Goal: Task Accomplishment & Management: Use online tool/utility

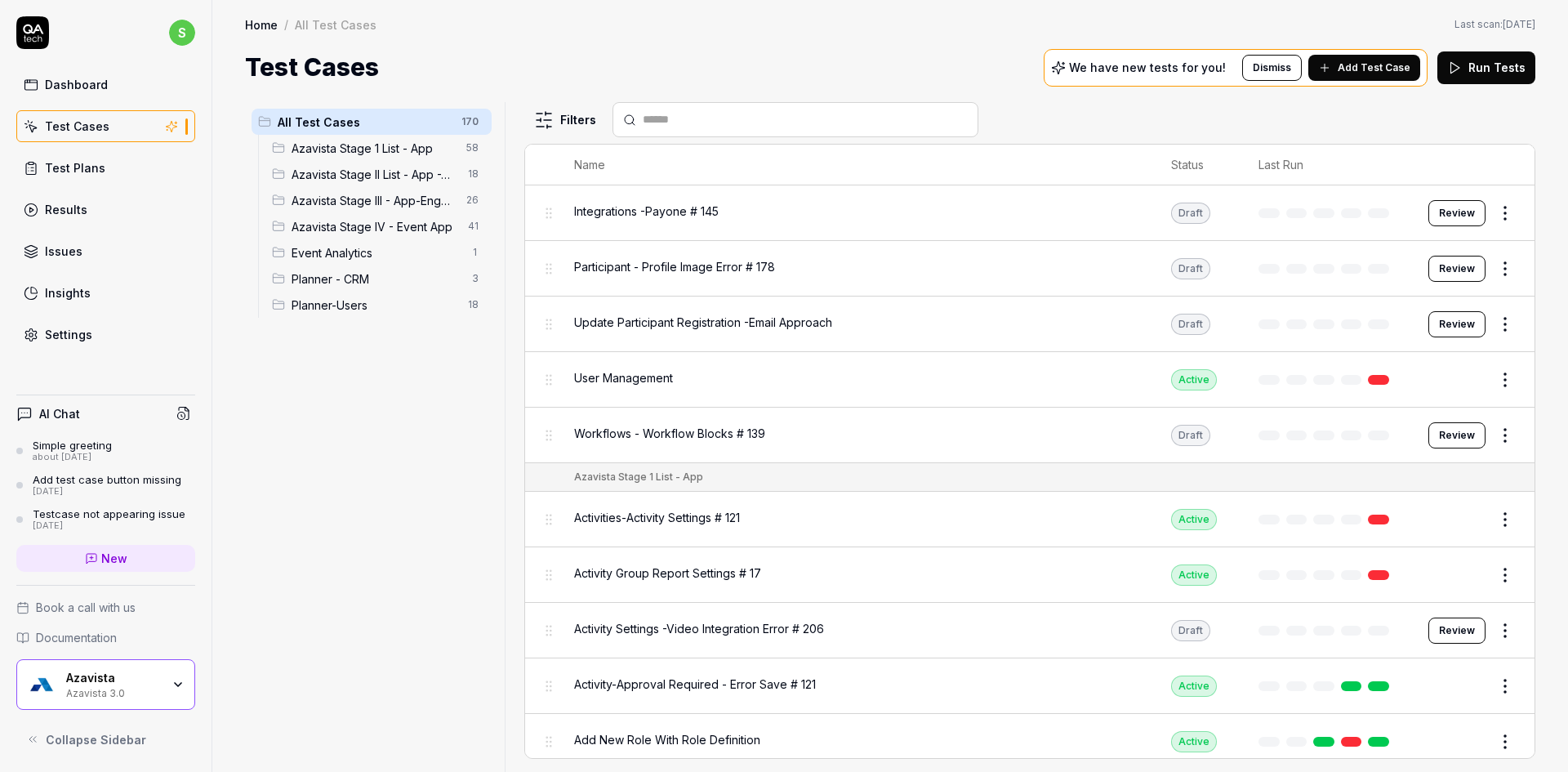
click at [389, 229] on span "Azavista Stage IV - Event App" at bounding box center [375, 227] width 167 height 17
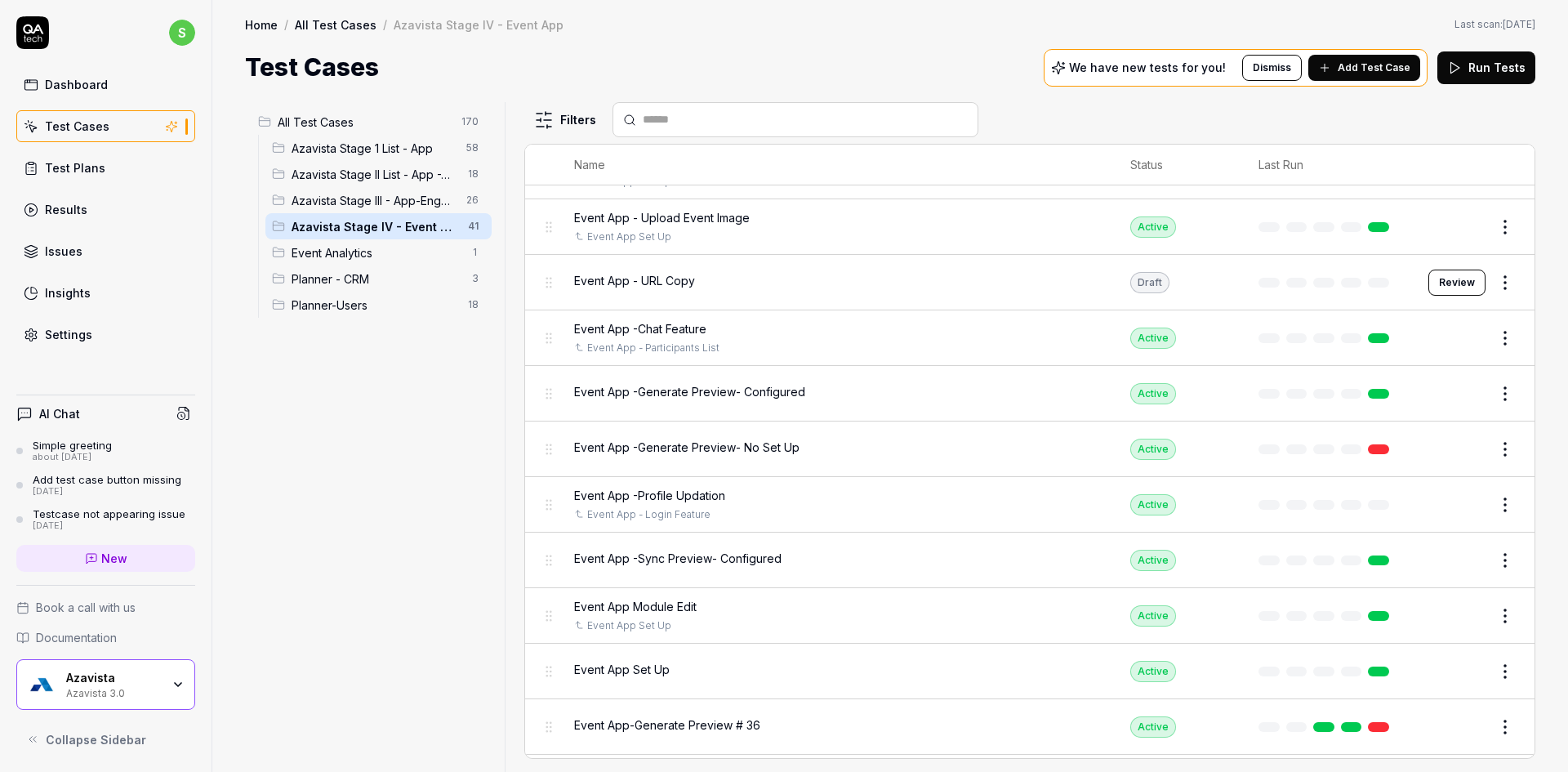
scroll to position [1731, 0]
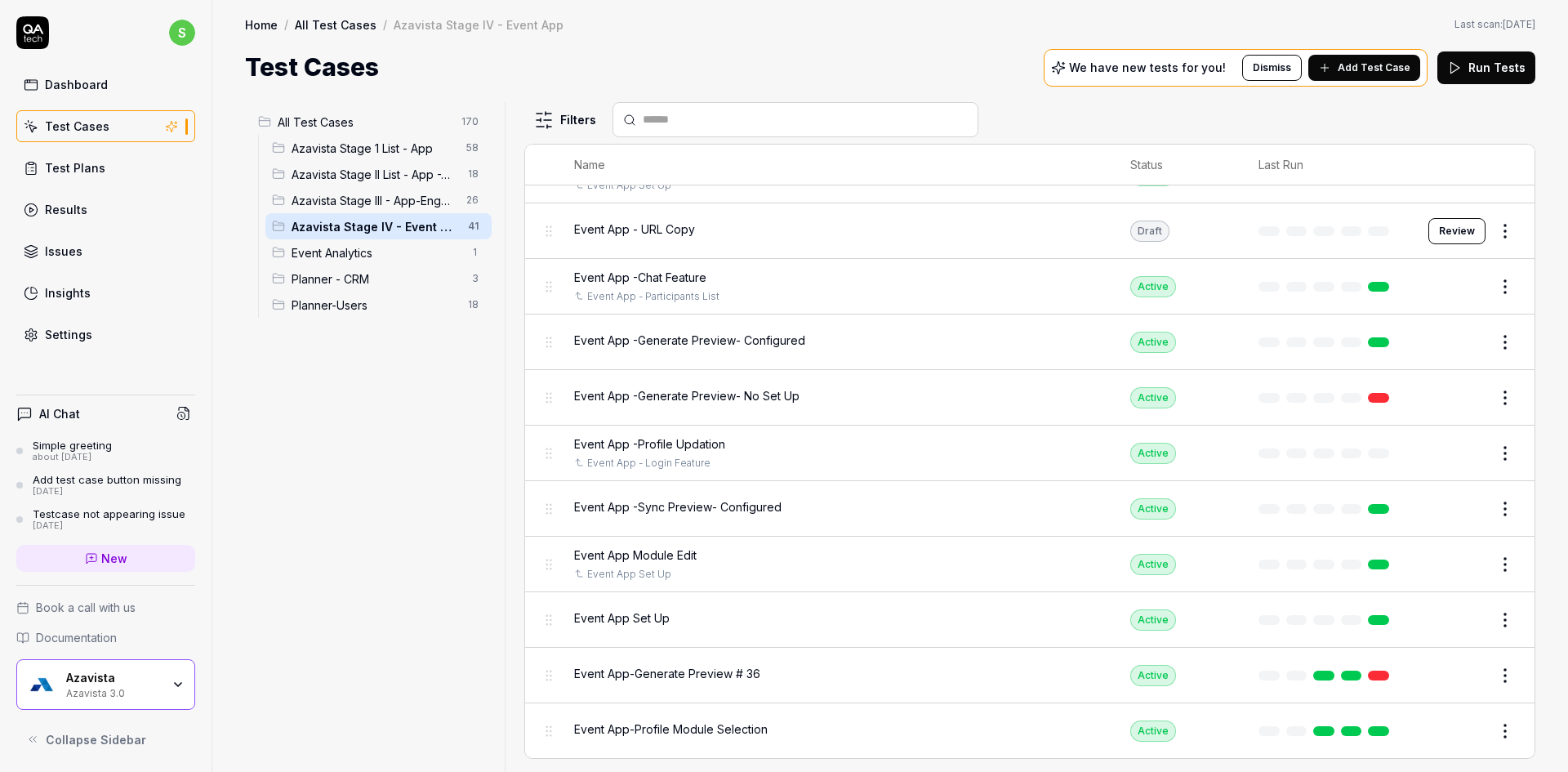
click at [1376, 58] on button "Add Test Case" at bounding box center [1364, 68] width 112 height 26
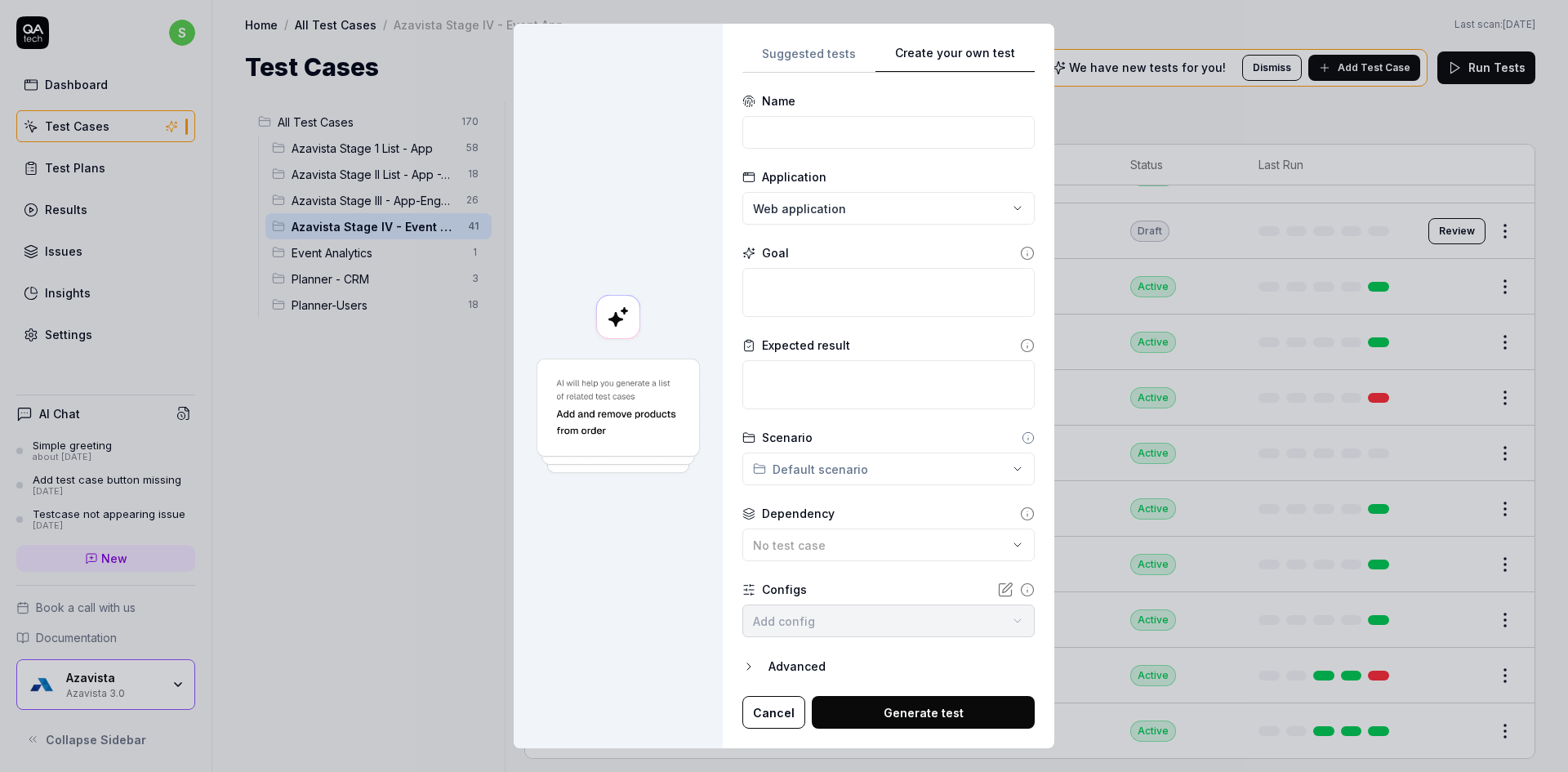
click at [816, 366] on div "Suggested tests Create your own test Name Application Web application Goal Expe…" at bounding box center [888, 386] width 292 height 686
click at [817, 157] on form "**********" at bounding box center [888, 410] width 292 height 636
click at [816, 148] on input at bounding box center [888, 132] width 292 height 33
click at [817, 138] on input at bounding box center [888, 132] width 292 height 33
click at [767, 130] on input at bounding box center [888, 132] width 292 height 33
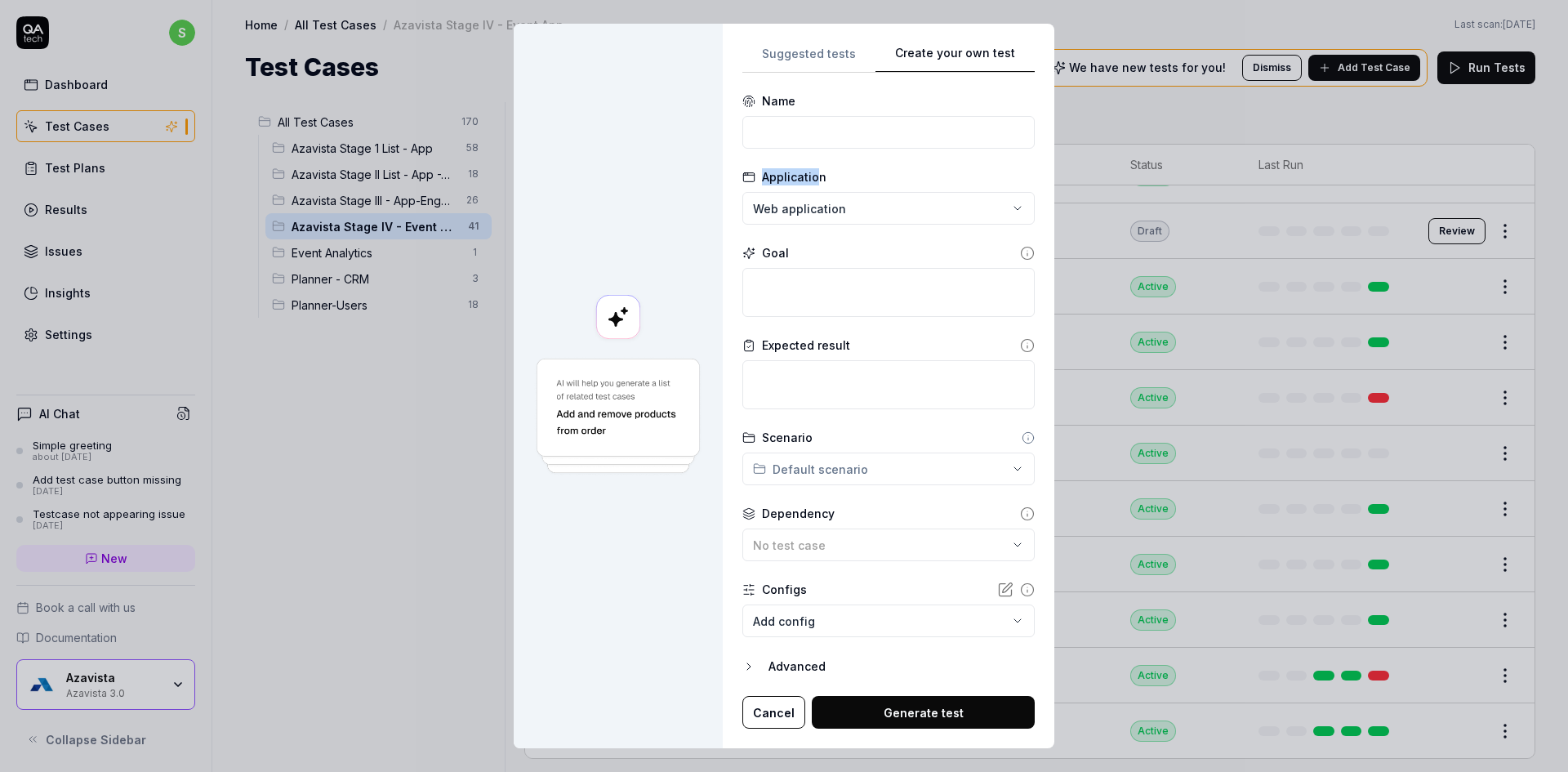
click at [784, 132] on input at bounding box center [888, 132] width 292 height 33
click at [787, 146] on input at bounding box center [888, 132] width 292 height 33
click at [828, 132] on input at bounding box center [888, 132] width 292 height 33
type input "Event App - Profile Image Upload"
click at [804, 307] on textarea at bounding box center [888, 292] width 292 height 49
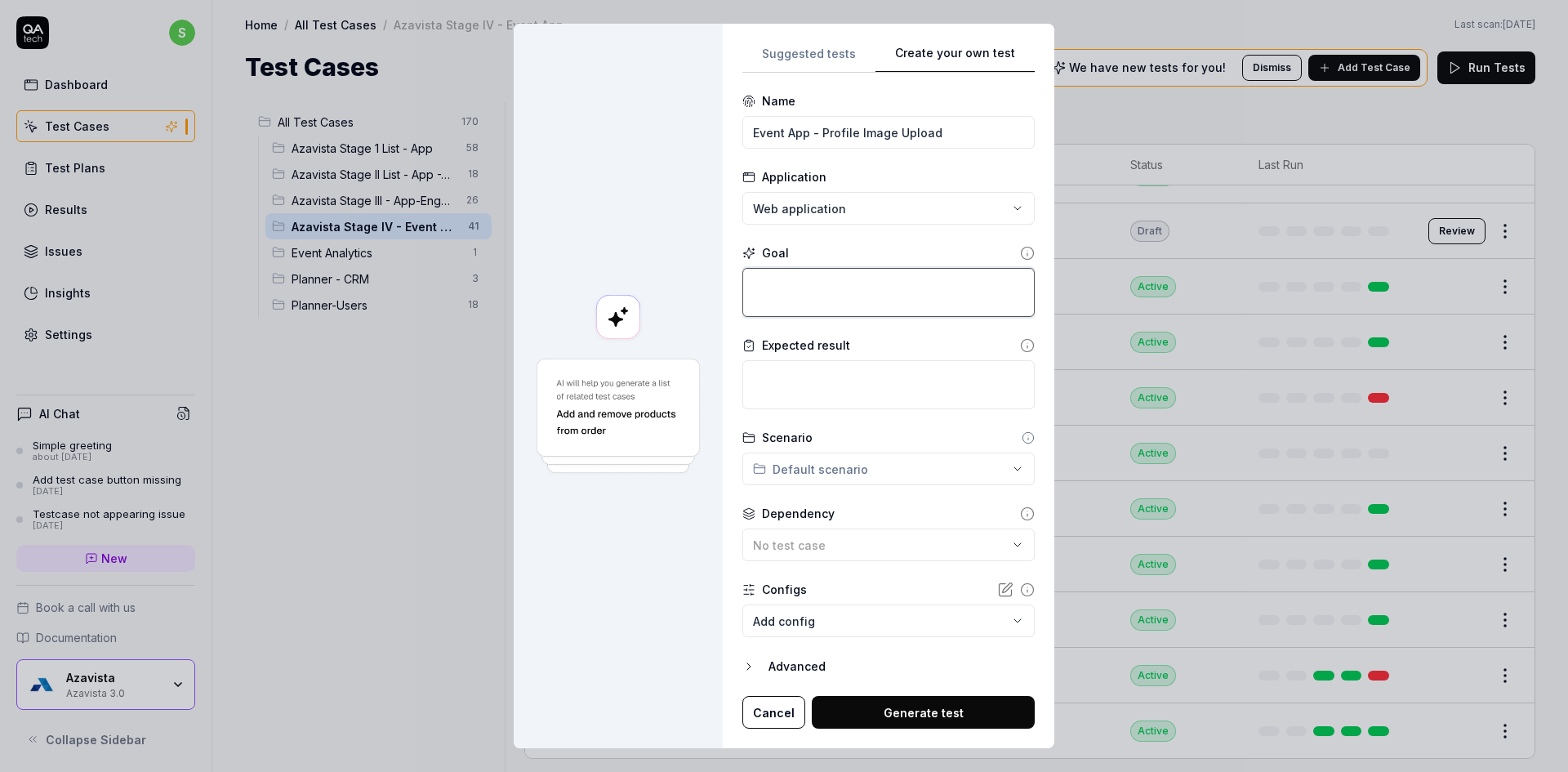
type textarea "*"
type textarea "C"
type textarea "*"
type textarea "Cl"
type textarea "*"
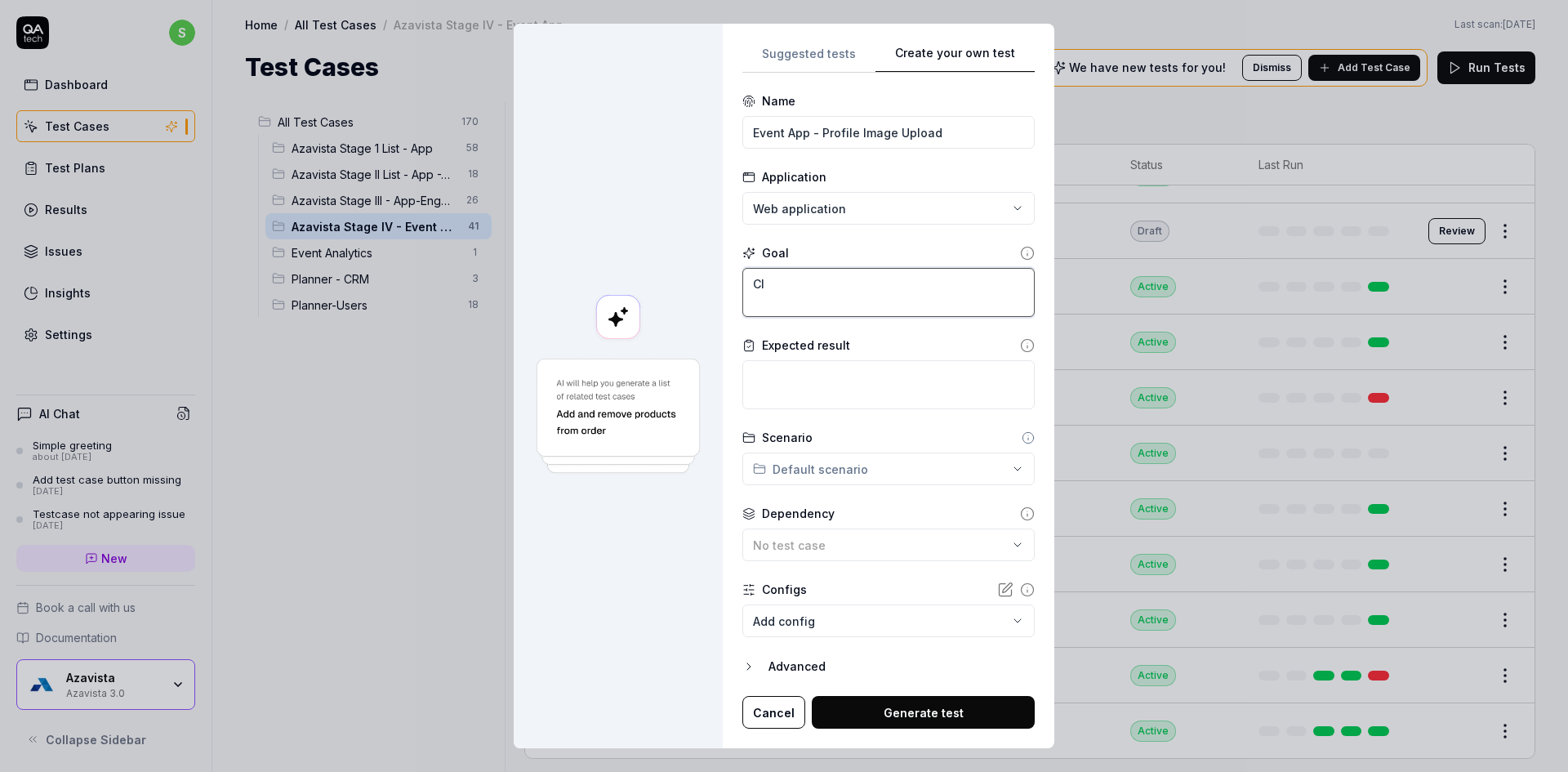
type textarea "Cli"
type textarea "*"
type textarea "Clic"
type textarea "*"
type textarea "Click"
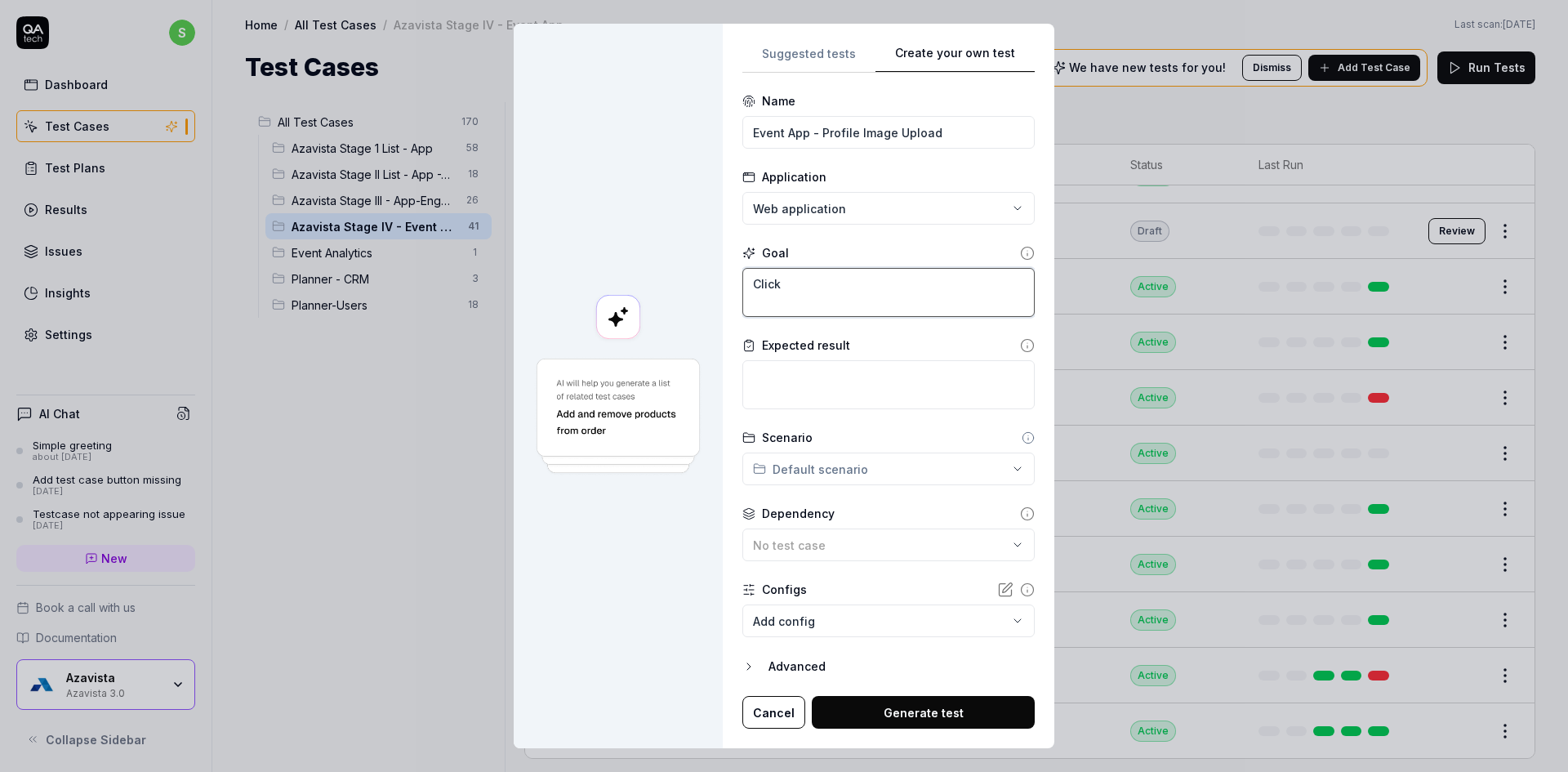
type textarea "*"
type textarea "Click"
type textarea "*"
type textarea "Click"
type textarea "*"
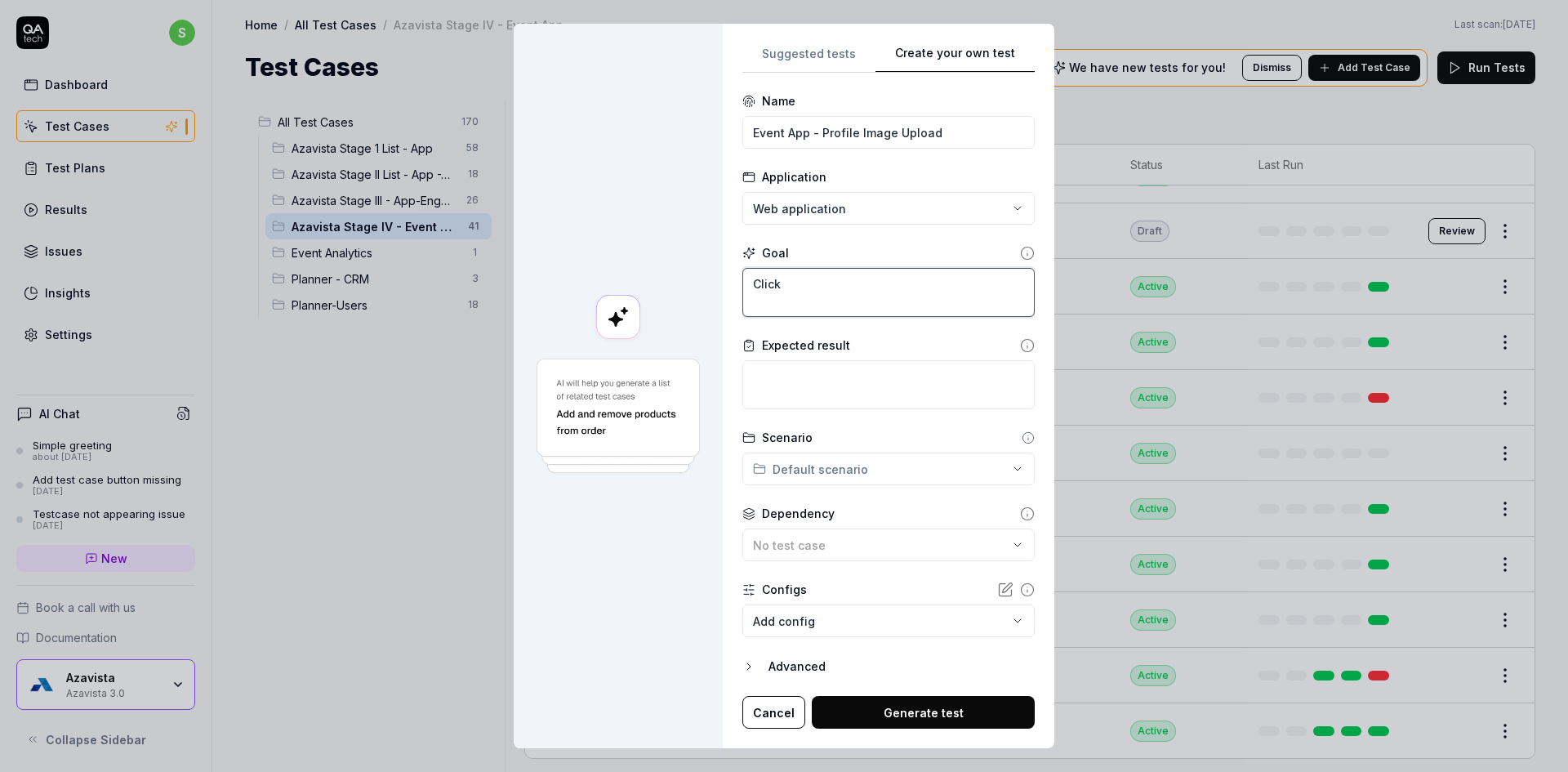
type textarea "Clic"
type textarea "*"
type textarea "Cli"
type textarea "*"
type textarea "Cl"
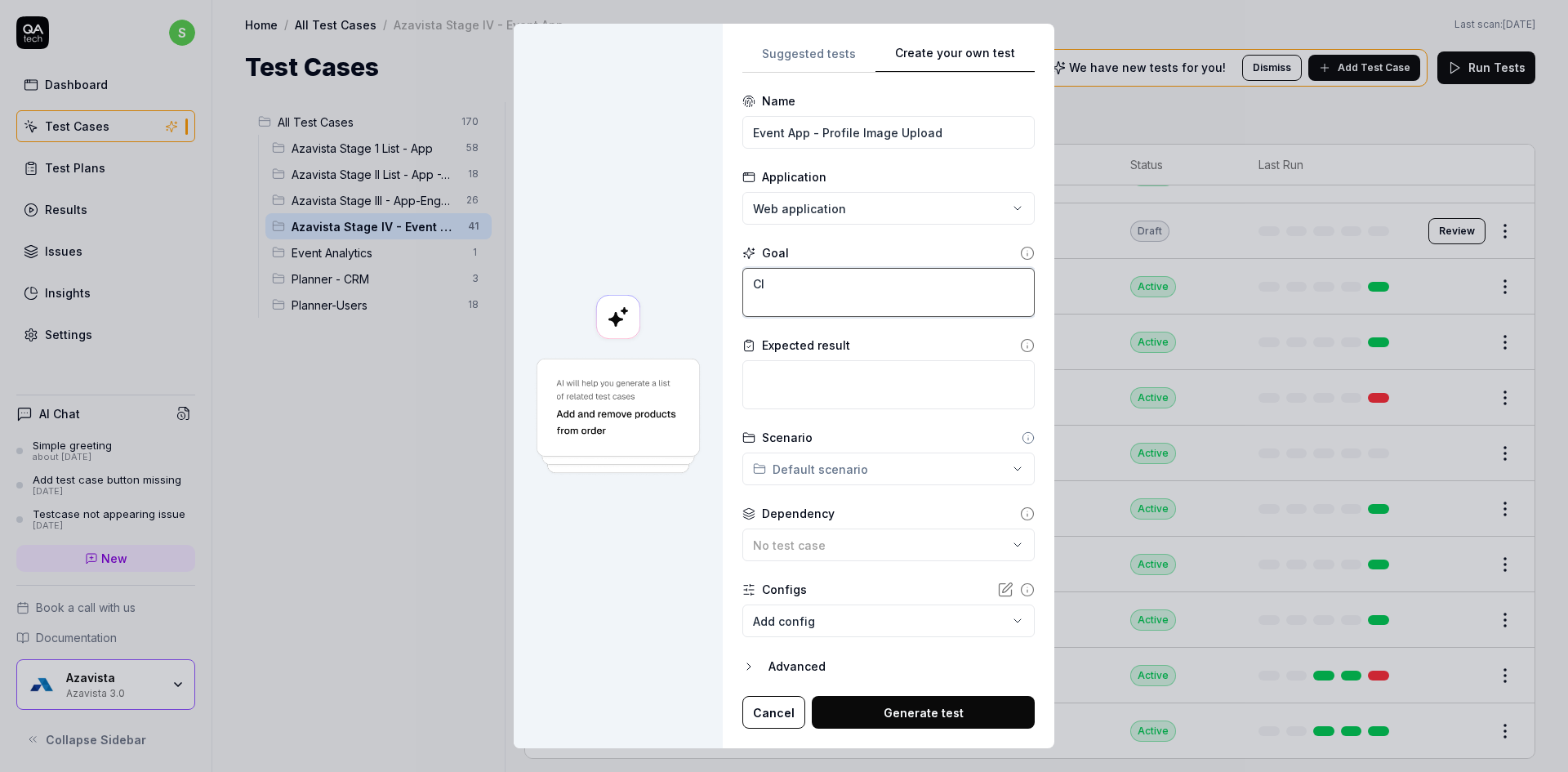
type textarea "*"
type textarea "C"
type textarea "*"
type textarea "S"
type textarea "*"
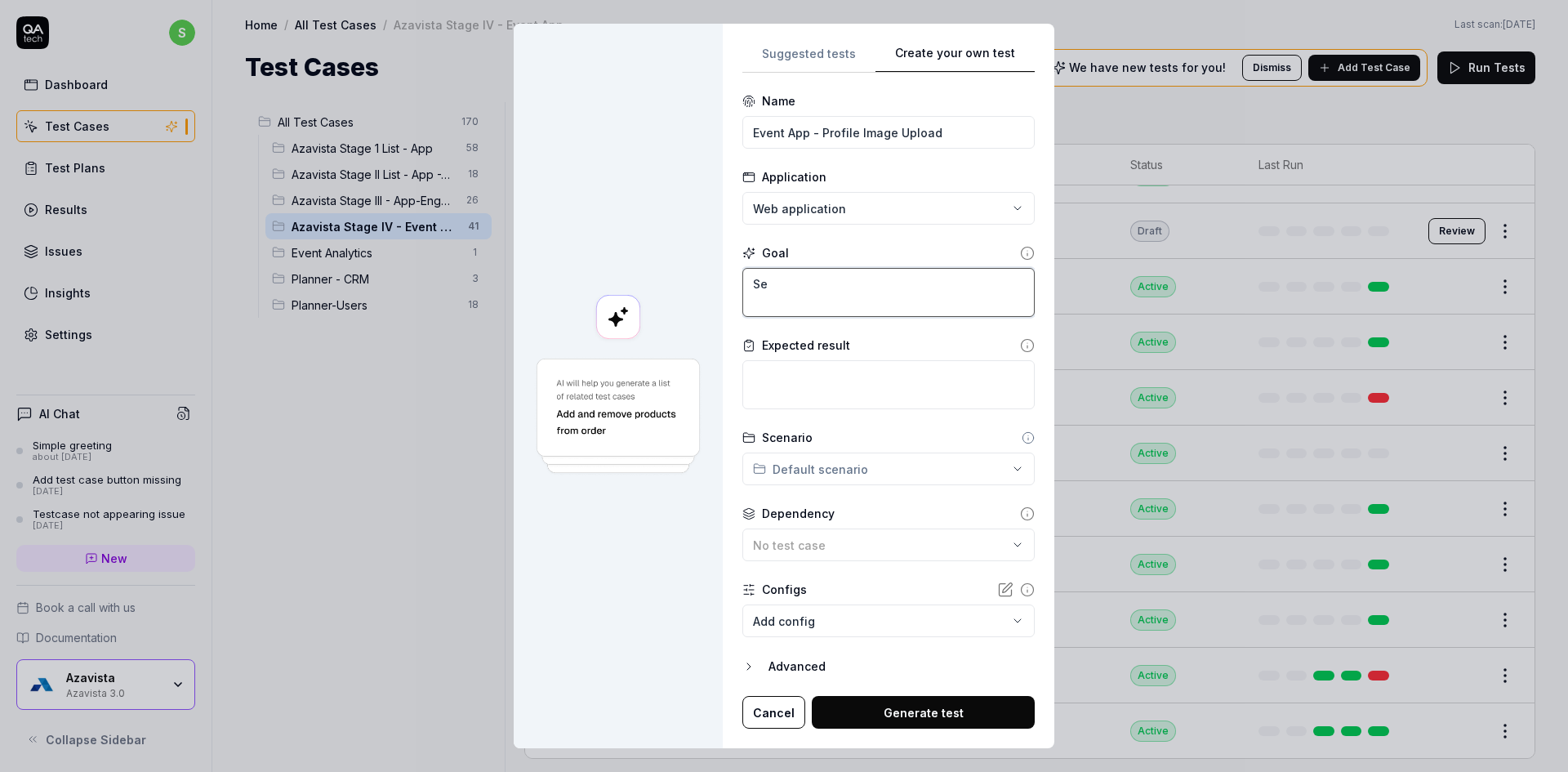
type textarea "Sel"
type textarea "*"
type textarea "Sele"
type textarea "*"
type textarea "Select"
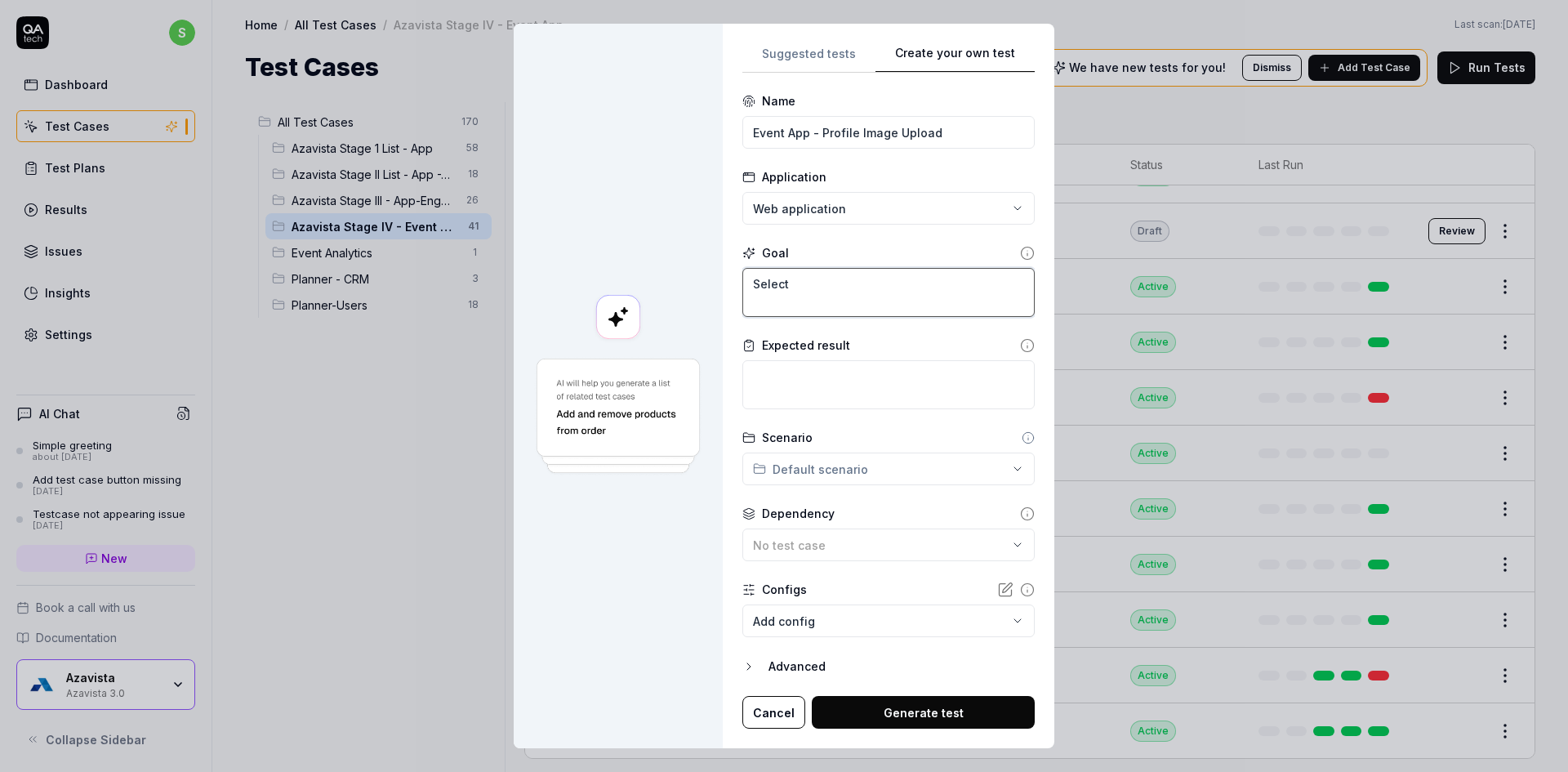
type textarea "*"
type textarea "Select"
type textarea "*"
type textarea "Select i"
type textarea "*"
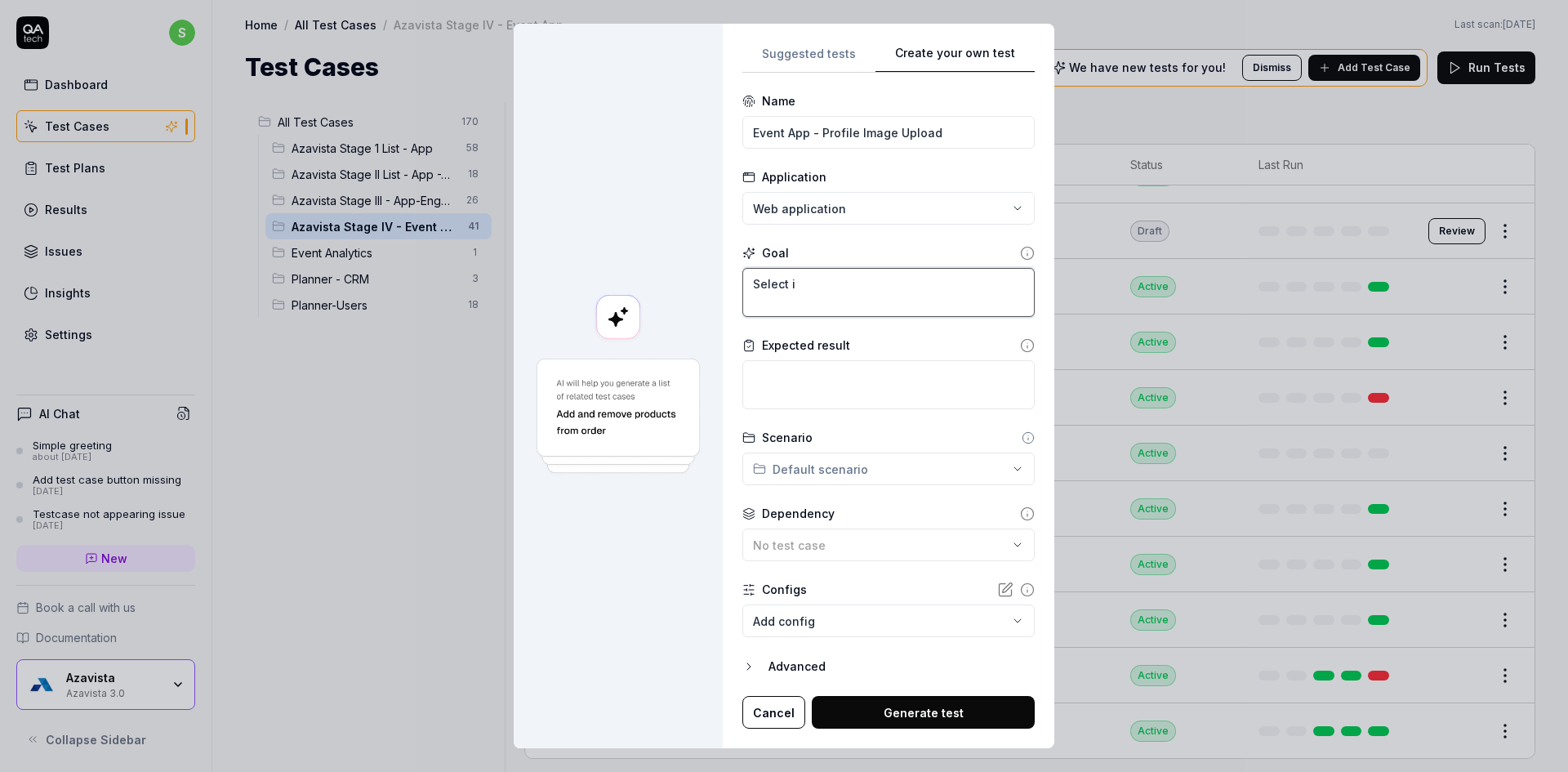
type textarea "Select im"
type textarea "*"
type textarea "Select imag"
type textarea "*"
type textarea "Select image"
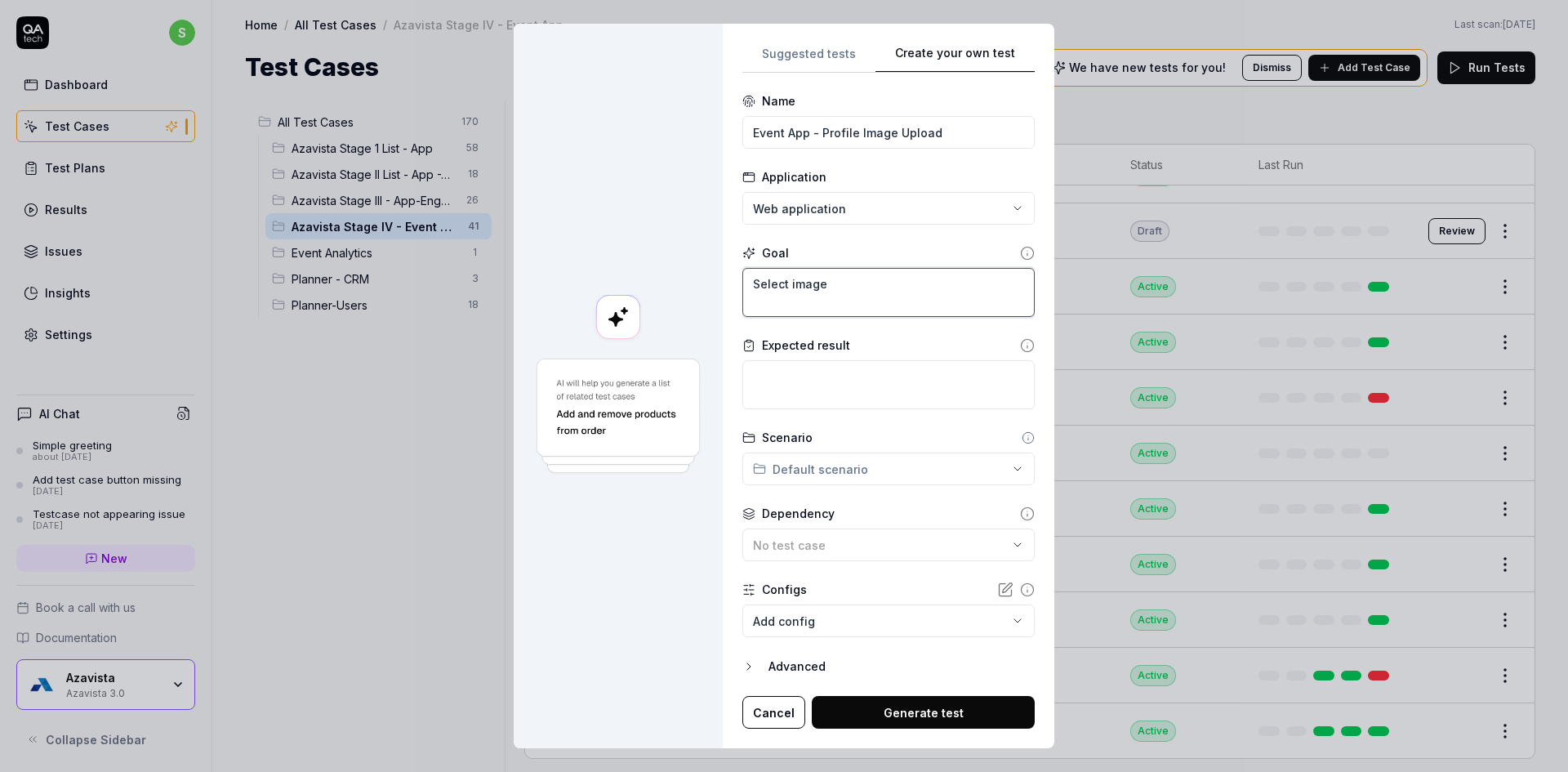
type textarea "*"
type textarea "Select image a"
type textarea "*"
type textarea "Select image an"
type textarea "*"
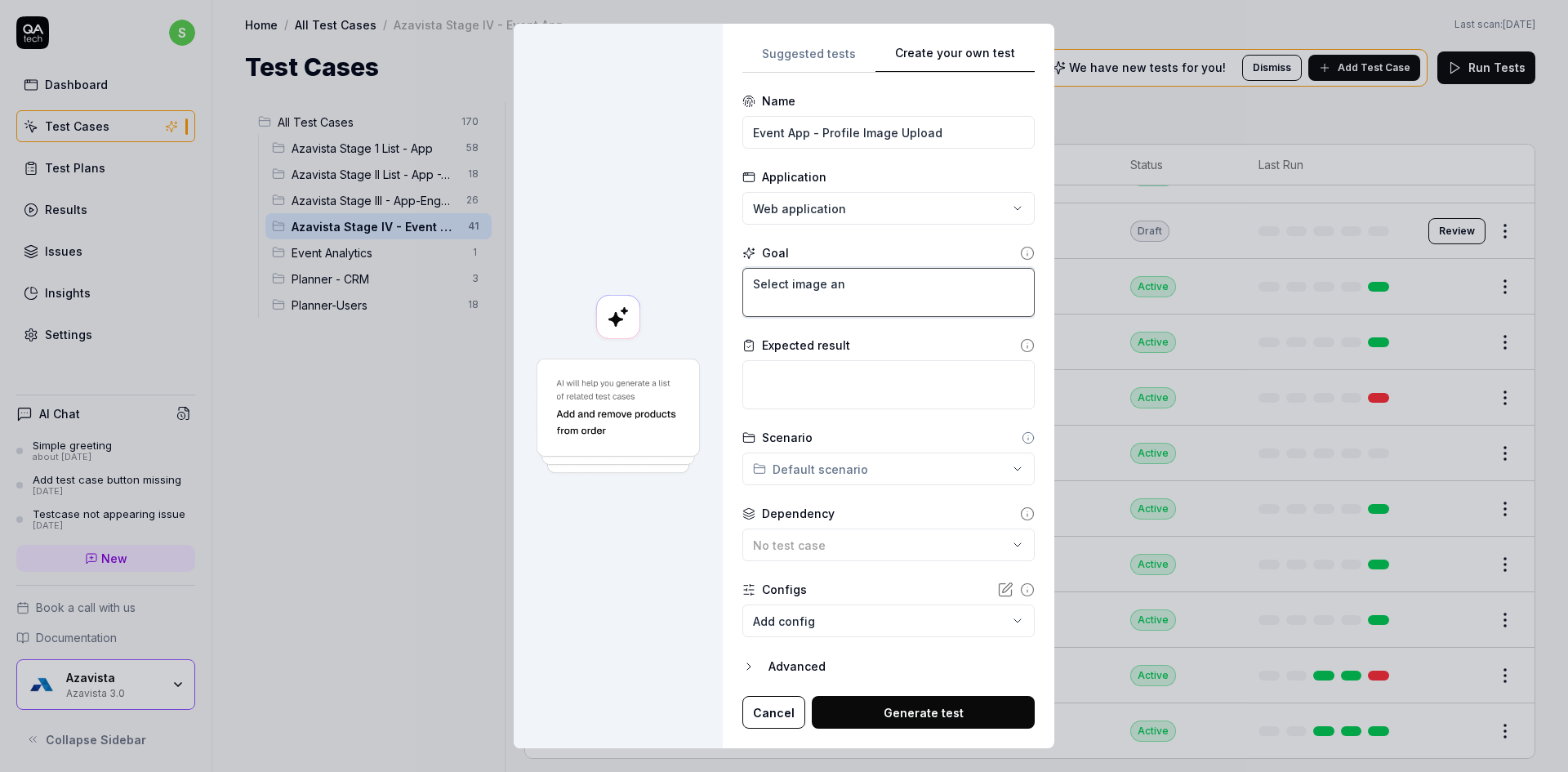
type textarea "Select image and"
type textarea "*"
type textarea "Select image and"
type textarea "*"
type textarea "Select image and u"
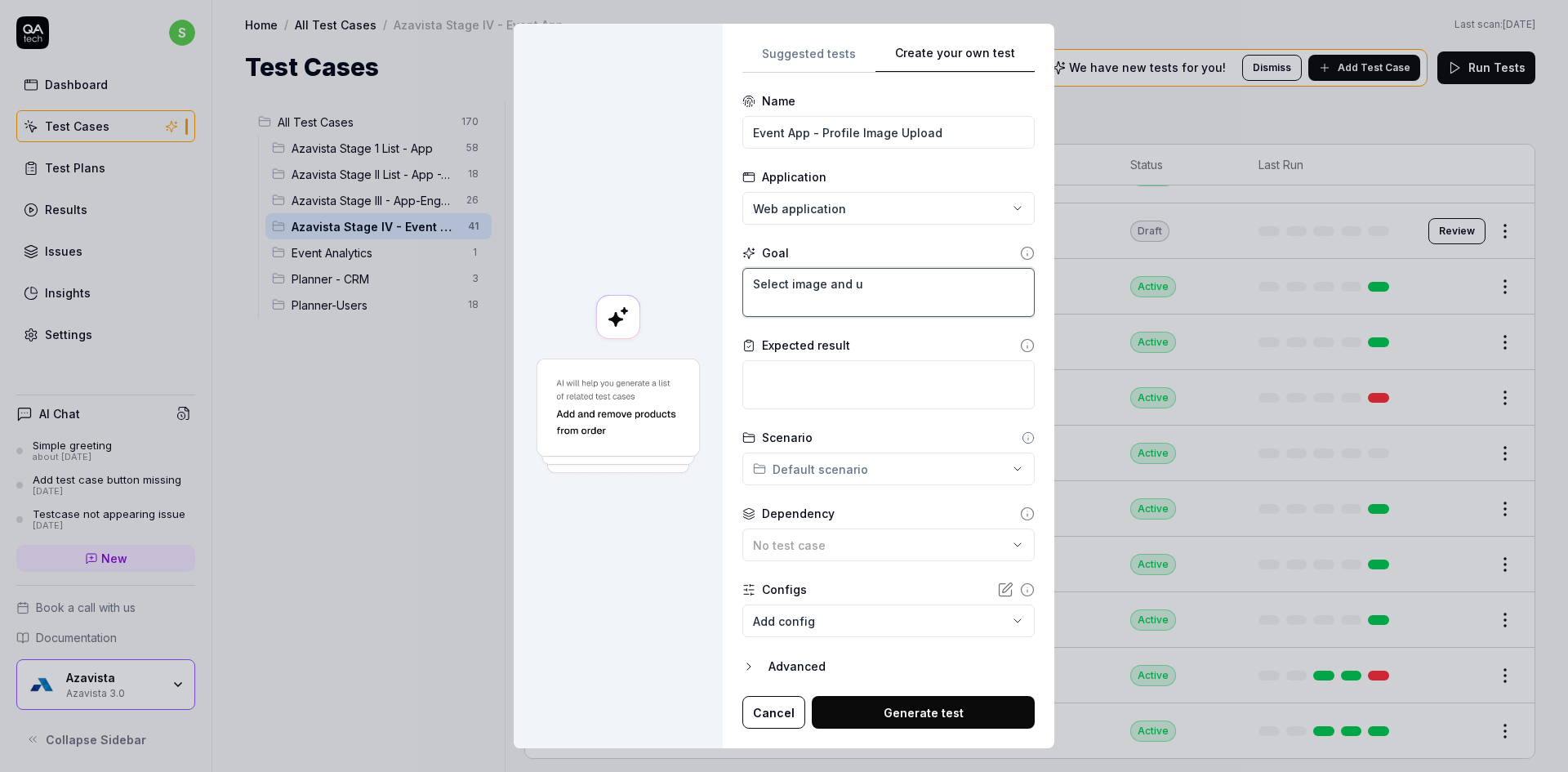
type textarea "*"
type textarea "Select image and up"
type textarea "*"
type textarea "Select image and upl"
type textarea "*"
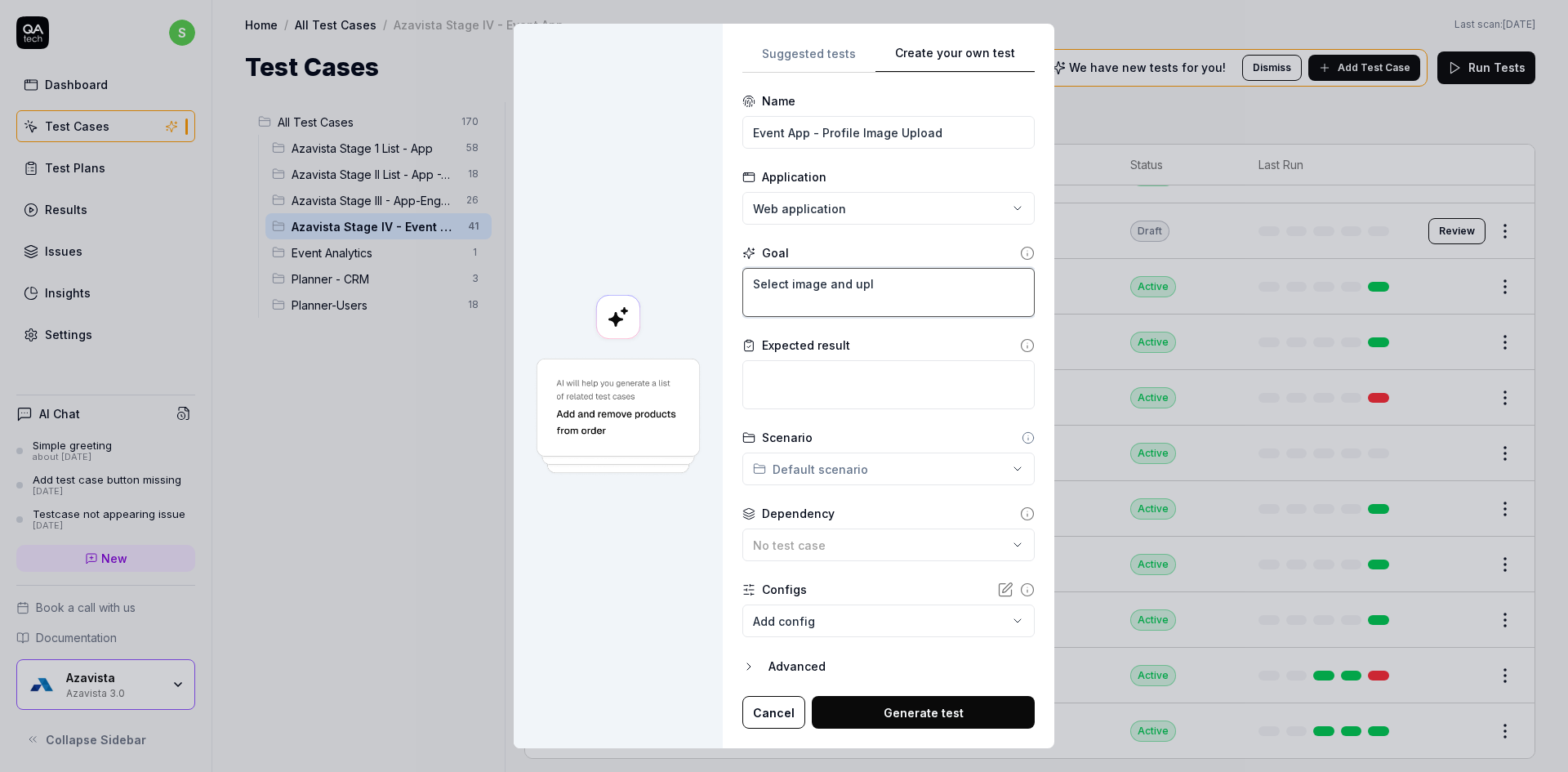
type textarea "Select image and upla"
type textarea "*"
type textarea "Select image and uplao"
type textarea "*"
type textarea "Select image and uplaod"
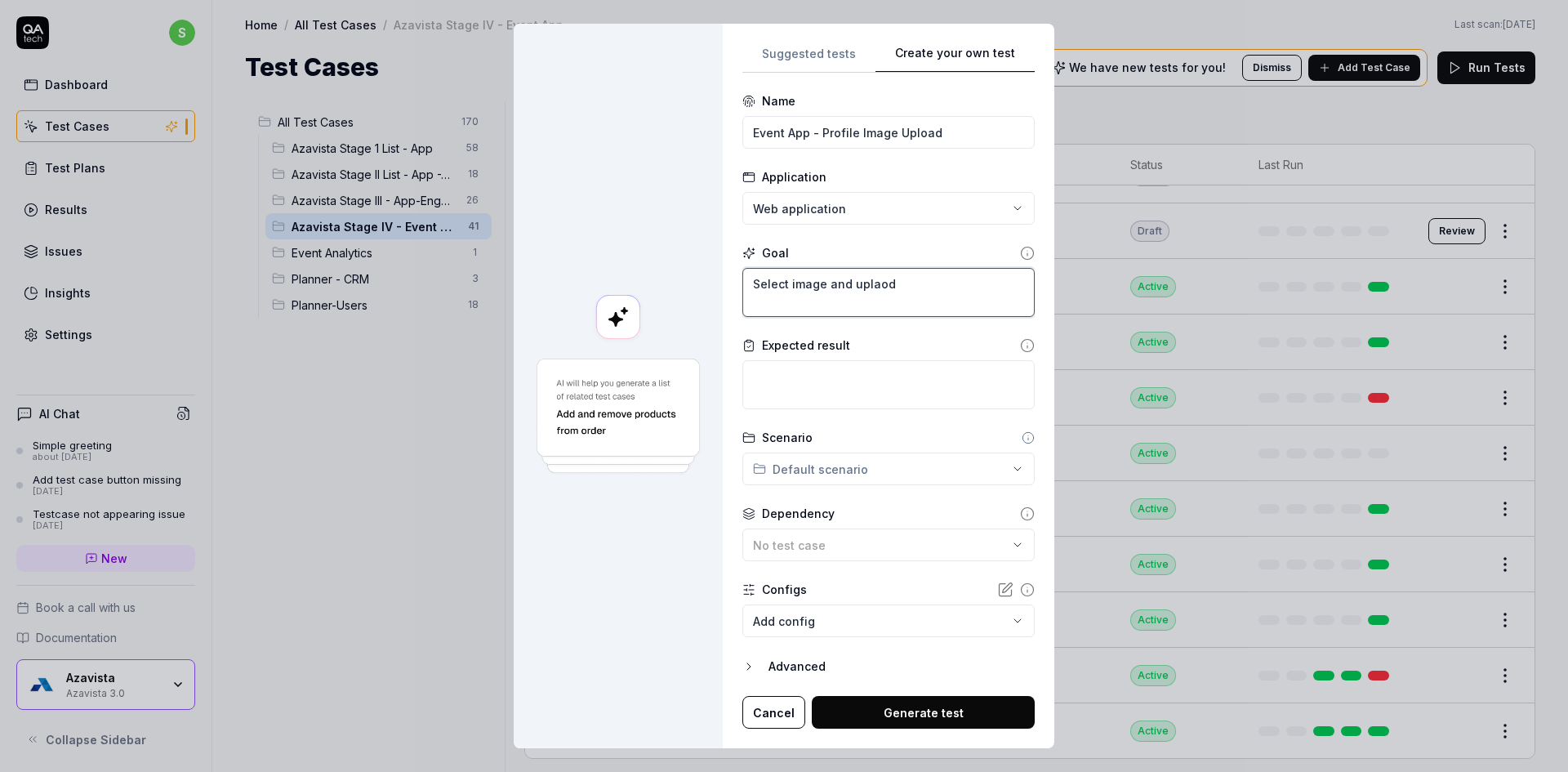
type textarea "*"
type textarea "Select image and uplaod"
type textarea "*"
type textarea "Select image and uplaod n"
type textarea "*"
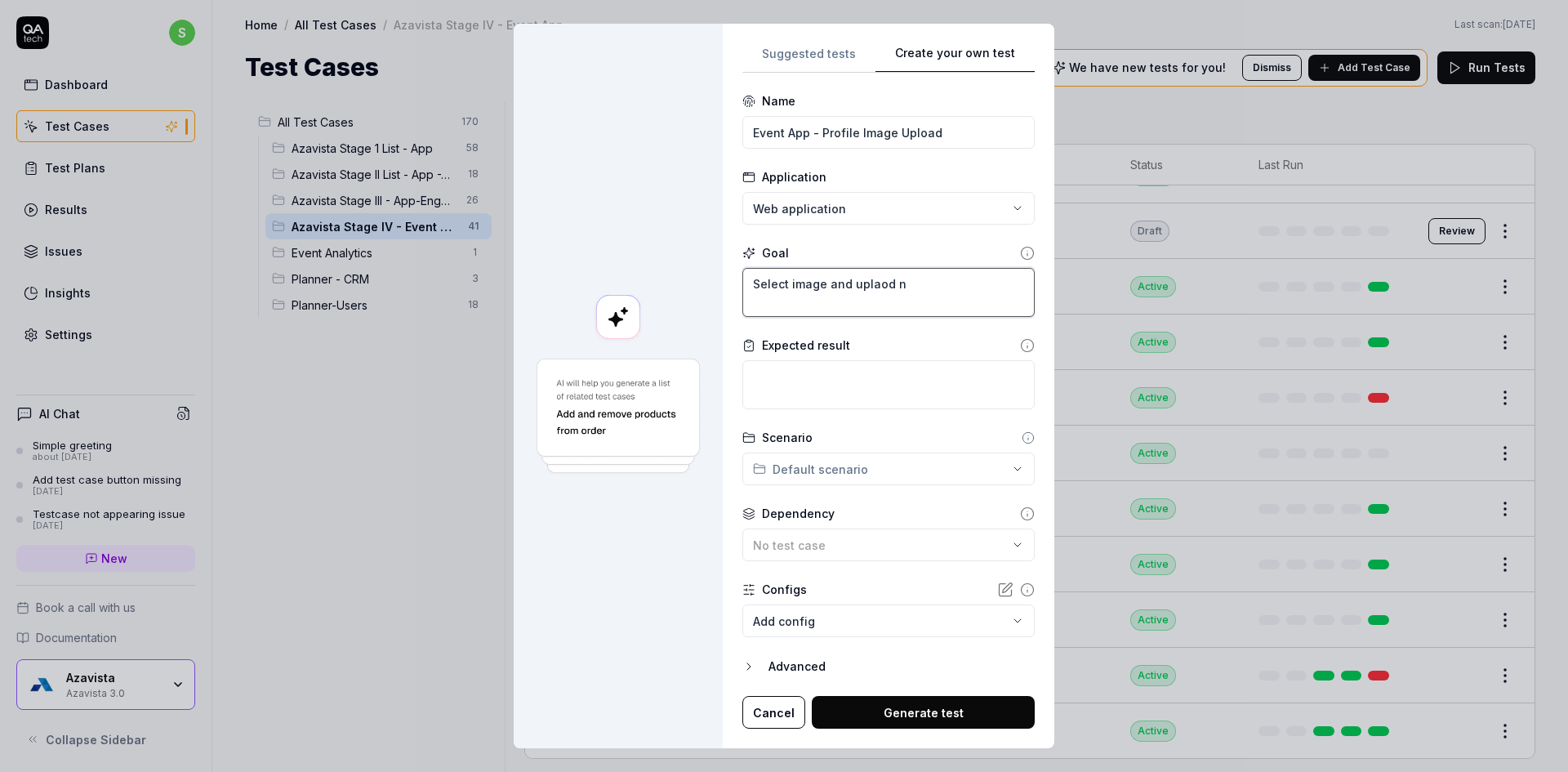
type textarea "Select image and uplaod ne"
type textarea "*"
type textarea "Select image and uplaod new"
type textarea "*"
type textarea "Select image and uplaod new"
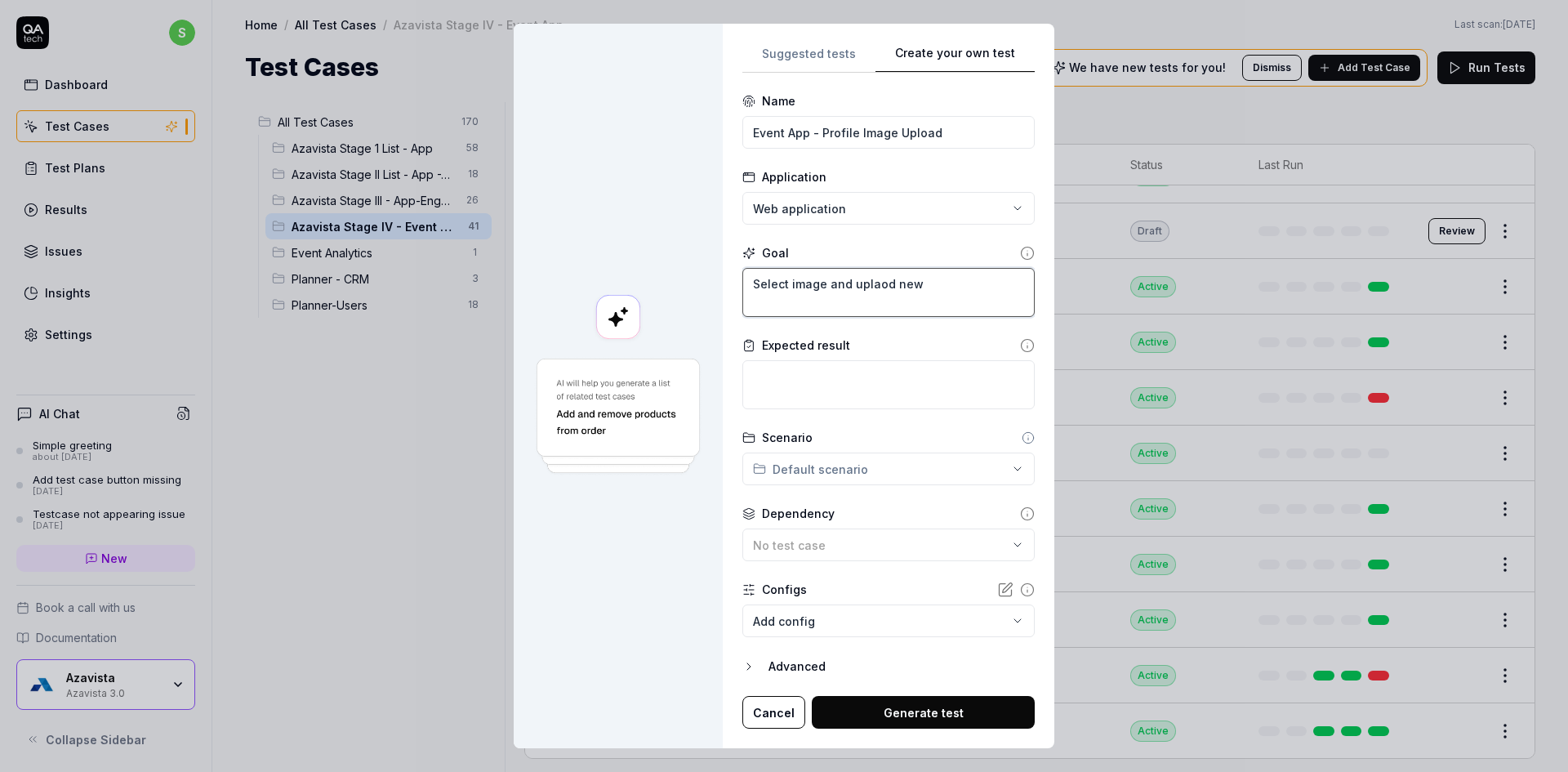
type textarea "*"
type textarea "Select image and uplaod new p"
type textarea "*"
type textarea "Select image and uplaod new po"
type textarea "*"
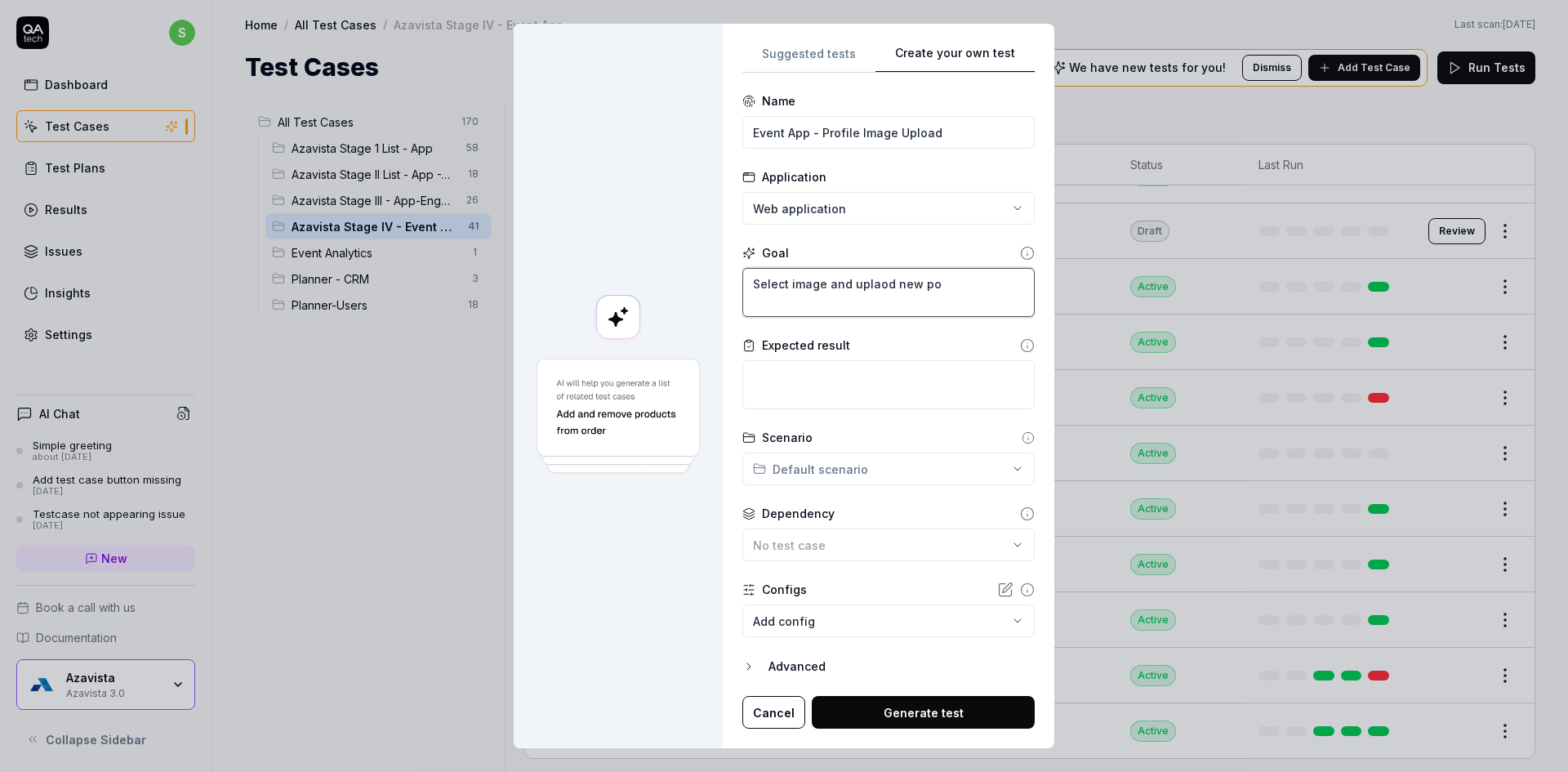
type textarea "Select image and uplaod new p"
type textarea "*"
type textarea "Select image and uplaod new pr"
type textarea "*"
type textarea "Select image and uplaod new pro"
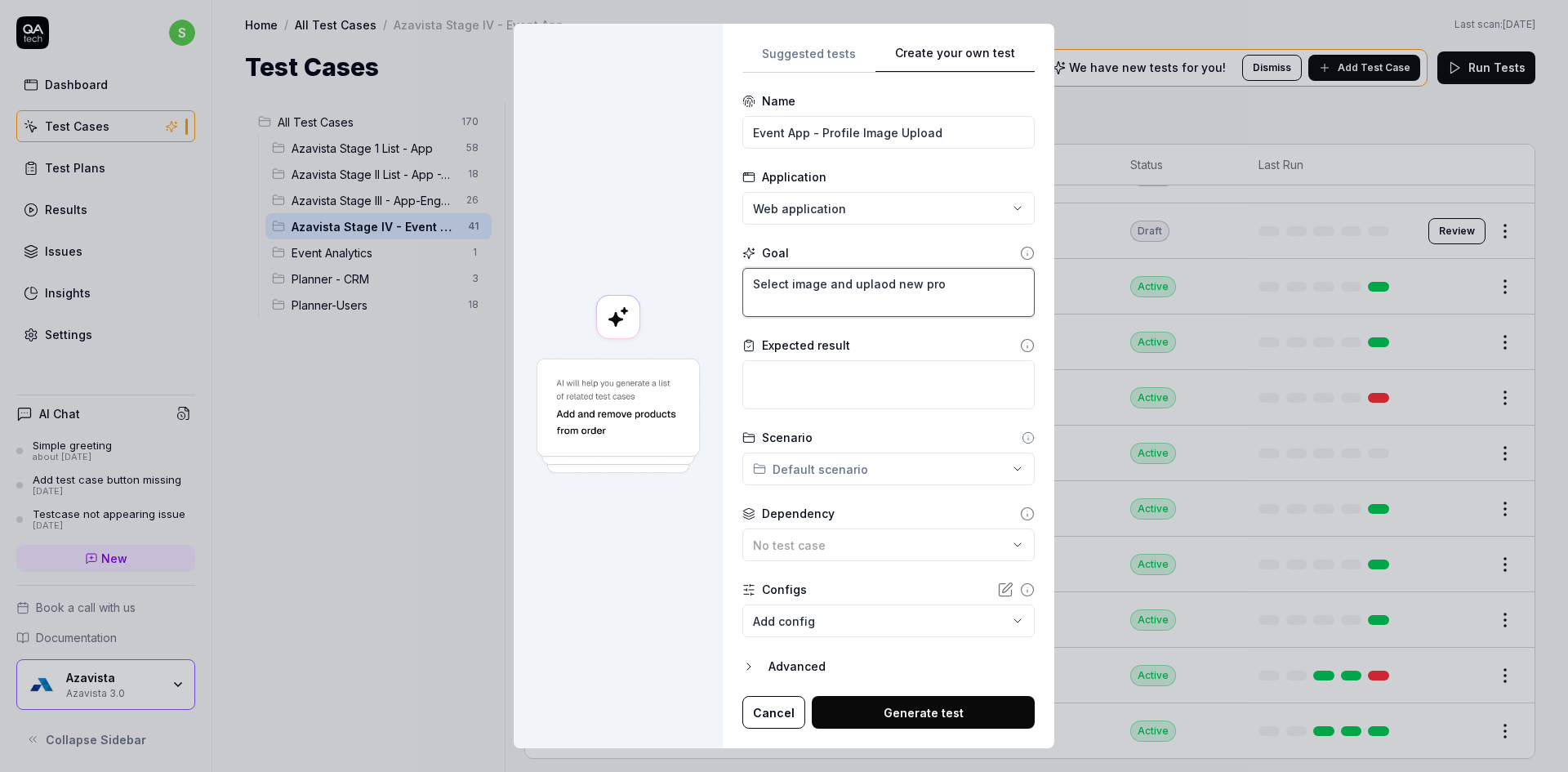
type textarea "*"
type textarea "Select image and uplaod new prof"
type textarea "*"
type textarea "Select image and uplaod new profi"
type textarea "*"
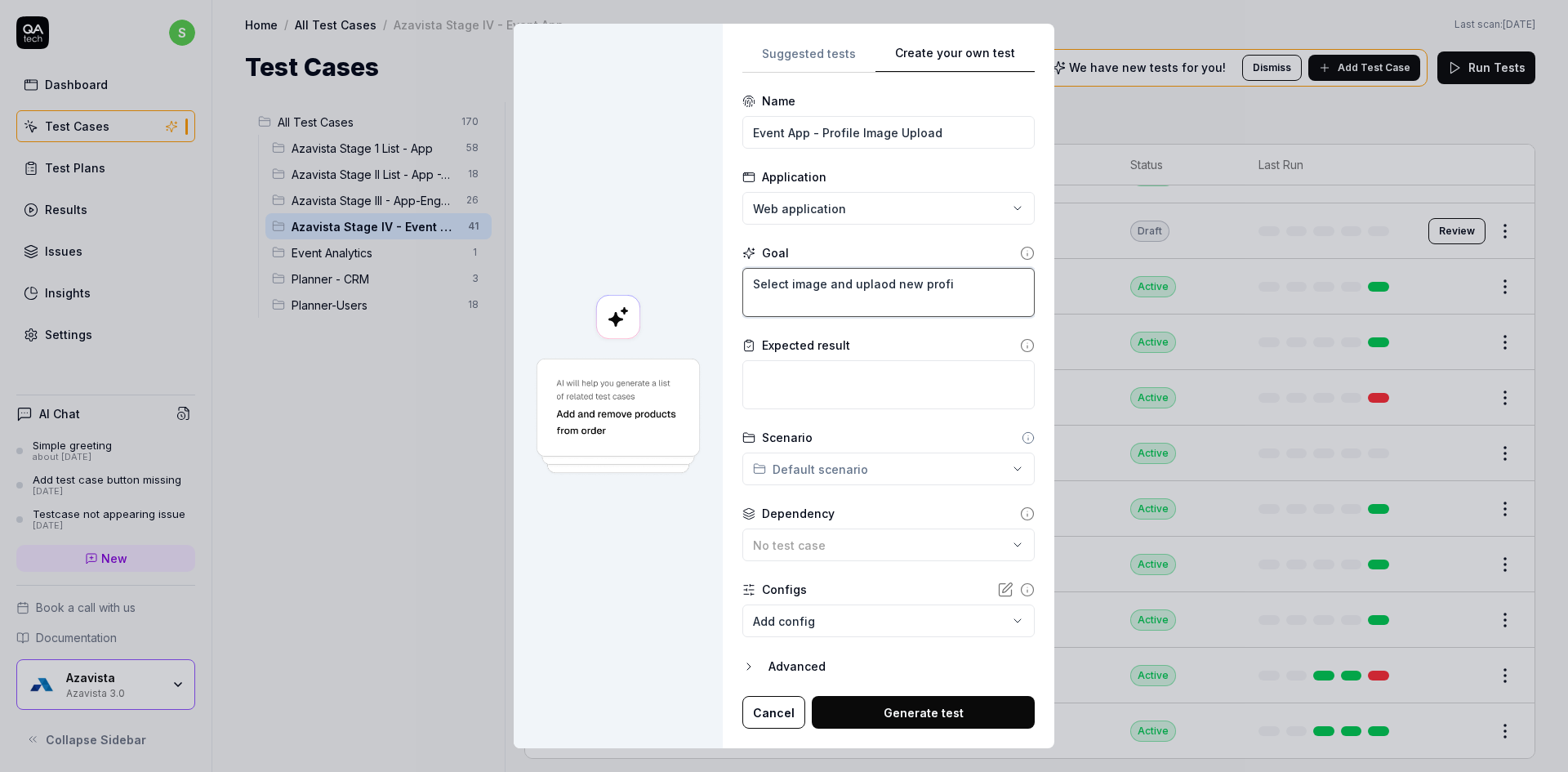
type textarea "Select image and uplaod new profil"
type textarea "*"
type textarea "Select image and uplaod new profile"
type textarea "*"
type textarea "Select image and uplaod new profile"
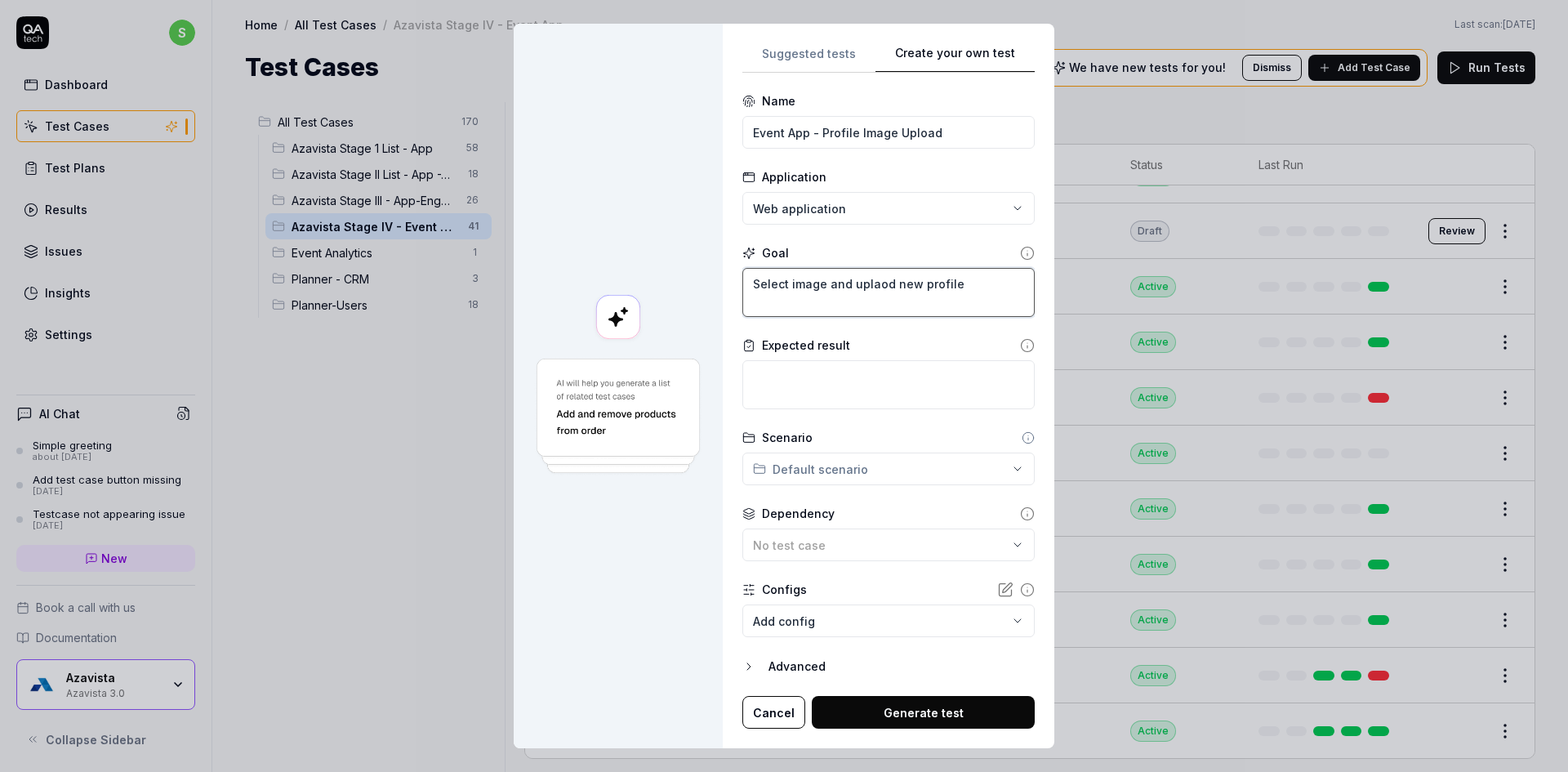
type textarea "*"
type textarea "Select image and uplaod new profile i"
type textarea "*"
type textarea "Select image and uplaod new profile ia"
type textarea "*"
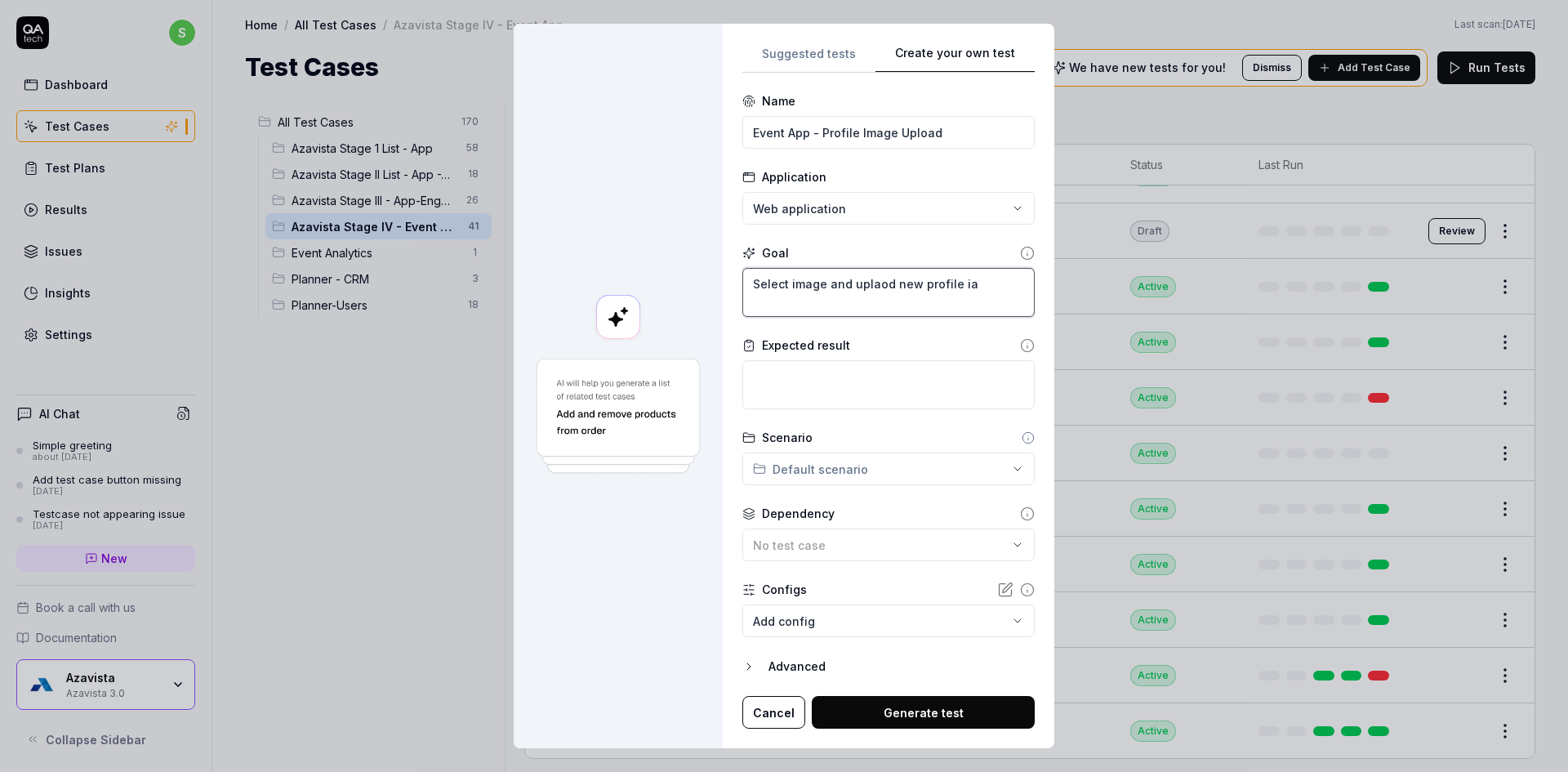
type textarea "Select image and uplaod new profile iam"
type textarea "*"
type textarea "Select image and uplaod new profile iam\"
type textarea "*"
type textarea "Select image and uplaod new profile iam"
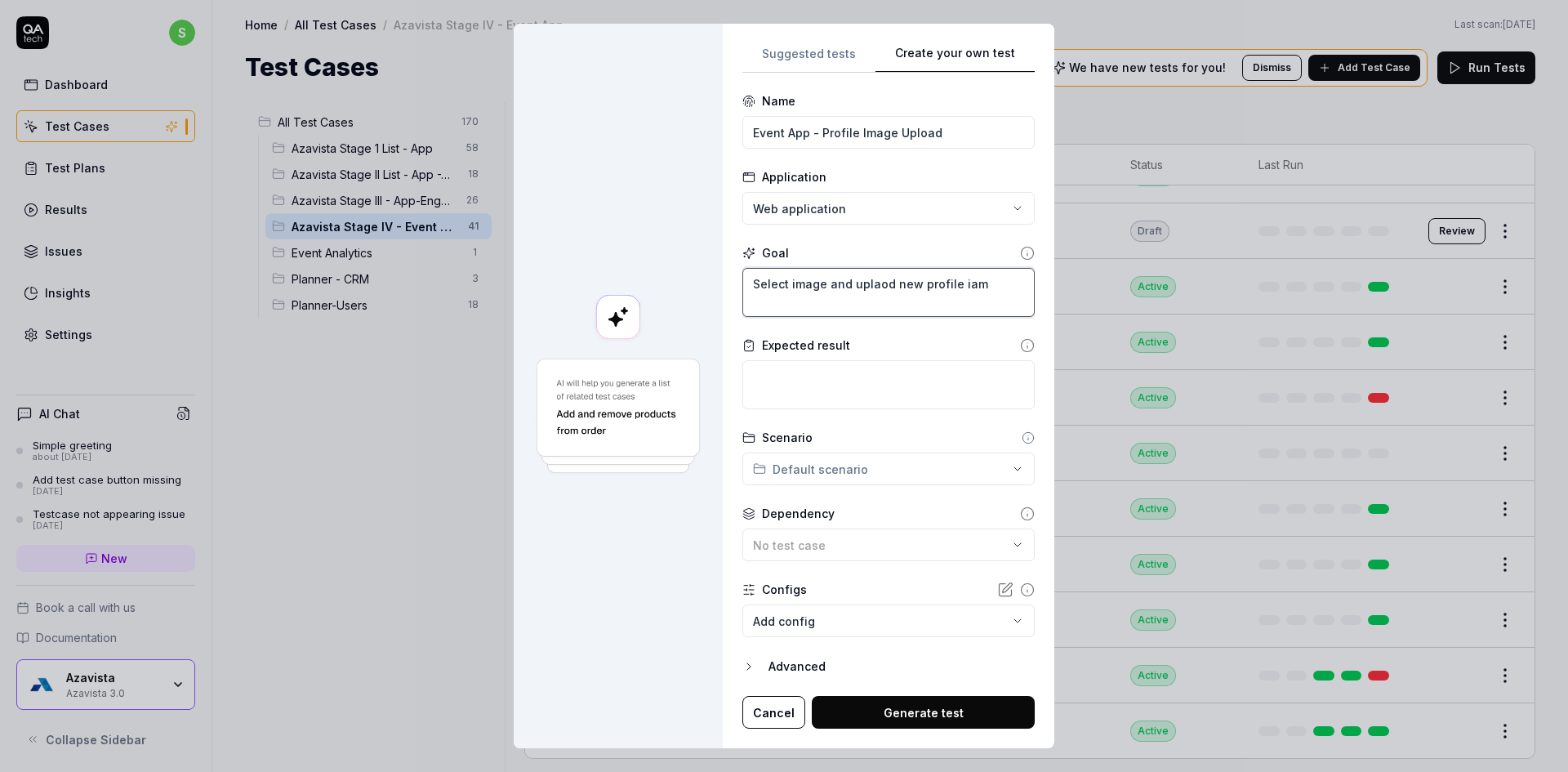
type textarea "*"
type textarea "Select image and uplaod new profile ia"
type textarea "*"
type textarea "Select image and uplaod new profile i"
type textarea "*"
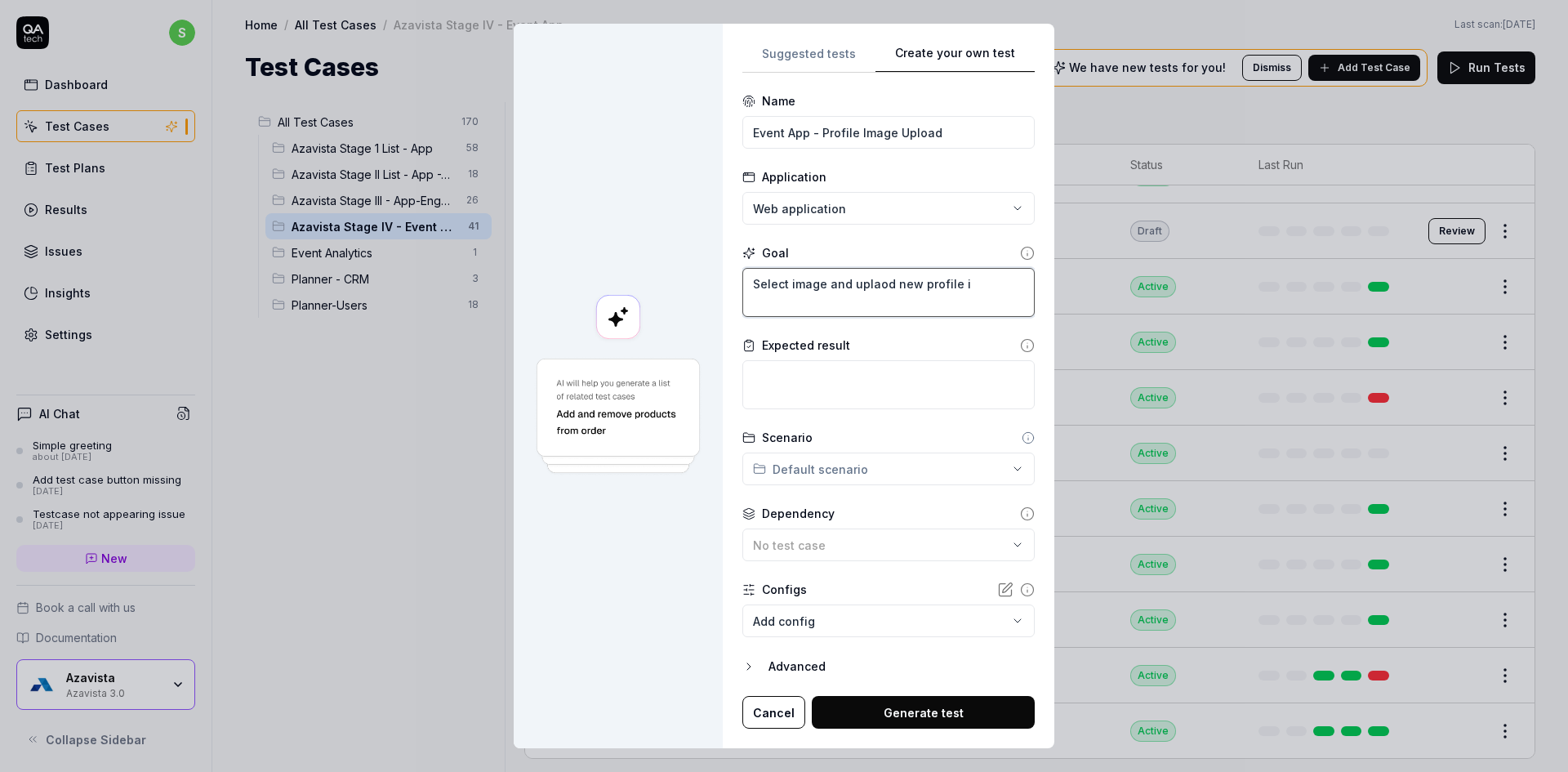
type textarea "Select image and uplaod new profile im"
type textarea "*"
type textarea "Select image and uplaod new profile ima"
type textarea "*"
type textarea "Select image and uplaod new profile imag"
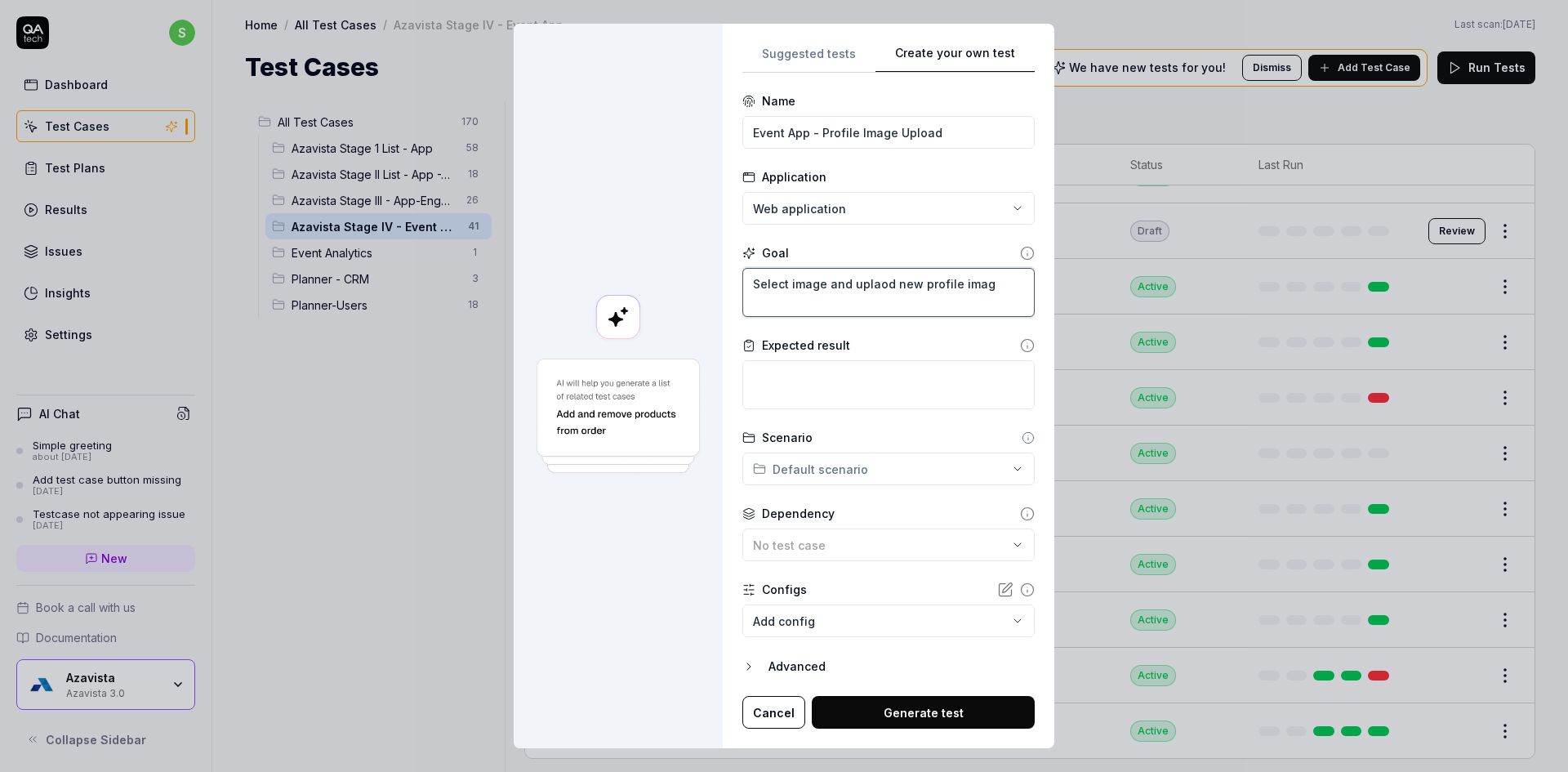
type textarea "*"
type textarea "Select image and uplaod new profile image"
type textarea "*"
type textarea "Select image and upload new profile image"
click at [814, 382] on textarea at bounding box center [888, 384] width 292 height 49
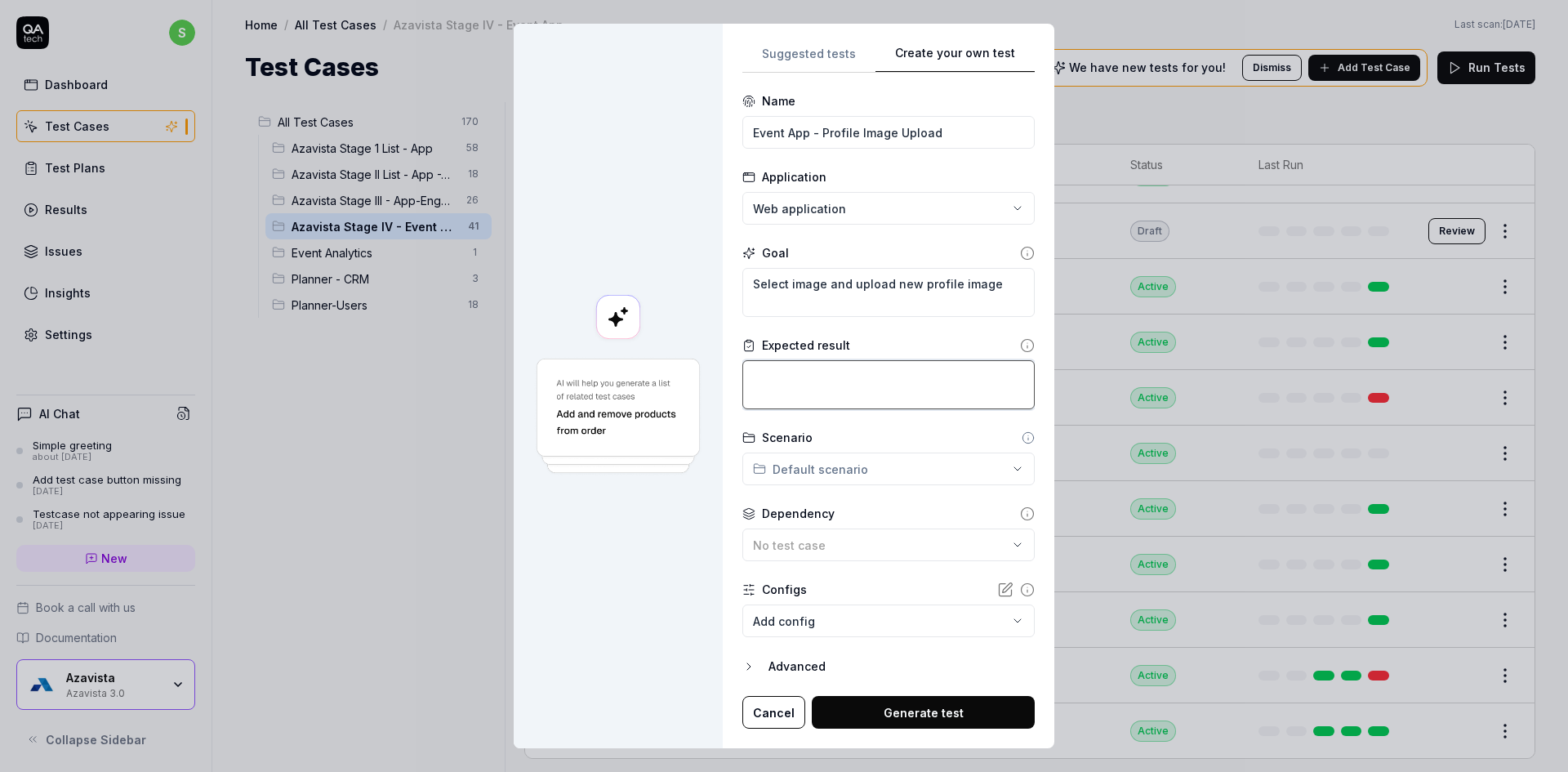
type textarea "*"
type textarea "V"
type textarea "*"
type textarea "Vr"
type textarea "*"
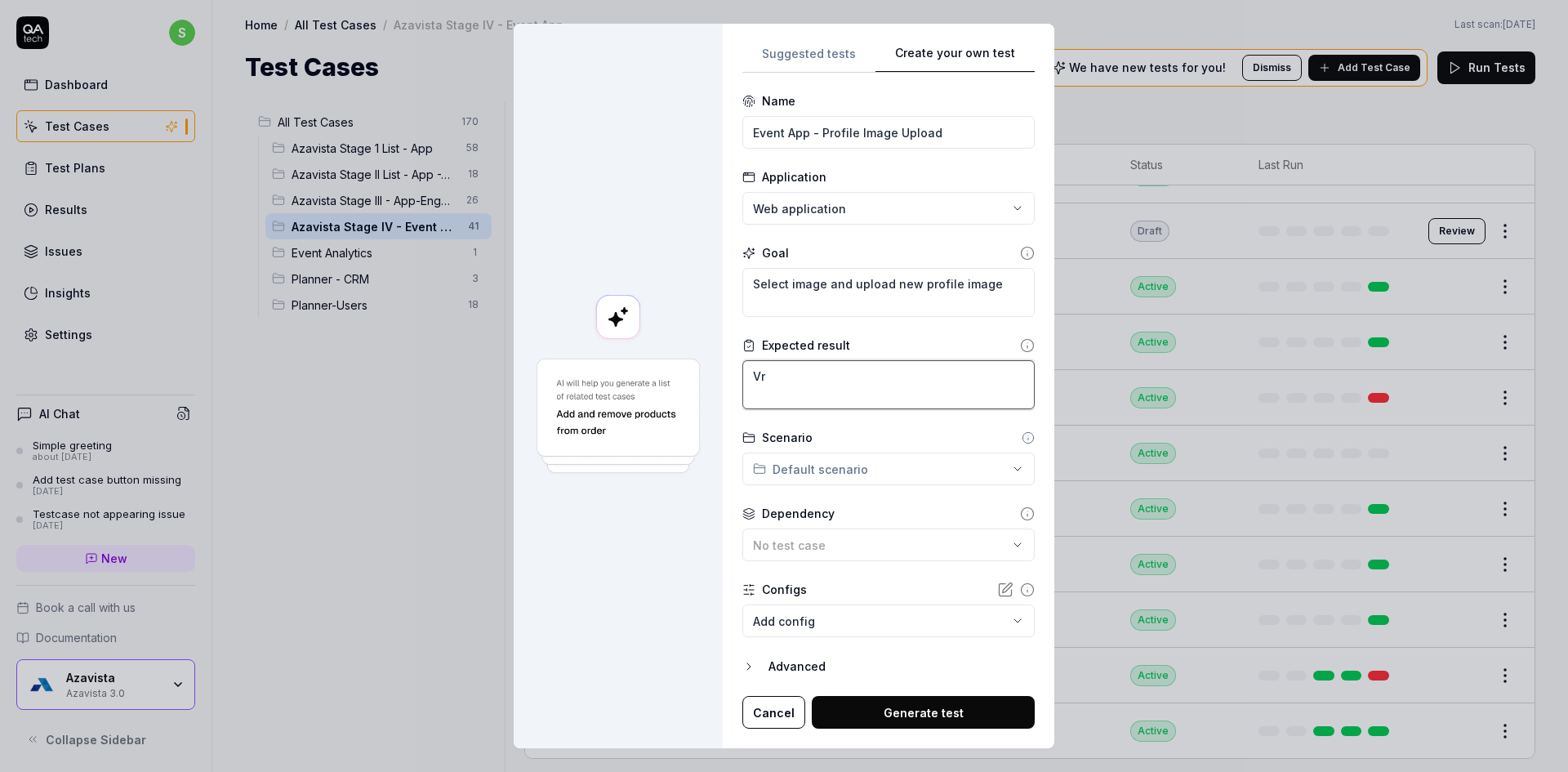
type textarea "V"
type textarea "*"
type textarea "Ve"
type textarea "*"
type textarea "Ver"
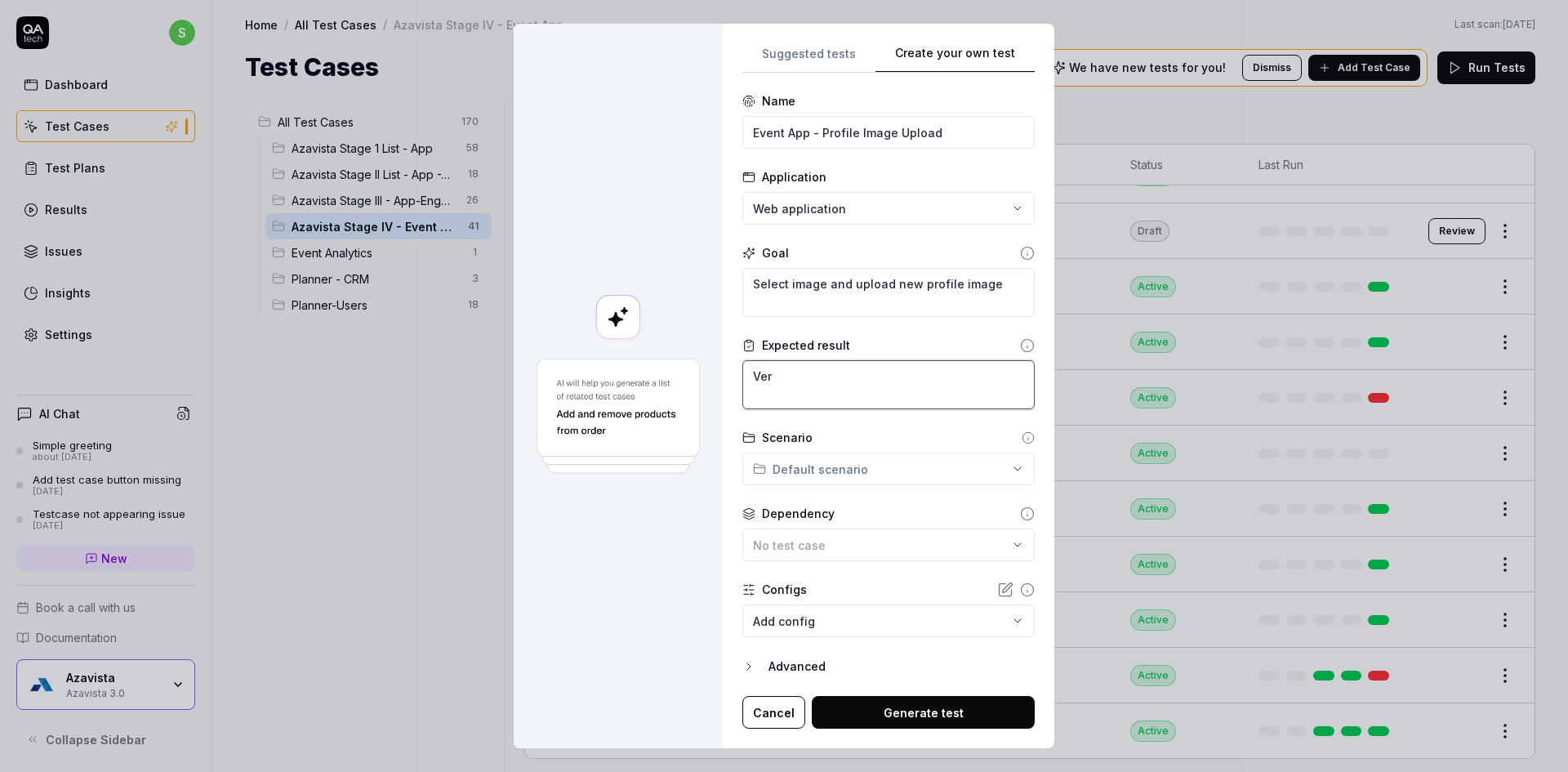
type textarea "*"
type textarea "Veri"
type textarea "*"
type textarea "Verif"
type textarea "*"
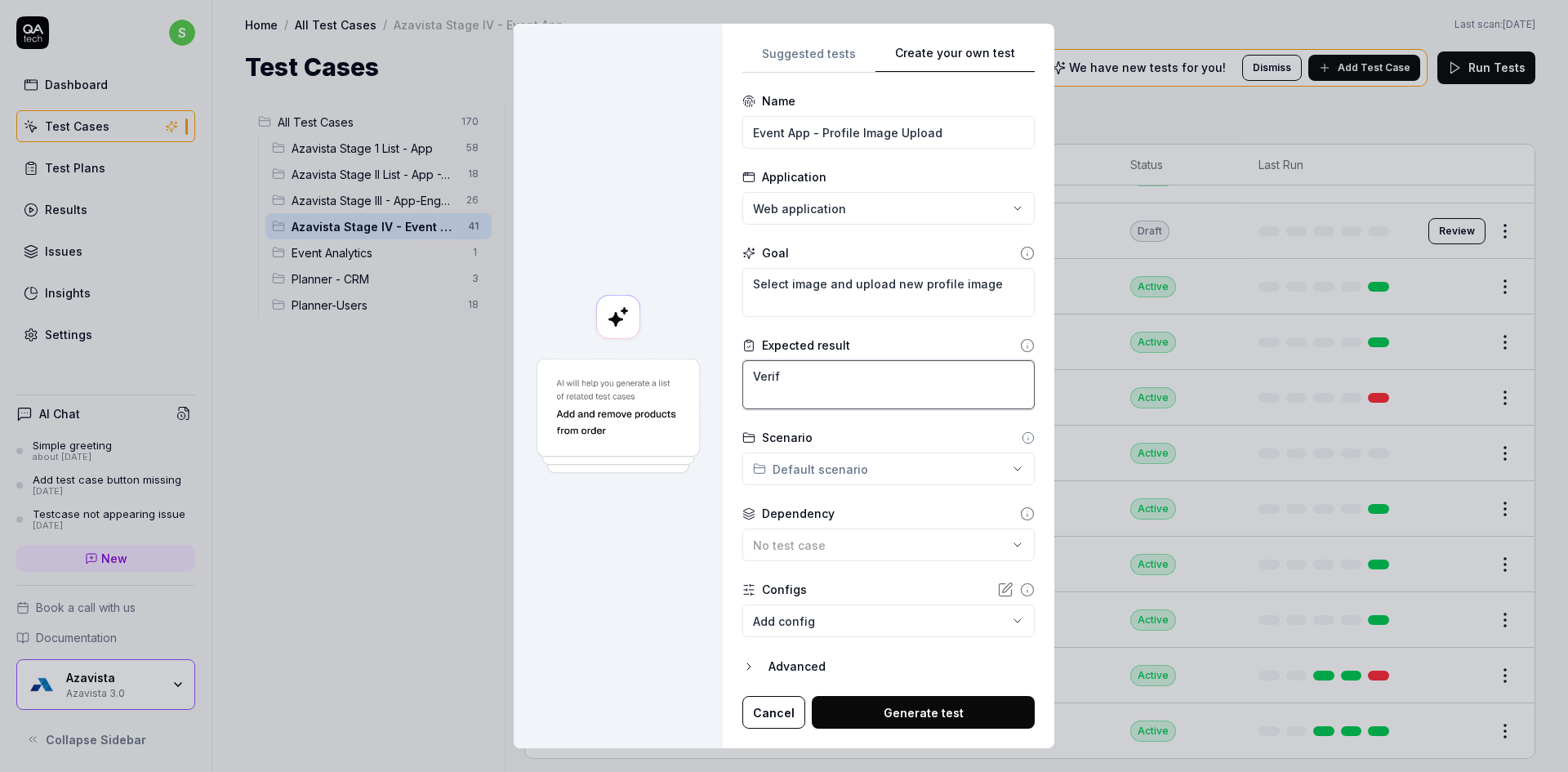
type textarea "Verify"
type textarea "*"
type textarea "Verify"
type textarea "*"
type textarea "Verify t"
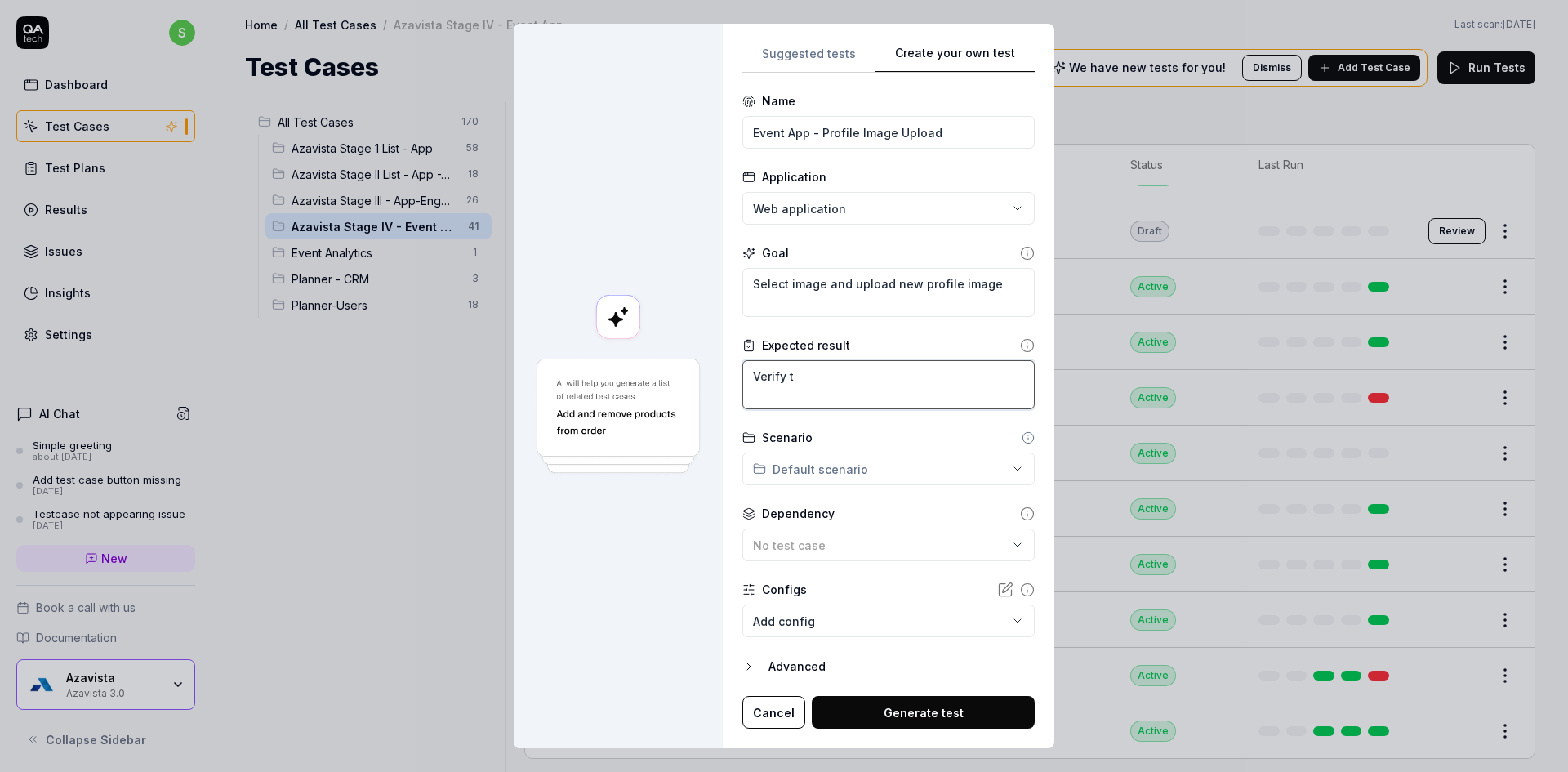
type textarea "*"
type textarea "Verify the"
type textarea "*"
type textarea "Verify the"
type textarea "*"
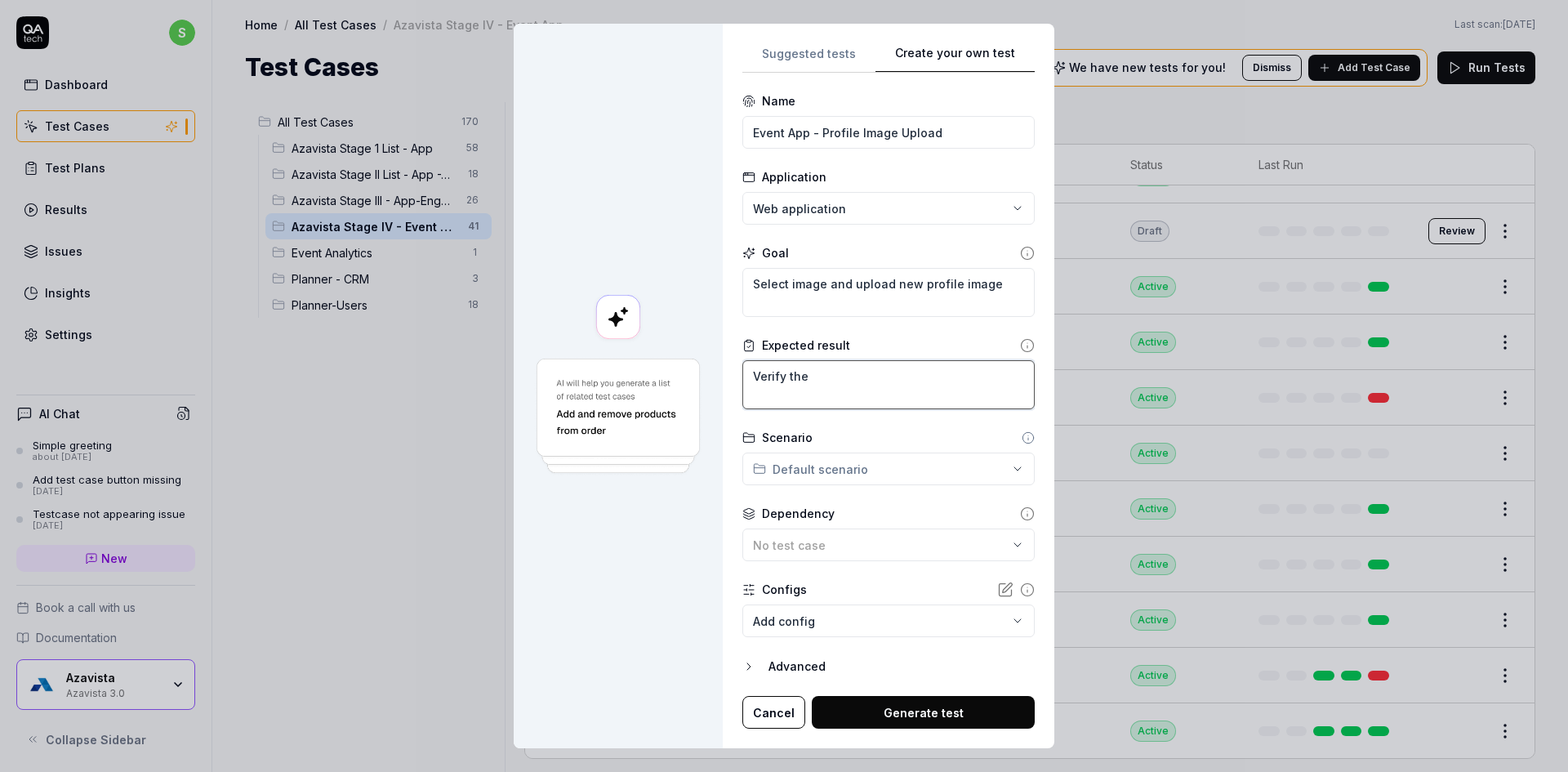
type textarea "Verify the i"
type textarea "*"
type textarea "Verify the im"
type textarea "*"
type textarea "Verify the ima"
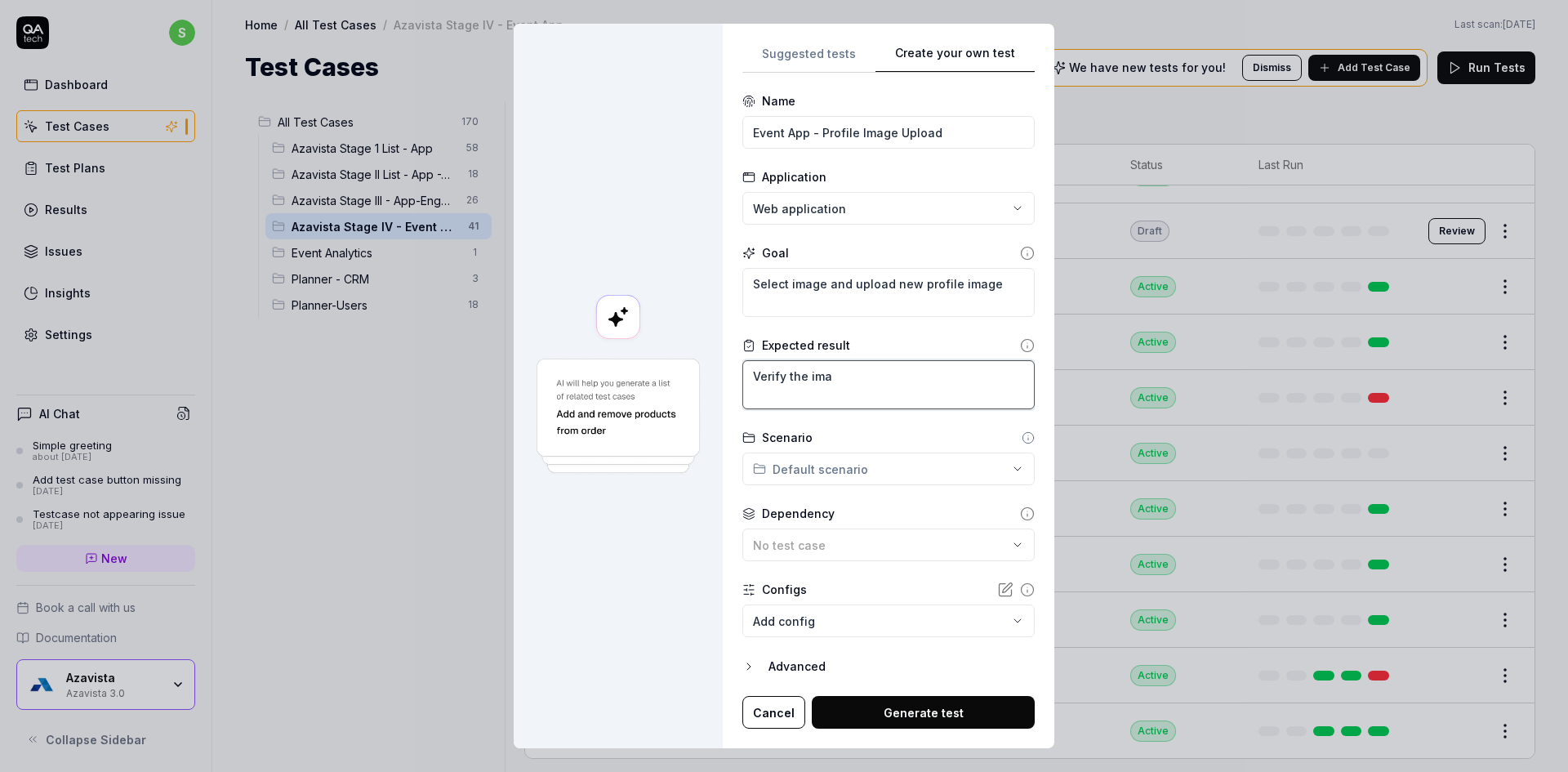
type textarea "*"
type textarea "Verify the imag"
type textarea "*"
type textarea "Verify the image"
type textarea "*"
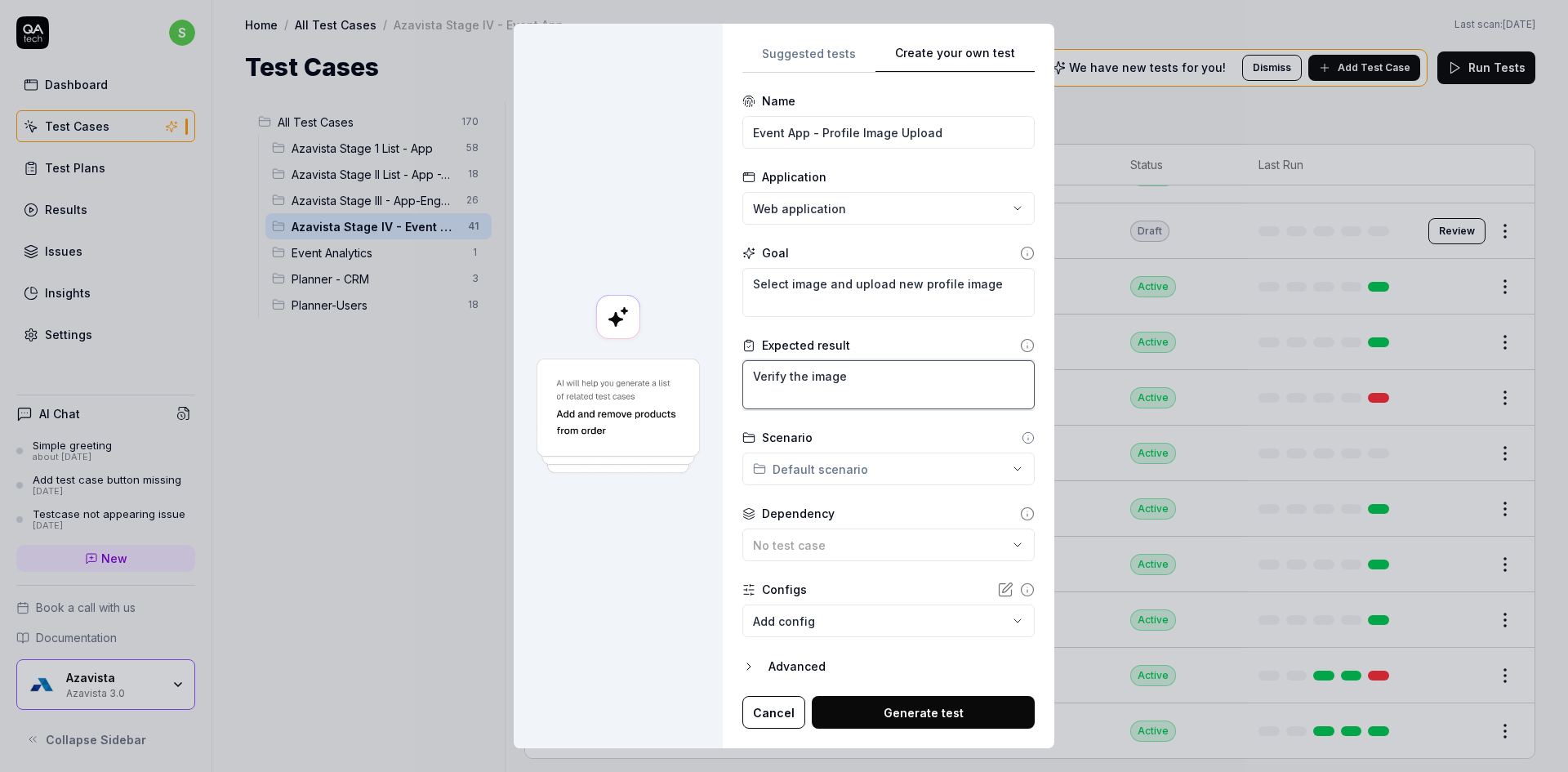
type textarea "Verify the image"
type textarea "*"
type textarea "Verify the image i"
type textarea "*"
type textarea "Verify the image is"
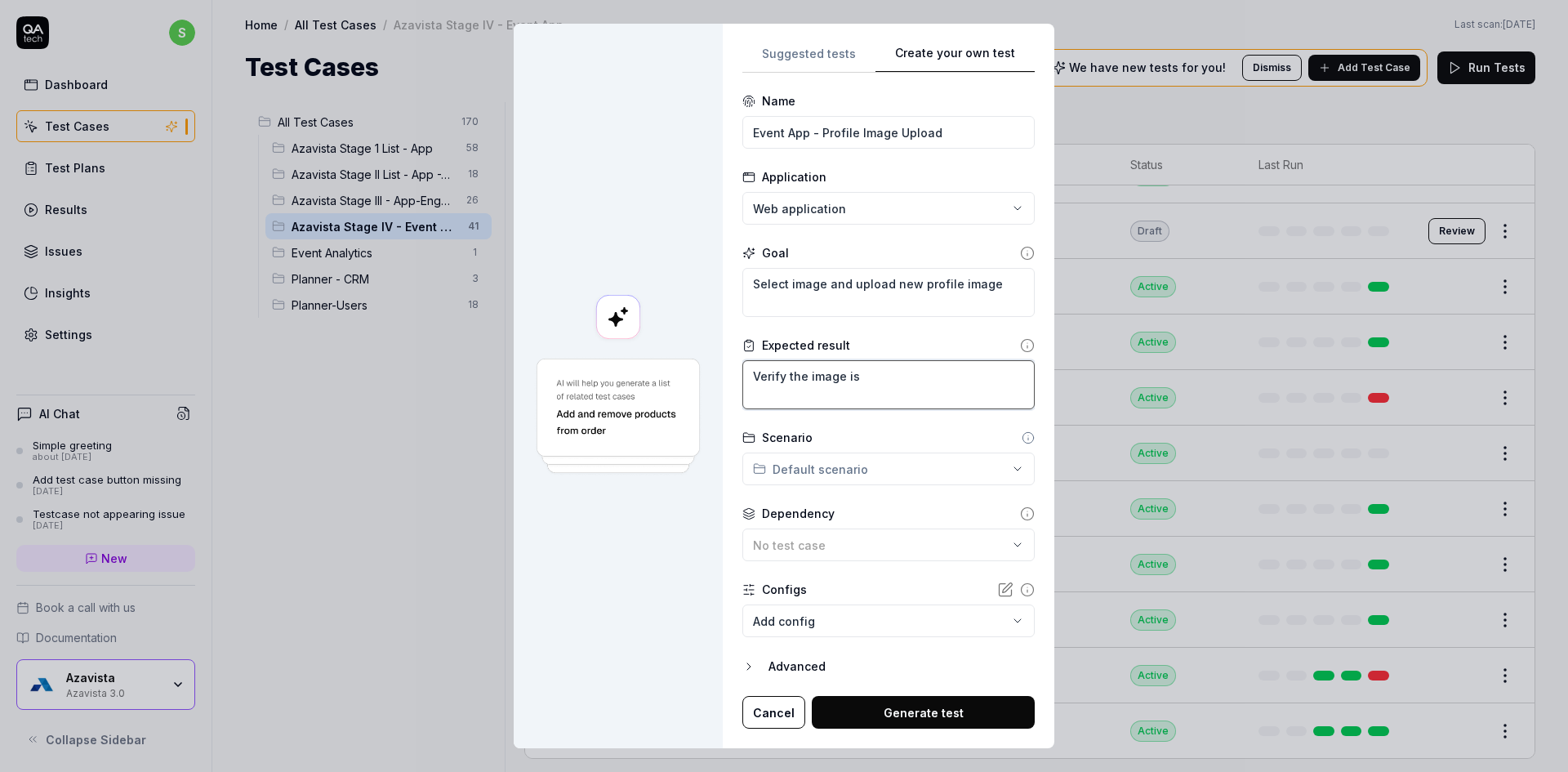
type textarea "*"
type textarea "Verify the image is u"
type textarea "*"
type textarea "Verify the image is up"
type textarea "*"
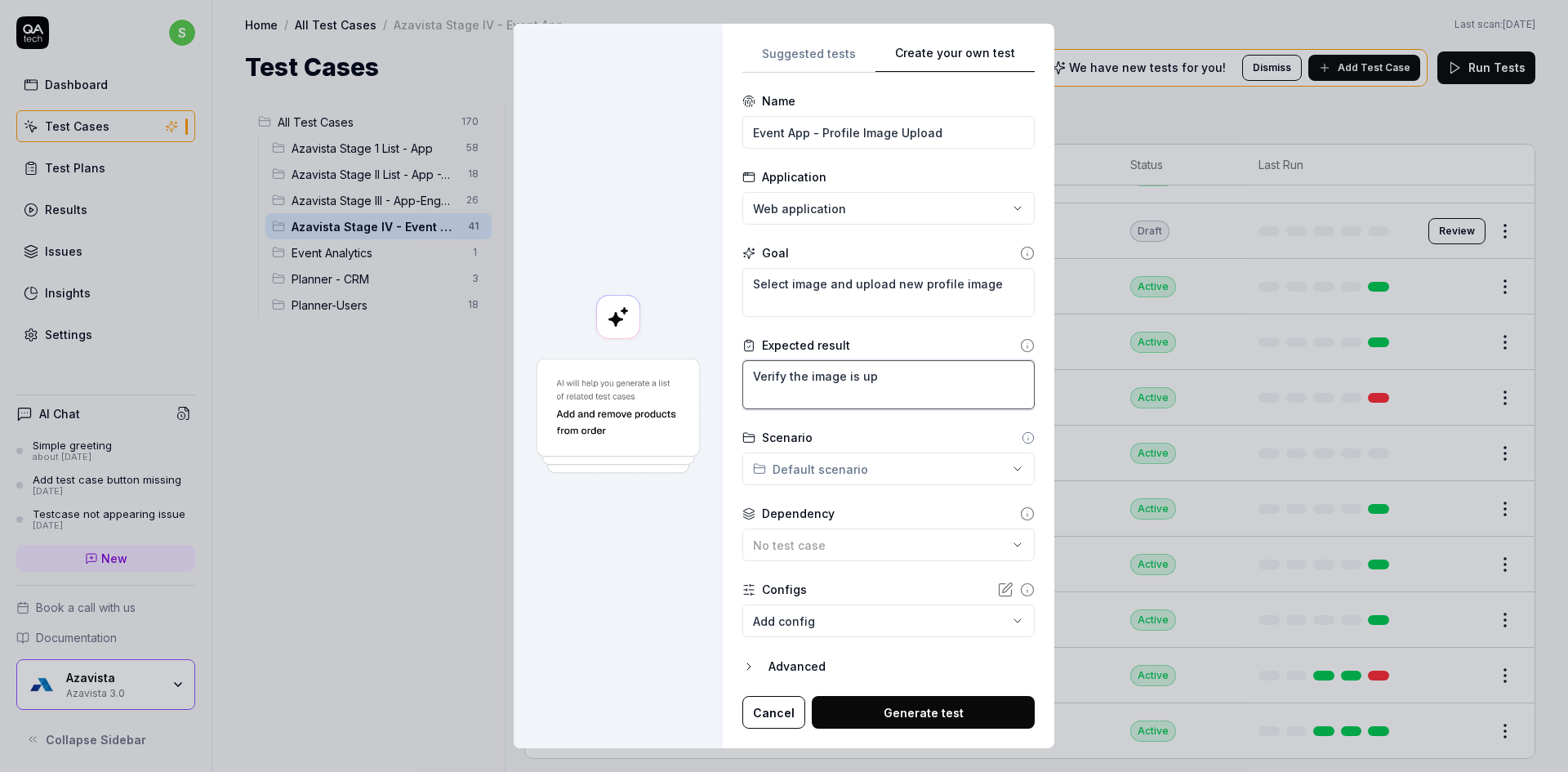
type textarea "Verify the image is upl"
type textarea "*"
type textarea "Verify the image is upla"
type textarea "*"
type textarea "Verify the image is uplao"
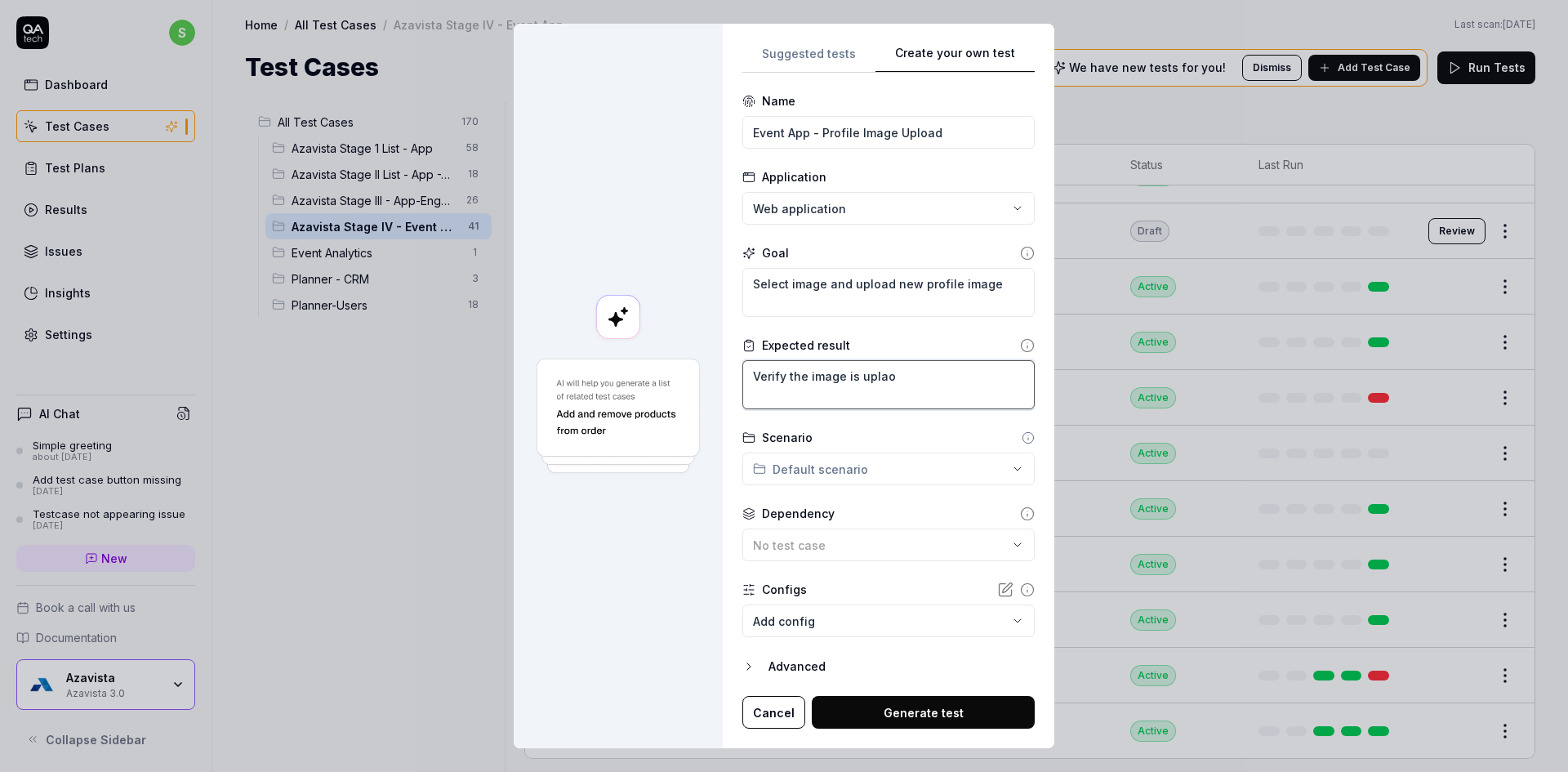
type textarea "*"
type textarea "Verify the image is uplaod"
type textarea "*"
type textarea "Verify the image is uplaode"
type textarea "*"
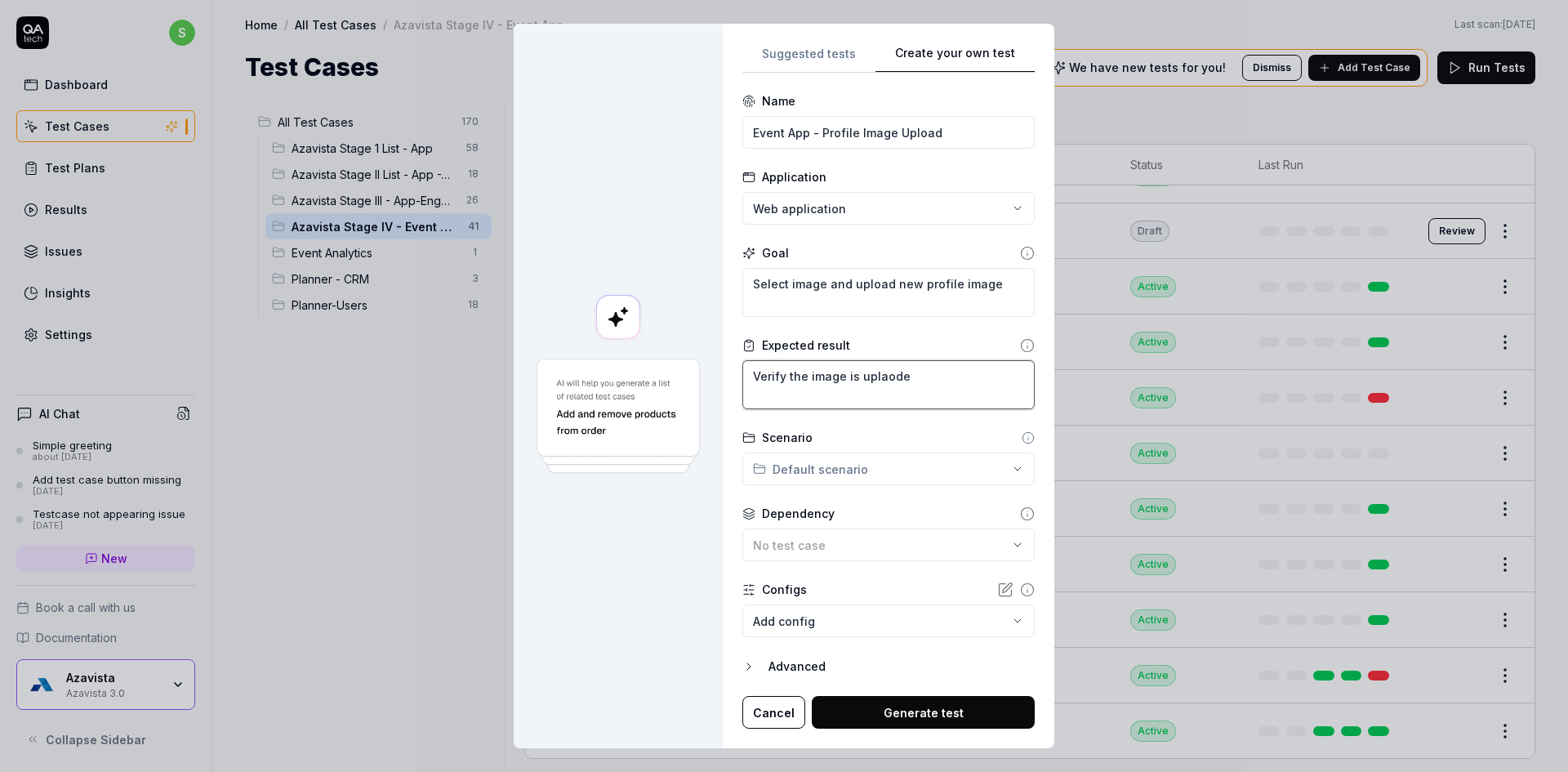
type textarea "Verify the image is uplaoded"
type textarea "*"
type textarea "Verify the image is uplaoded"
type textarea "*"
type textarea "Verify the image is uplaoded s"
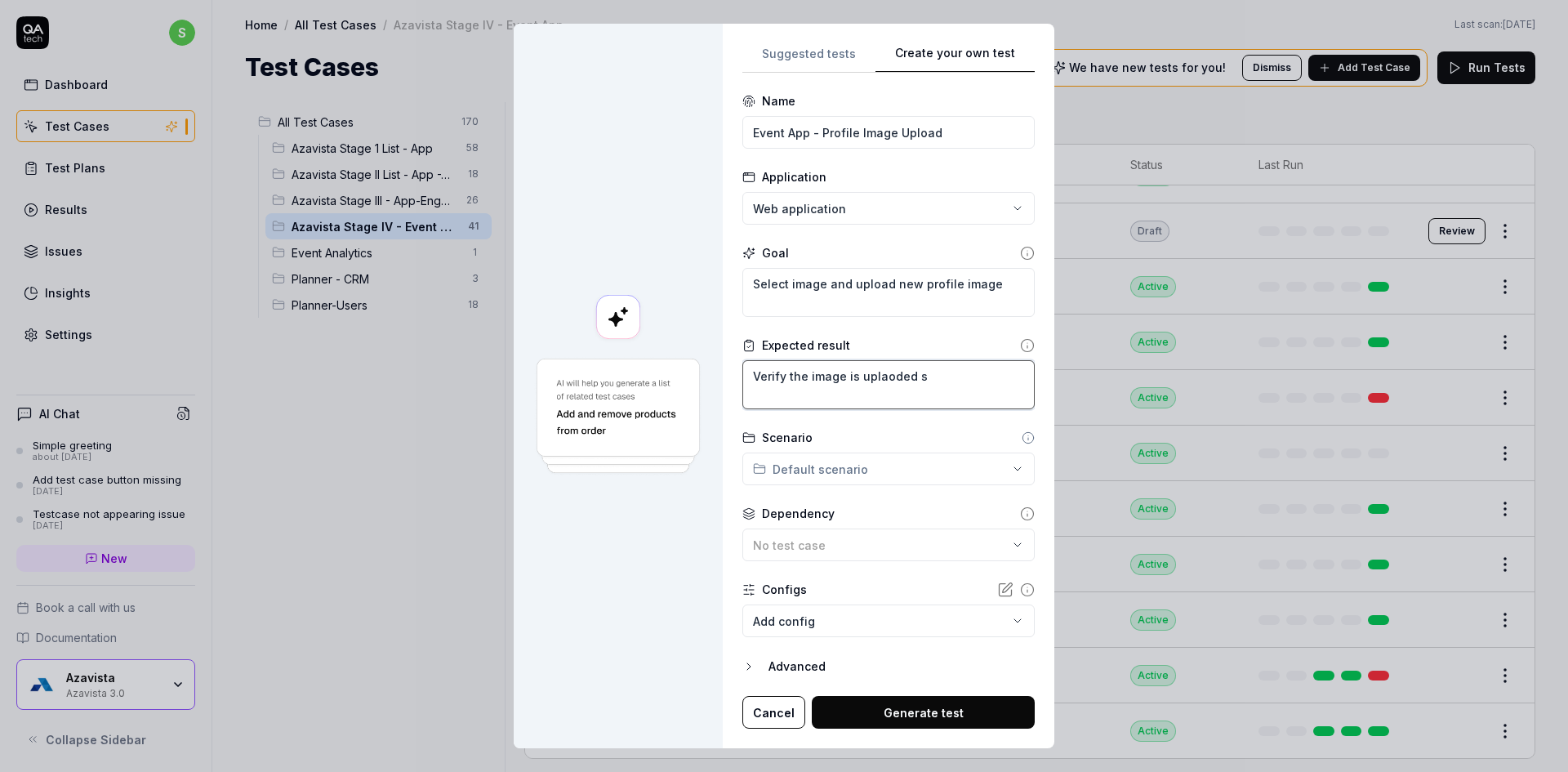
type textarea "*"
type textarea "Verify the image is uplaoded"
type textarea "*"
type textarea "Verify the image is uplaoded"
type textarea "*"
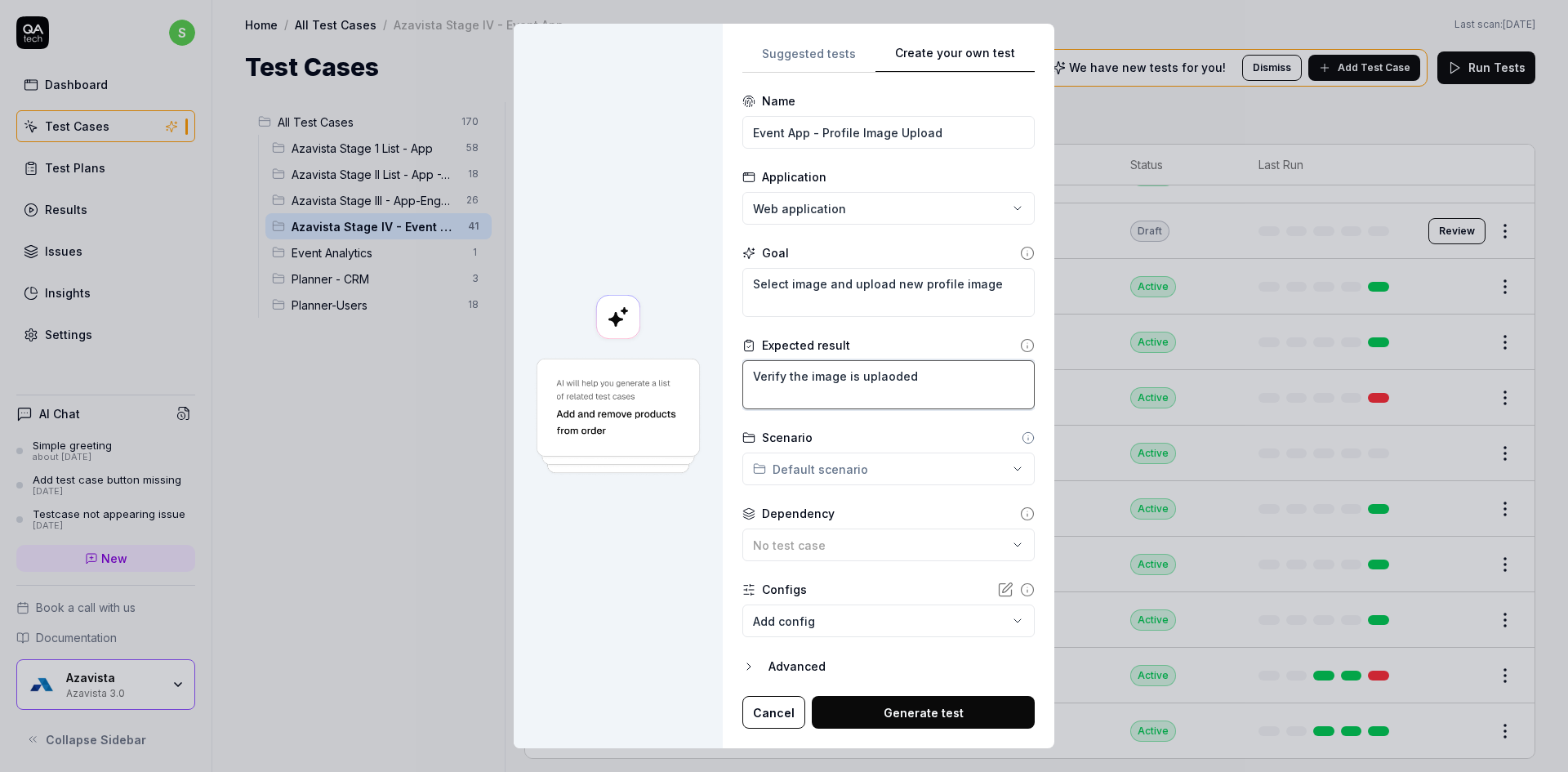
type textarea "Verify the image is uplaode"
type textarea "*"
type textarea "Verify the image is uplaod"
type textarea "*"
type textarea "Verify the image is uplao"
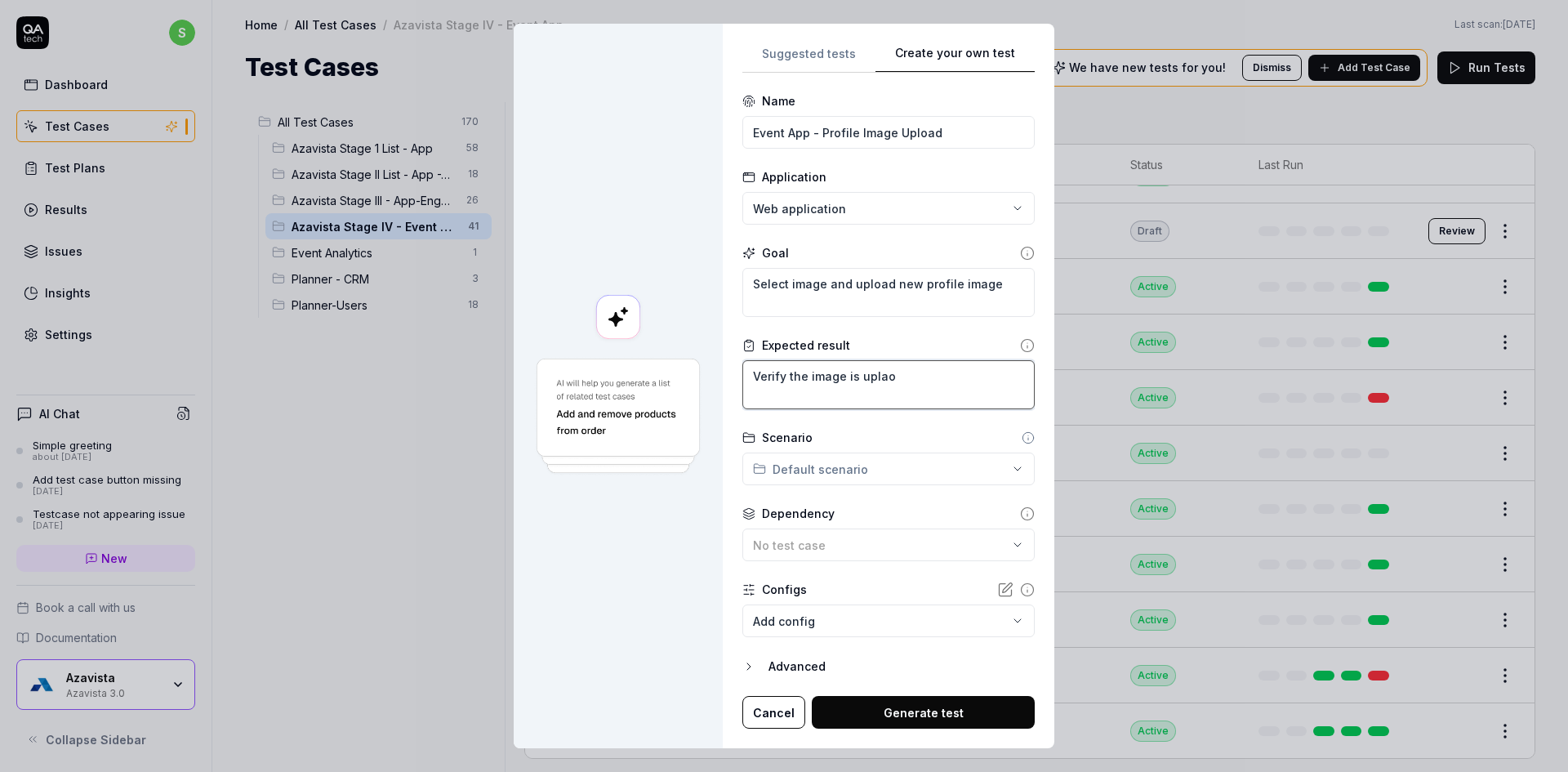
type textarea "*"
type textarea "Verify the image is upla"
type textarea "*"
type textarea "Verify the image is upl"
type textarea "*"
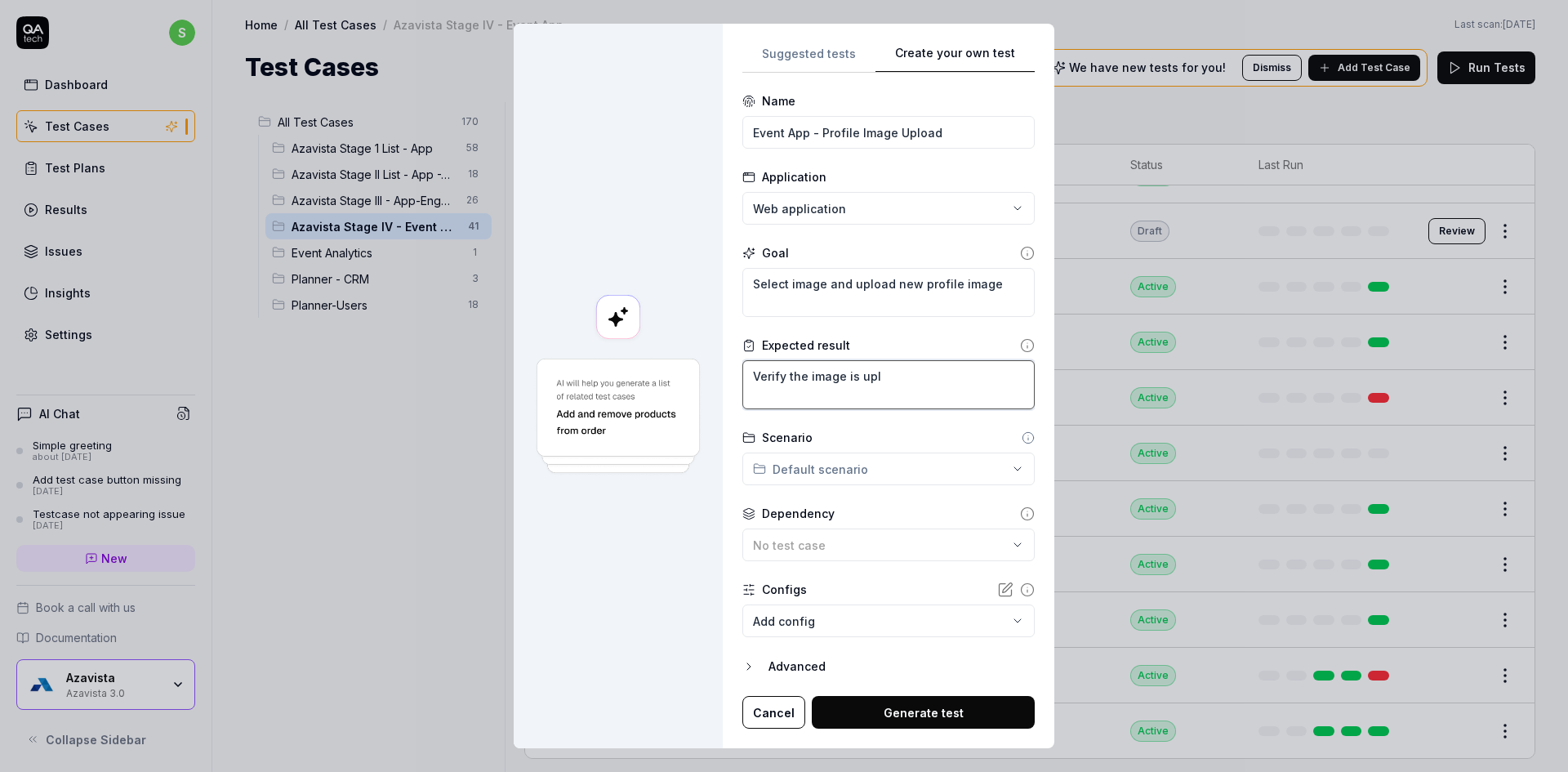
type textarea "Verify the image is uplo"
type textarea "*"
type textarea "Verify the image is uploa"
type textarea "*"
type textarea "Verify the image is upload"
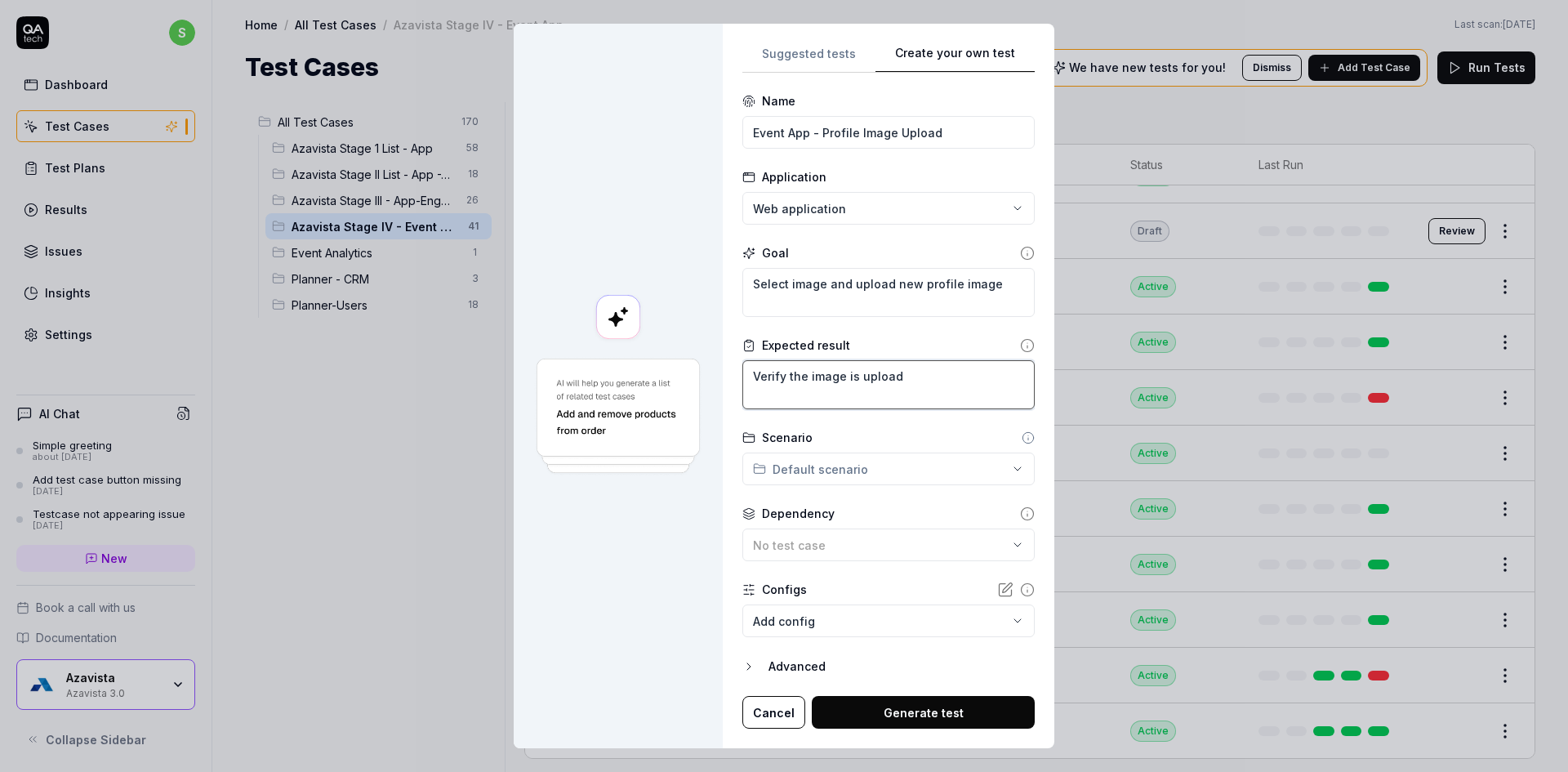
type textarea "*"
type textarea "Verify the image is uploadde"
type textarea "*"
type textarea "Verify the image is uploadd"
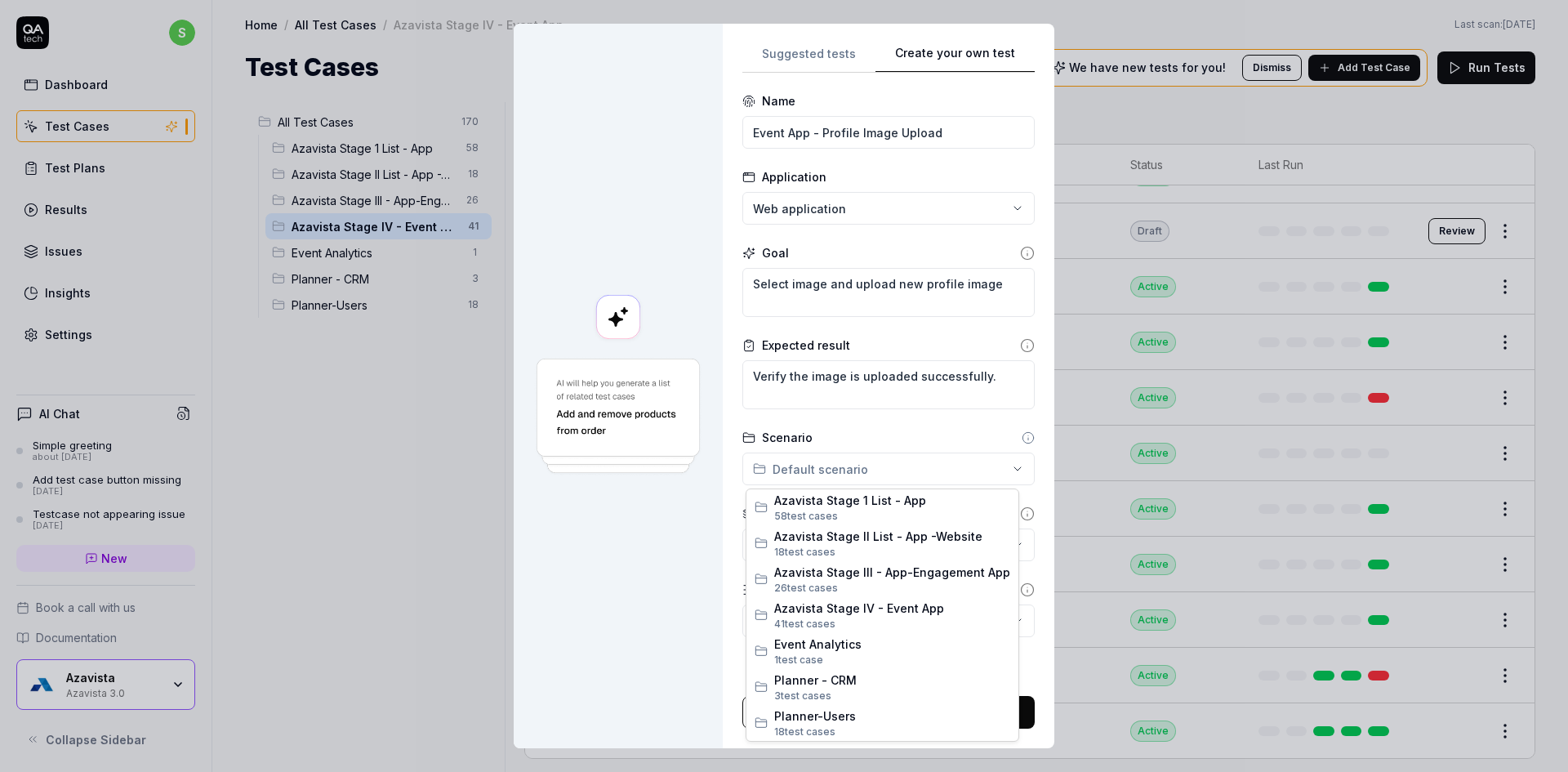
click at [846, 458] on div "**********" at bounding box center [784, 386] width 1568 height 772
click at [867, 603] on span "Azavista Stage IV - Event App" at bounding box center [892, 608] width 236 height 17
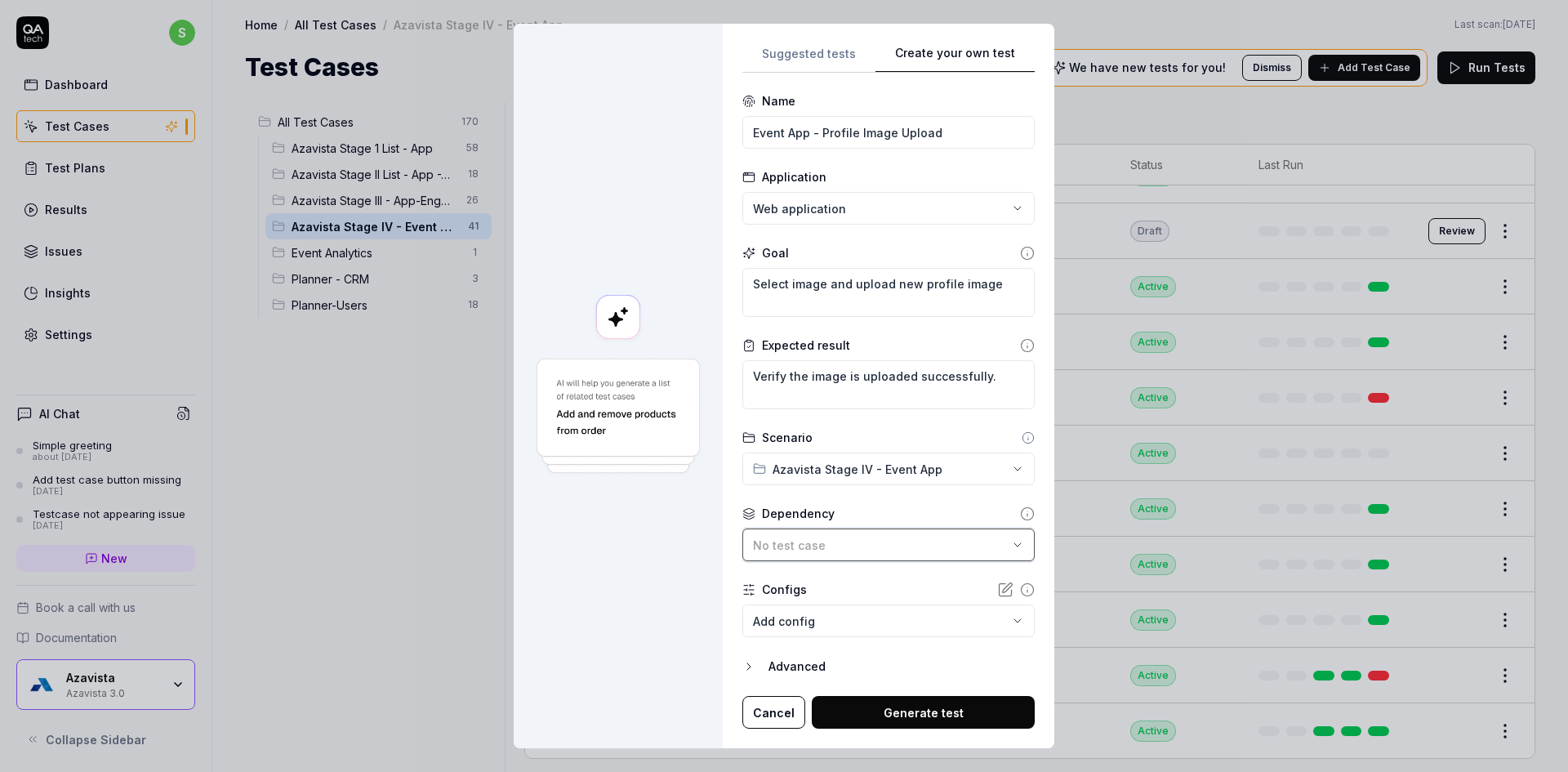
click at [844, 544] on div "No test case" at bounding box center [881, 545] width 255 height 17
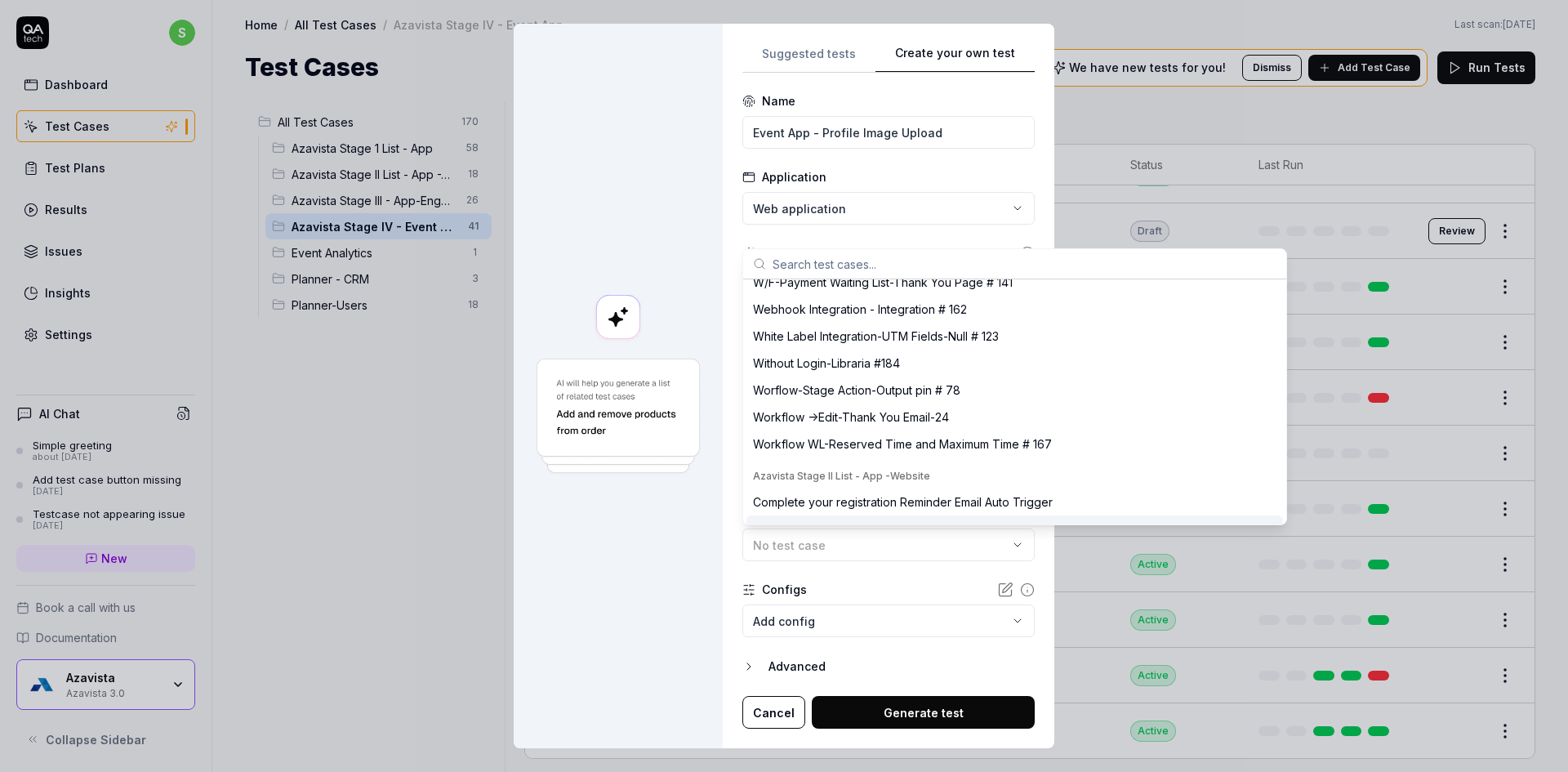
scroll to position [1959, 0]
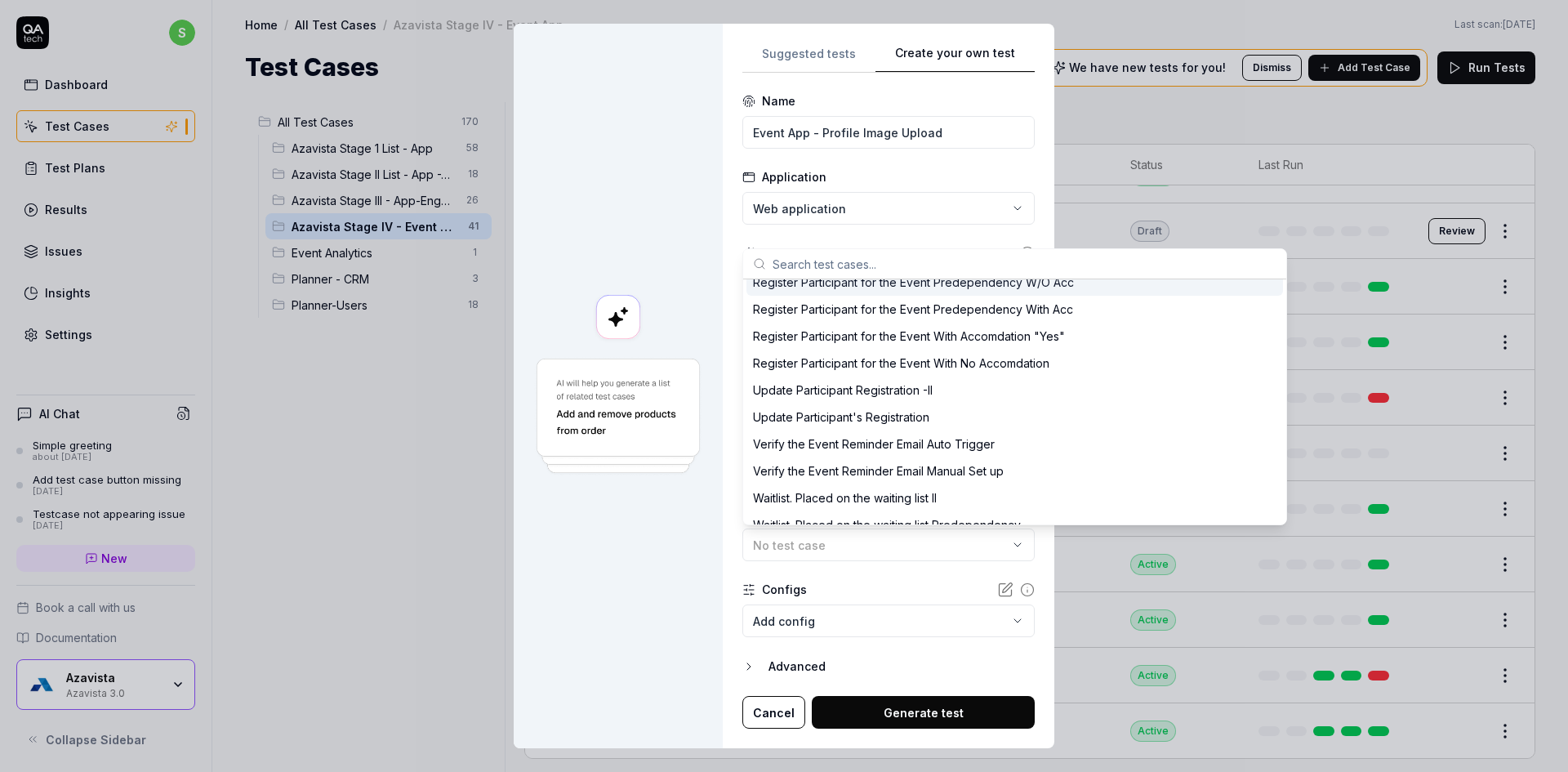
click at [899, 267] on input "text" at bounding box center [1024, 264] width 504 height 29
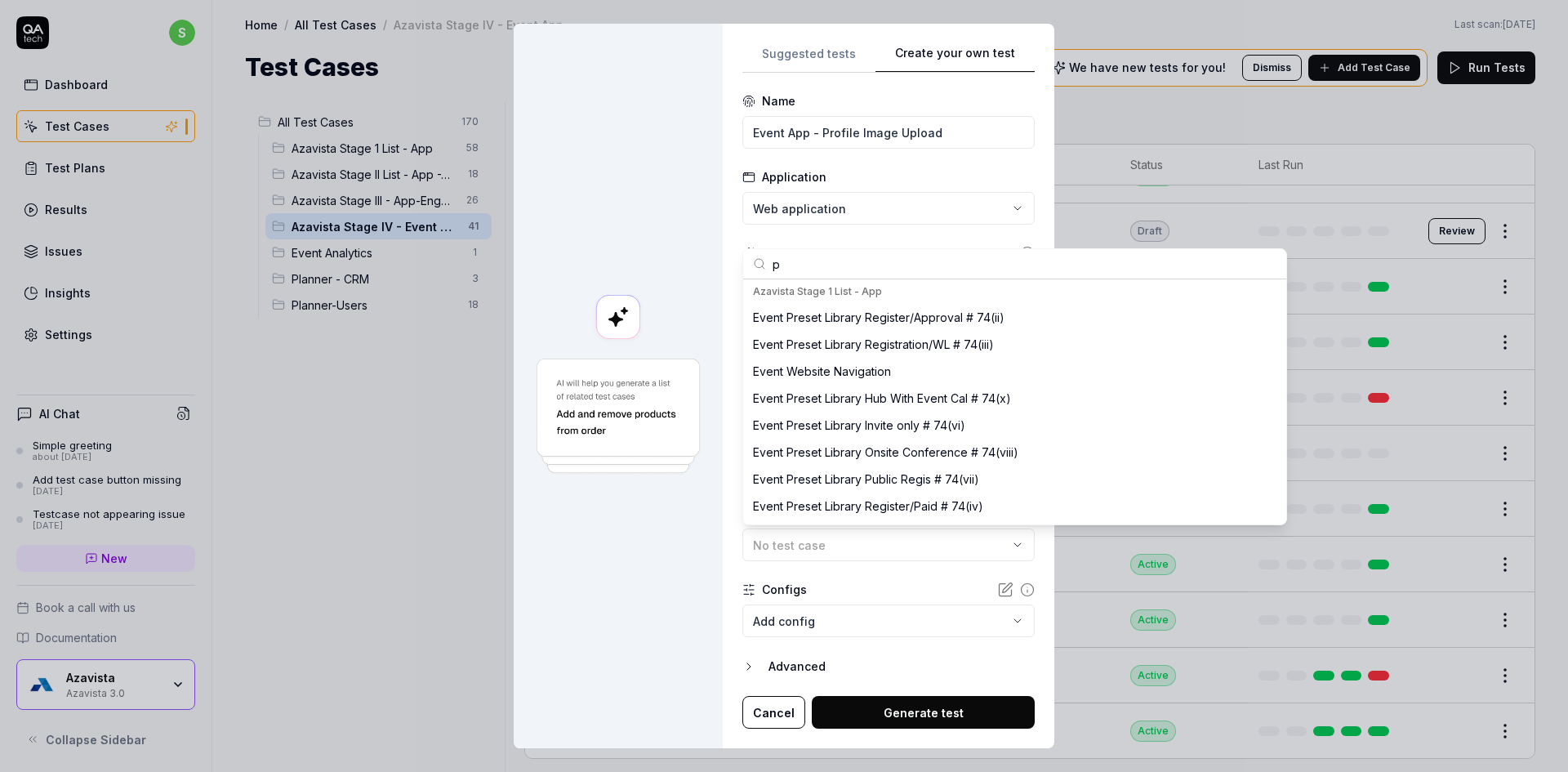
scroll to position [55, 0]
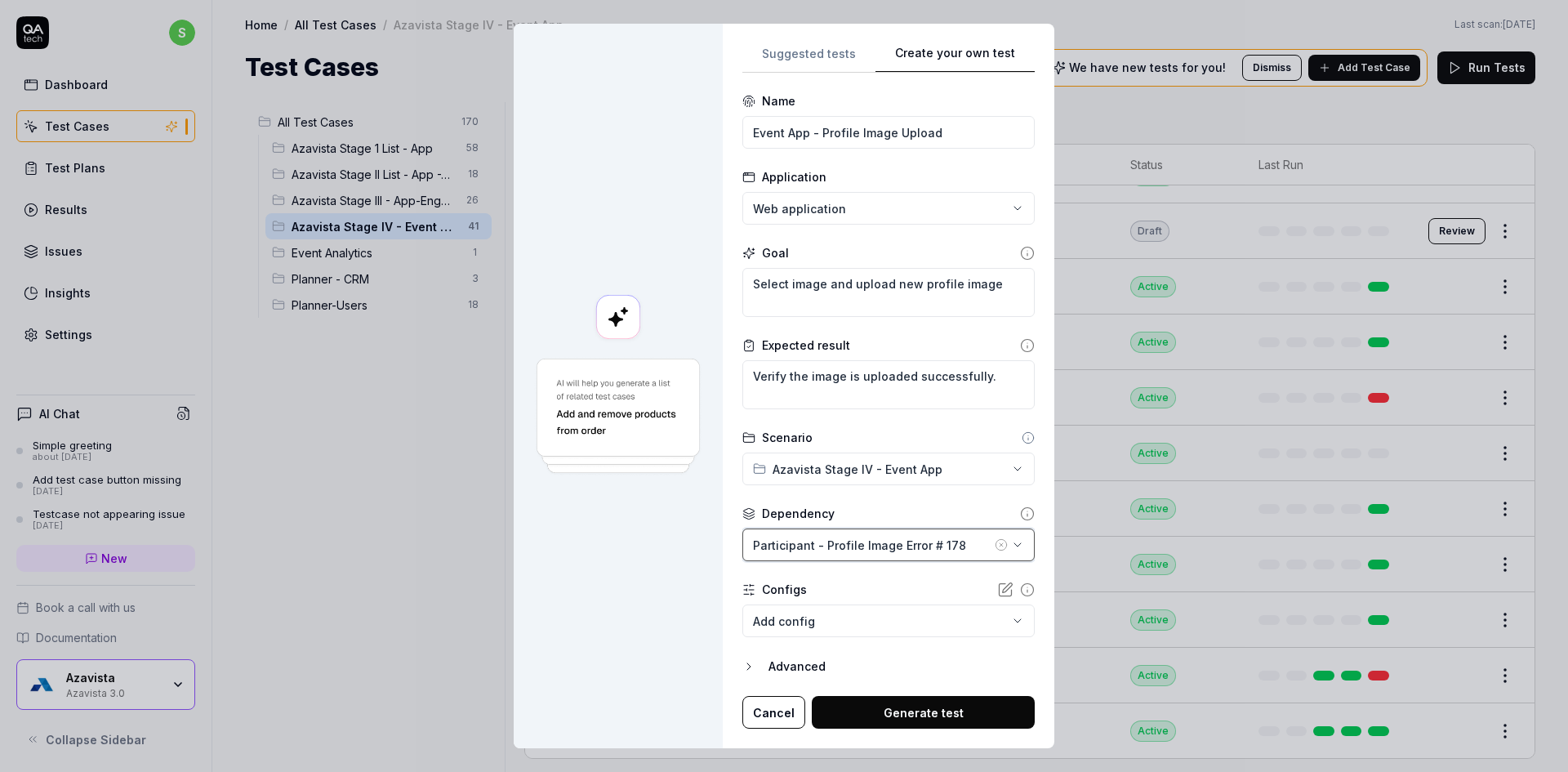
click at [886, 557] on button "Participant - Profile Image Error # 178" at bounding box center [888, 544] width 292 height 33
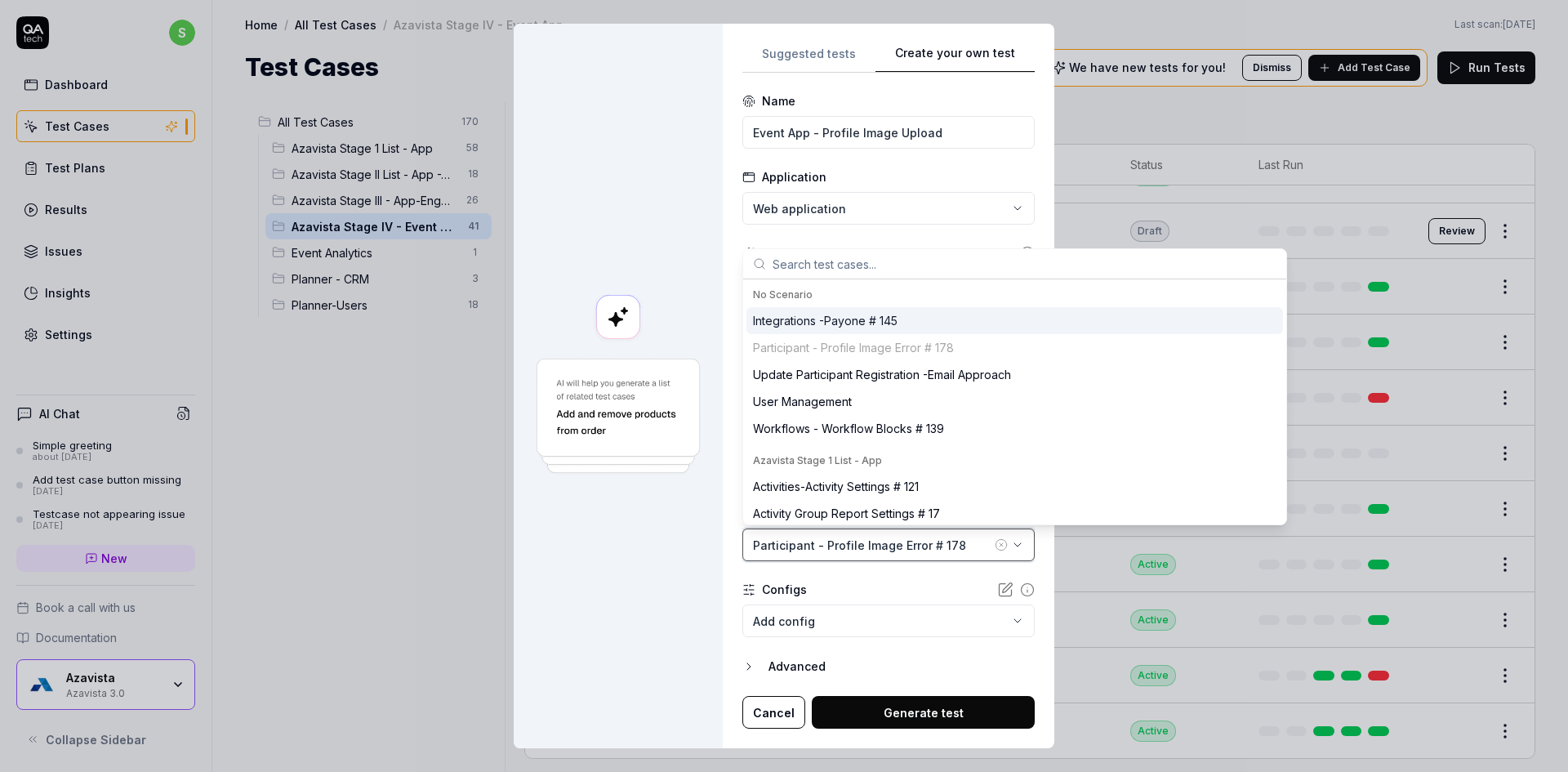
click at [887, 544] on div "Participant - Profile Image Error # 178" at bounding box center [872, 545] width 238 height 17
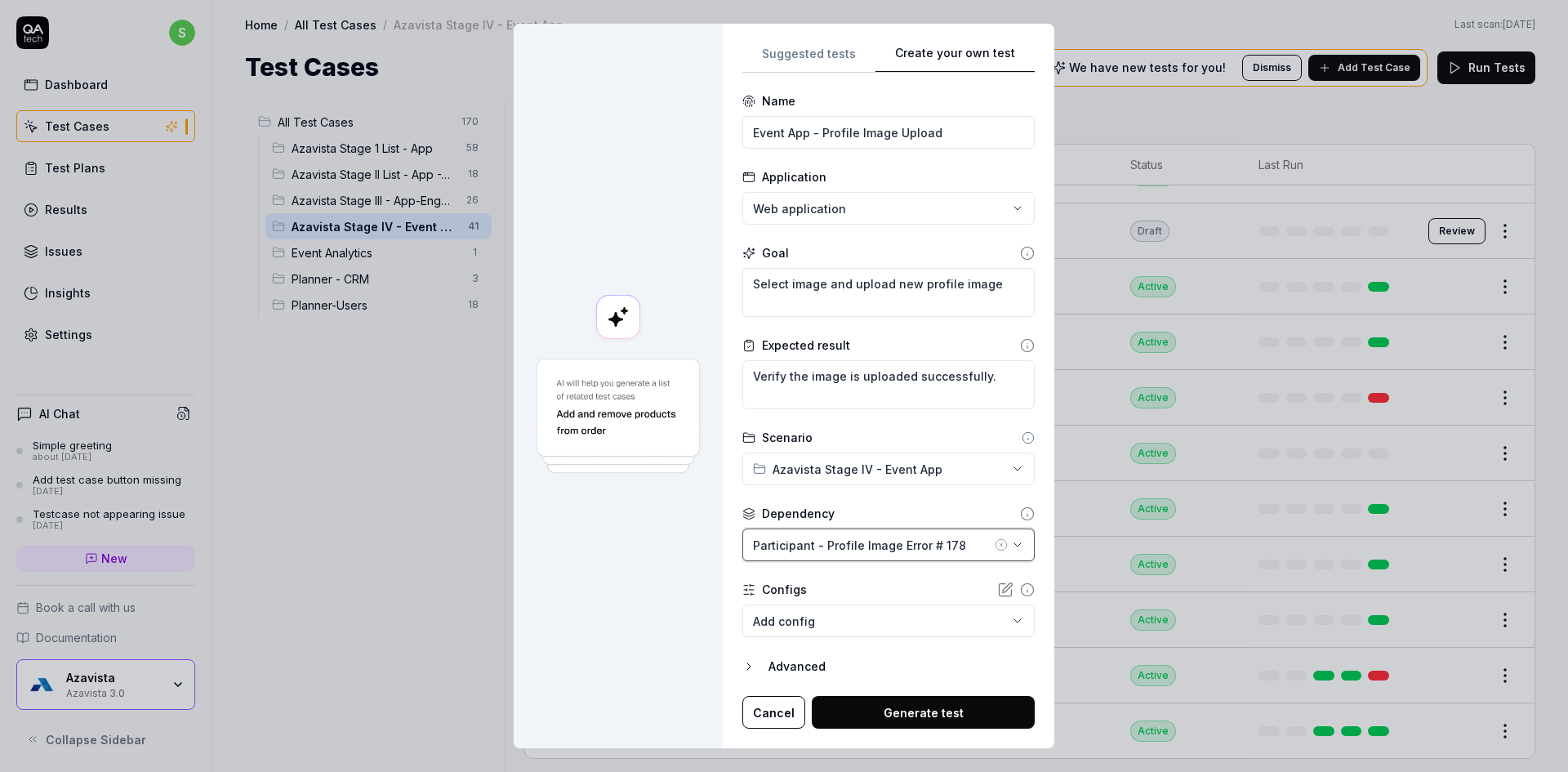
click at [887, 543] on div "Participant - Profile Image Error # 178" at bounding box center [872, 545] width 238 height 17
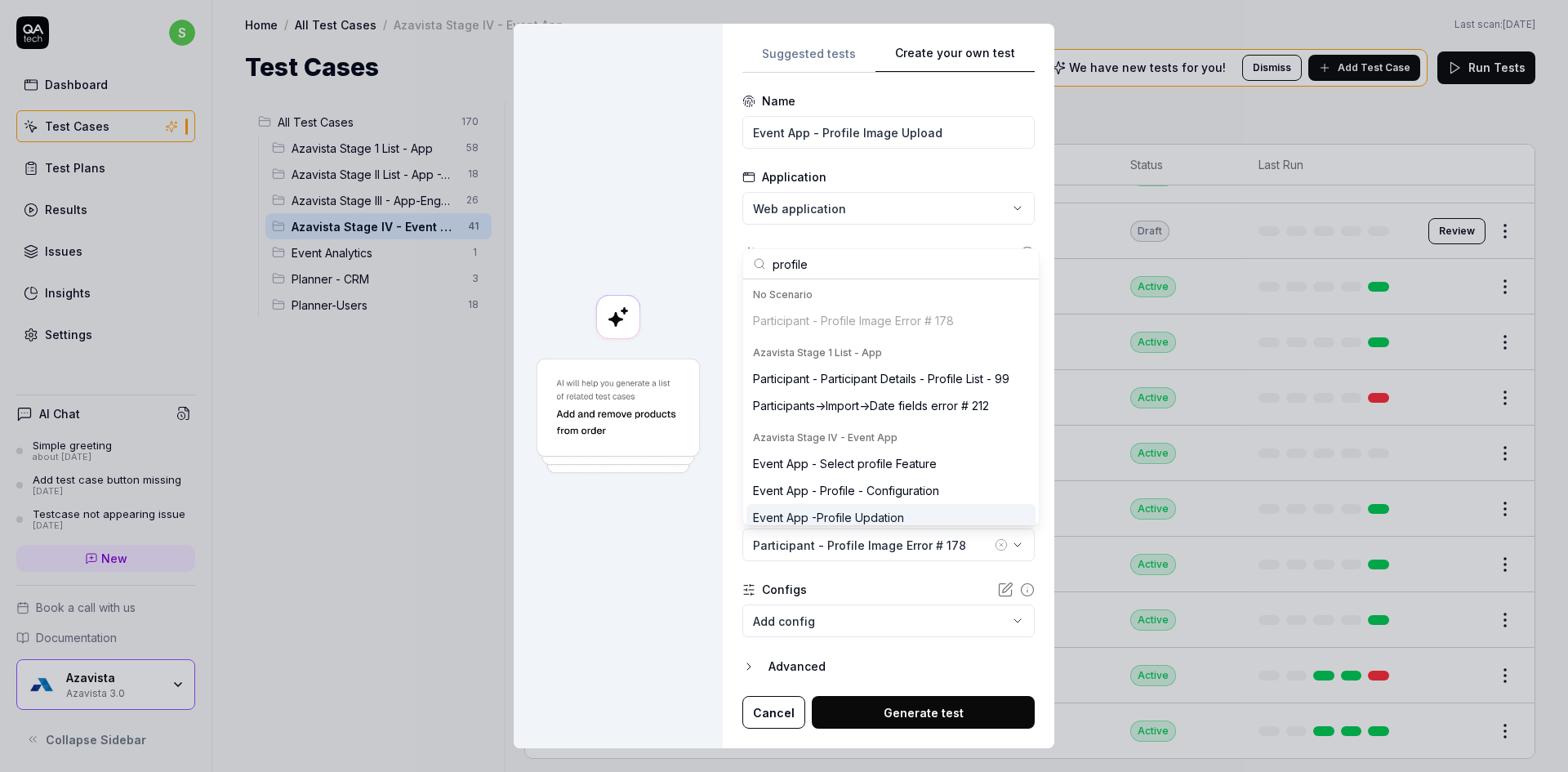
click at [797, 521] on div "Event App -Profile Updation" at bounding box center [829, 517] width 151 height 17
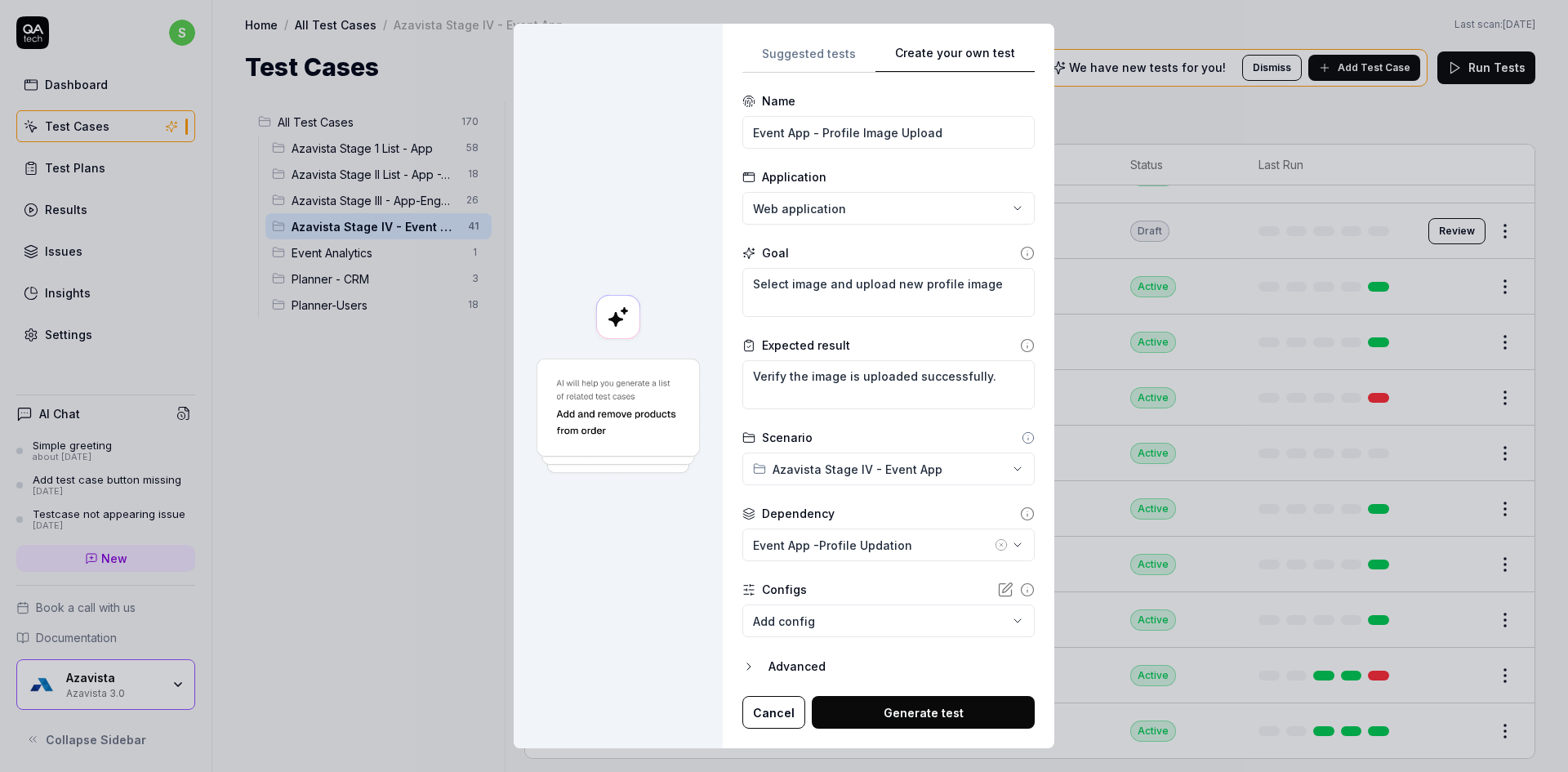
click at [995, 543] on circle "button" at bounding box center [1000, 544] width 10 height 10
click at [1014, 543] on icon "button" at bounding box center [1017, 544] width 7 height 3
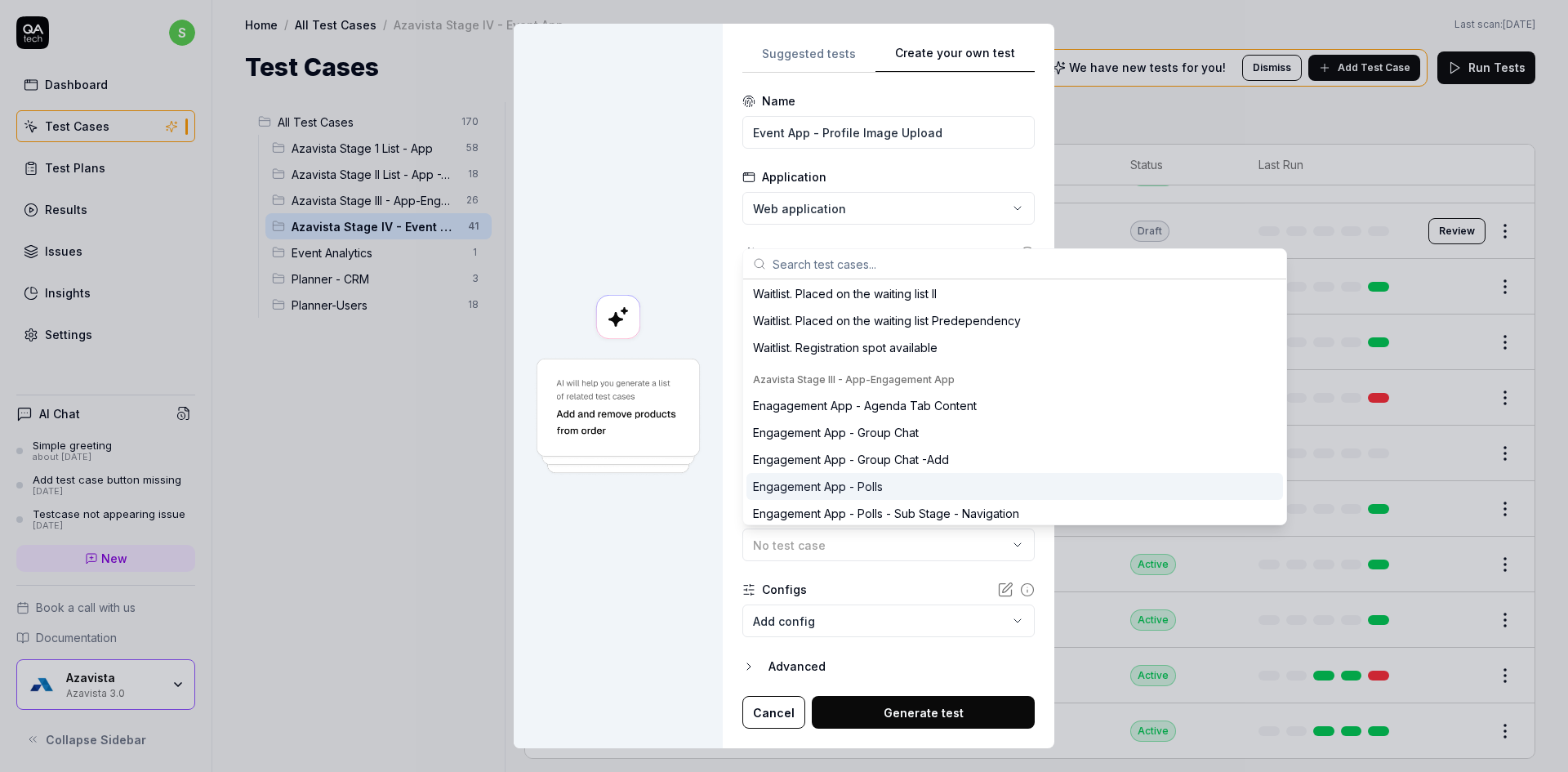
scroll to position [2286, 0]
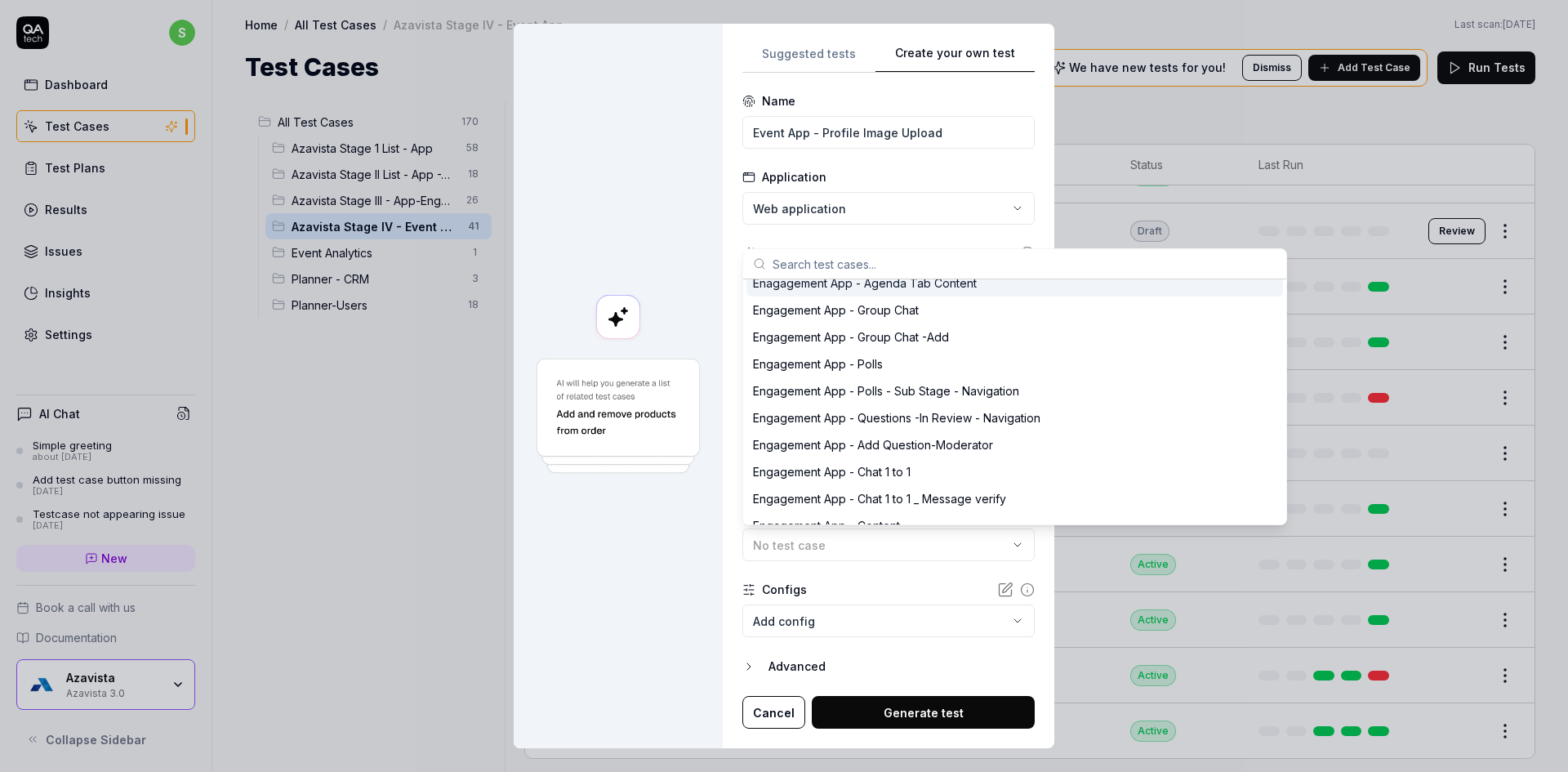
click at [846, 260] on input "text" at bounding box center [1024, 264] width 504 height 29
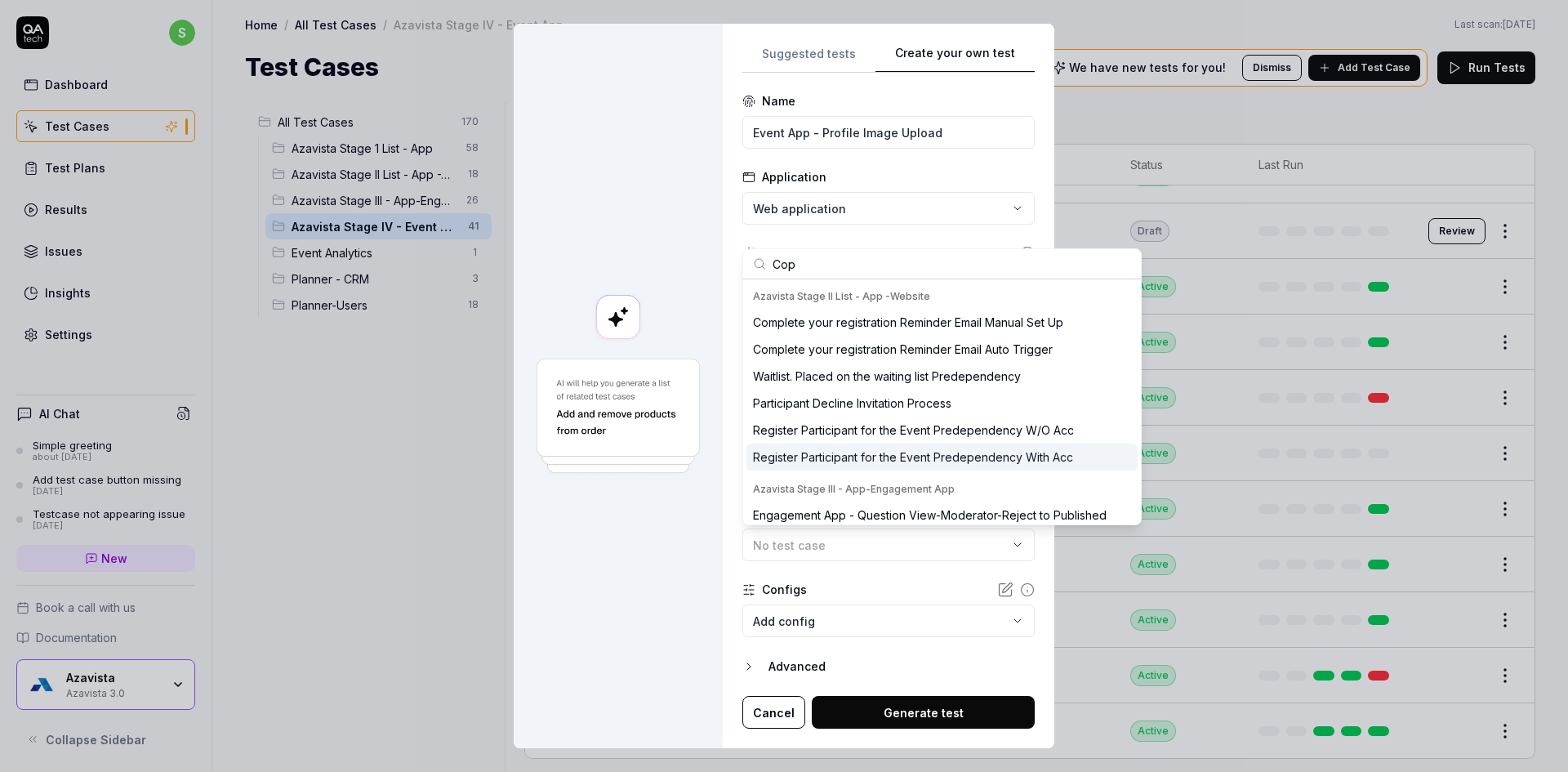
scroll to position [530, 0]
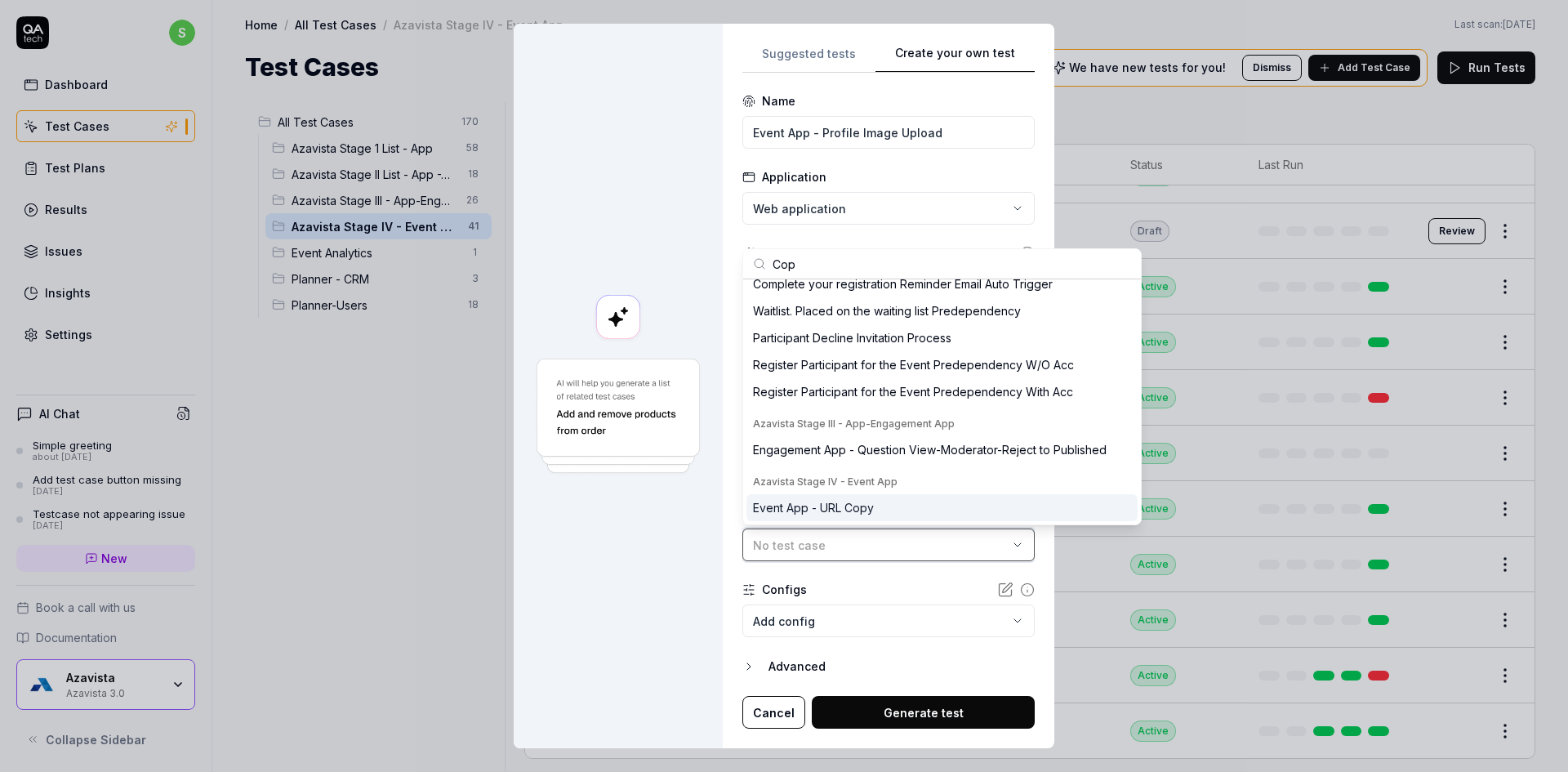
click at [821, 528] on button "No test case" at bounding box center [888, 544] width 292 height 33
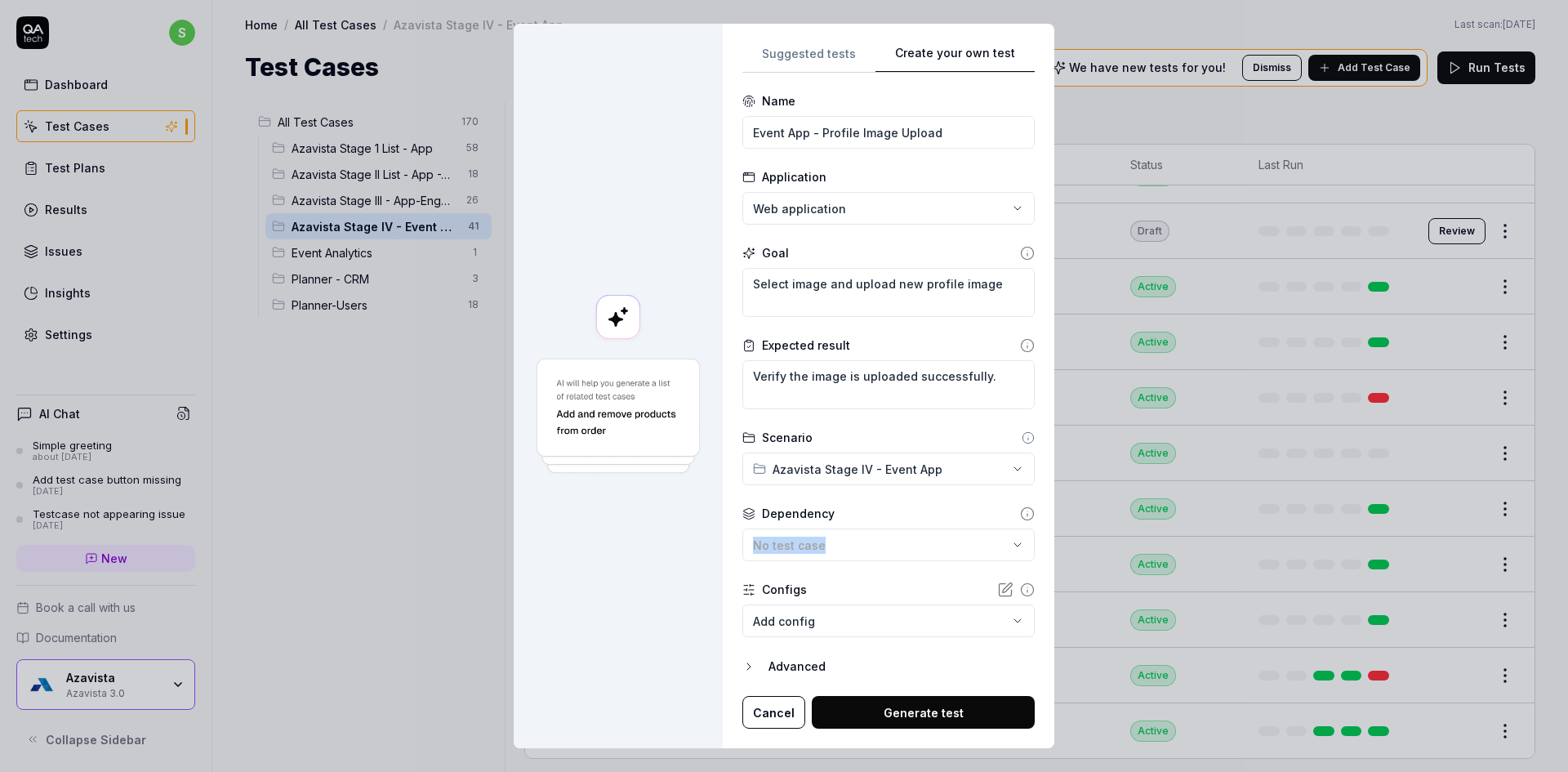
drag, startPoint x: 846, startPoint y: 524, endPoint x: 844, endPoint y: 534, distance: 10.2
click at [846, 528] on div "Dependency No test case" at bounding box center [888, 533] width 292 height 56
click at [846, 537] on div "No test case" at bounding box center [881, 545] width 255 height 17
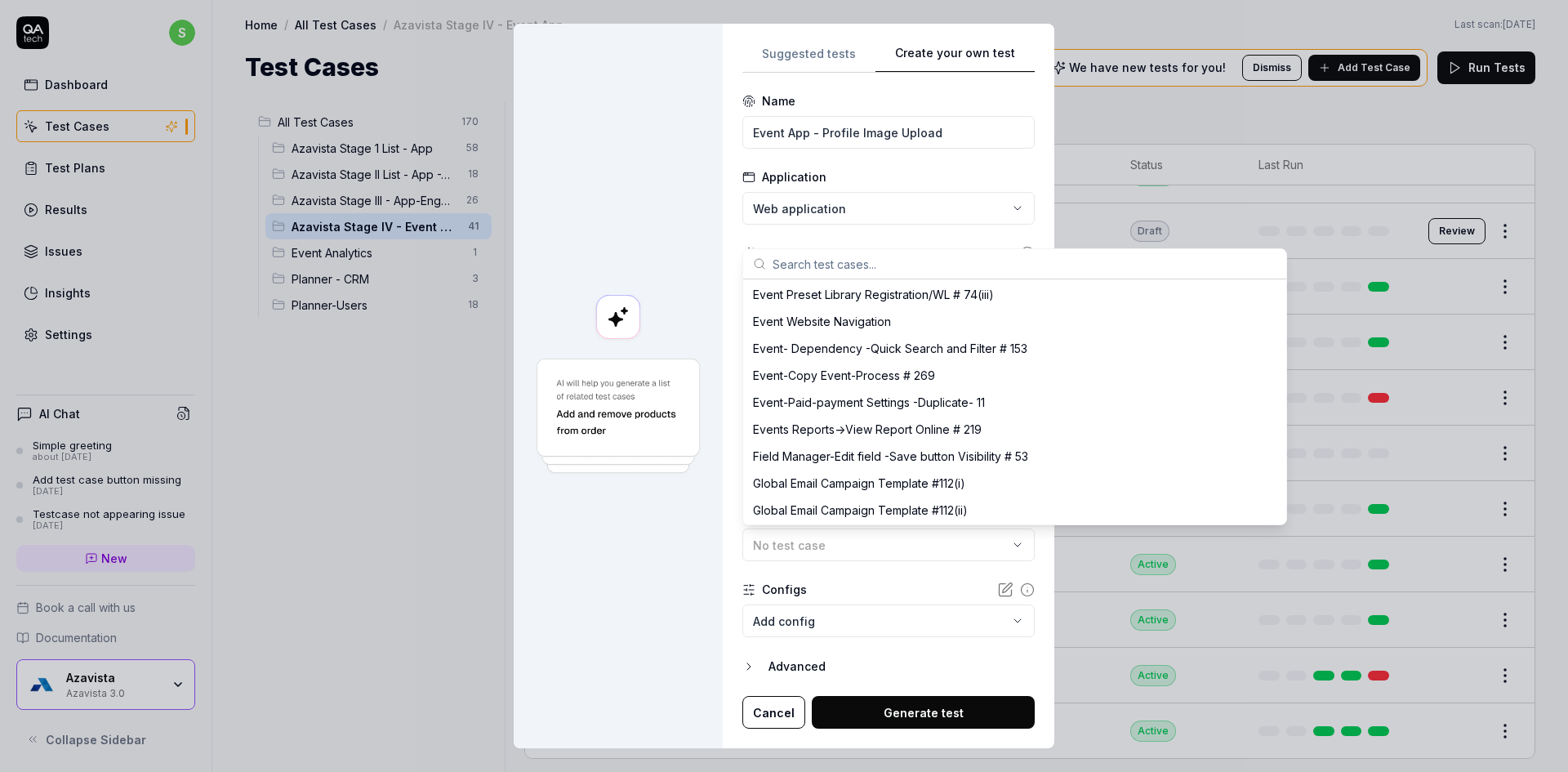
scroll to position [980, 0]
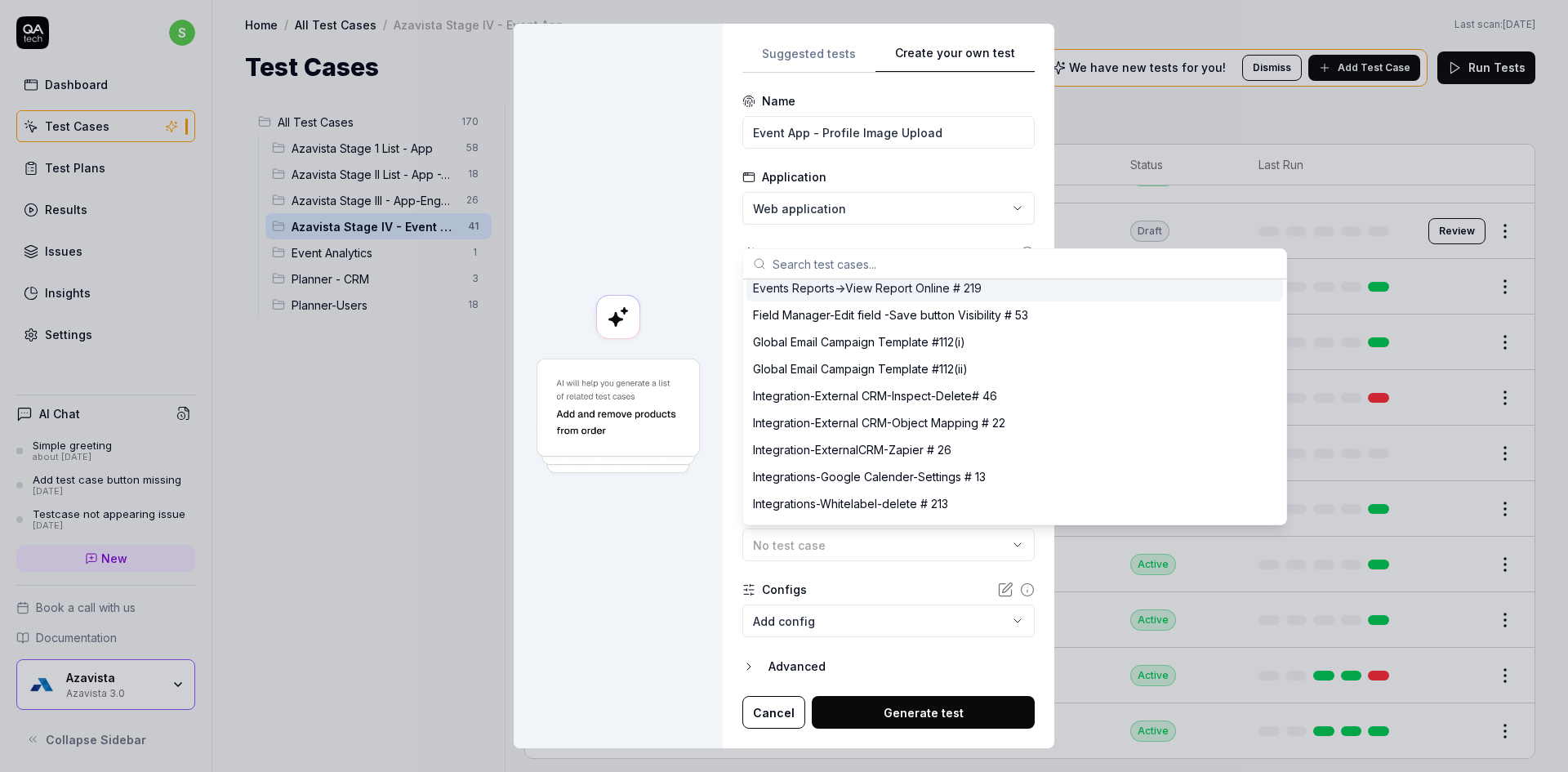
click at [822, 265] on input "text" at bounding box center [1024, 264] width 504 height 29
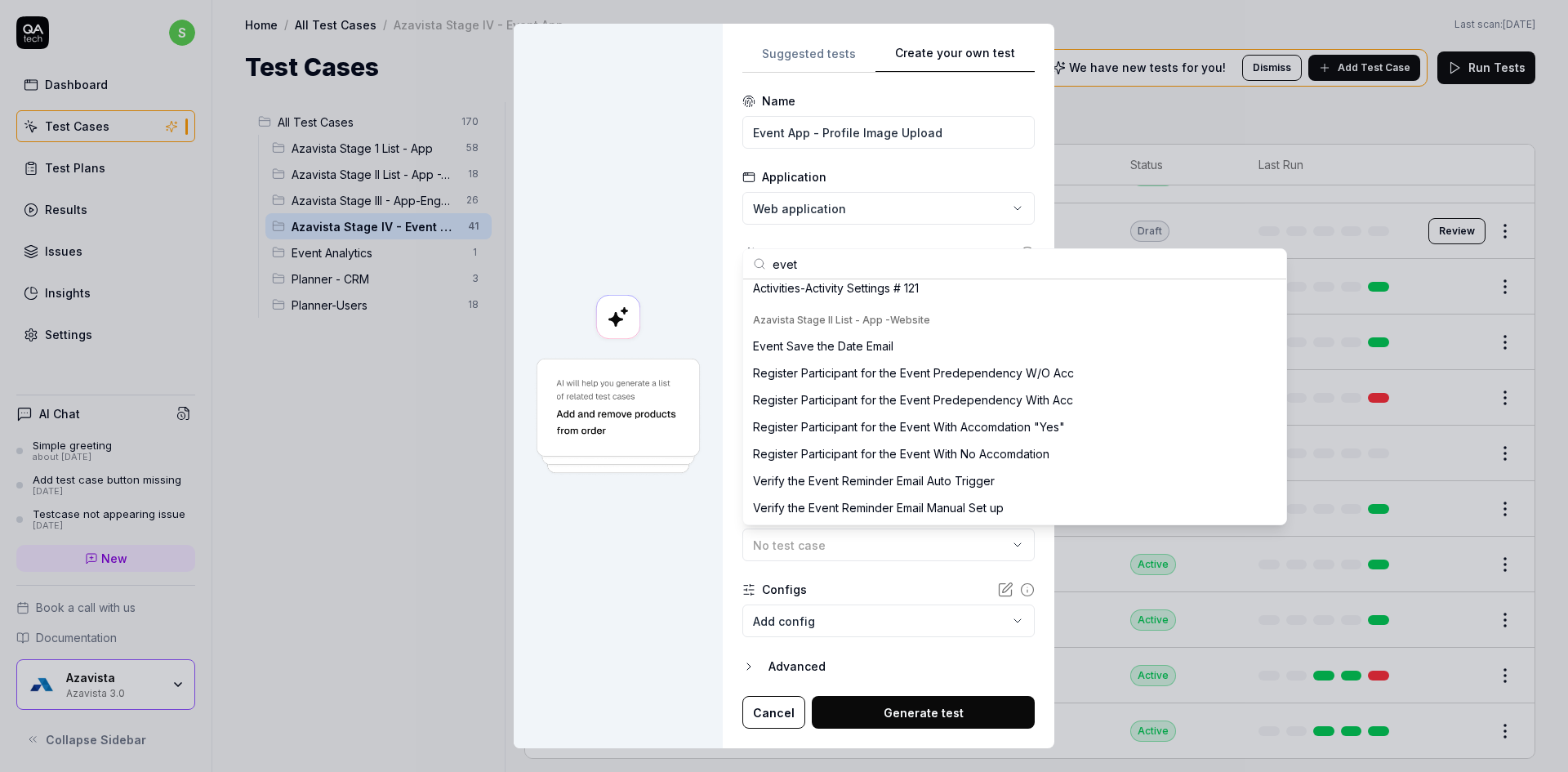
scroll to position [55, 0]
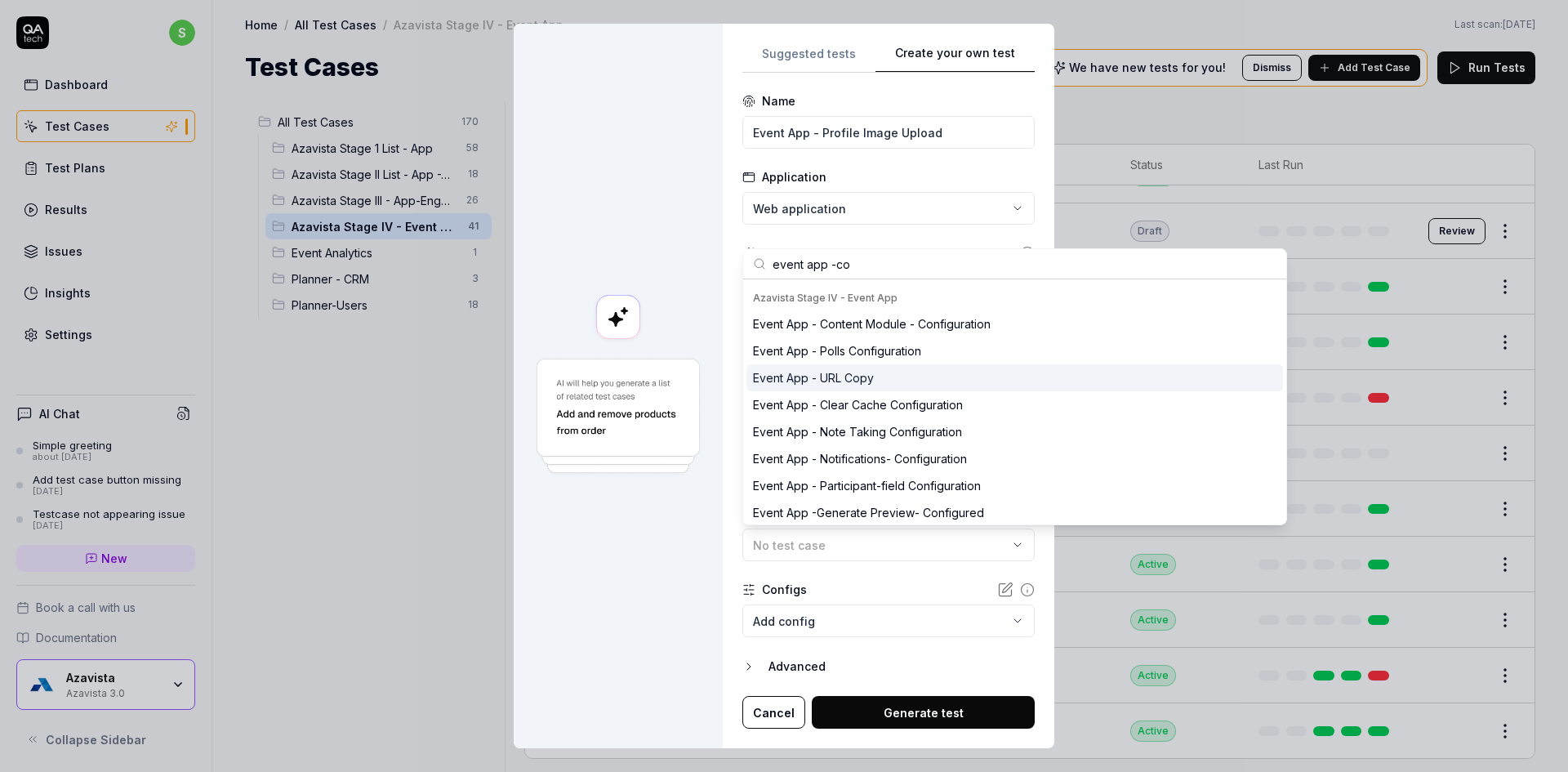
click at [815, 375] on div "Event App - URL Copy" at bounding box center [814, 378] width 121 height 17
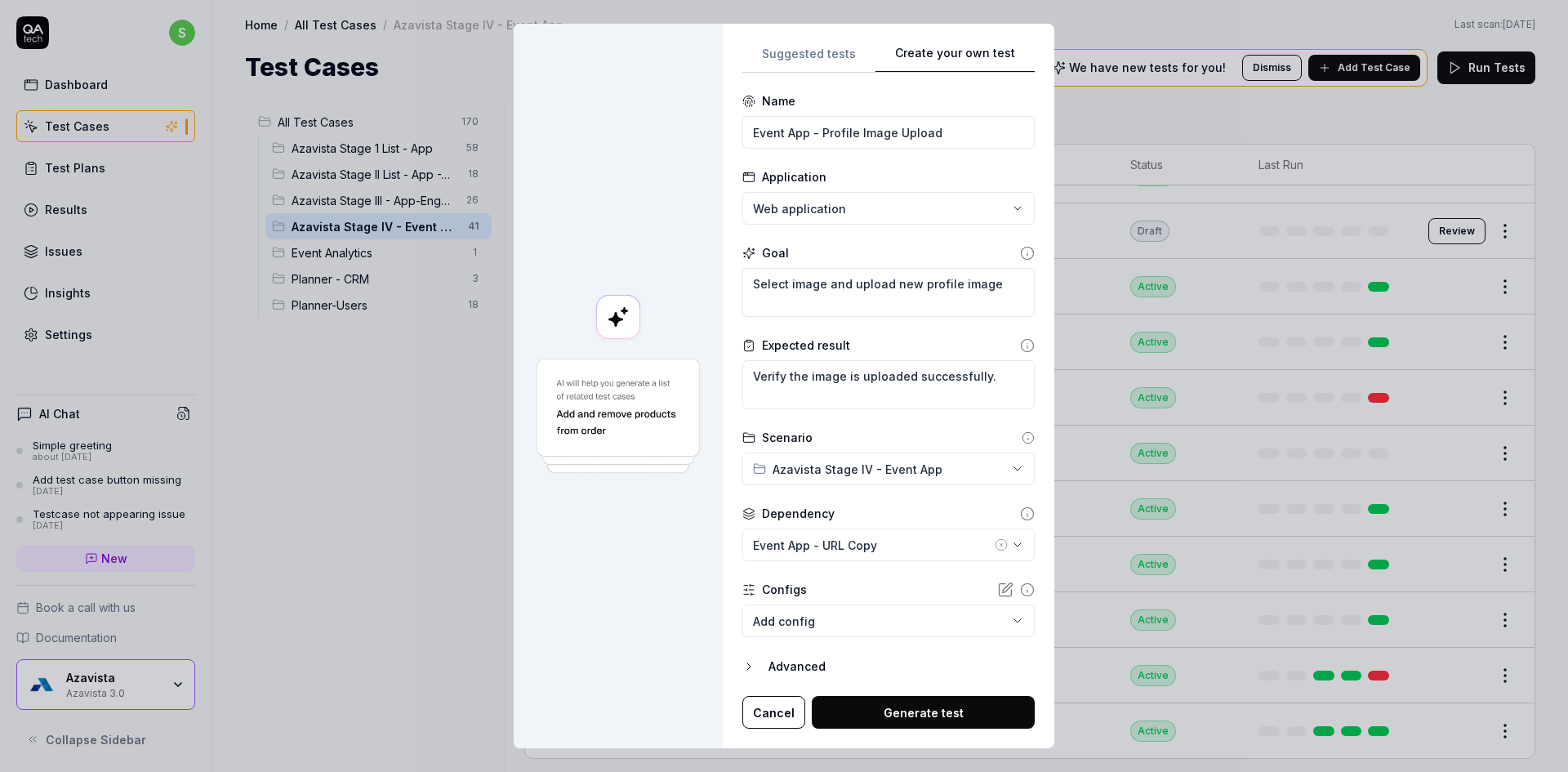
click at [958, 710] on button "Generate test" at bounding box center [923, 712] width 223 height 33
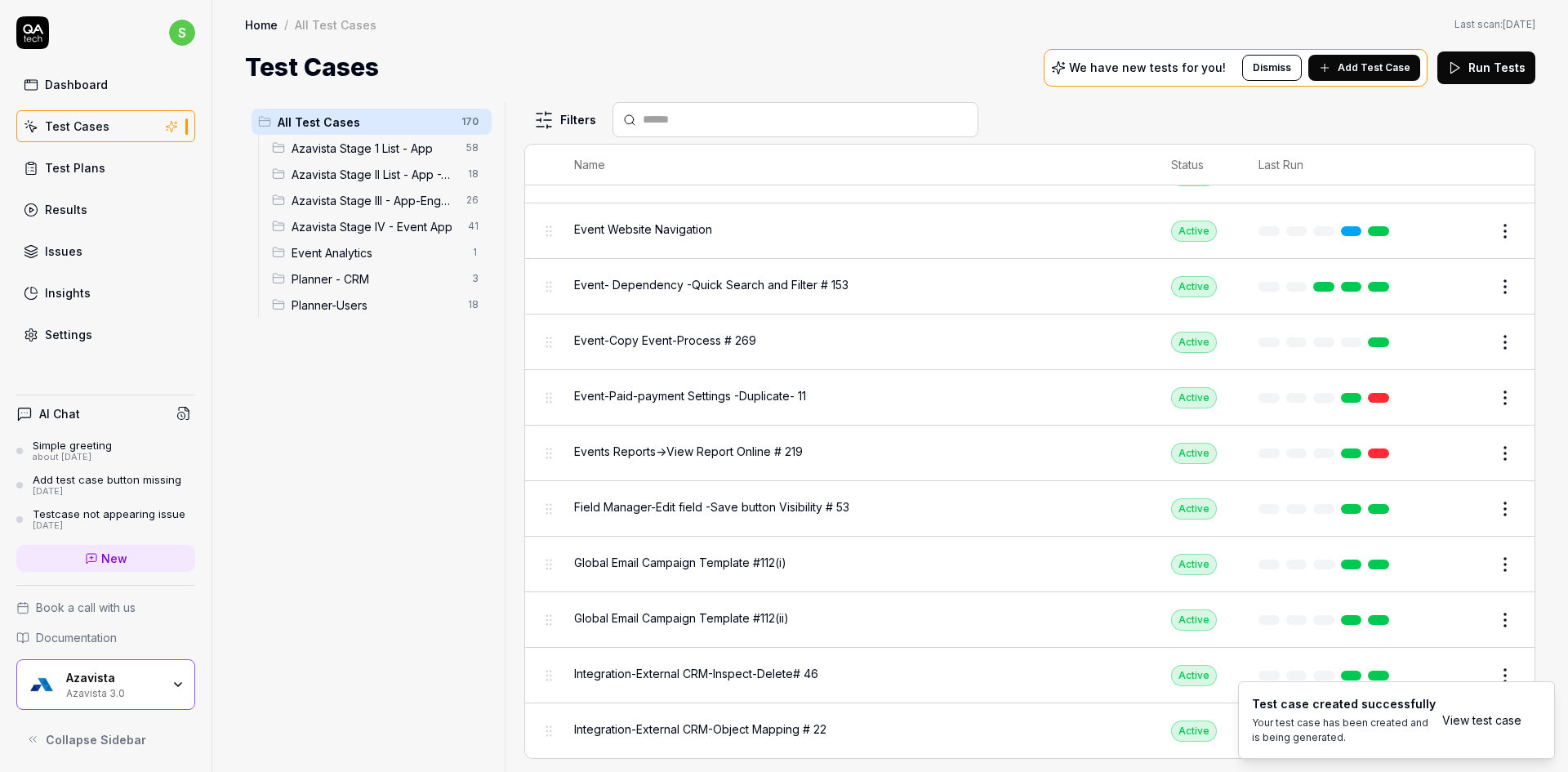
scroll to position [7759, 0]
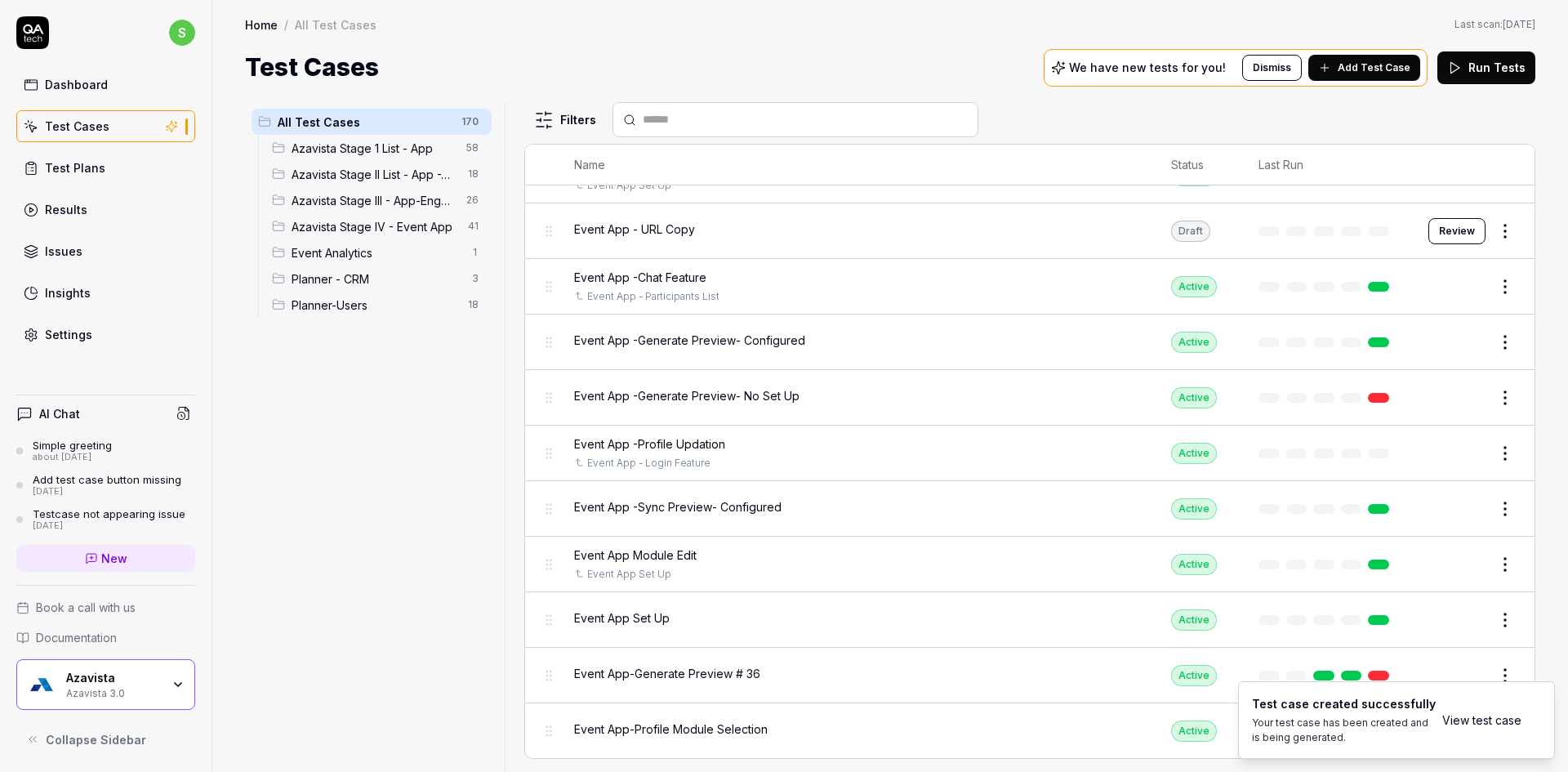
click at [1502, 719] on link "View test case" at bounding box center [1482, 719] width 79 height 17
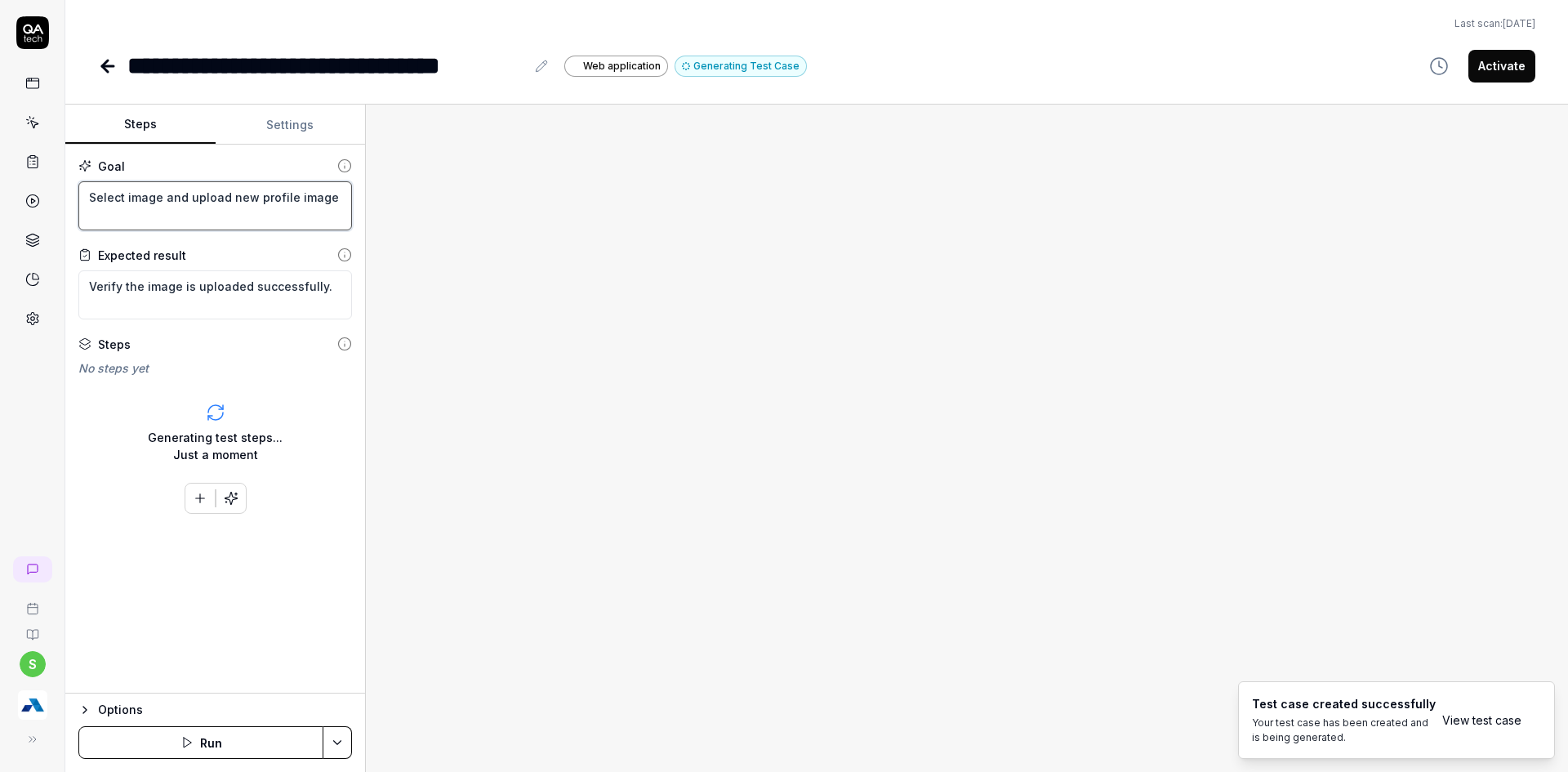
drag, startPoint x: 207, startPoint y: 196, endPoint x: 217, endPoint y: 203, distance: 12.2
click at [207, 197] on textarea "Select image and upload new profile image" at bounding box center [215, 206] width 274 height 49
click at [354, 735] on div "Options Run" at bounding box center [215, 732] width 299 height 79
click at [337, 740] on html "**********" at bounding box center [784, 395] width 1568 height 791
drag, startPoint x: 286, startPoint y: 520, endPoint x: 283, endPoint y: 511, distance: 9.5
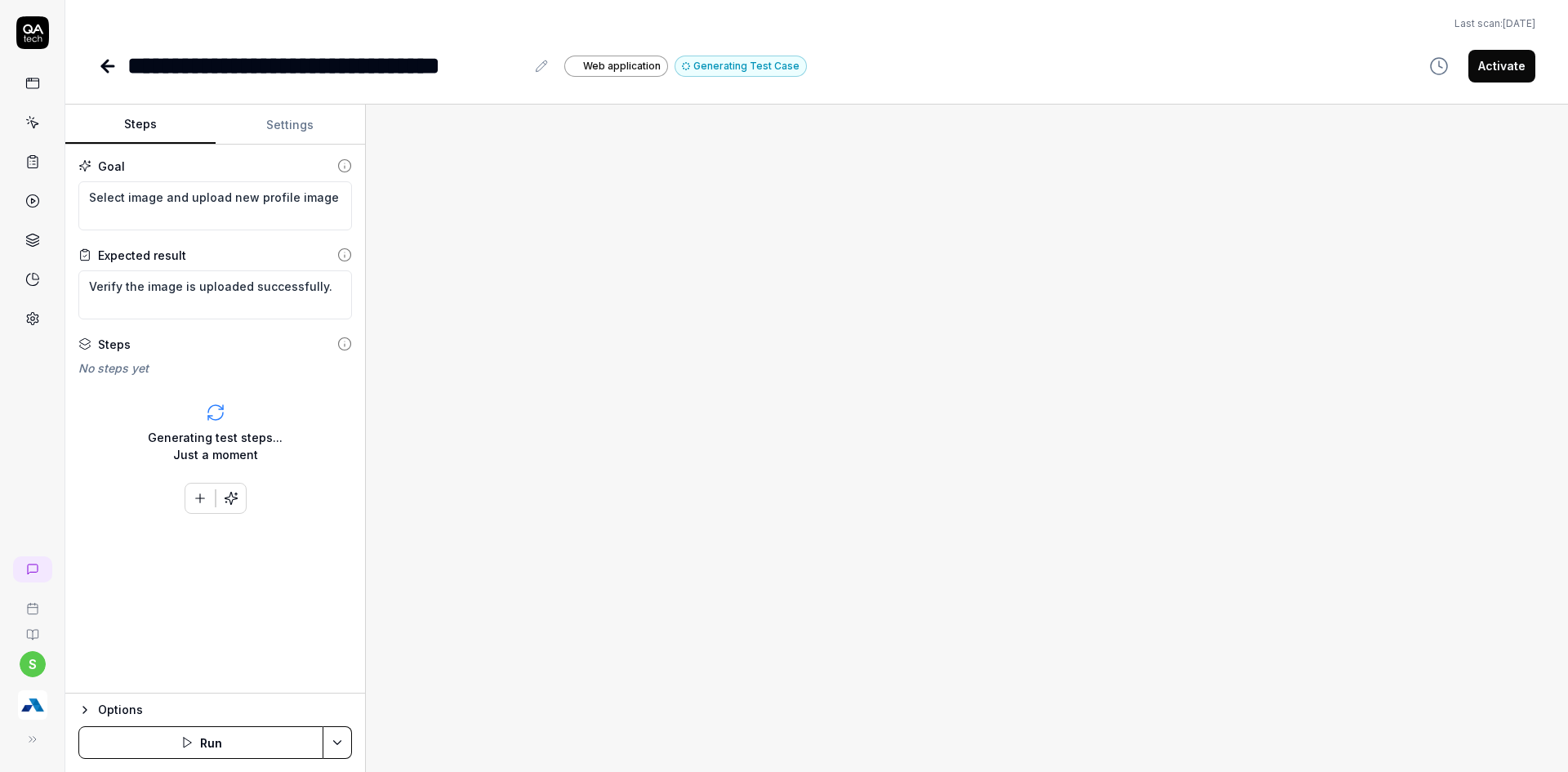
click at [286, 520] on html "**********" at bounding box center [784, 395] width 1568 height 791
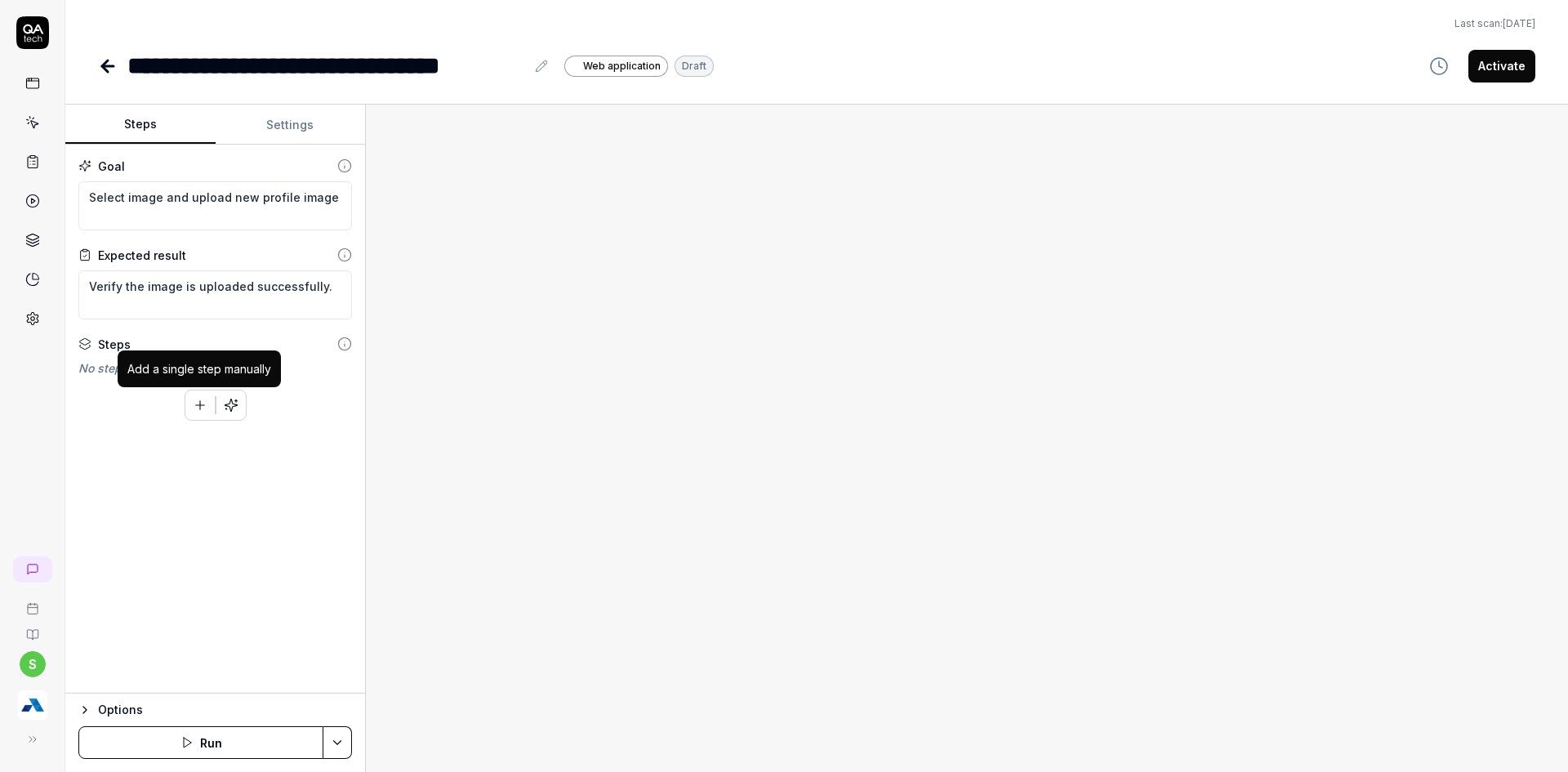
click at [197, 401] on icon "button" at bounding box center [201, 405] width 15 height 15
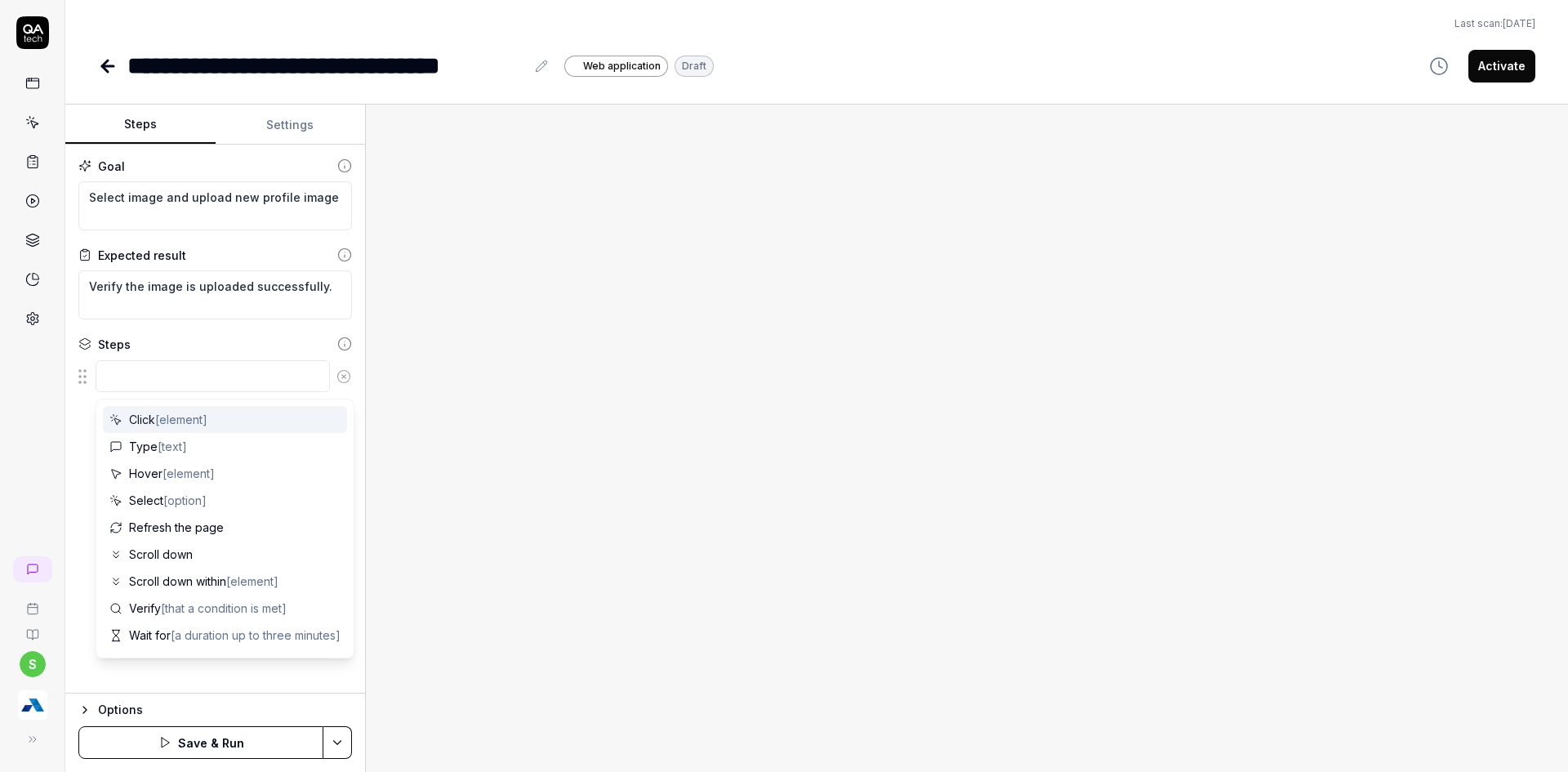
click at [233, 367] on textarea at bounding box center [212, 376] width 234 height 32
click at [233, 387] on textarea at bounding box center [212, 376] width 234 height 32
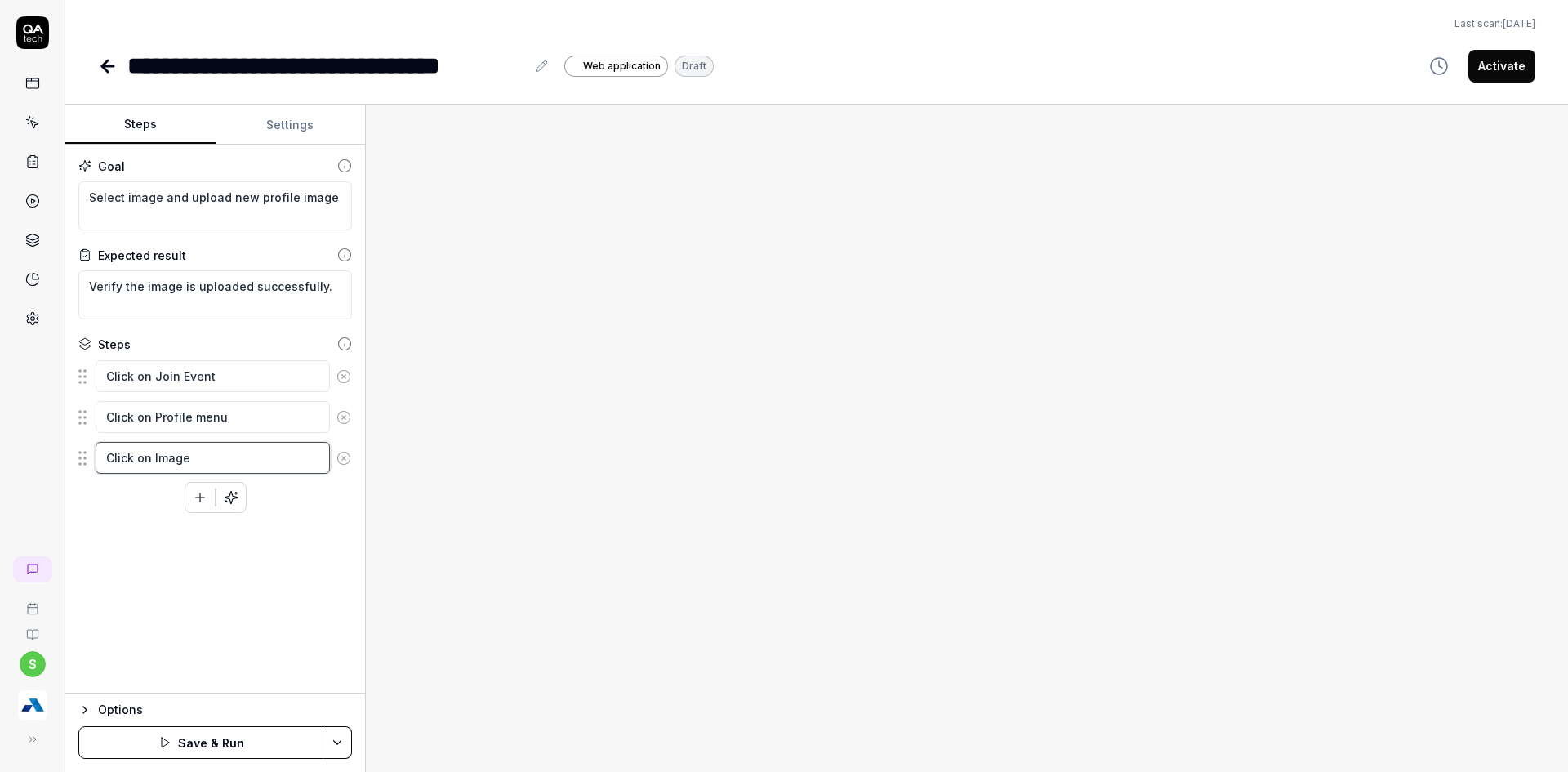
click at [167, 443] on textarea "Click on Image" at bounding box center [212, 458] width 234 height 32
click at [267, 458] on textarea "Click on Profile Image" at bounding box center [212, 458] width 234 height 32
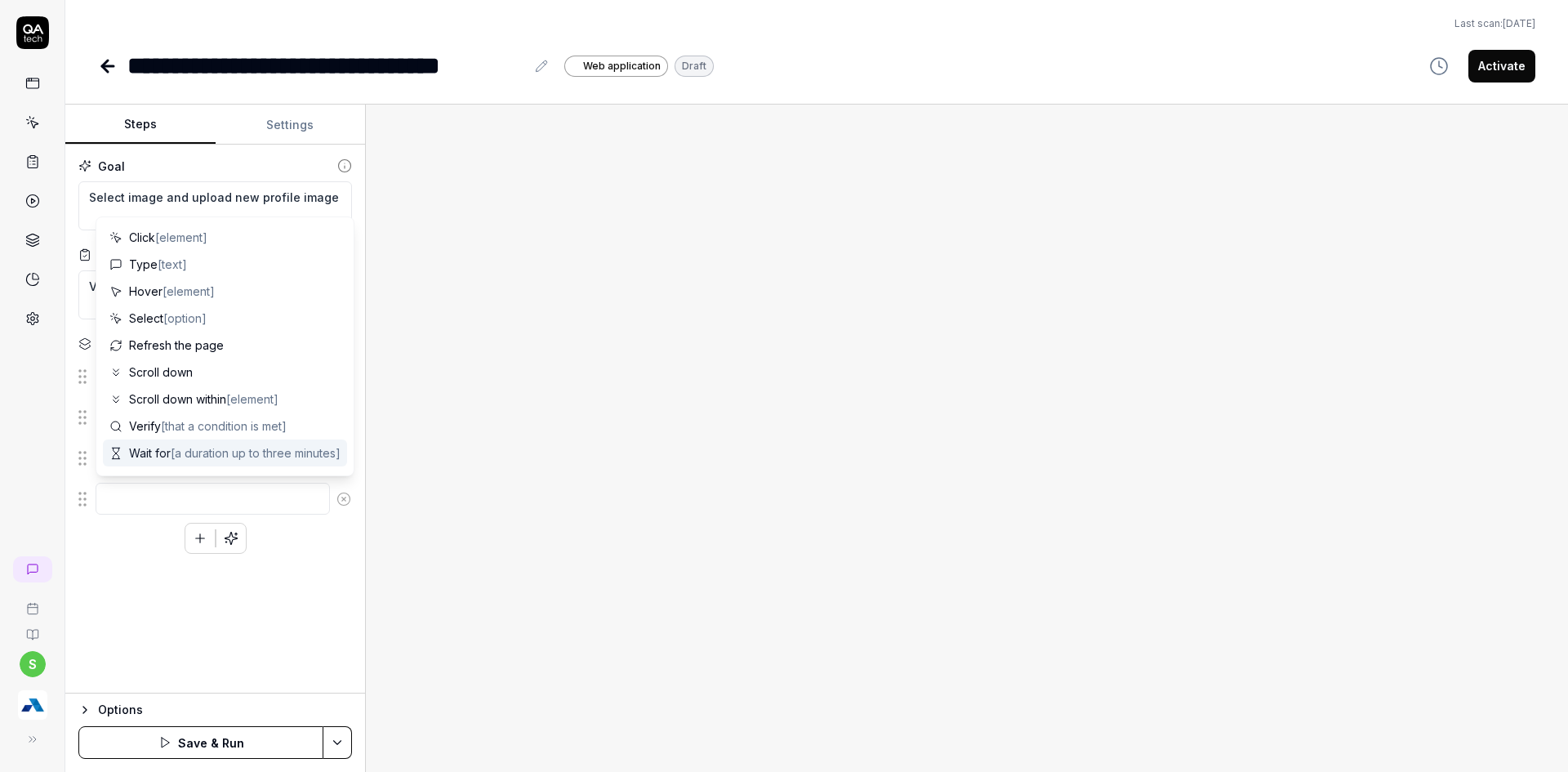
click at [239, 638] on div "Goal Select image and upload new profile image Expected result Verify the image…" at bounding box center [215, 419] width 299 height 549
click at [258, 510] on textarea at bounding box center [212, 499] width 234 height 32
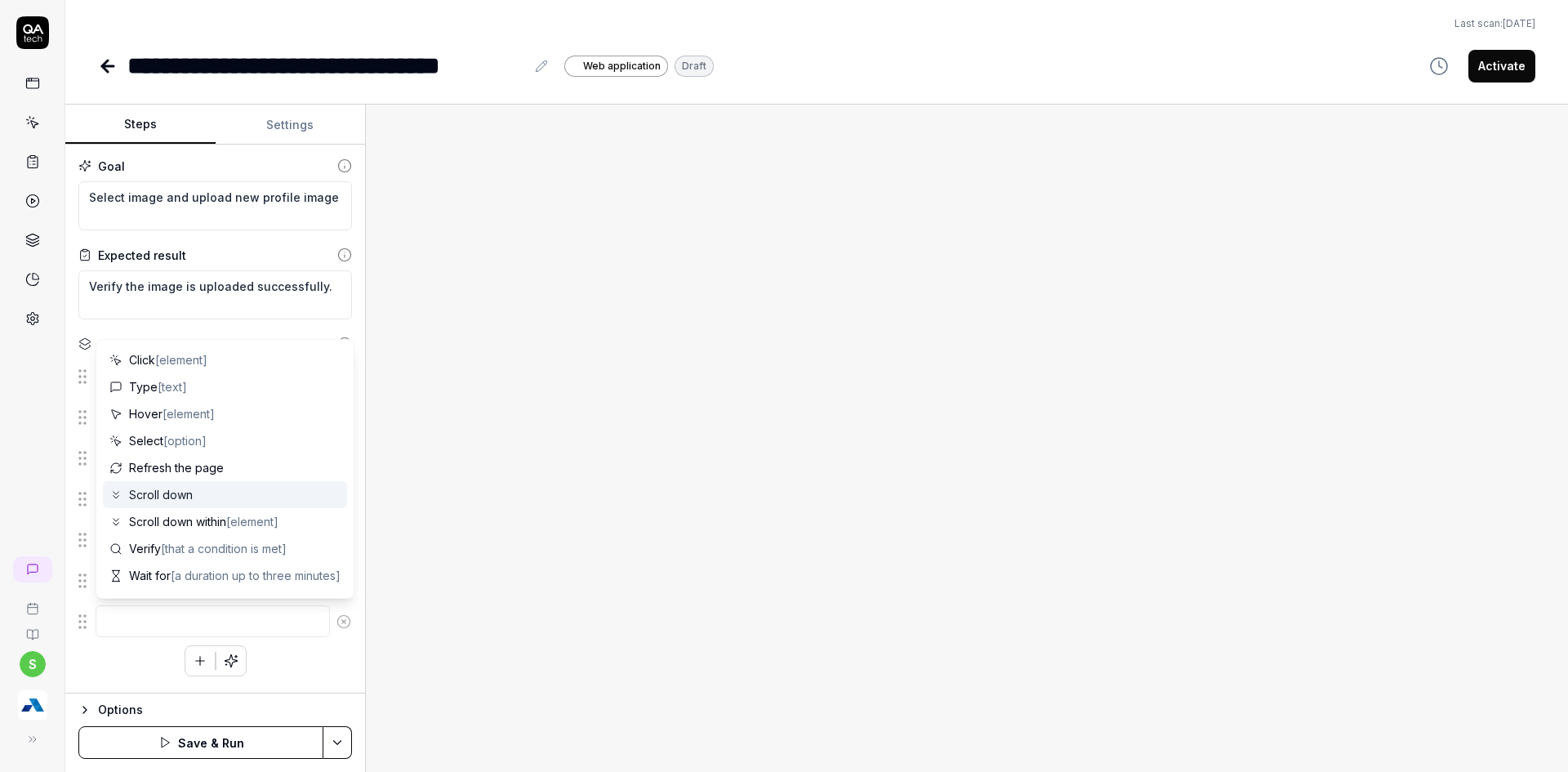
click at [128, 639] on div "Click on Join Event Click on Profile menu Click on Profile Image Select picture…" at bounding box center [215, 518] width 274 height 316
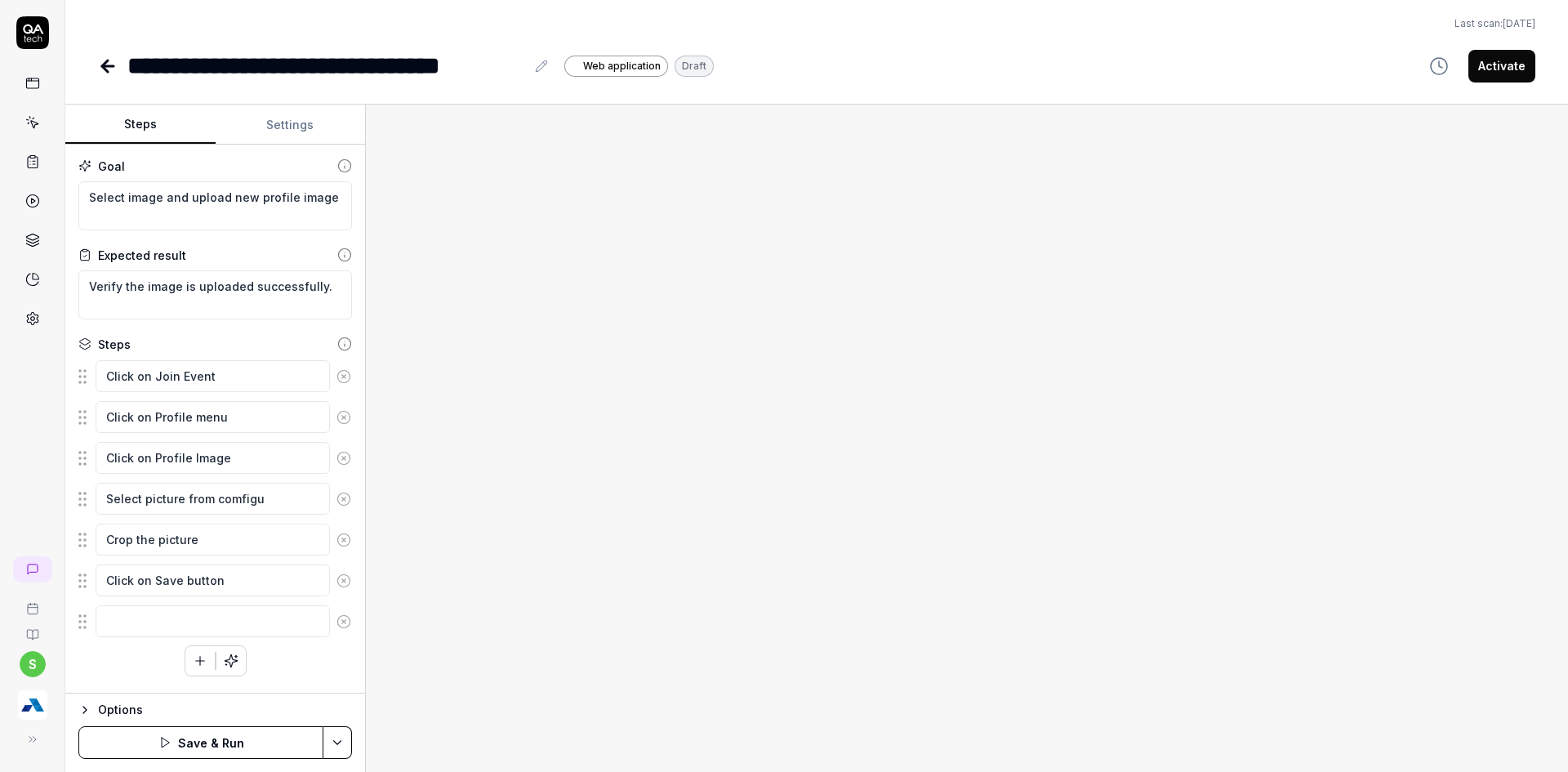
click at [309, 114] on button "Settings" at bounding box center [291, 125] width 151 height 40
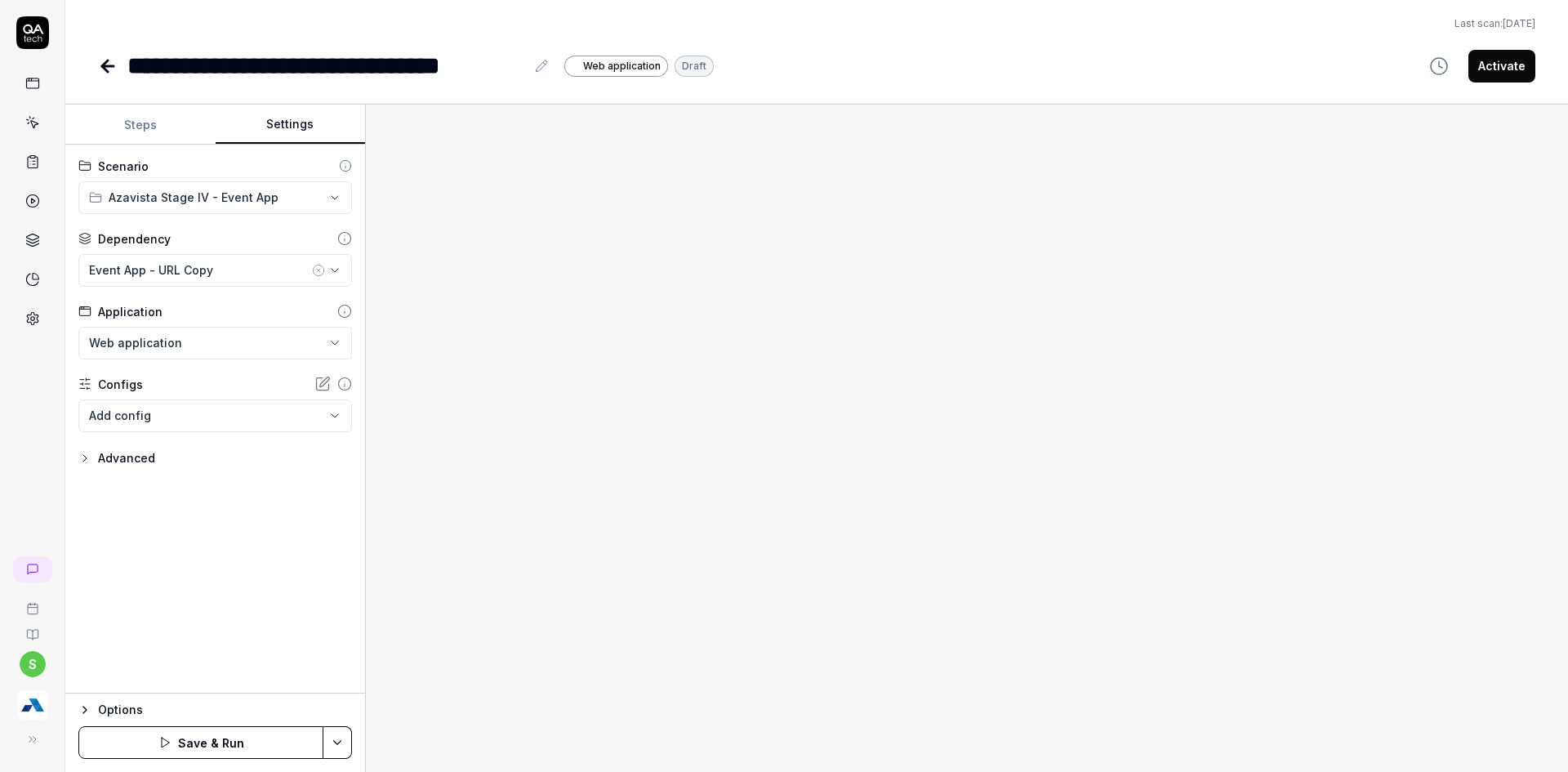
click at [318, 267] on icon "button" at bounding box center [318, 270] width 13 height 13
click at [335, 270] on icon "button" at bounding box center [334, 269] width 7 height 3
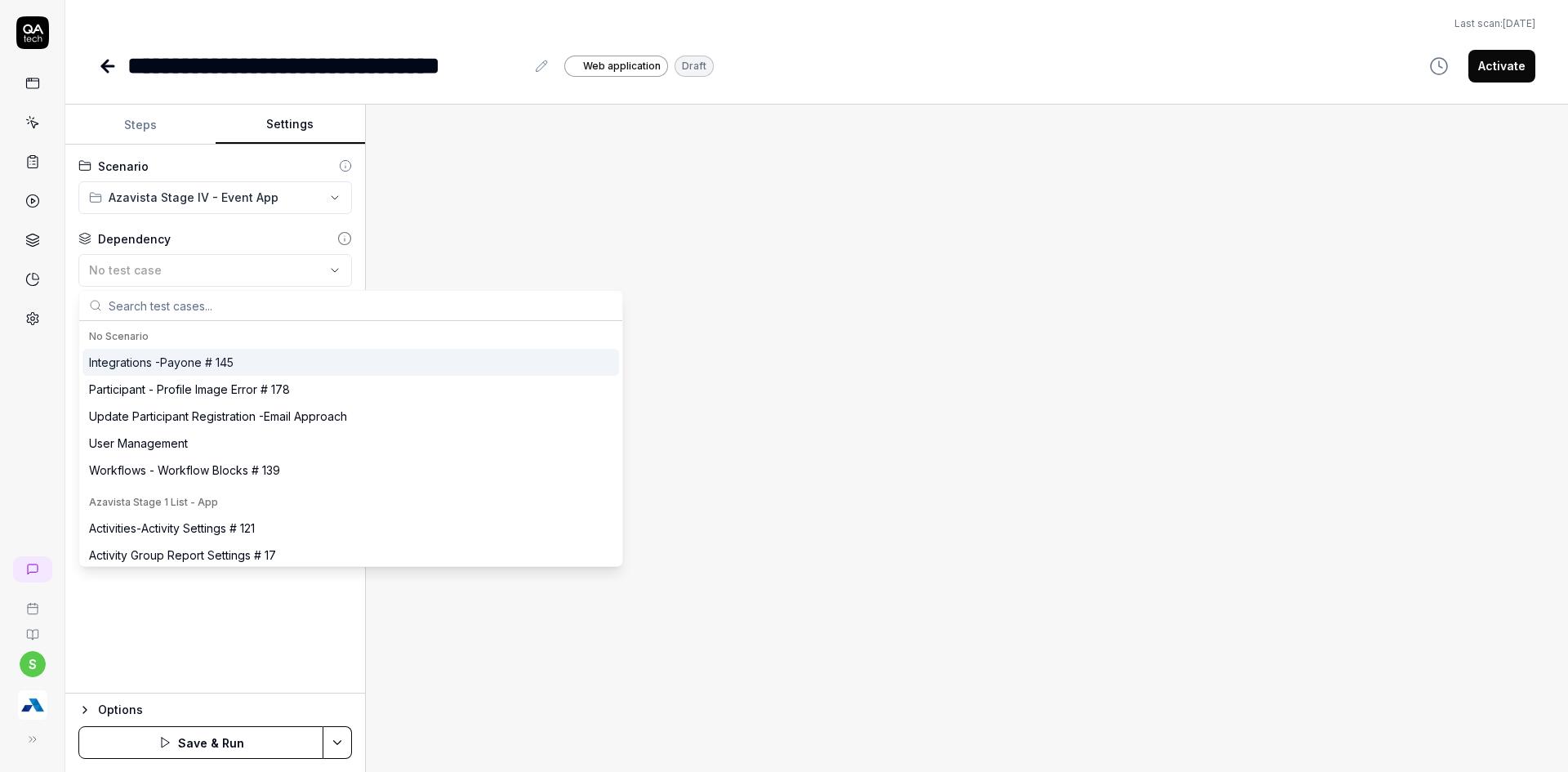
click at [310, 311] on input "text" at bounding box center [360, 305] width 504 height 29
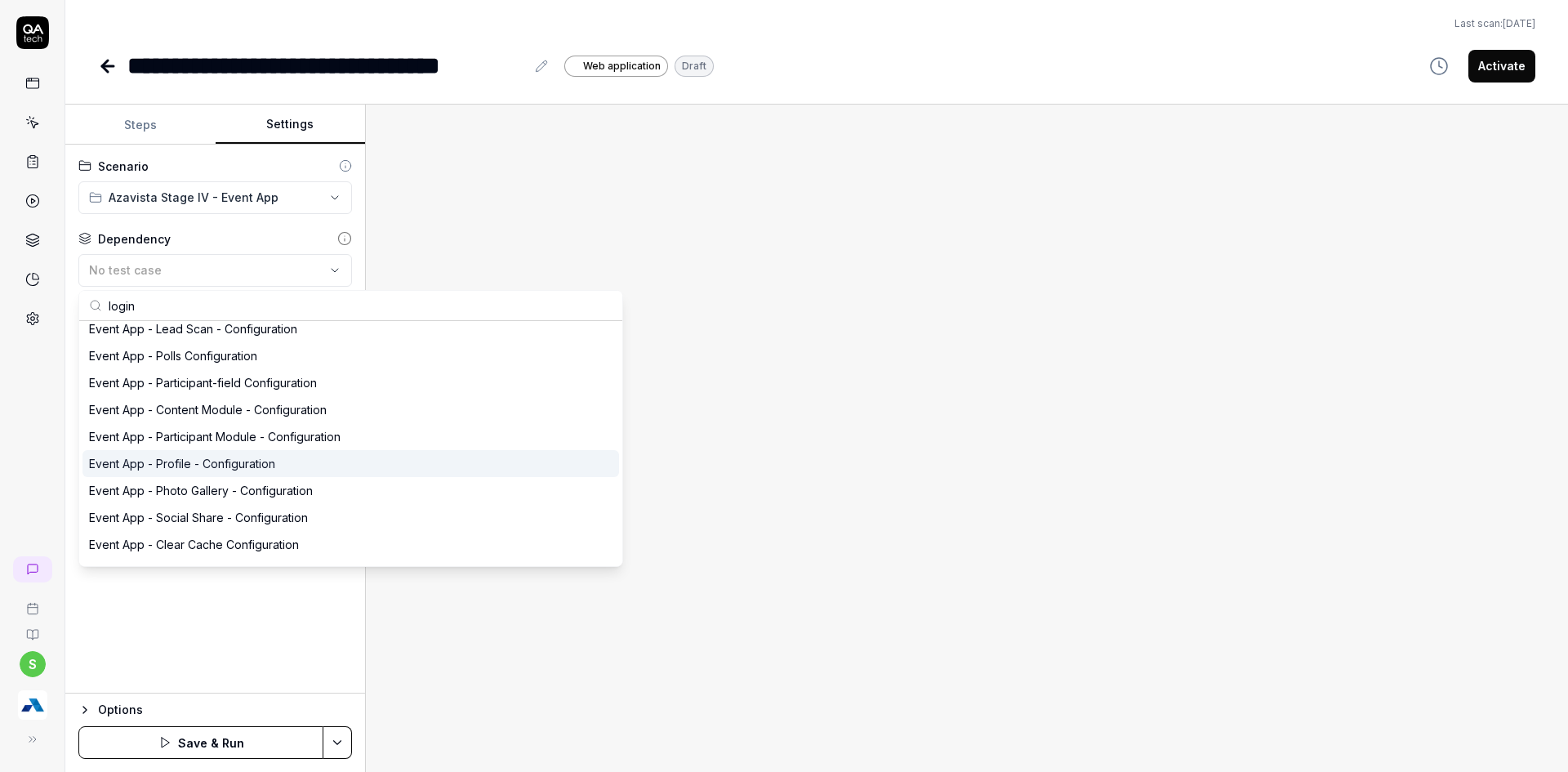
scroll to position [341, 0]
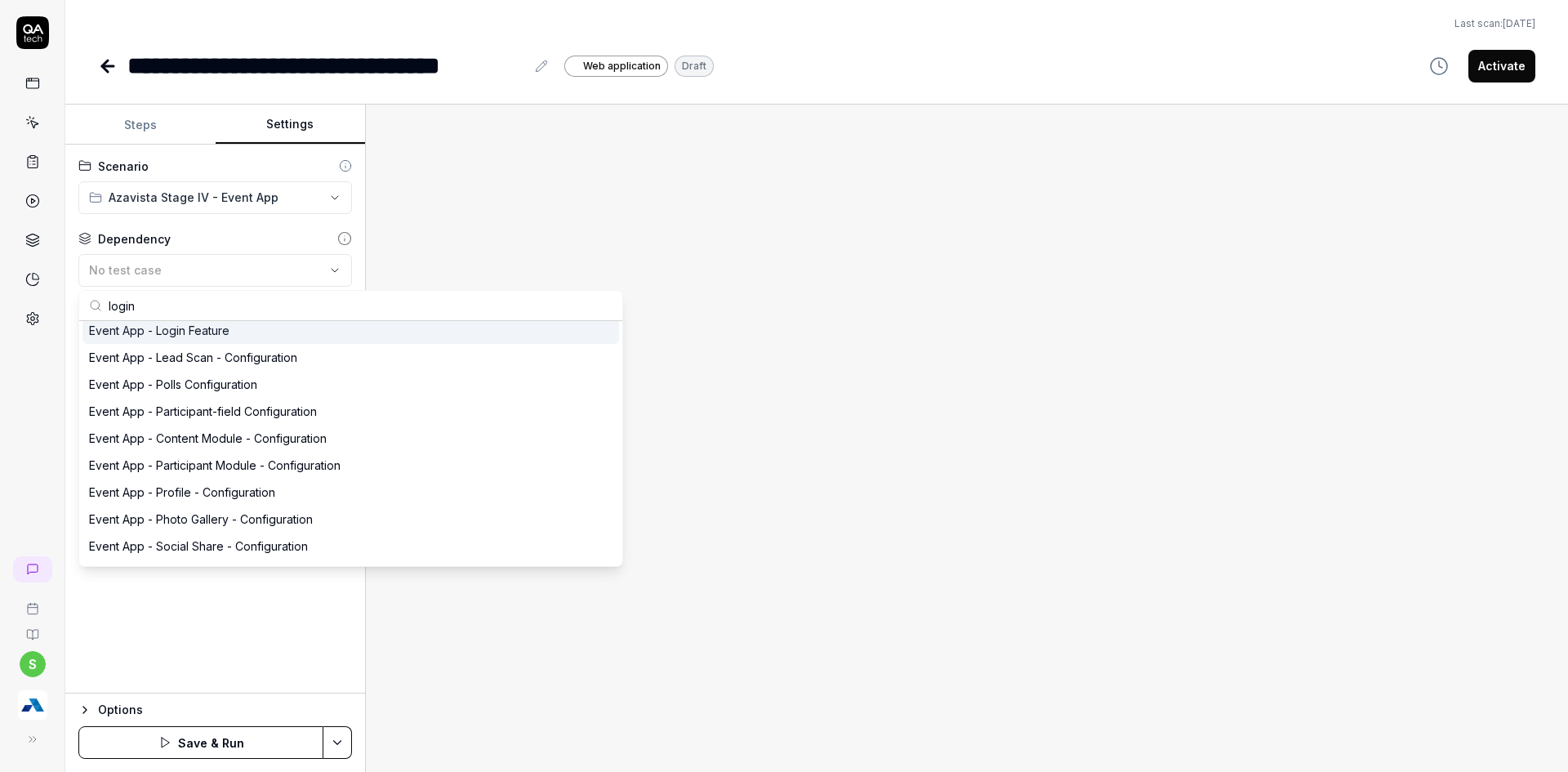
click at [268, 332] on div "Event App - Login Feature" at bounding box center [351, 330] width 537 height 27
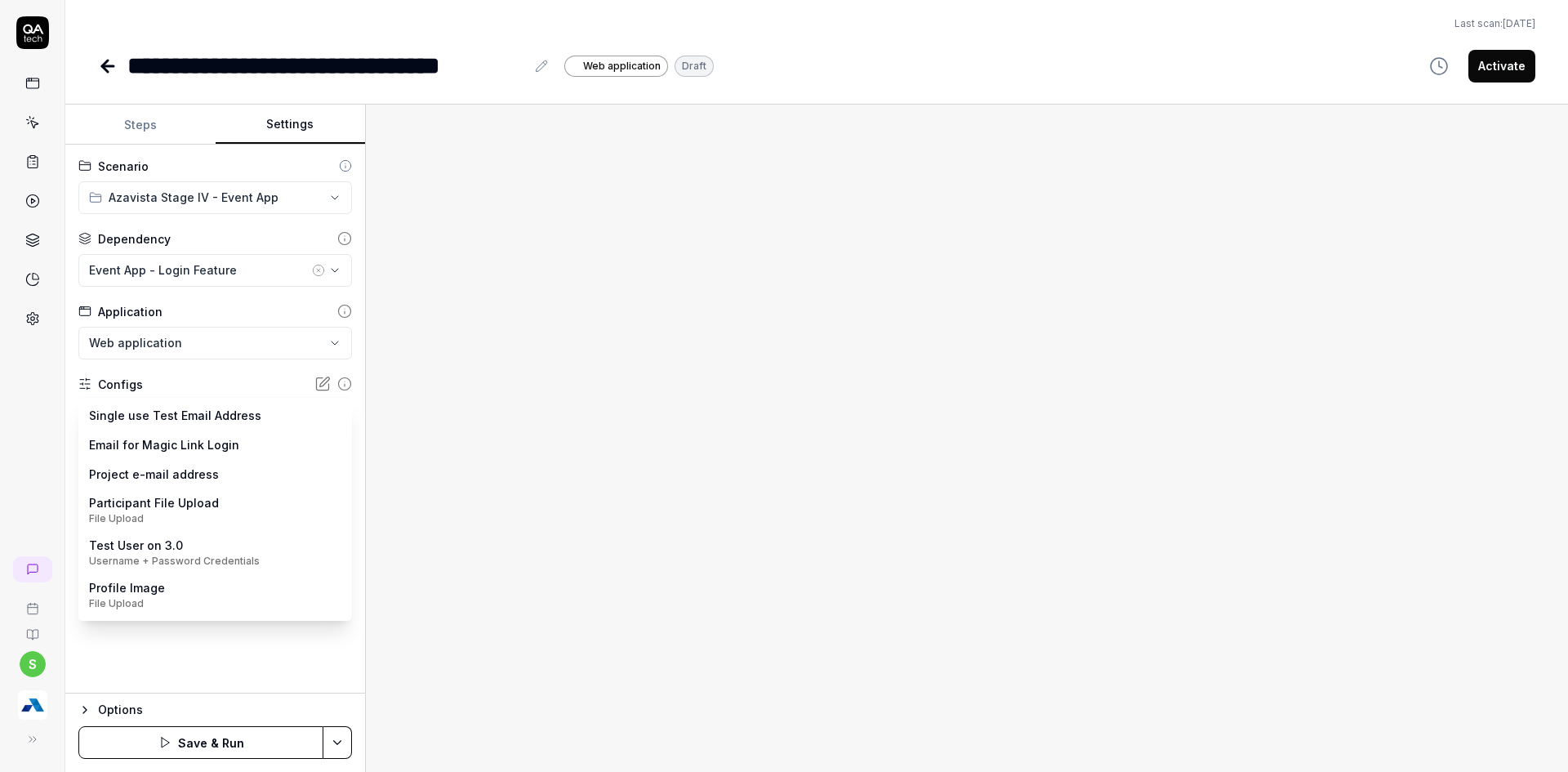
click at [210, 420] on body "**********" at bounding box center [784, 395] width 1568 height 791
drag, startPoint x: 178, startPoint y: 514, endPoint x: 157, endPoint y: 610, distance: 98.3
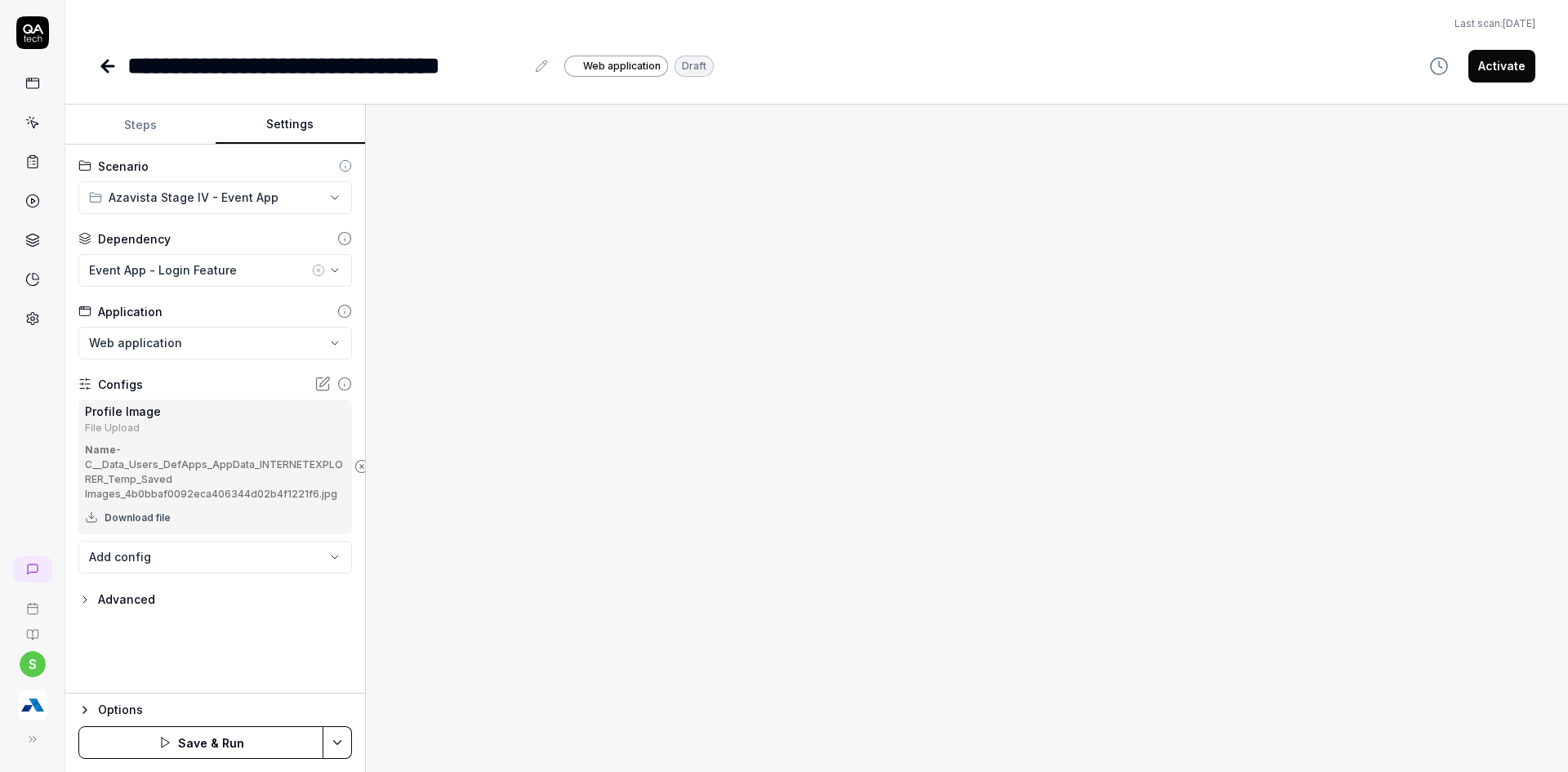
click at [141, 133] on button "Steps" at bounding box center [140, 125] width 151 height 40
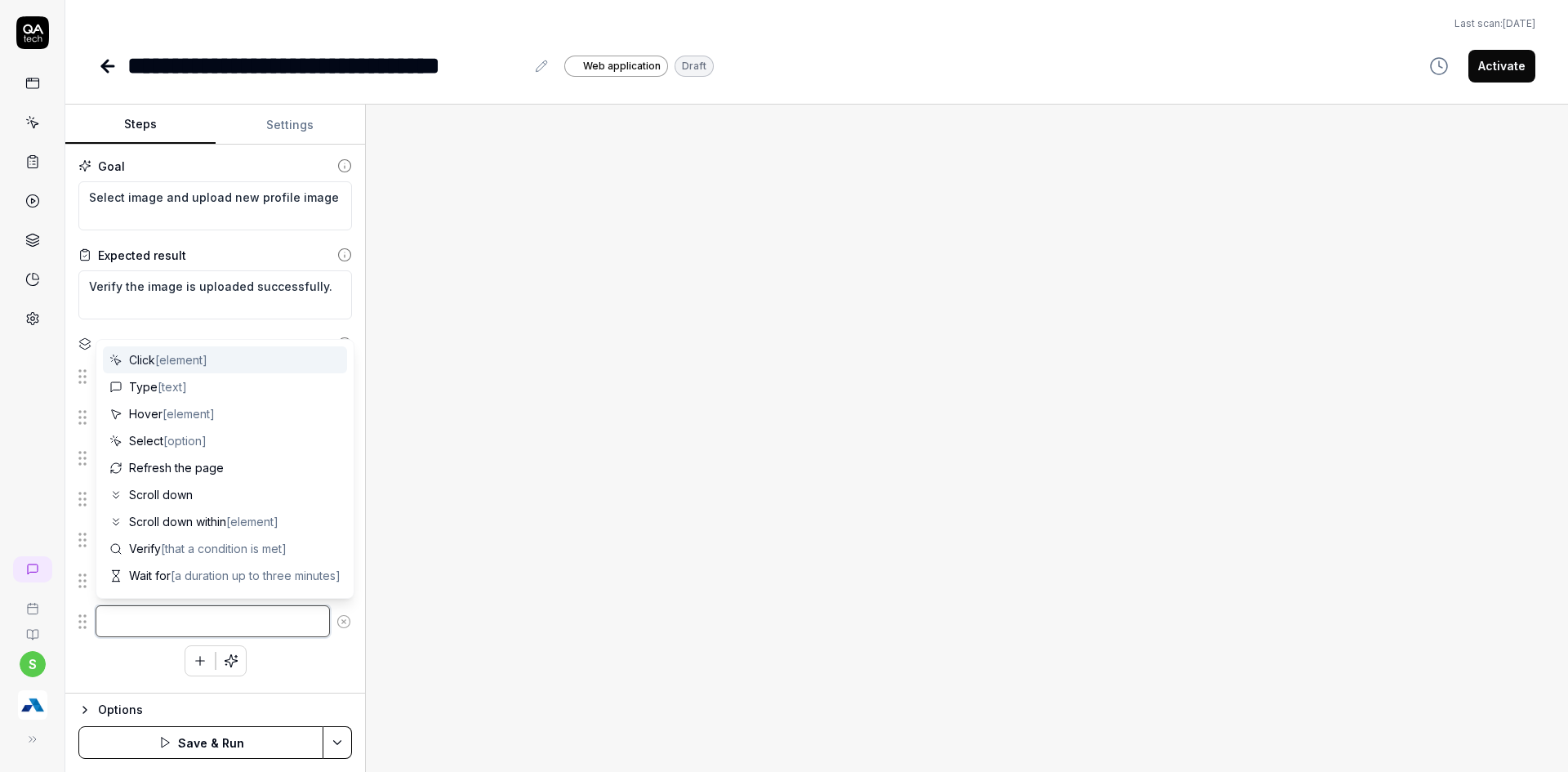
click at [198, 620] on textarea at bounding box center [212, 621] width 234 height 32
click at [107, 619] on textarea at bounding box center [212, 621] width 234 height 32
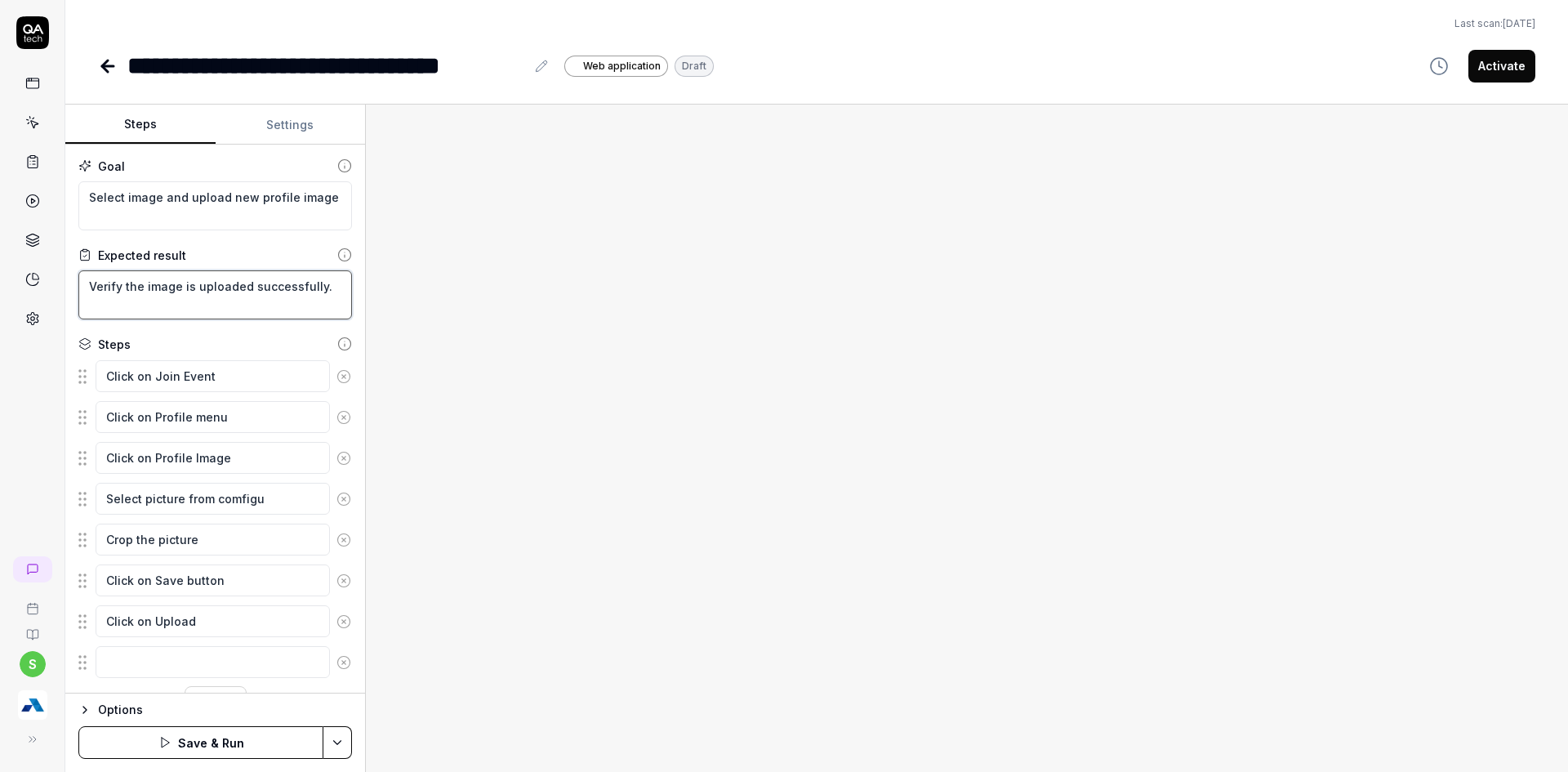
click at [320, 299] on textarea "Verify the image is uploaded successfully." at bounding box center [215, 295] width 274 height 49
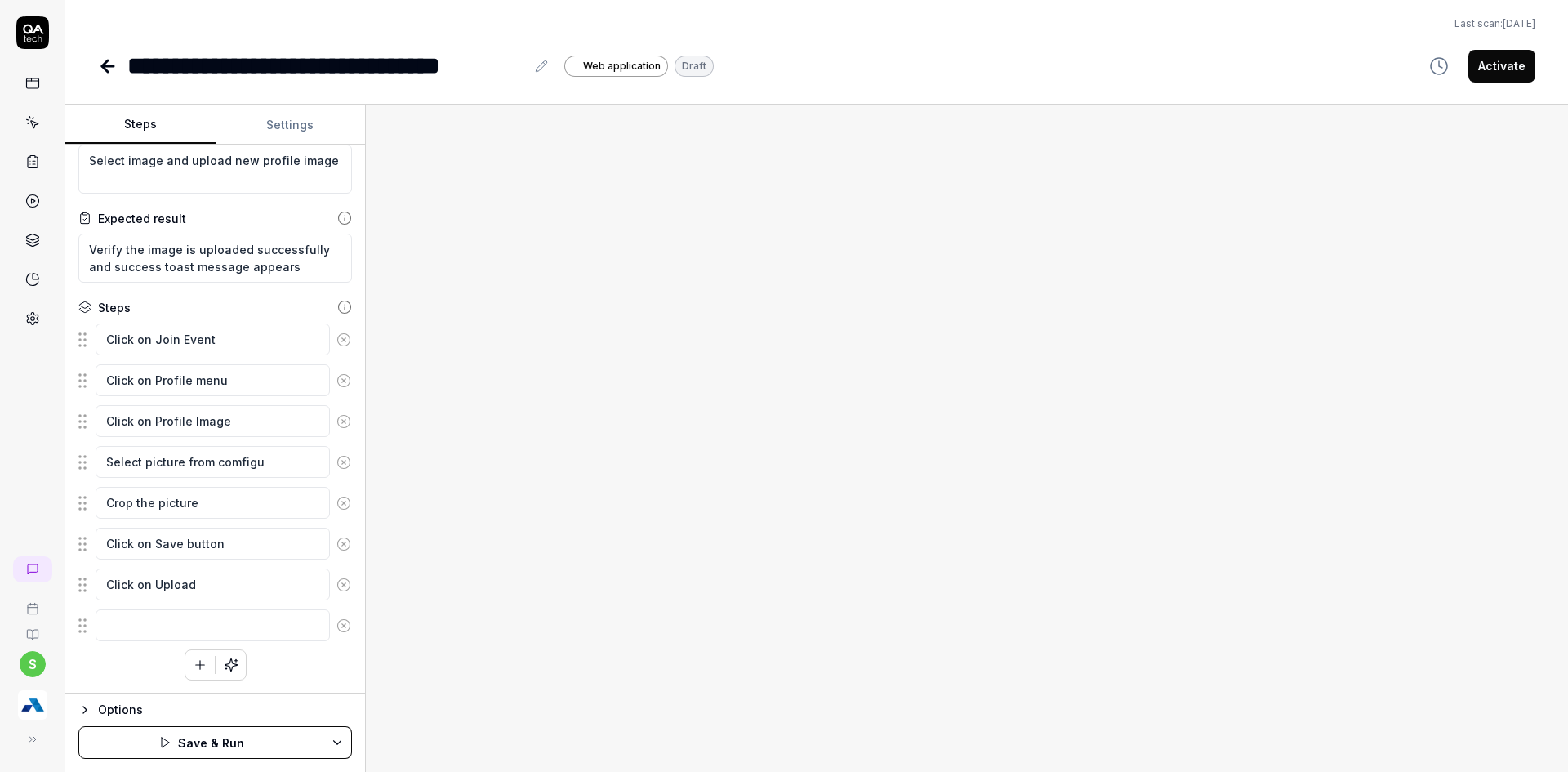
click at [342, 626] on icon at bounding box center [344, 625] width 4 height 4
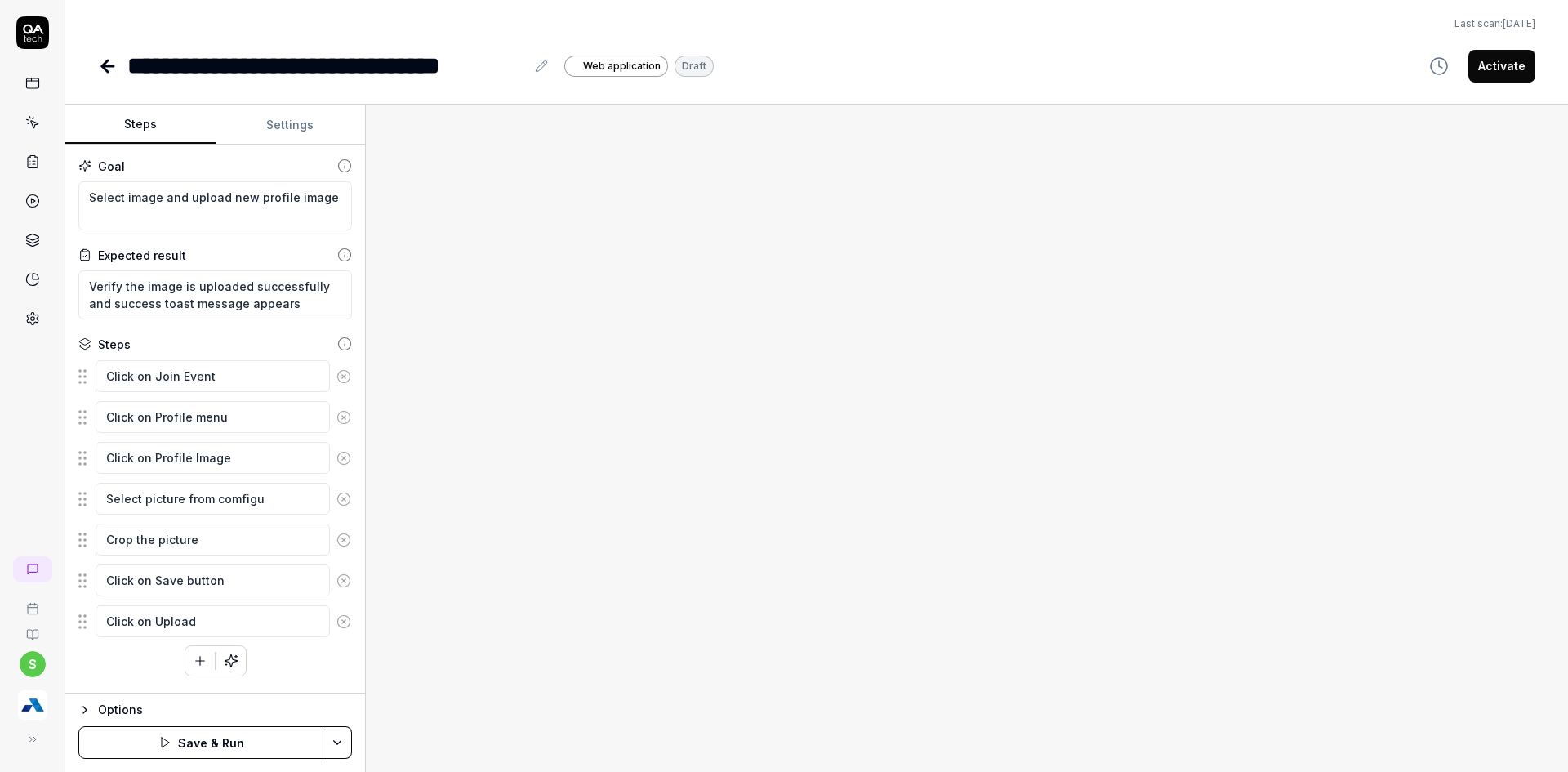
scroll to position [0, 0]
click at [335, 731] on html "**********" at bounding box center [784, 395] width 1568 height 791
click at [208, 624] on div "Save" at bounding box center [255, 629] width 208 height 36
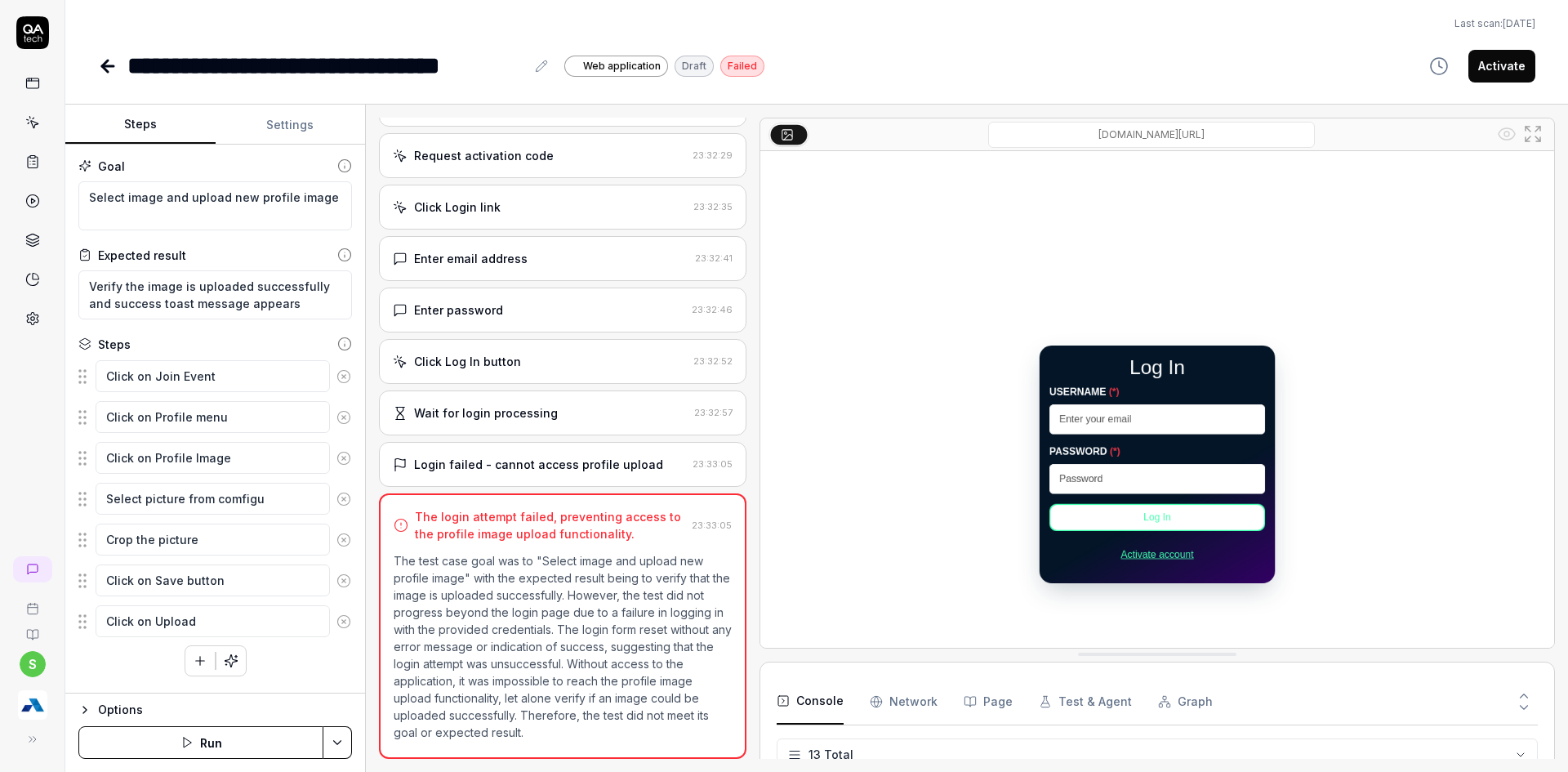
scroll to position [311, 0]
click at [318, 733] on button "Run" at bounding box center [201, 742] width 245 height 33
click at [334, 746] on html "**********" at bounding box center [784, 395] width 1568 height 791
click at [267, 667] on div "Run w. Dependencies" at bounding box center [275, 665] width 165 height 36
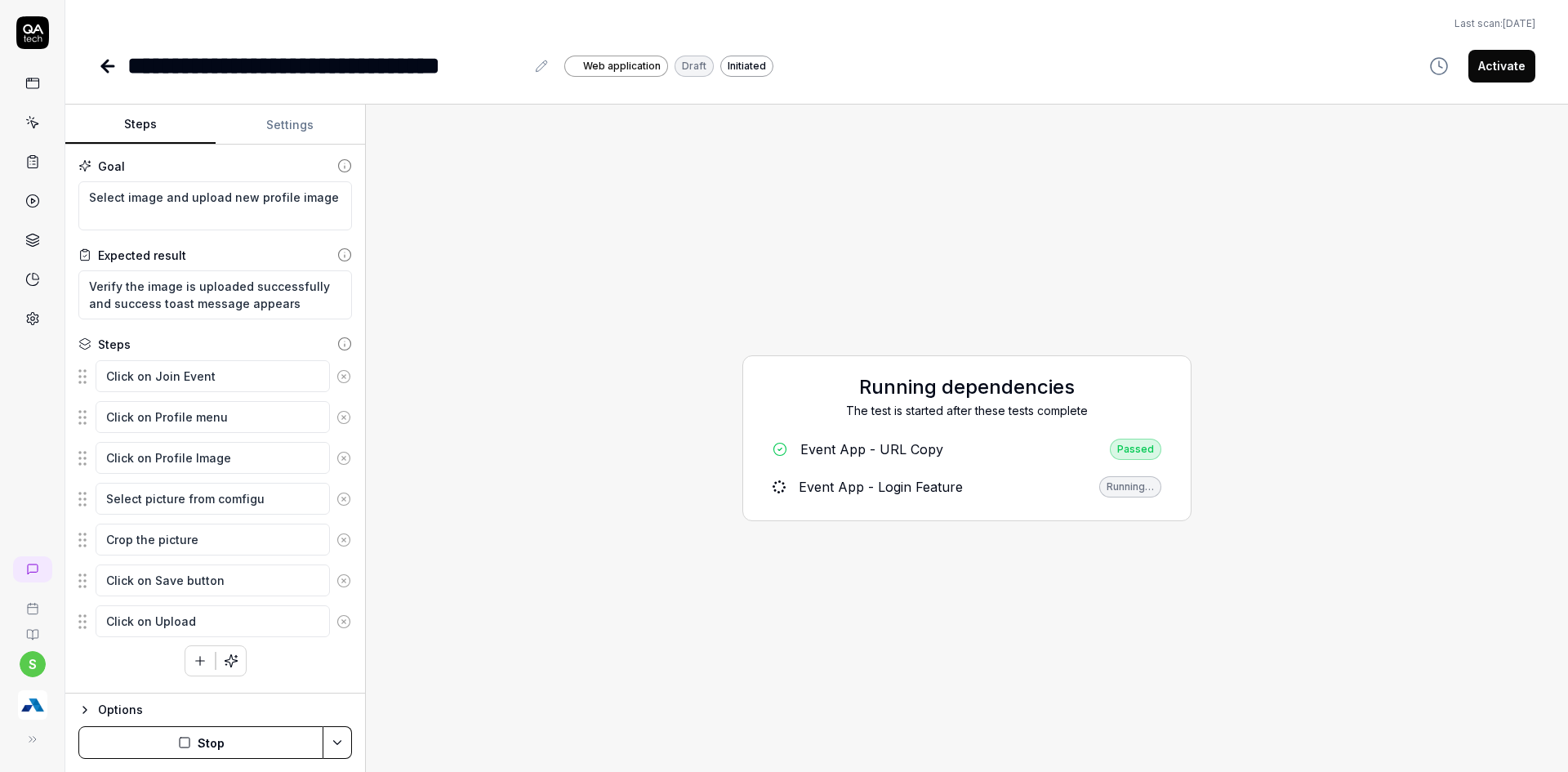
drag, startPoint x: 683, startPoint y: 440, endPoint x: 711, endPoint y: 457, distance: 32.8
click at [711, 457] on div "Running dependencies The test is started after these tests complete Event App -…" at bounding box center [966, 438] width 1176 height 641
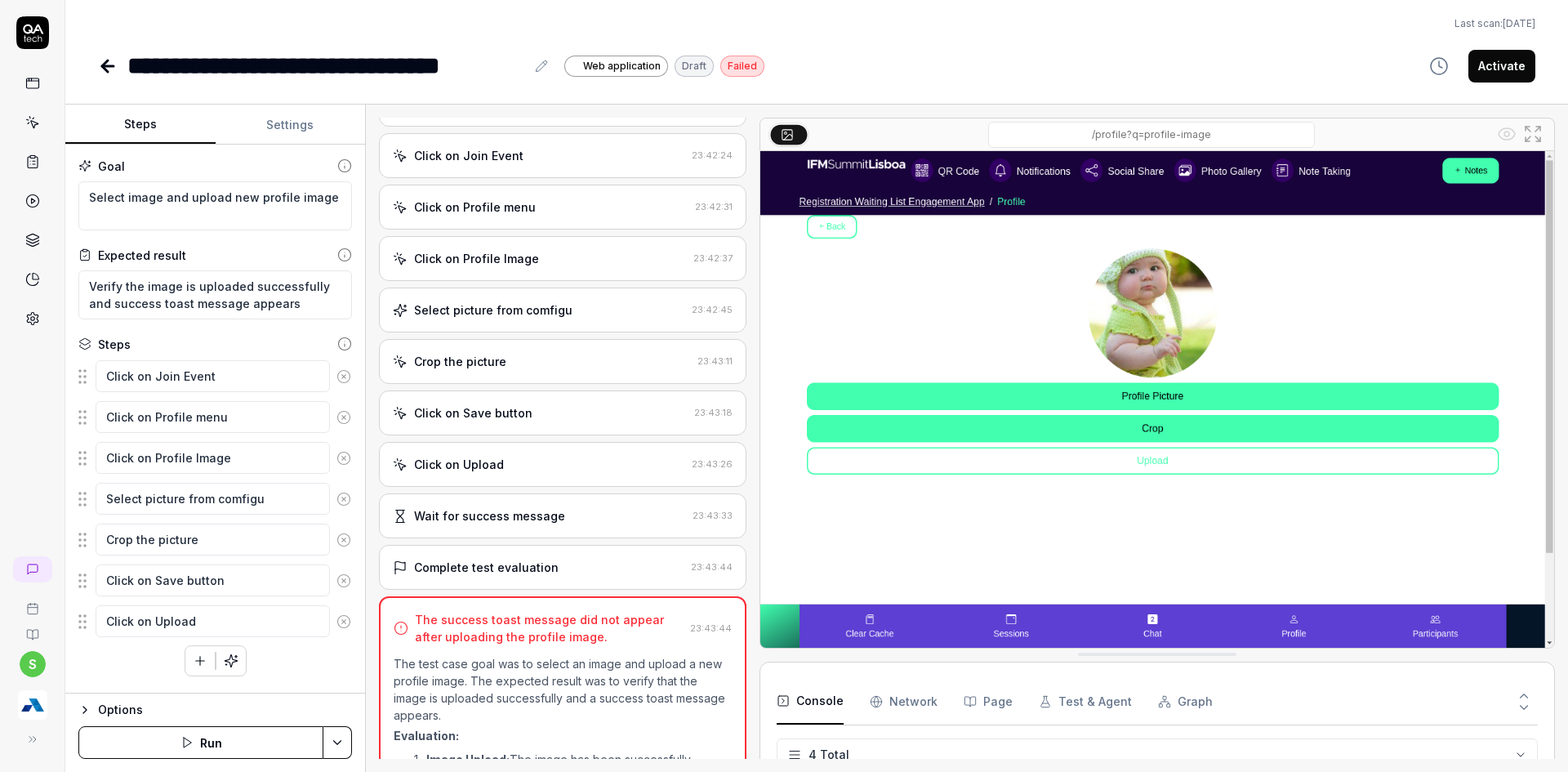
scroll to position [163, 0]
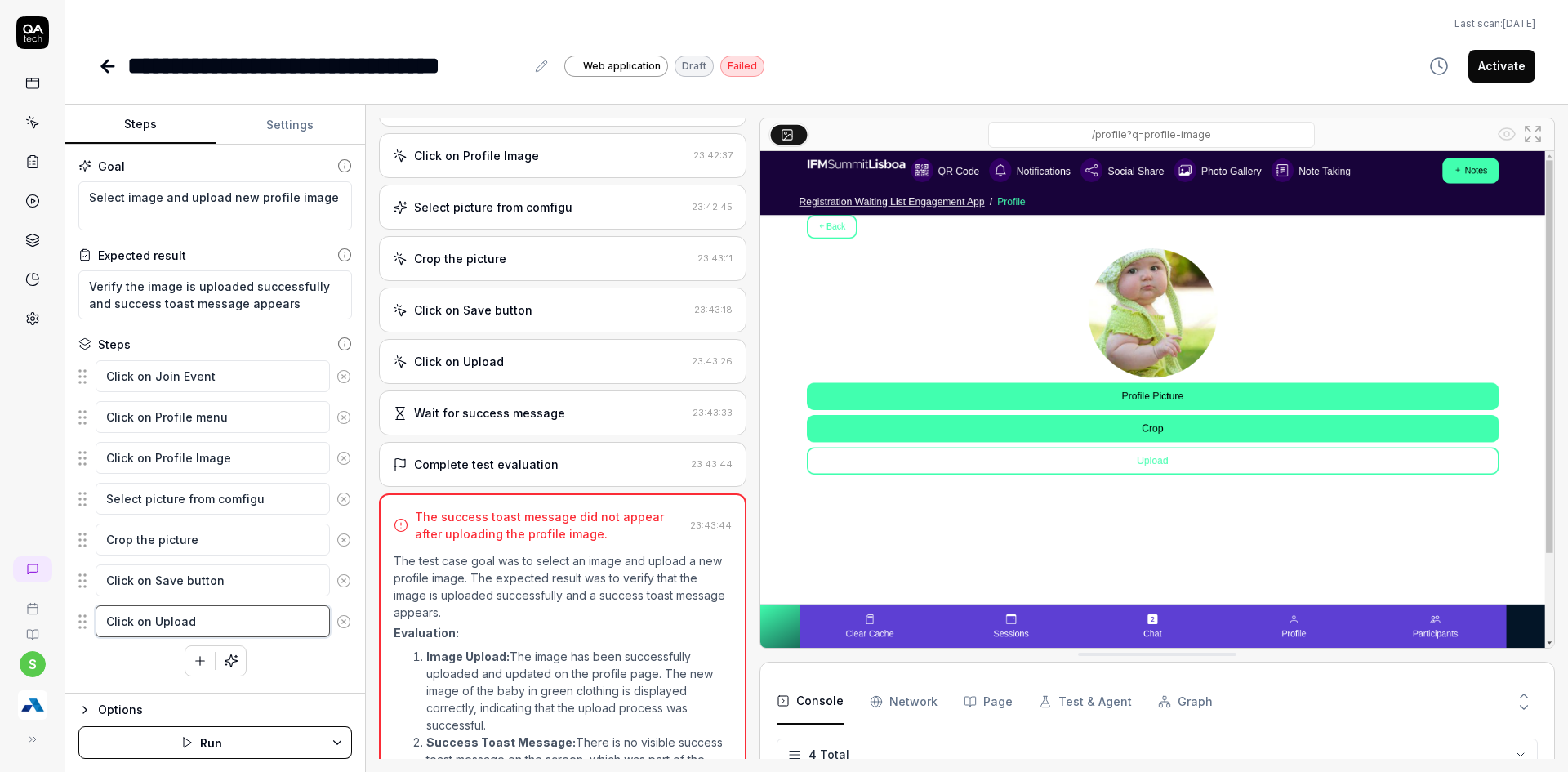
click at [253, 624] on textarea "Click on Upload" at bounding box center [212, 621] width 234 height 32
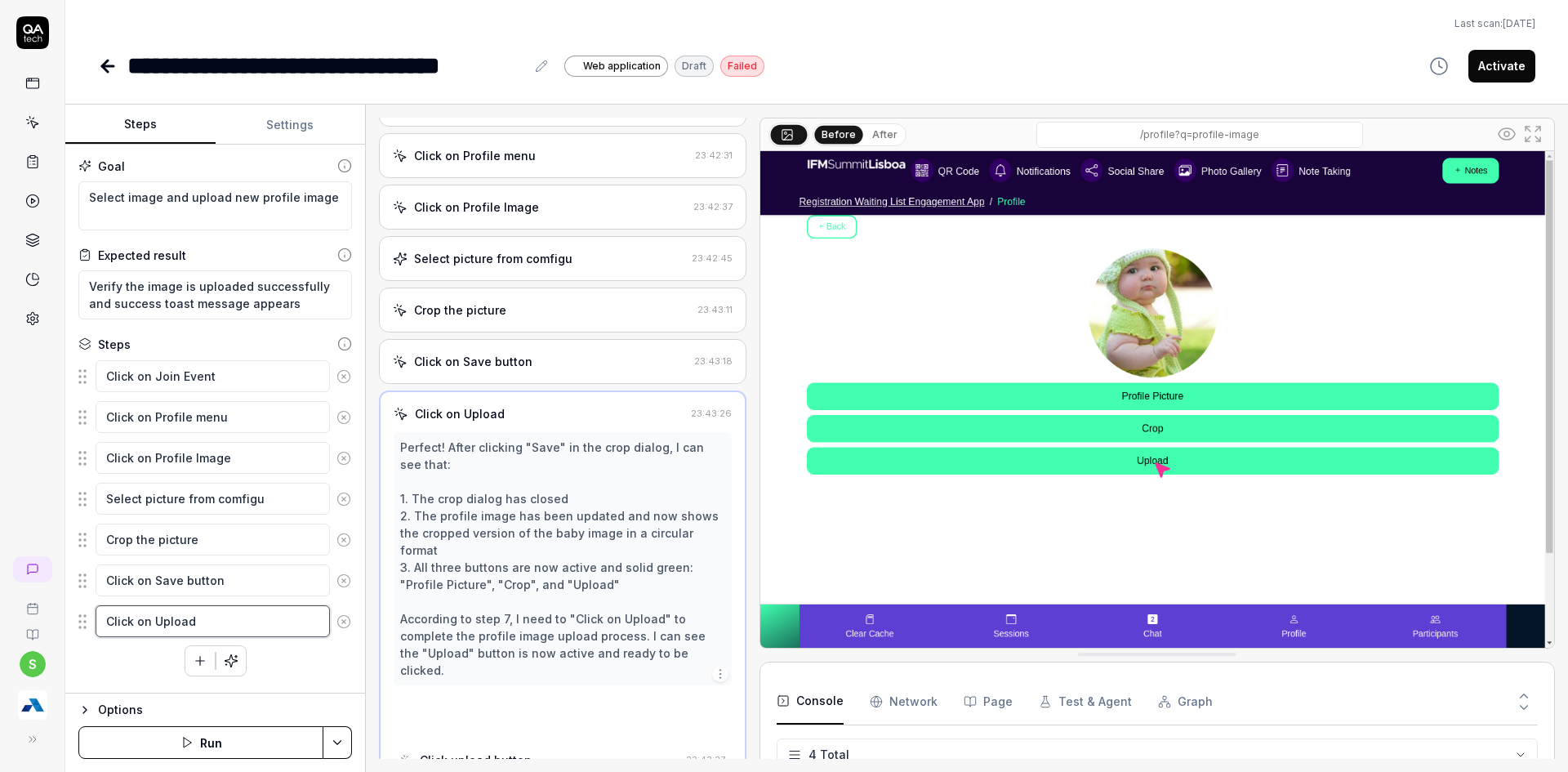
scroll to position [109, 0]
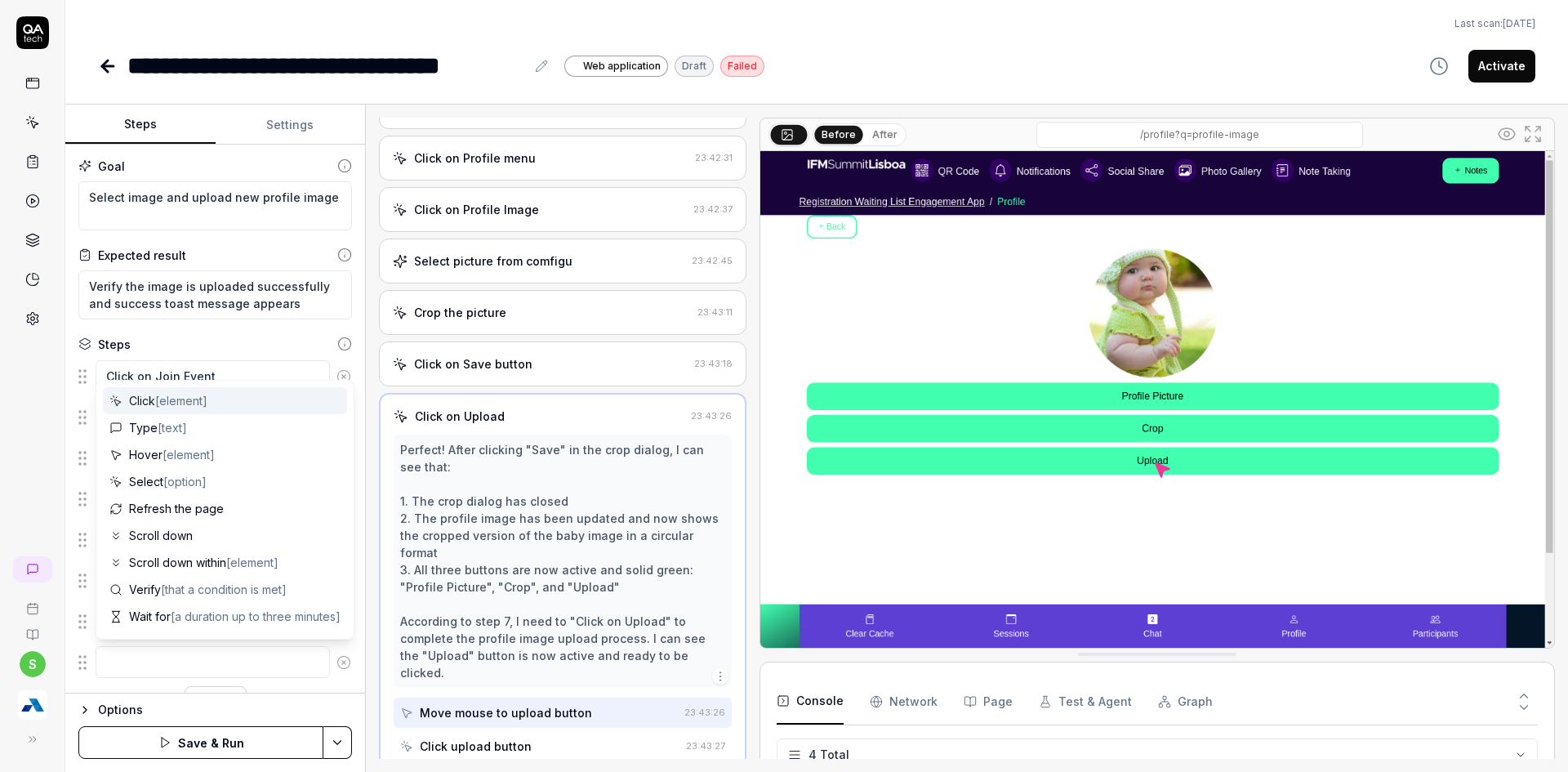
type textarea "*"
type textarea "W"
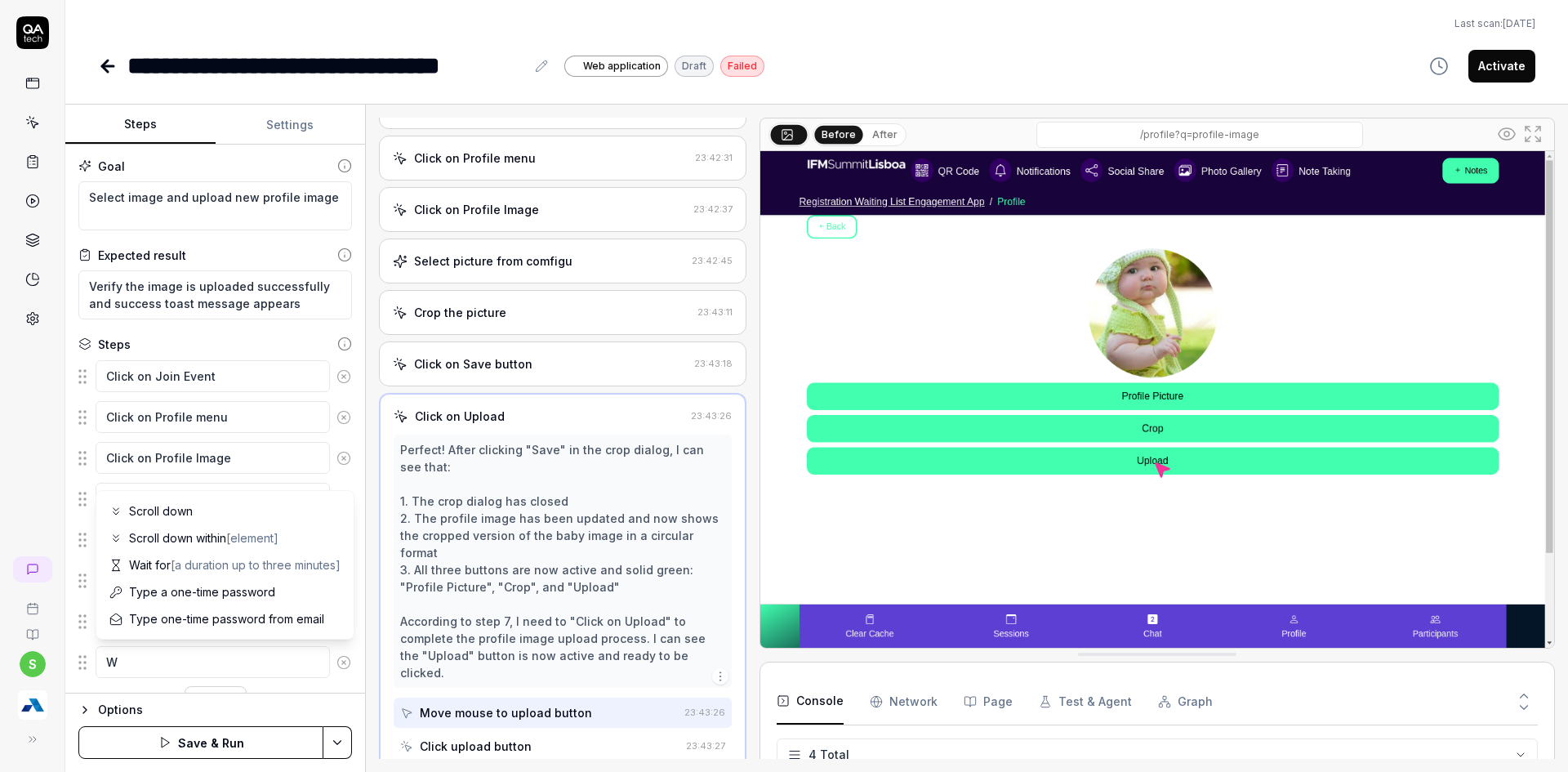
type textarea "*"
type textarea "Wa"
type textarea "*"
type textarea "Wai"
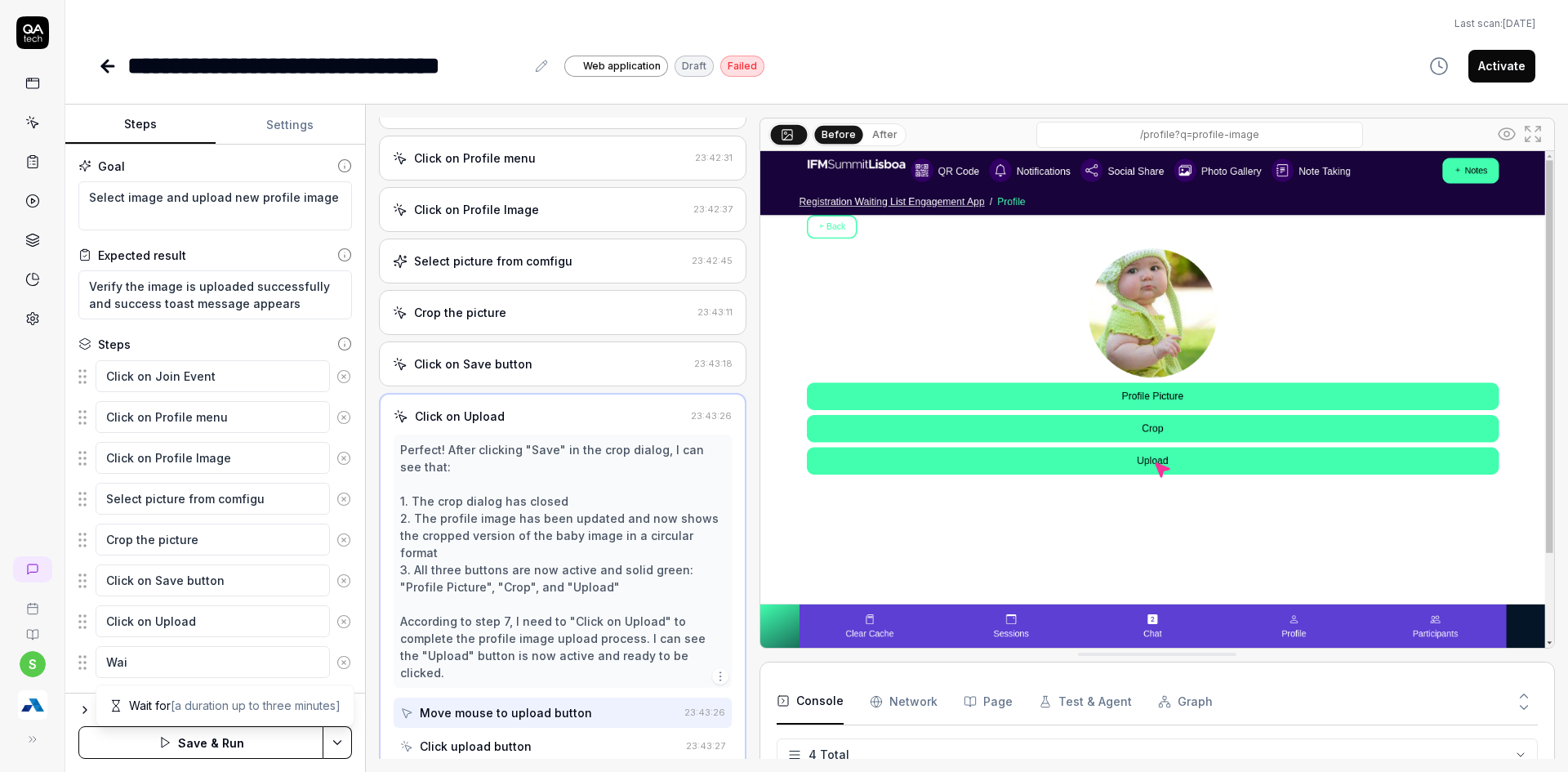
type textarea "*"
type textarea "Wair"
type textarea "*"
type textarea "Wair"
type textarea "*"
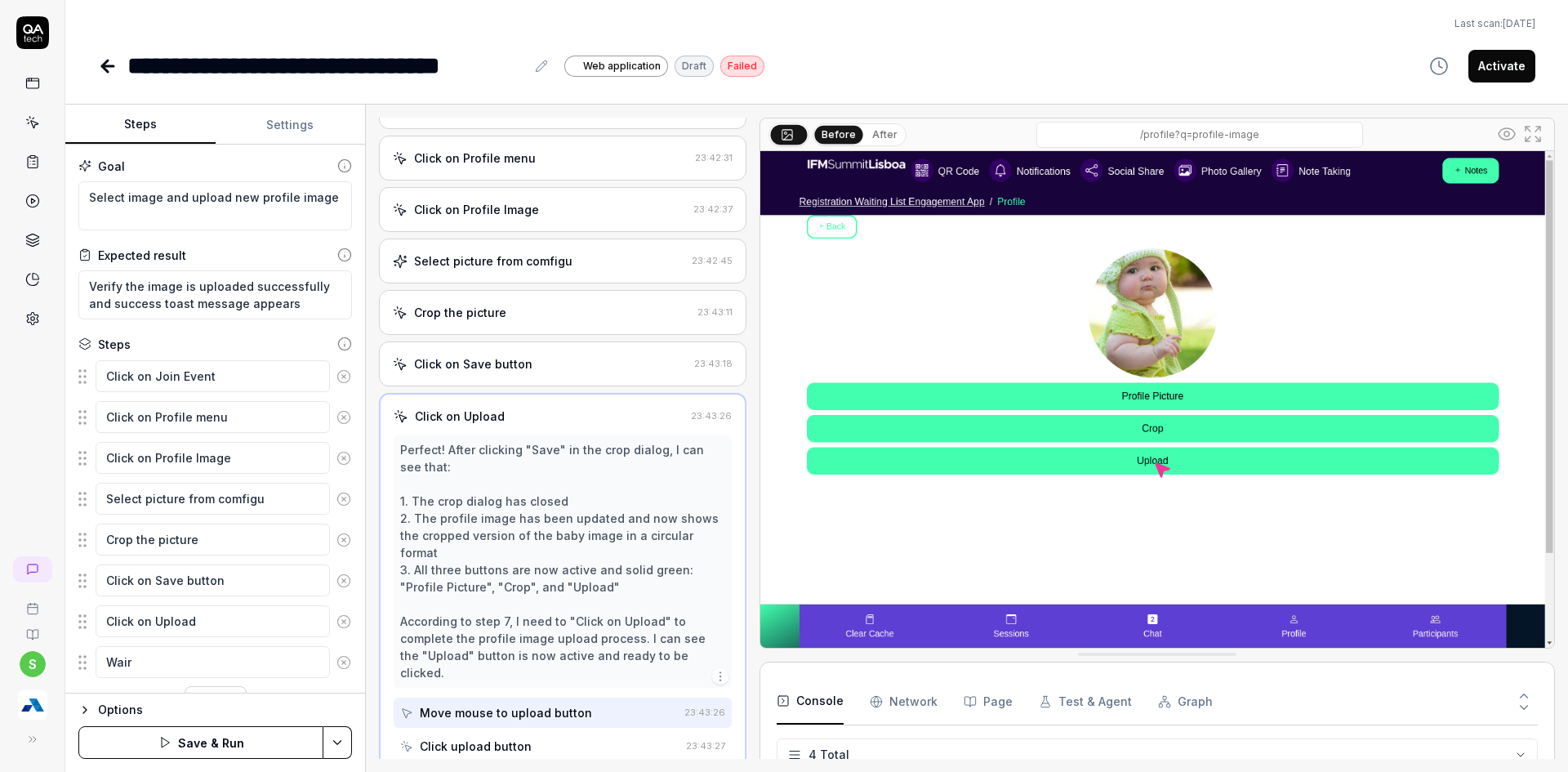
type textarea "Wair"
type textarea "*"
type textarea "Wai"
type textarea "*"
type textarea "Wait"
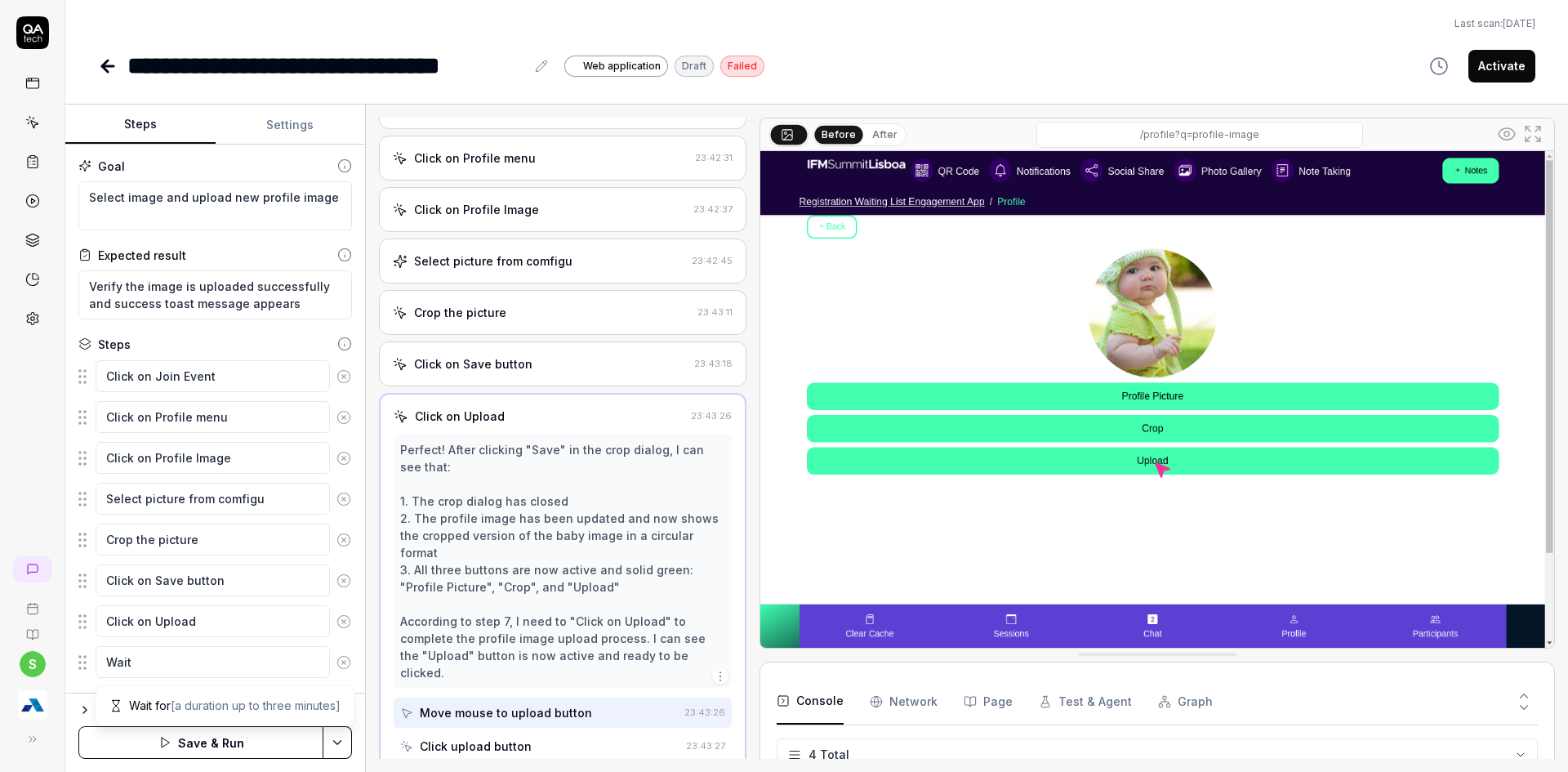
type textarea "*"
type textarea "Wait"
type textarea "*"
type textarea "Wait f"
type textarea "*"
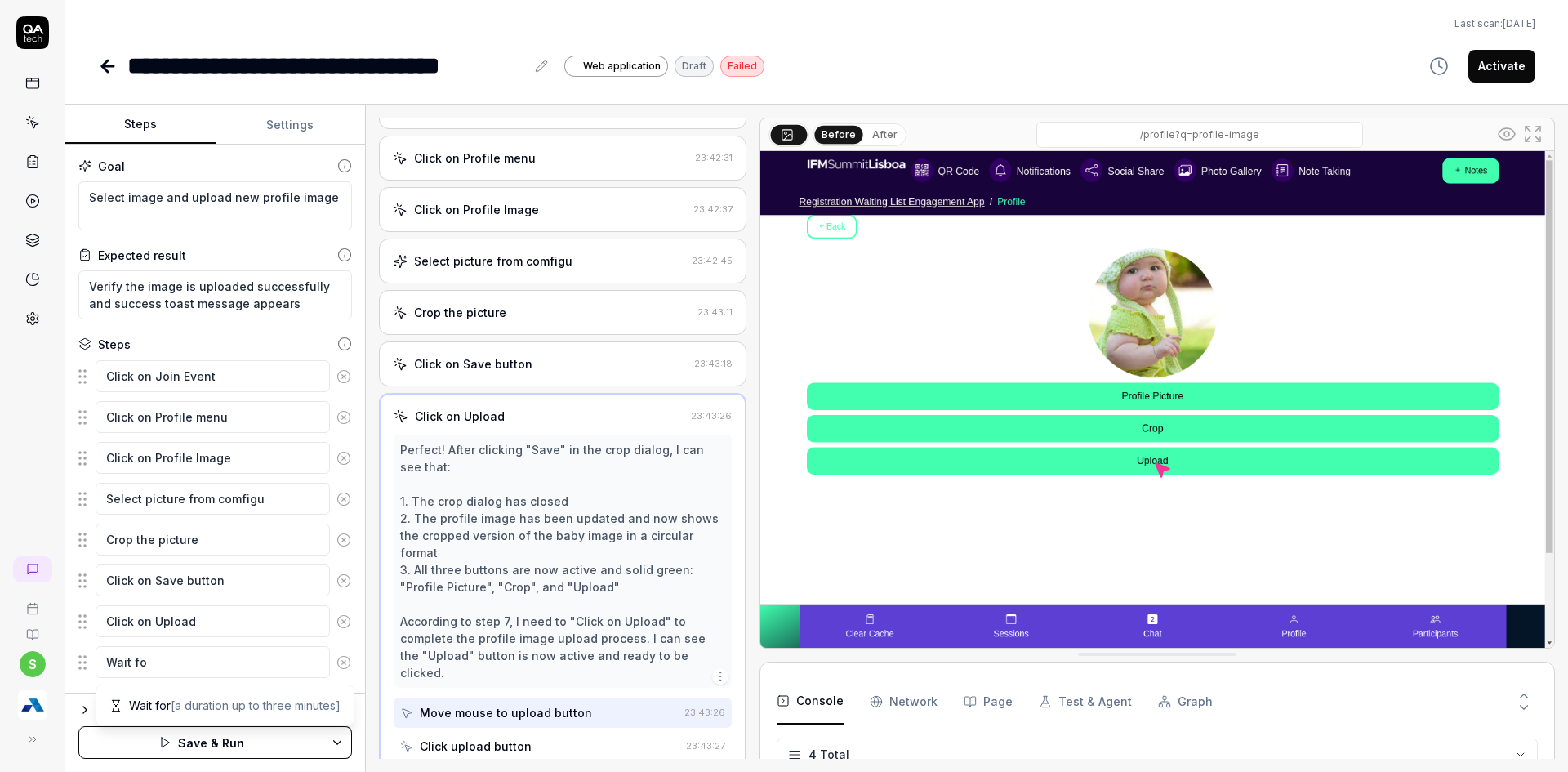
type textarea "Wait for"
type textarea "*"
type textarea "Wait for"
type textarea "*"
type textarea "Wait for 3"
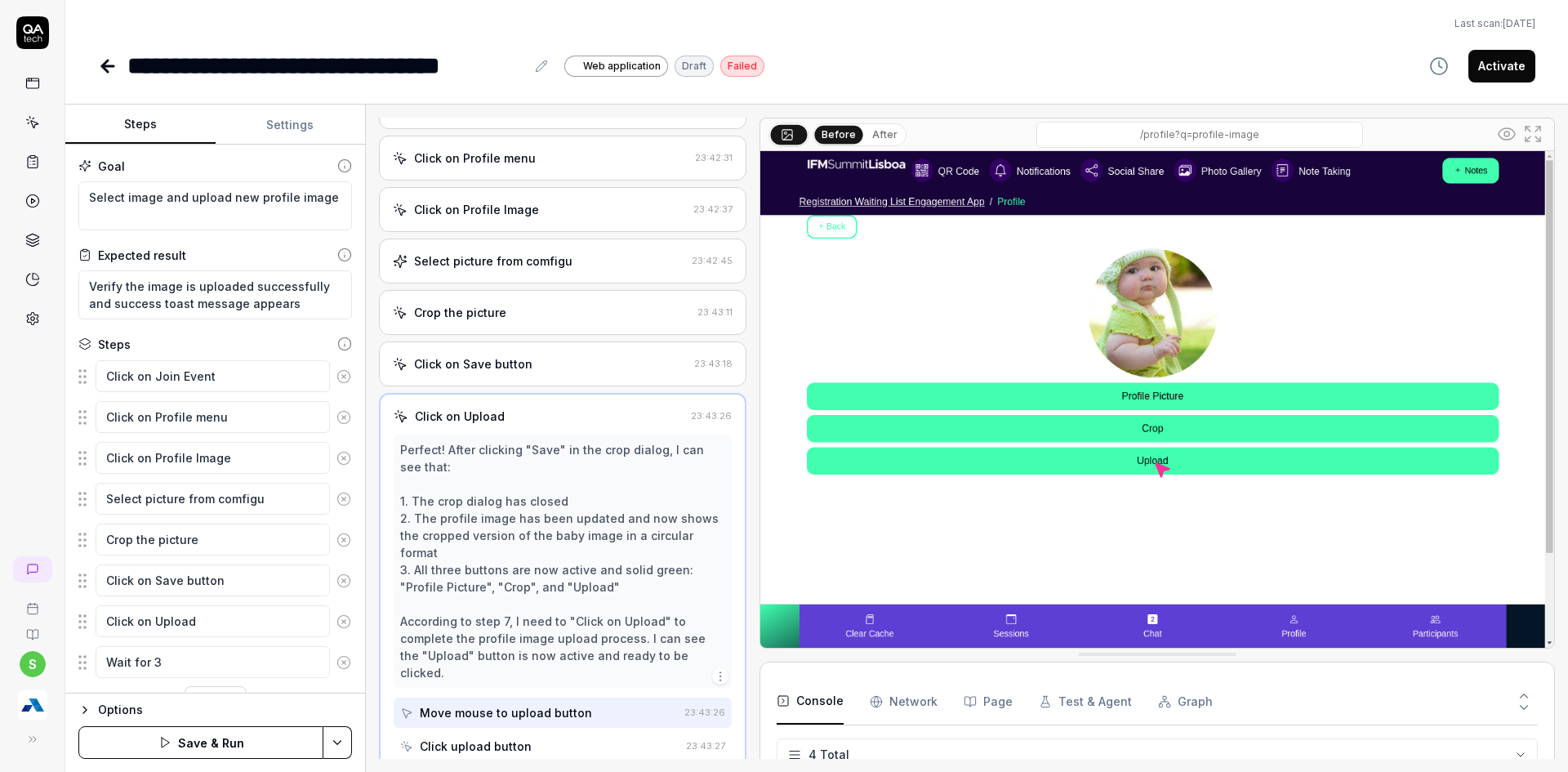
type textarea "*"
type textarea "Wait for 30"
type textarea "*"
type textarea "Wait for 30"
type textarea "*"
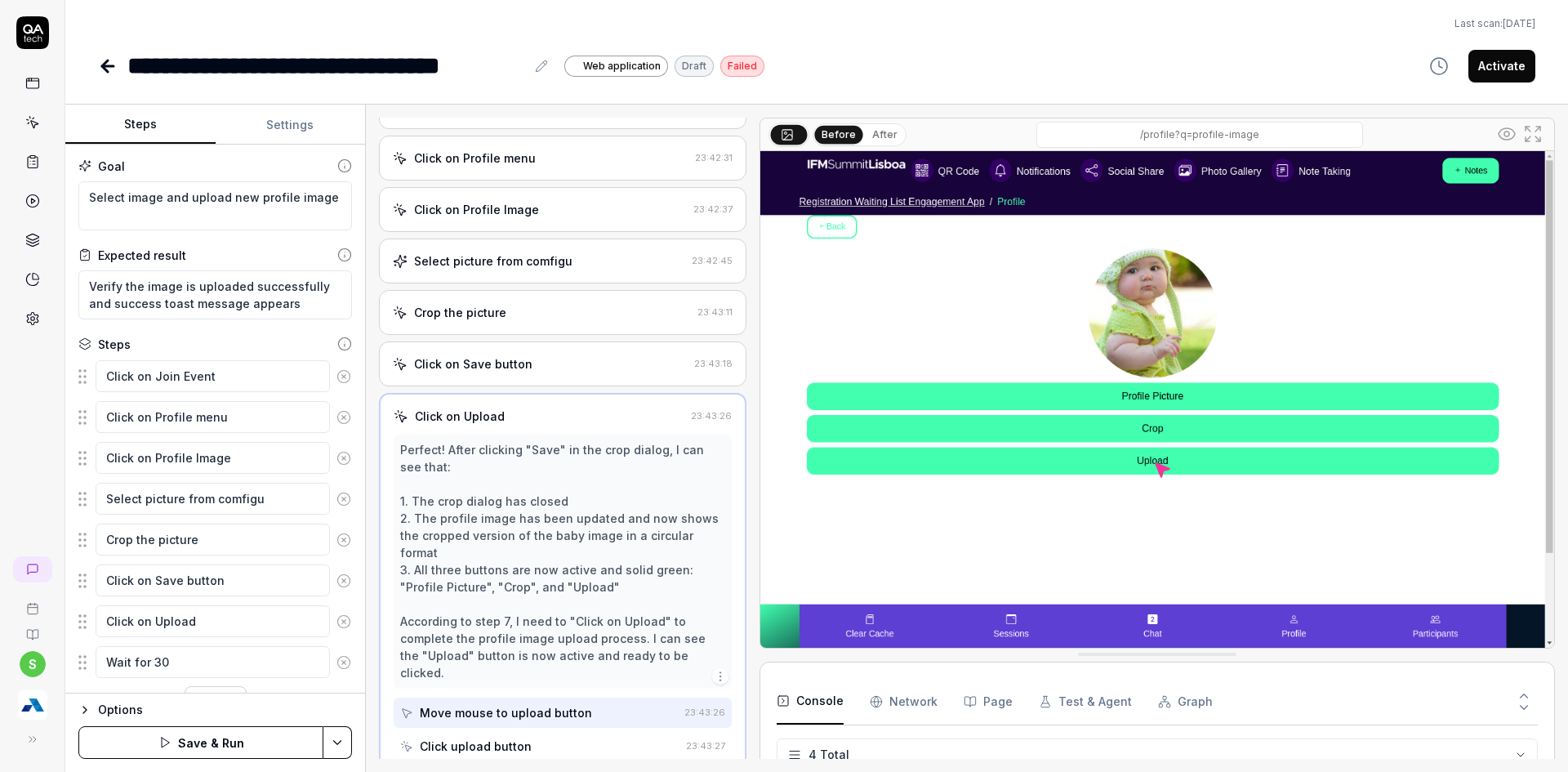
type textarea "Wait for 30 s"
type textarea "*"
type textarea "Wait for 30 se"
type textarea "*"
type textarea "Wait for 30 sec"
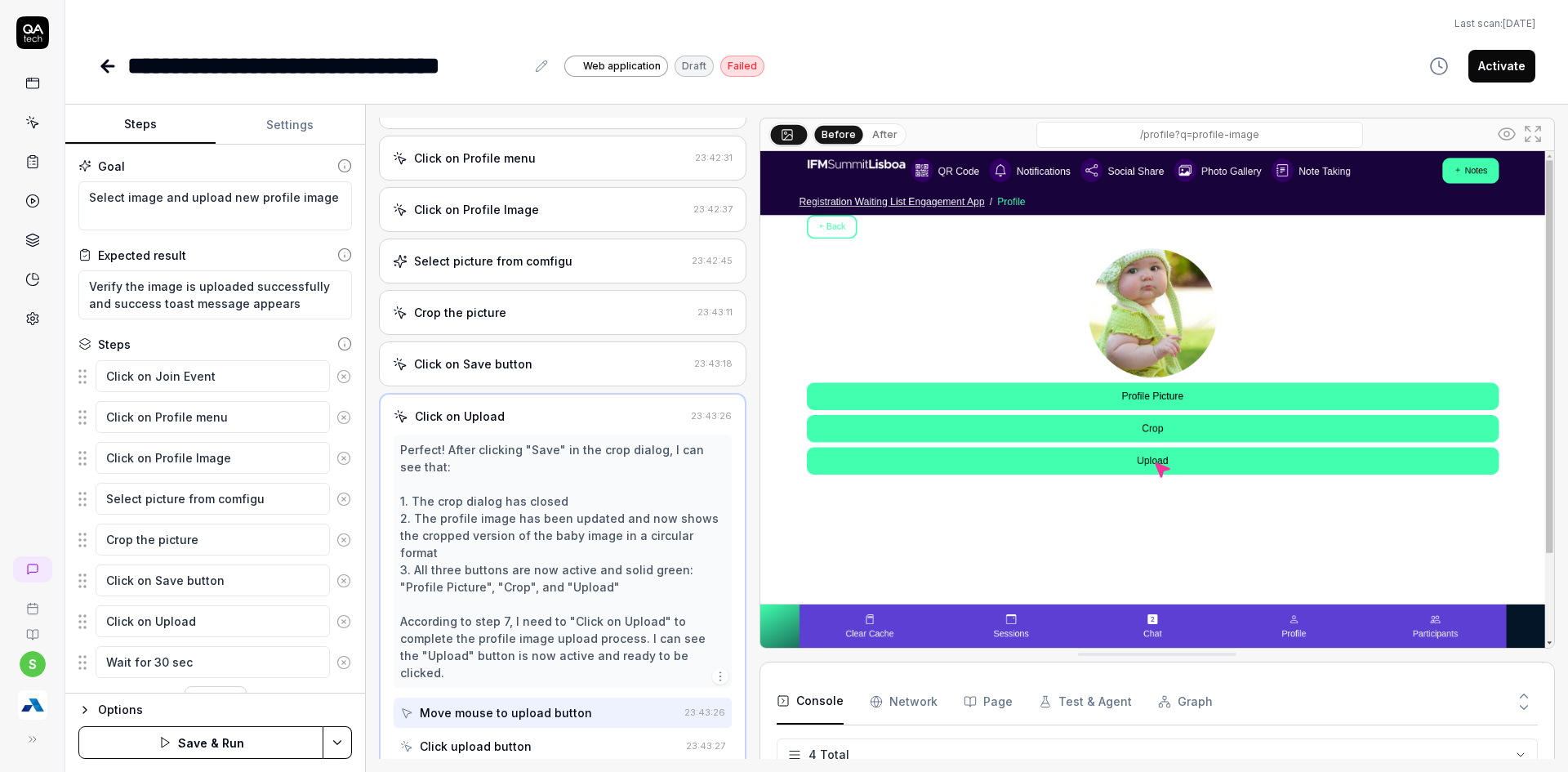
type textarea "*"
type textarea "Wait for 30 seco"
type textarea "*"
type textarea "Wait for 30 secon"
type textarea "*"
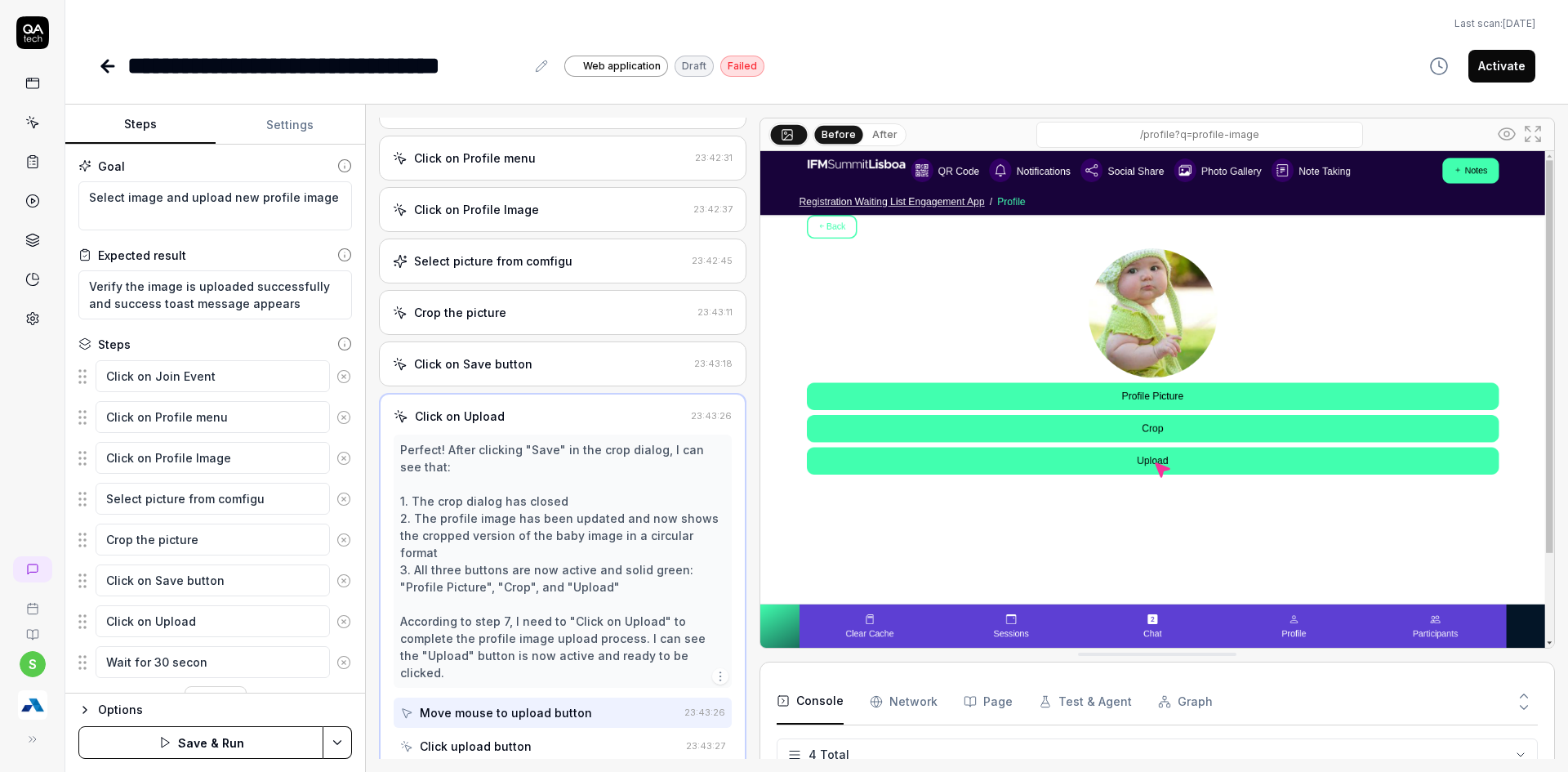
type textarea "Wait for 30 second"
type textarea "*"
type textarea "Wait for 30 seconds"
click at [342, 737] on html "**********" at bounding box center [784, 395] width 1568 height 791
click at [236, 627] on div "Save" at bounding box center [255, 629] width 208 height 36
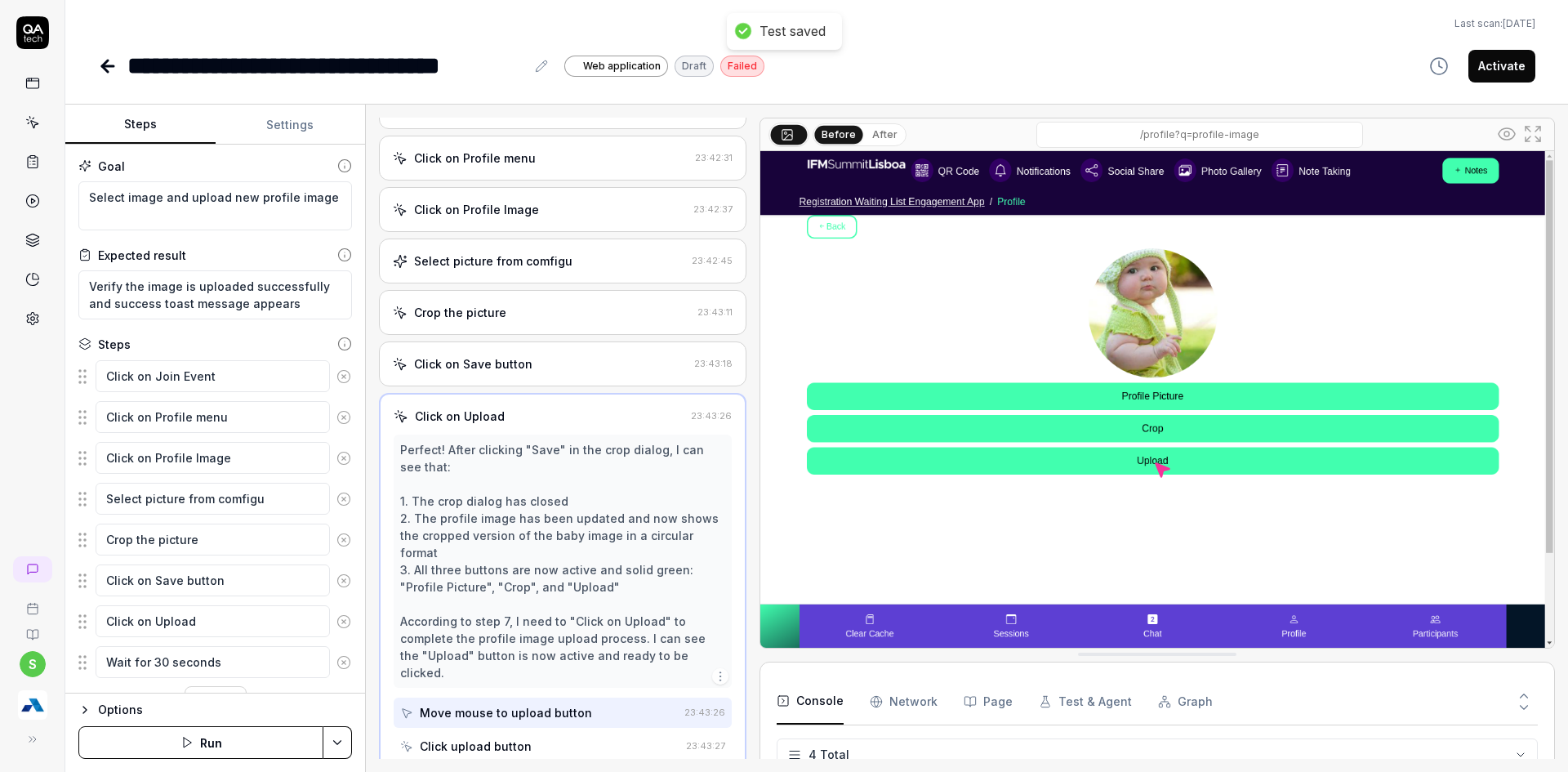
click at [341, 745] on html "**********" at bounding box center [784, 395] width 1568 height 791
click at [302, 667] on div "Run w. Dependencies" at bounding box center [275, 665] width 165 height 36
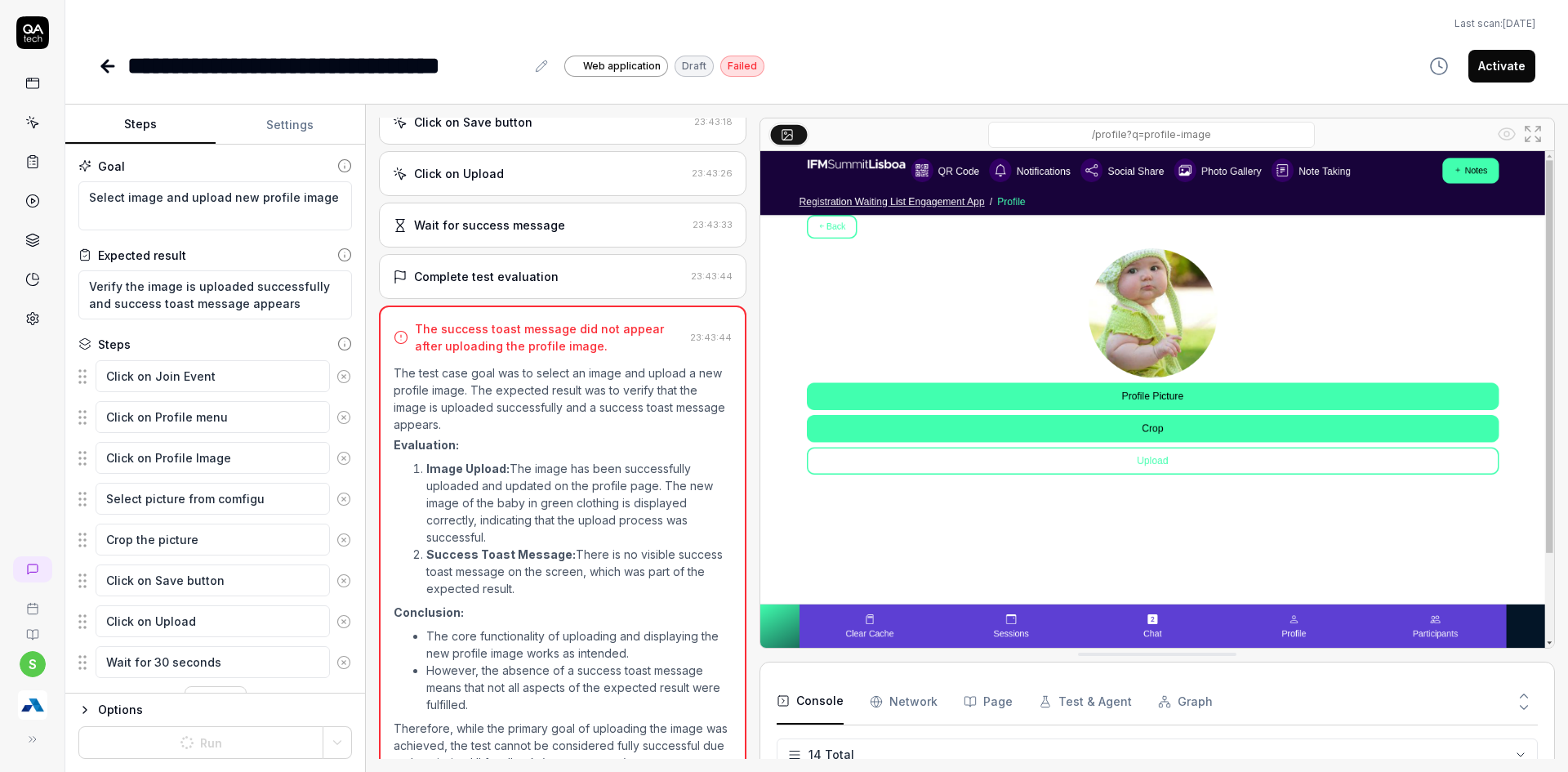
scroll to position [381, 0]
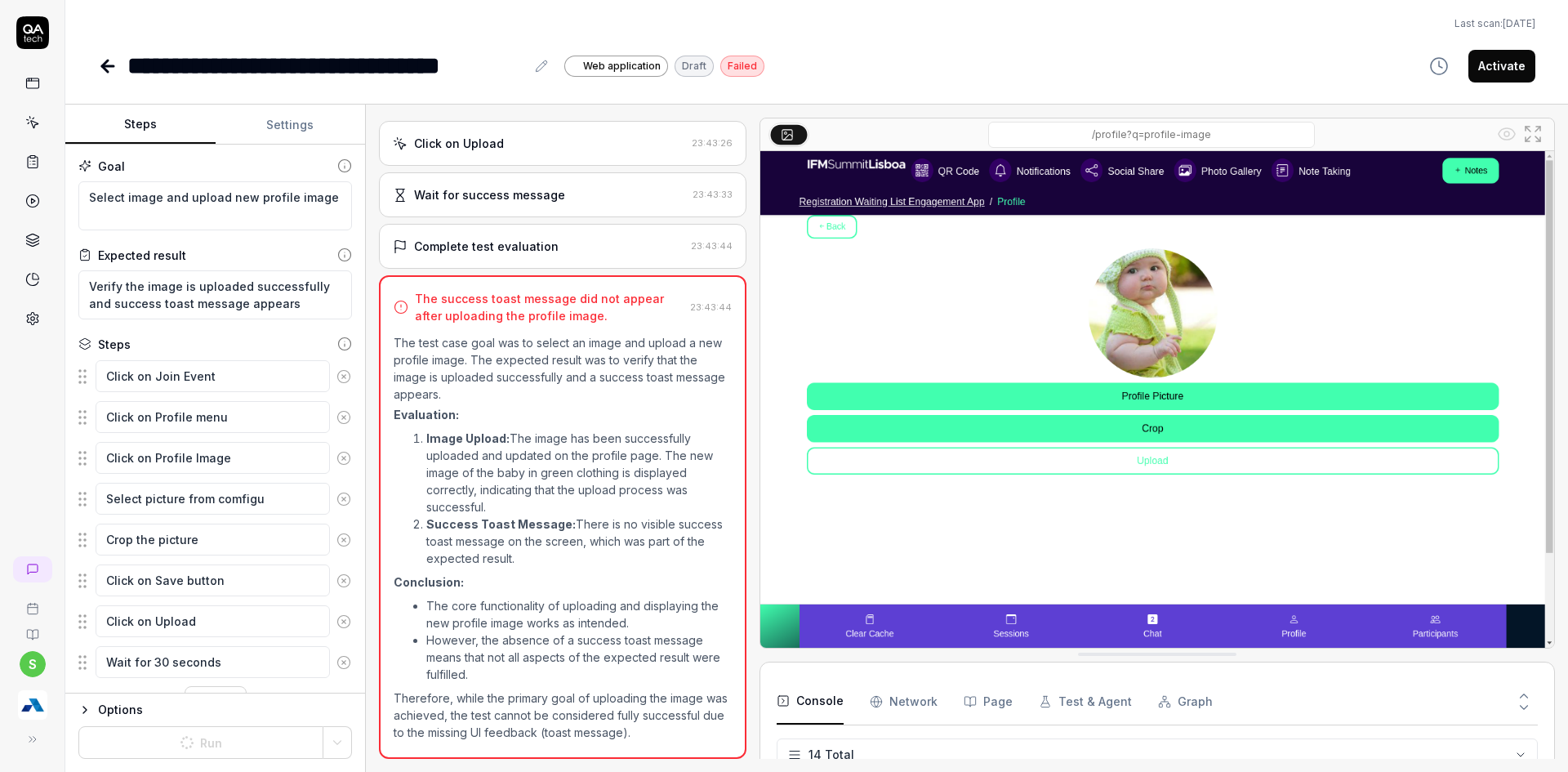
type textarea "*"
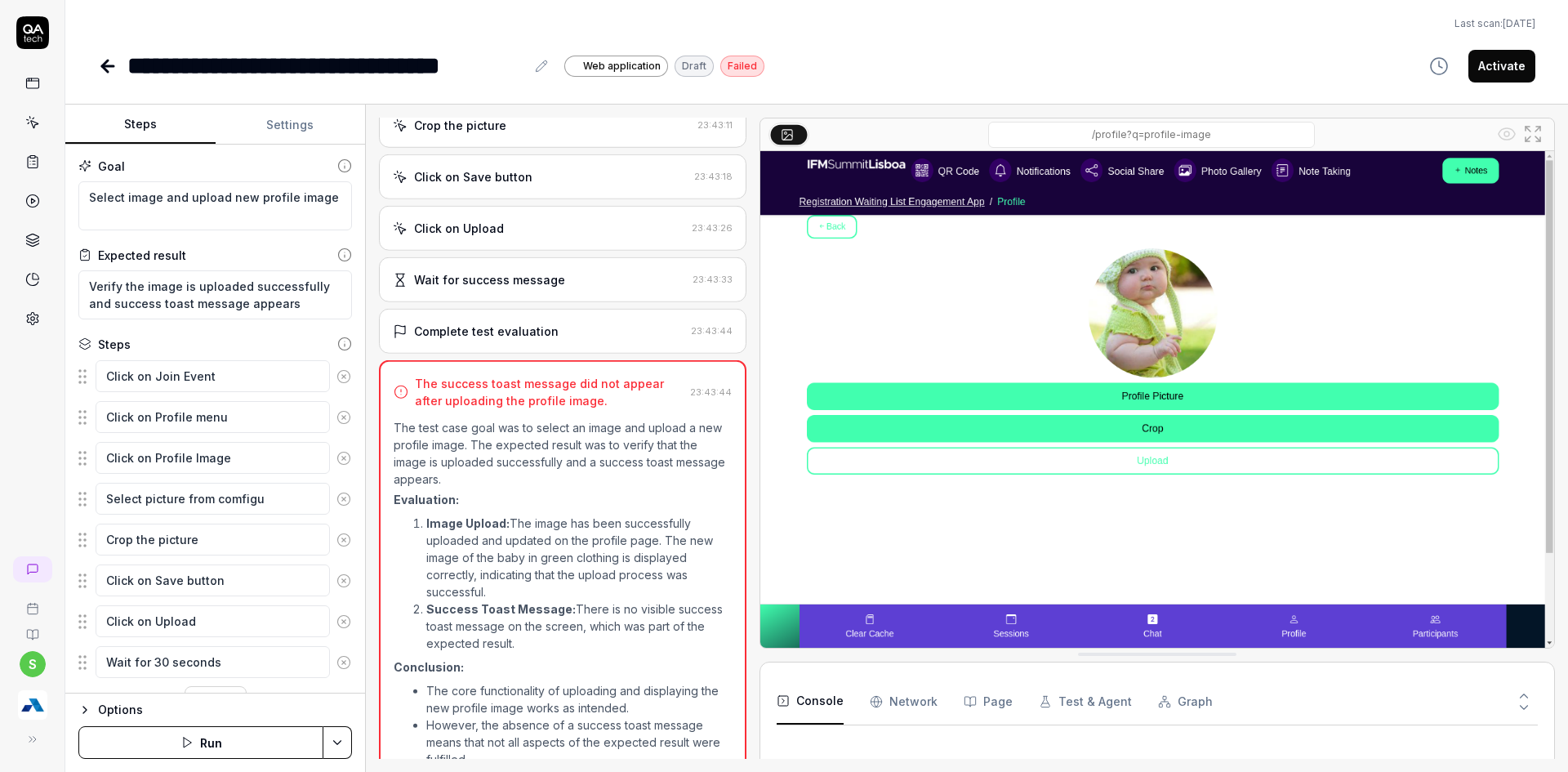
click at [342, 748] on html "**********" at bounding box center [784, 395] width 1568 height 791
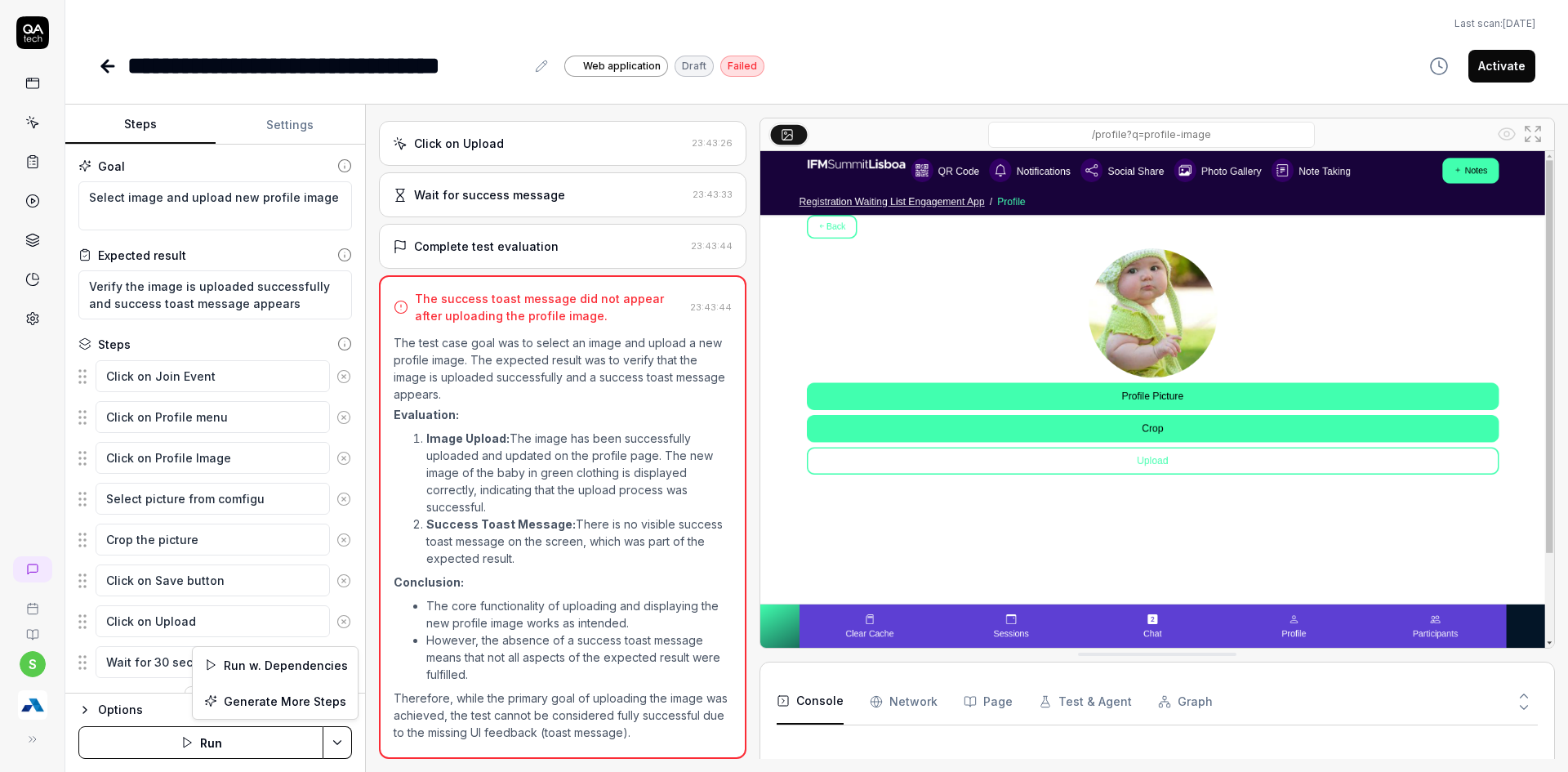
scroll to position [381, 0]
click at [299, 666] on div "Run w. Dependencies" at bounding box center [275, 665] width 165 height 36
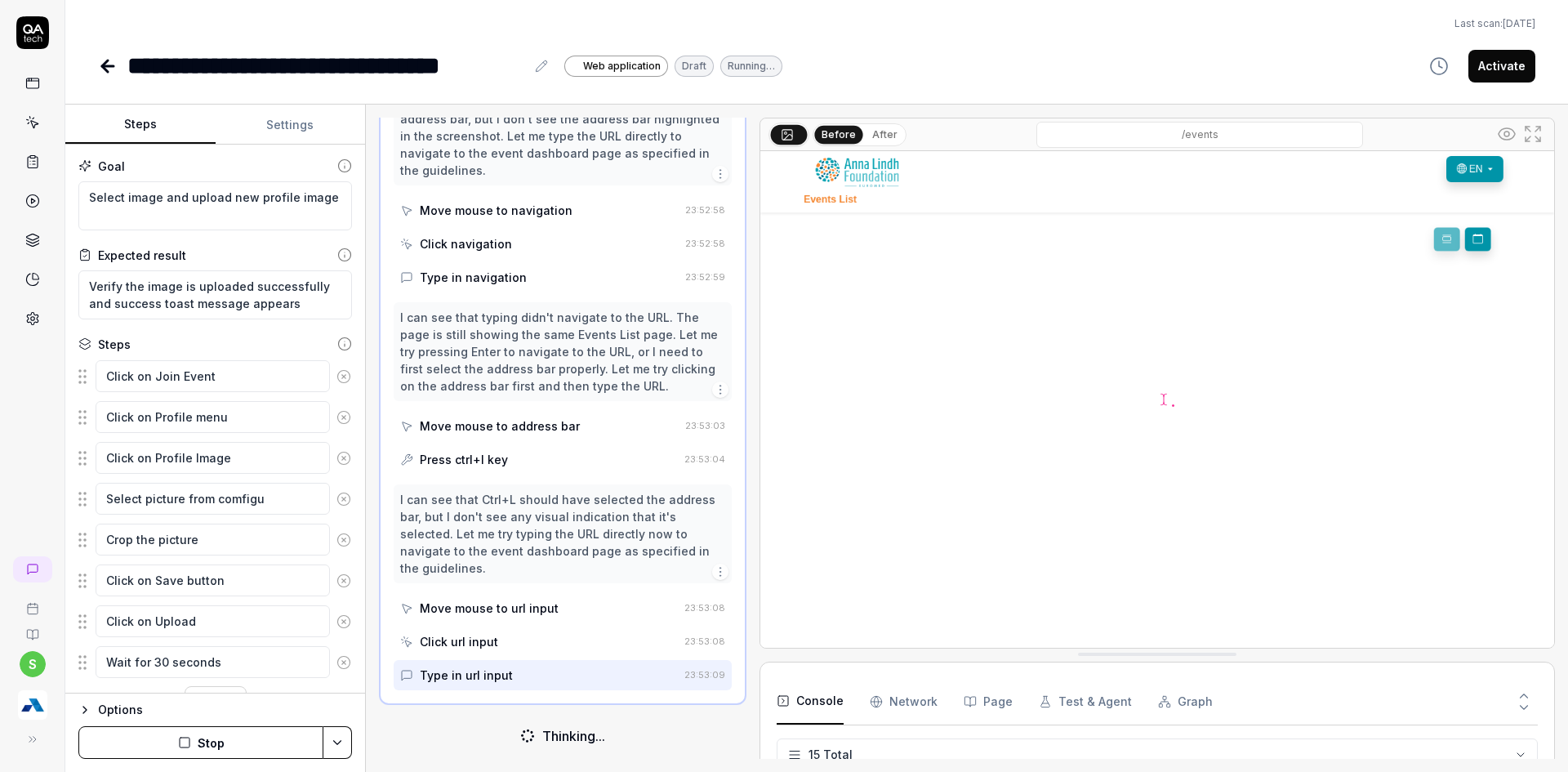
scroll to position [667, 0]
click at [225, 728] on button "Stop" at bounding box center [201, 742] width 245 height 33
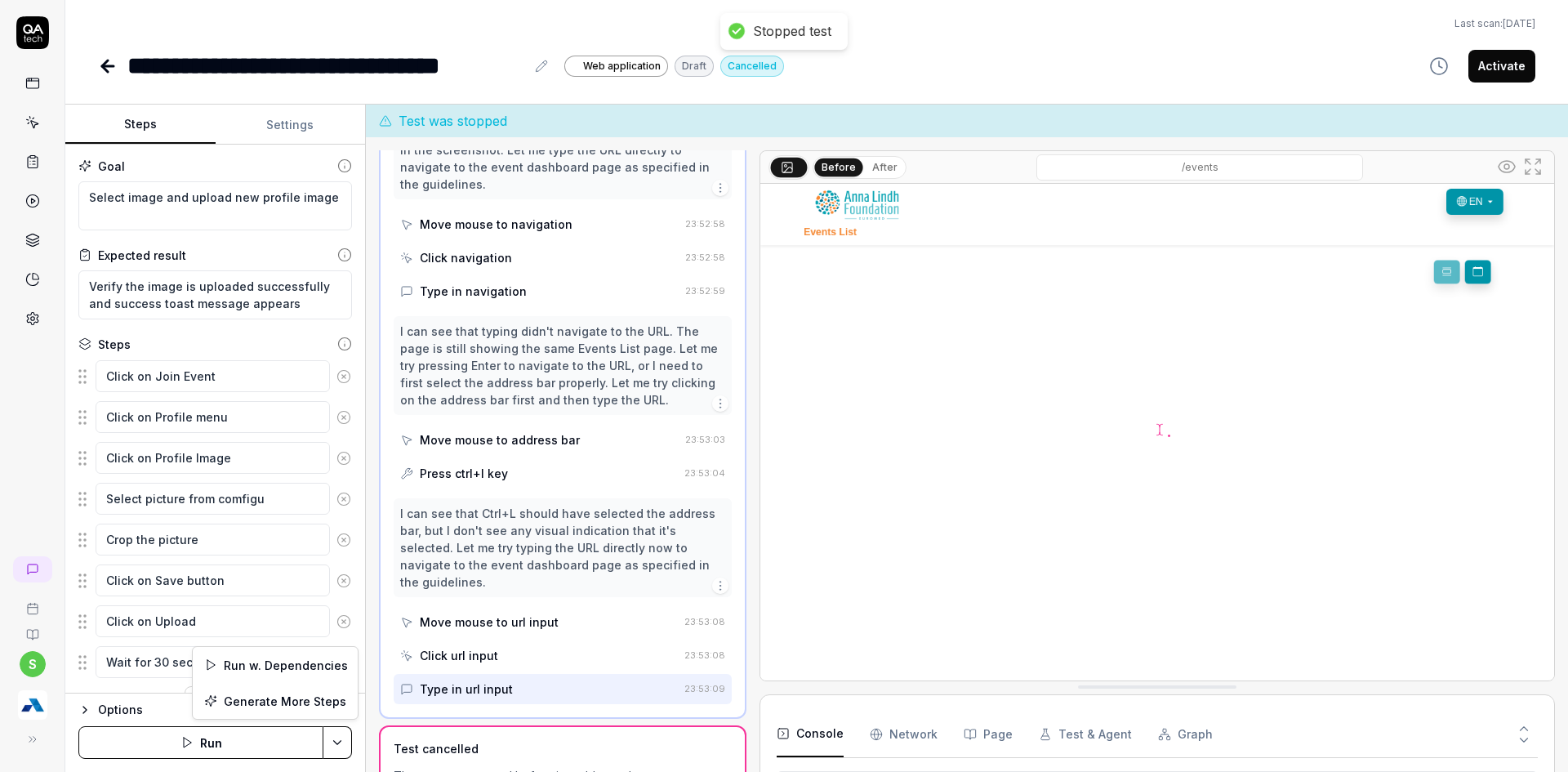
click at [342, 735] on html "**********" at bounding box center [784, 395] width 1568 height 791
click at [289, 670] on div "Run w. Dependencies" at bounding box center [275, 665] width 165 height 36
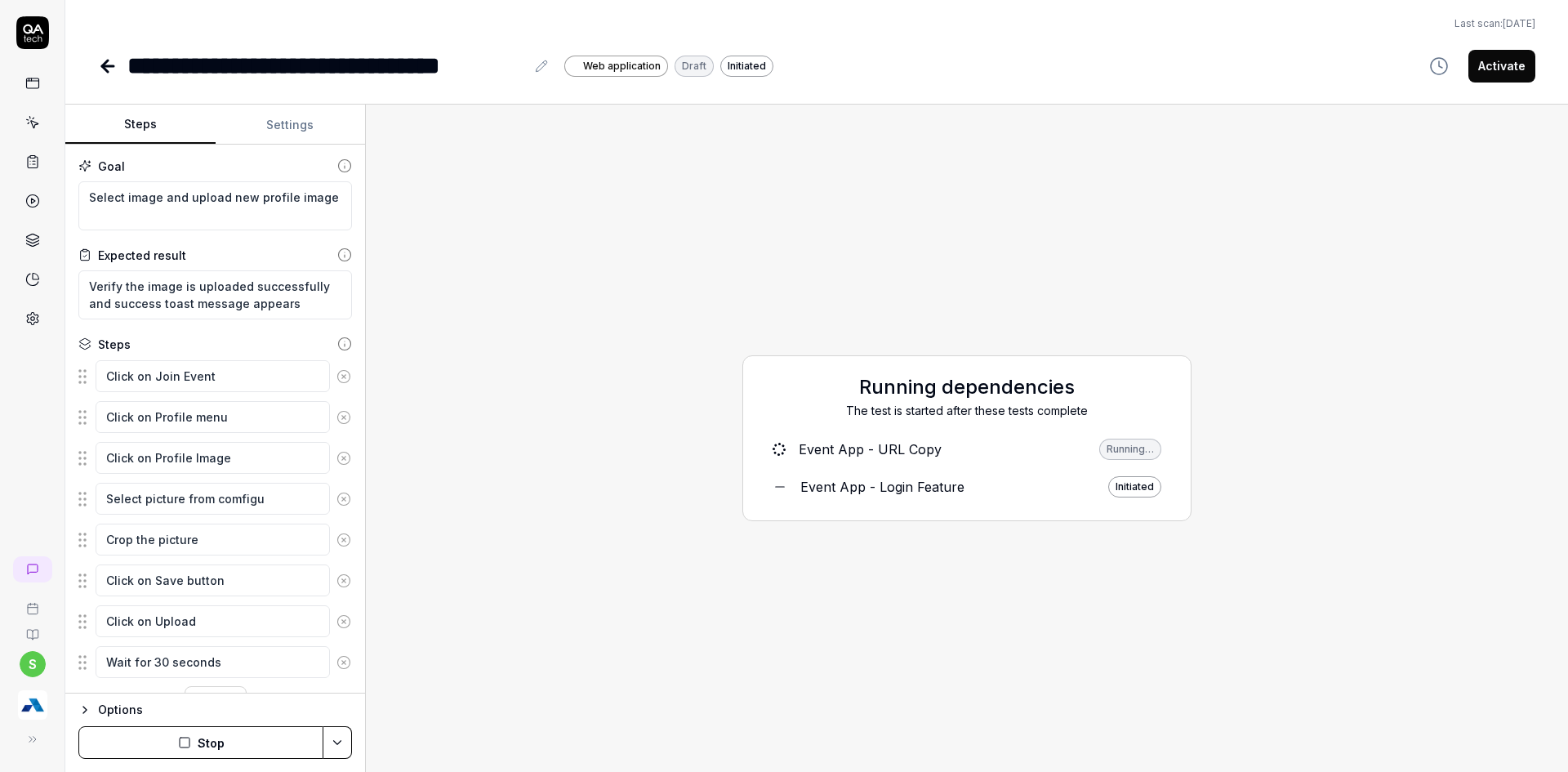
click at [789, 688] on div "Running dependencies The test is started after these tests complete Event App -…" at bounding box center [966, 438] width 1176 height 641
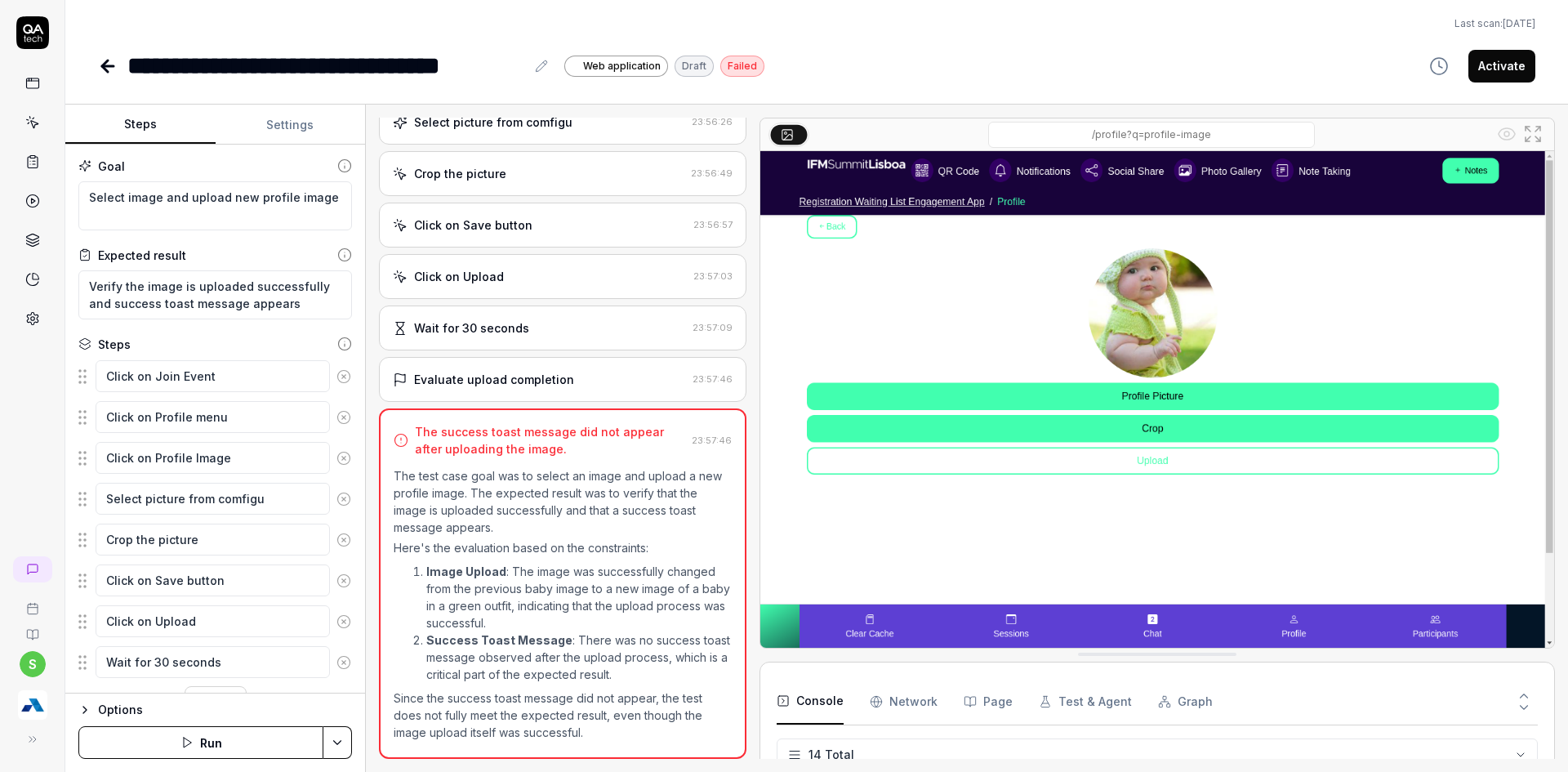
scroll to position [345, 0]
type textarea "*"
click at [337, 754] on html "**********" at bounding box center [784, 395] width 1568 height 791
click at [199, 273] on html "**********" at bounding box center [784, 395] width 1568 height 791
drag, startPoint x: 290, startPoint y: 308, endPoint x: 65, endPoint y: 304, distance: 225.0
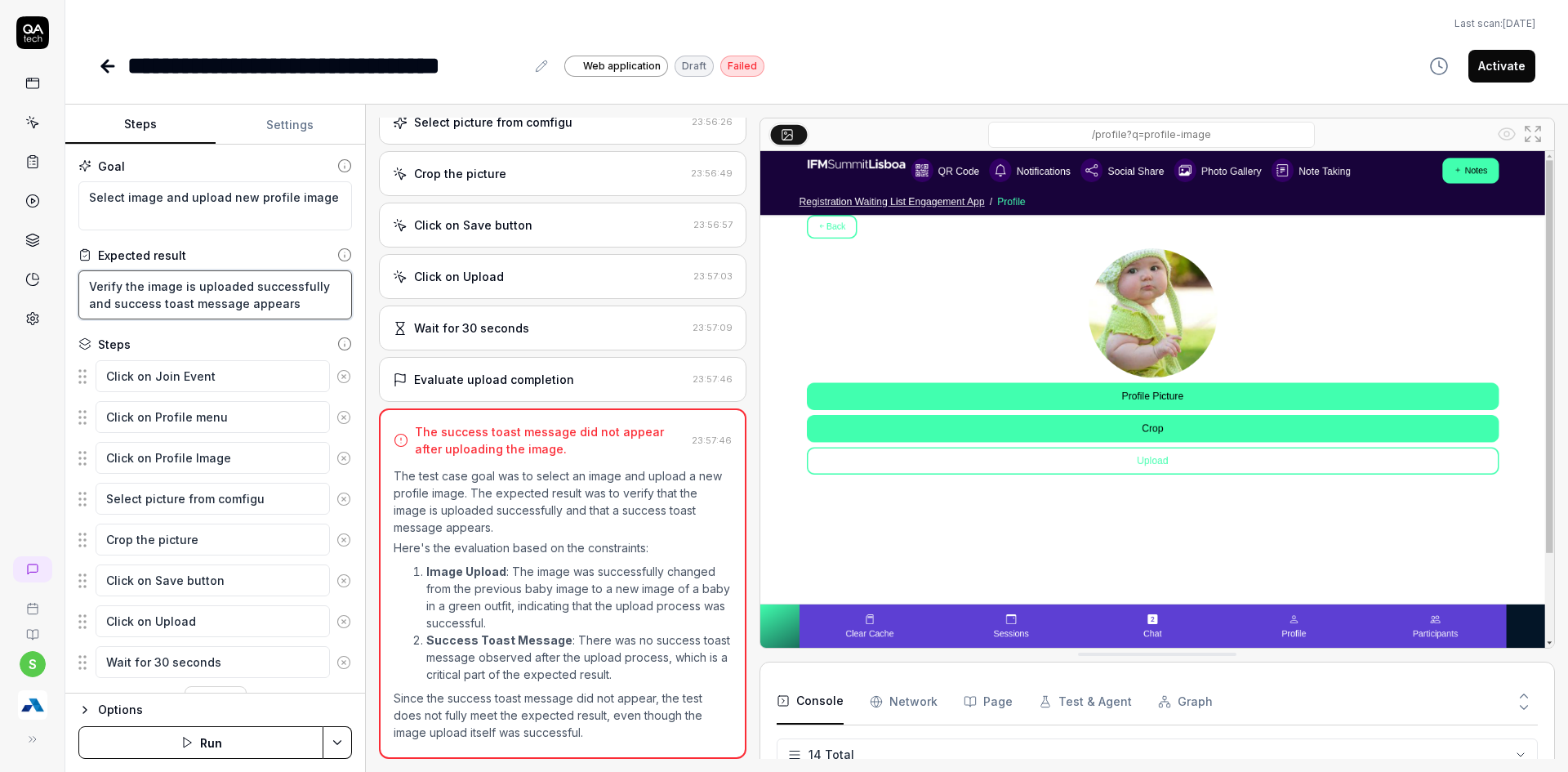
click at [65, 304] on div "**********" at bounding box center [784, 386] width 1568 height 772
type textarea "Verify the image is uploaded successfully"
type textarea "*"
type textarea "Verify the image is uploaded successfully"
type textarea "*"
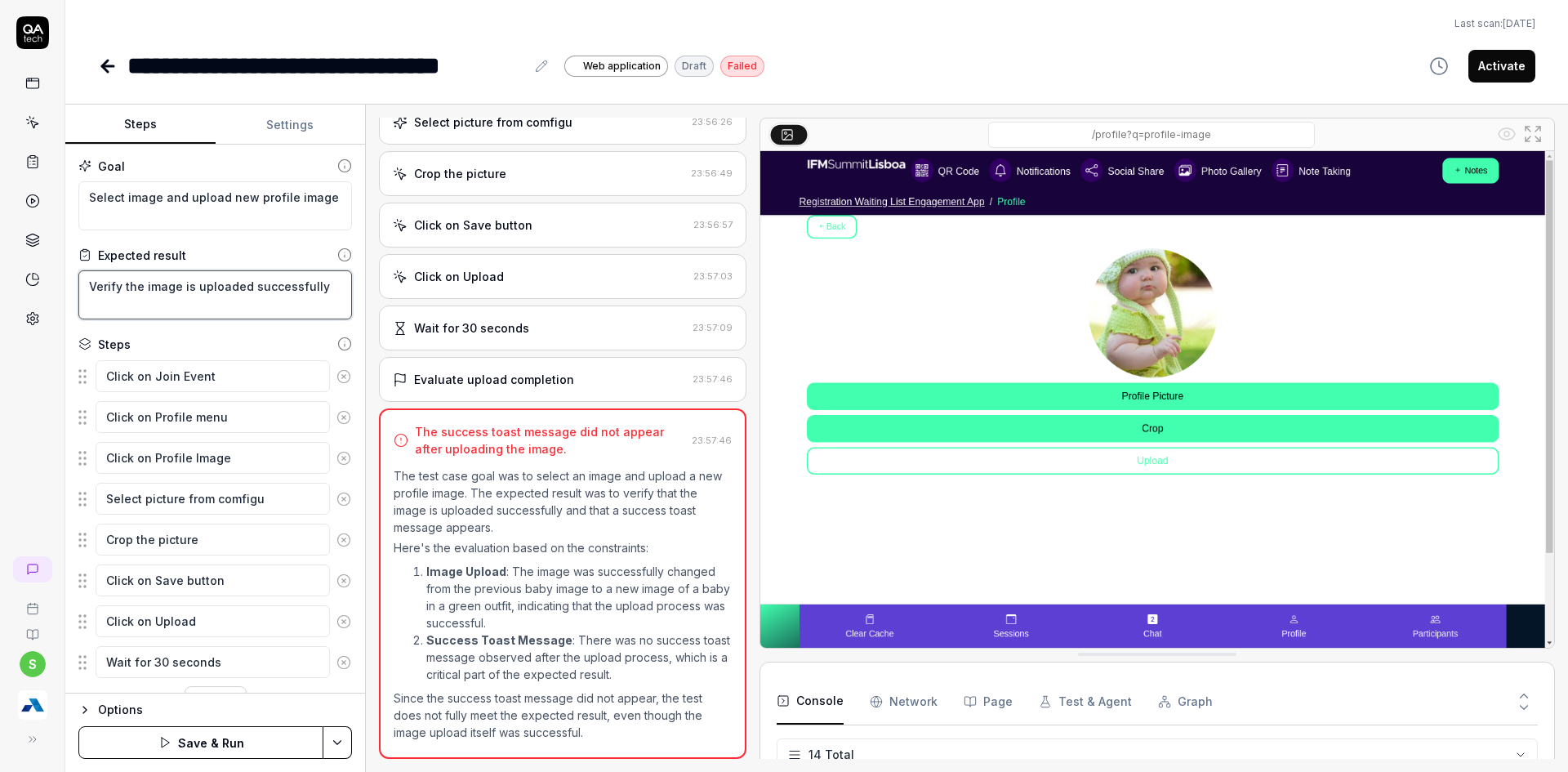
type textarea "Verify the image is uploaded successfully."
type textarea "*"
type textarea "Verify the image is uploaded successfully."
click at [335, 737] on html "**********" at bounding box center [784, 395] width 1568 height 791
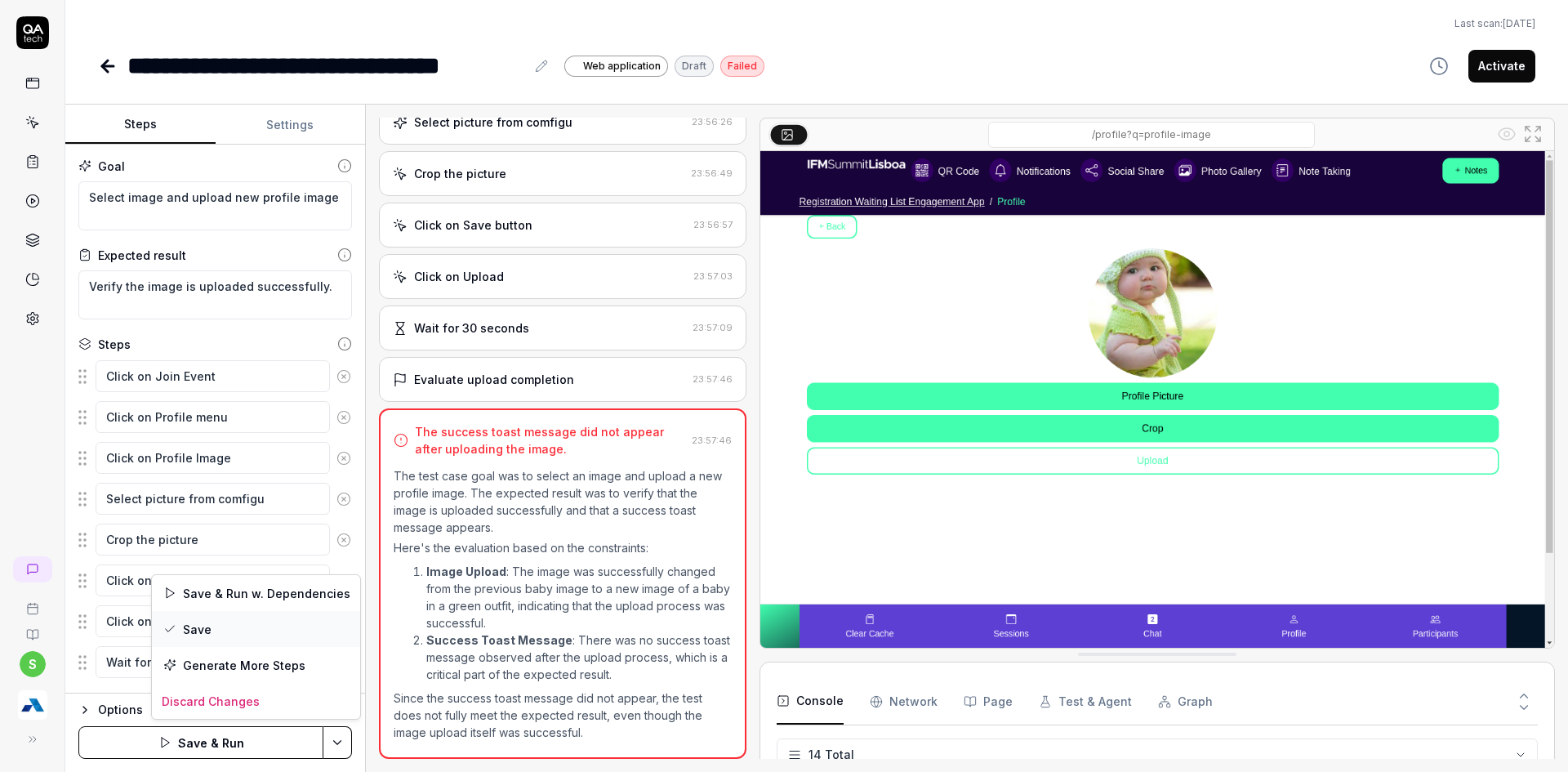
click at [175, 631] on icon at bounding box center [170, 629] width 13 height 13
click at [334, 736] on html "**********" at bounding box center [784, 395] width 1568 height 791
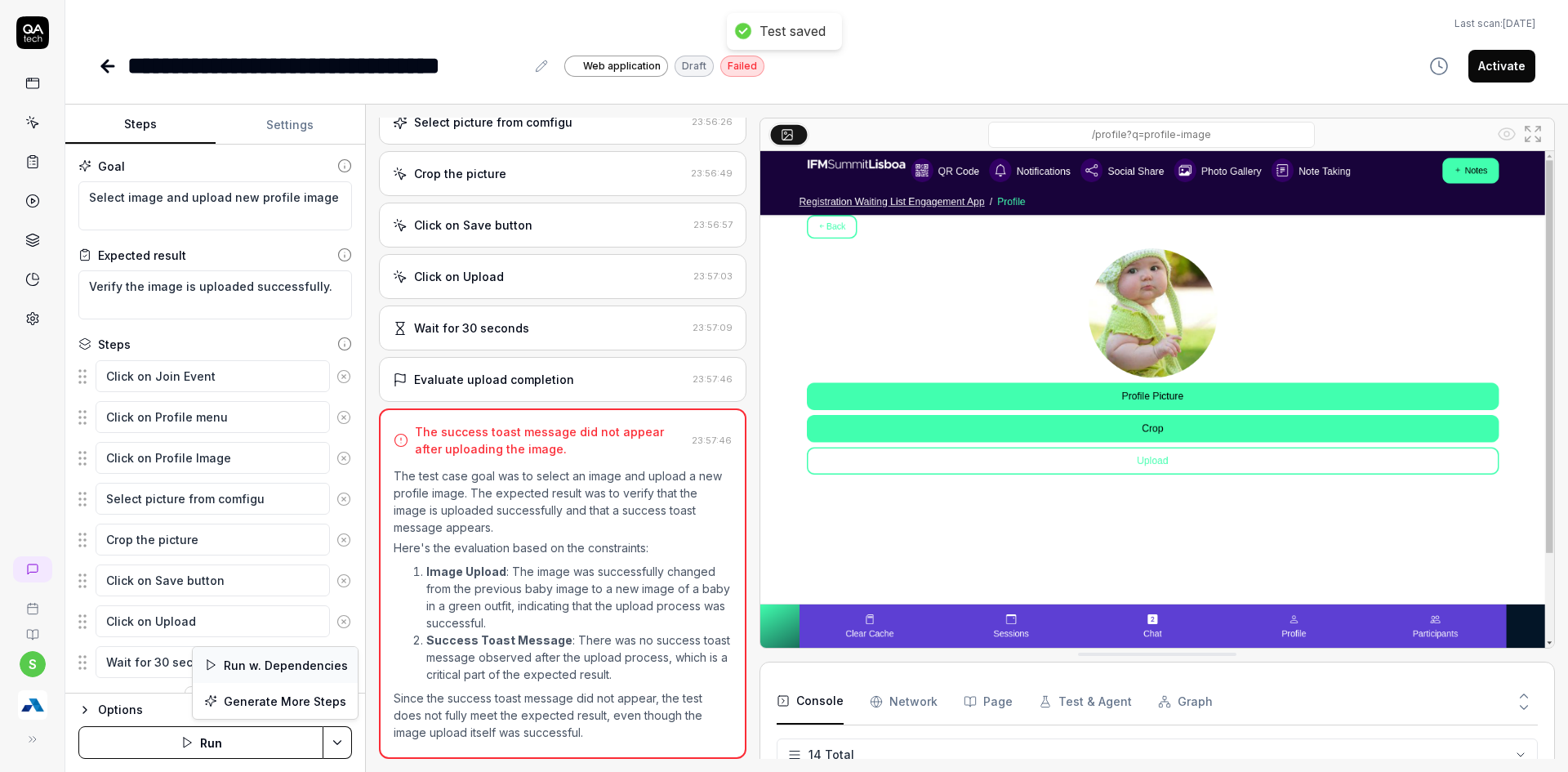
click at [280, 669] on div "Run w. Dependencies" at bounding box center [275, 665] width 165 height 36
click at [1234, 15] on div "**********" at bounding box center [816, 41] width 1503 height 84
type textarea "*"
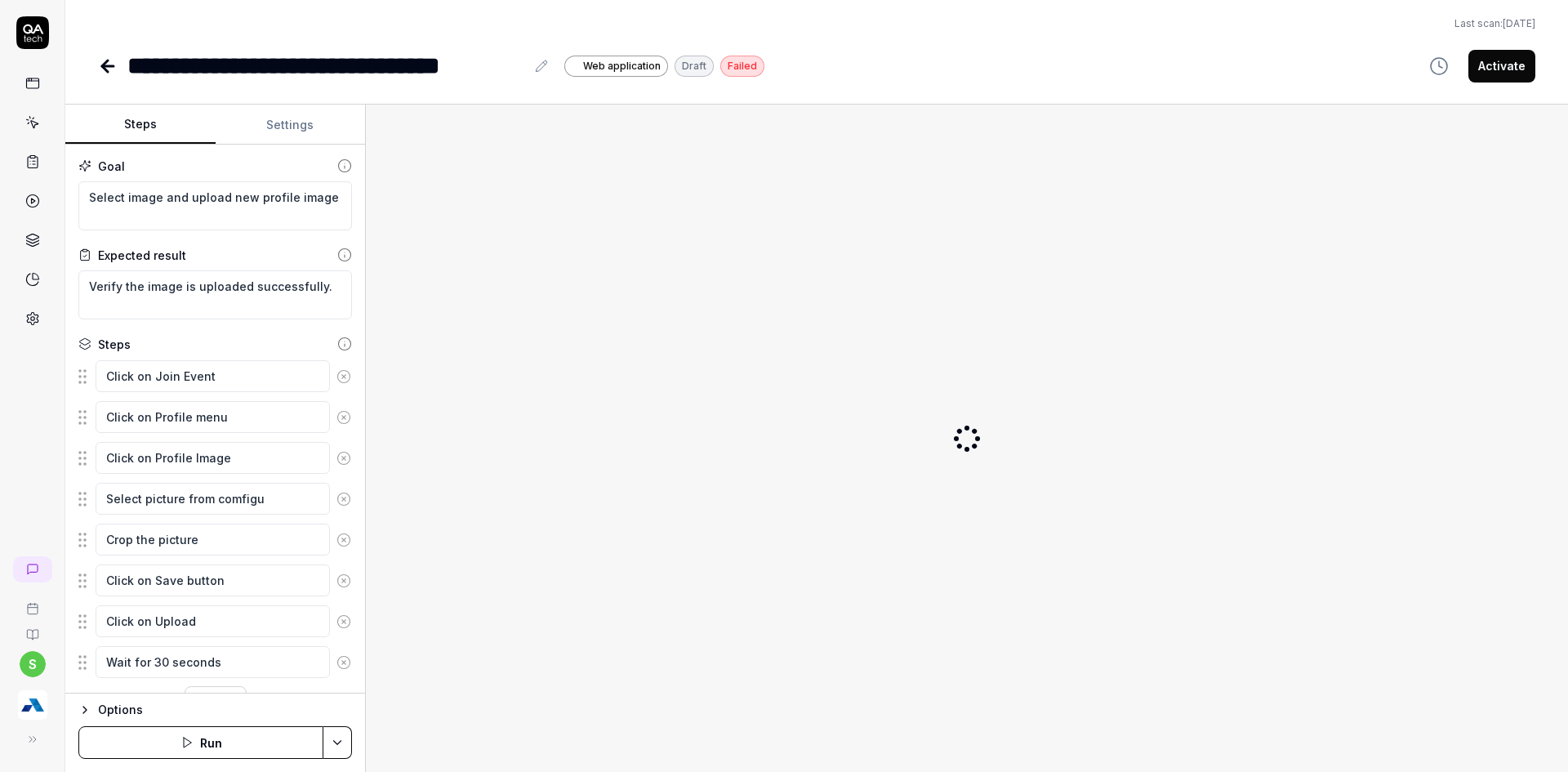
click at [332, 740] on html "**********" at bounding box center [784, 395] width 1568 height 791
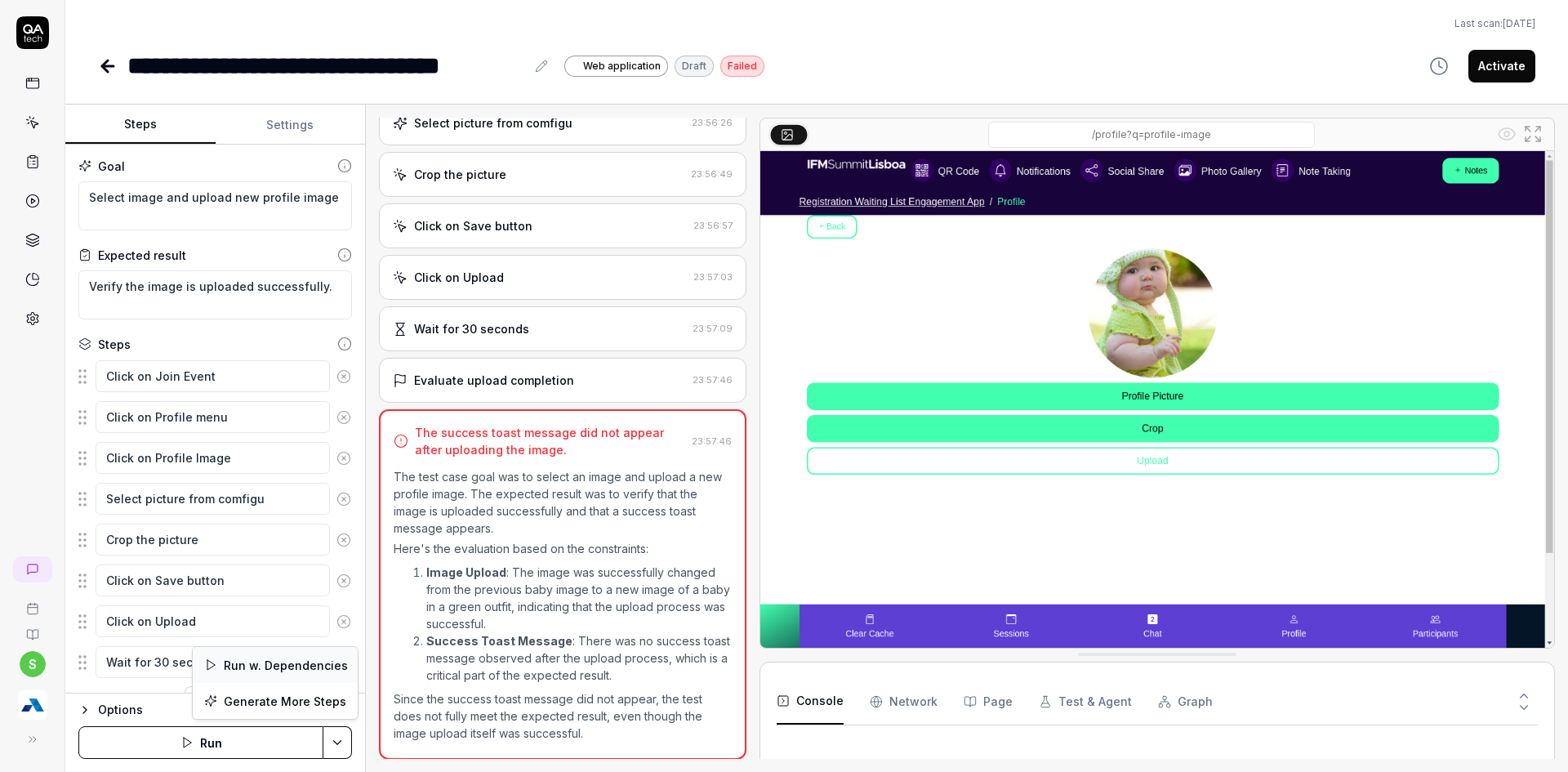
click at [279, 671] on div "Run w. Dependencies" at bounding box center [275, 665] width 165 height 36
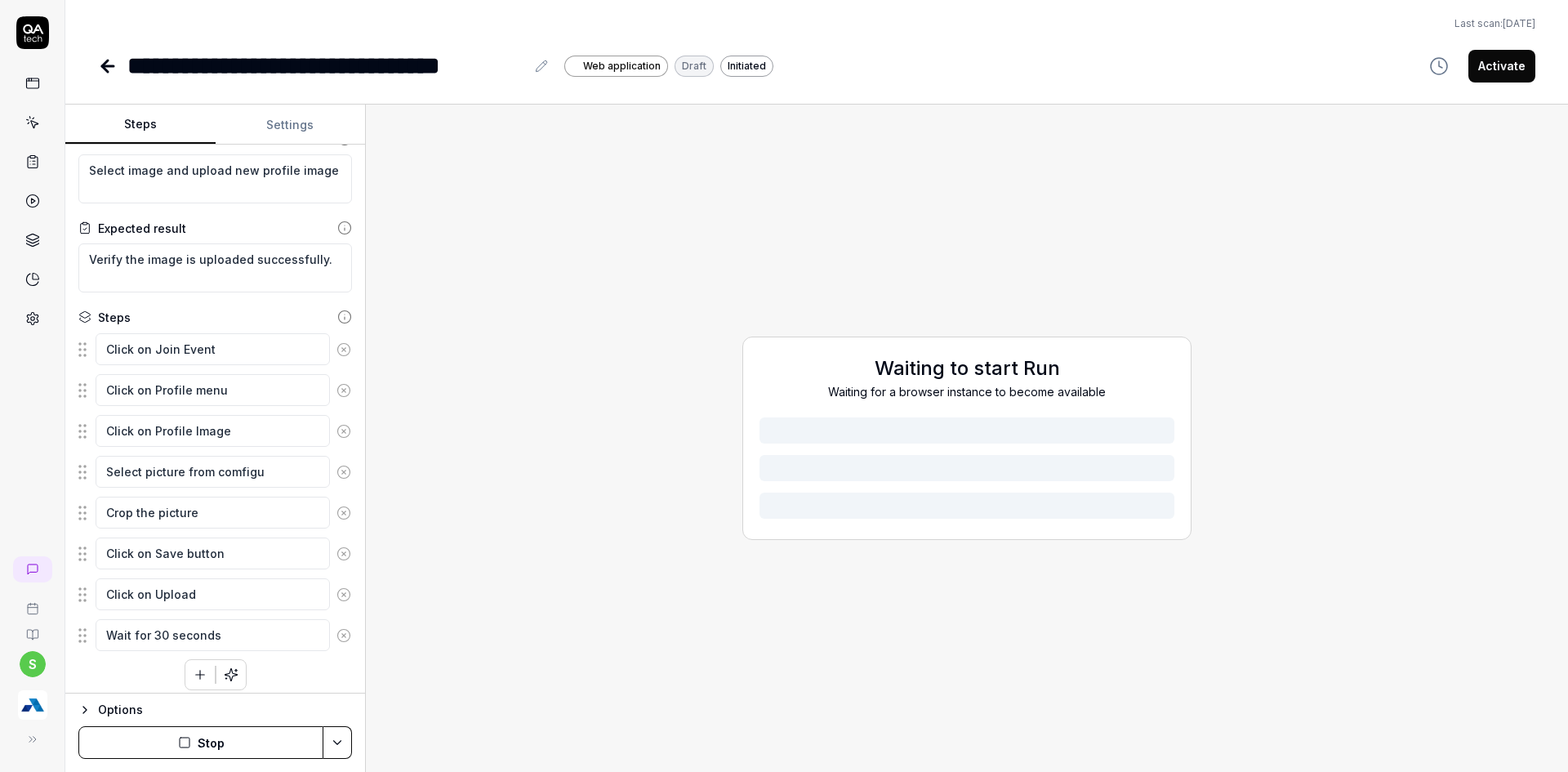
scroll to position [37, 0]
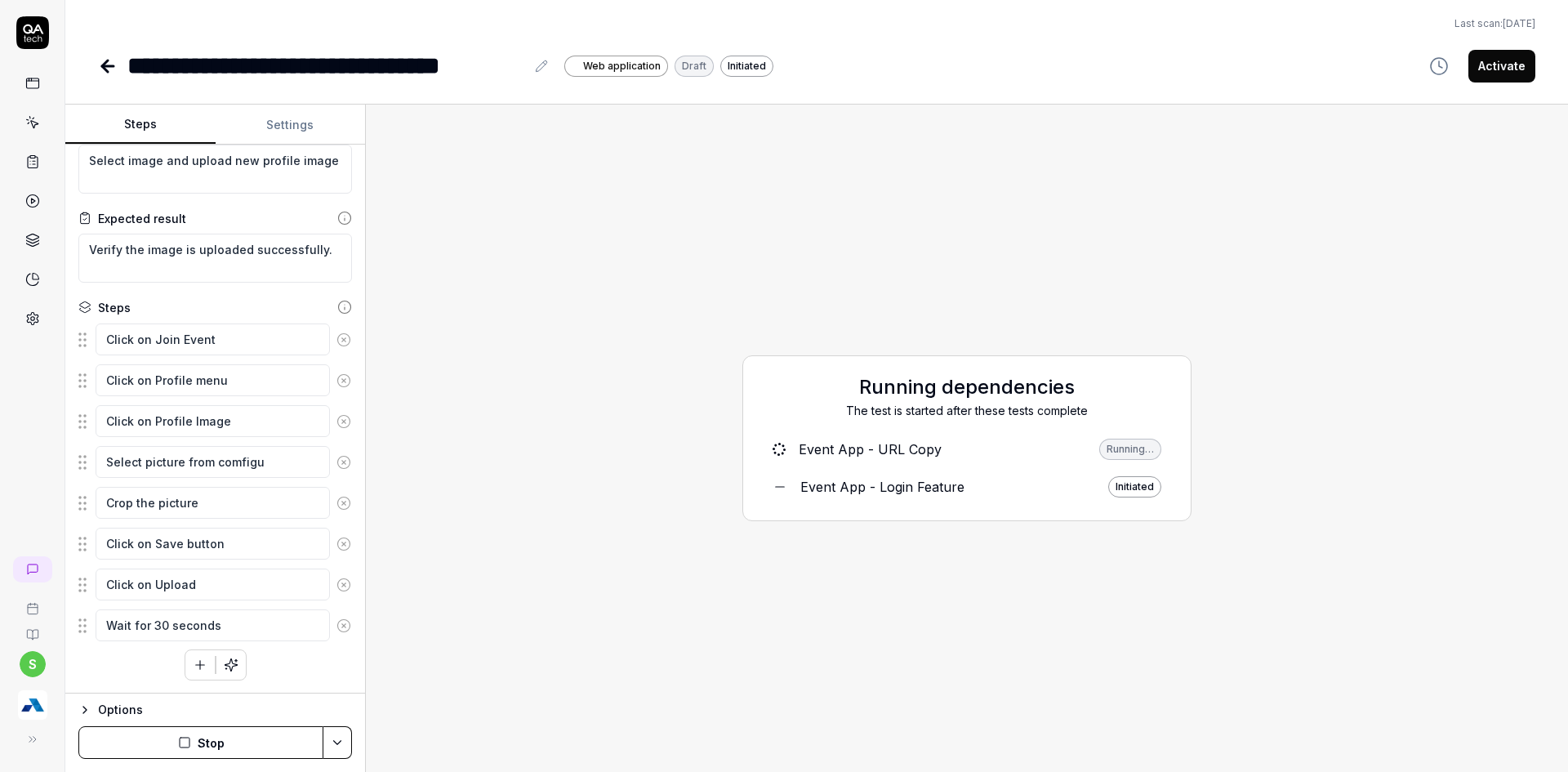
click at [212, 743] on button "Stop" at bounding box center [201, 742] width 245 height 33
click at [258, 457] on textarea "Select picture from comfigu" at bounding box center [212, 462] width 234 height 32
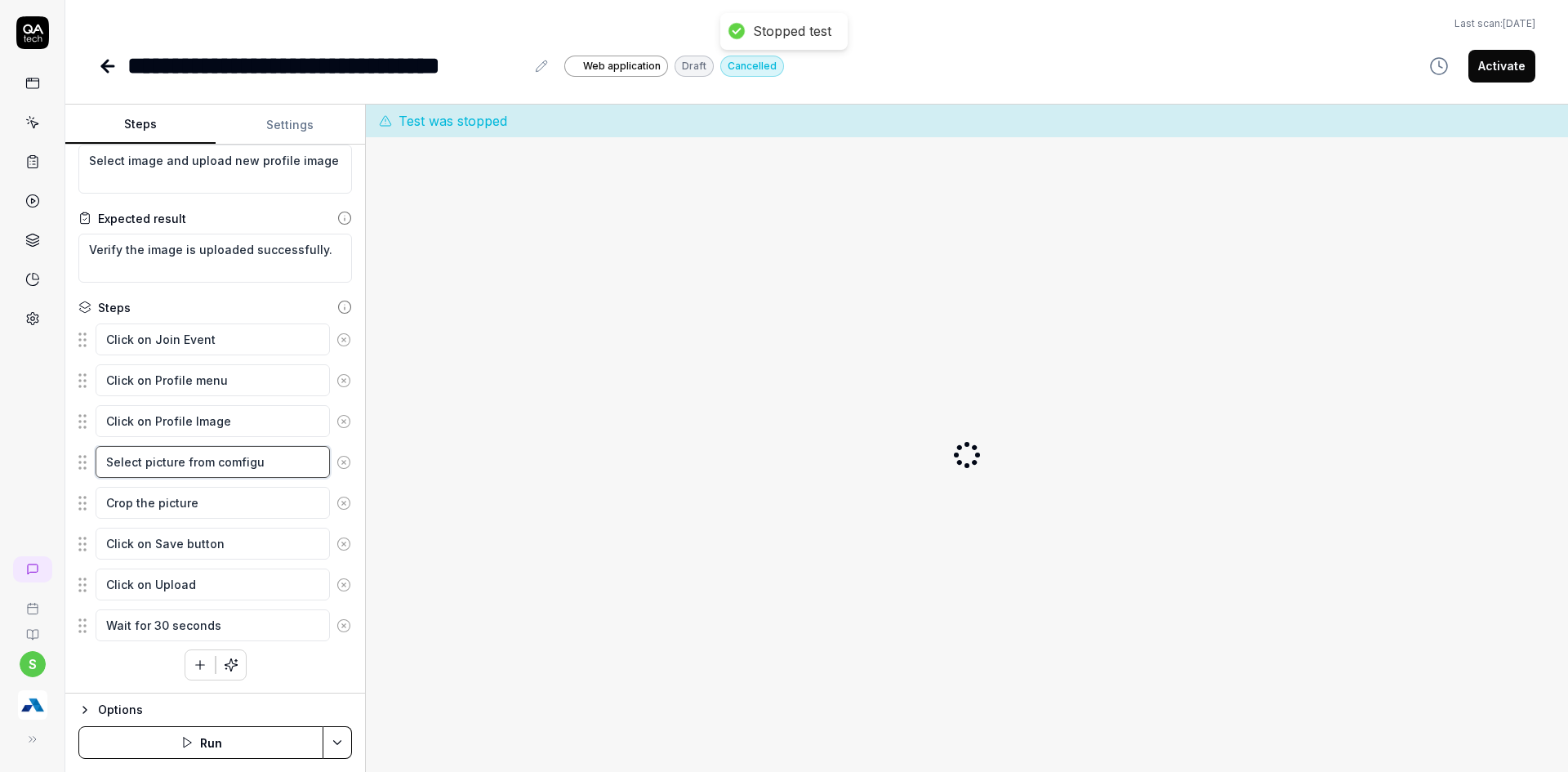
drag, startPoint x: 252, startPoint y: 460, endPoint x: 274, endPoint y: 460, distance: 22.0
click at [274, 460] on textarea "Select picture from comfigu" at bounding box center [212, 462] width 234 height 32
type textarea "*"
type textarea "Select picture from comfig"
type textarea "*"
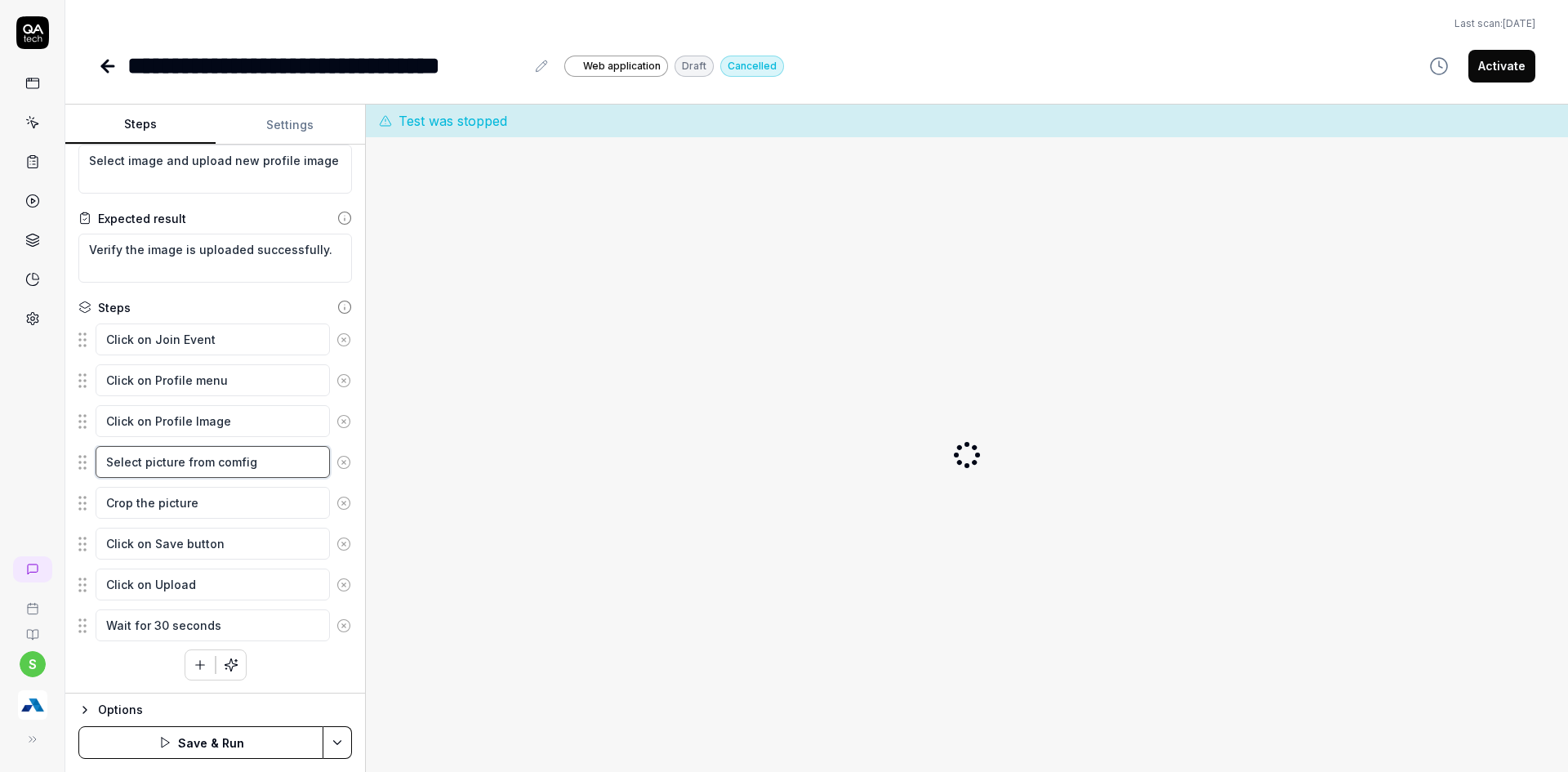
type textarea "Select picture from cofig"
type textarea "*"
type textarea "Select picture from comfig"
type textarea "*"
type textarea "Select picture from cofig"
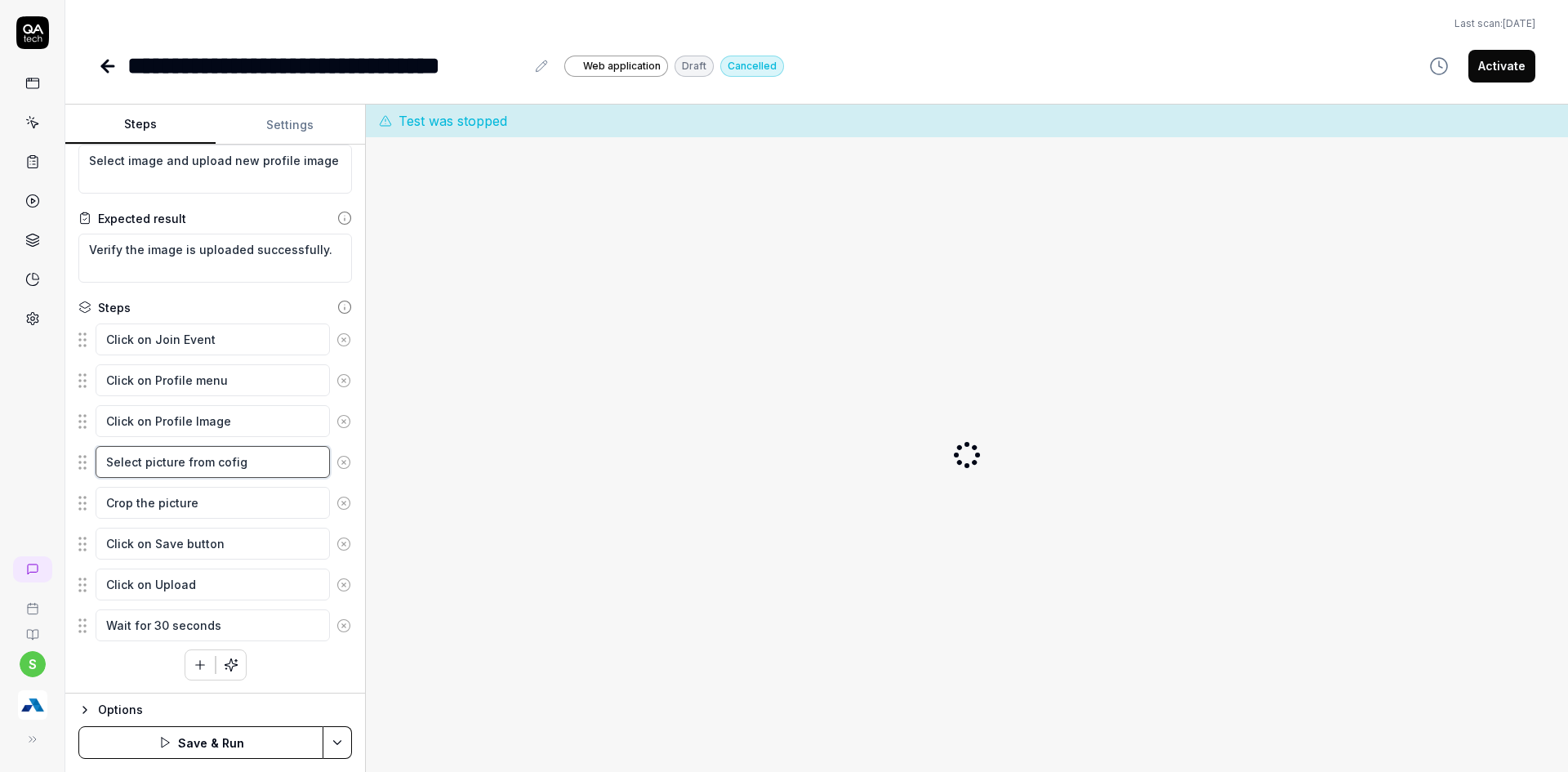
type textarea "*"
type textarea "Select picture from config"
click at [330, 739] on html "**********" at bounding box center [784, 395] width 1568 height 791
click at [200, 616] on div "Save" at bounding box center [255, 629] width 208 height 36
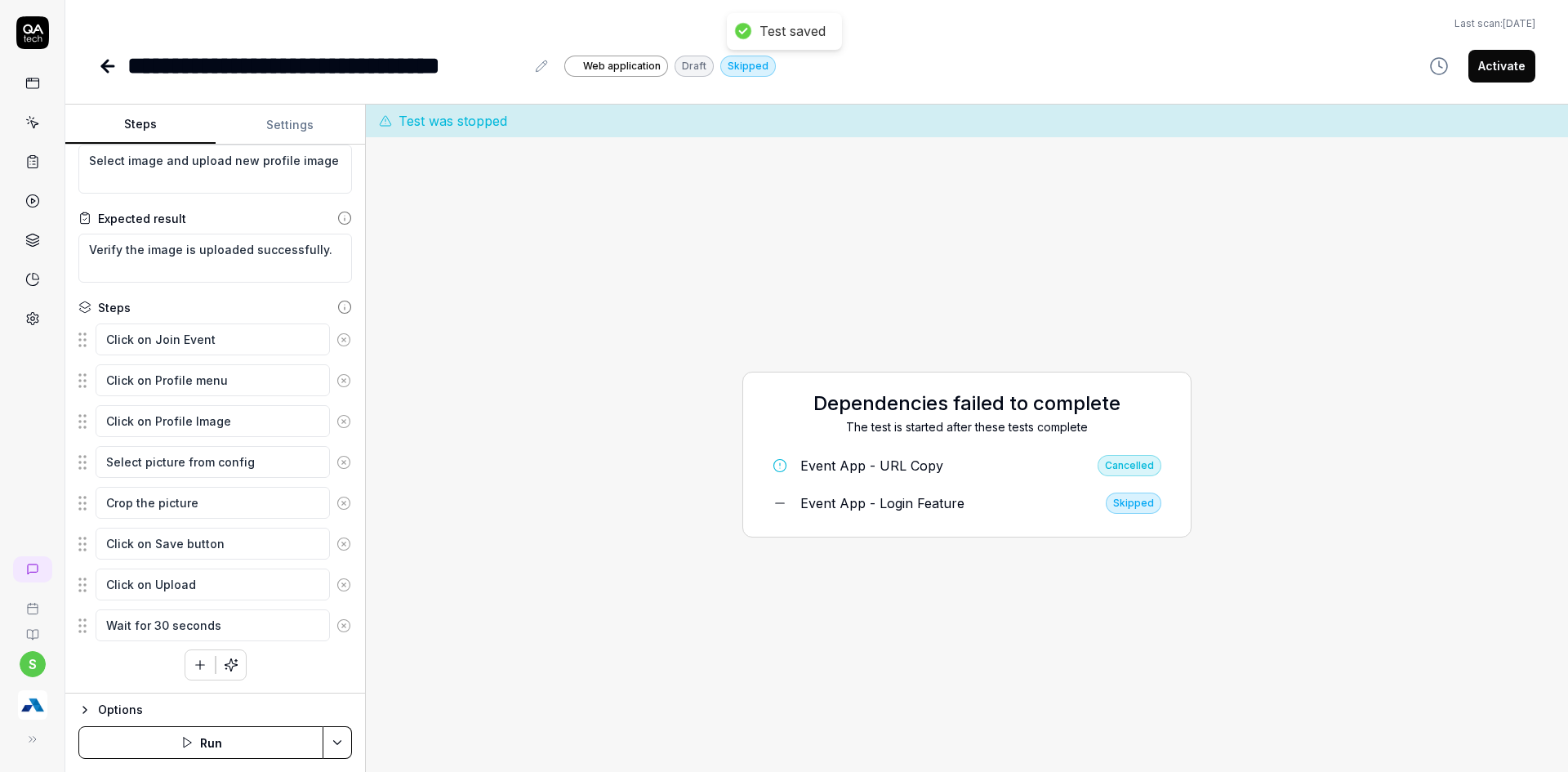
click at [335, 748] on html "**********" at bounding box center [784, 395] width 1568 height 791
click at [227, 663] on div "Run w. Dependencies" at bounding box center [275, 665] width 165 height 36
type textarea "*"
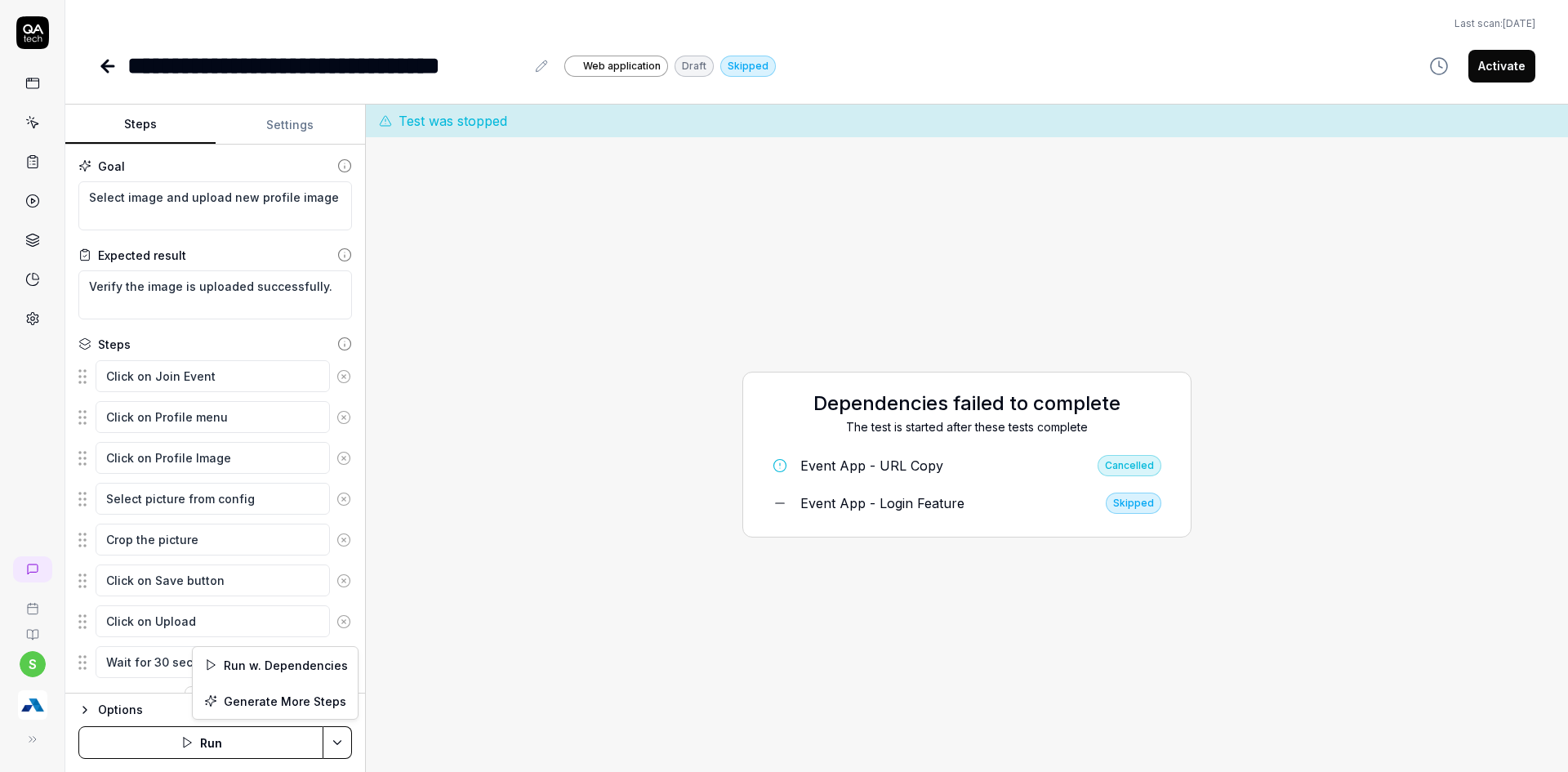
click at [323, 737] on html "**********" at bounding box center [784, 395] width 1568 height 791
click at [292, 664] on div "Run w. Dependencies" at bounding box center [275, 665] width 165 height 36
click at [1201, 606] on div "Dependencies failed to complete The test is started after these tests complete …" at bounding box center [966, 455] width 1176 height 608
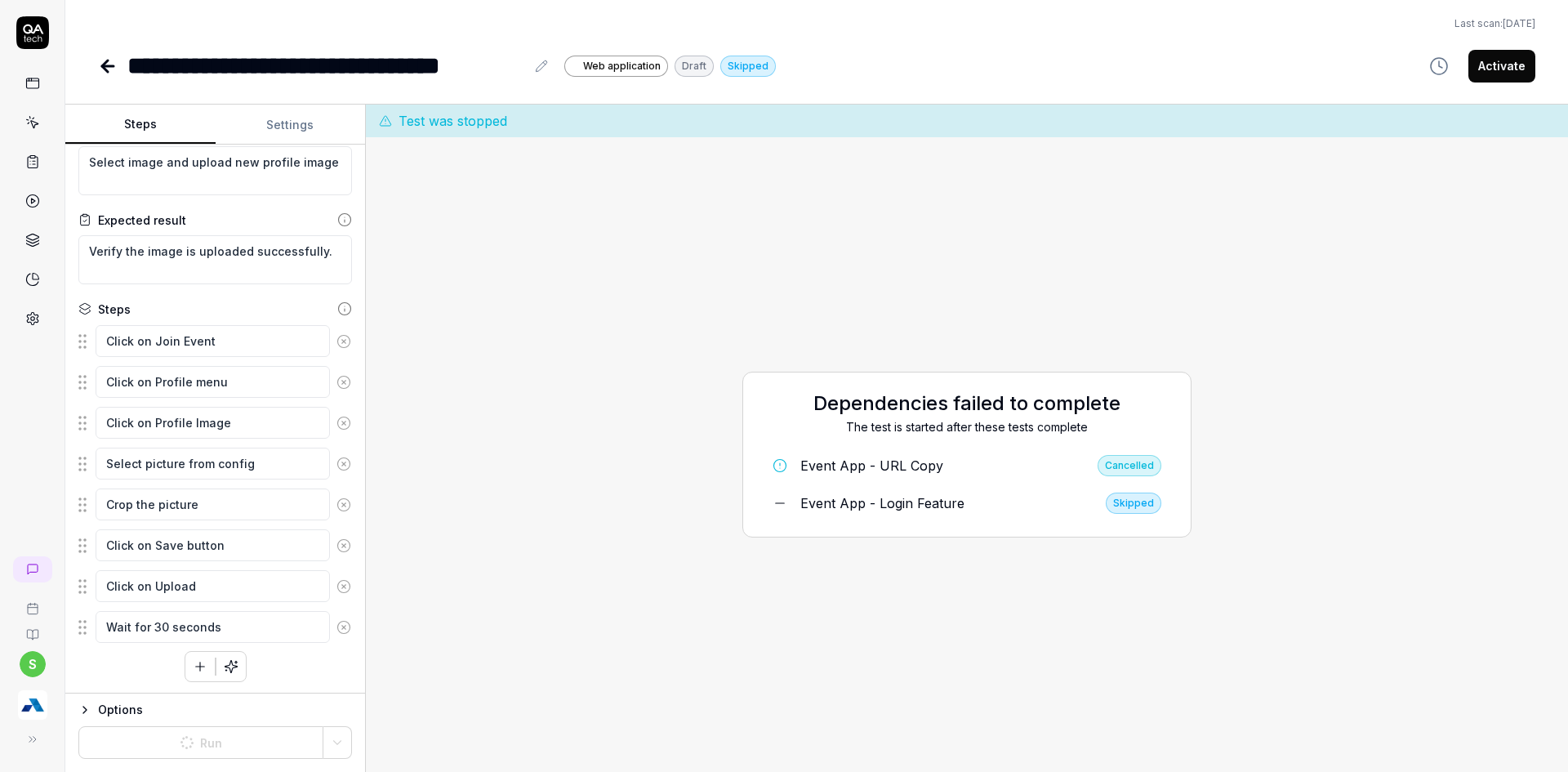
scroll to position [37, 0]
type textarea "*"
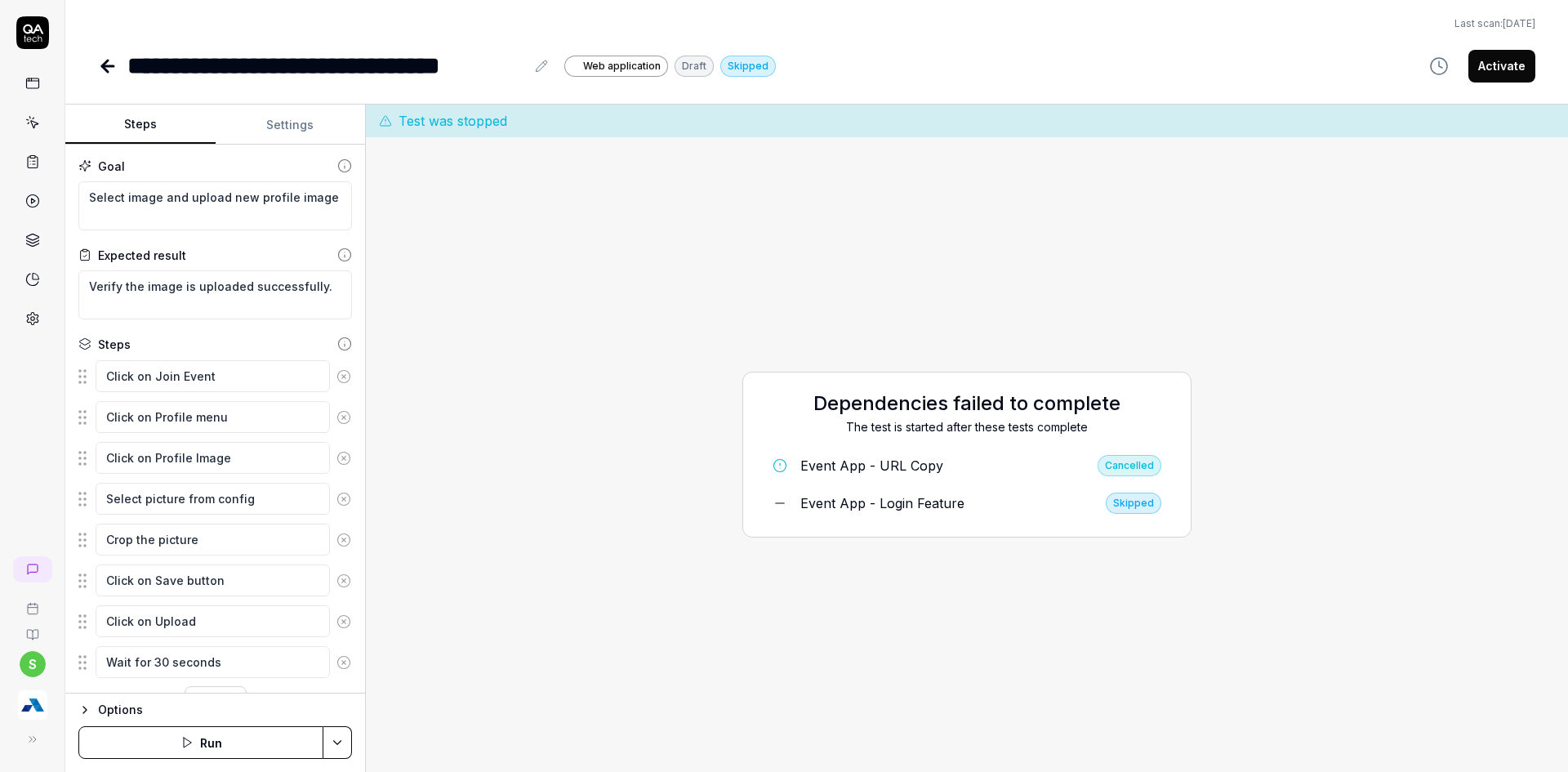
click at [343, 738] on html "**********" at bounding box center [784, 395] width 1568 height 791
click at [300, 660] on div "Run w. Dependencies" at bounding box center [275, 665] width 165 height 36
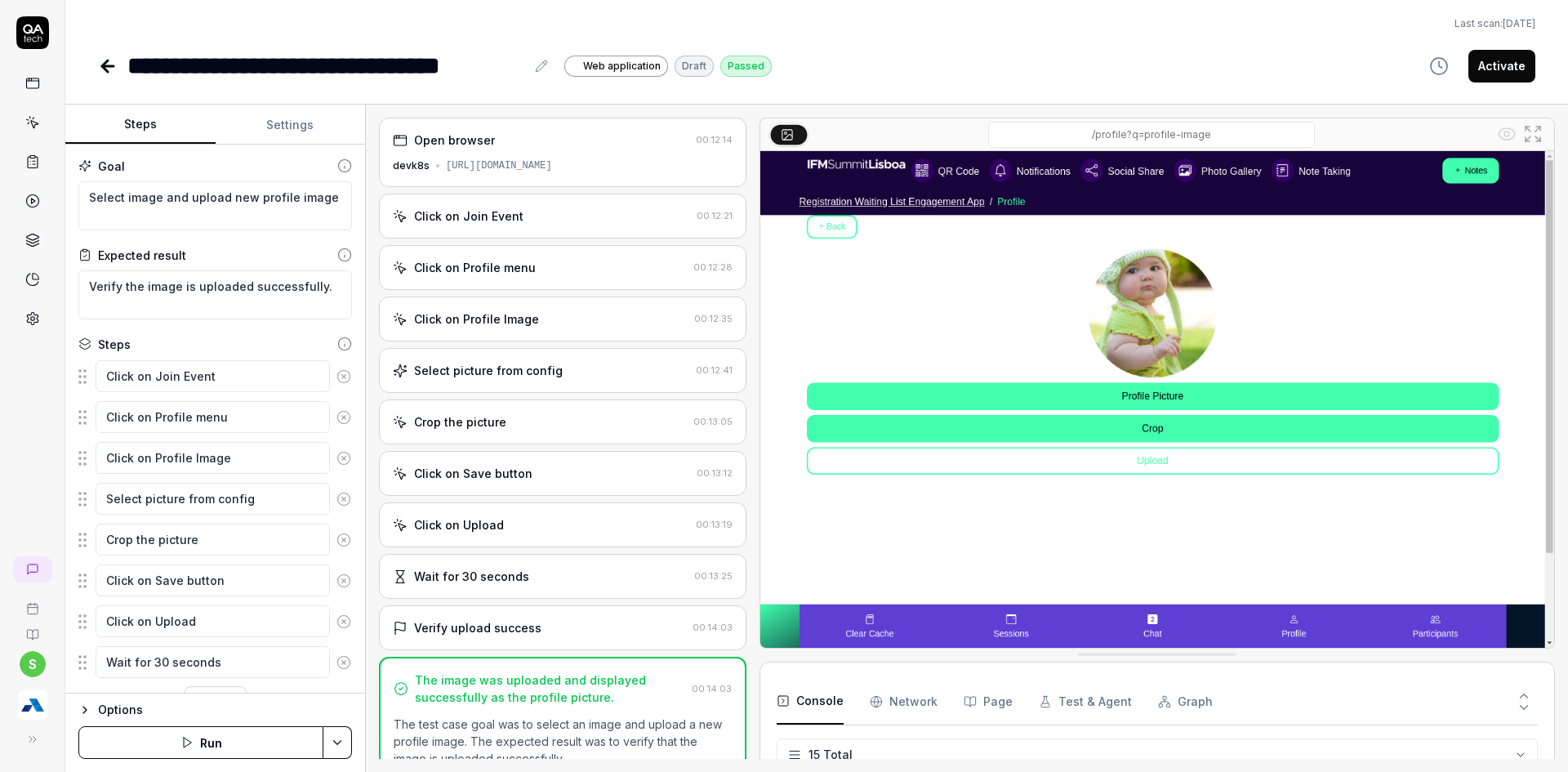
click at [1511, 71] on button "Activate" at bounding box center [1501, 66] width 67 height 33
click at [96, 68] on div "**********" at bounding box center [816, 41] width 1503 height 84
click at [107, 69] on icon at bounding box center [107, 66] width 20 height 20
type textarea "*"
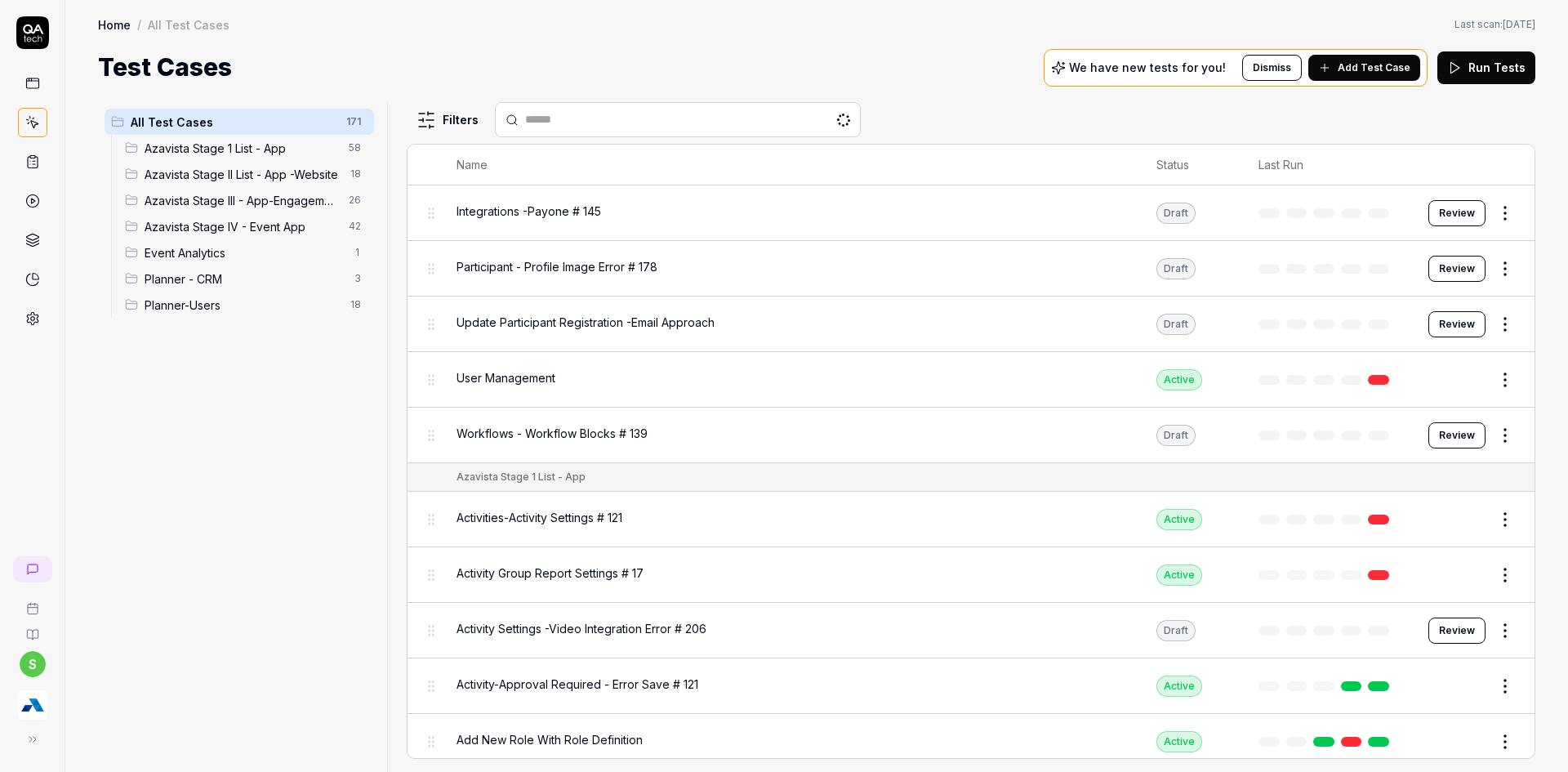
click at [1390, 72] on span "Add Test Case" at bounding box center [1374, 68] width 73 height 15
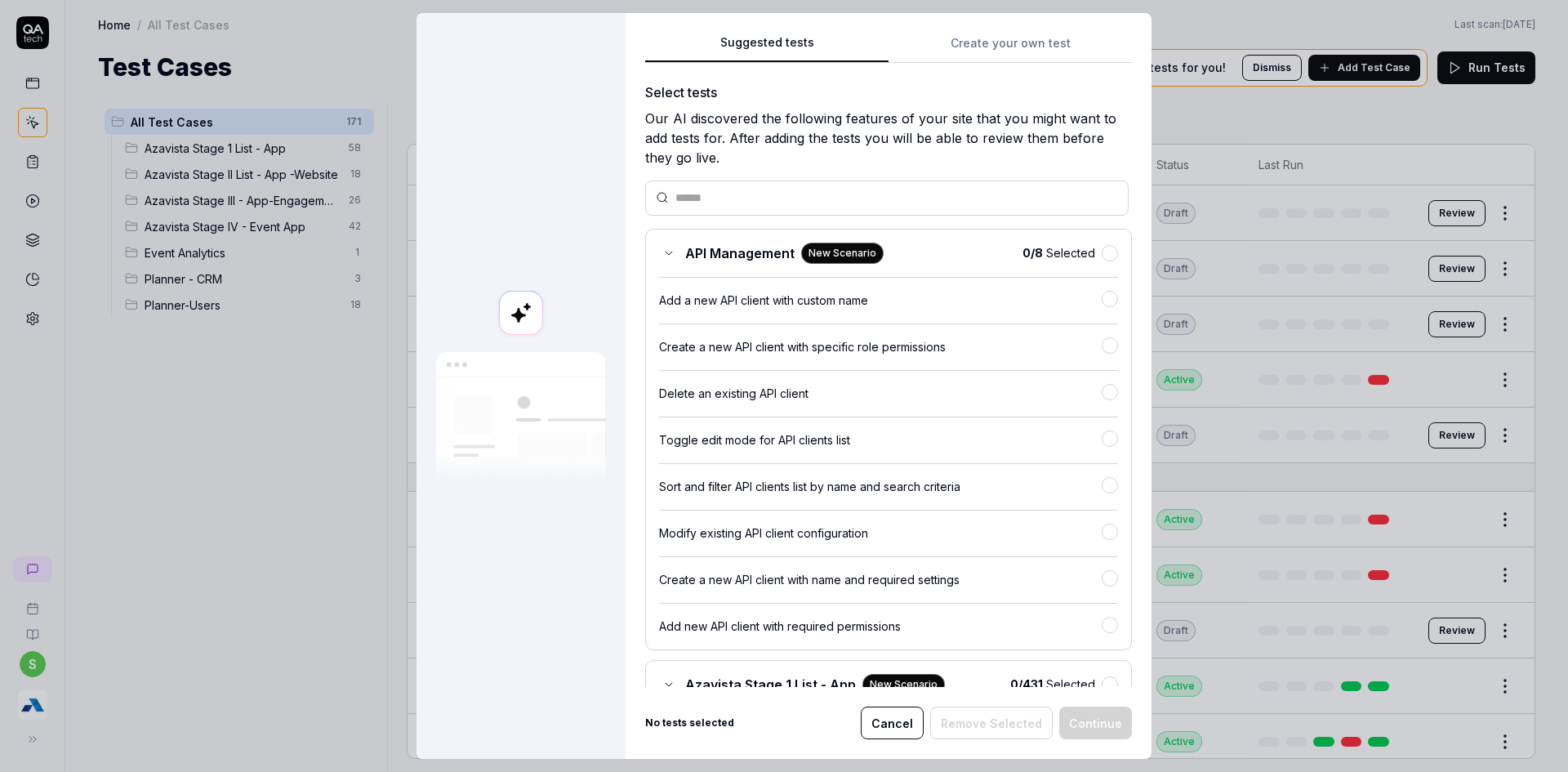
click at [982, 40] on div "Suggested tests Create your own test Select tests Our AI discovered the followi…" at bounding box center [888, 386] width 526 height 746
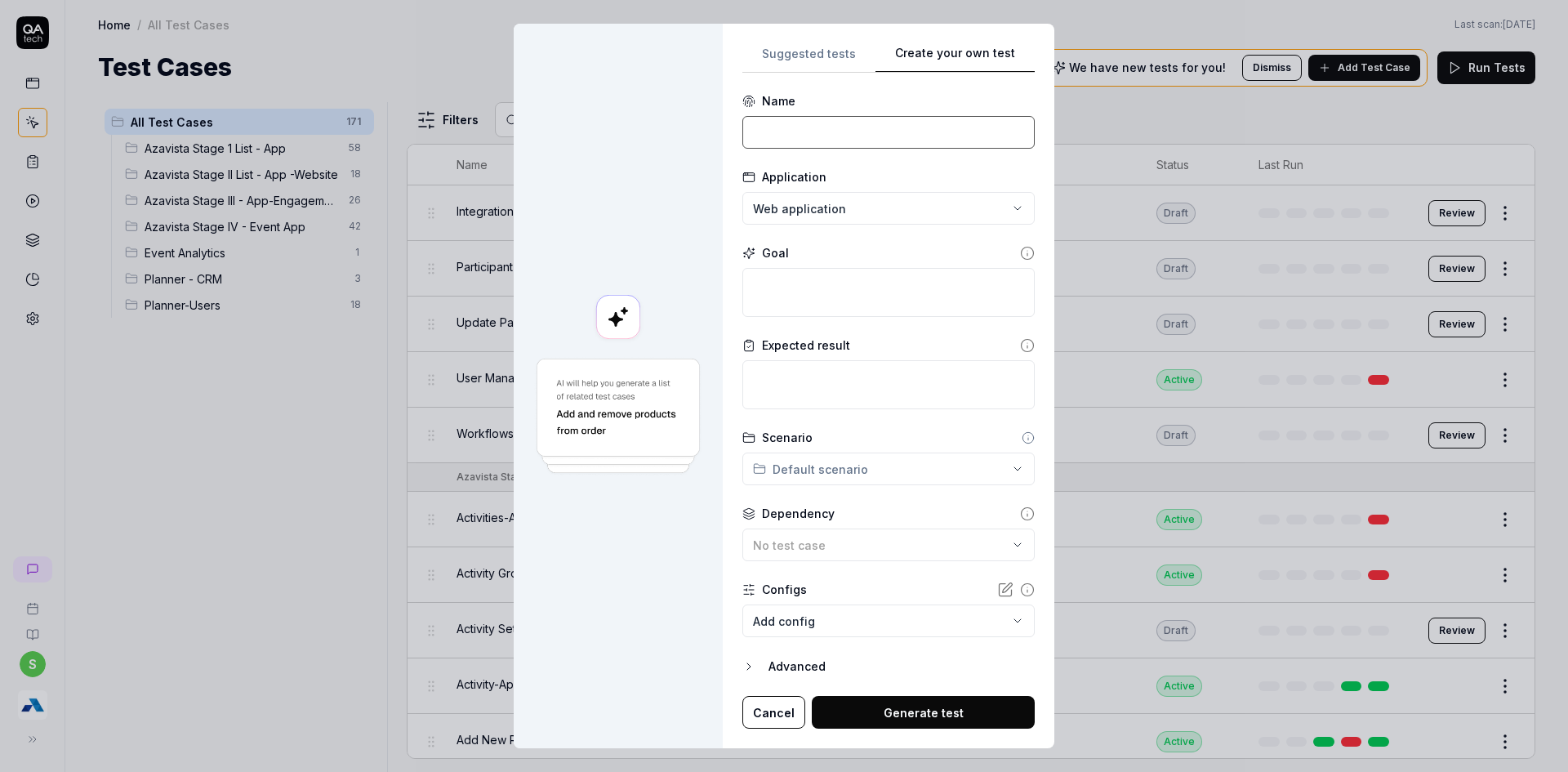
click at [802, 148] on input at bounding box center [888, 132] width 292 height 33
click at [802, 146] on input "EV" at bounding box center [888, 132] width 292 height 33
type input "Event App - Notes"
type textarea "*"
type textarea "A"
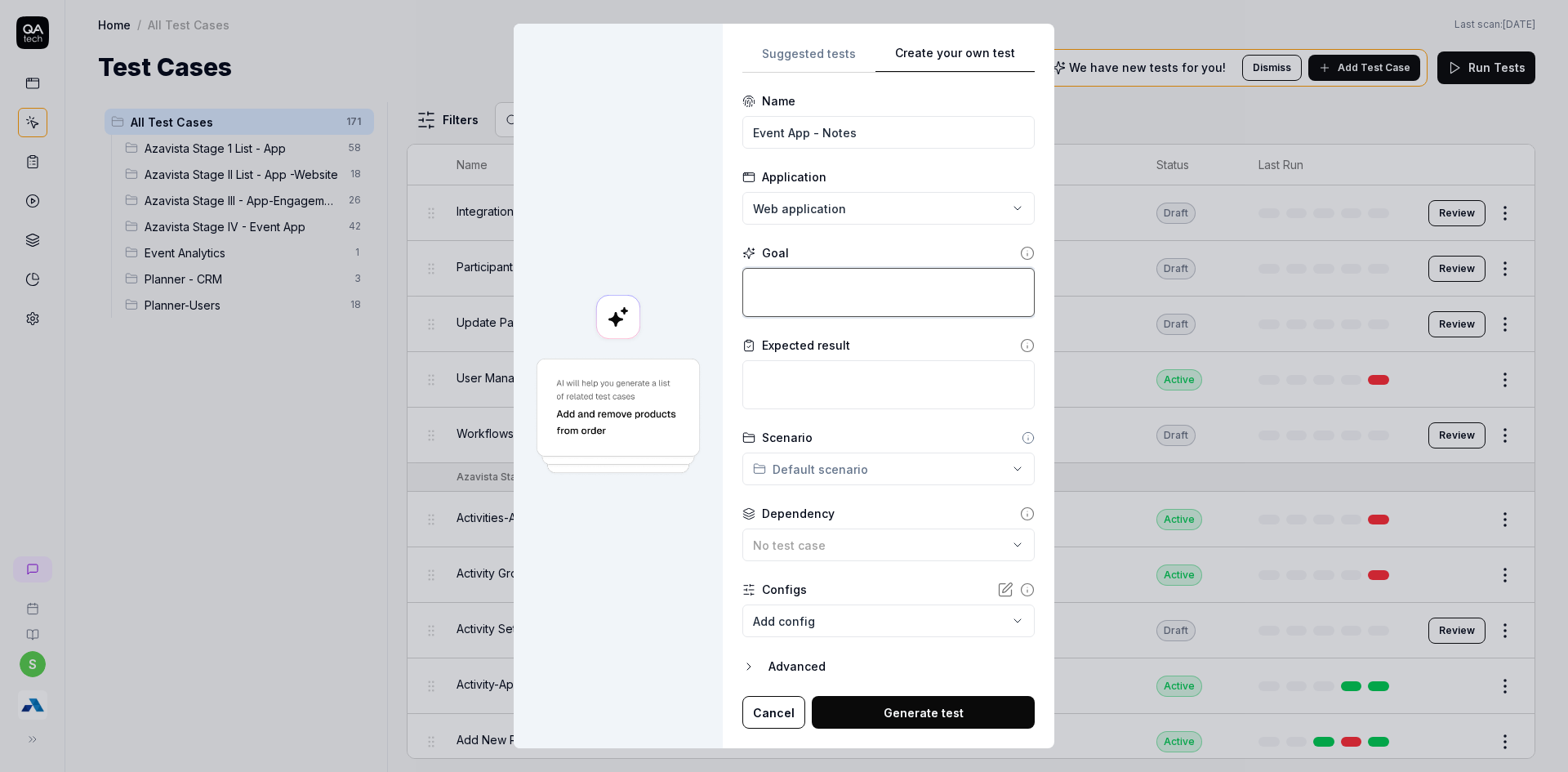
type textarea "*"
type textarea "C"
type textarea "*"
type textarea "Cl"
type textarea "*"
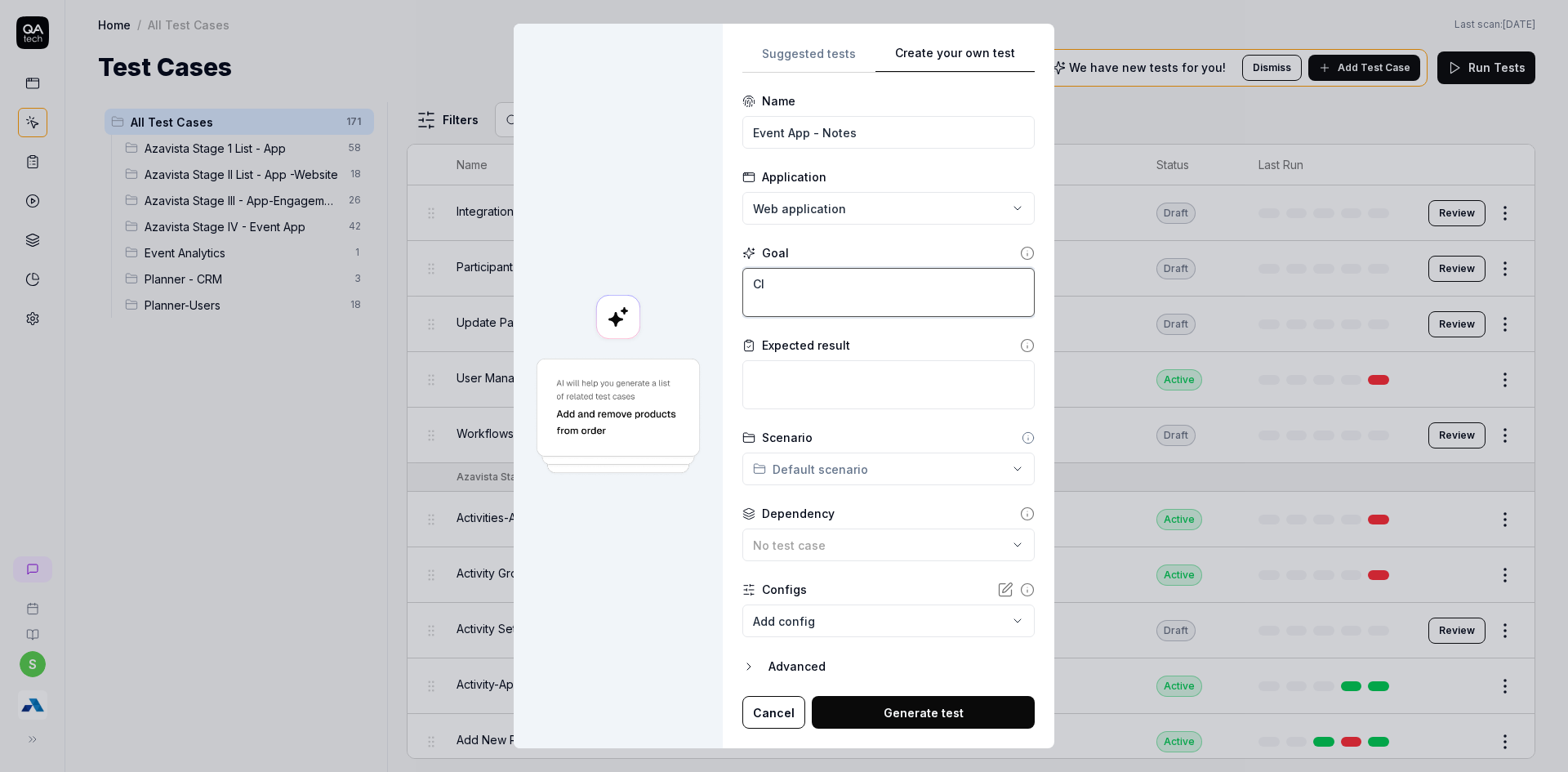
type textarea "Cli"
type textarea "*"
type textarea "Clic"
type textarea "*"
type textarea "Click"
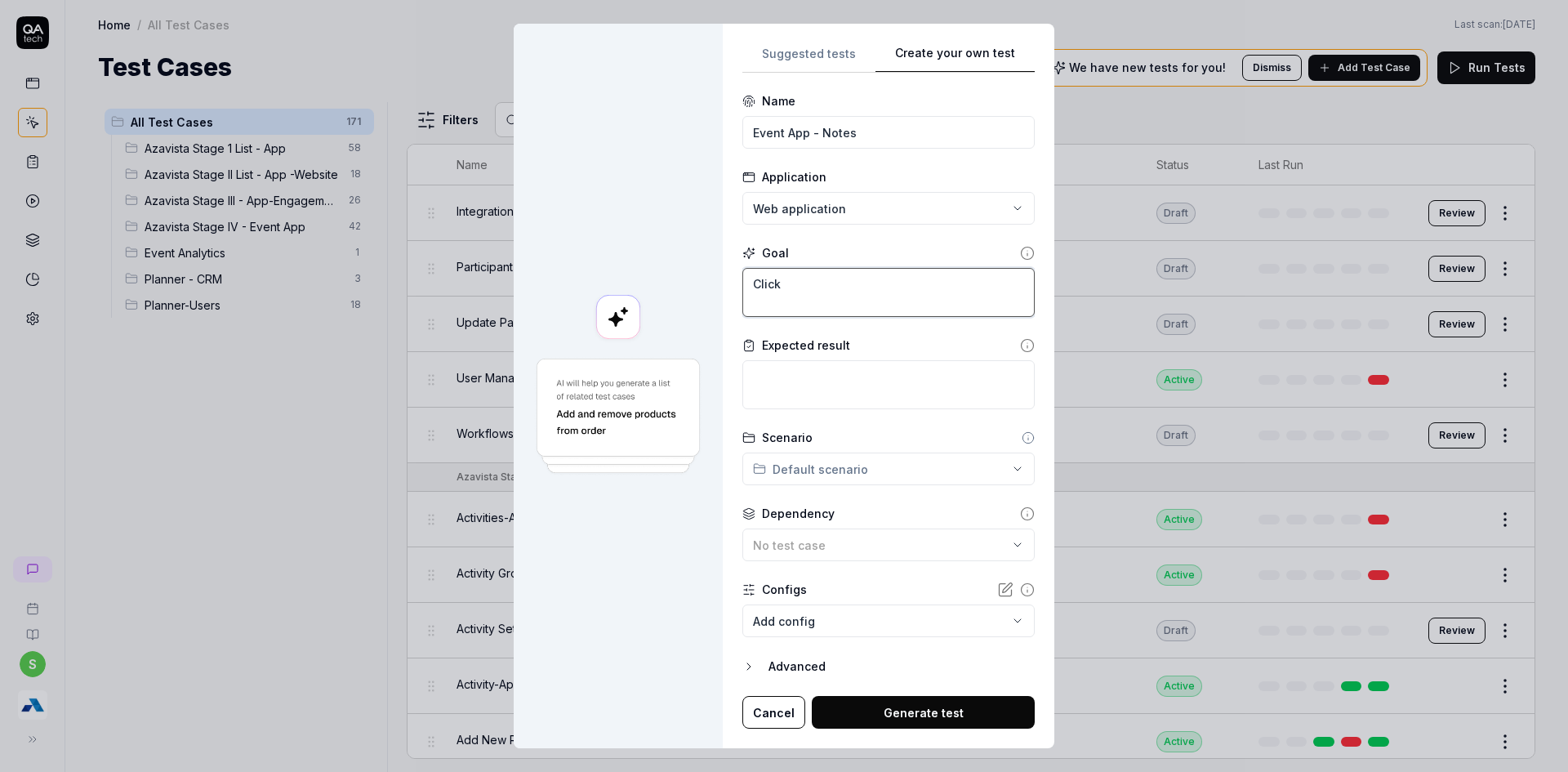
type textarea "*"
type textarea "Click"
type textarea "*"
type textarea "Click o"
type textarea "*"
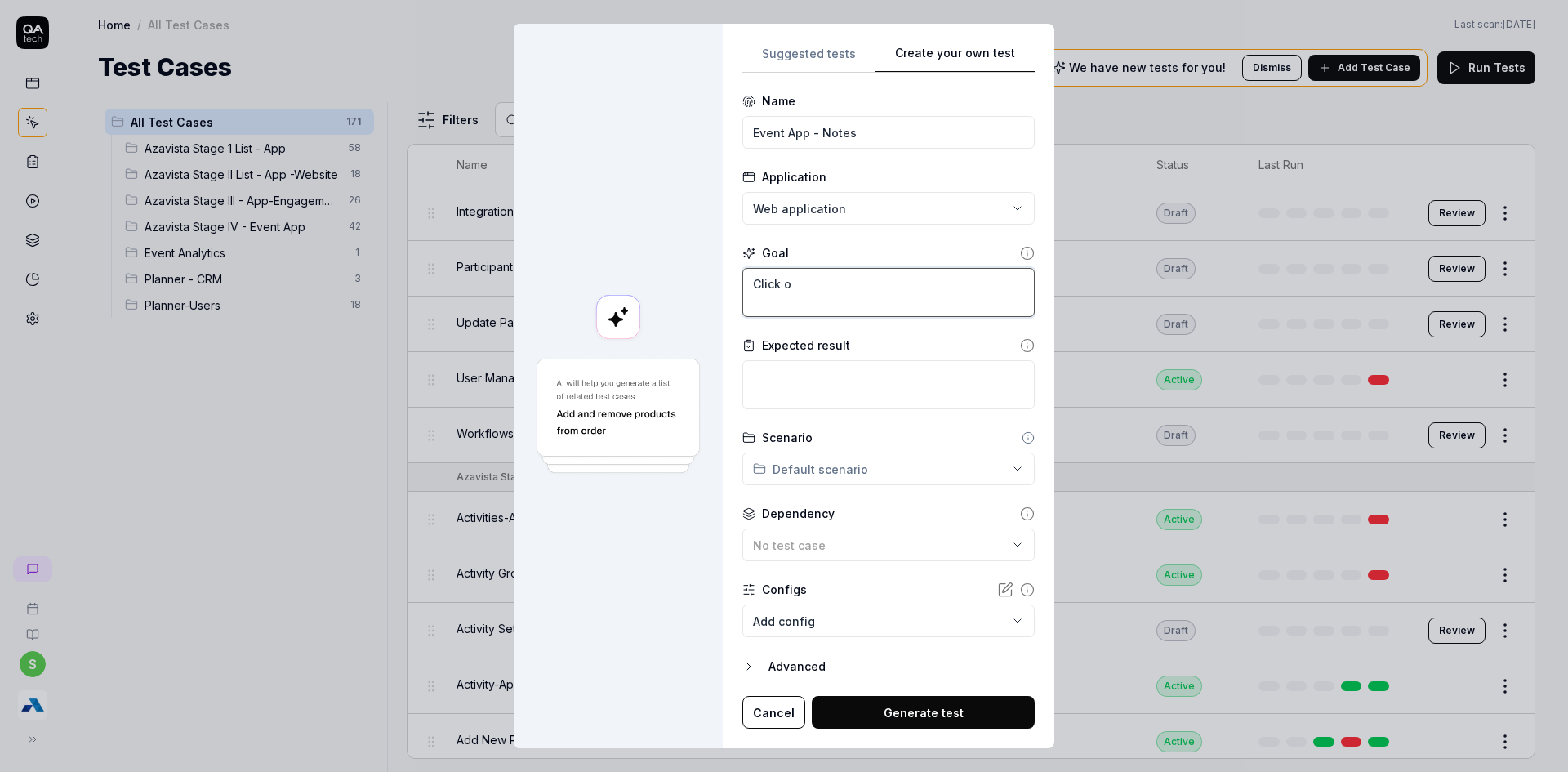
type textarea "Click on"
type textarea "*"
type textarea "Click on"
type textarea "*"
type textarea "Click on +"
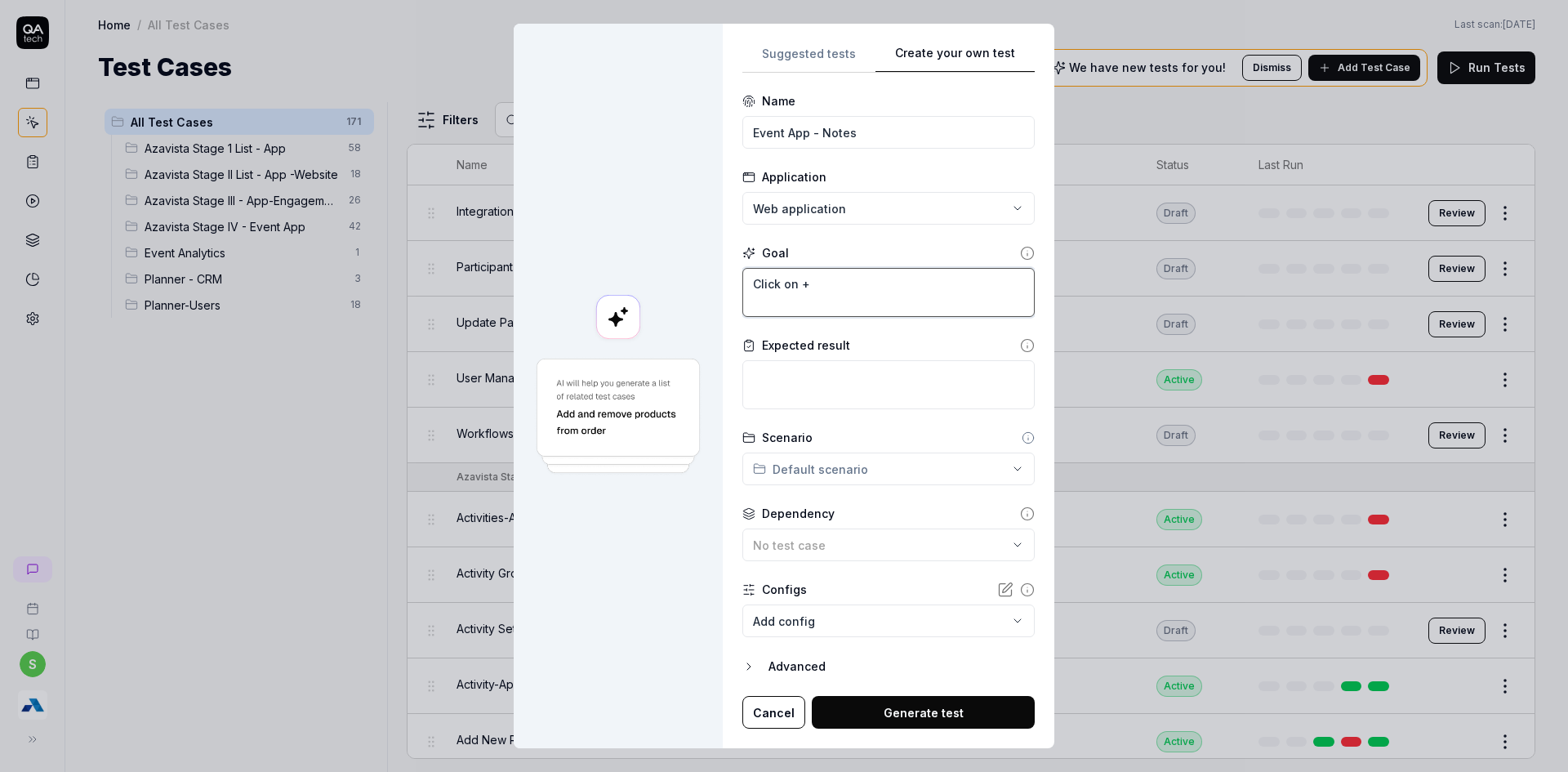
type textarea "*"
type textarea "Click on +"
type textarea "*"
type textarea "Click on + N"
type textarea "*"
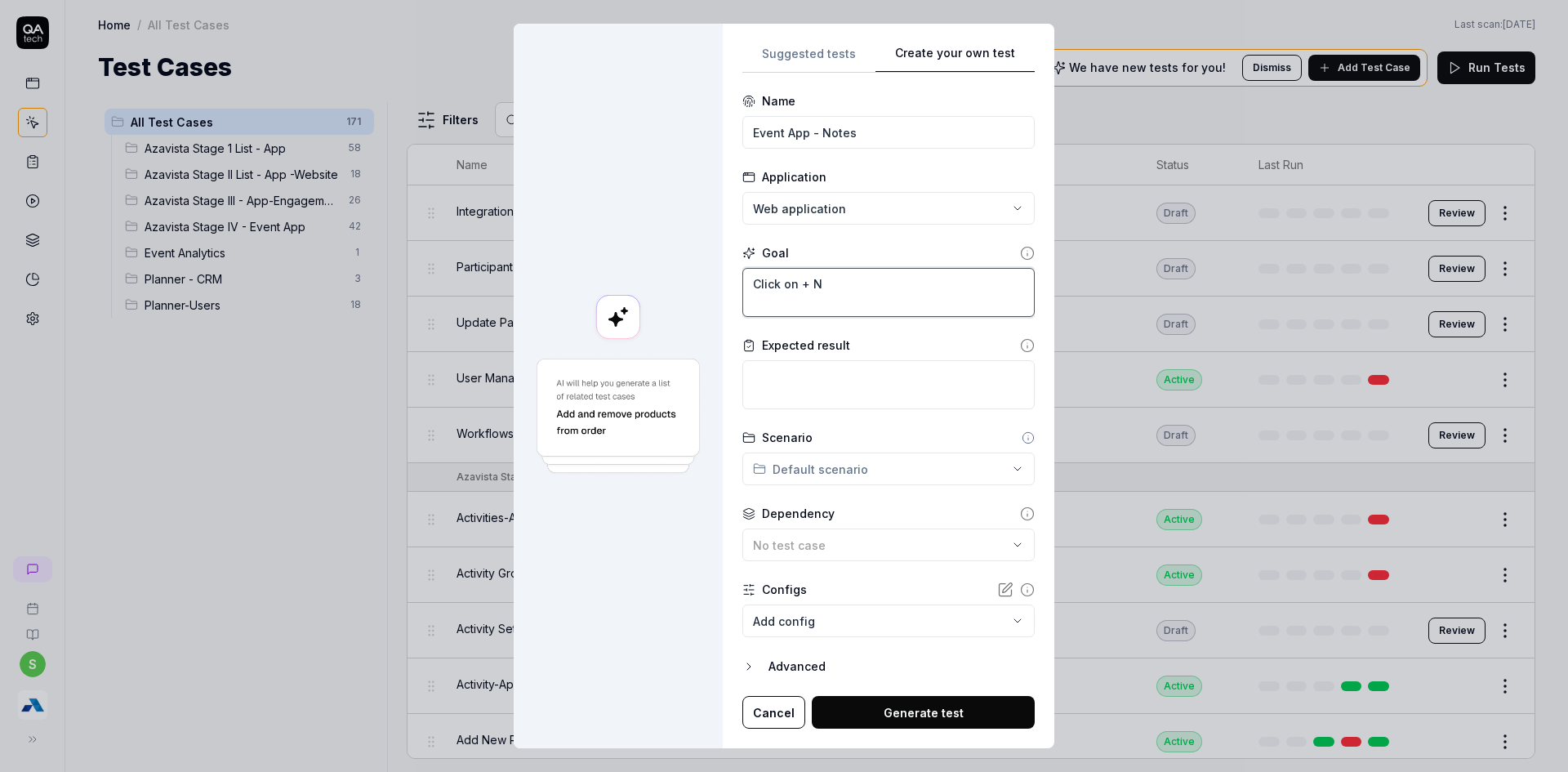
type textarea "Click on + No"
type textarea "*"
type textarea "Click on + Not"
type textarea "*"
type textarea "Click on + Note"
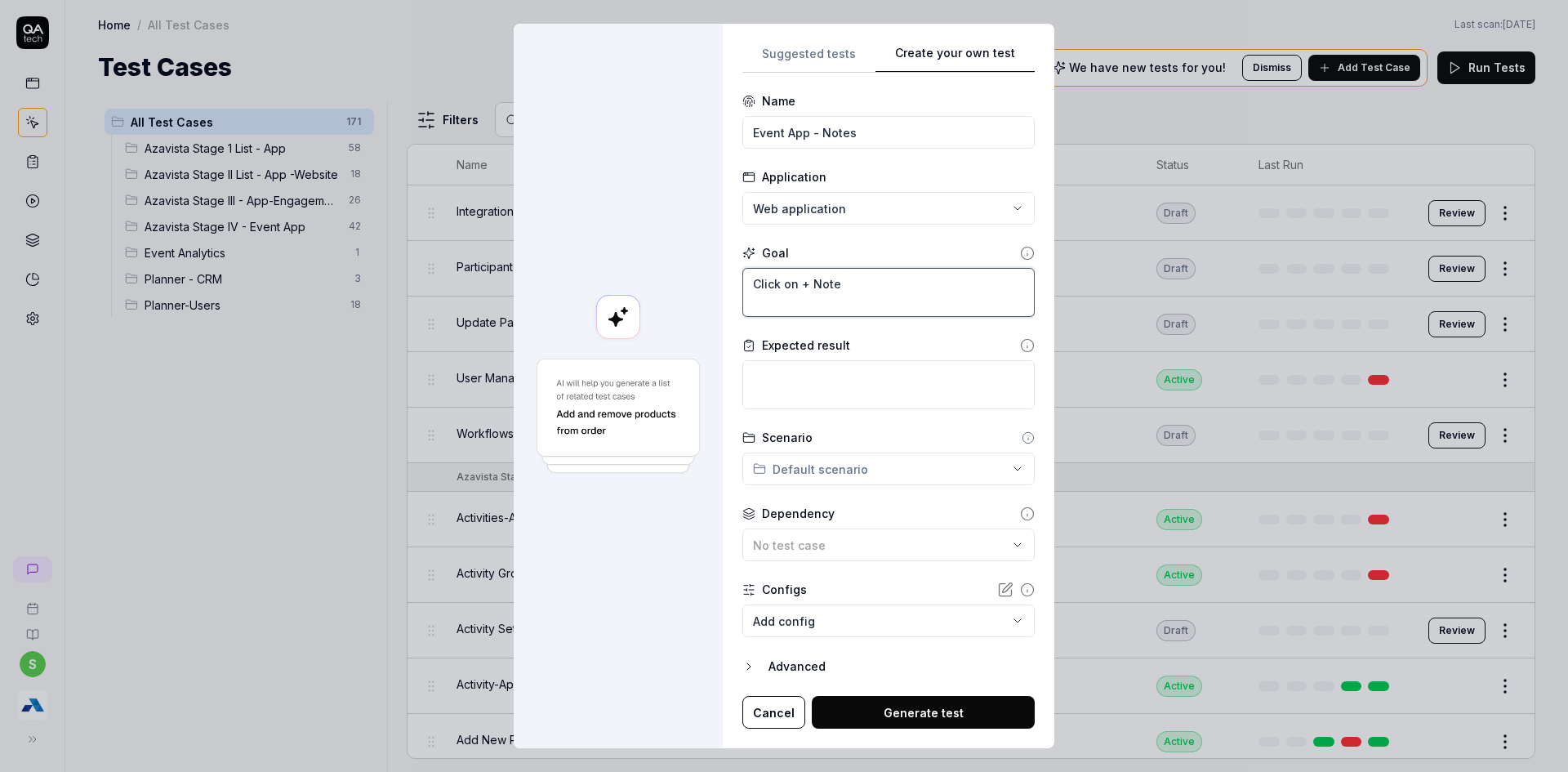
type textarea "*"
type textarea "Click on + Notes"
type textarea "*"
type textarea "Click on + Notes t"
type textarea "*"
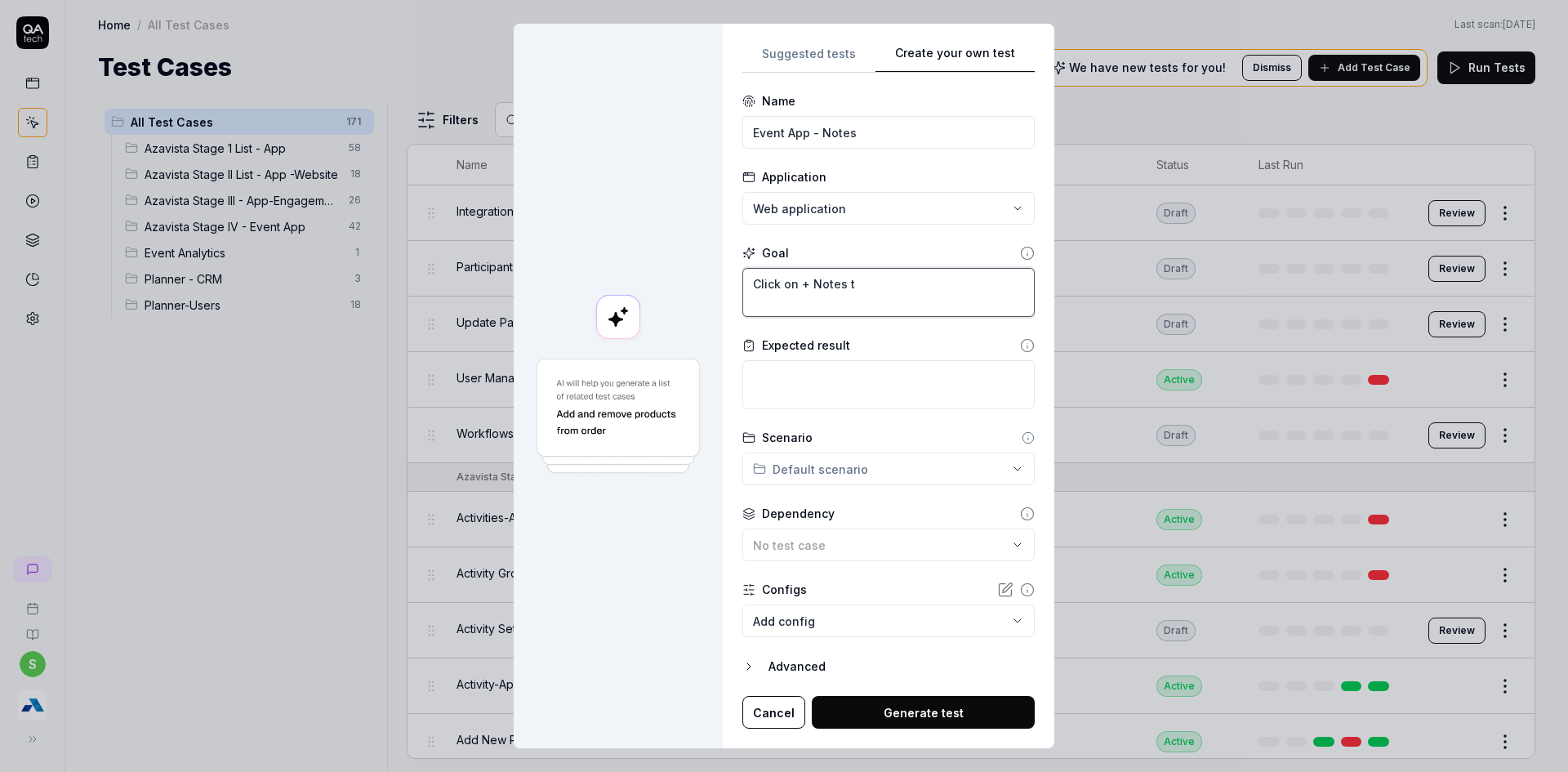
type textarea "Click on + Notes to"
type textarea "*"
type textarea "Click on + Notes to"
type textarea "*"
type textarea "Click on + Notes to a"
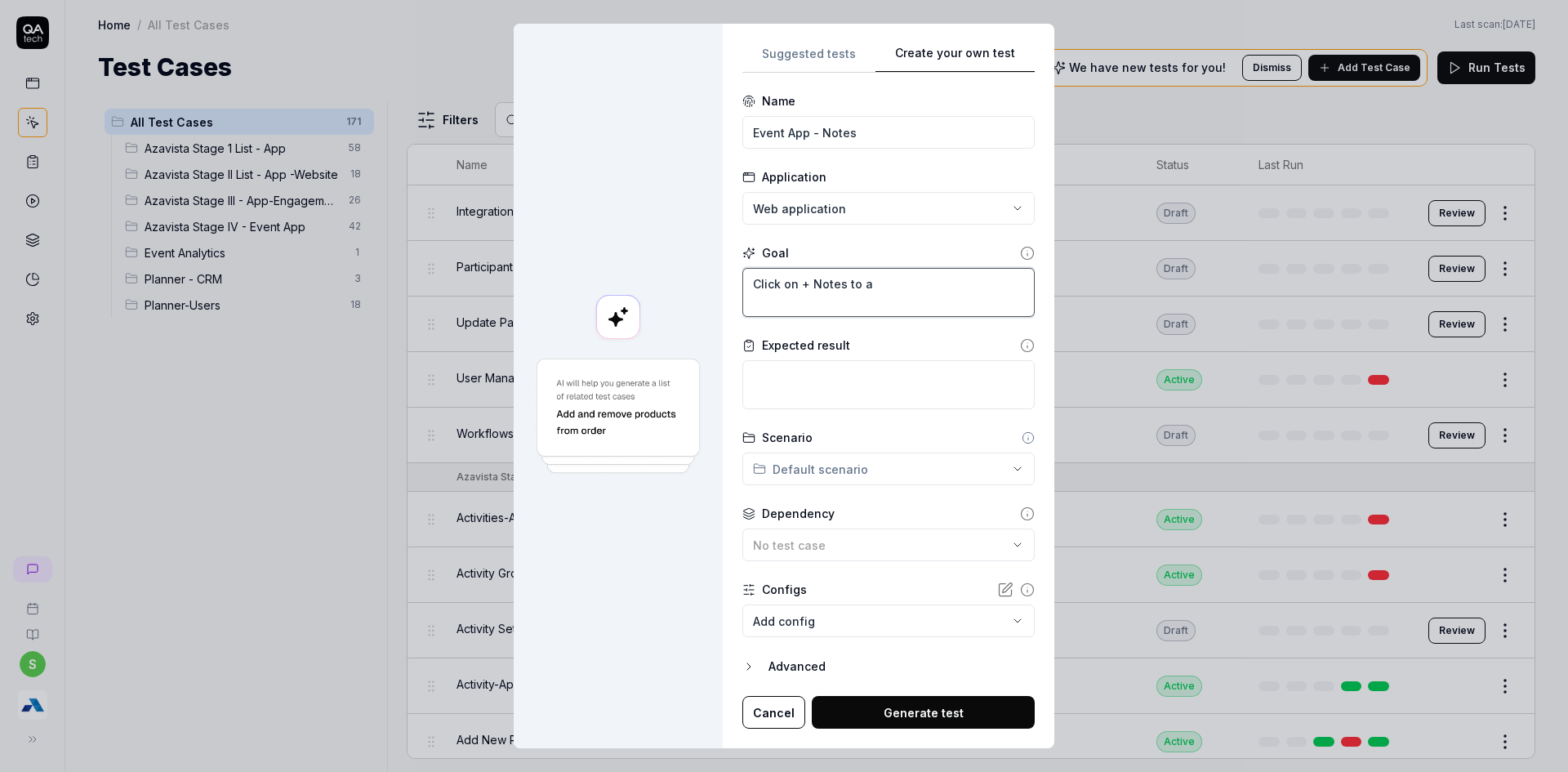
type textarea "*"
type textarea "Click on + Notes to"
type textarea "*"
type textarea "Click on + Notes to A"
type textarea "*"
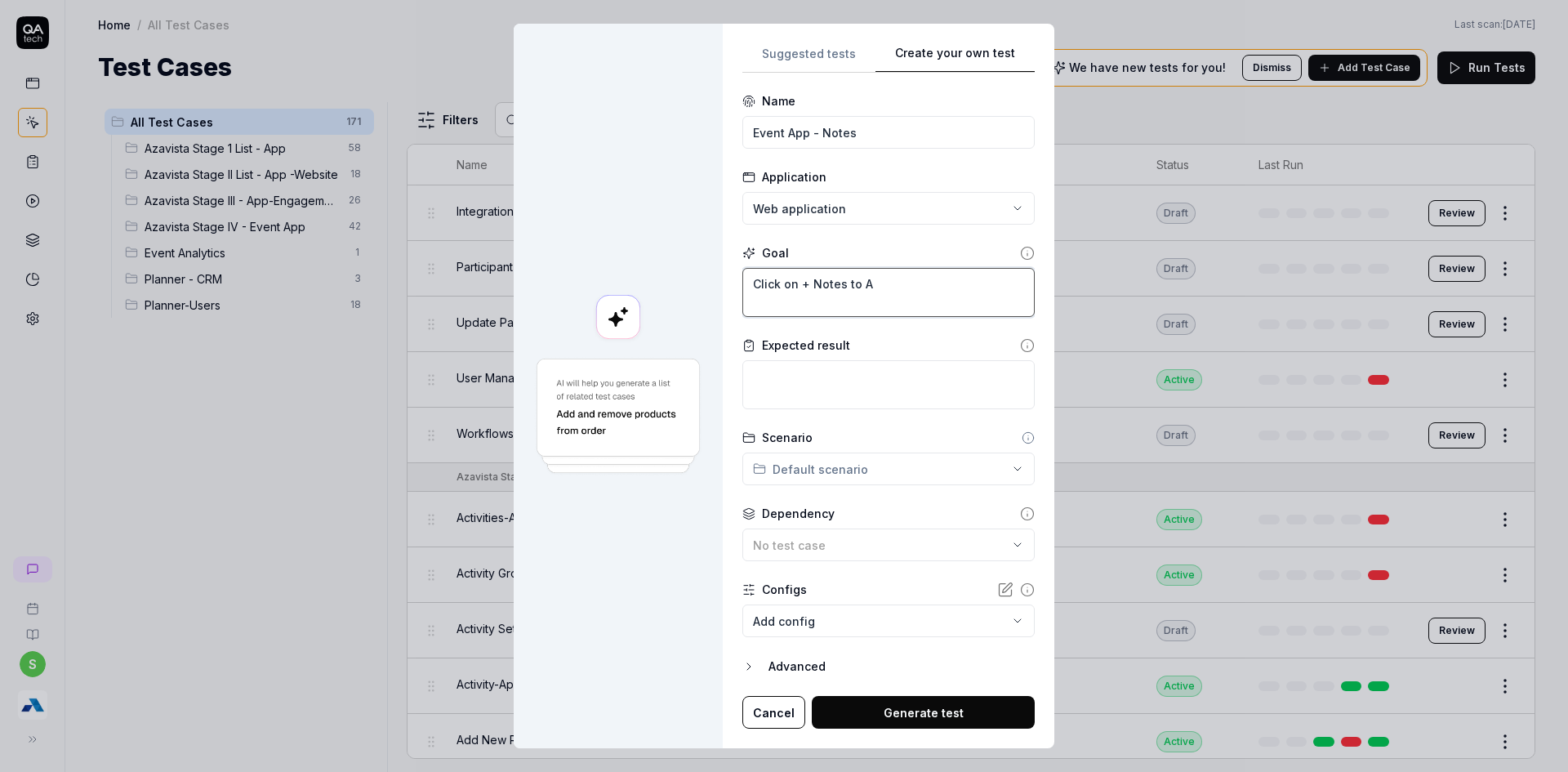
type textarea "Click on + Notes to Ad"
type textarea "*"
type textarea "Click on + Notes to Add"
type textarea "*"
type textarea "Click on + Notes to Add"
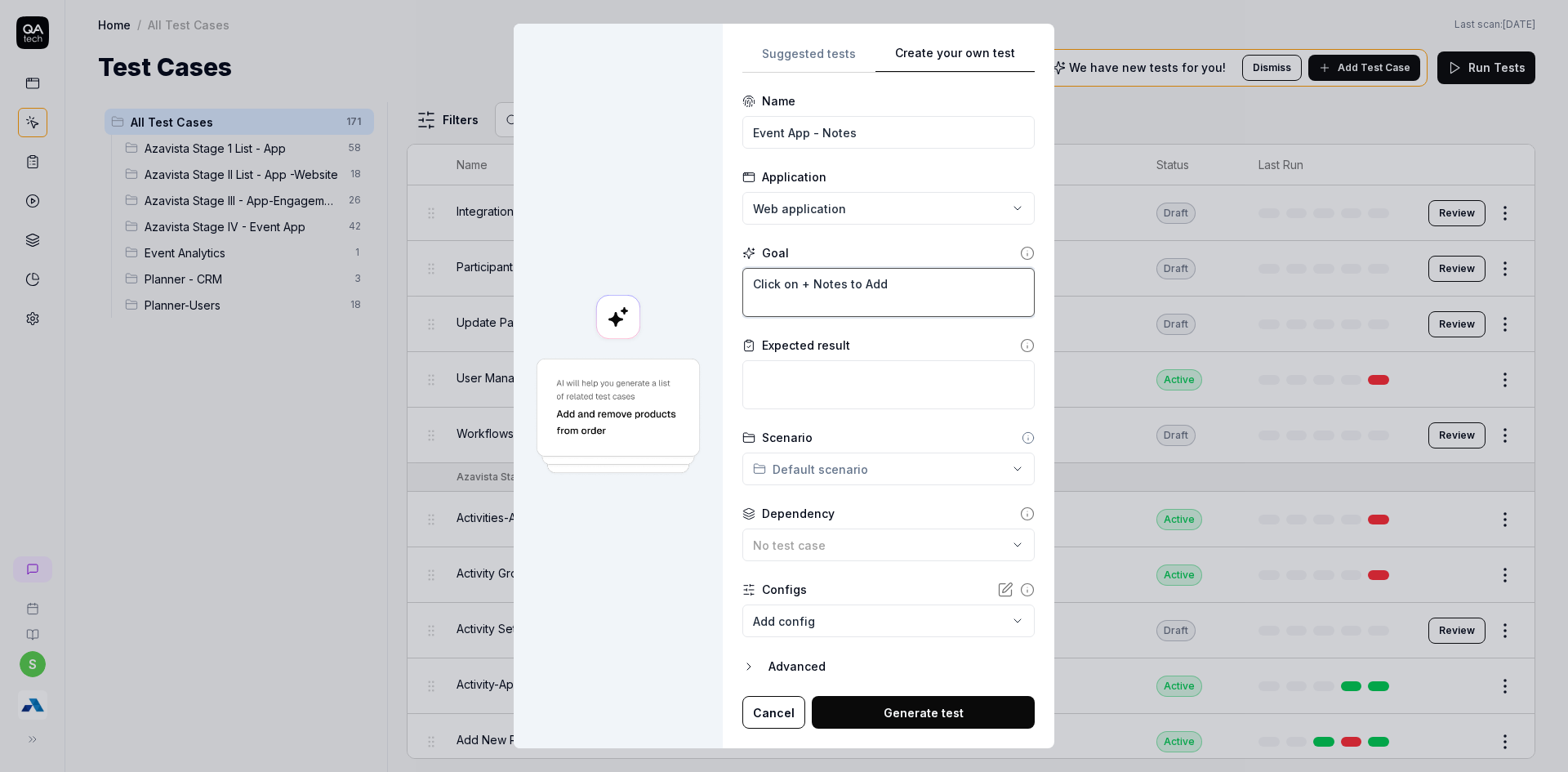
type textarea "*"
type textarea "Click on + Notes to Add N"
type textarea "*"
type textarea "Click on + Notes to Add No"
type textarea "*"
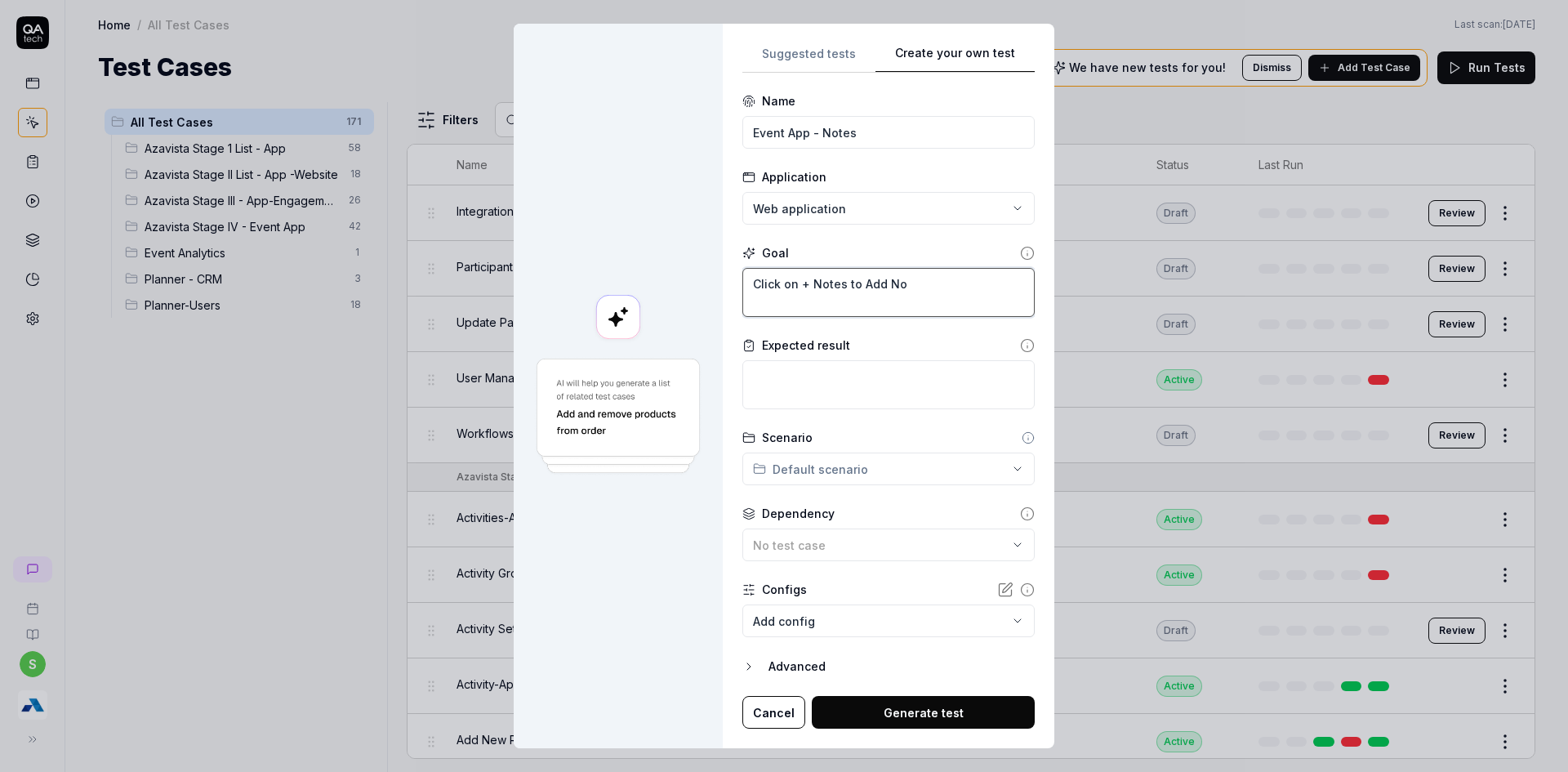
type textarea "Click on + Notes to Add Noy"
type textarea "*"
type textarea "Click on + Notes to Add Noyr"
type textarea "*"
type textarea "Click on + Notes to Add Noy"
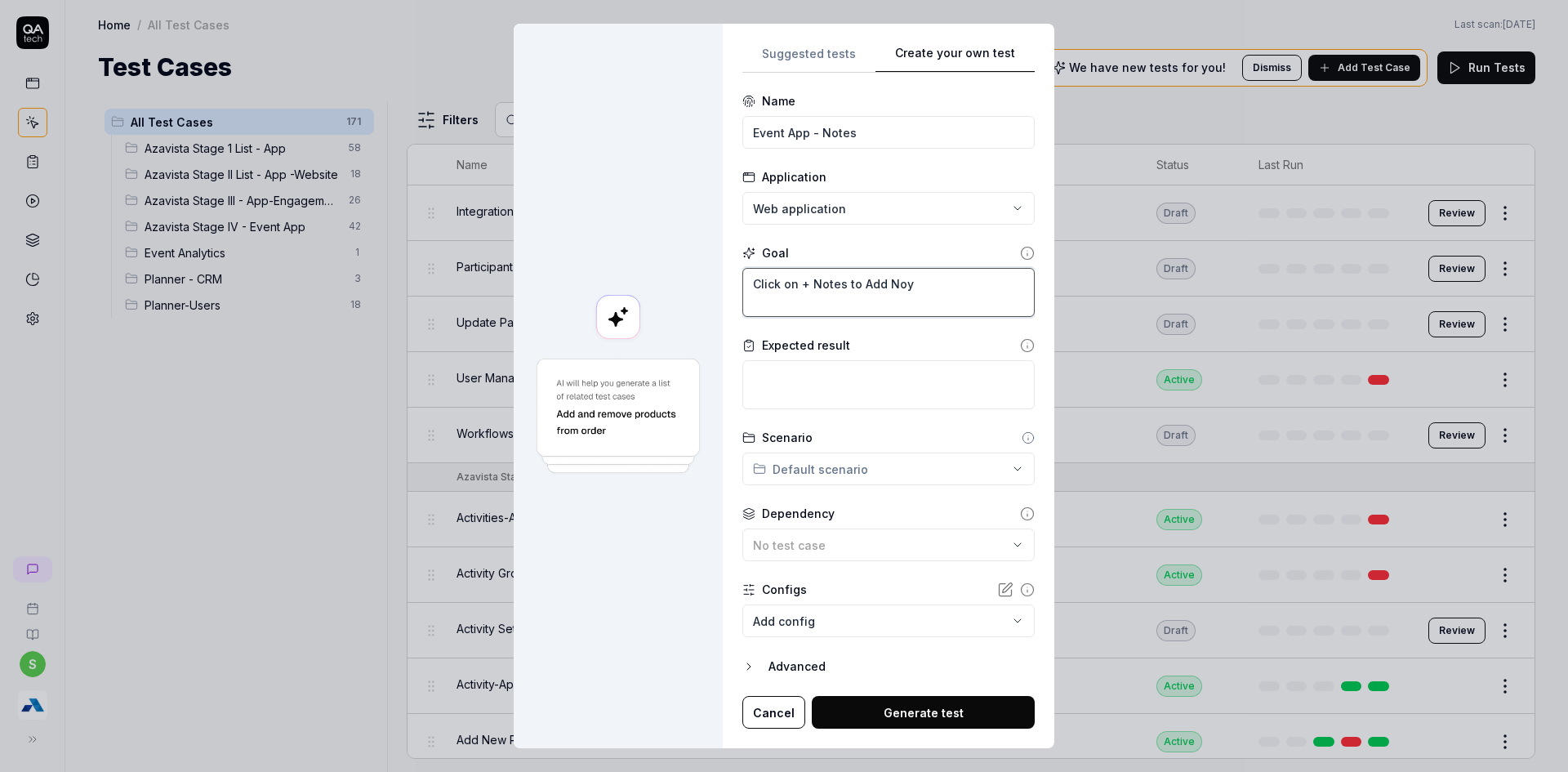
type textarea "*"
type textarea "Click on + Notes to Add No"
type textarea "*"
type textarea "Click on + Notes to Add Not"
type textarea "*"
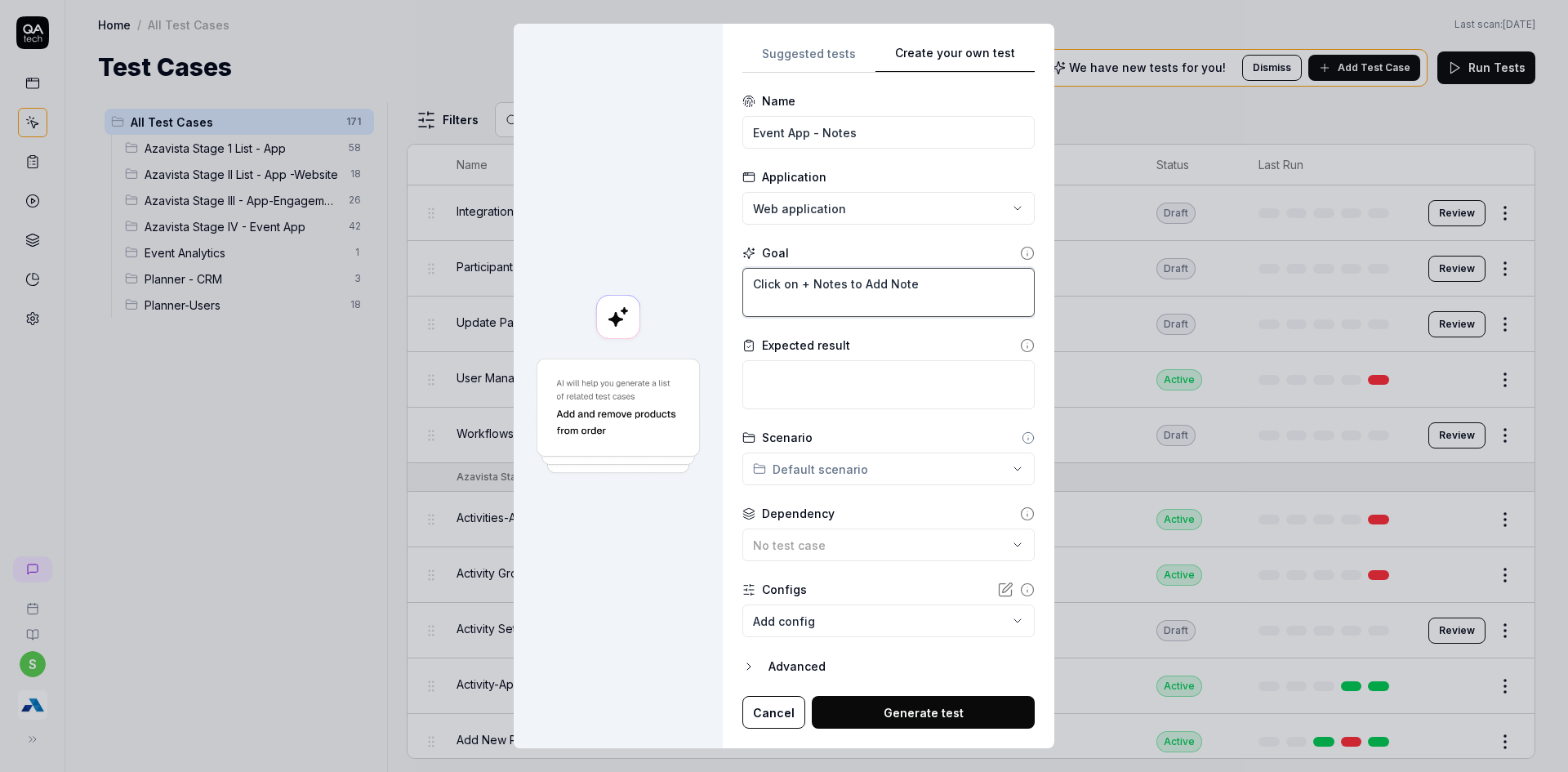
type textarea "Click on + Notes to Add Note"
type textarea "*"
type textarea "V"
type textarea "*"
type textarea "Ve"
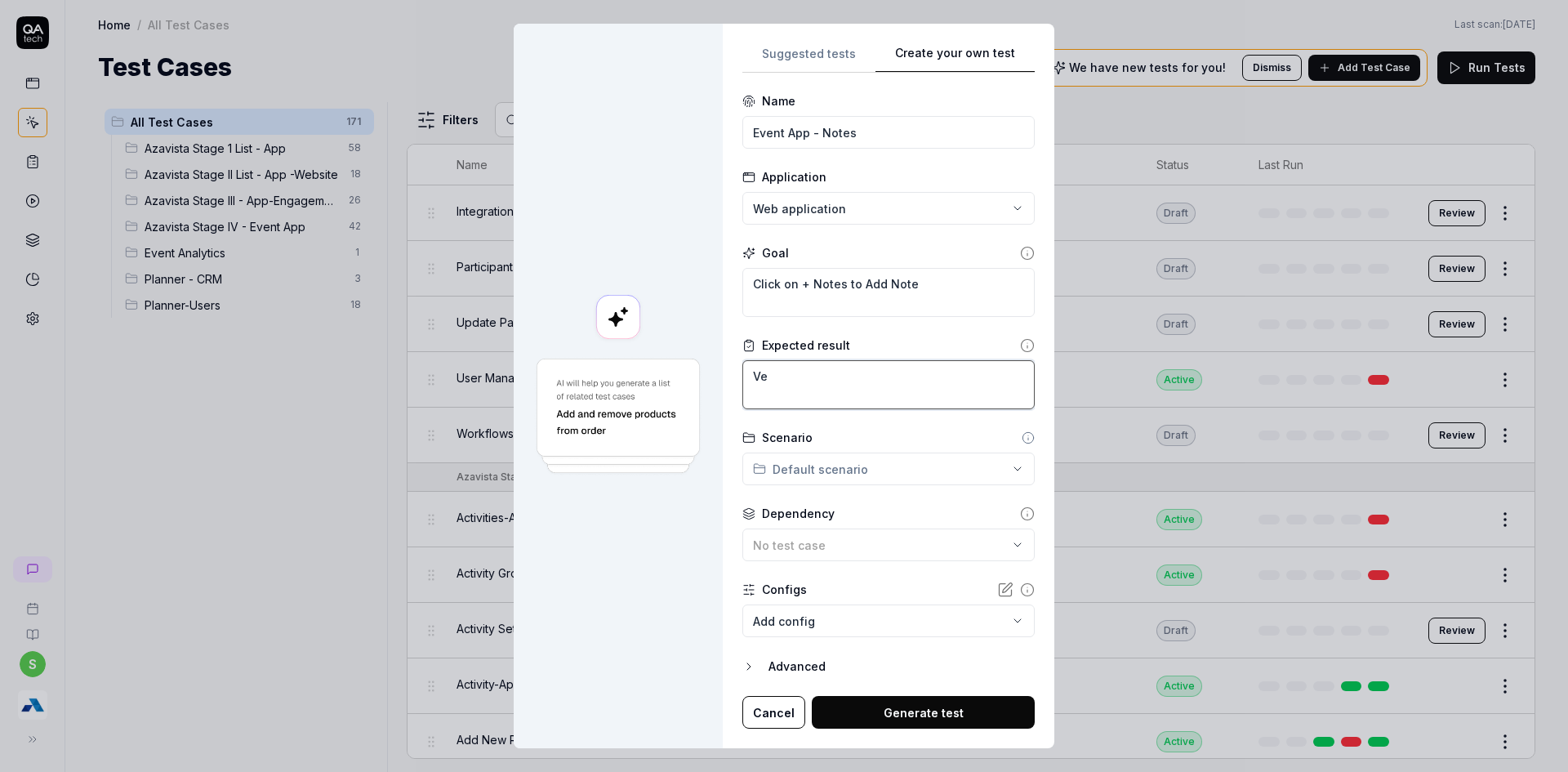
type textarea "*"
type textarea "Ver"
type textarea "*"
type textarea "Verf"
type textarea "*"
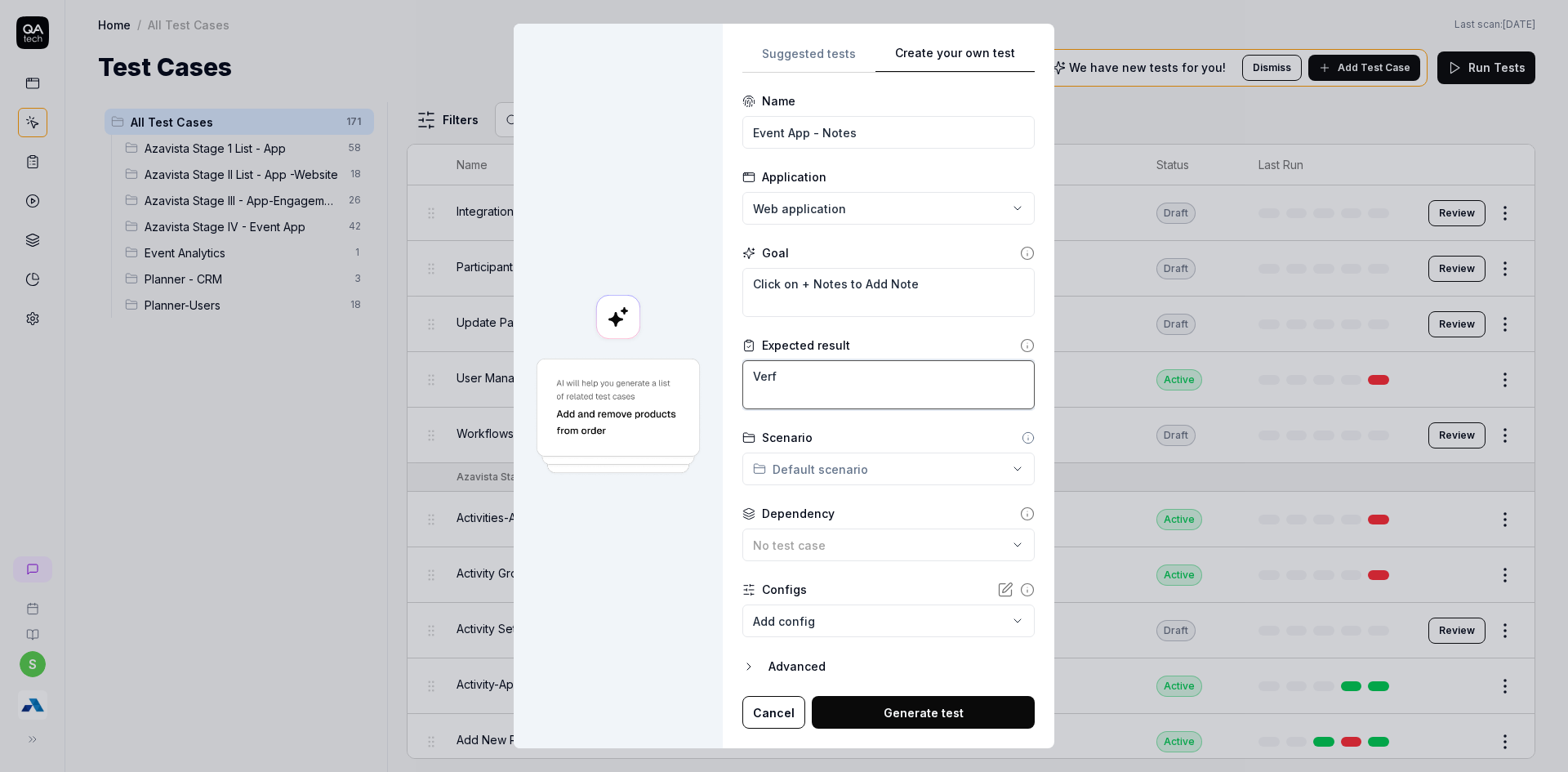
type textarea "Ver"
type textarea "*"
type textarea "Vero"
type textarea "*"
type textarea "Verof"
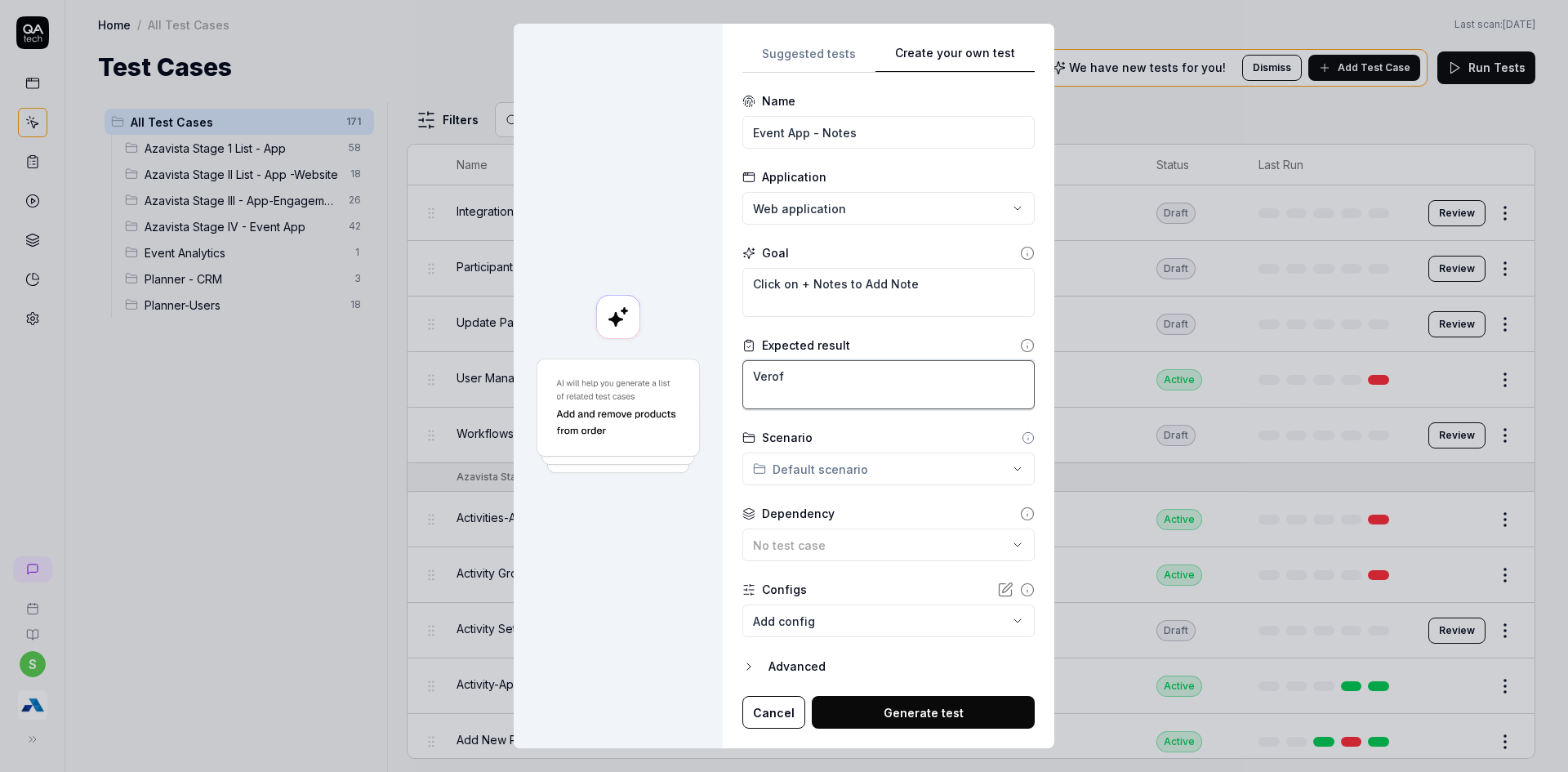
type textarea "*"
type textarea "Verofy"
type textarea "*"
type textarea "Verofy"
type textarea "*"
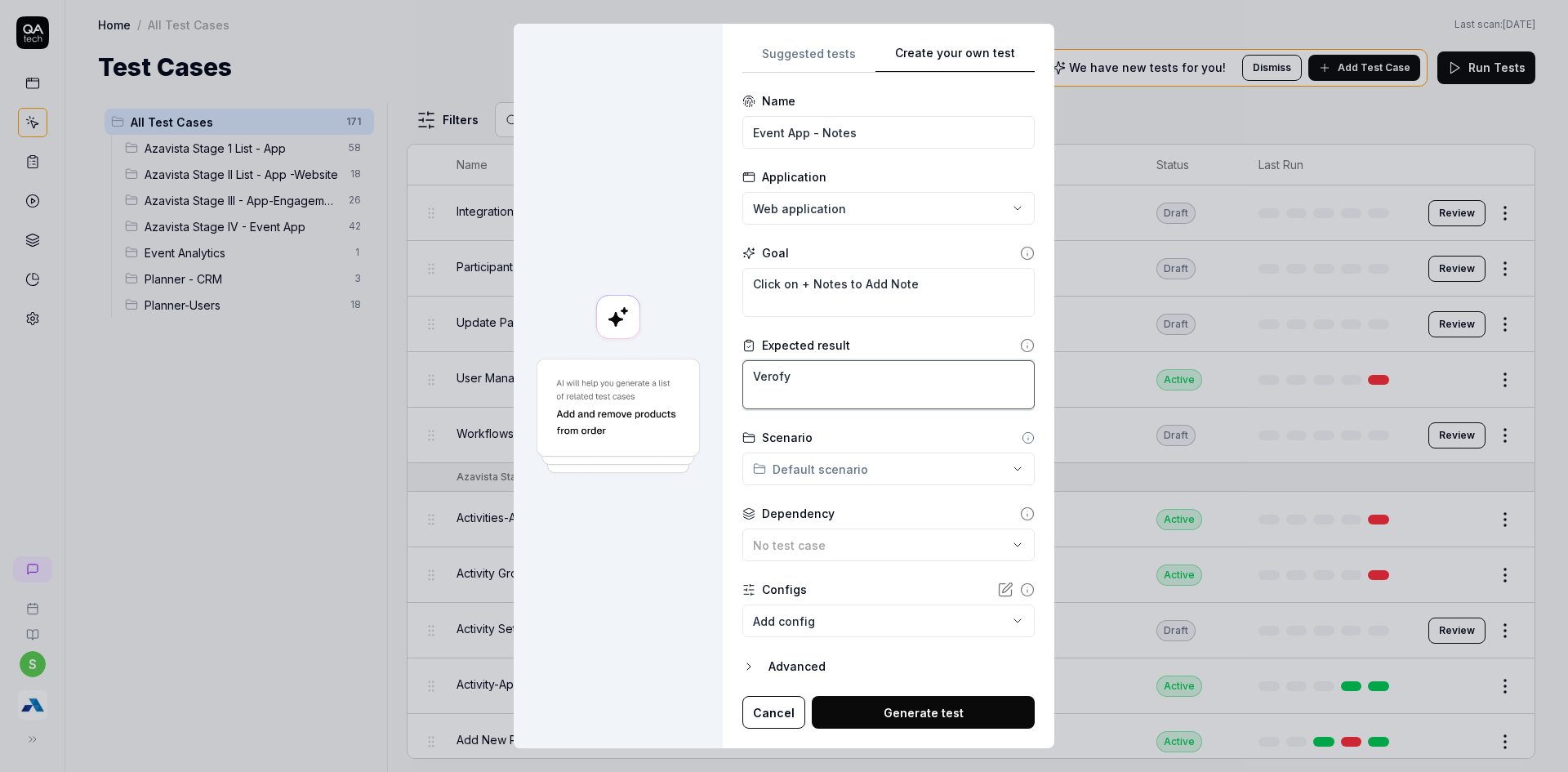
type textarea "Verofy"
type textarea "*"
type textarea "Verof"
type textarea "*"
type textarea "Vero"
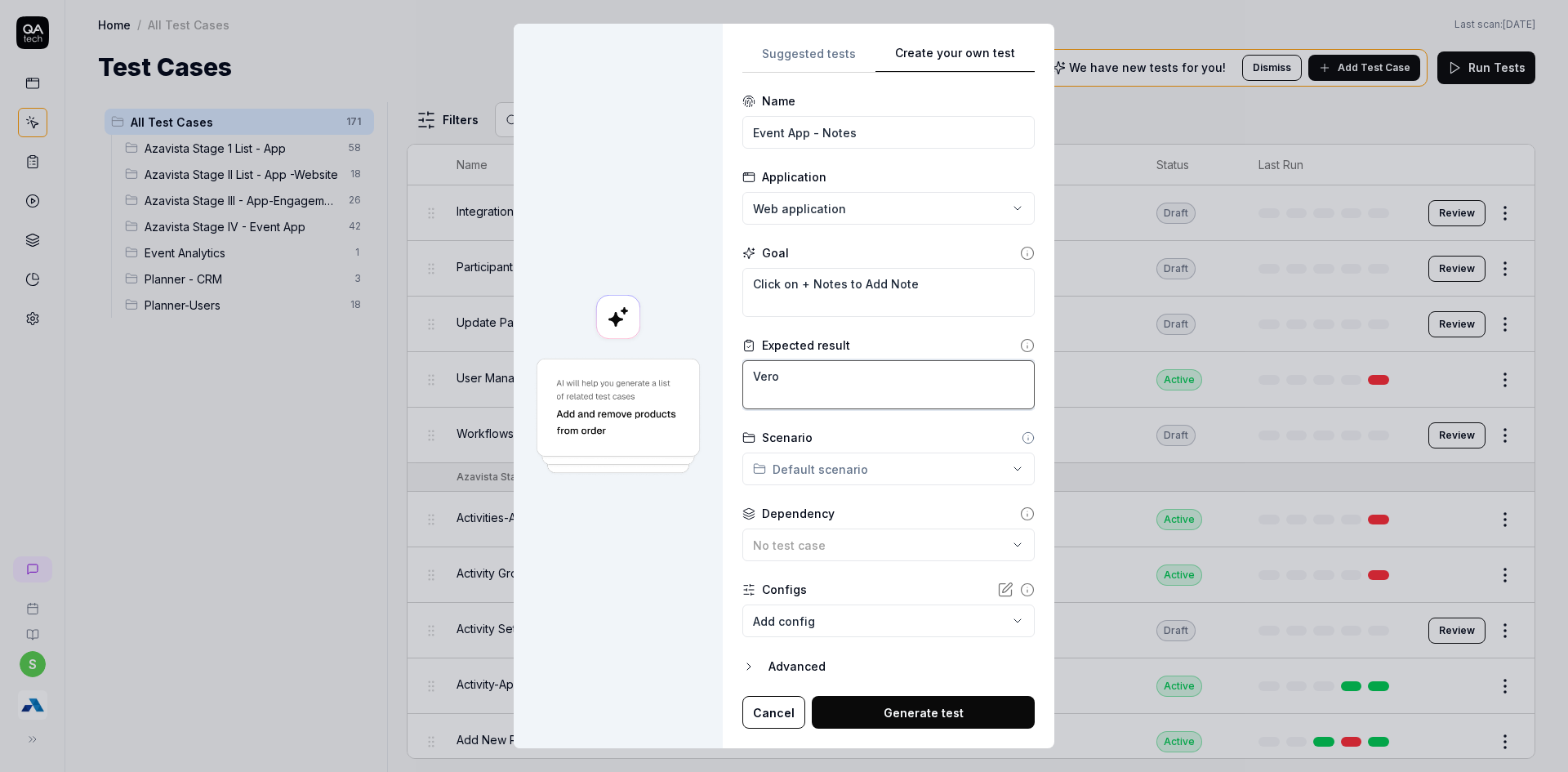
type textarea "*"
type textarea "Ver"
type textarea "*"
type textarea "Veri"
type textarea "*"
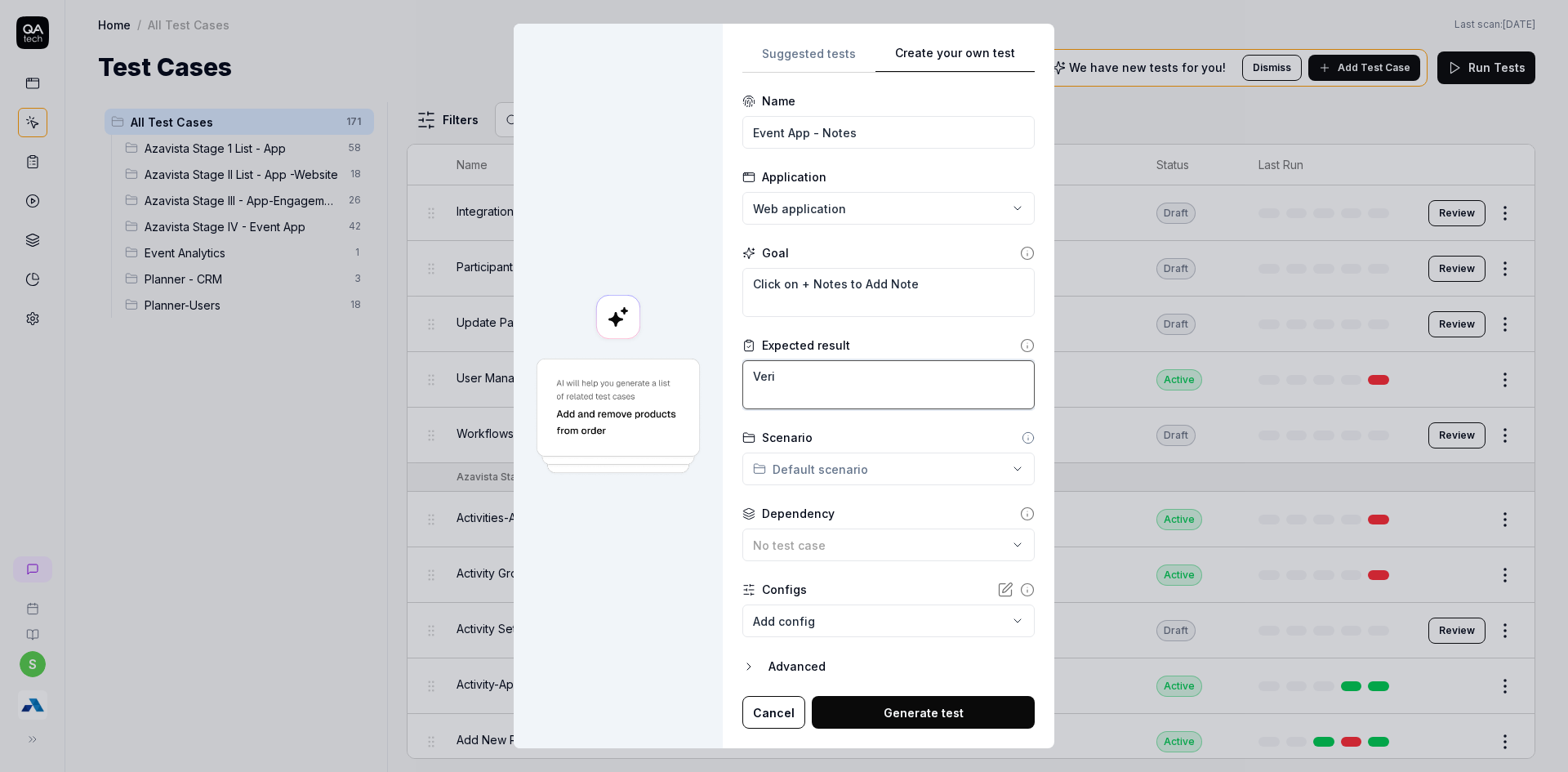
type textarea "Verif"
type textarea "*"
type textarea "Verify"
type textarea "*"
type textarea "Verify"
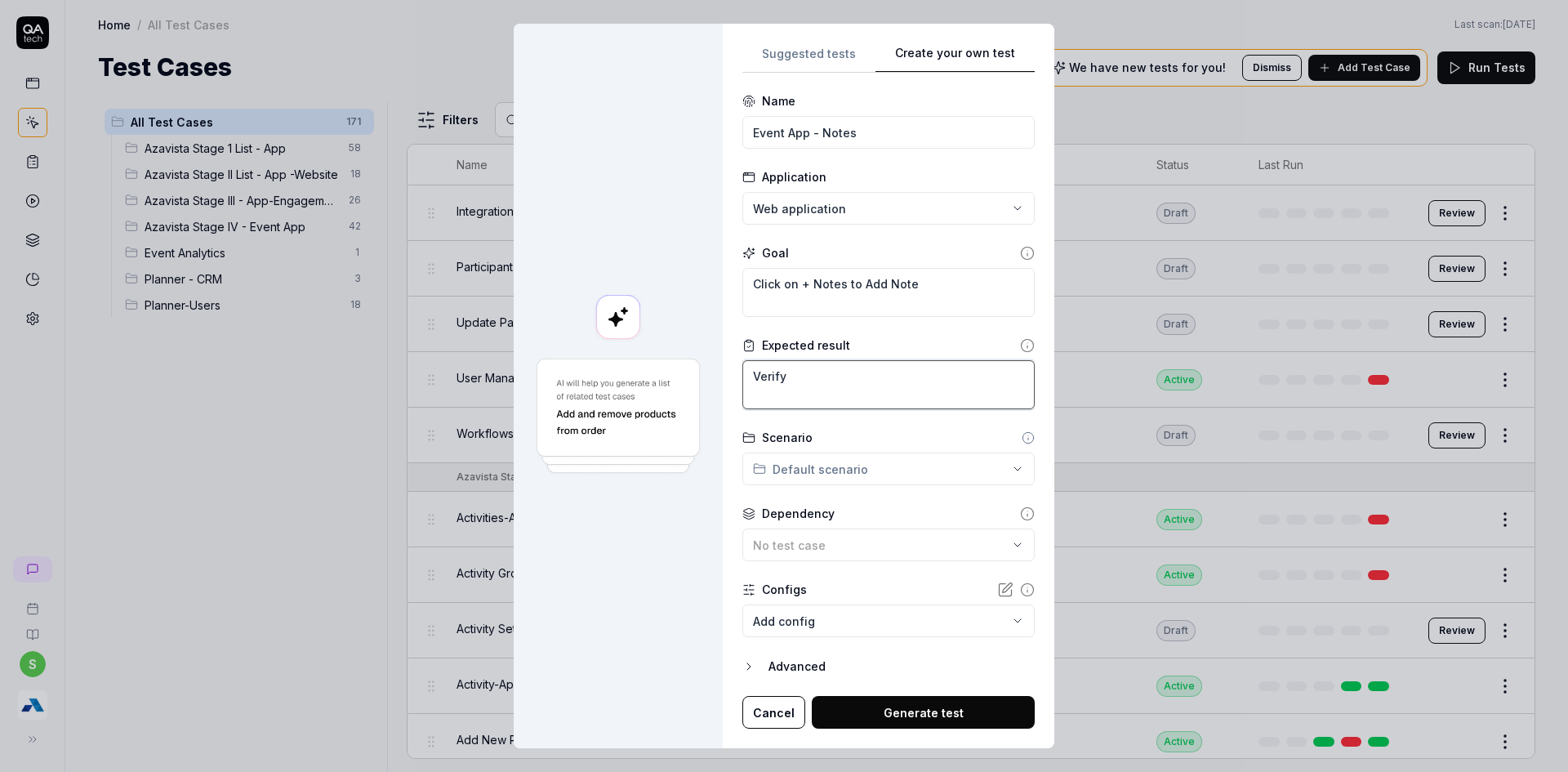
type textarea "*"
type textarea "Verify t"
type textarea "*"
type textarea "Verify th"
type textarea "*"
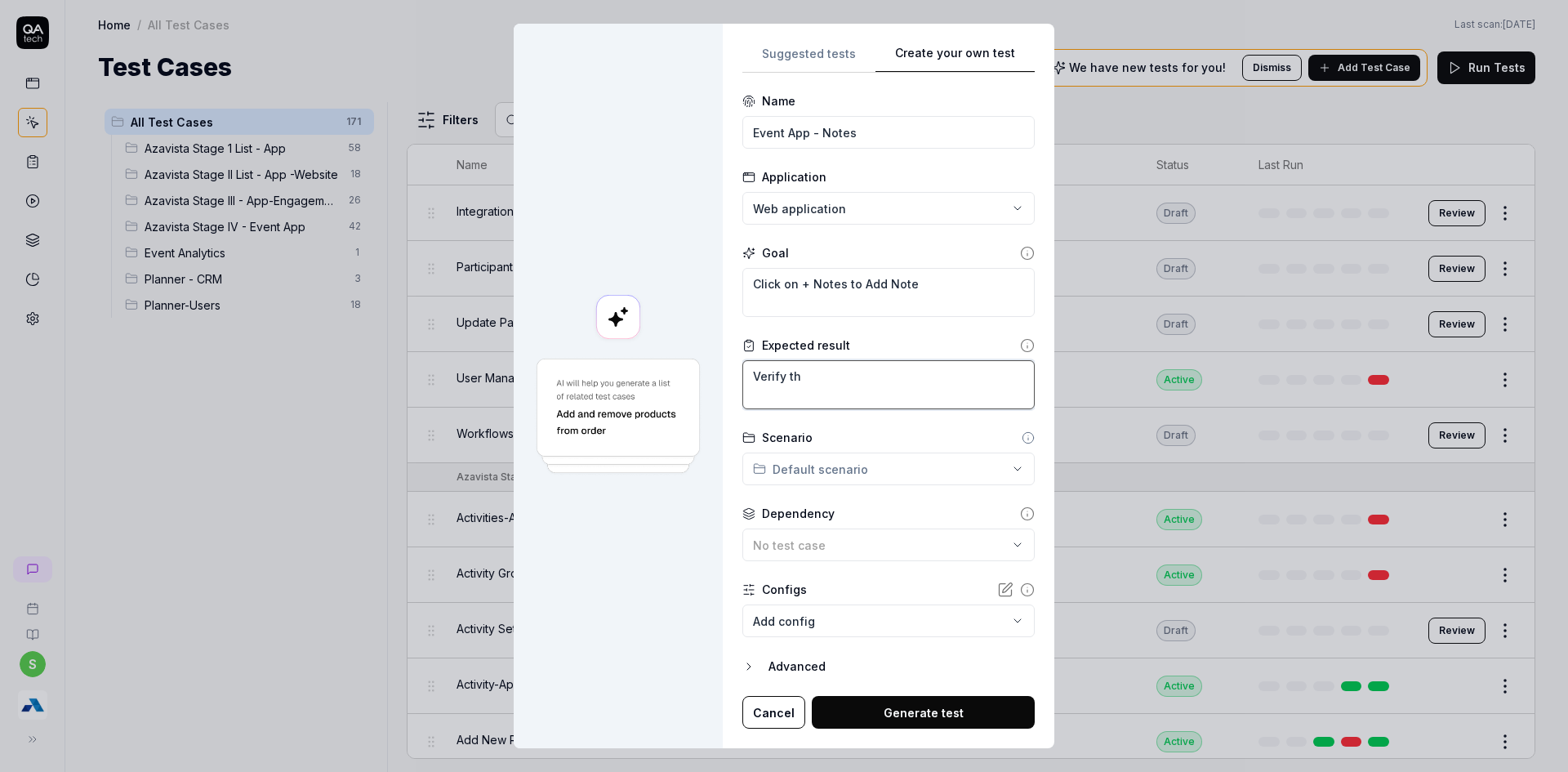
type textarea "Verify tha"
type textarea "*"
type textarea "Verify that"
type textarea "*"
type textarea "Verify that"
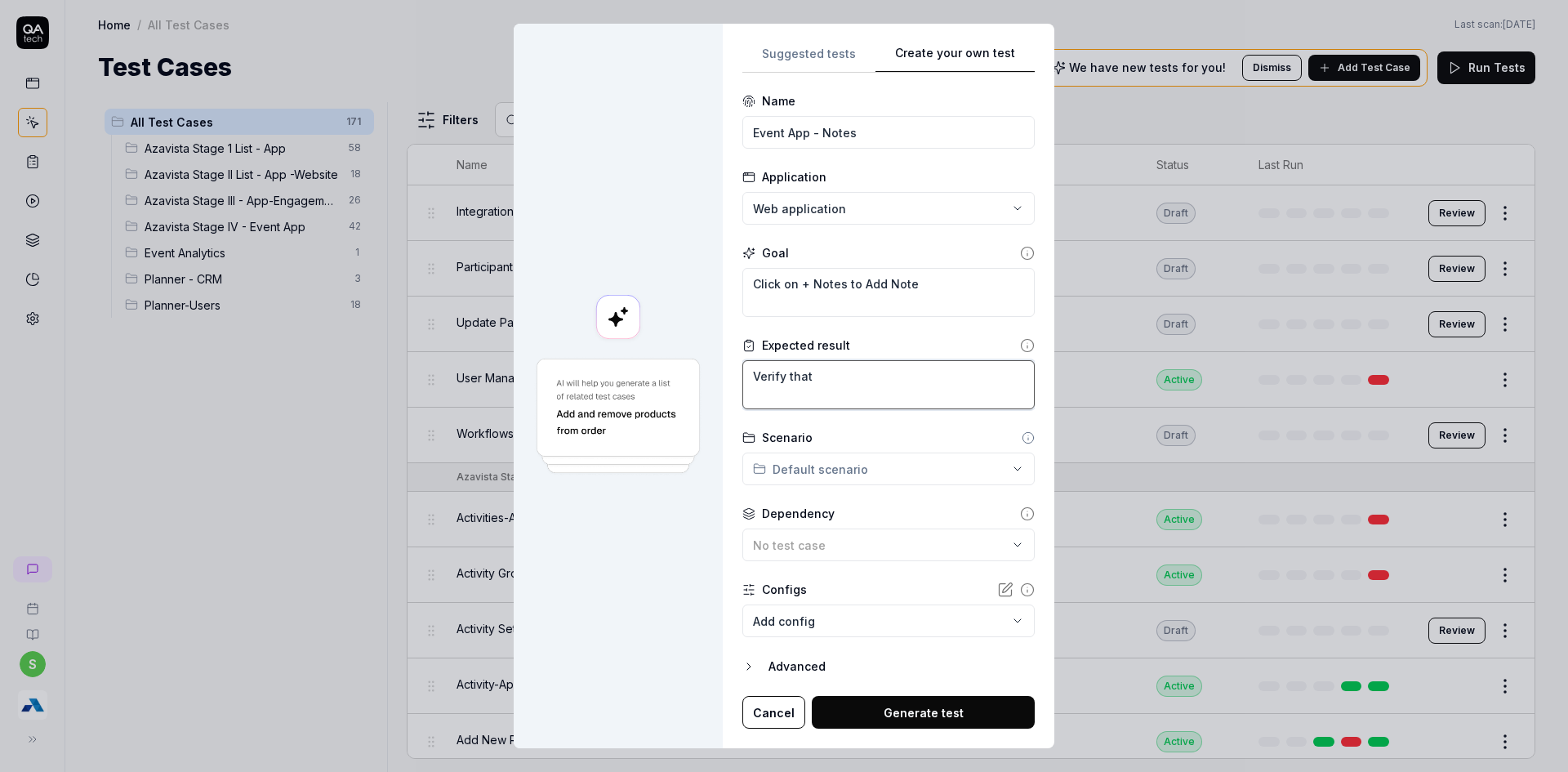
type textarea "*"
type textarea "Verify that n"
type textarea "*"
type textarea "Verify that no"
type textarea "*"
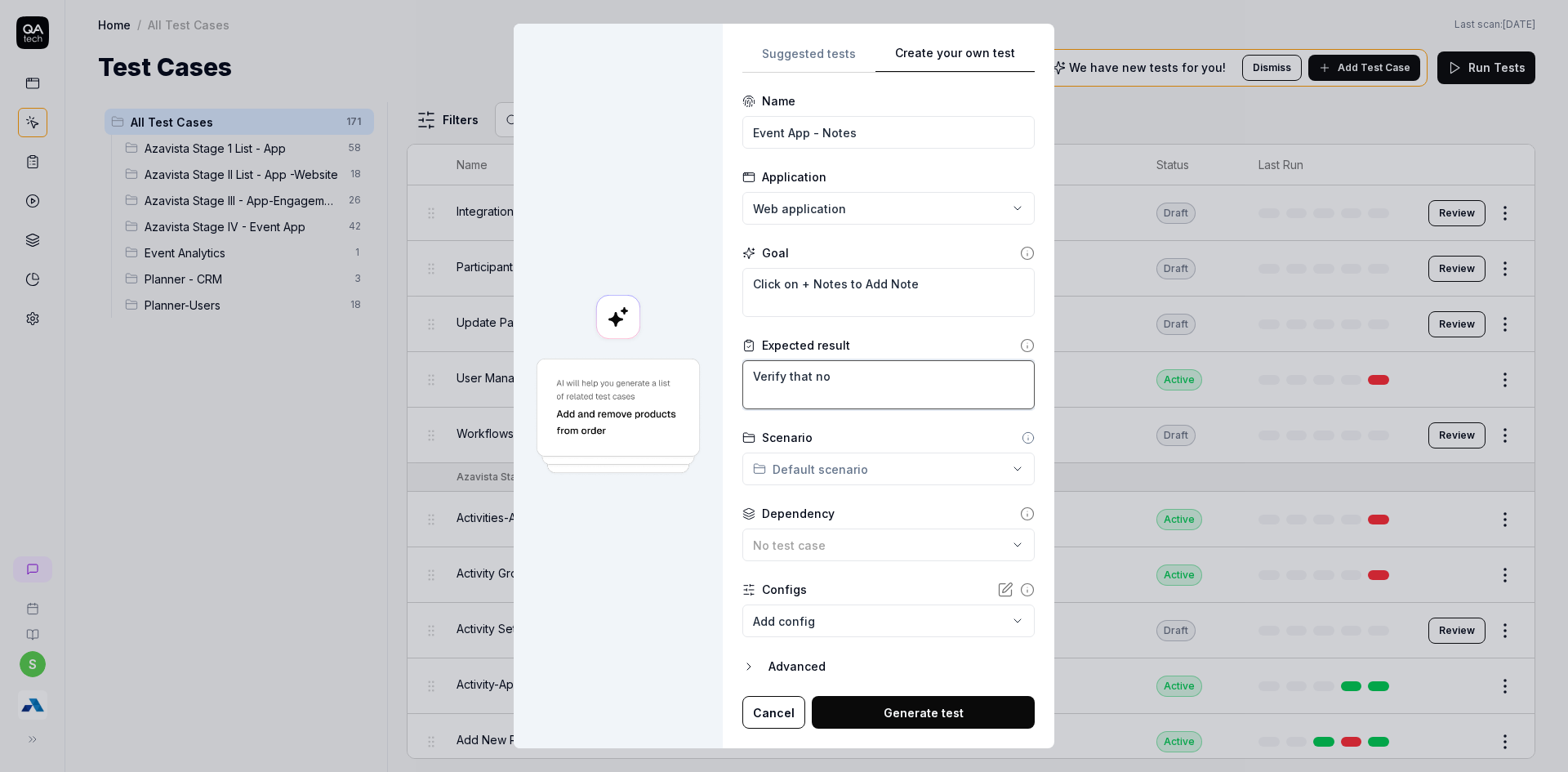
type textarea "Verify that not"
type textarea "*"
type textarea "Verify that note"
type textarea "*"
type textarea "Verify that notes"
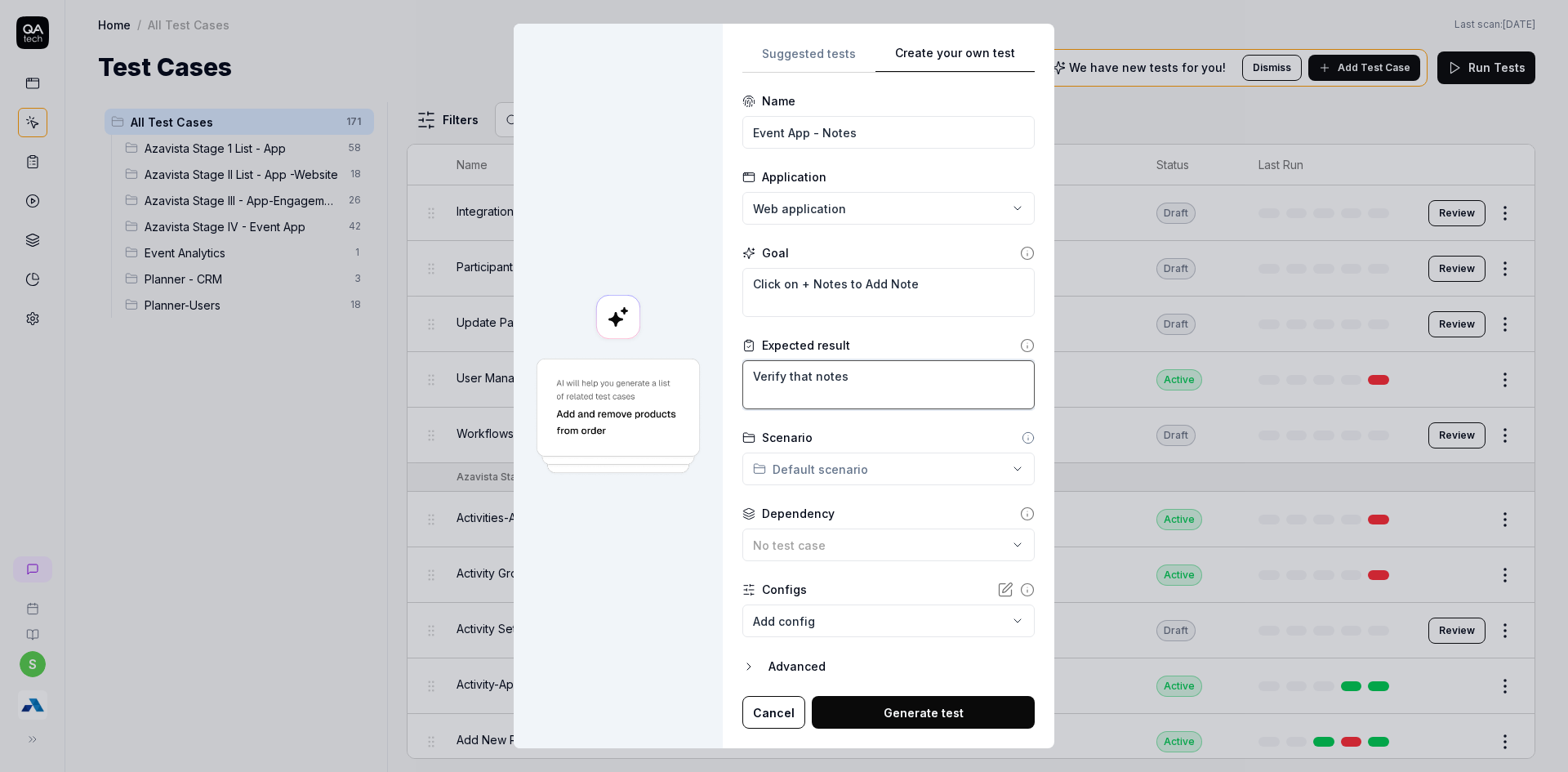
type textarea "*"
type textarea "Verify that notes"
type textarea "*"
type textarea "Verify that notes a"
type textarea "*"
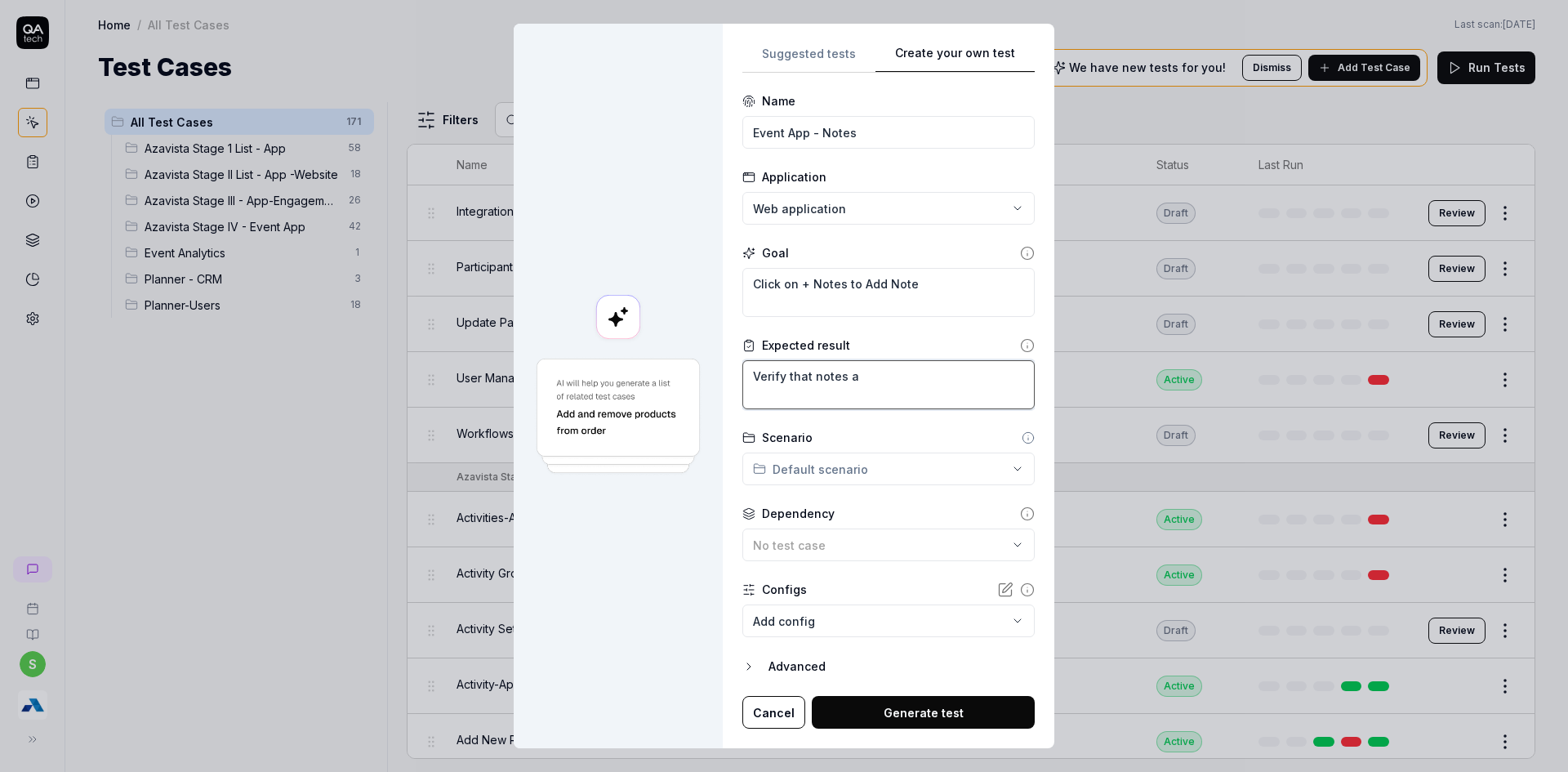
type textarea "Verify that notes ar"
type textarea "*"
type textarea "Verify that notes are"
type textarea "*"
type textarea "Verify that notes are"
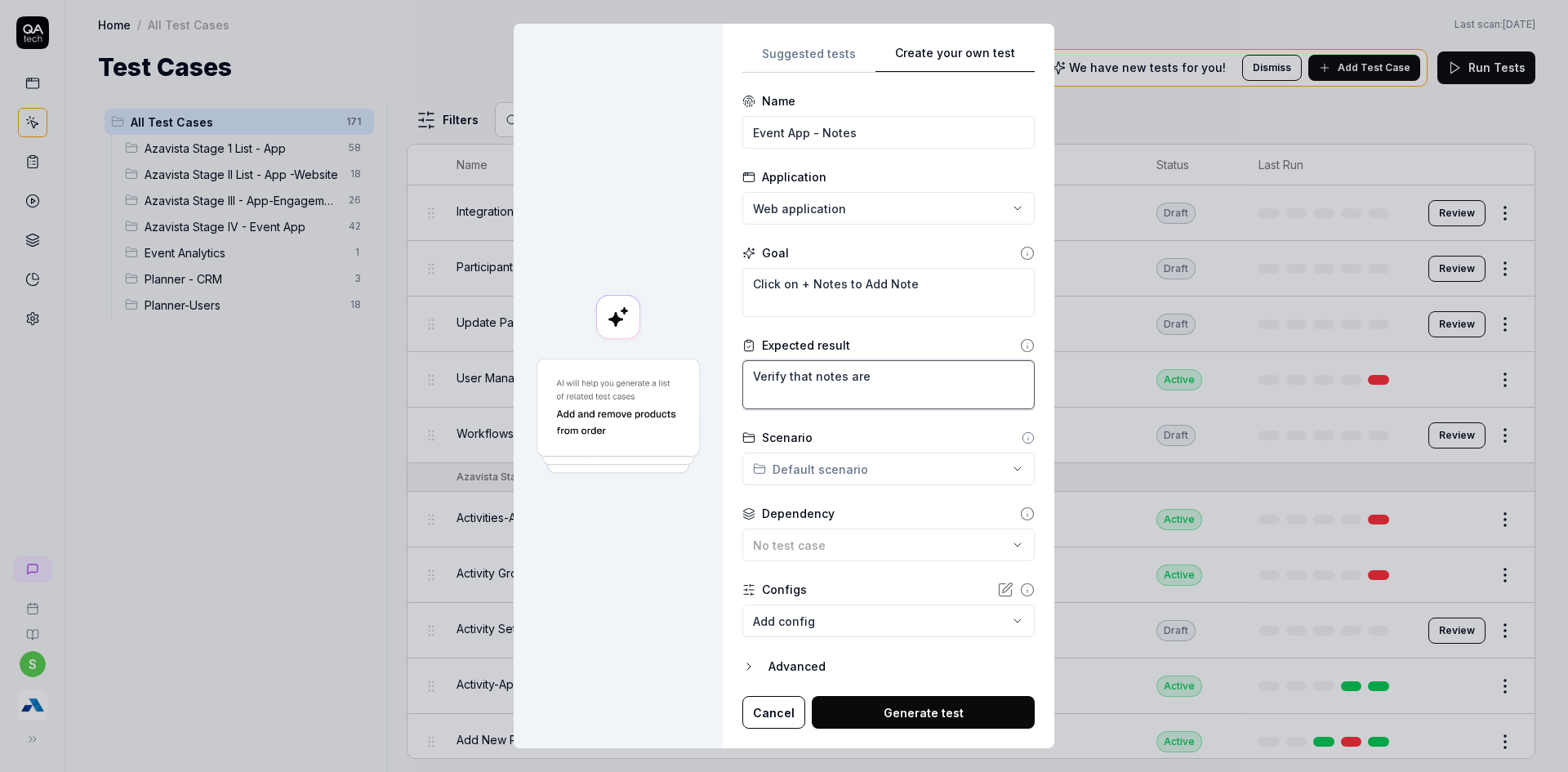
type textarea "*"
type textarea "Verify that notes are a"
type textarea "*"
type textarea "Verify that notes are ad"
type textarea "*"
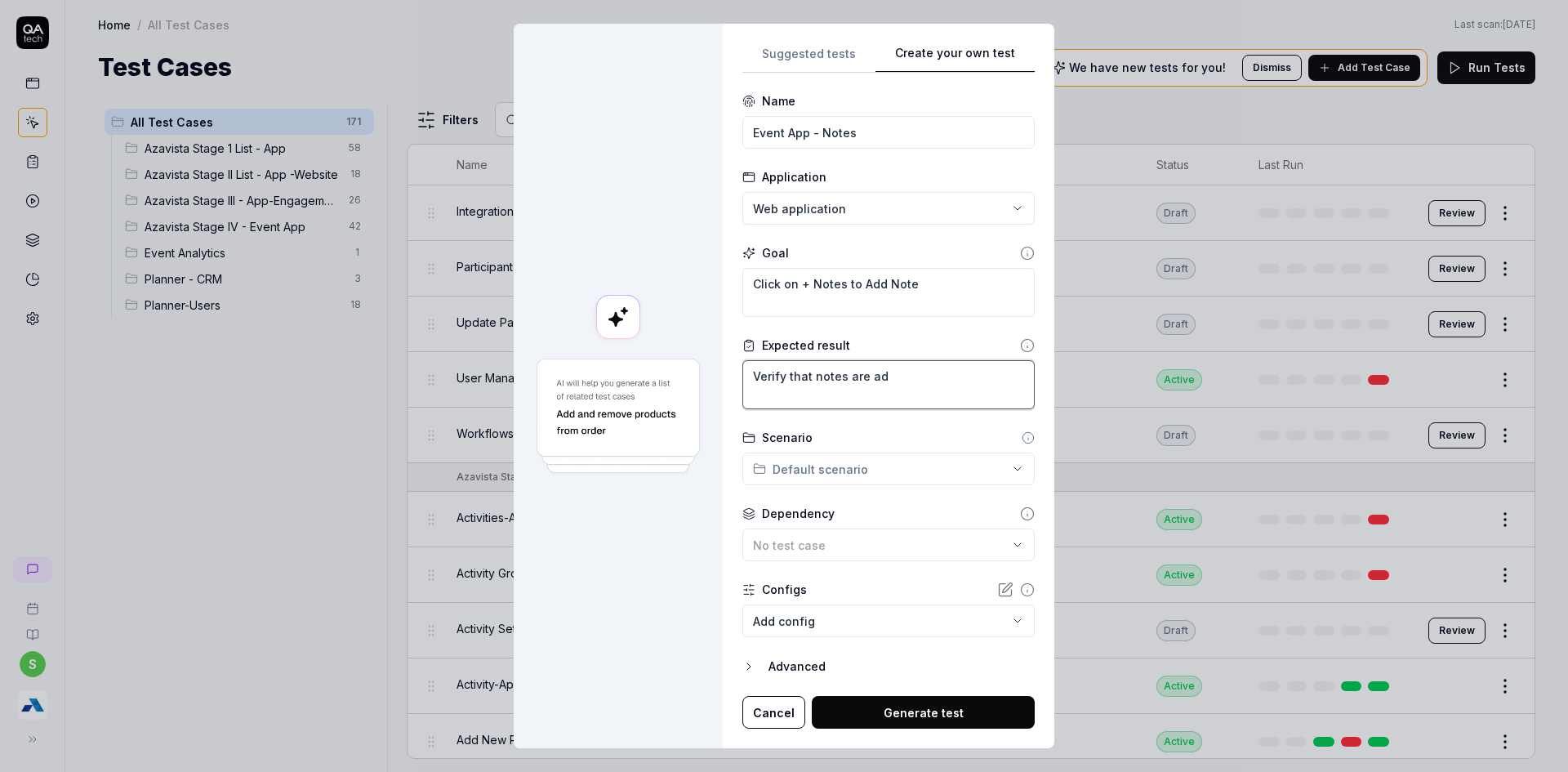
type textarea "Verify that notes are add"
type textarea "*"
type textarea "Verify that notes are added"
type textarea "*"
type textarea "Verify that notes are added"
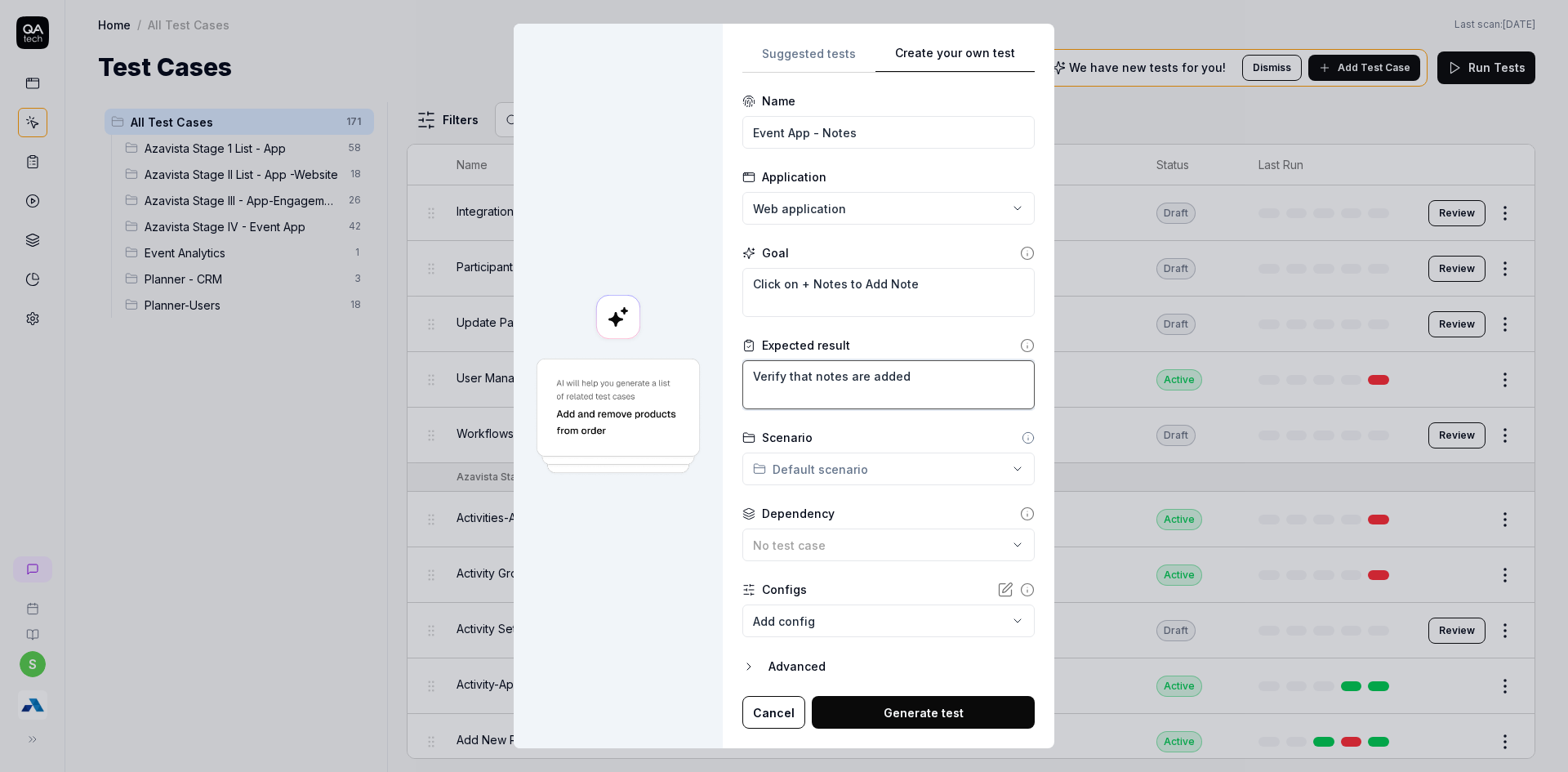
type textarea "*"
type textarea "Verify that notes are added s"
type textarea "*"
type textarea "Verify that notes are added su"
type textarea "*"
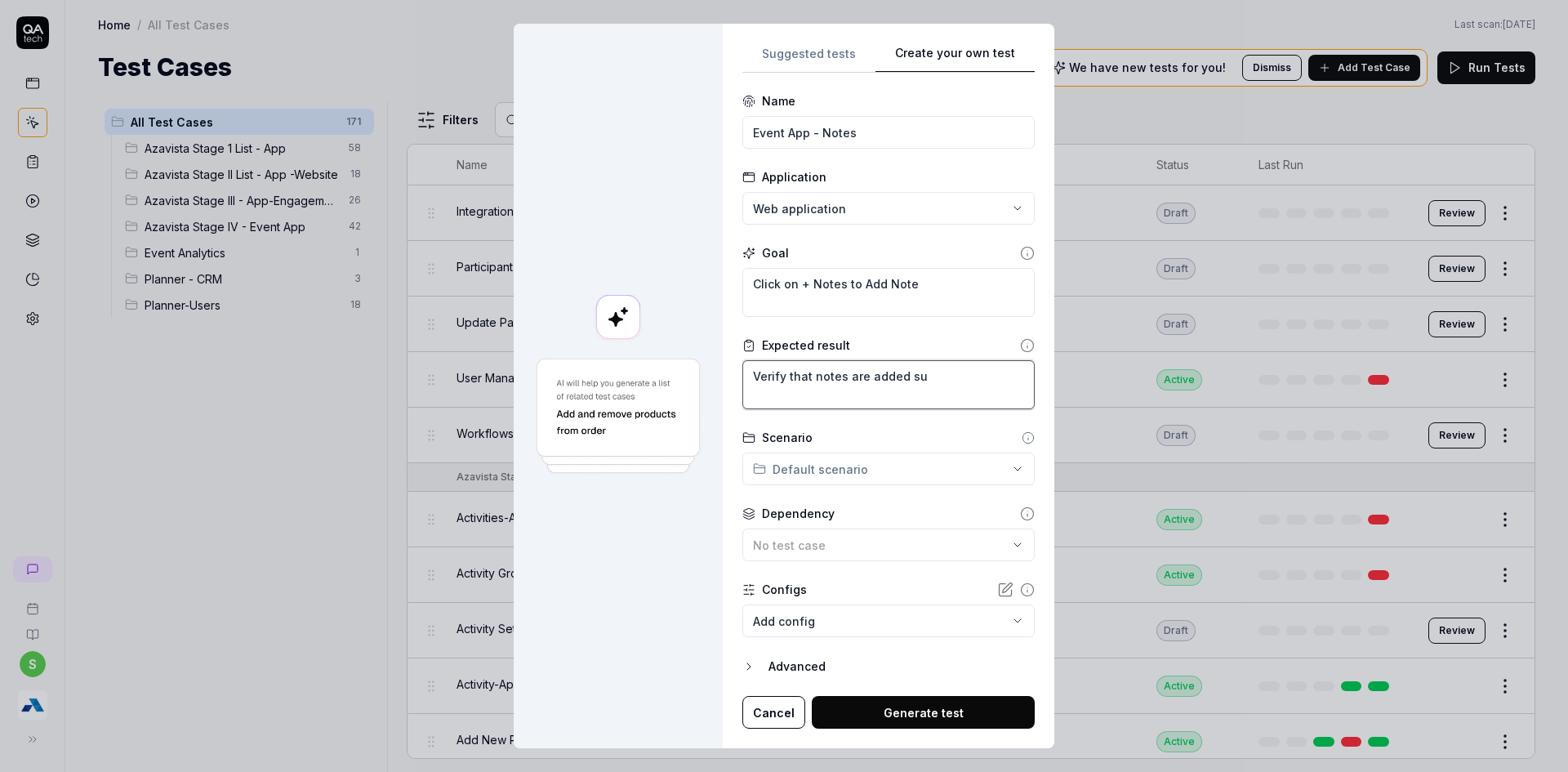
type textarea "Verify that notes are added suc"
type textarea "*"
type textarea "Verify that notes are added succ"
type textarea "*"
type textarea "Verify that notes are added succe"
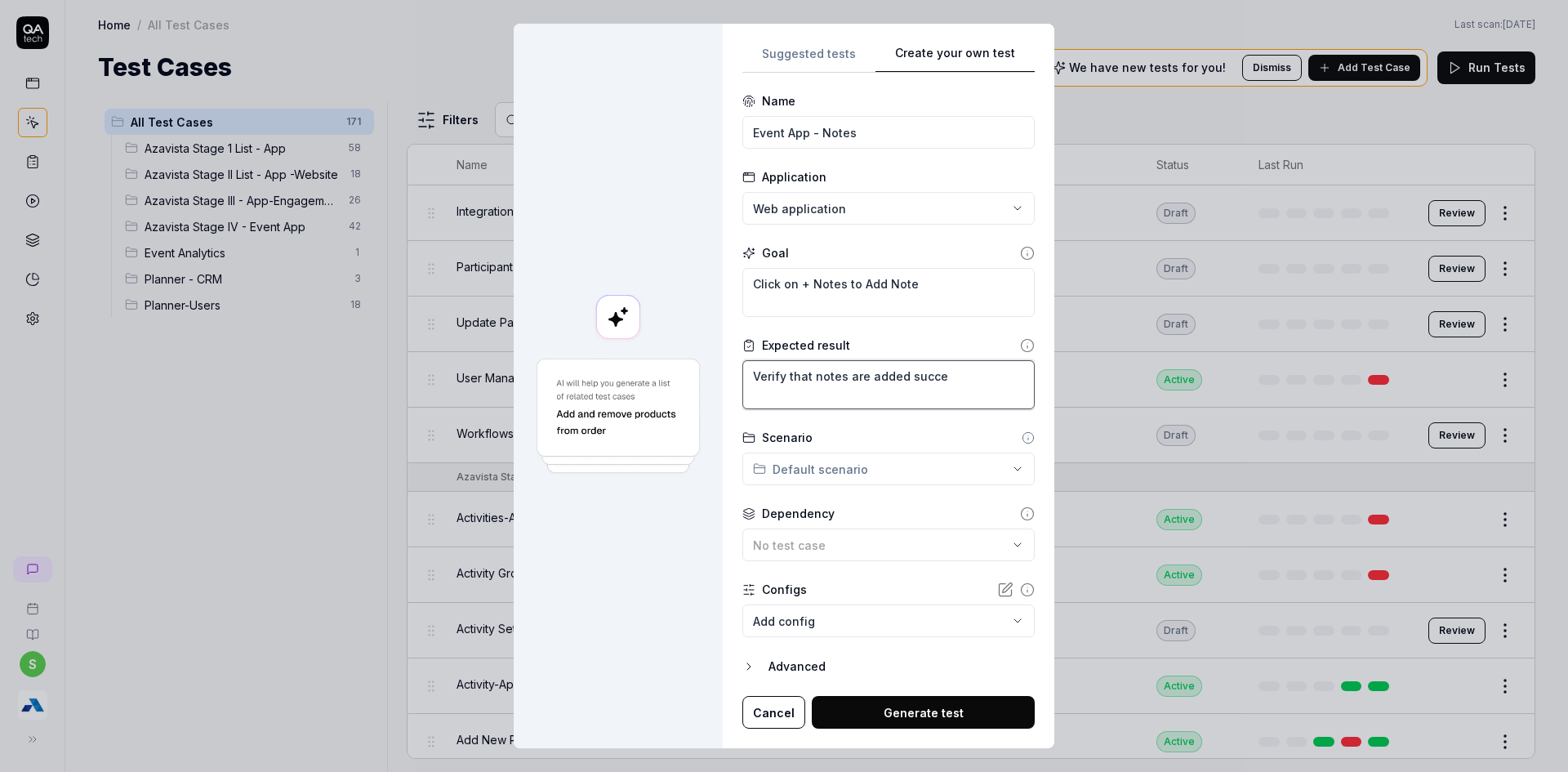
type textarea "*"
type textarea "Verify that notes are added succes"
type textarea "*"
type textarea "Verify that notes are added success"
type textarea "*"
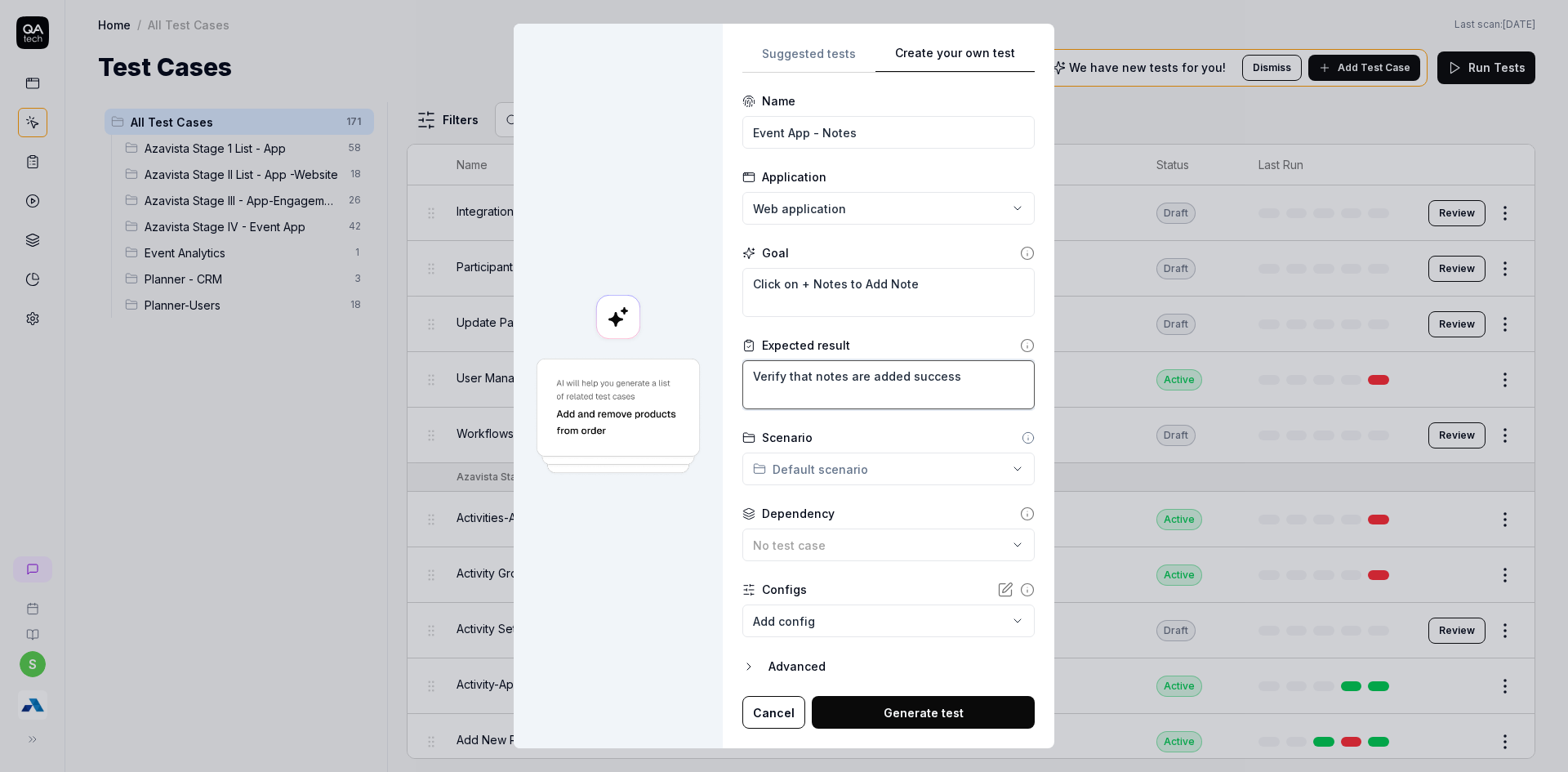
type textarea "Verify that notes are added successf"
type textarea "*"
type textarea "Verify that notes are added successfu"
type textarea "*"
type textarea "Verify that notes are added successful"
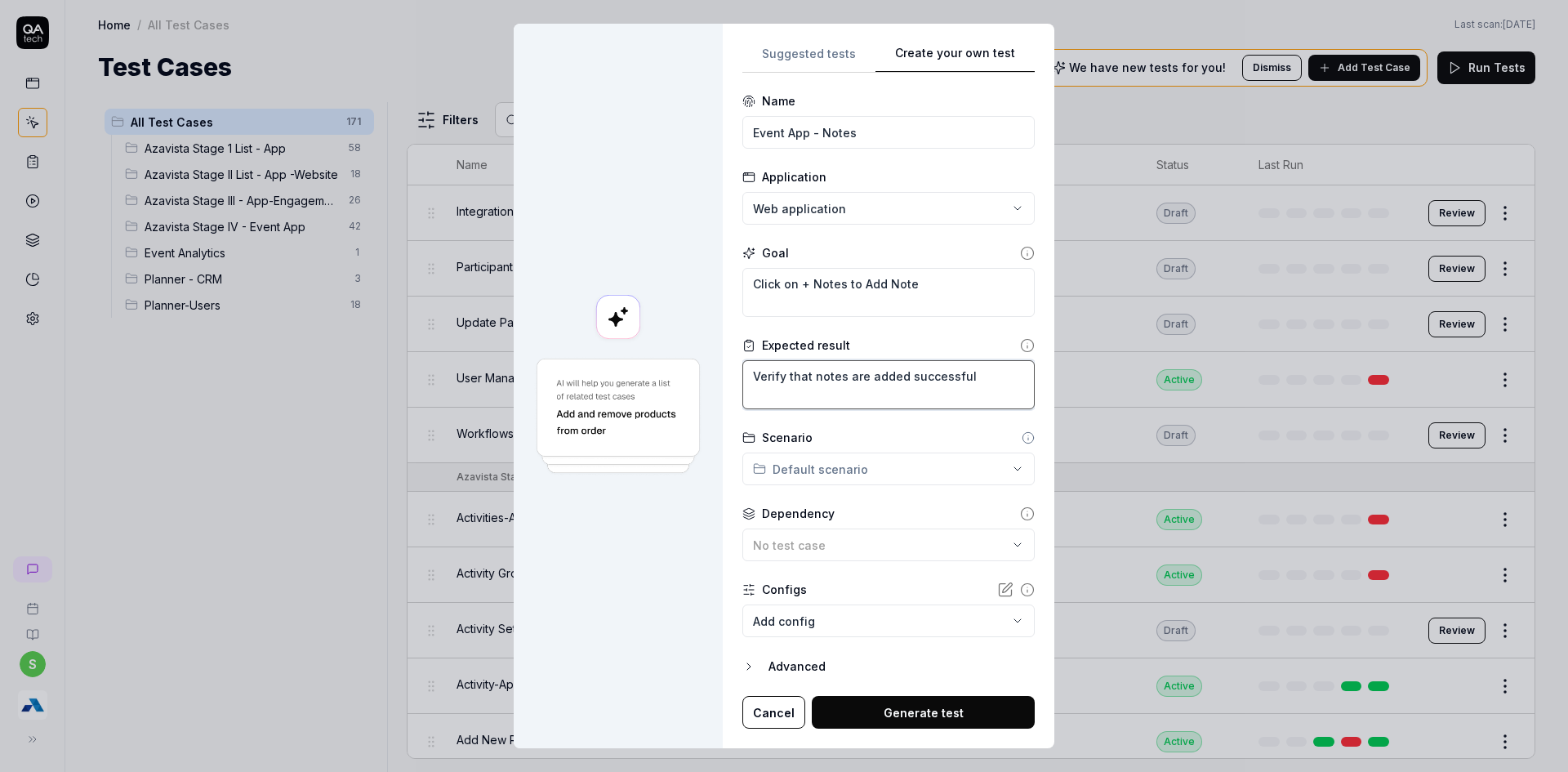
type textarea "*"
type textarea "Verify that notes are added successfull"
type textarea "*"
type textarea "Verify that notes are added successfully"
type textarea "*"
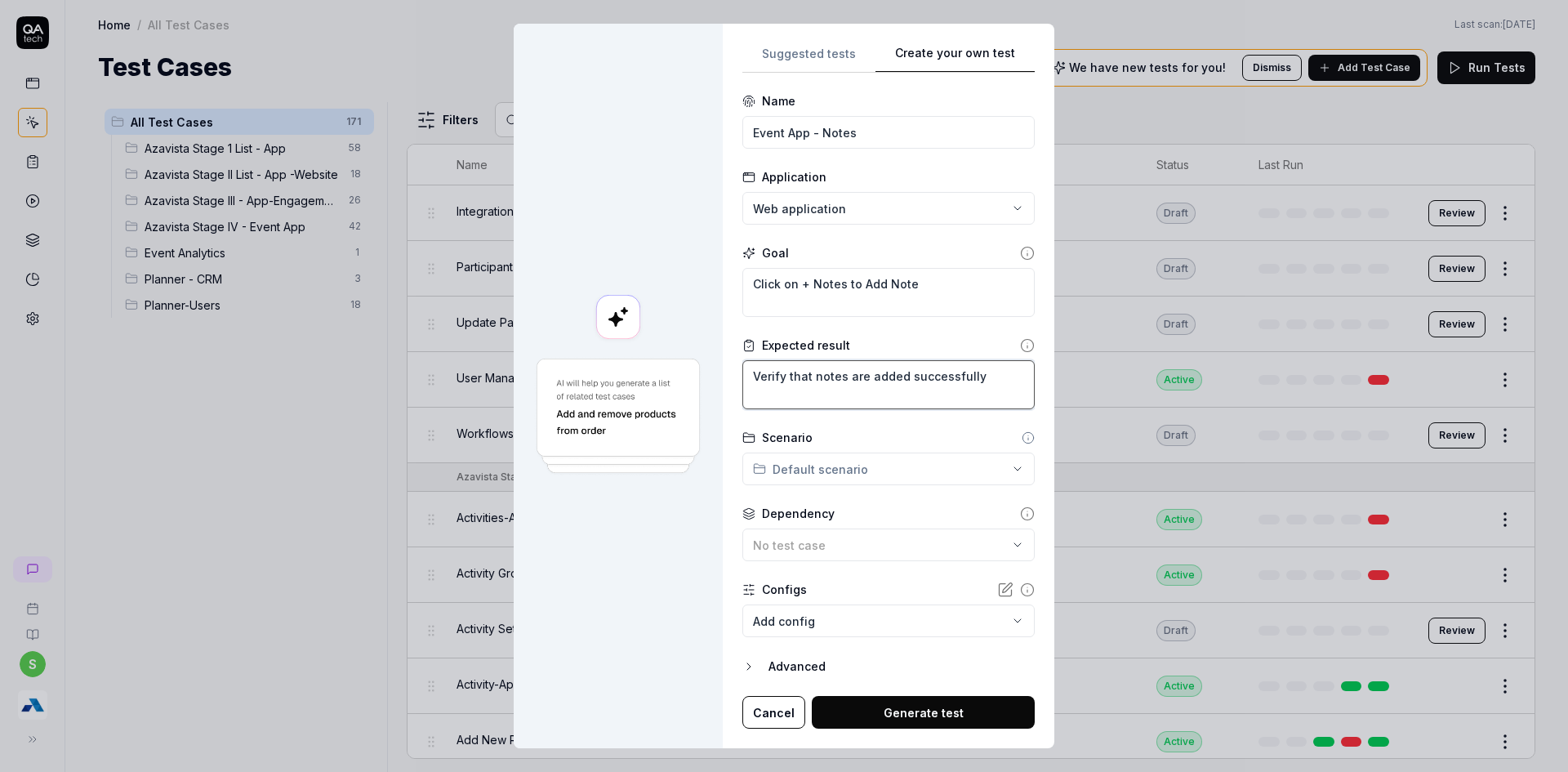
type textarea "Verify that notes are added successfully"
type textarea "*"
type textarea "Verify that notes are added successfully f"
type textarea "*"
type textarea "Verify that notes are added successfully fo"
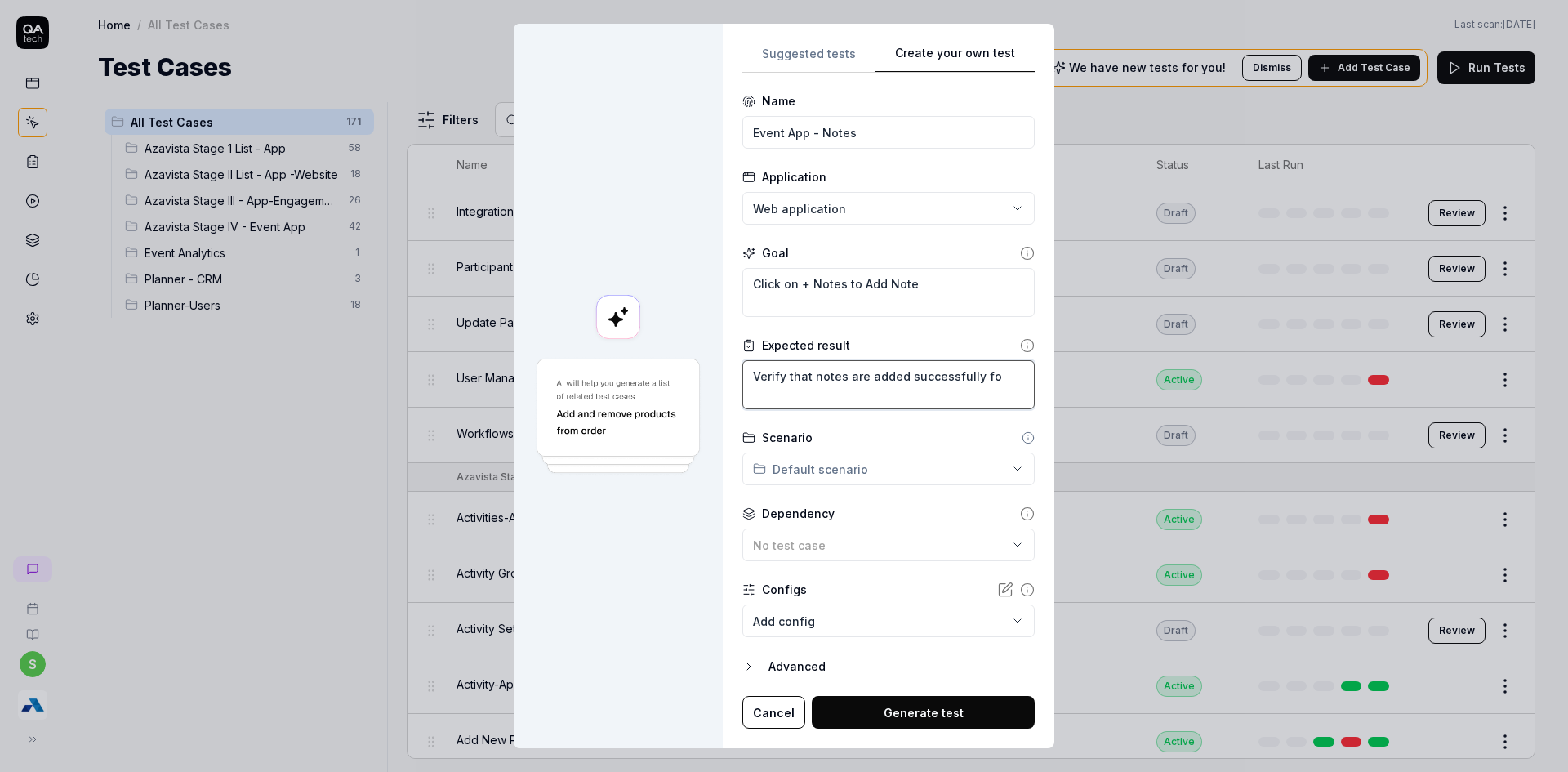
type textarea "*"
type textarea "Verify that notes are added successfully for"
type textarea "*"
type textarea "Verify that notes are added successfully for"
type textarea "*"
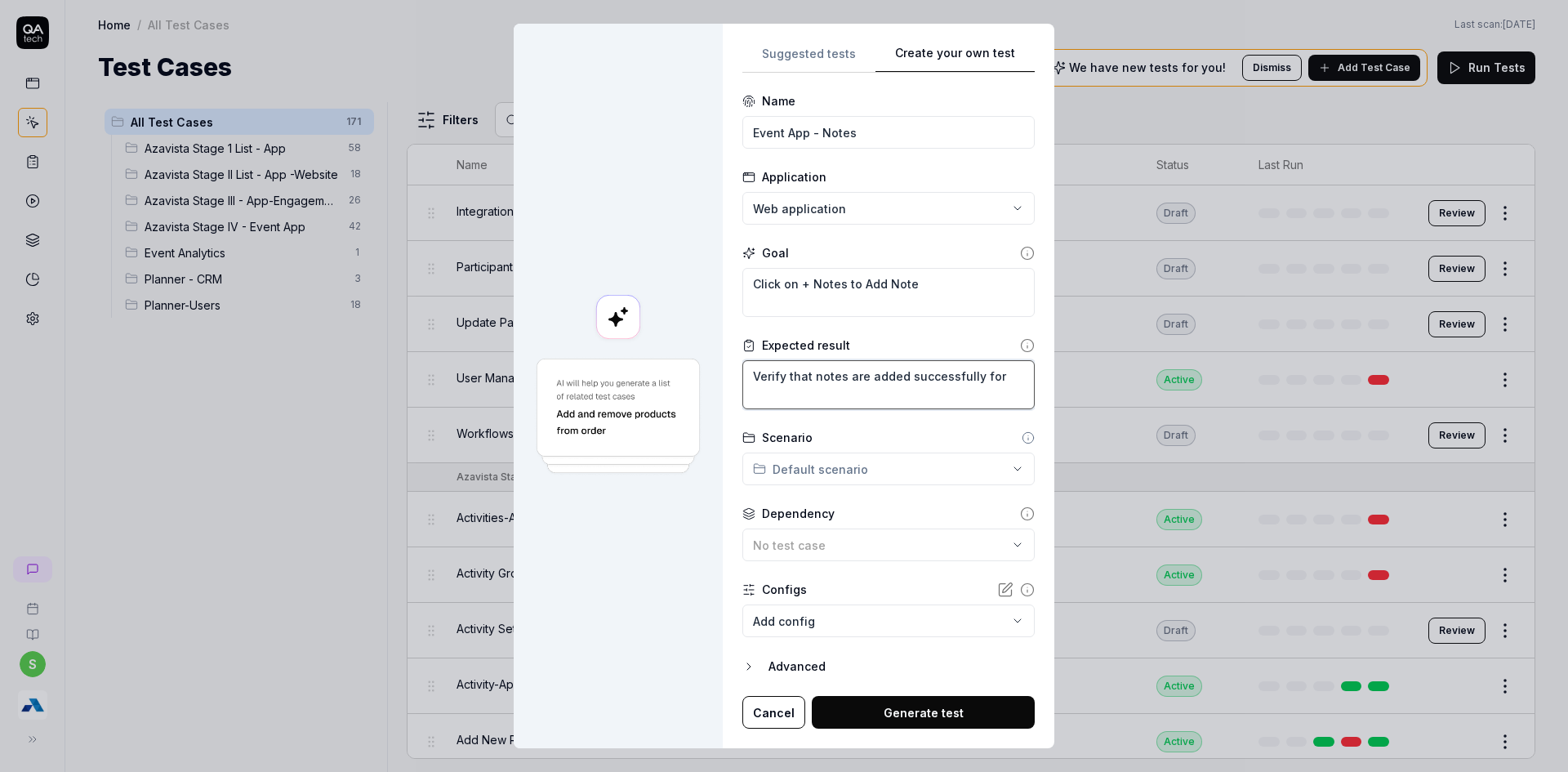
type textarea "Verify that notes are added successfully for s"
type textarea "*"
type textarea "Verify that notes are added successfully for sl"
type textarea "*"
type textarea "Verify that notes are added successfully for sle"
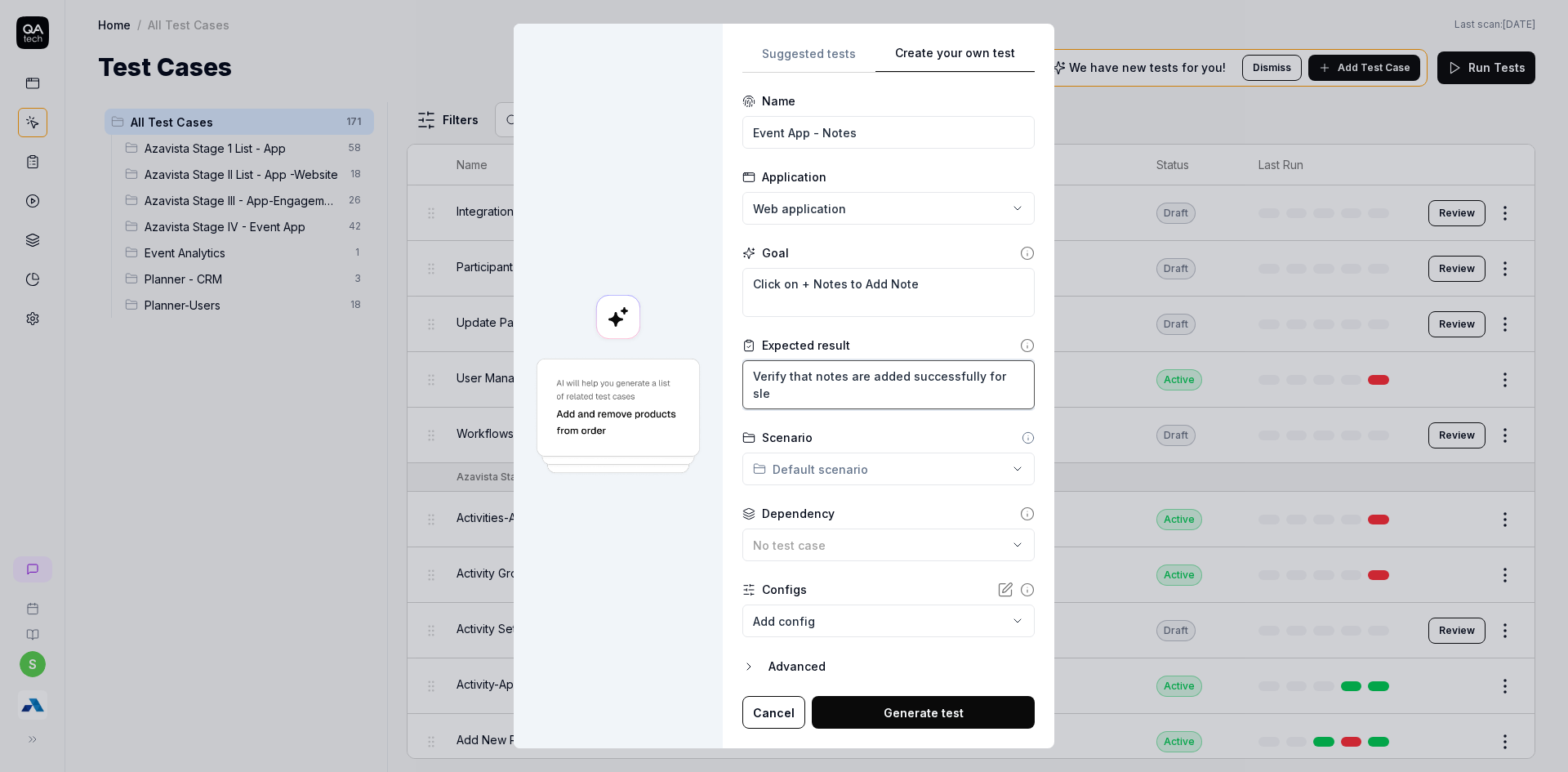
type textarea "*"
type textarea "Verify that notes are added successfully for sl"
type textarea "*"
type textarea "Verify that notes are added successfully for se"
type textarea "*"
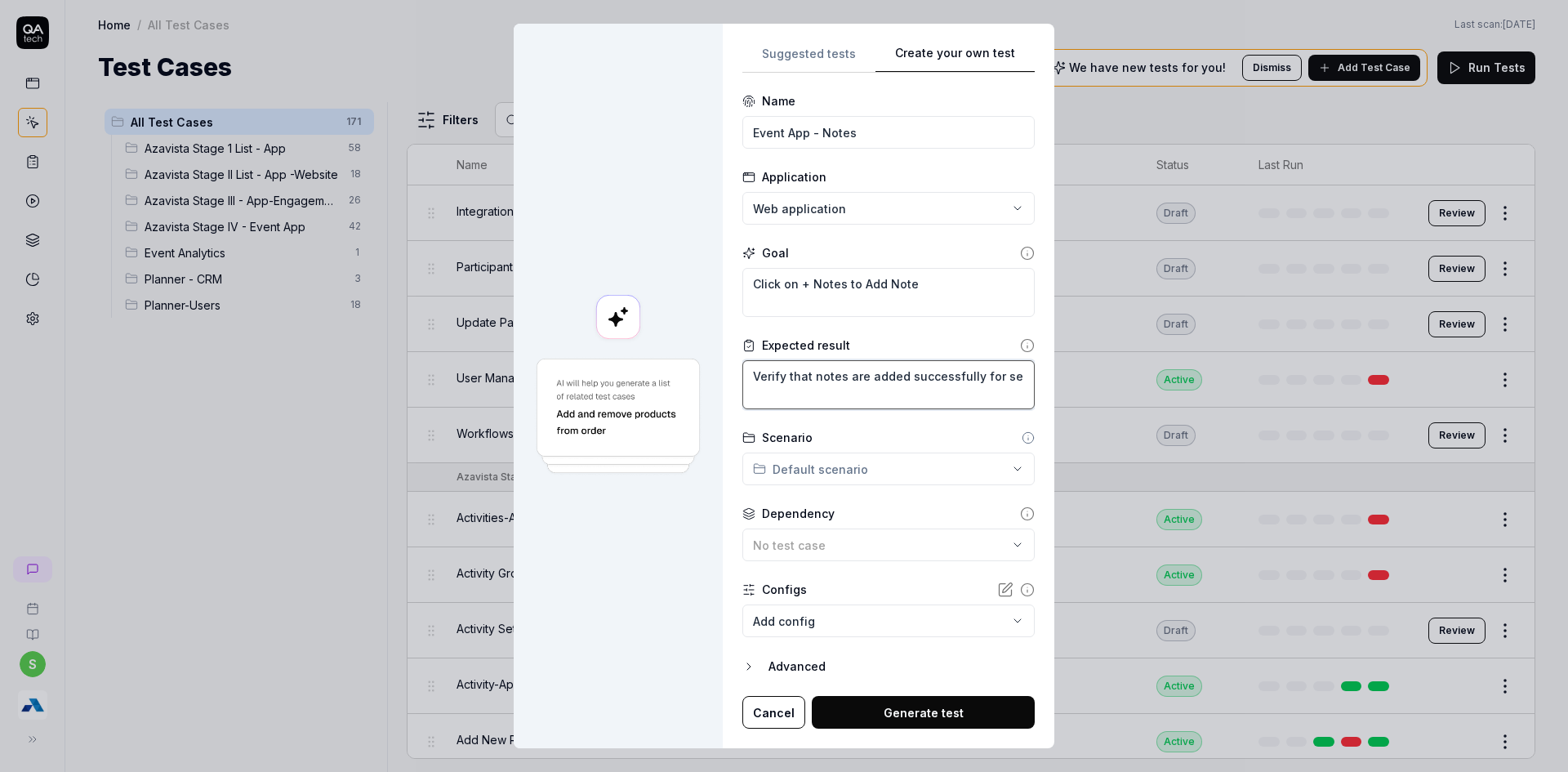
type textarea "Verify that notes are added successfully for sel"
type textarea "*"
type textarea "Verify that notes are added successfully for sele"
type textarea "*"
type textarea "Verify that notes are added successfully for selec"
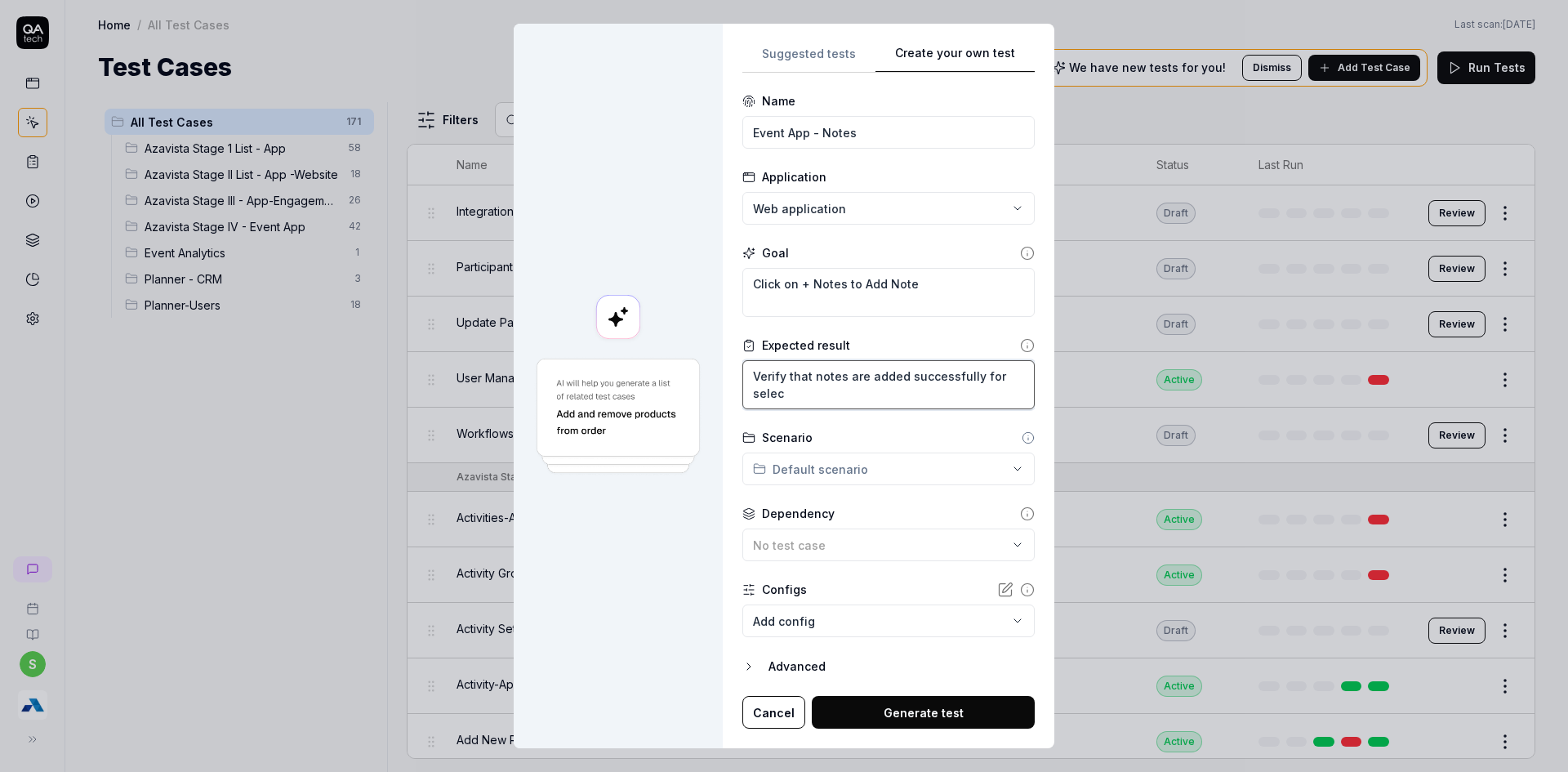
type textarea "*"
type textarea "Verify that notes are added successfully for select"
type textarea "*"
type textarea "Verify that notes are added successfully for selecte"
click at [946, 467] on div "**********" at bounding box center [784, 386] width 1568 height 772
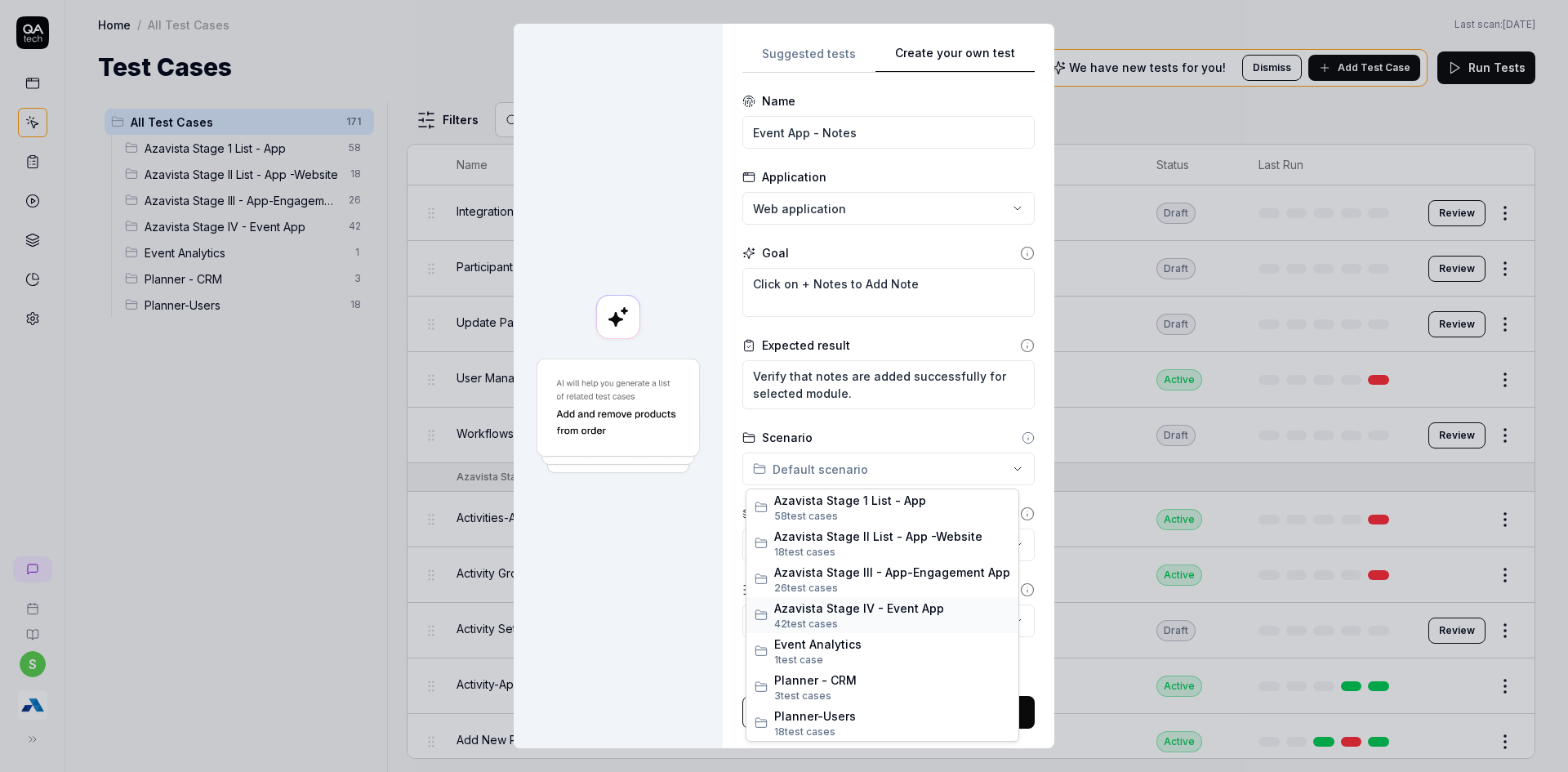
click at [862, 604] on span "Azavista Stage IV - Event App" at bounding box center [892, 608] width 236 height 17
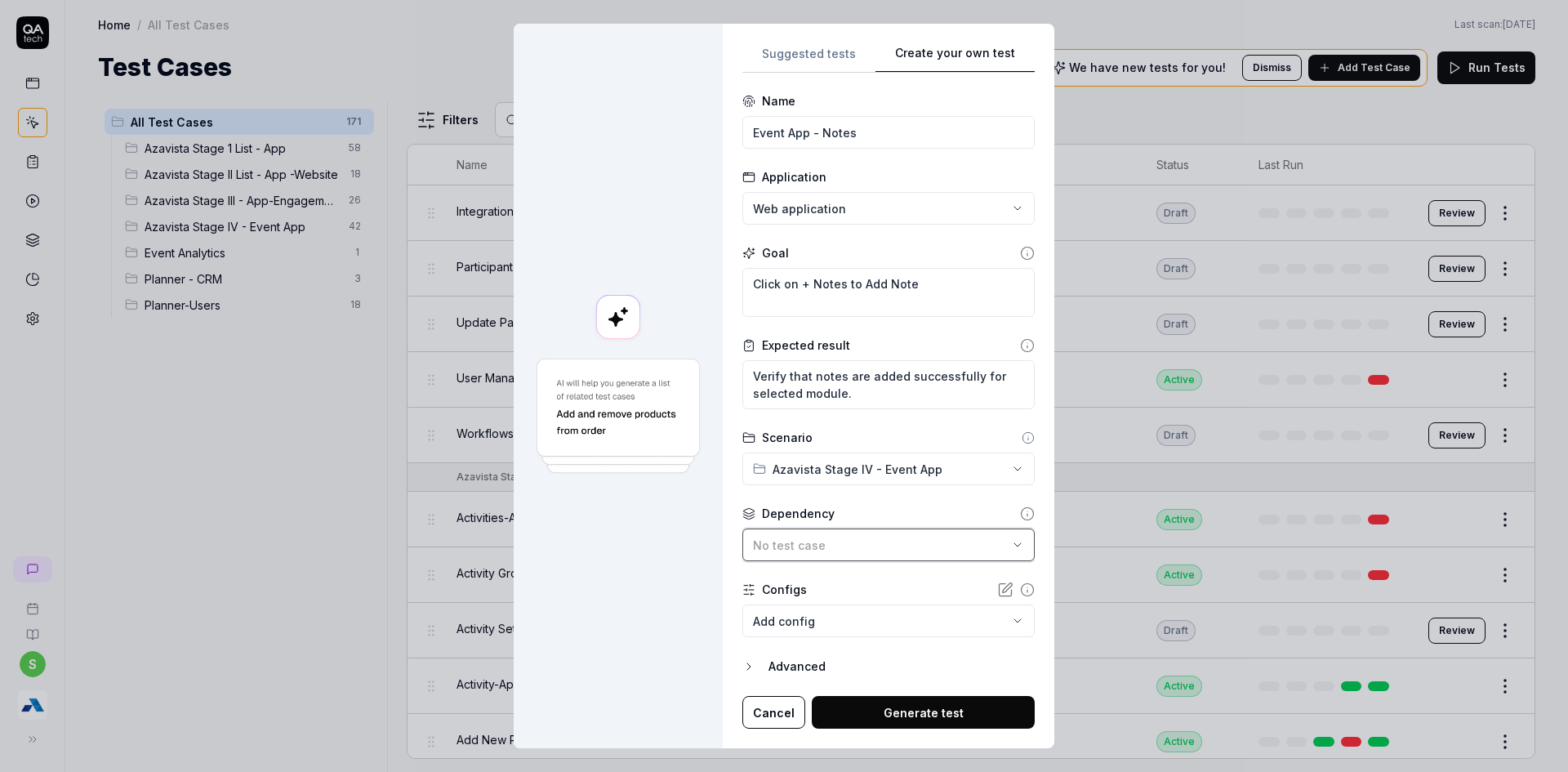
click at [819, 541] on span "No test case" at bounding box center [789, 545] width 73 height 14
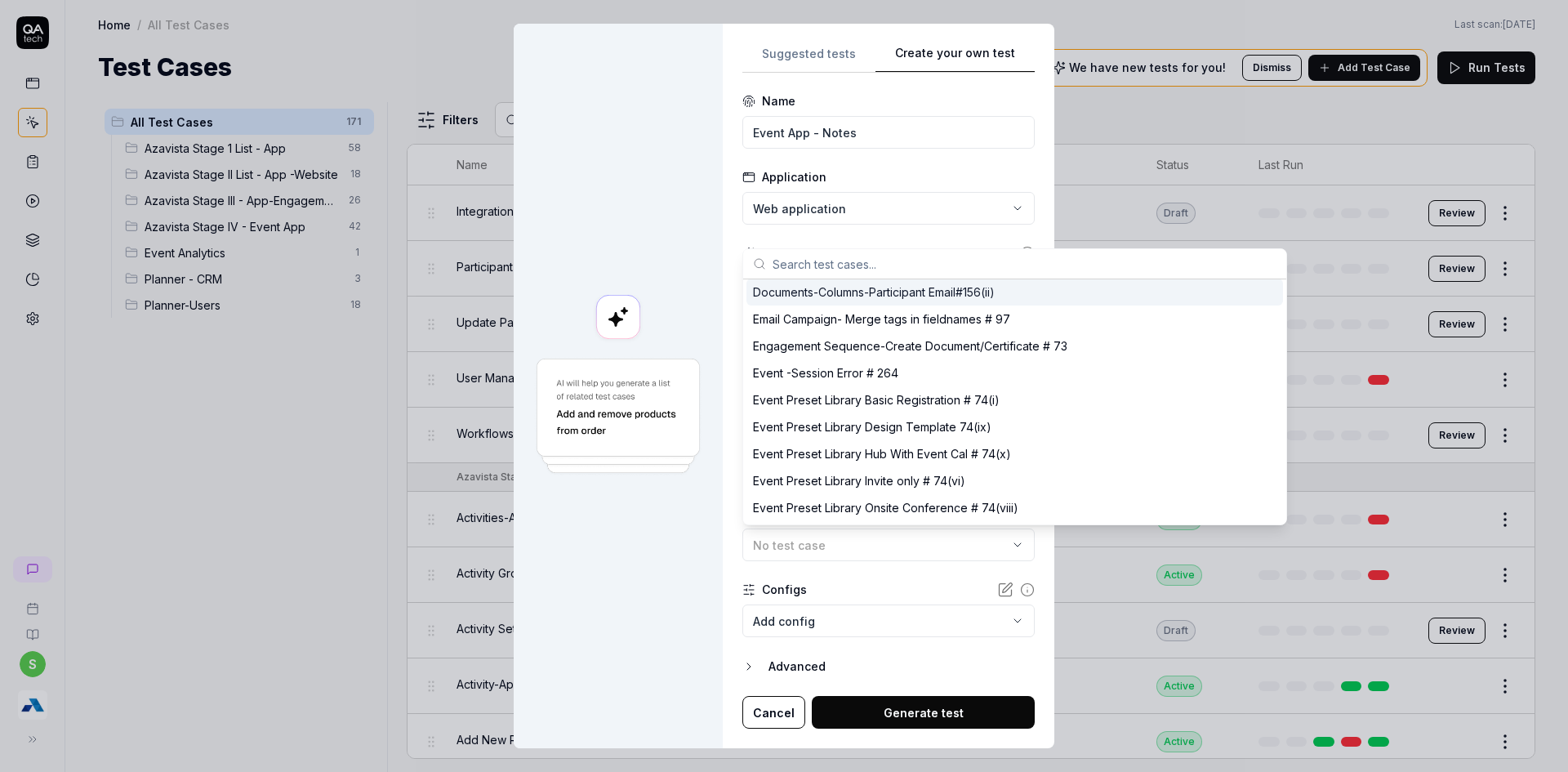
scroll to position [653, 0]
click at [877, 265] on input "text" at bounding box center [1024, 264] width 504 height 29
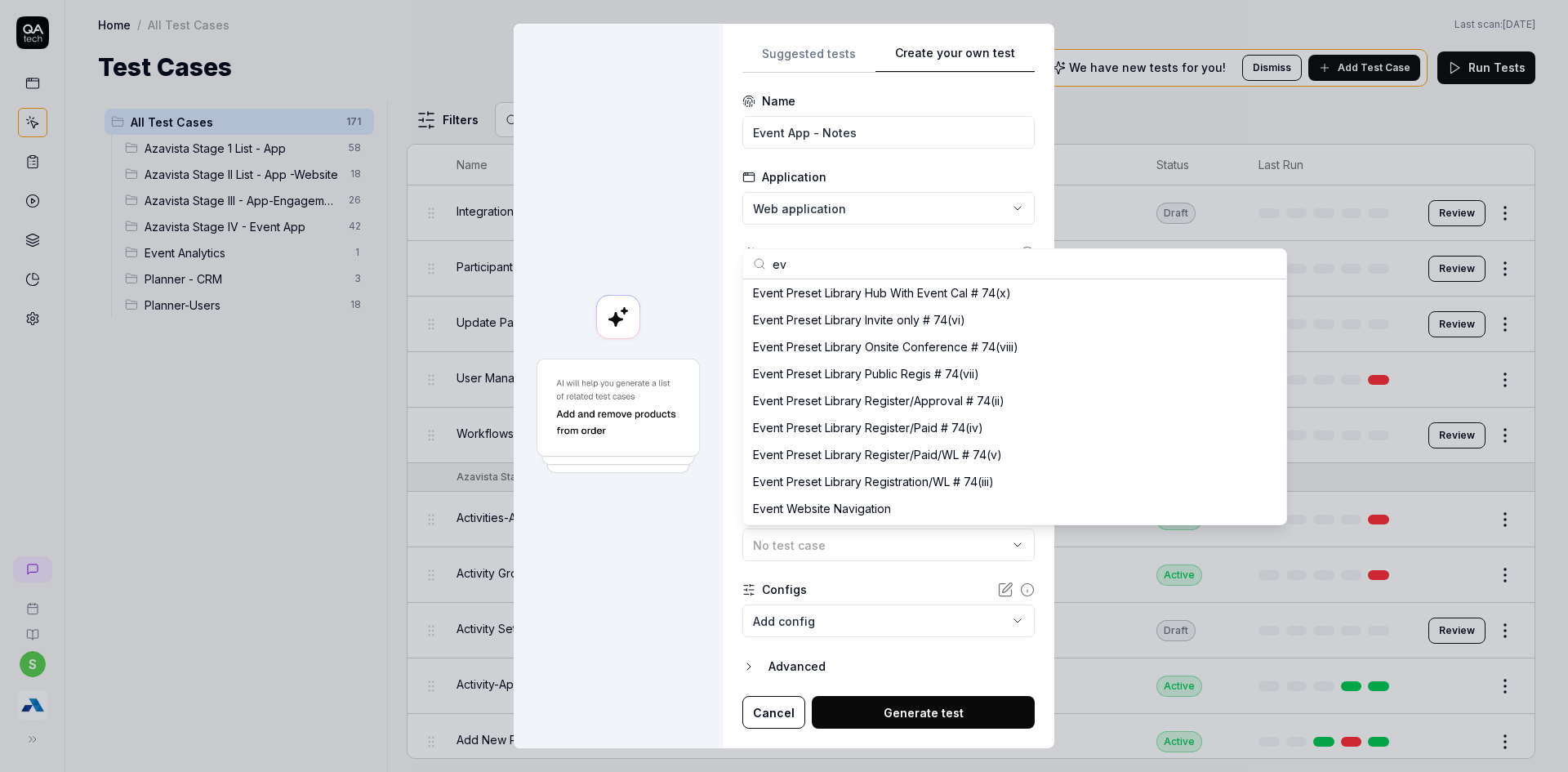
scroll to position [163, 0]
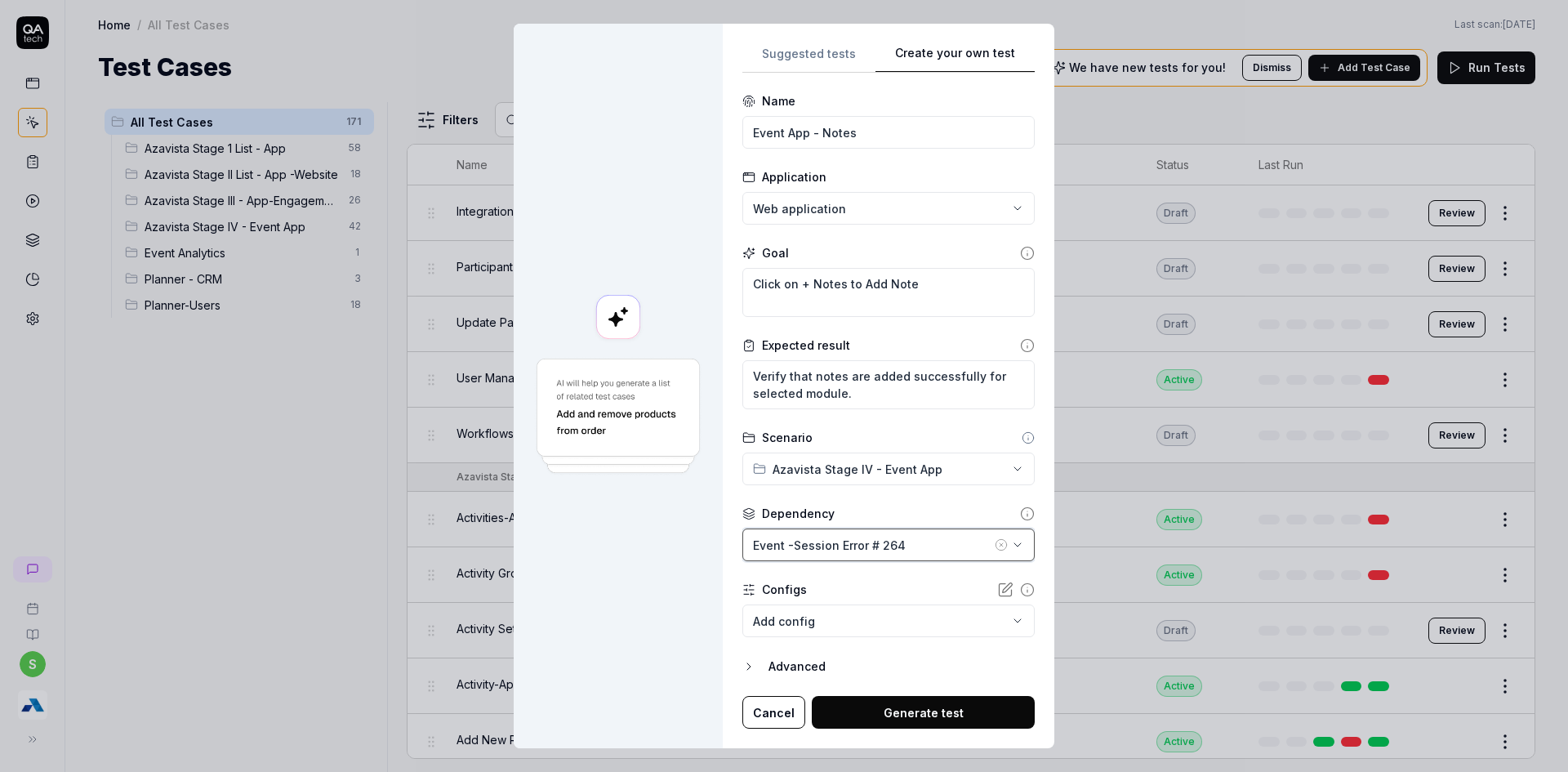
click at [859, 549] on div "Event -Session Error # 264" at bounding box center [872, 545] width 238 height 17
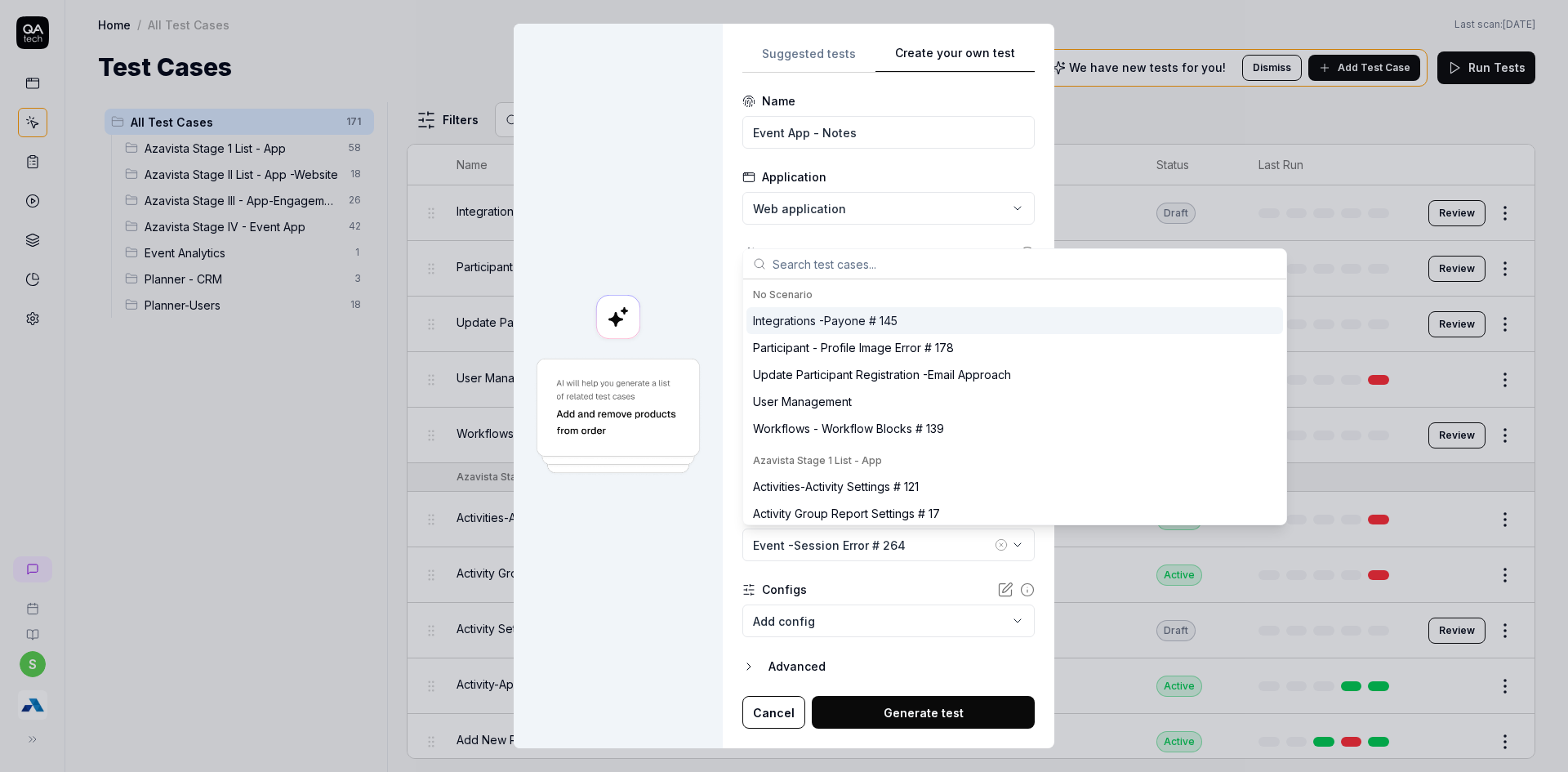
click at [835, 255] on input "text" at bounding box center [1024, 264] width 504 height 29
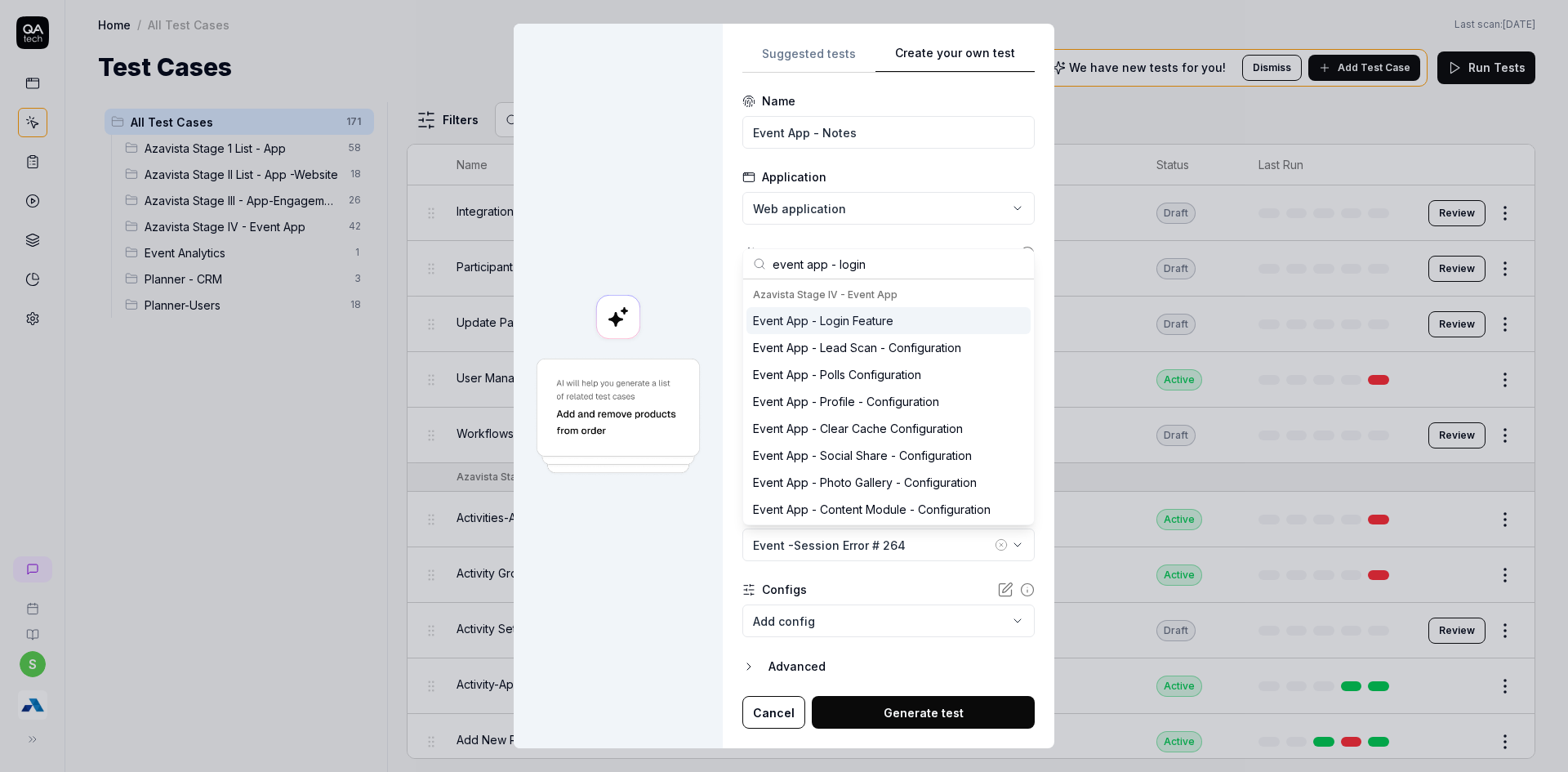
click at [841, 325] on div "Event App - Login Feature" at bounding box center [823, 320] width 140 height 17
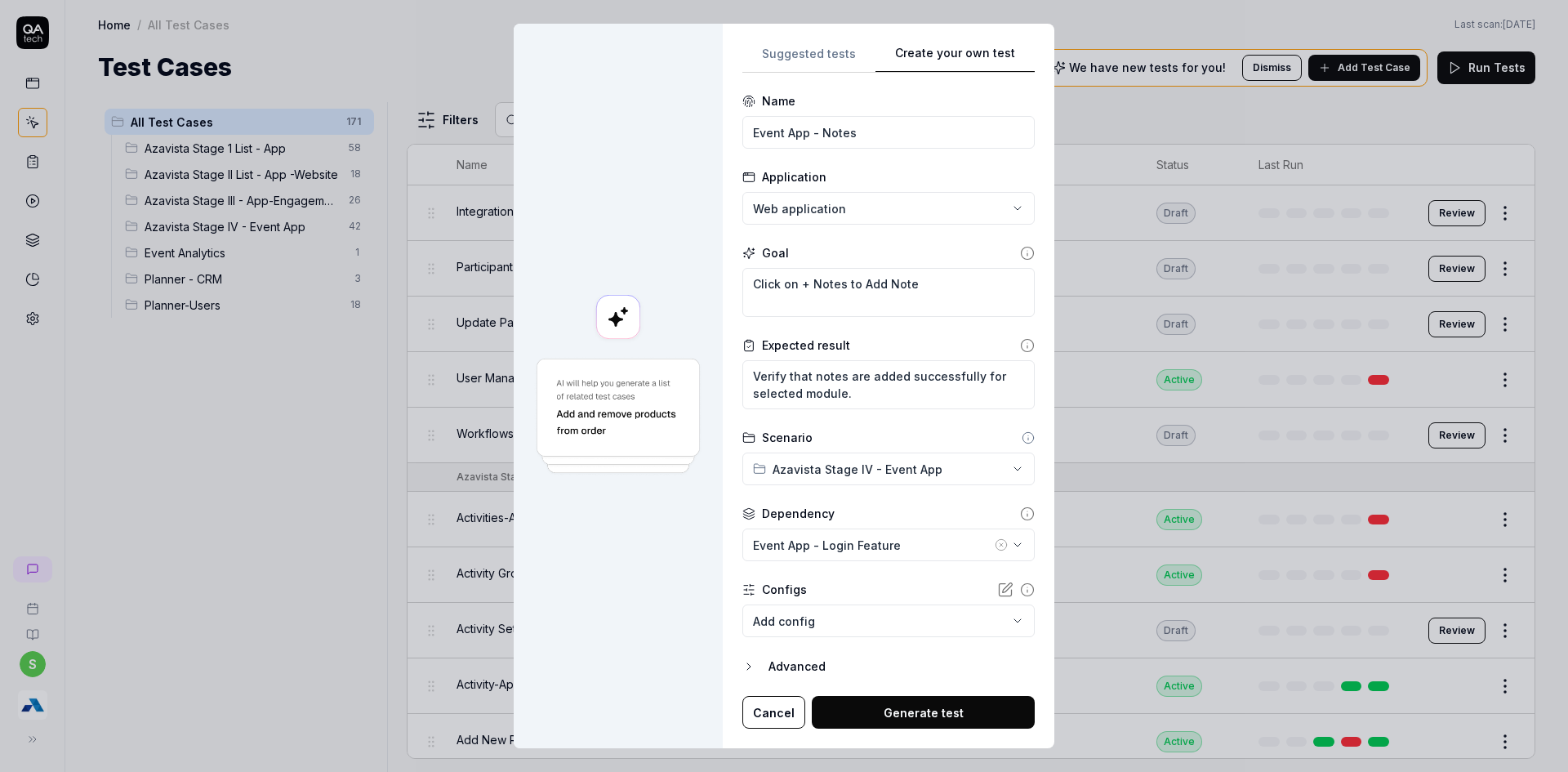
click at [659, 567] on div at bounding box center [619, 386] width 209 height 725
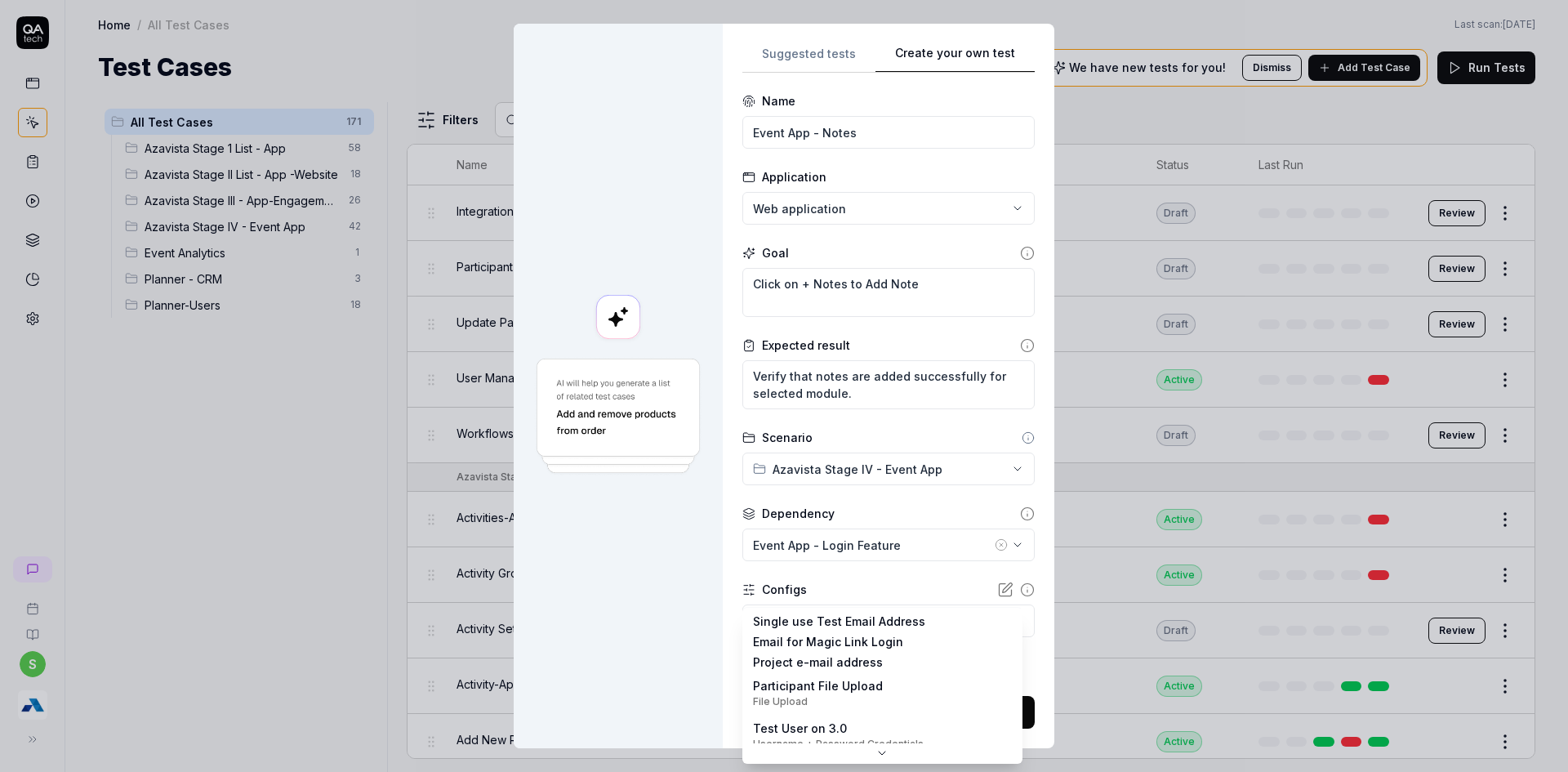
click at [845, 625] on body "s Home / All Test Cases Home / All Test Cases Last scan: Jun 4 2025 Test Cases …" at bounding box center [784, 395] width 1568 height 791
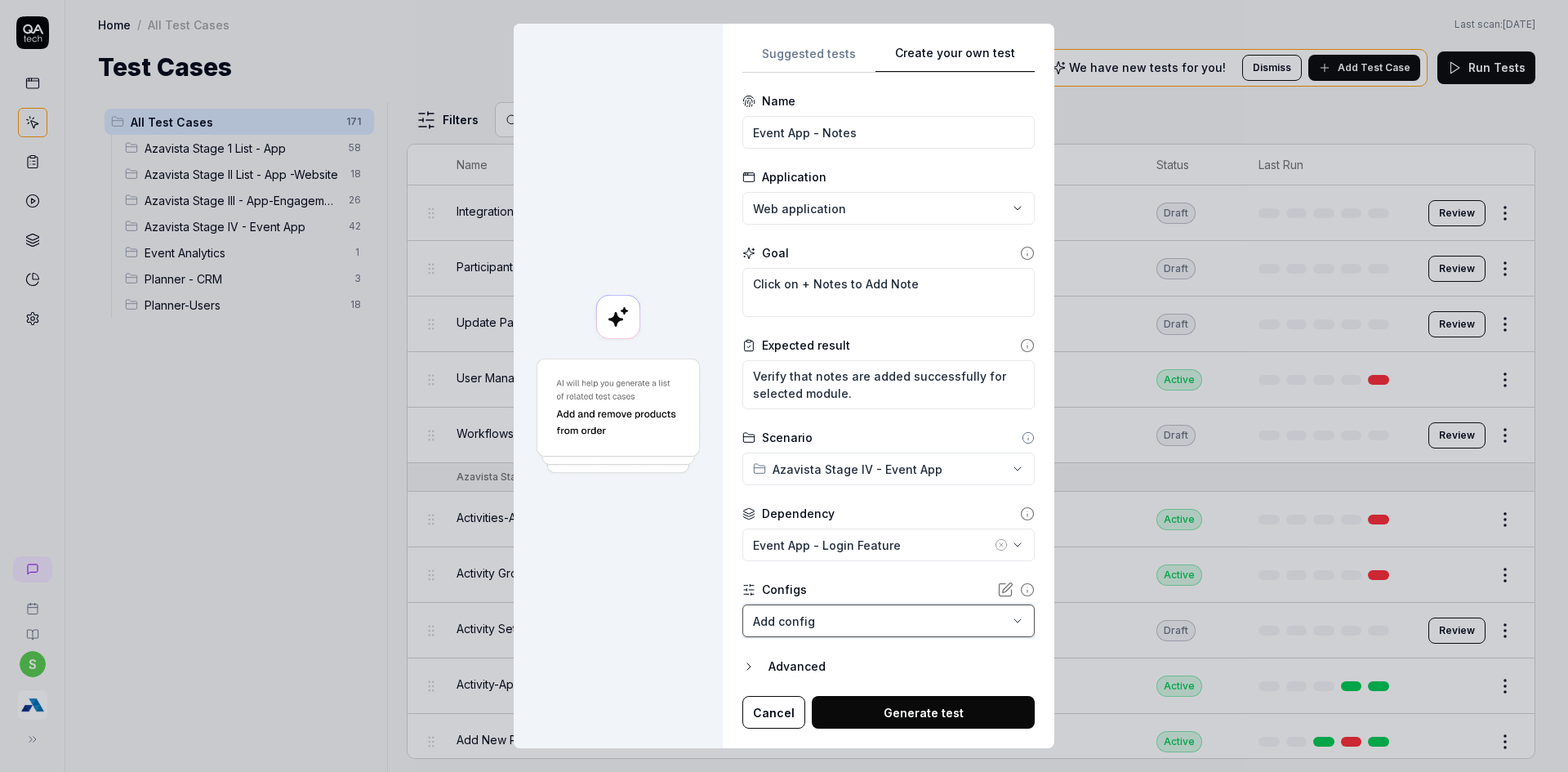
click at [587, 603] on div "**********" at bounding box center [784, 386] width 1568 height 772
click at [902, 716] on button "Generate test" at bounding box center [923, 712] width 223 height 33
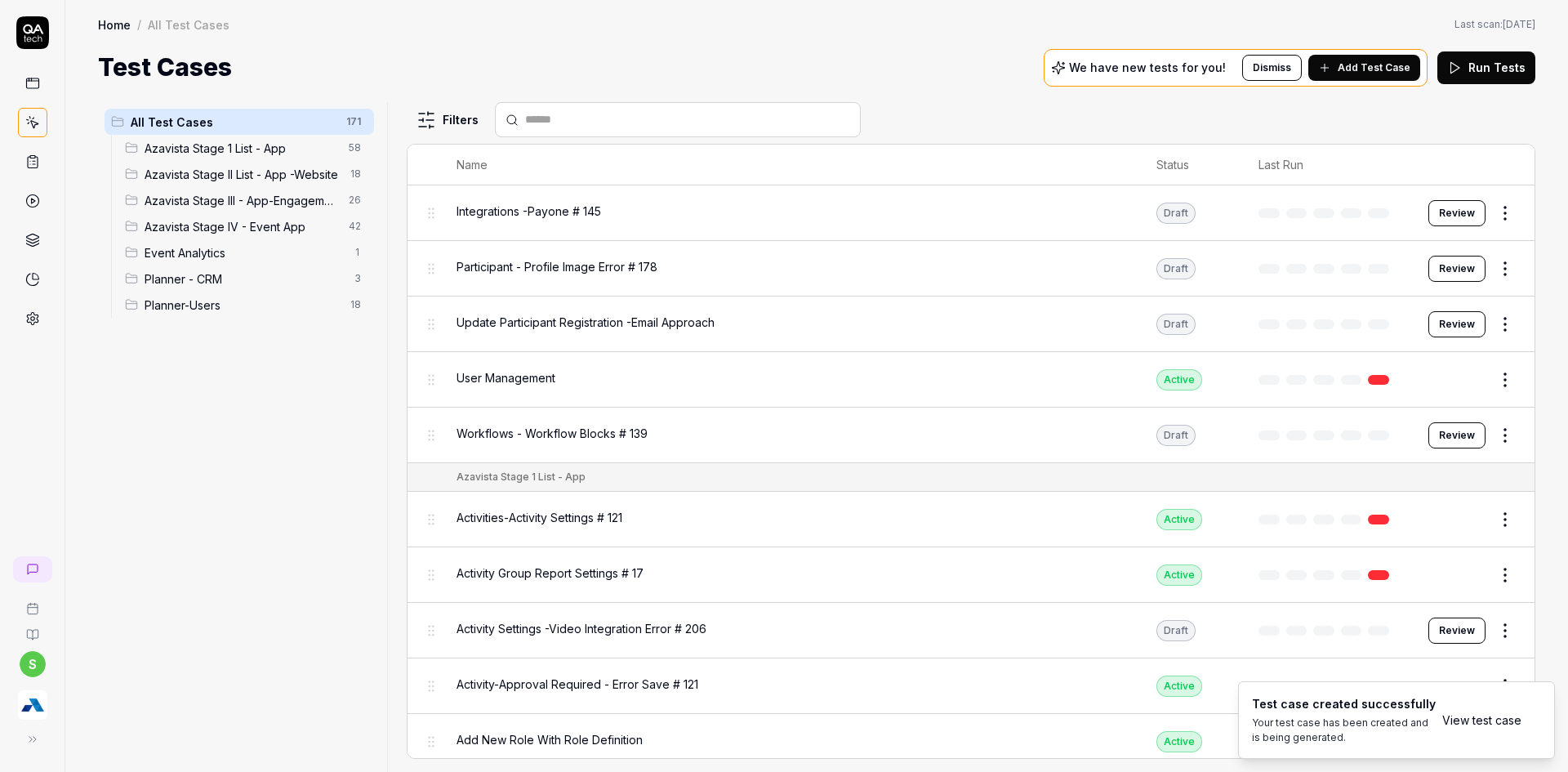
click at [1489, 722] on link "View test case" at bounding box center [1482, 719] width 79 height 17
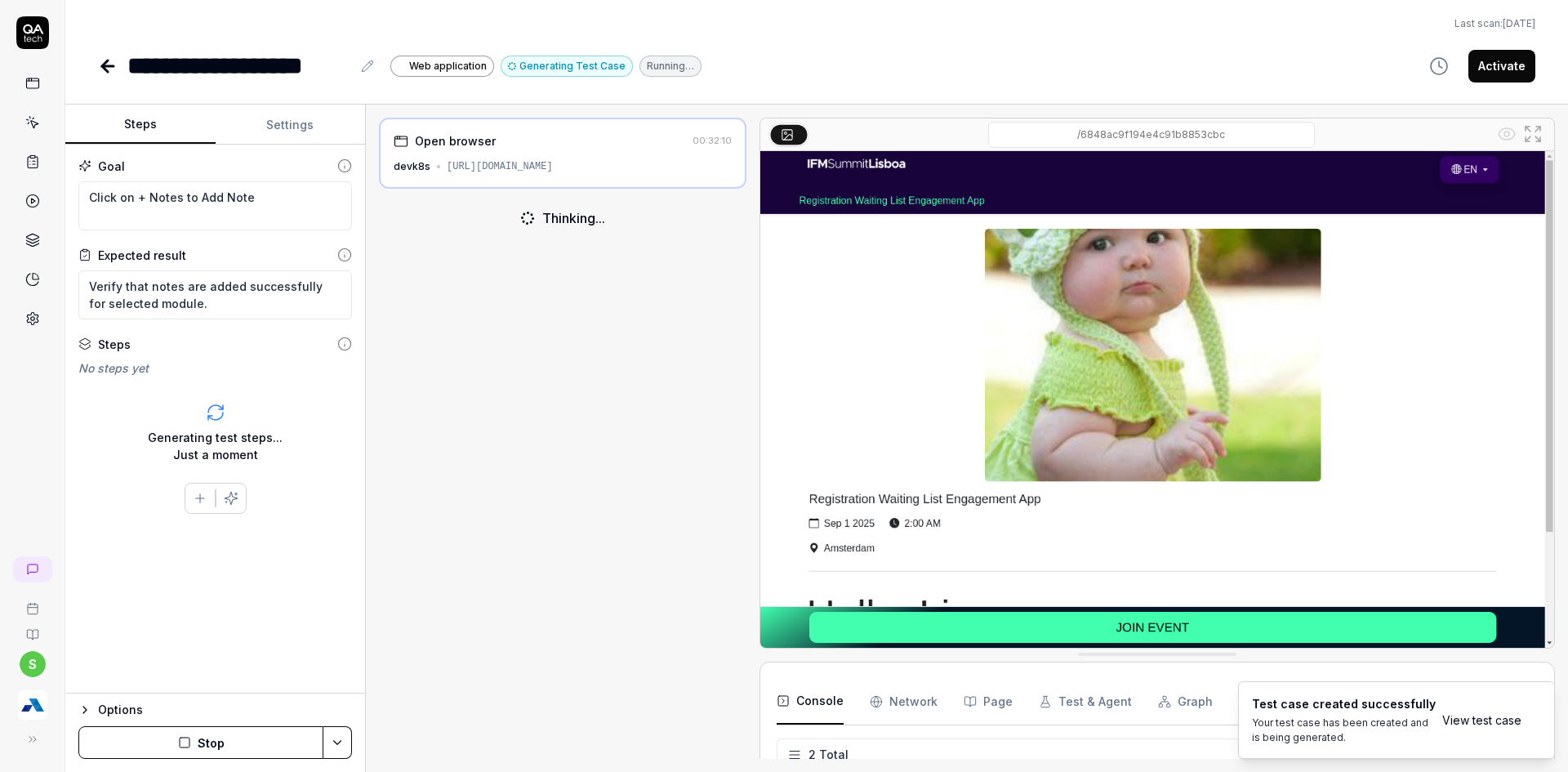
click at [183, 744] on icon "button" at bounding box center [185, 742] width 13 height 13
click at [200, 415] on button "button" at bounding box center [200, 405] width 29 height 29
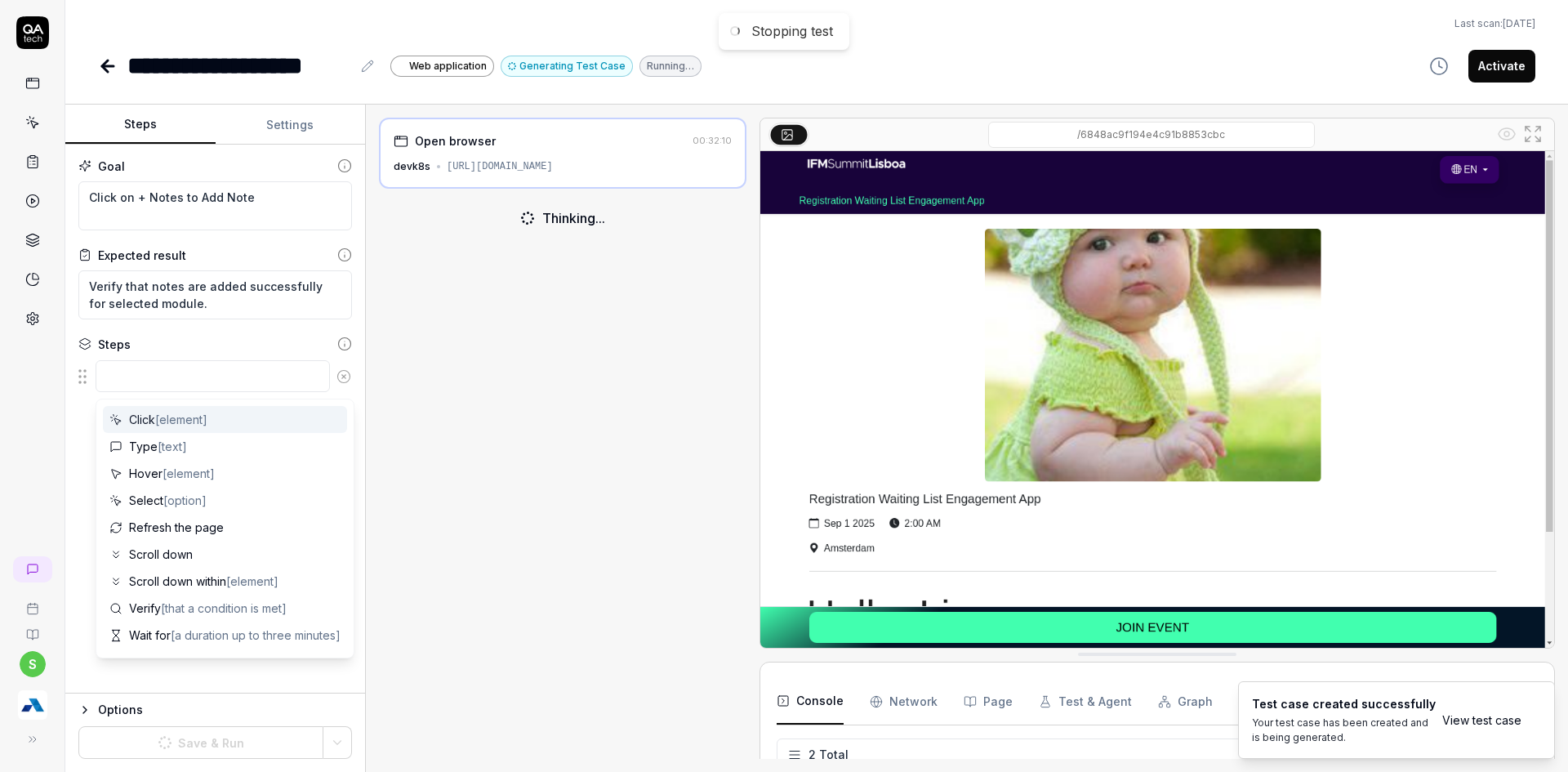
click at [157, 378] on textarea at bounding box center [212, 376] width 234 height 32
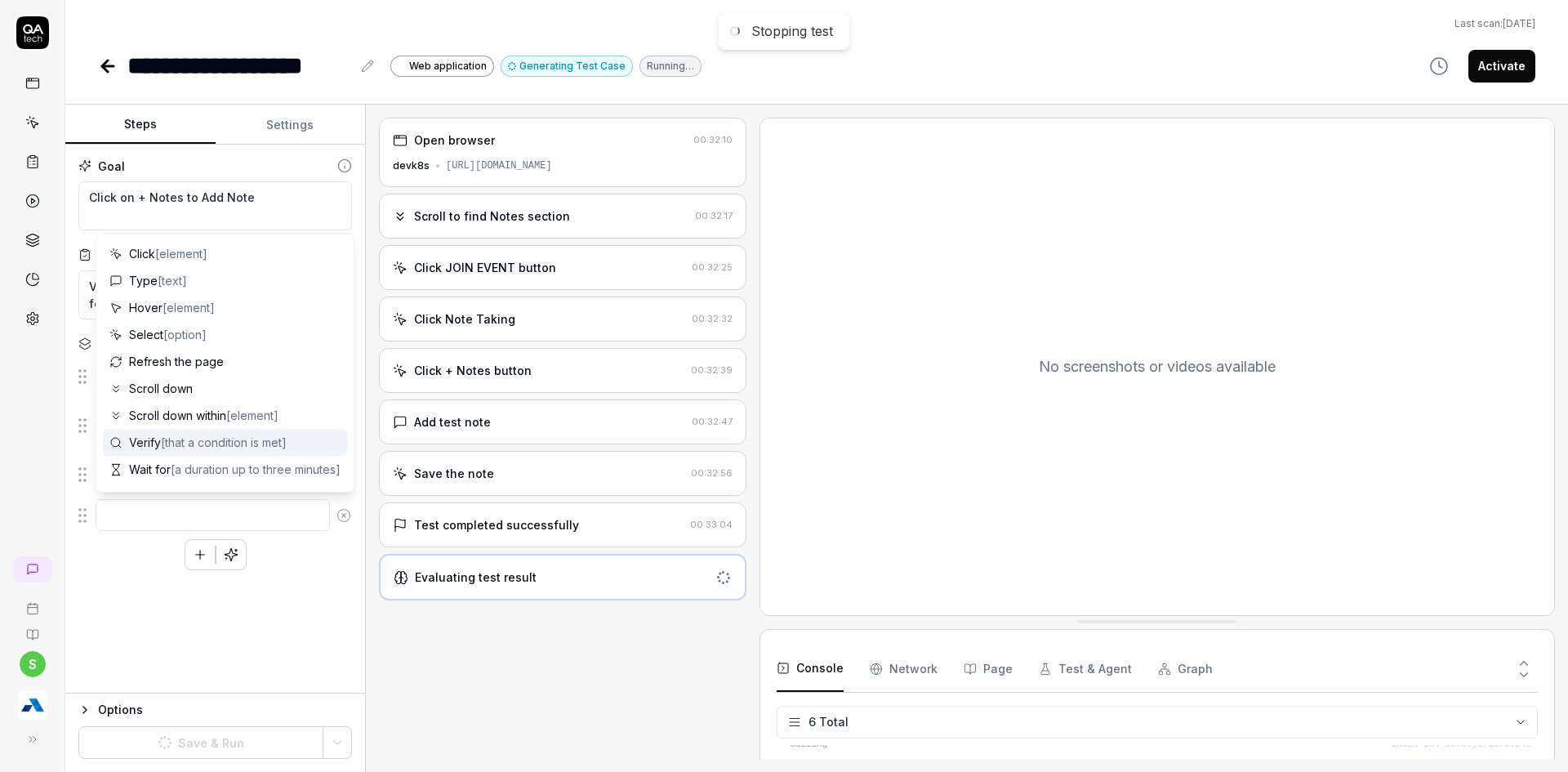
click at [31, 447] on div "s" at bounding box center [32, 386] width 65 height 772
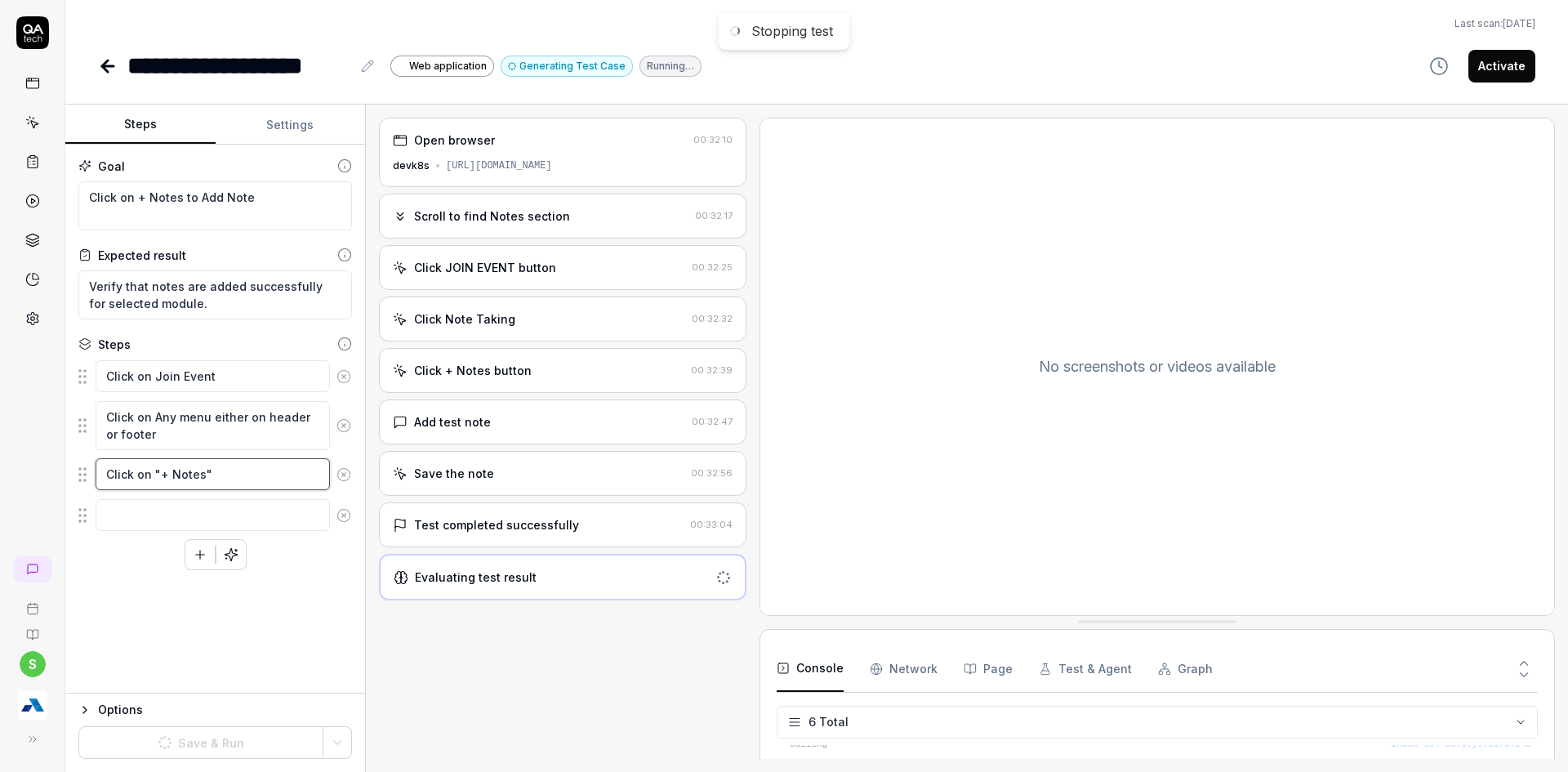
click at [262, 472] on textarea "Click on "+ Notes"" at bounding box center [212, 474] width 234 height 32
click at [349, 562] on icon at bounding box center [344, 556] width 15 height 15
click at [248, 514] on textarea "Enter notes" at bounding box center [212, 515] width 234 height 32
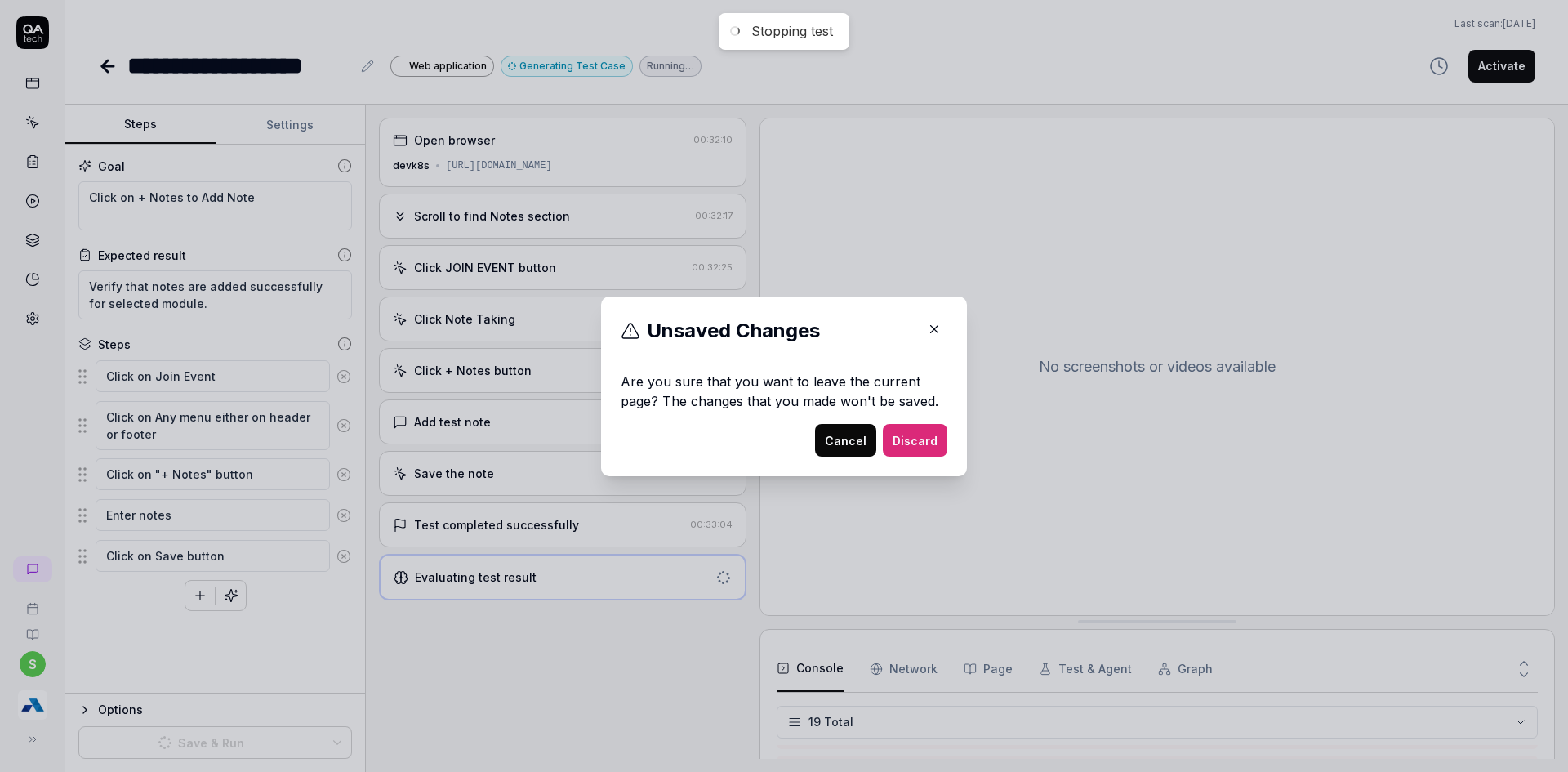
scroll to position [510, 0]
click at [843, 440] on button "Cancel" at bounding box center [846, 440] width 61 height 33
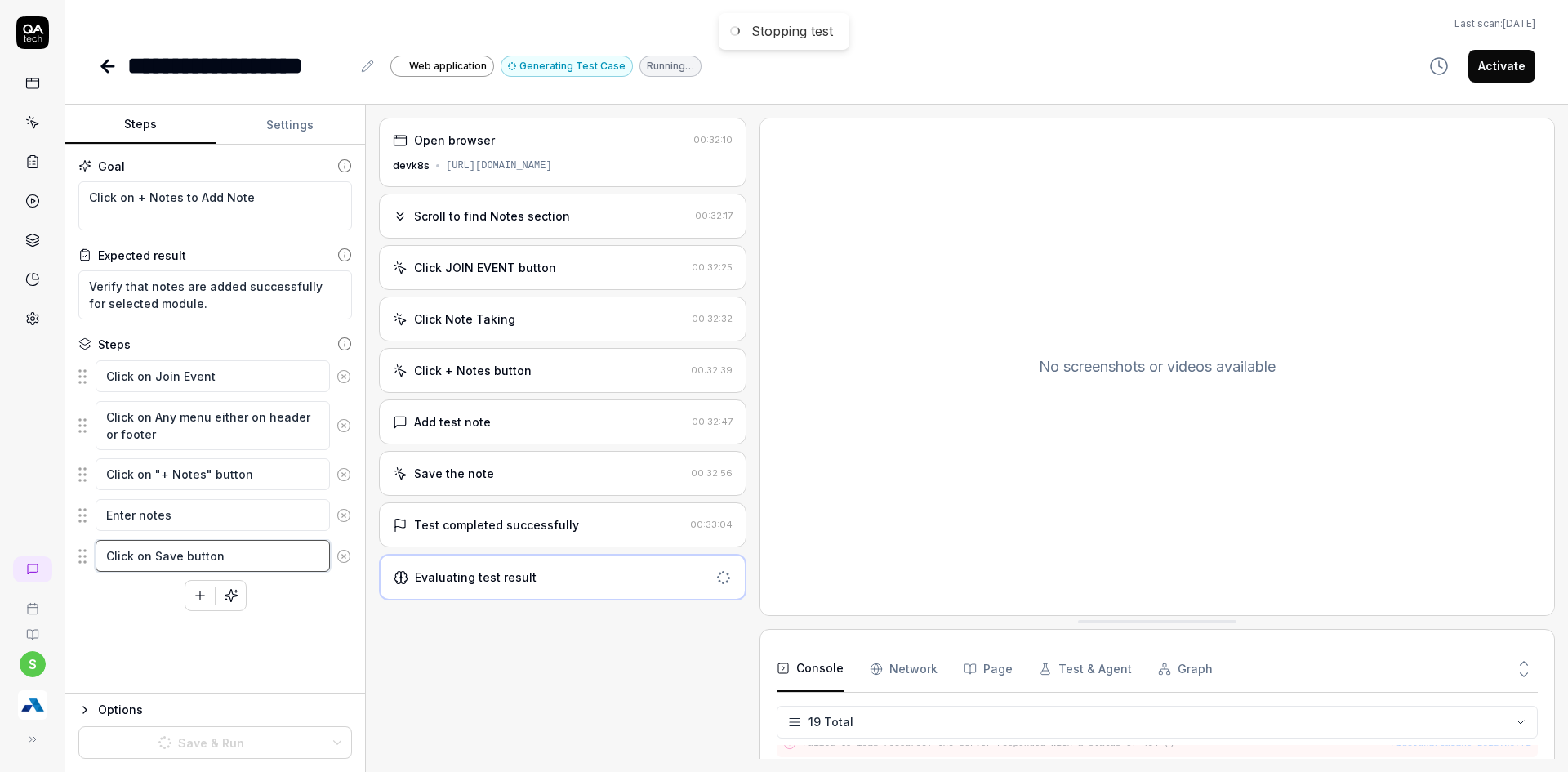
click at [283, 550] on textarea "Click on Save button" at bounding box center [212, 555] width 234 height 32
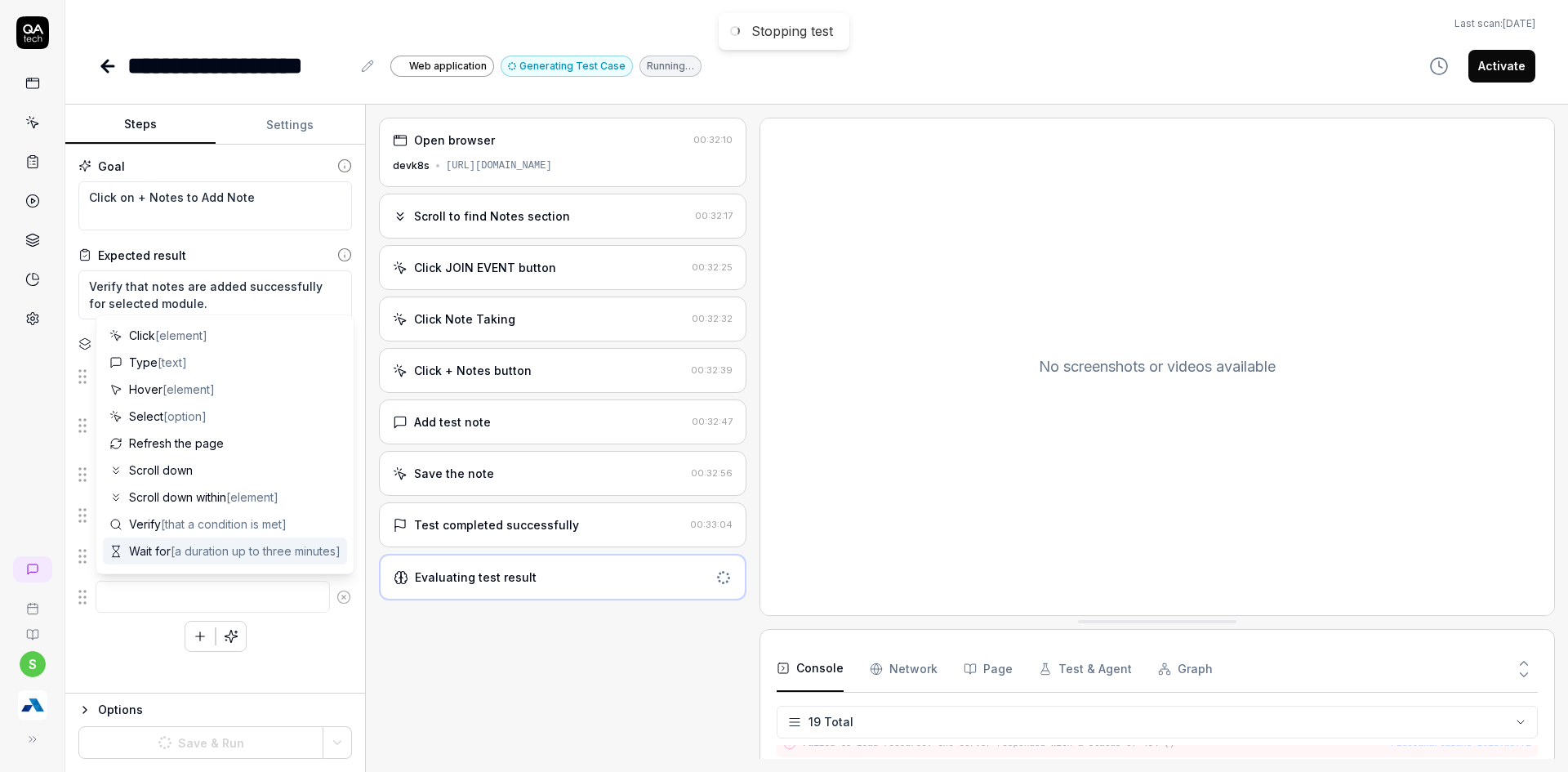
click at [300, 648] on div "Click on Join Event Click on Any menu either on header or footer Click on "+ No…" at bounding box center [215, 506] width 274 height 292
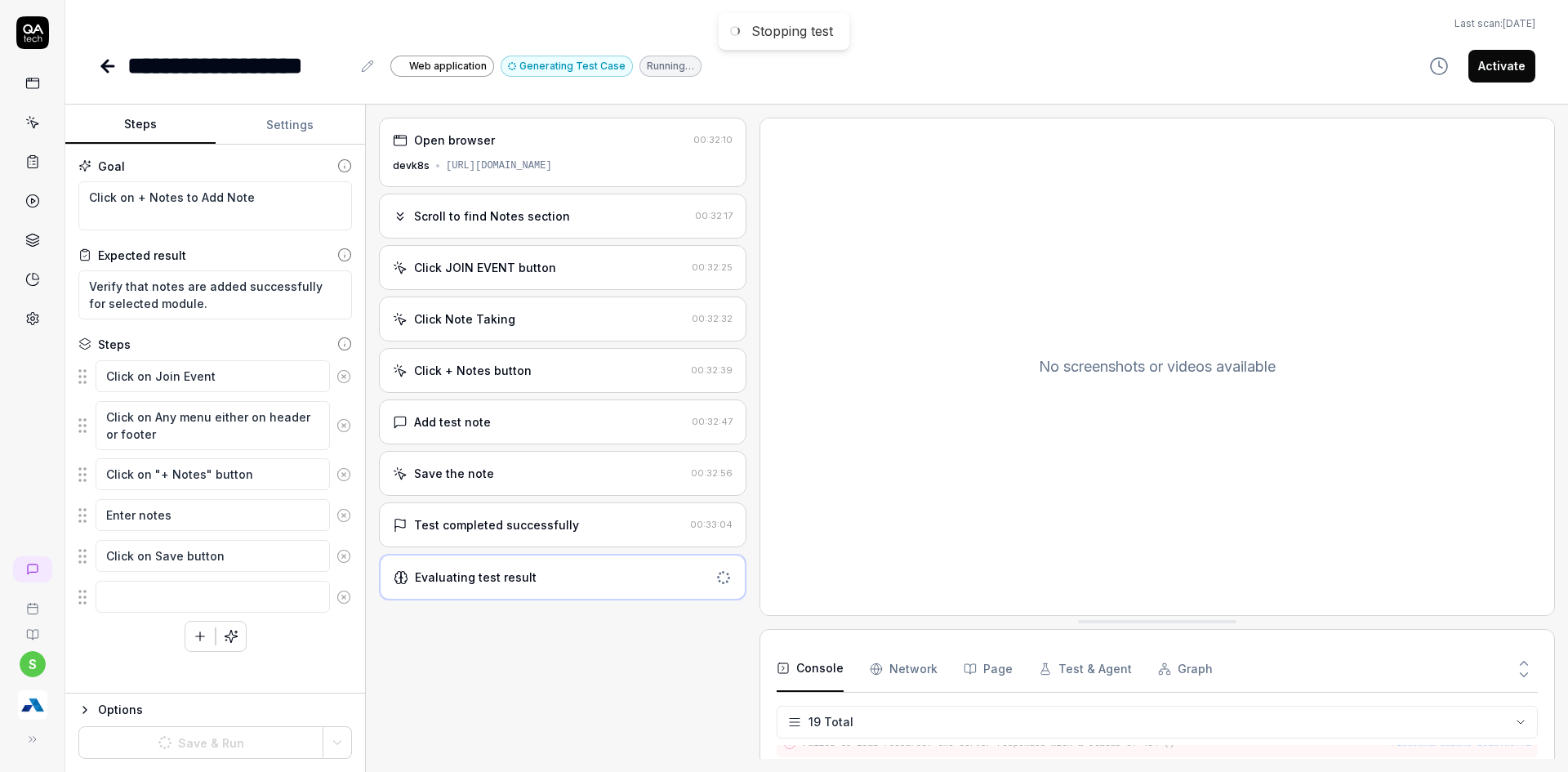
click at [348, 592] on icon at bounding box center [344, 597] width 15 height 15
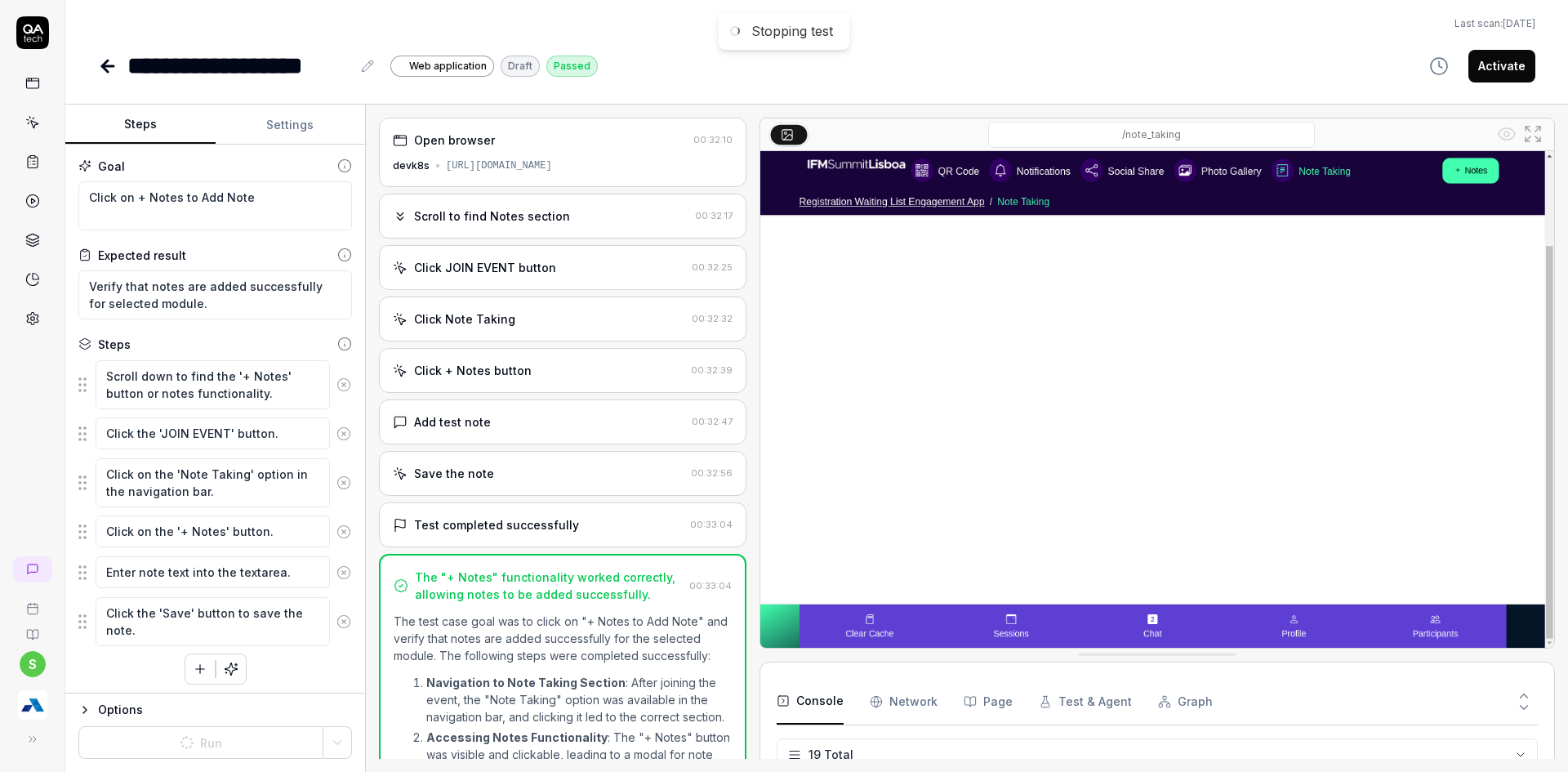
click at [336, 387] on icon at bounding box center [344, 385] width 15 height 15
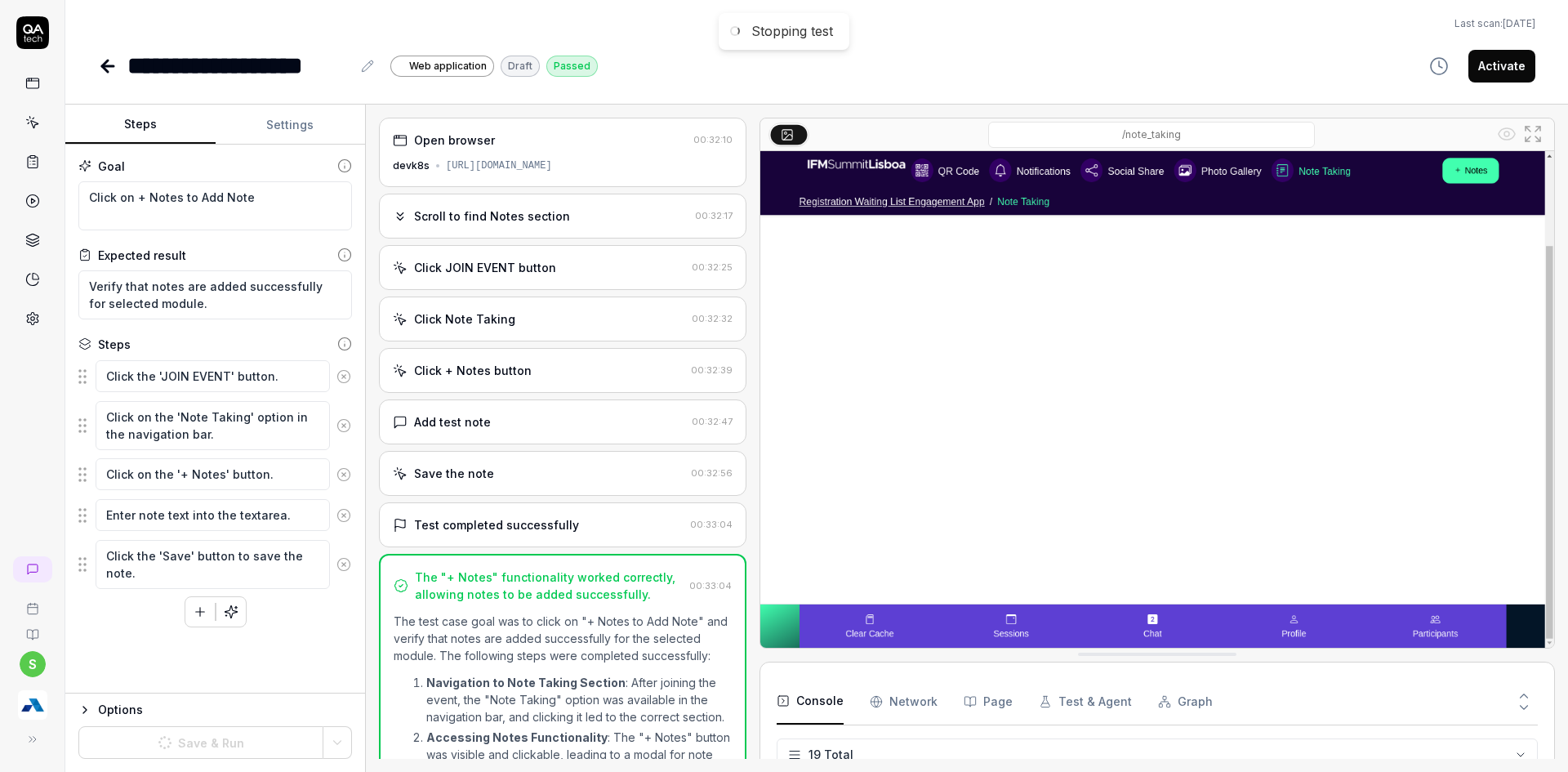
click at [348, 422] on circle at bounding box center [343, 425] width 12 height 12
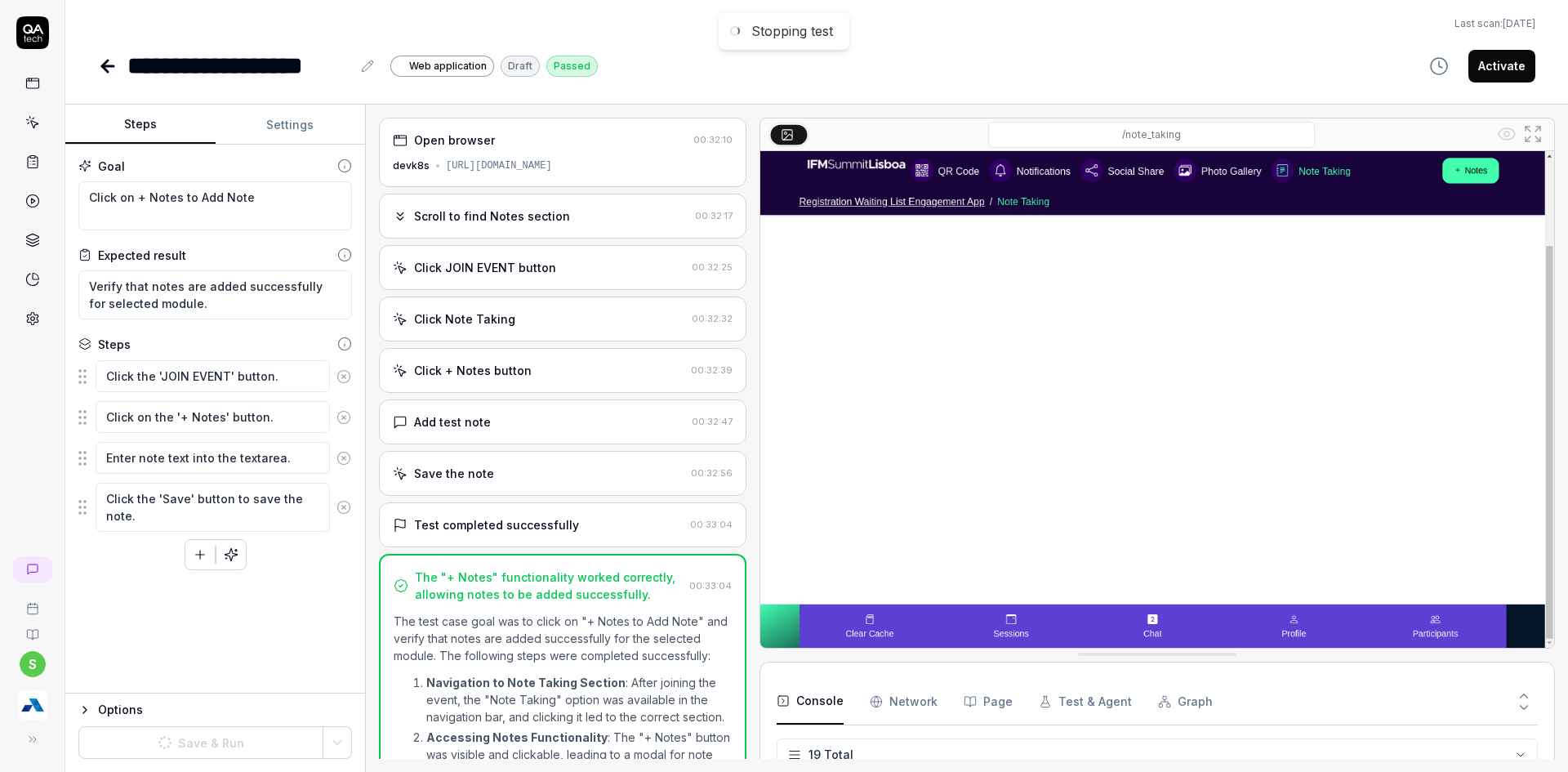
click at [348, 422] on icon at bounding box center [344, 417] width 15 height 15
click at [348, 422] on circle at bounding box center [343, 425] width 12 height 12
click at [348, 376] on icon at bounding box center [344, 377] width 15 height 15
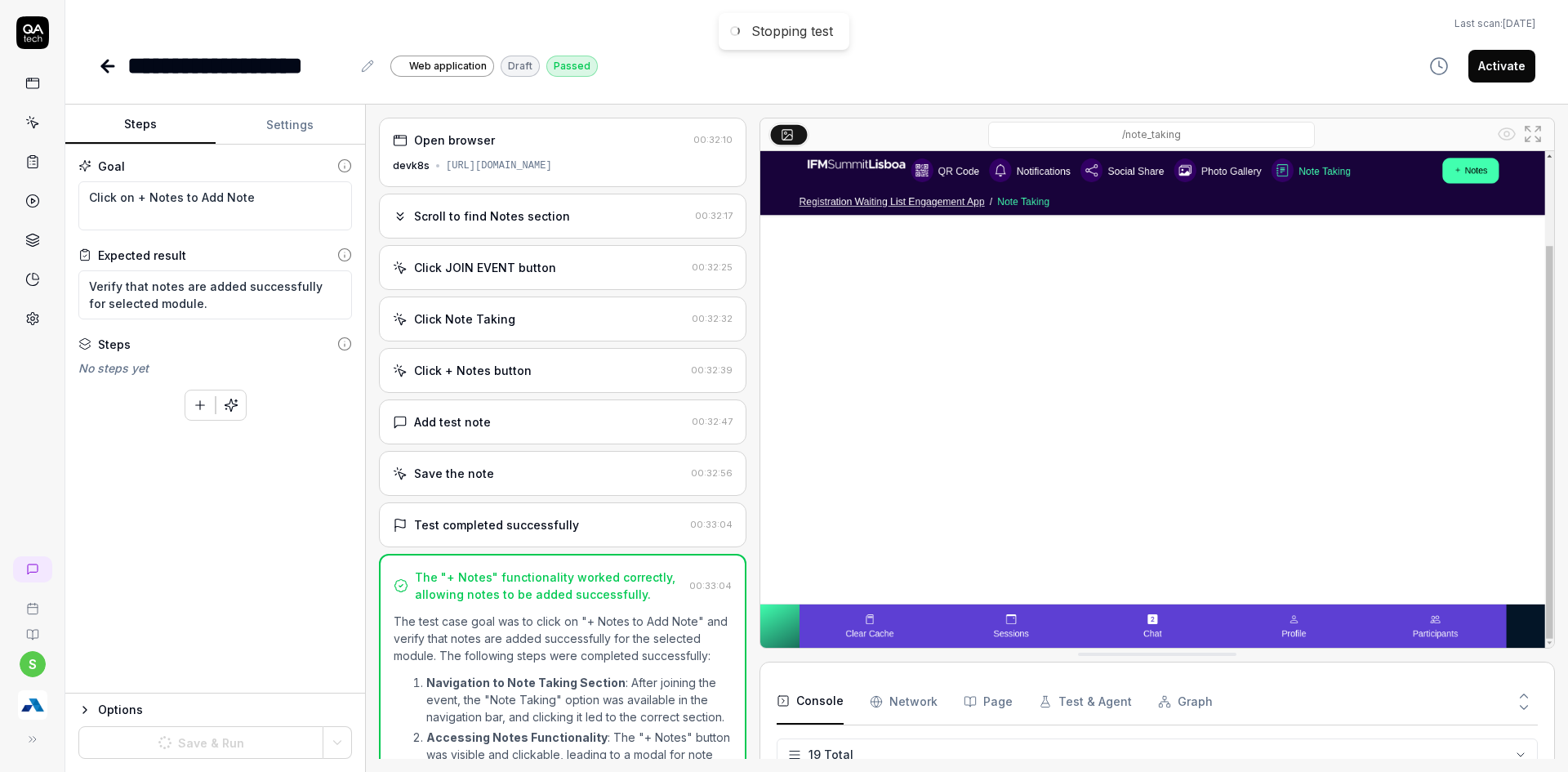
click at [838, 87] on div "**********" at bounding box center [816, 386] width 1503 height 772
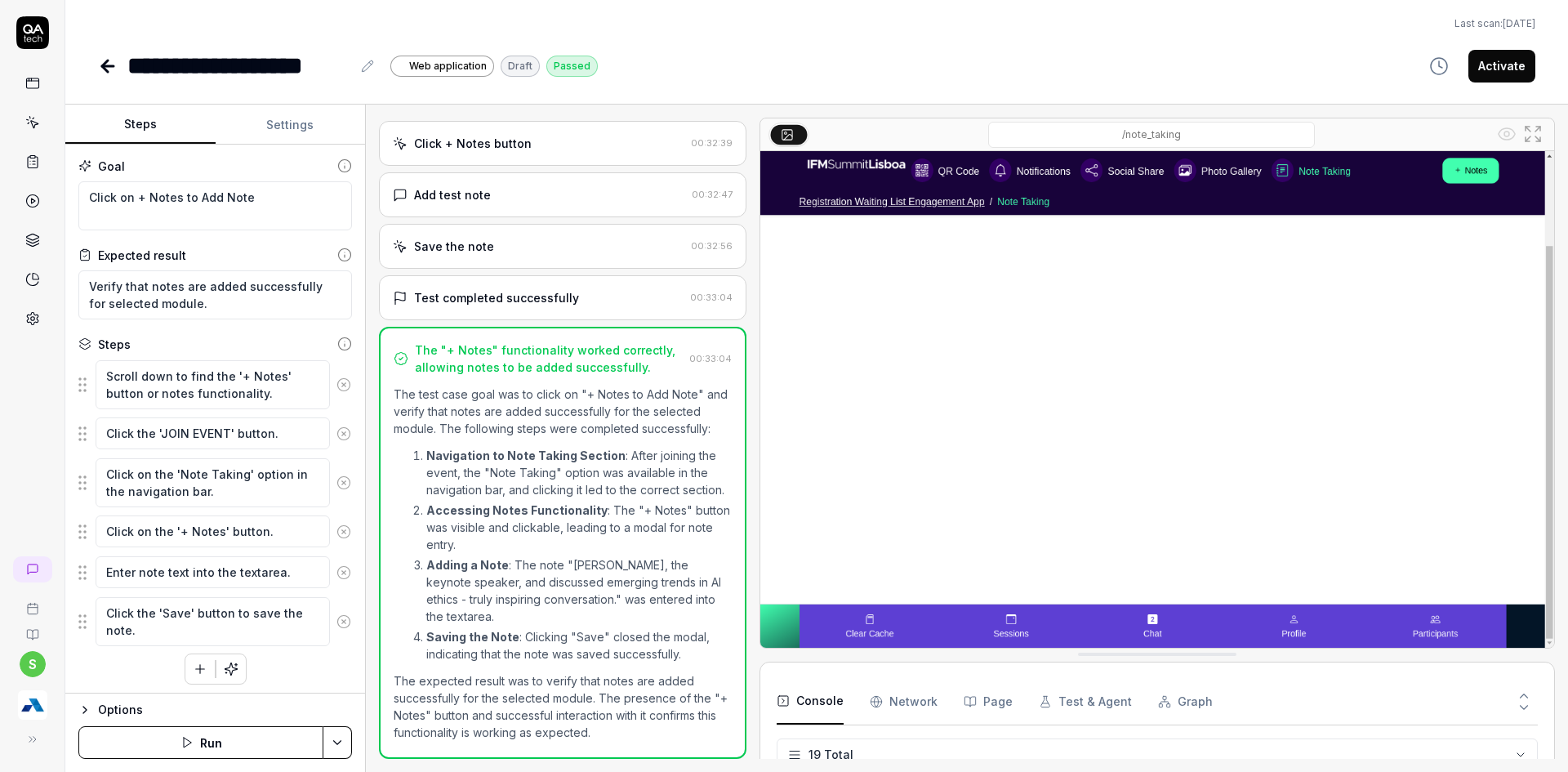
scroll to position [509, 0]
click at [339, 386] on button at bounding box center [343, 384] width 27 height 33
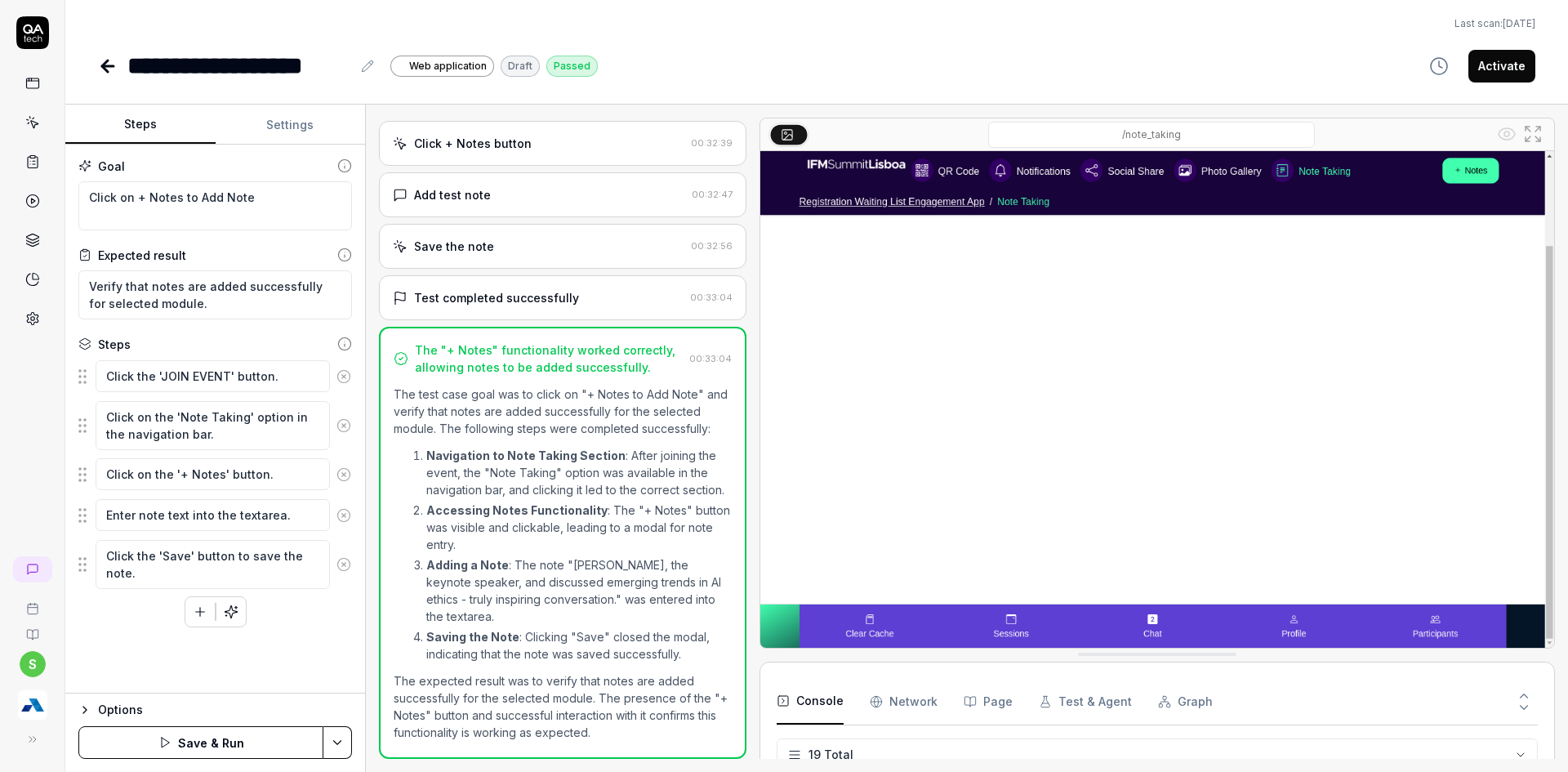
click at [339, 386] on button at bounding box center [343, 376] width 27 height 33
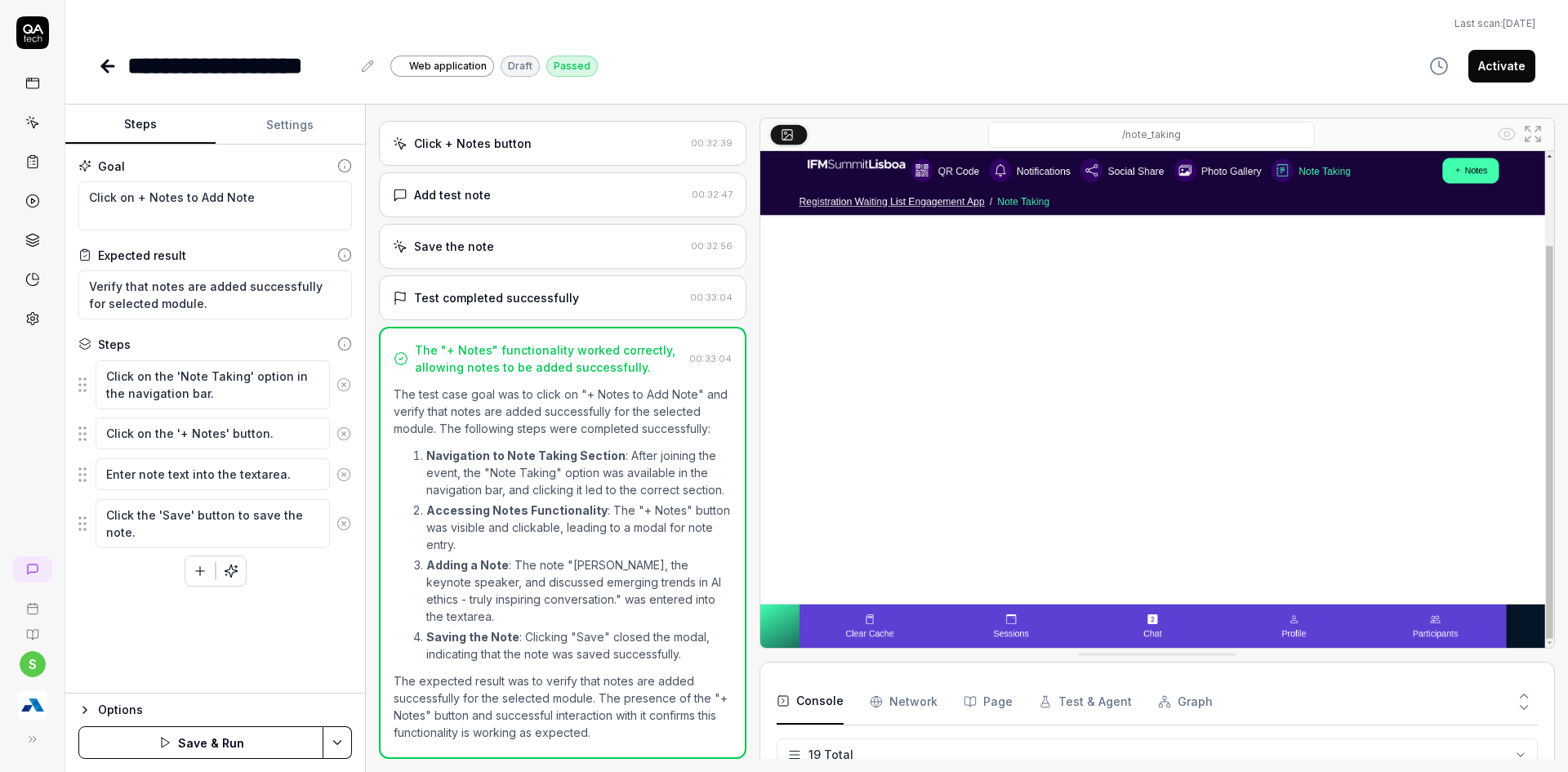
click at [339, 386] on icon at bounding box center [344, 385] width 15 height 15
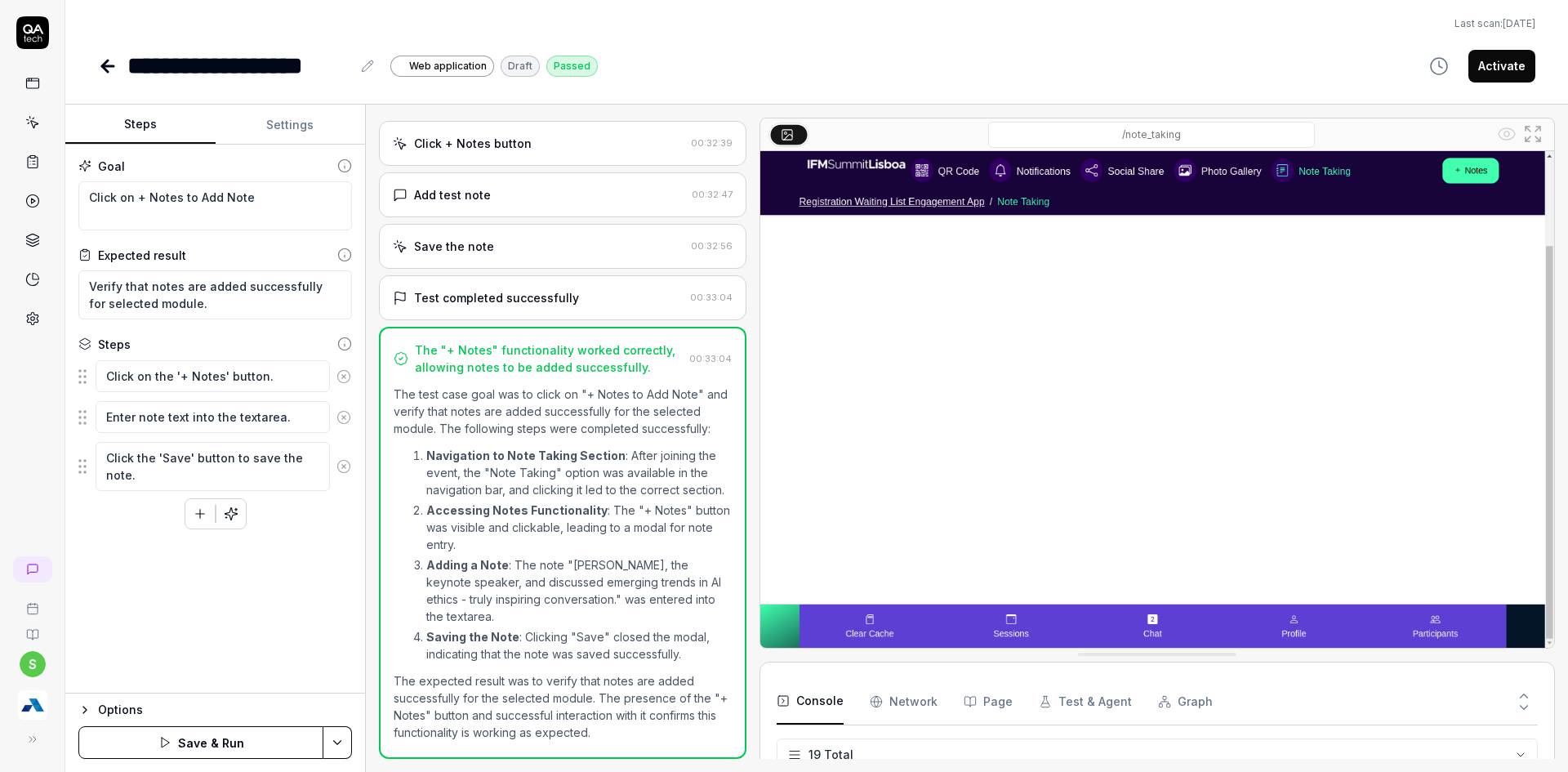
click at [339, 386] on button at bounding box center [343, 376] width 27 height 33
click at [339, 386] on icon at bounding box center [344, 385] width 15 height 15
click at [182, 402] on div "To pick up a draggable item, press the space bar. While dragging, use the arrow…" at bounding box center [215, 402] width 274 height 38
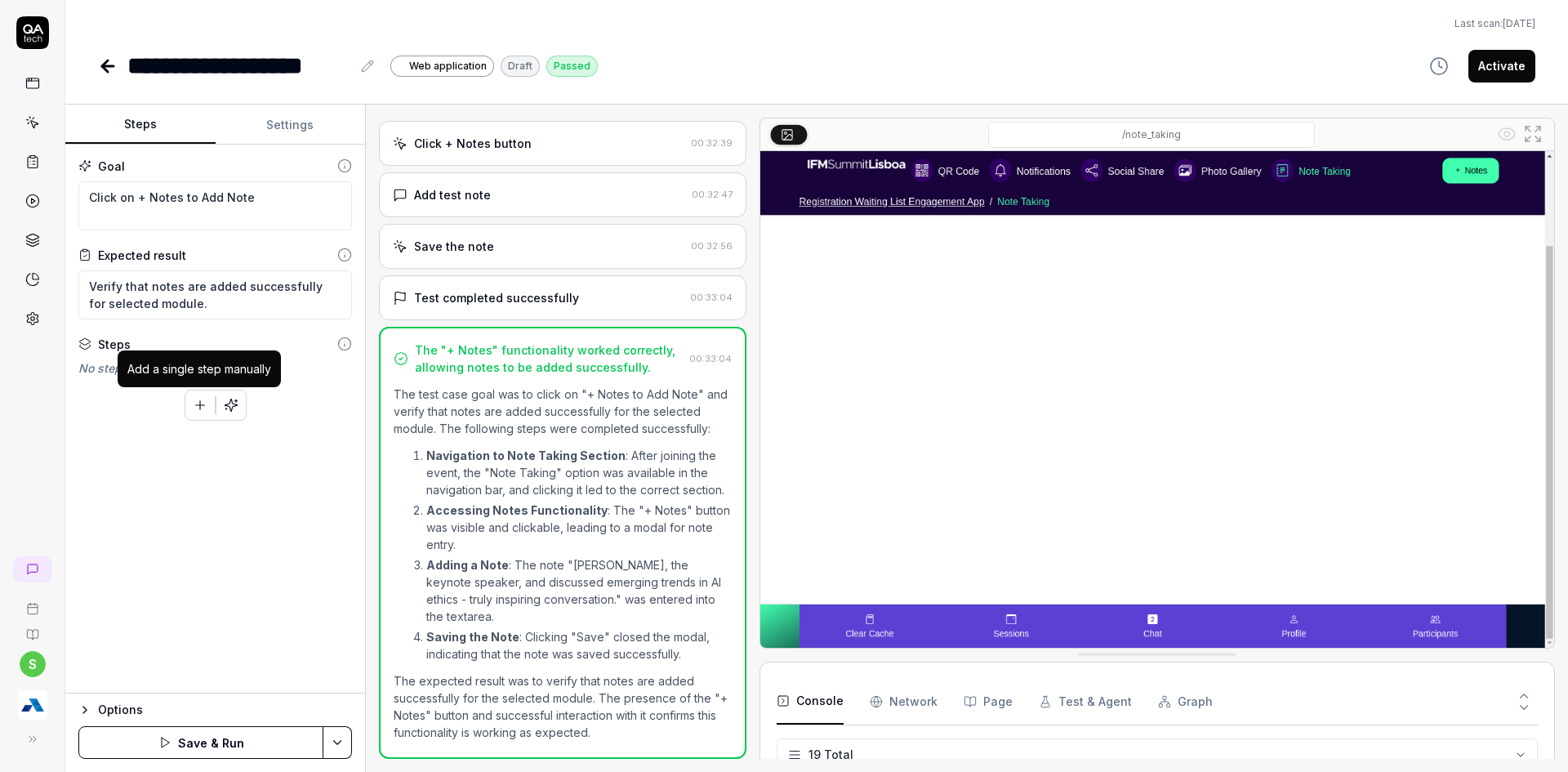
click at [194, 400] on icon "button" at bounding box center [201, 405] width 15 height 15
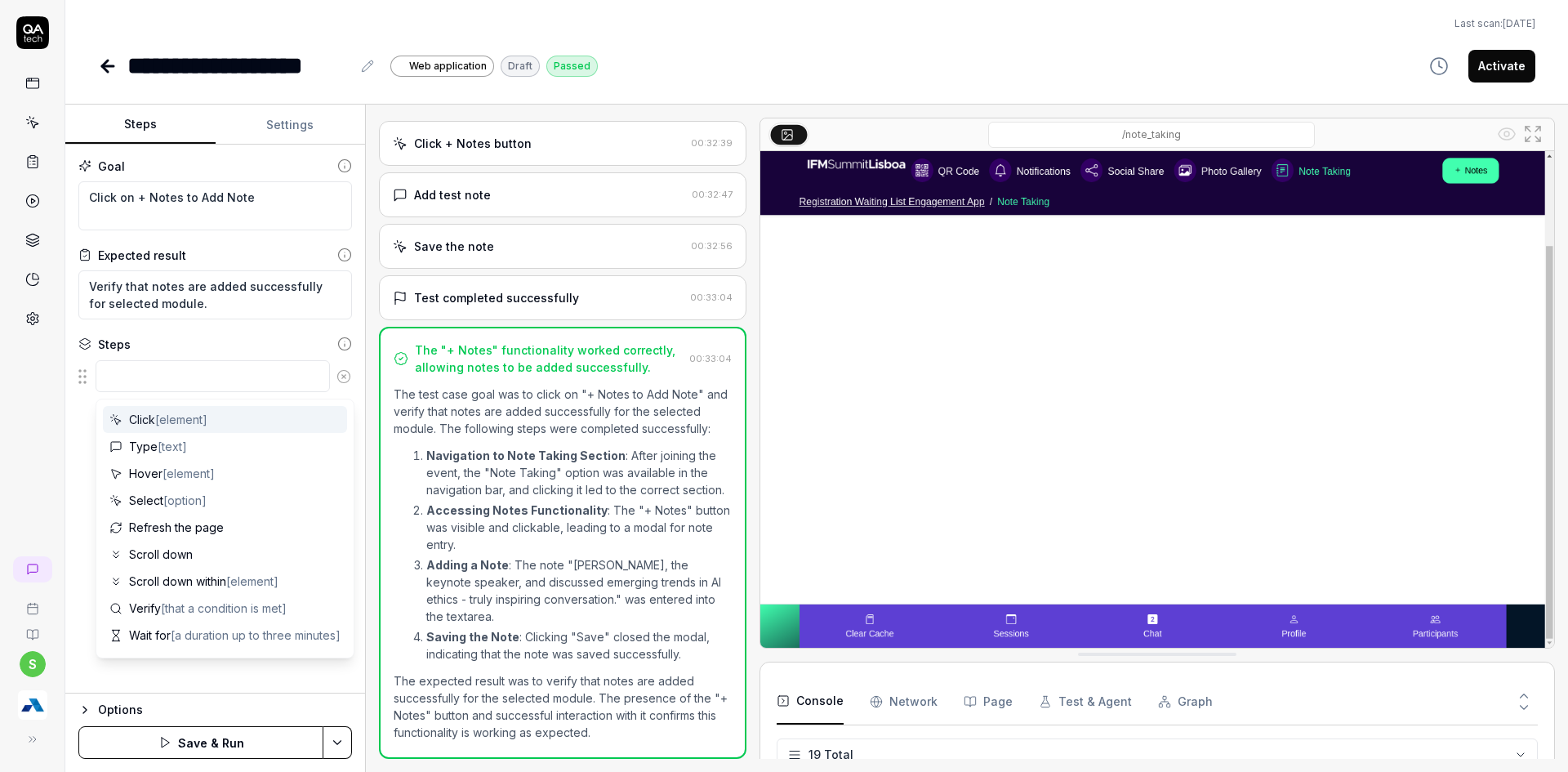
click at [188, 384] on textarea at bounding box center [212, 376] width 234 height 32
type textarea "*"
type textarea "Cl"
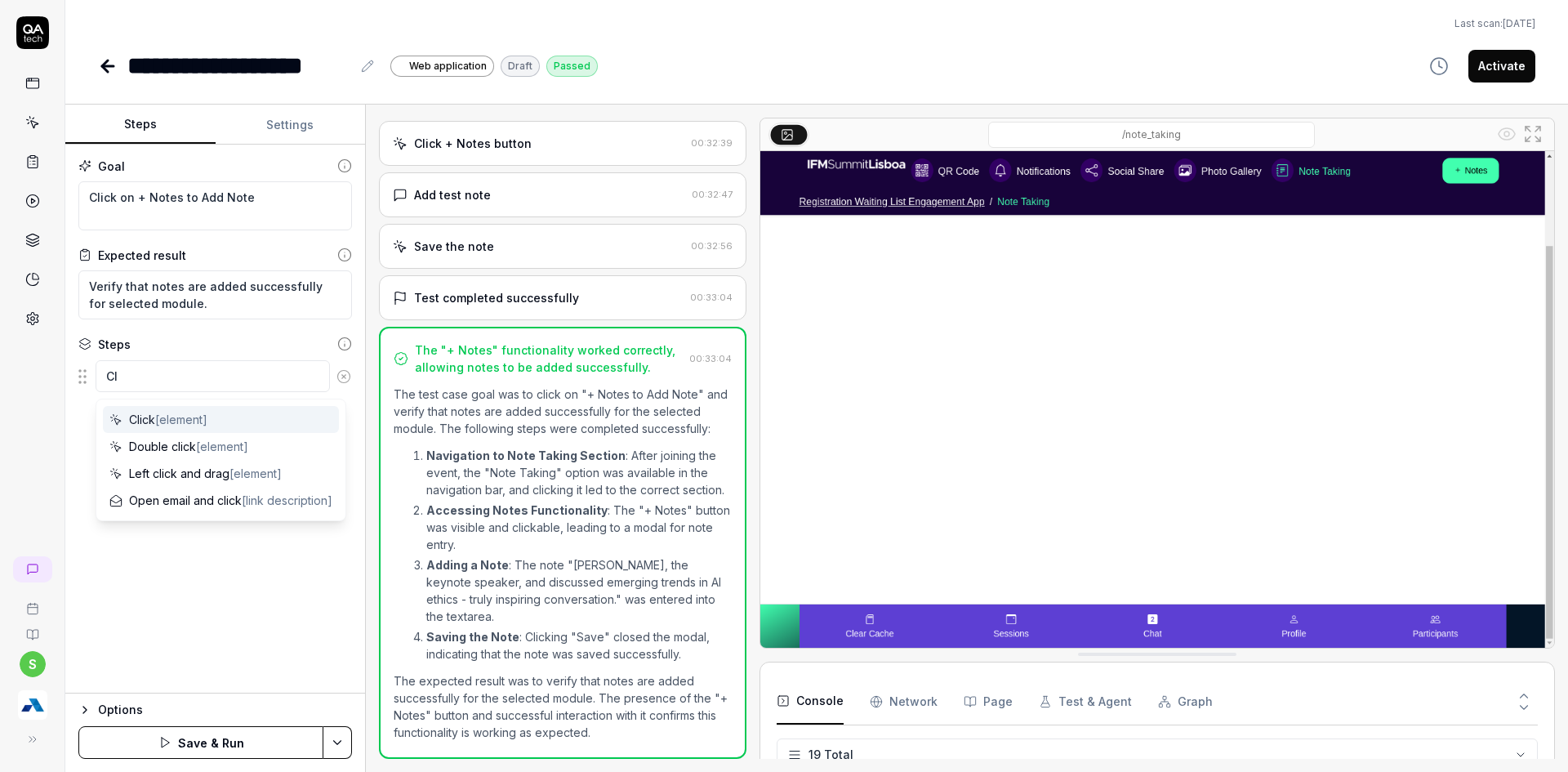
type textarea "*"
type textarea "Cli"
type textarea "*"
type textarea "Clic"
type textarea "*"
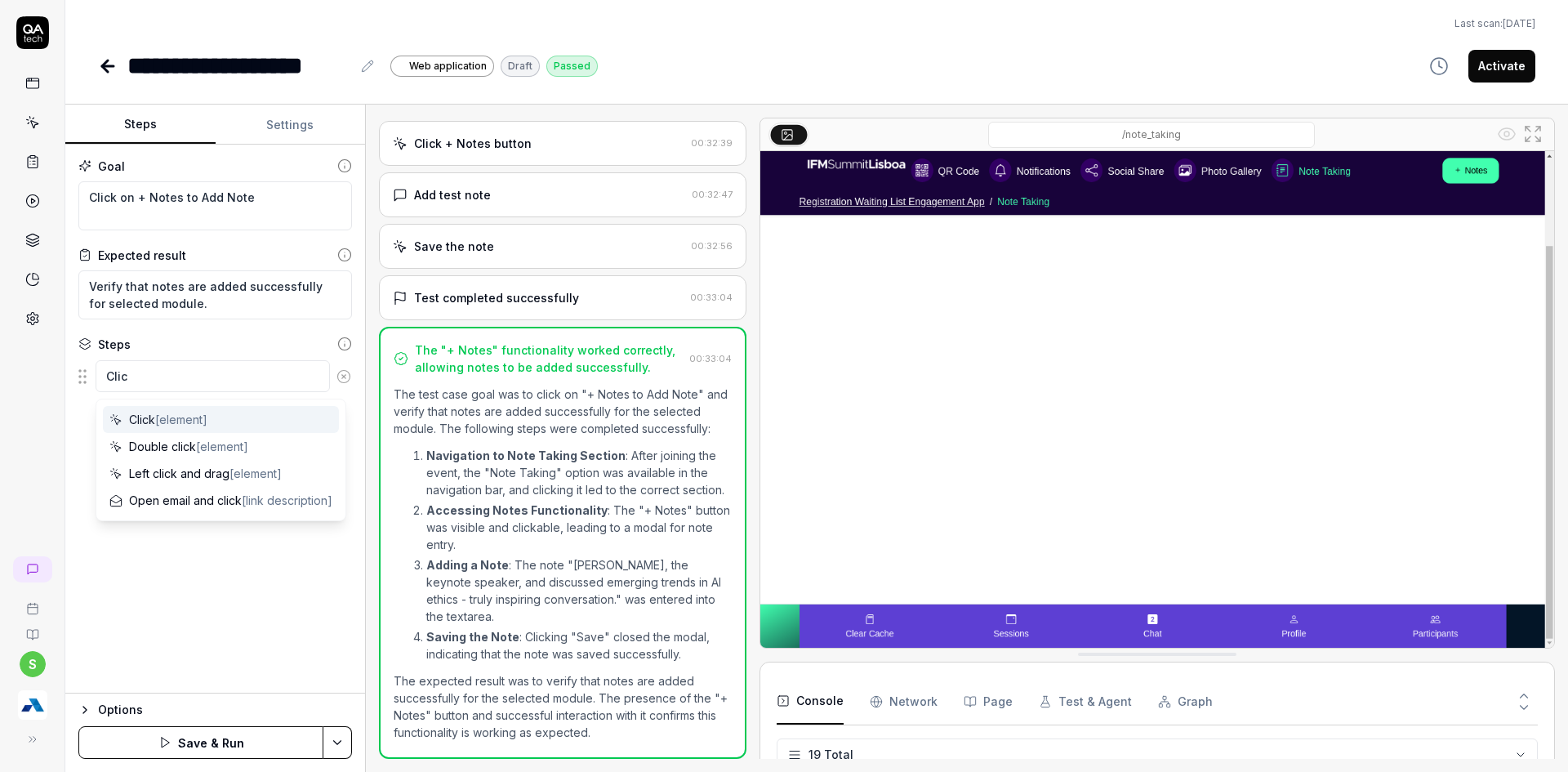
type textarea "Click"
type textarea "*"
type textarea "Click"
type textarea "*"
type textarea "Click o"
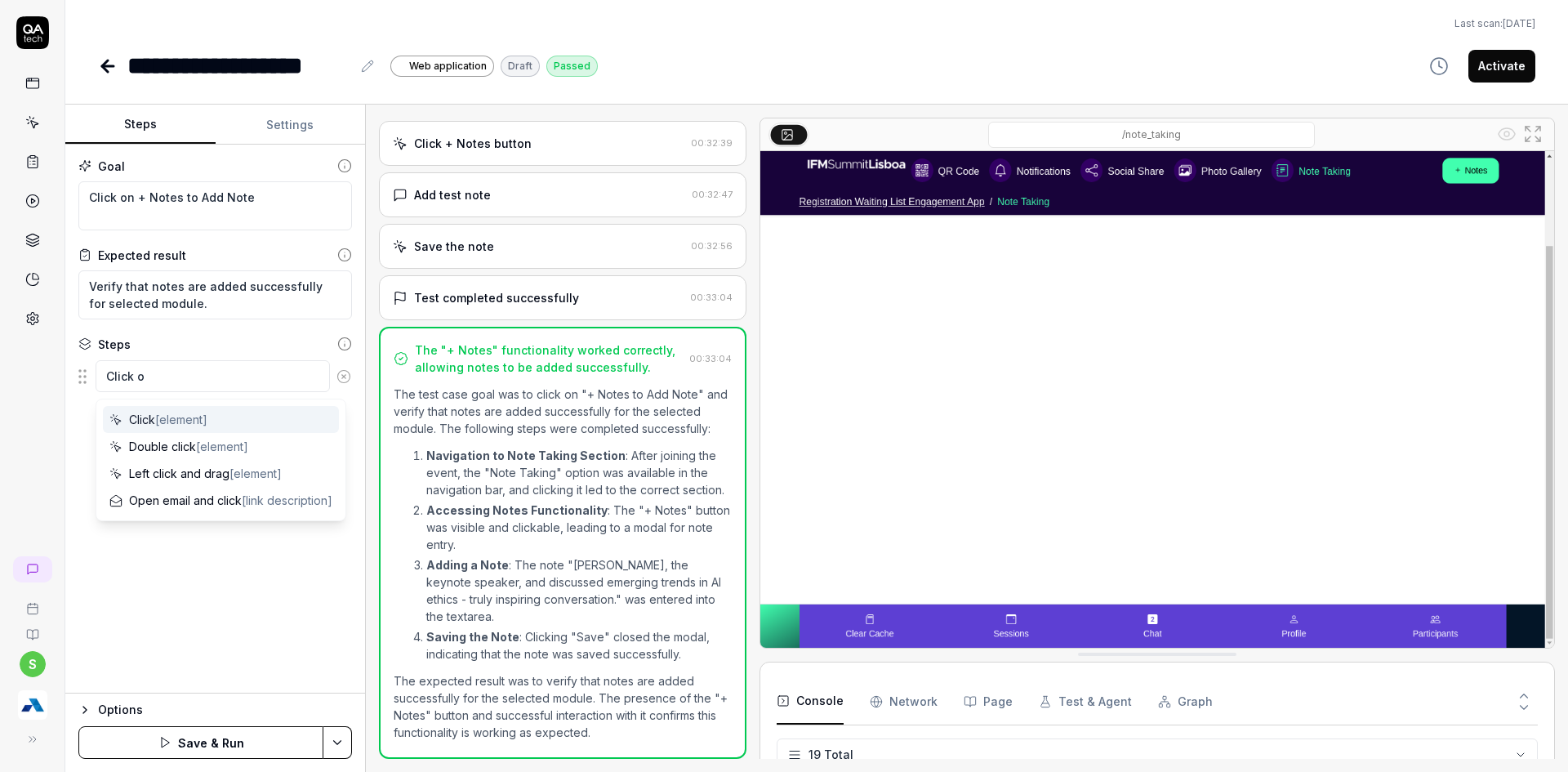
type textarea "*"
type textarea "Click on"
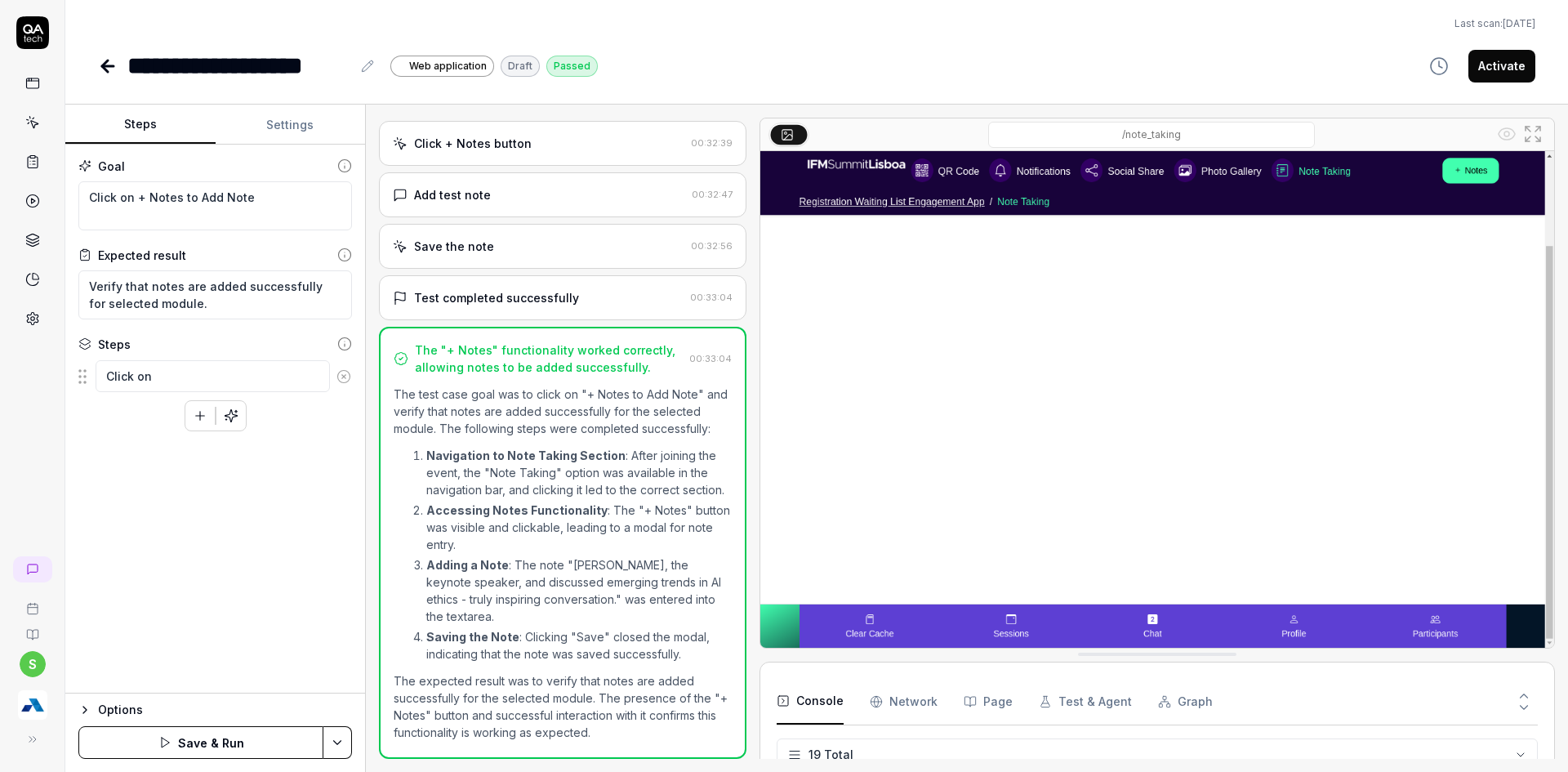
type textarea "*"
type textarea "Click on"
type textarea "*"
type textarea "Click on J"
type textarea "*"
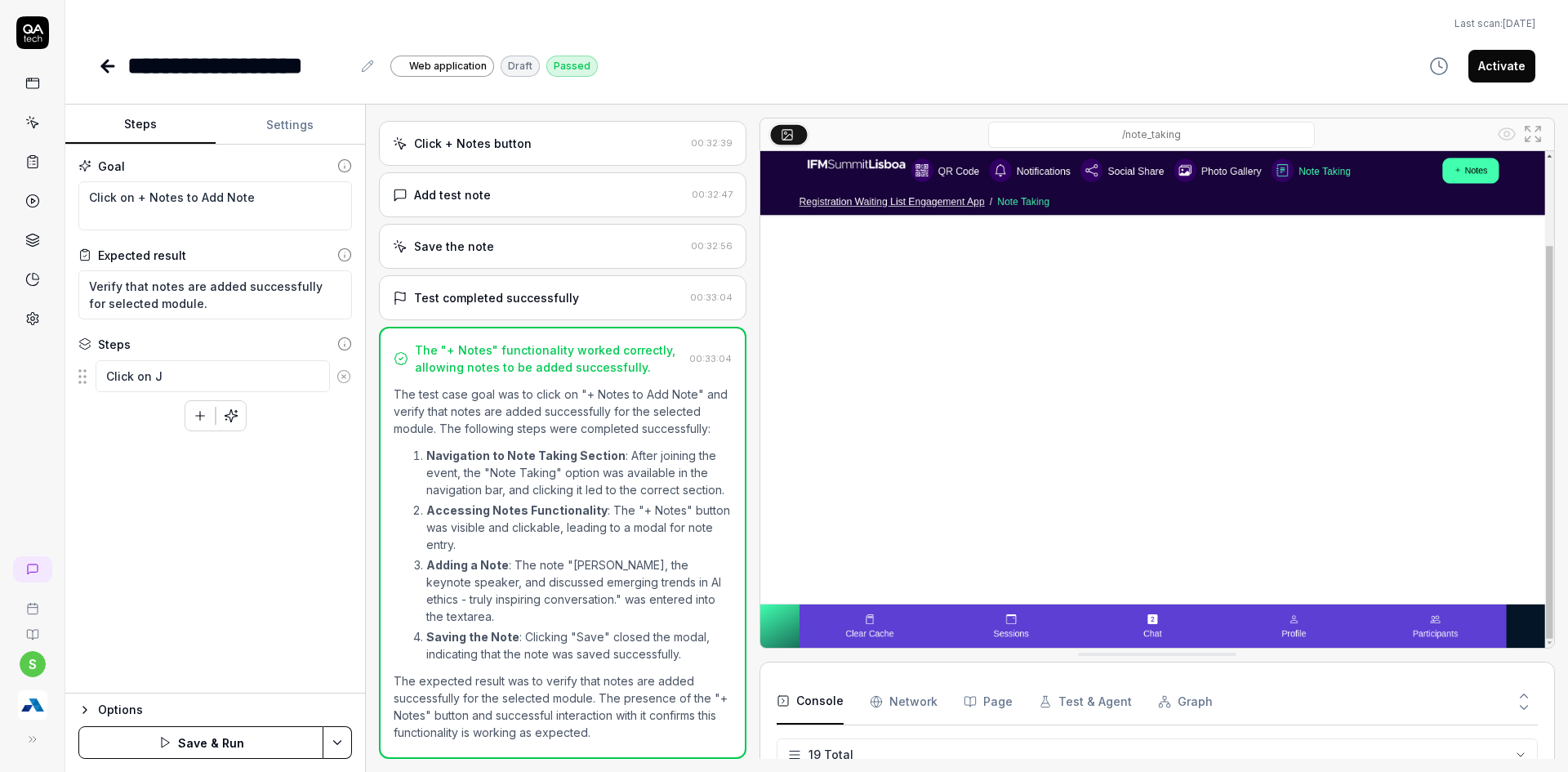
type textarea "Click on Jo"
type textarea "*"
type textarea "Click on Joi"
type textarea "*"
type textarea "Click on Join"
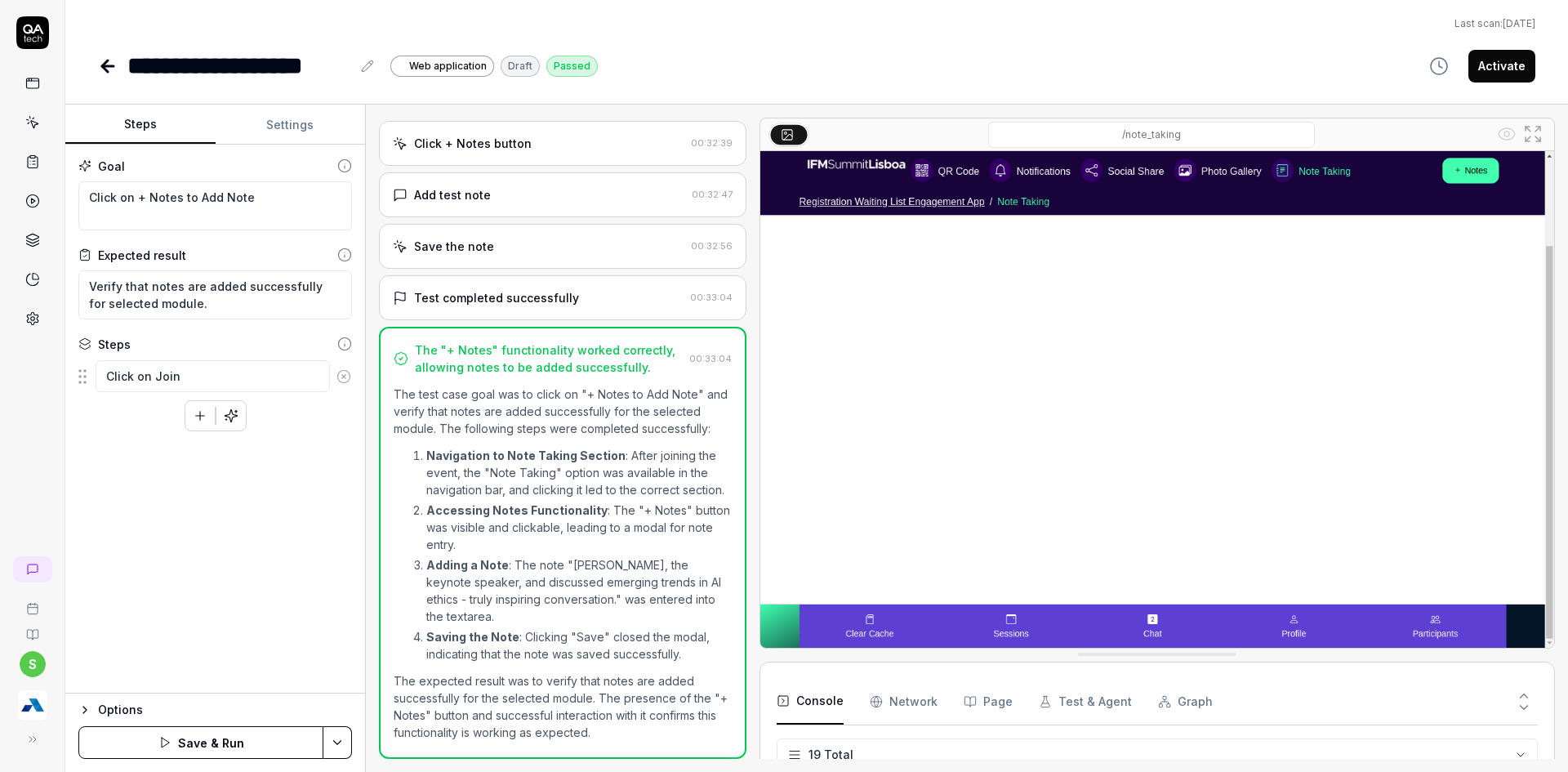
type textarea "*"
type textarea "Click on Join"
type textarea "*"
type textarea "Click on Join Ev"
type textarea "*"
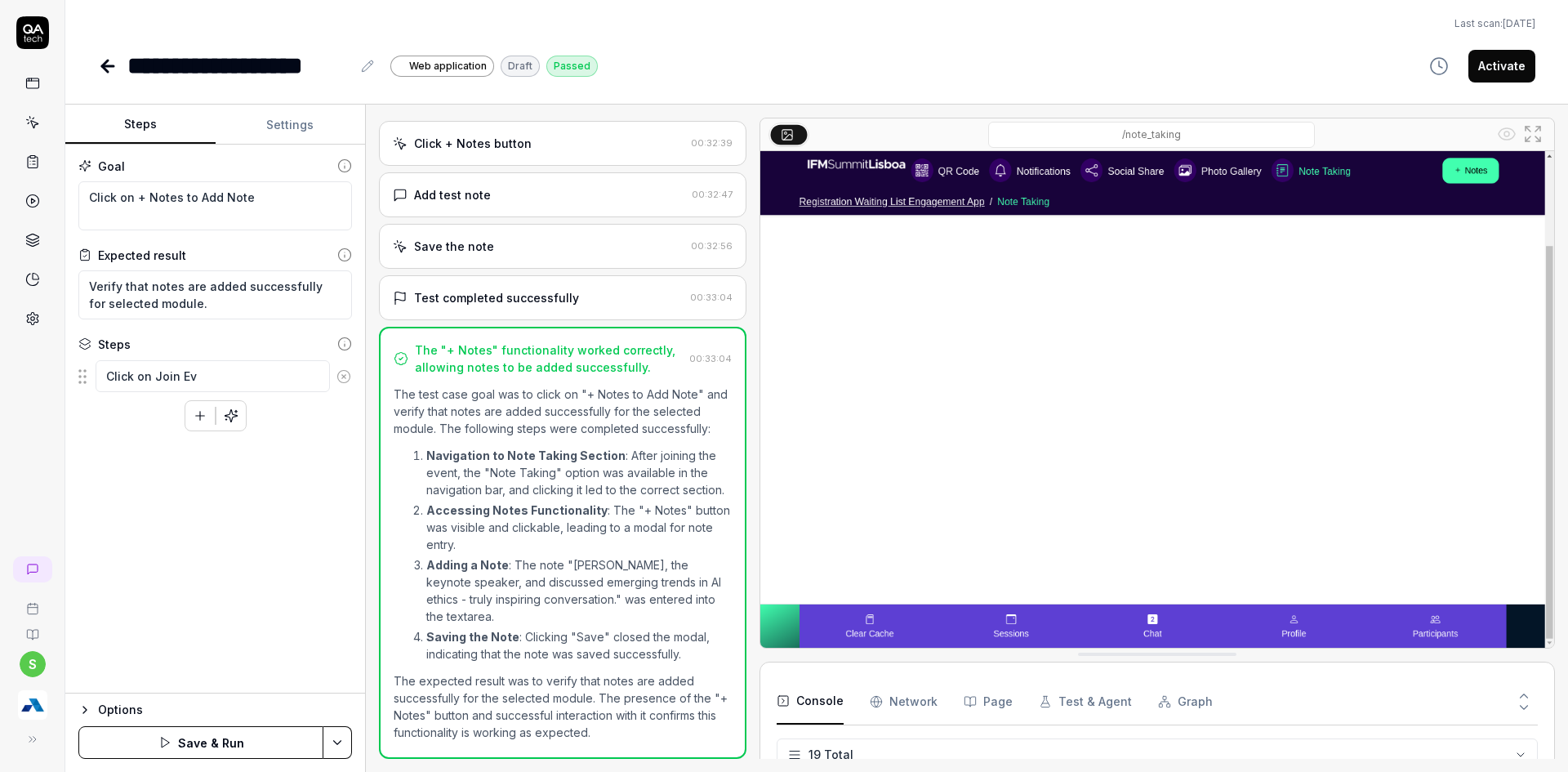
type textarea "Click on Join Eve"
type textarea "*"
type textarea "Click on Join Even"
type textarea "*"
type textarea "Click on Join Event"
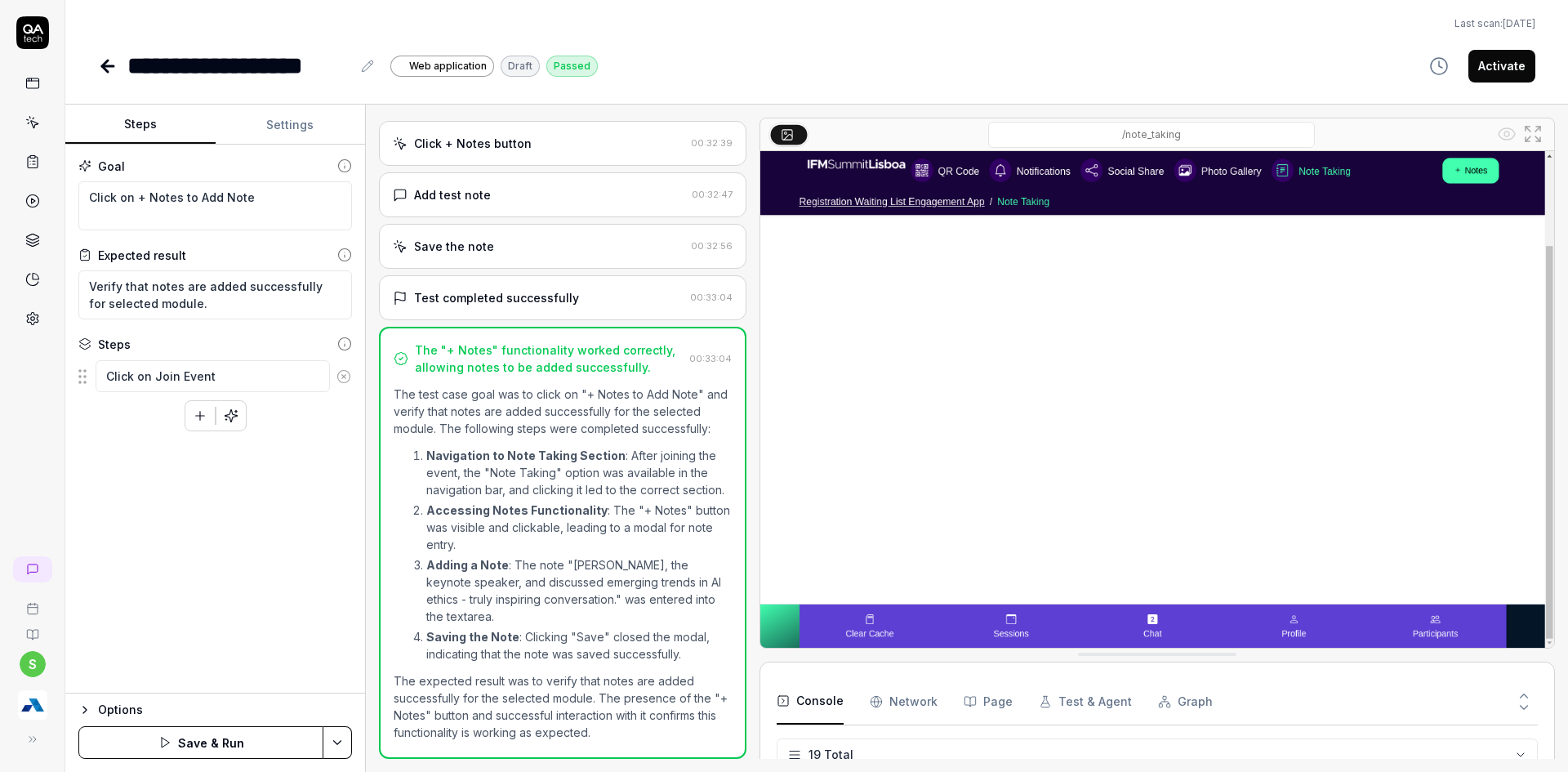
type textarea "*"
type textarea "Click on Join Event"
type textarea "*"
type textarea "Click on Join Event b"
type textarea "*"
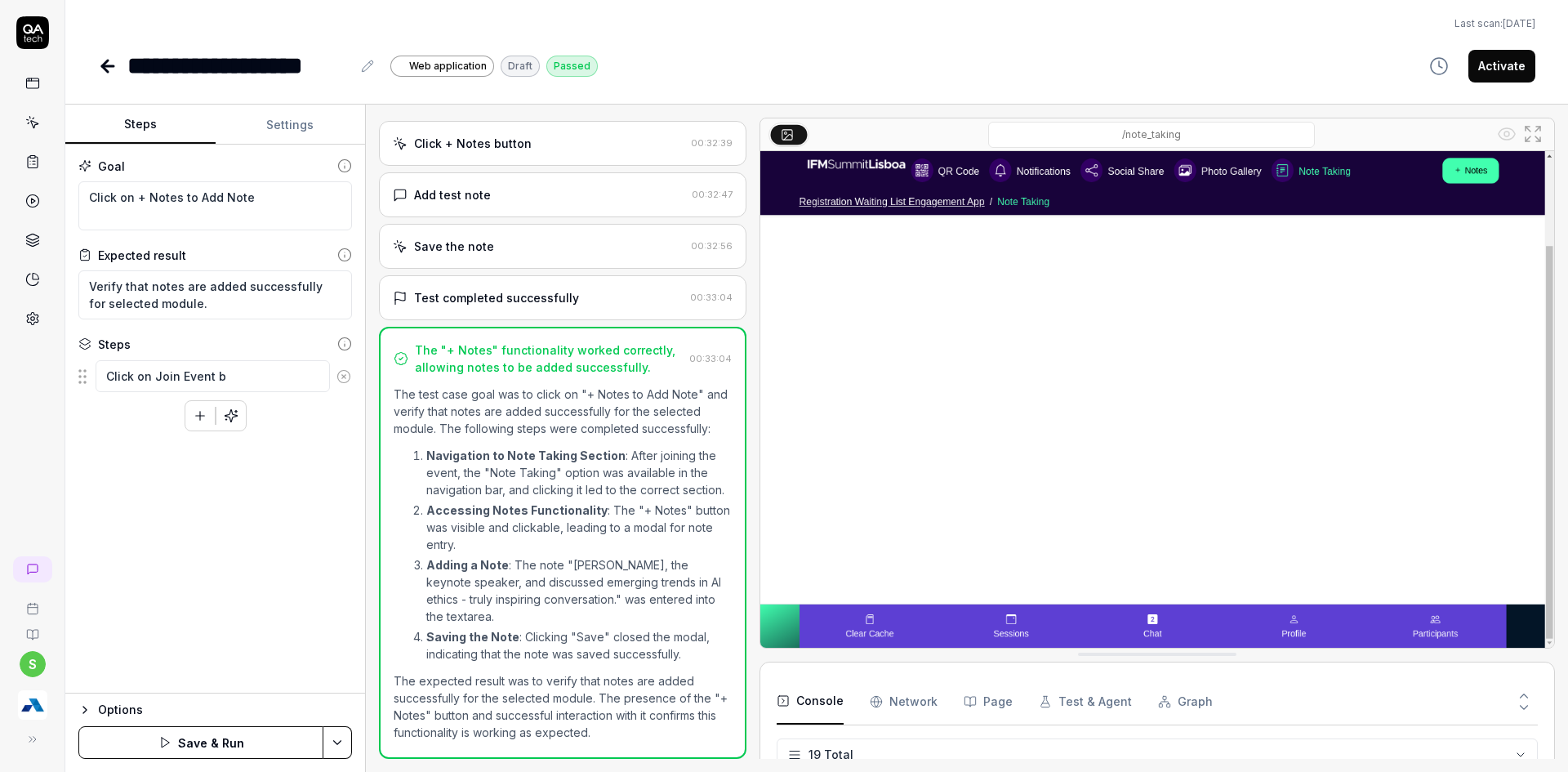
type textarea "Click on Join Event bu"
type textarea "*"
type textarea "Click on Join Event but"
type textarea "*"
type textarea "Click on Join Event butt"
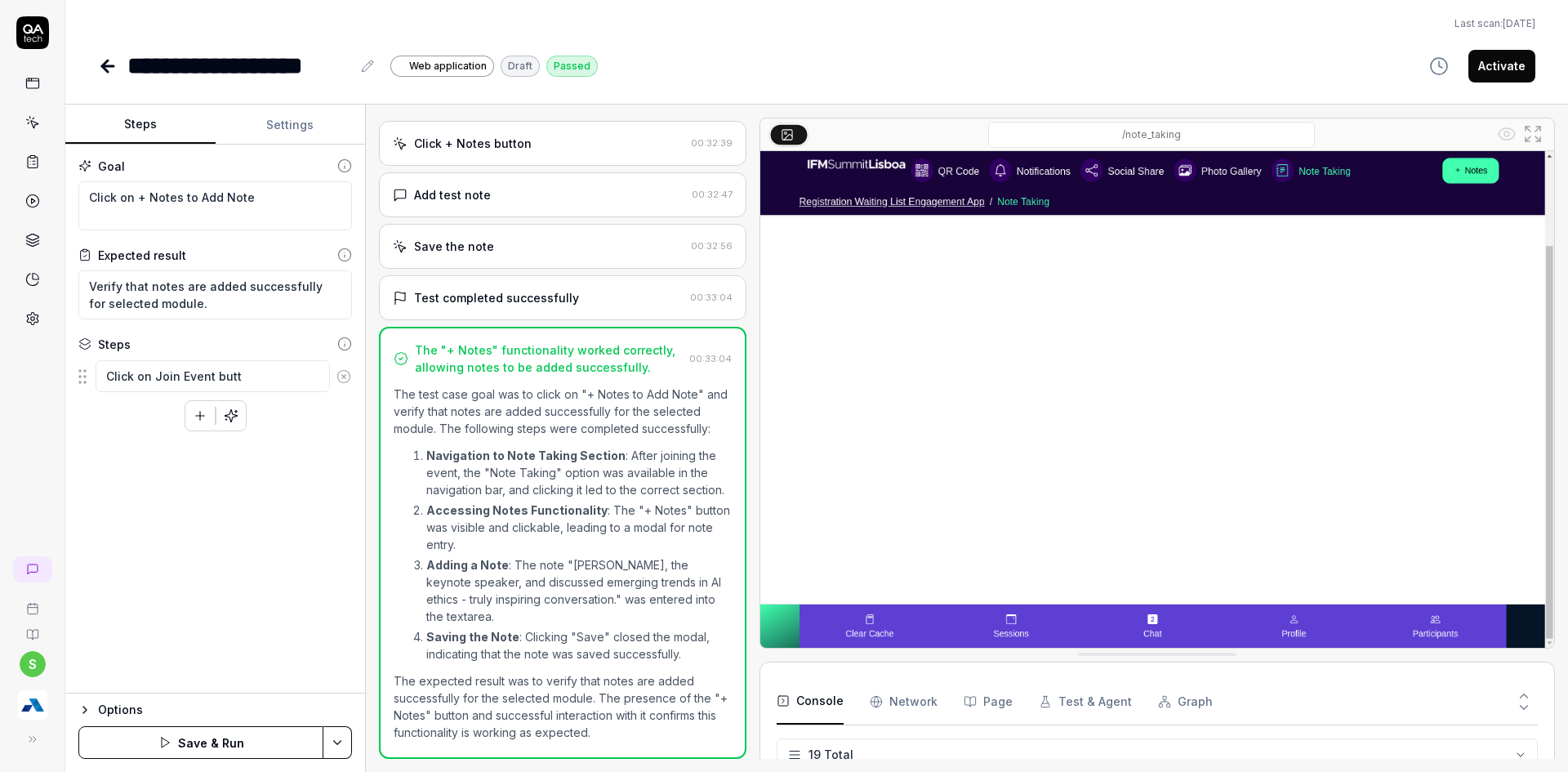
type textarea "*"
type textarea "Click on Join Event butto"
type textarea "*"
type textarea "Click on Join Event button"
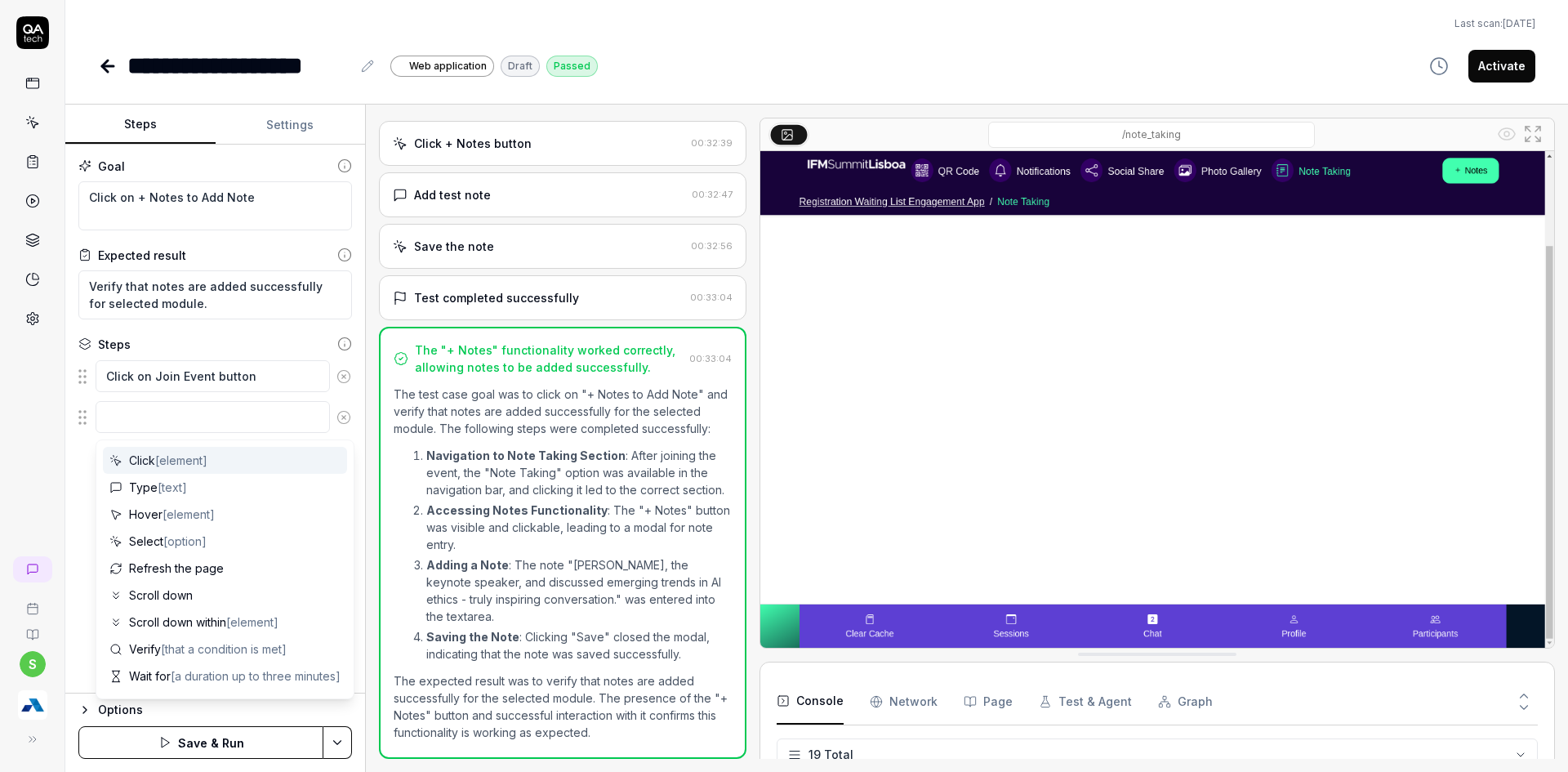
type textarea "*"
type textarea "CL"
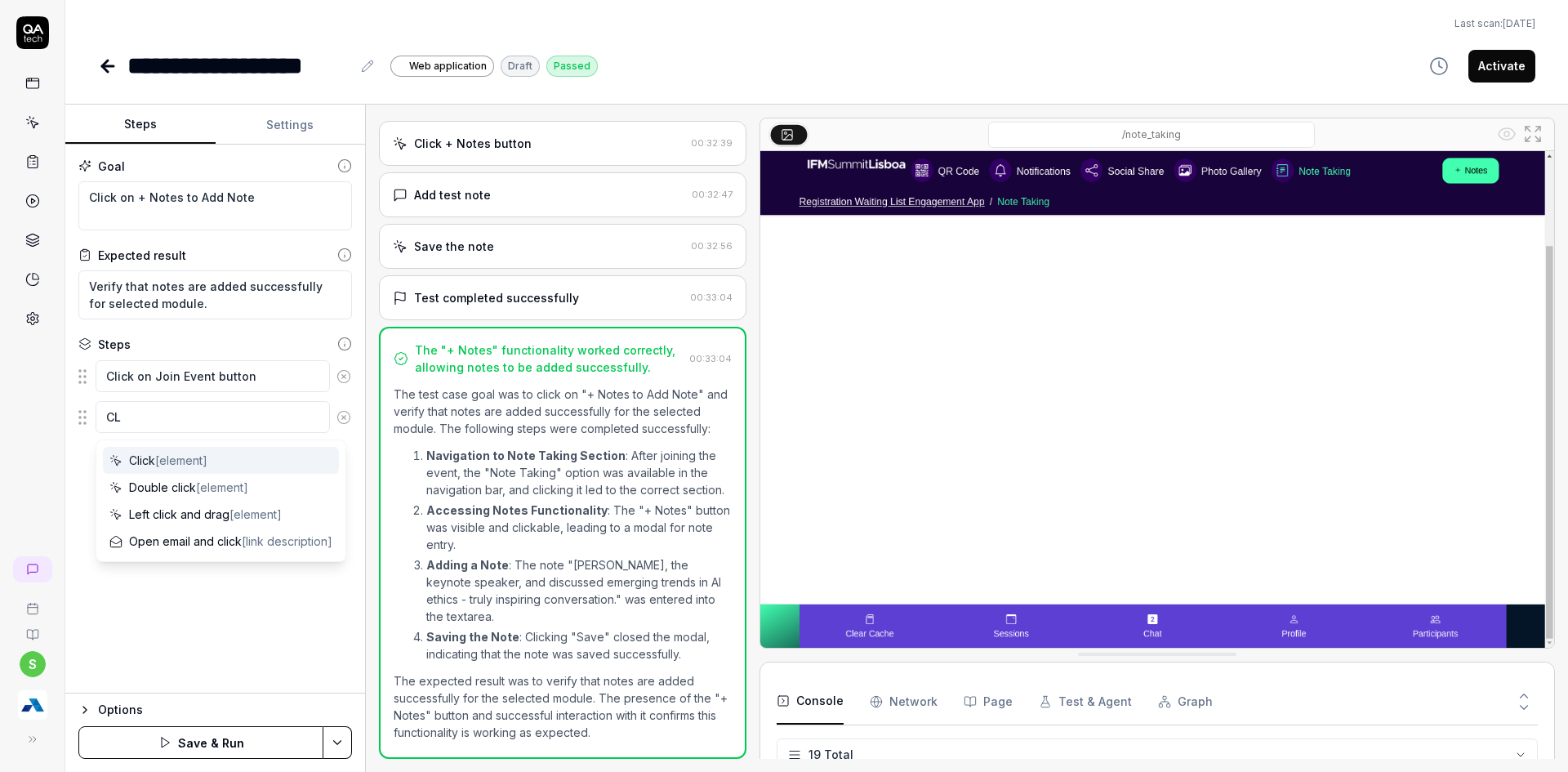
type textarea "*"
type textarea "CLi"
type textarea "*"
type textarea "CLic"
type textarea "*"
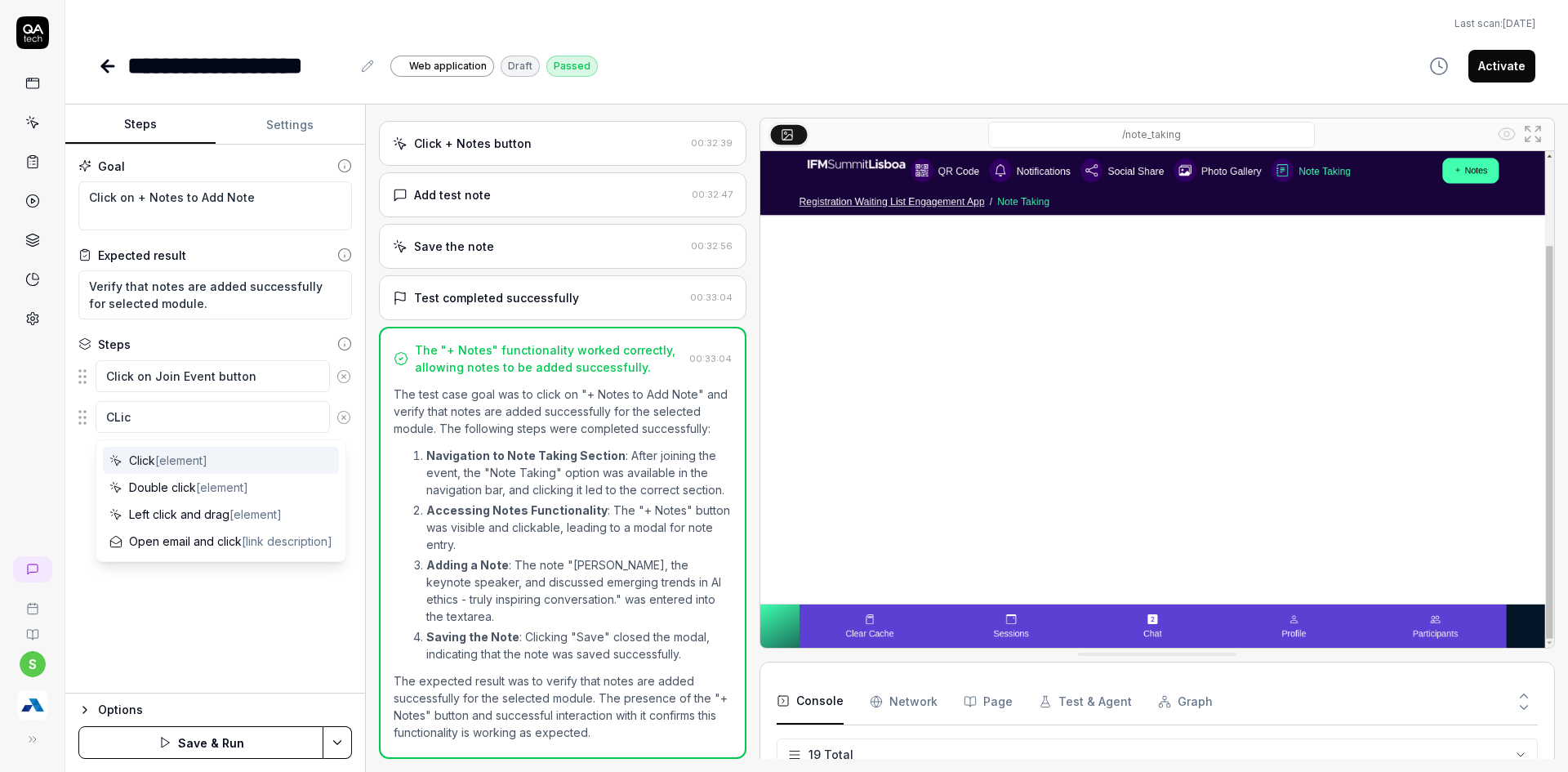
type textarea "CLick"
type textarea "*"
type textarea "CLic"
type textarea "*"
type textarea "CLi"
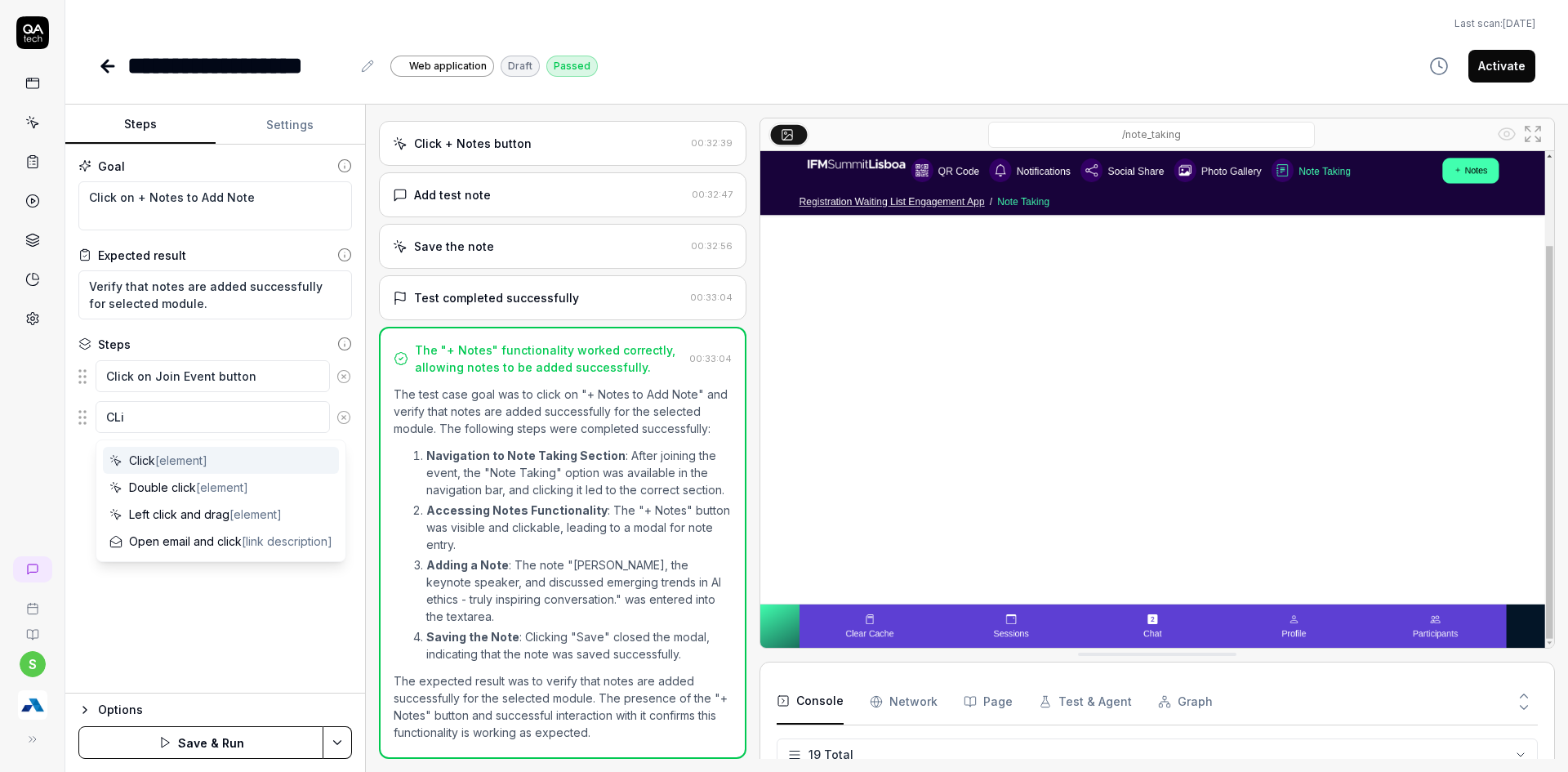
type textarea "*"
type textarea "CL"
type textarea "*"
type textarea "C"
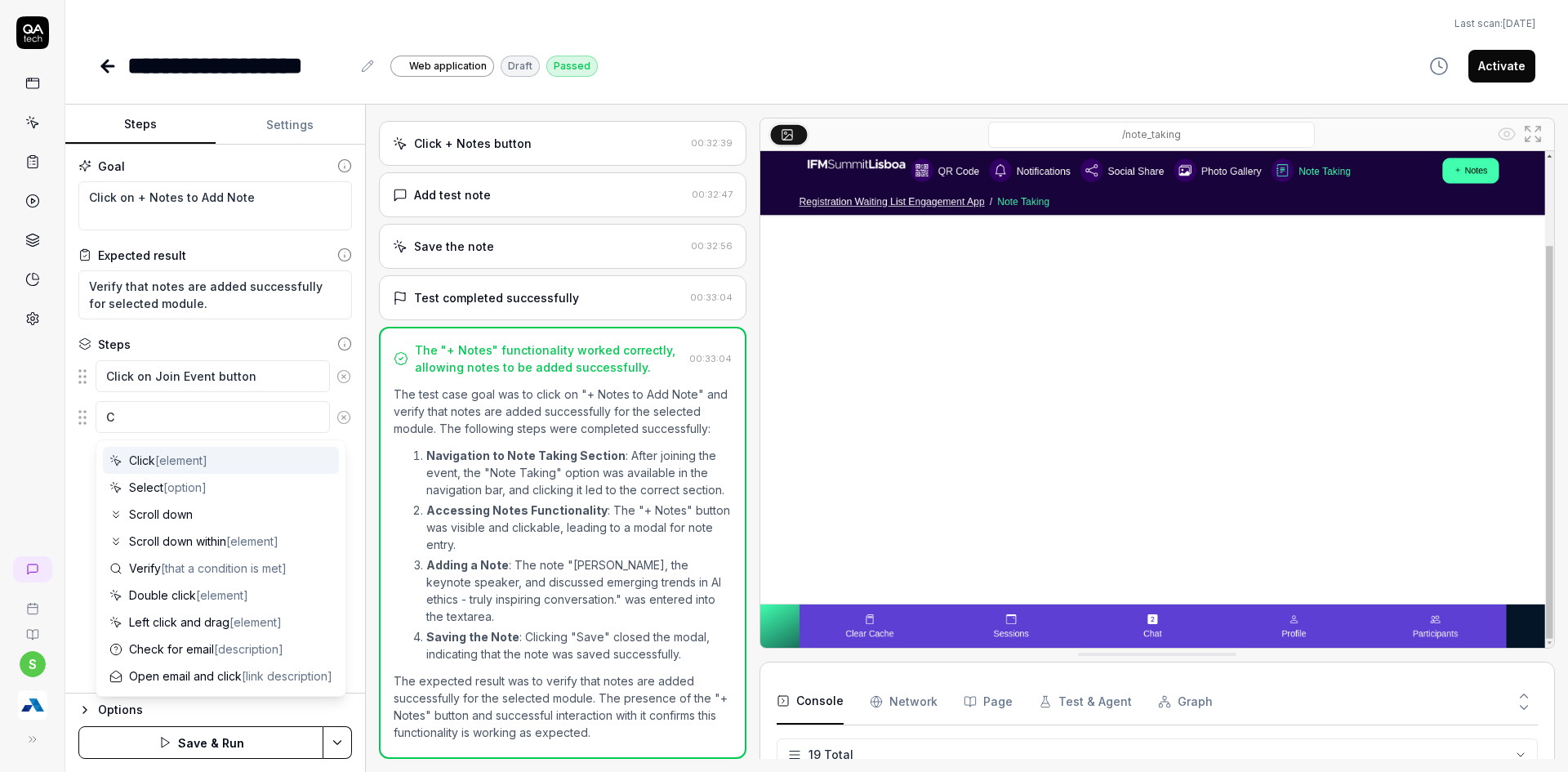
type textarea "*"
type textarea "Cl"
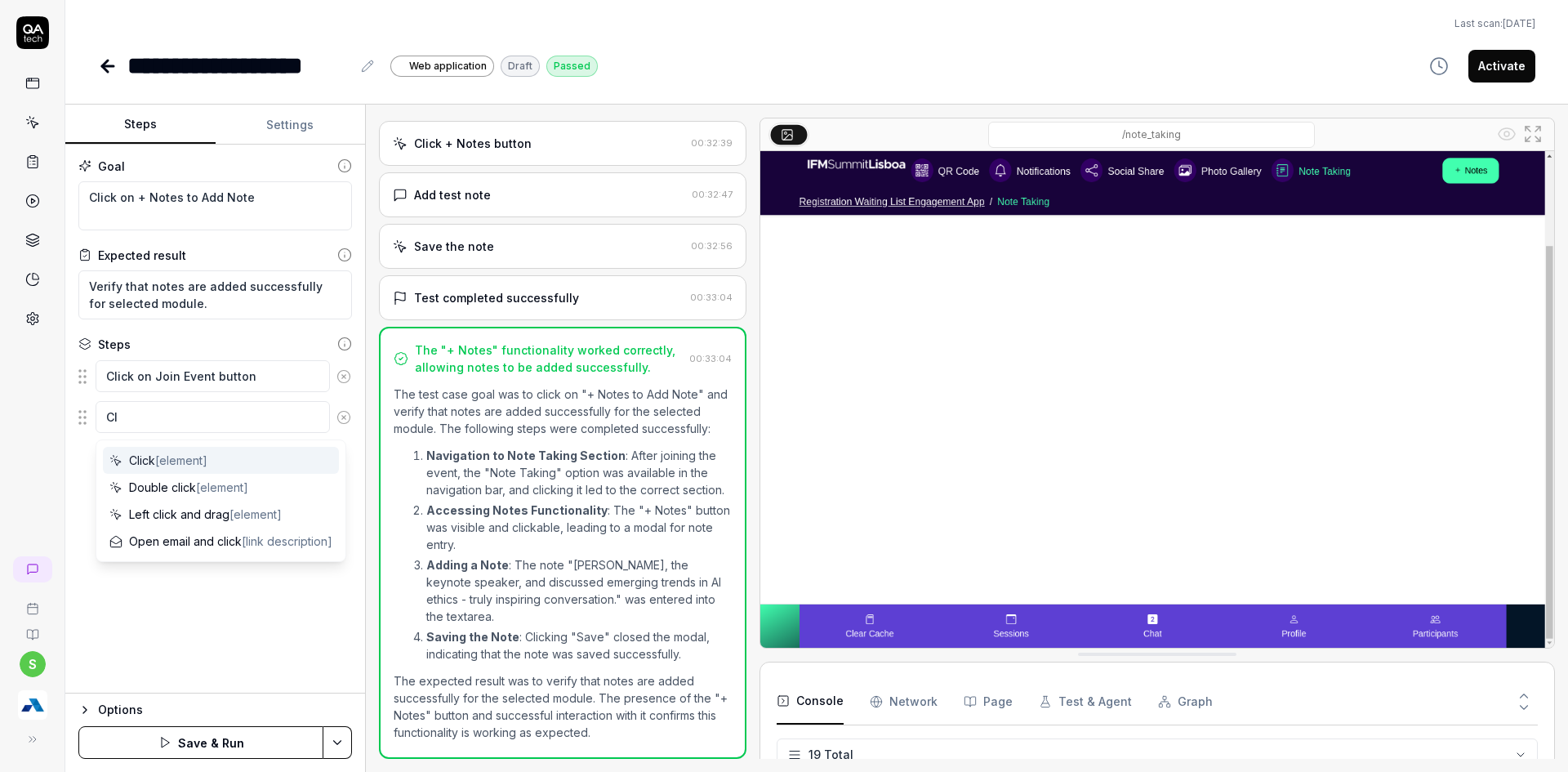
type textarea "*"
type textarea "Cli"
type textarea "*"
type textarea "Clic"
type textarea "*"
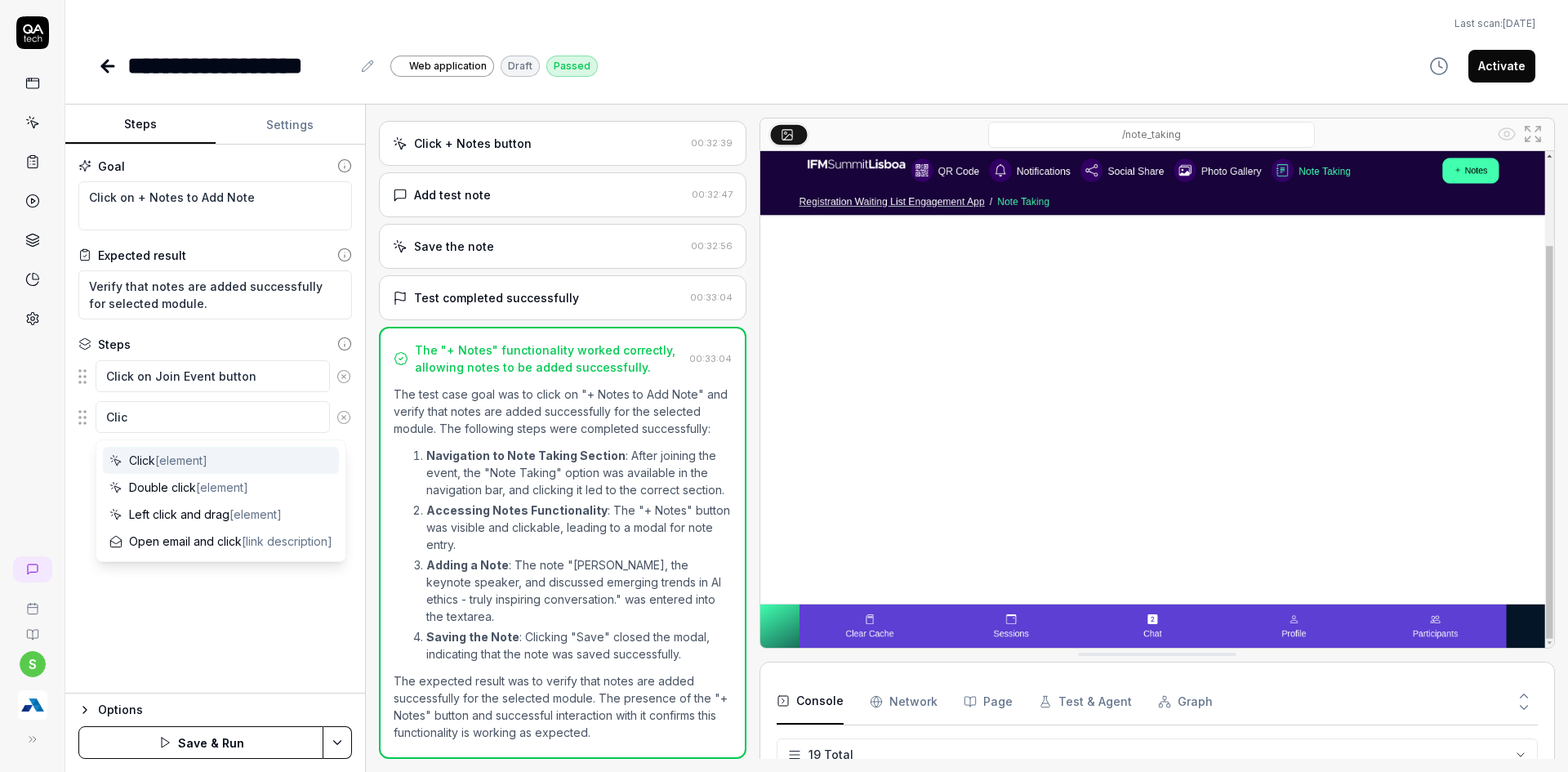
type textarea "Click"
type textarea "*"
type textarea "Click"
type textarea "*"
type textarea "Click o"
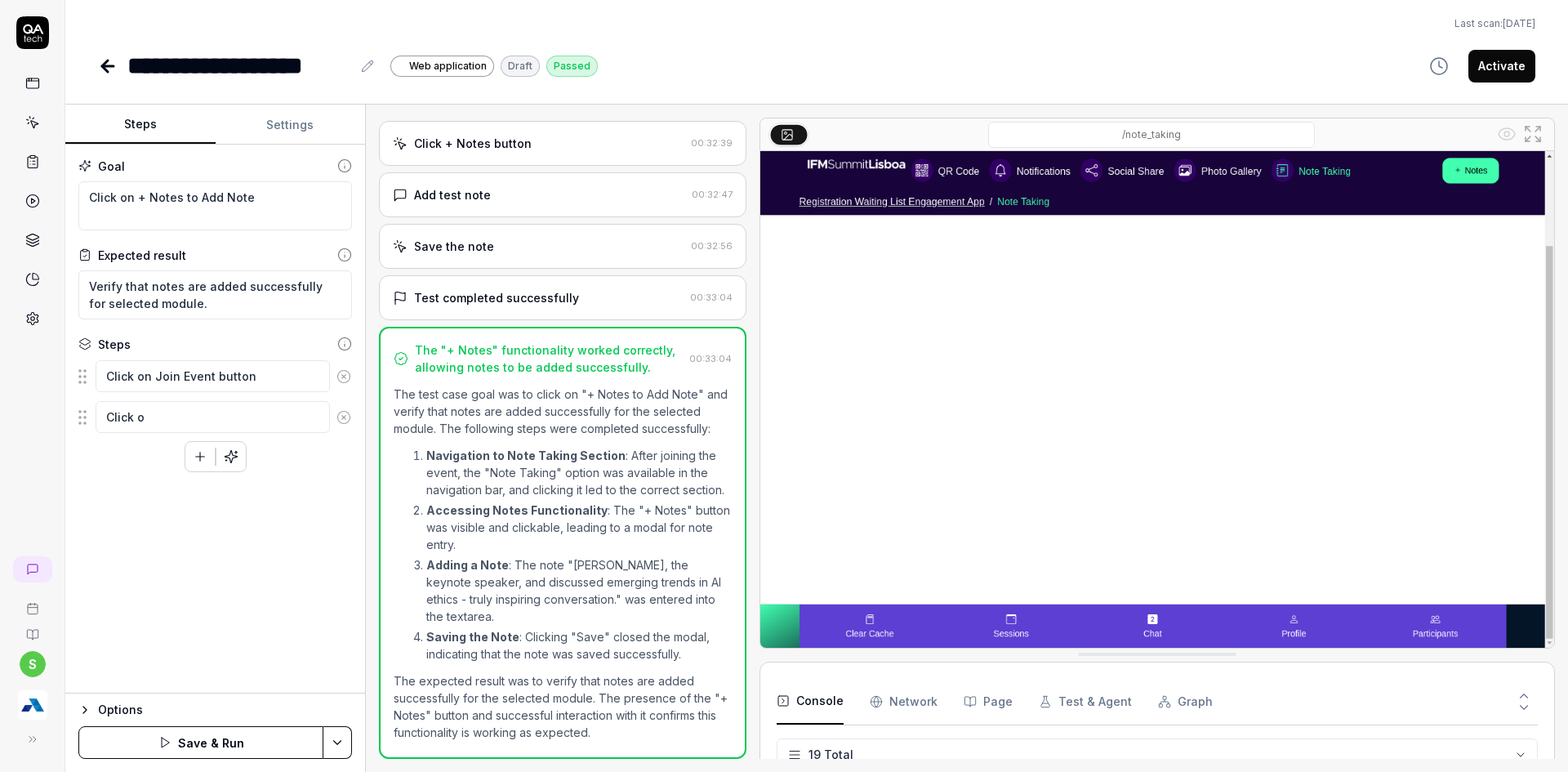
type textarea "*"
type textarea "Click on"
type textarea "*"
type textarea "Click on"
type textarea "*"
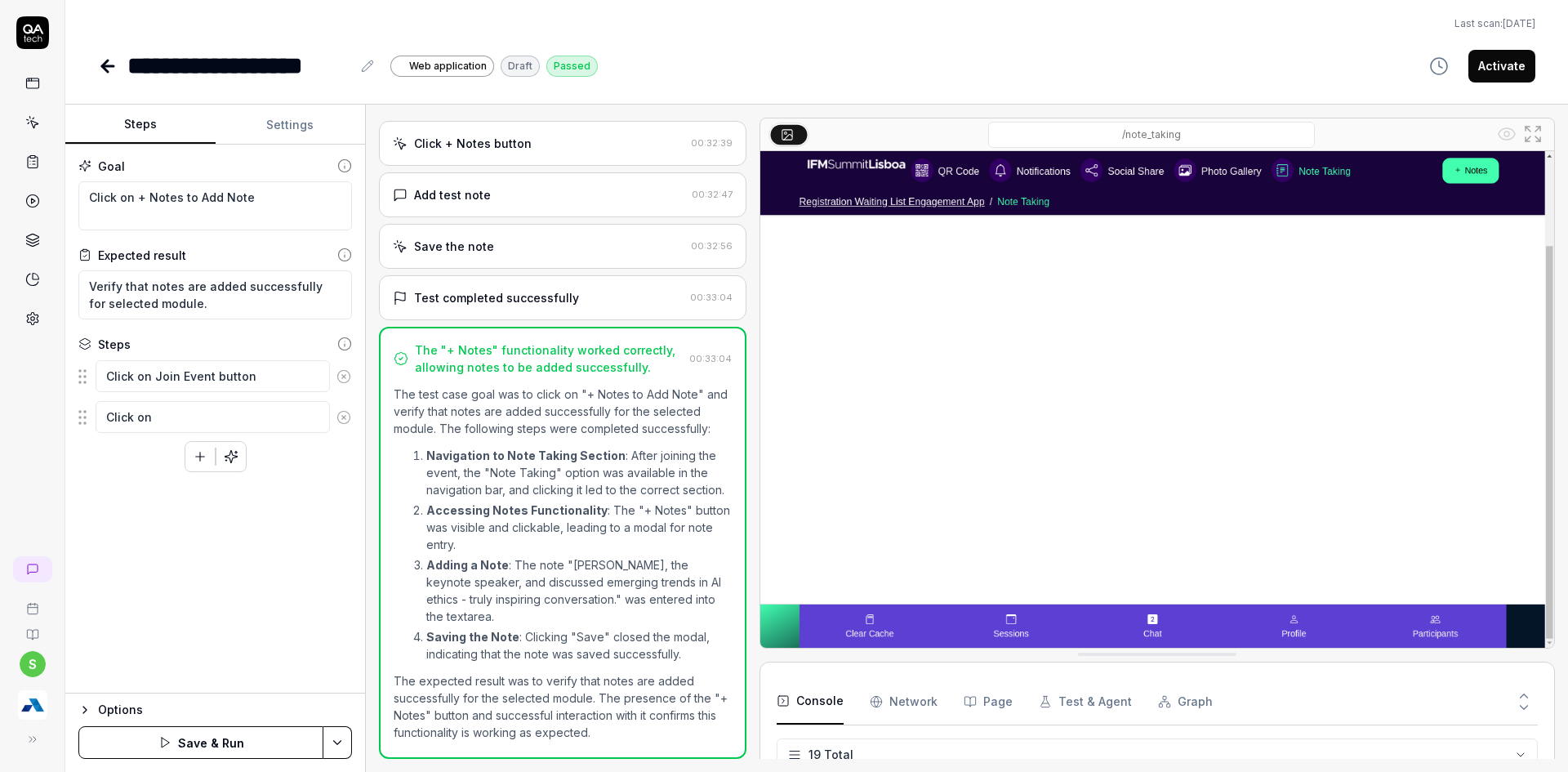
type textarea "Click on a"
type textarea "*"
type textarea "Click on an"
type textarea "*"
type textarea "Click on any"
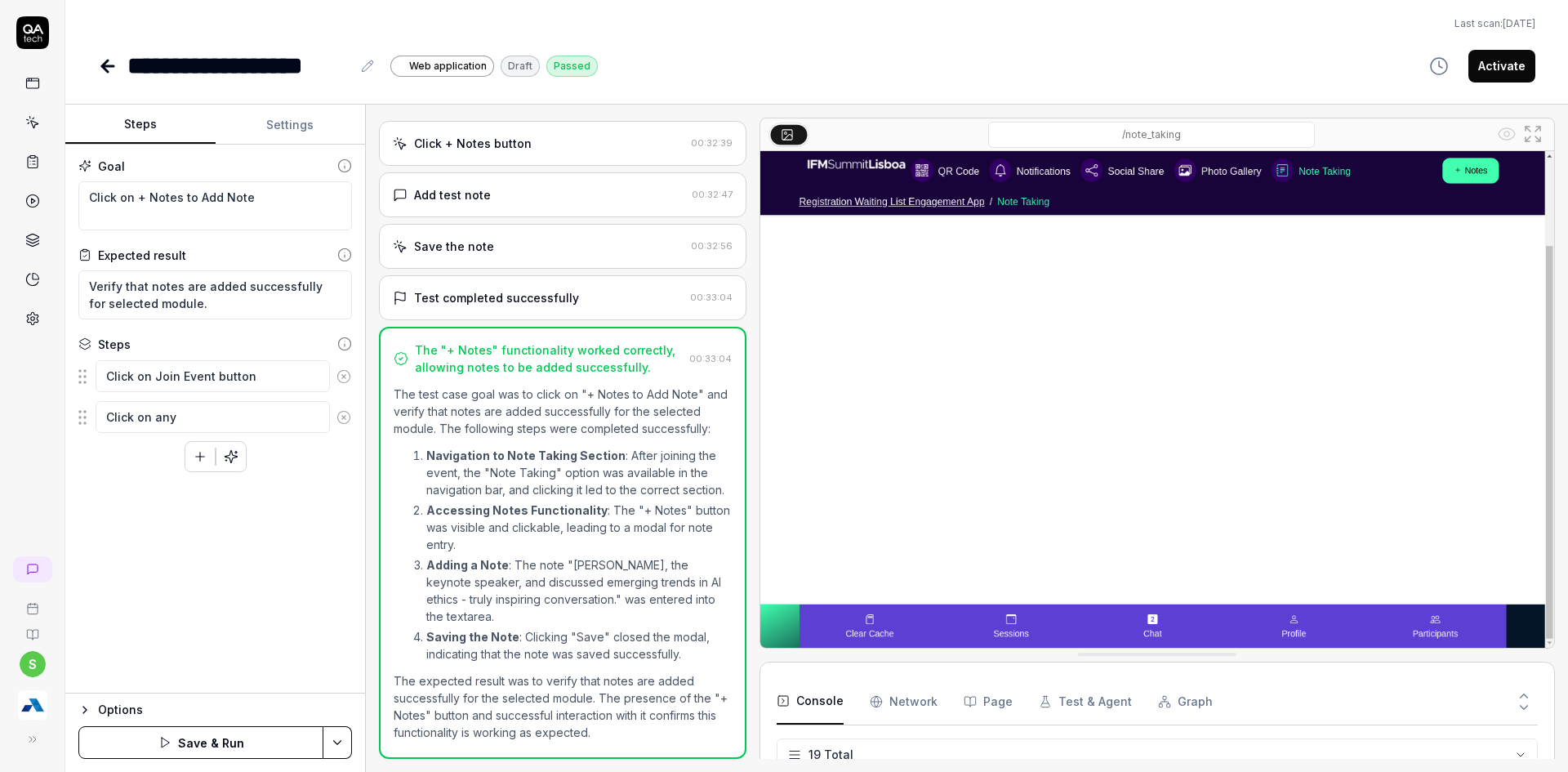
type textarea "*"
type textarea "Click on any"
type textarea "*"
type textarea "Click on any m"
type textarea "*"
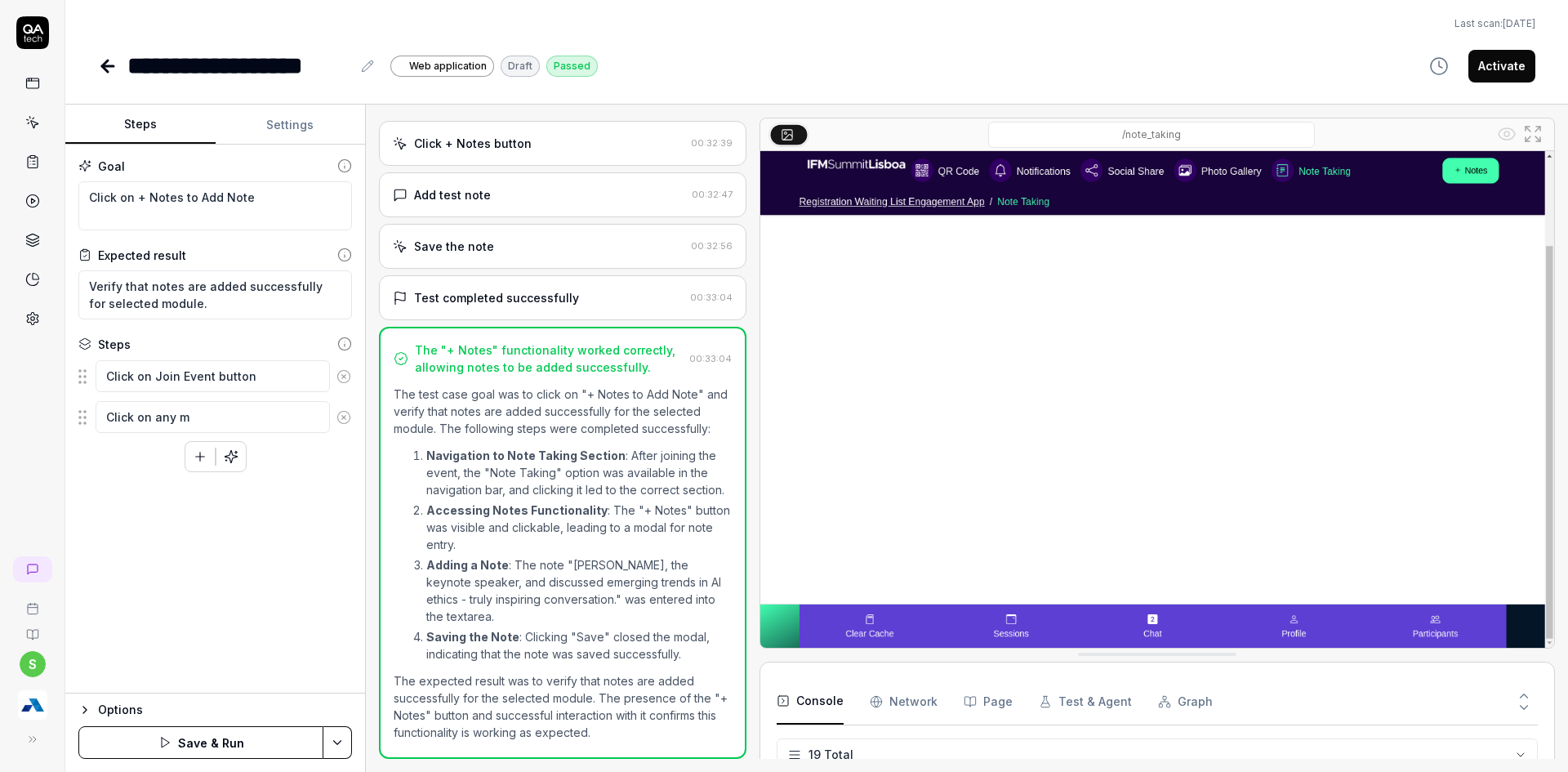
type textarea "Click on any me"
type textarea "*"
type textarea "Click on any men"
type textarea "*"
type textarea "Click on any menu"
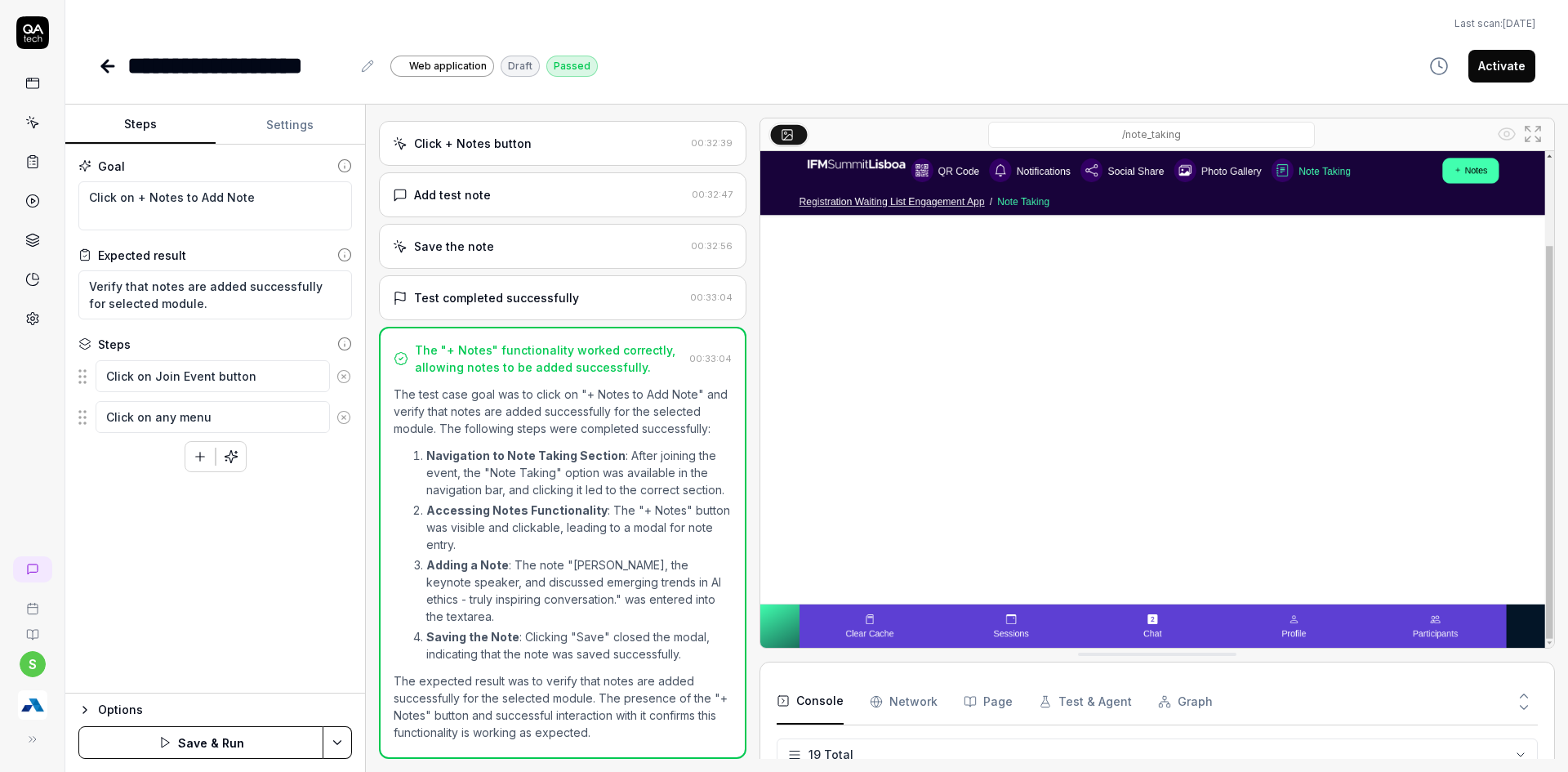
type textarea "*"
type textarea "Click on any menu"
type textarea "*"
type textarea "Click on any menu o"
type textarea "*"
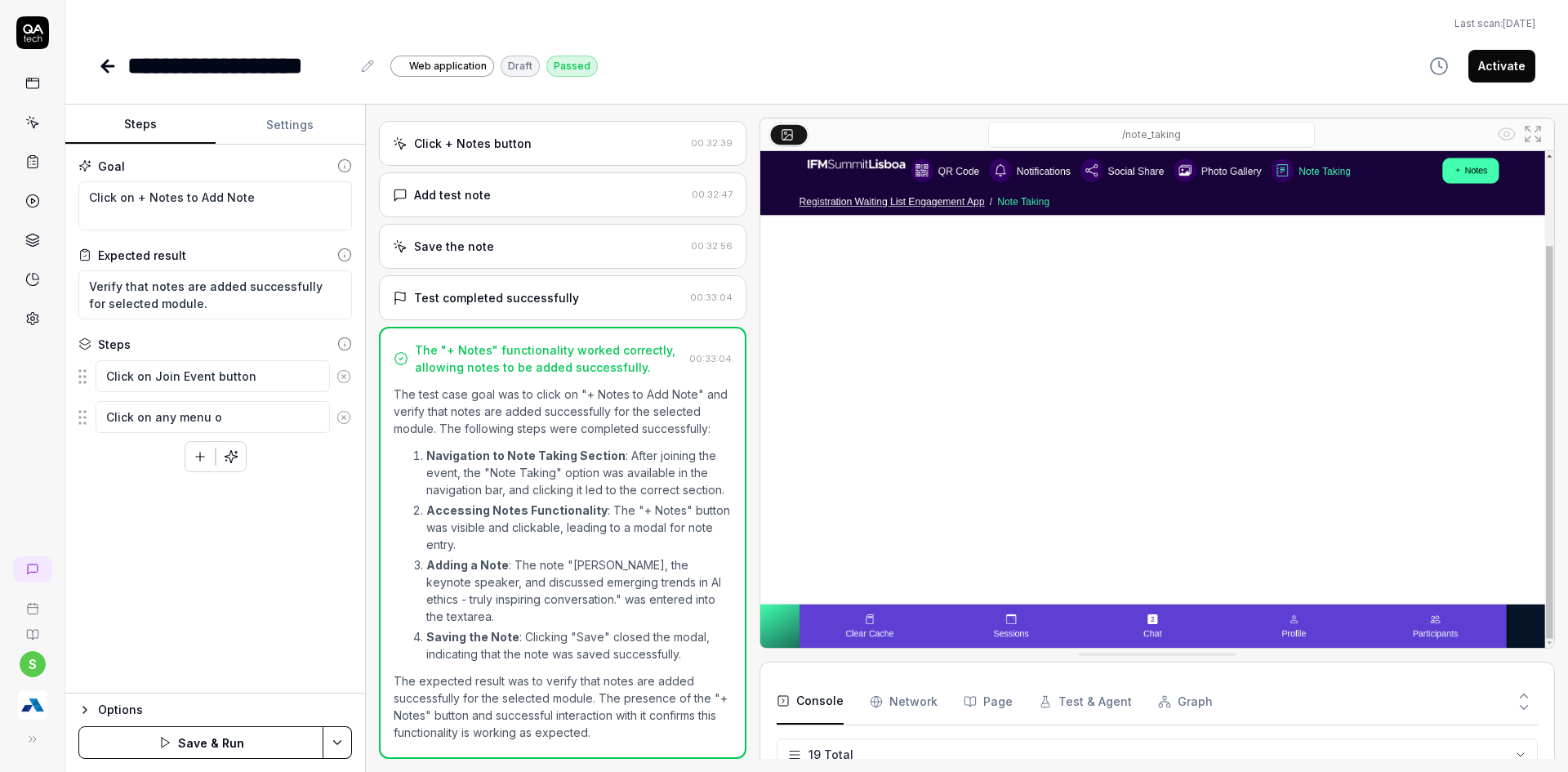
type textarea "Click on any menu"
type textarea "*"
type textarea "Click on any menu e"
type textarea "*"
type textarea "Click on any menu ei"
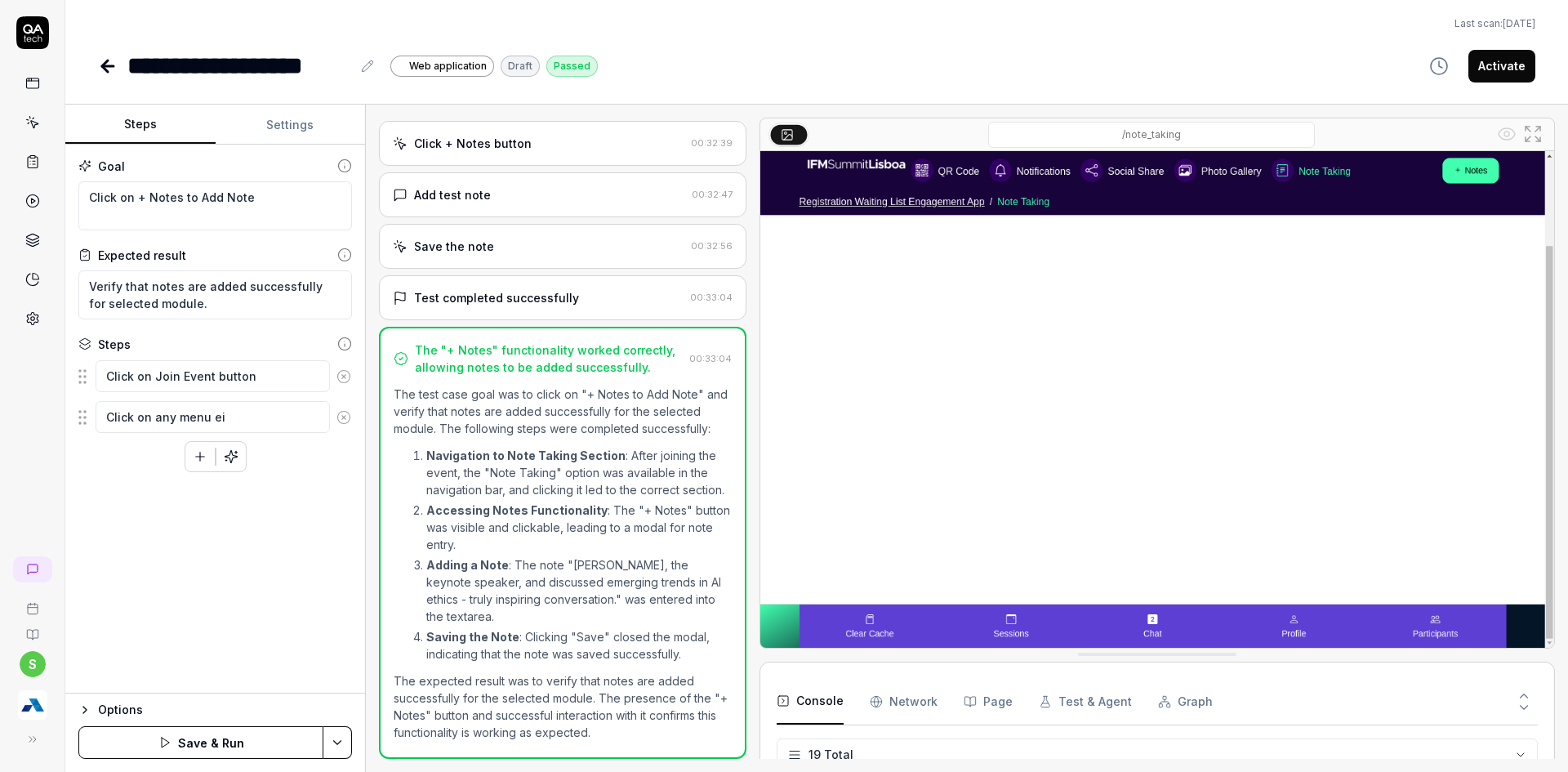
type textarea "*"
type textarea "Click on any menu eit"
type textarea "*"
type textarea "Click on any menu eith"
type textarea "*"
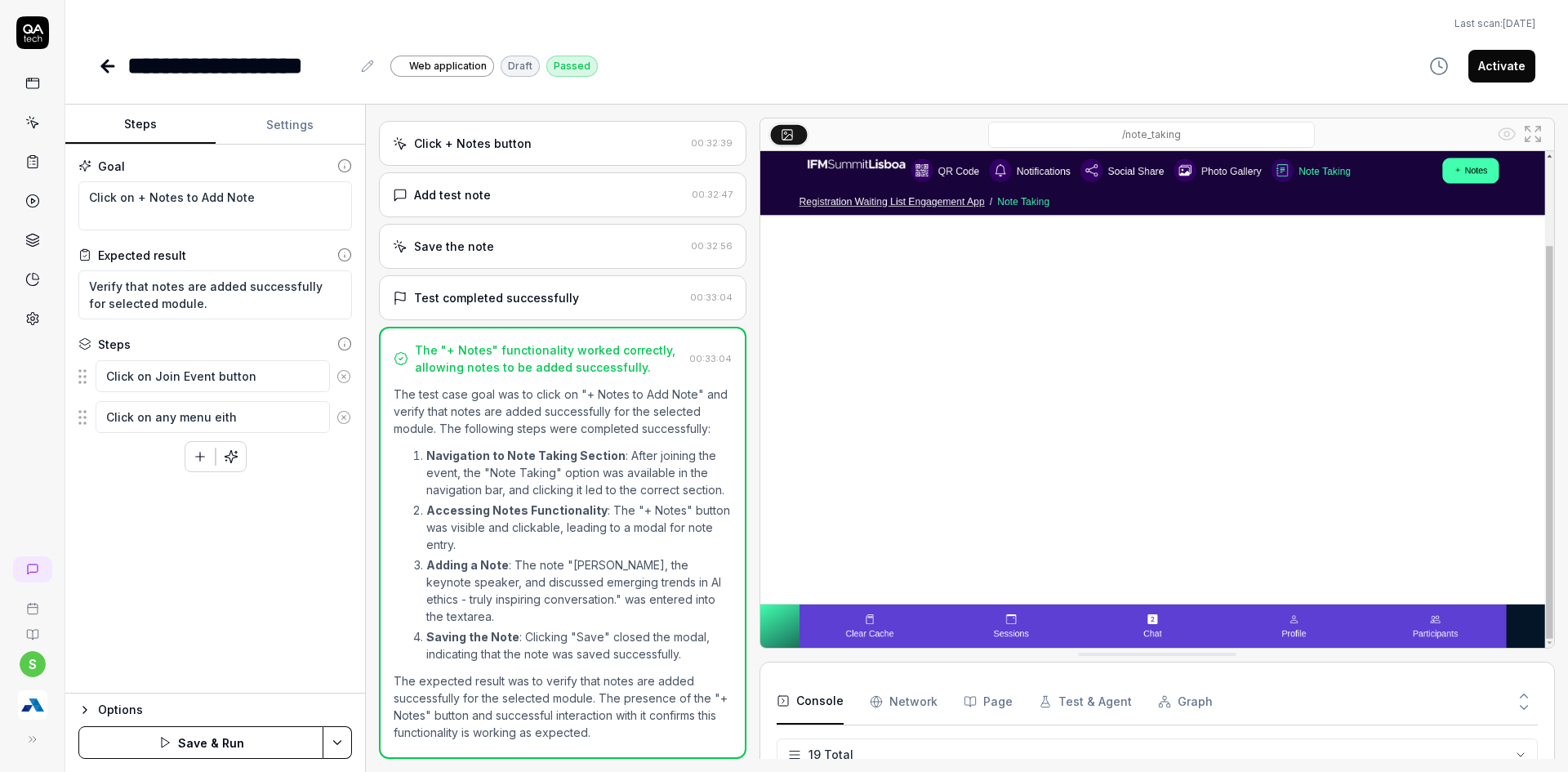
type textarea "Click on any menu eithe"
type textarea "*"
type textarea "Click on any menu either"
type textarea "*"
type textarea "Click on any menu either"
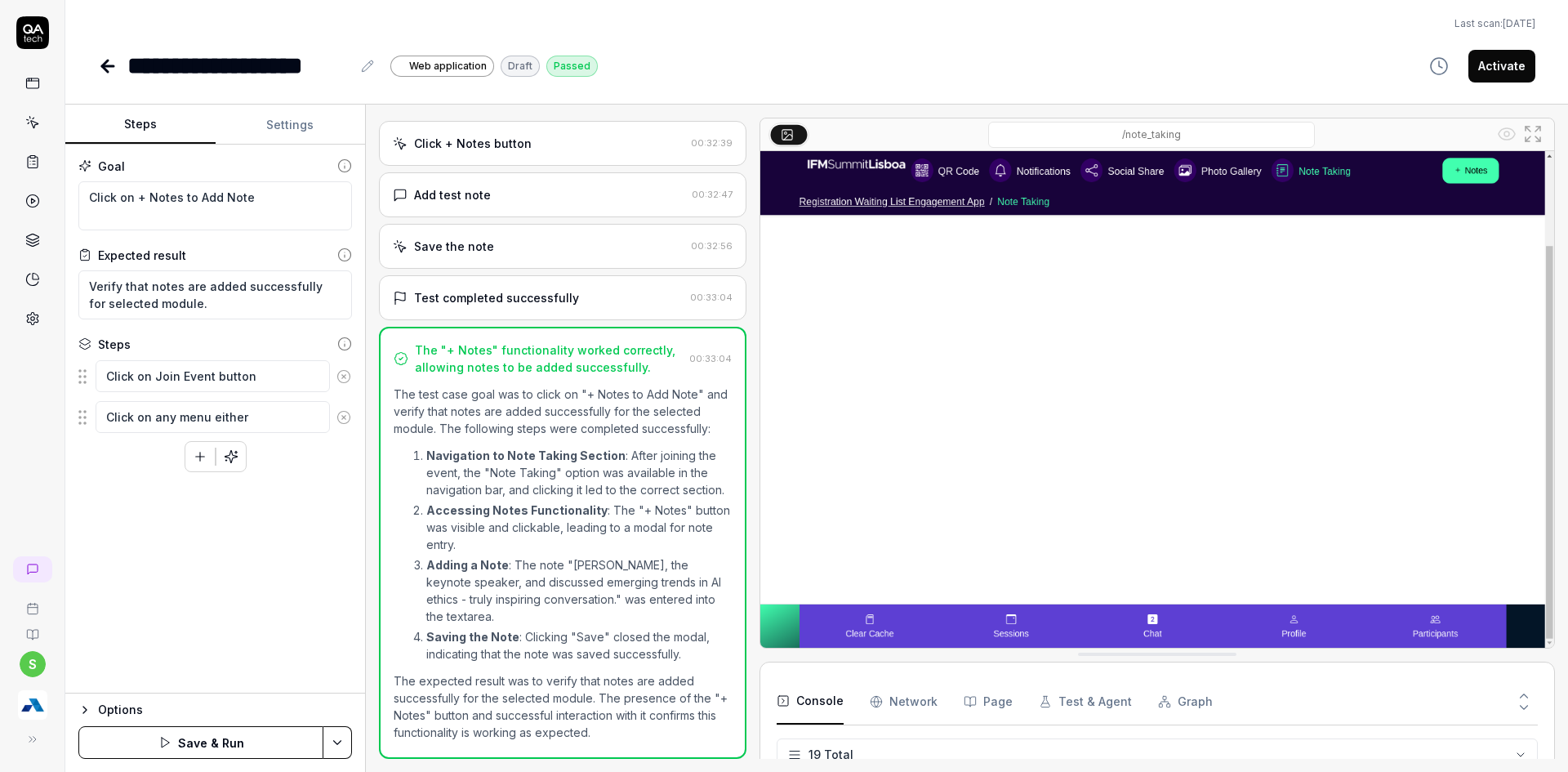
type textarea "*"
type textarea "Click on any menu either o"
type textarea "*"
type textarea "Click on any menu either on"
type textarea "*"
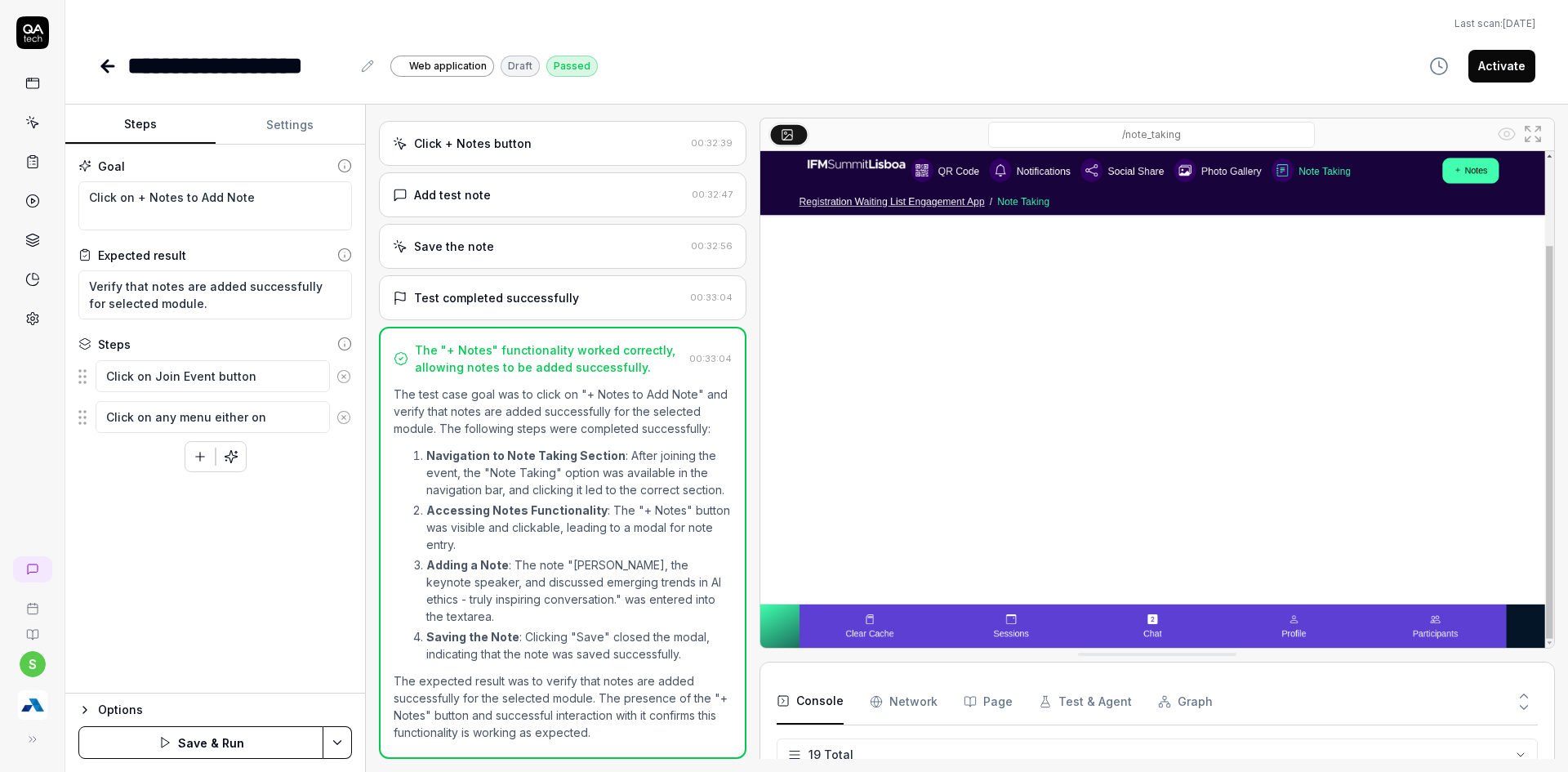
type textarea "Click on any menu either on"
type textarea "*"
type textarea "Click on any menu either on h"
type textarea "*"
type textarea "Click on any menu either on he"
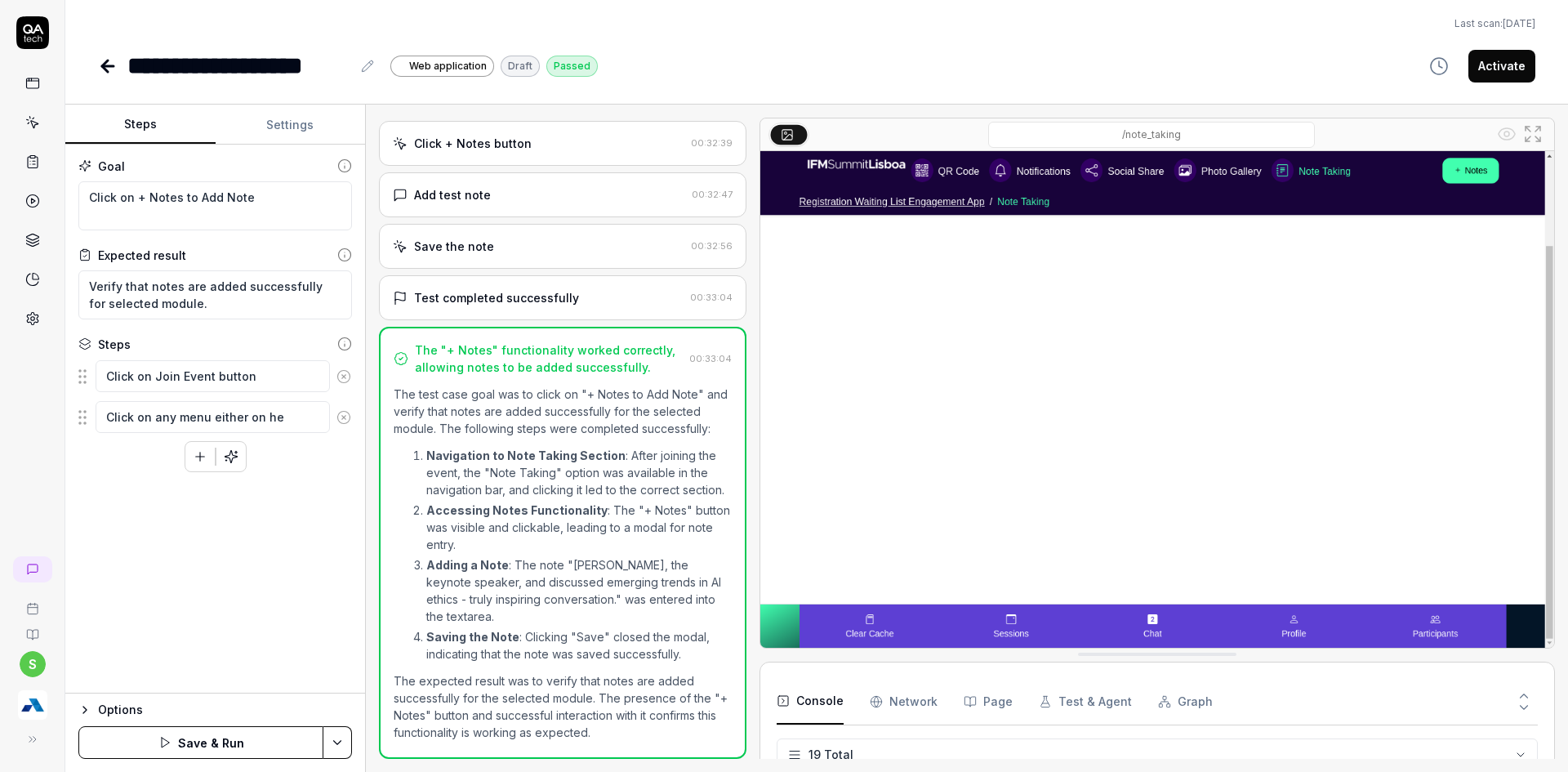
type textarea "*"
type textarea "Click on any menu either on hea"
type textarea "*"
type textarea "Click on any menu either on head"
type textarea "*"
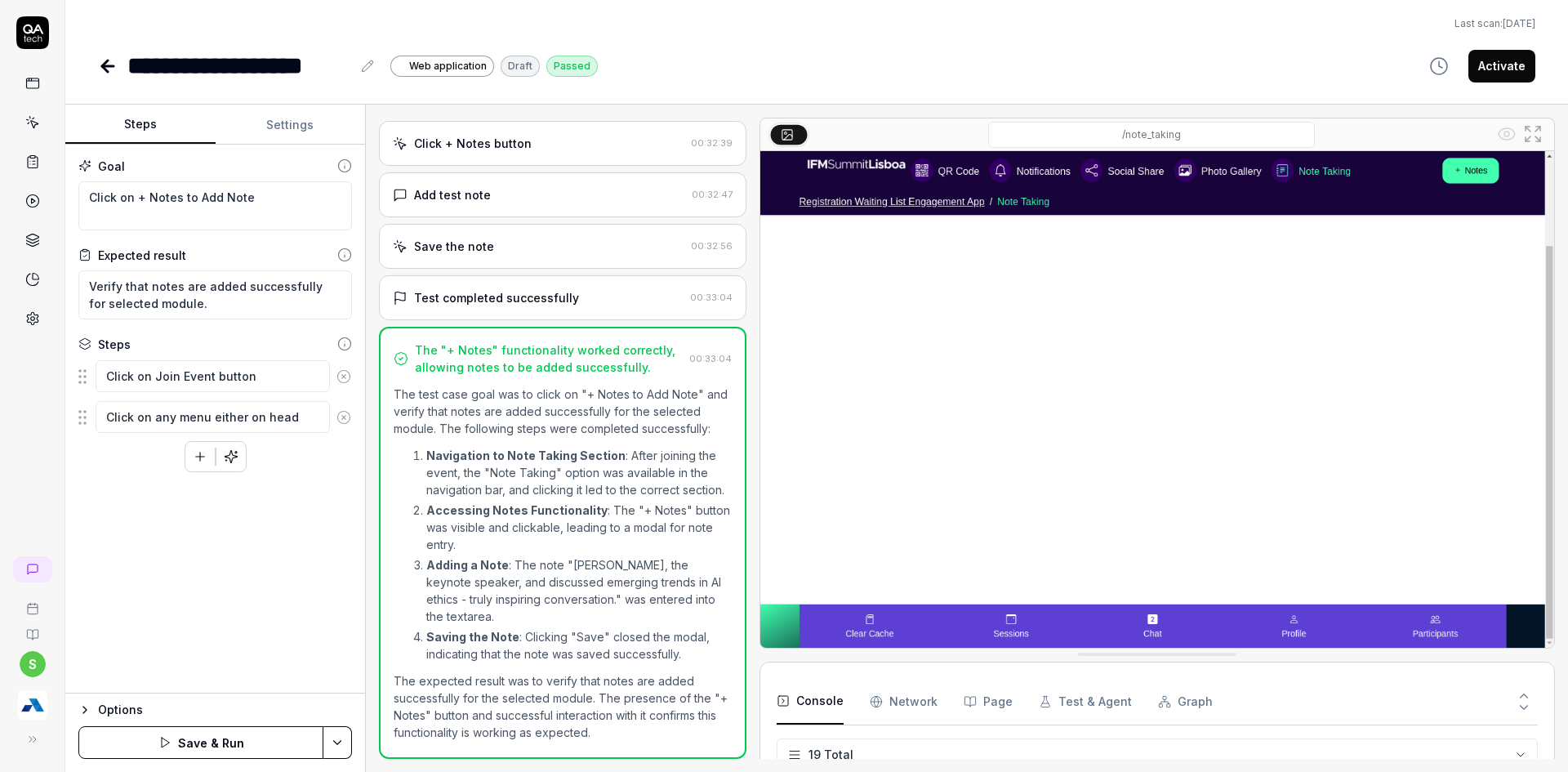
type textarea "Click on any menu either on heade"
type textarea "*"
type textarea "Click on any menu either on header"
type textarea "*"
type textarea "Click on any menu either on header"
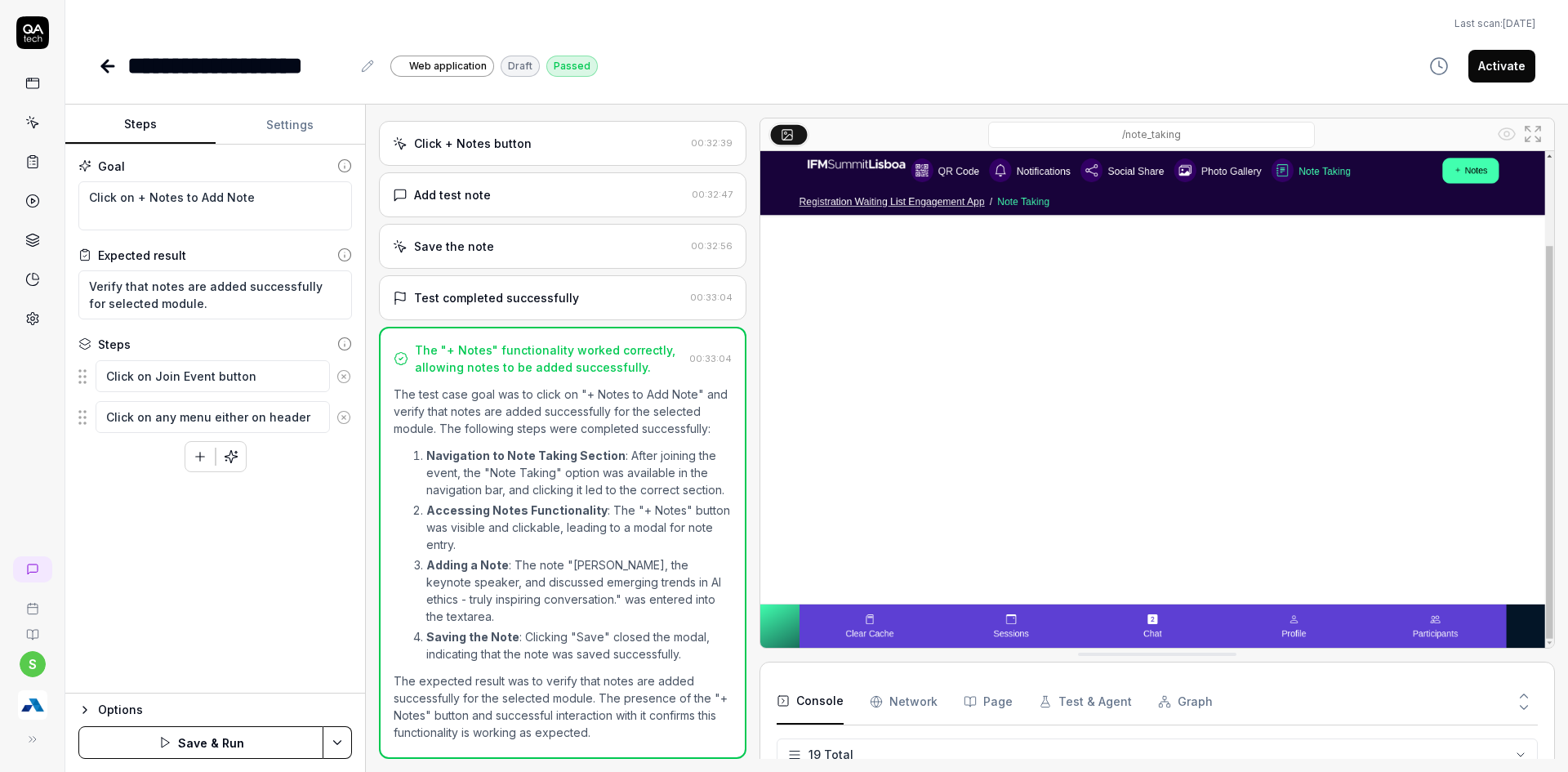
drag, startPoint x: 151, startPoint y: 421, endPoint x: 170, endPoint y: 418, distance: 19.2
click at [170, 418] on textarea "Click on any menu either on header" at bounding box center [212, 417] width 234 height 32
click at [306, 415] on textarea "Click on any menu either on header" at bounding box center [212, 417] width 234 height 32
type textarea "*"
type textarea "Click on any menu either on header o"
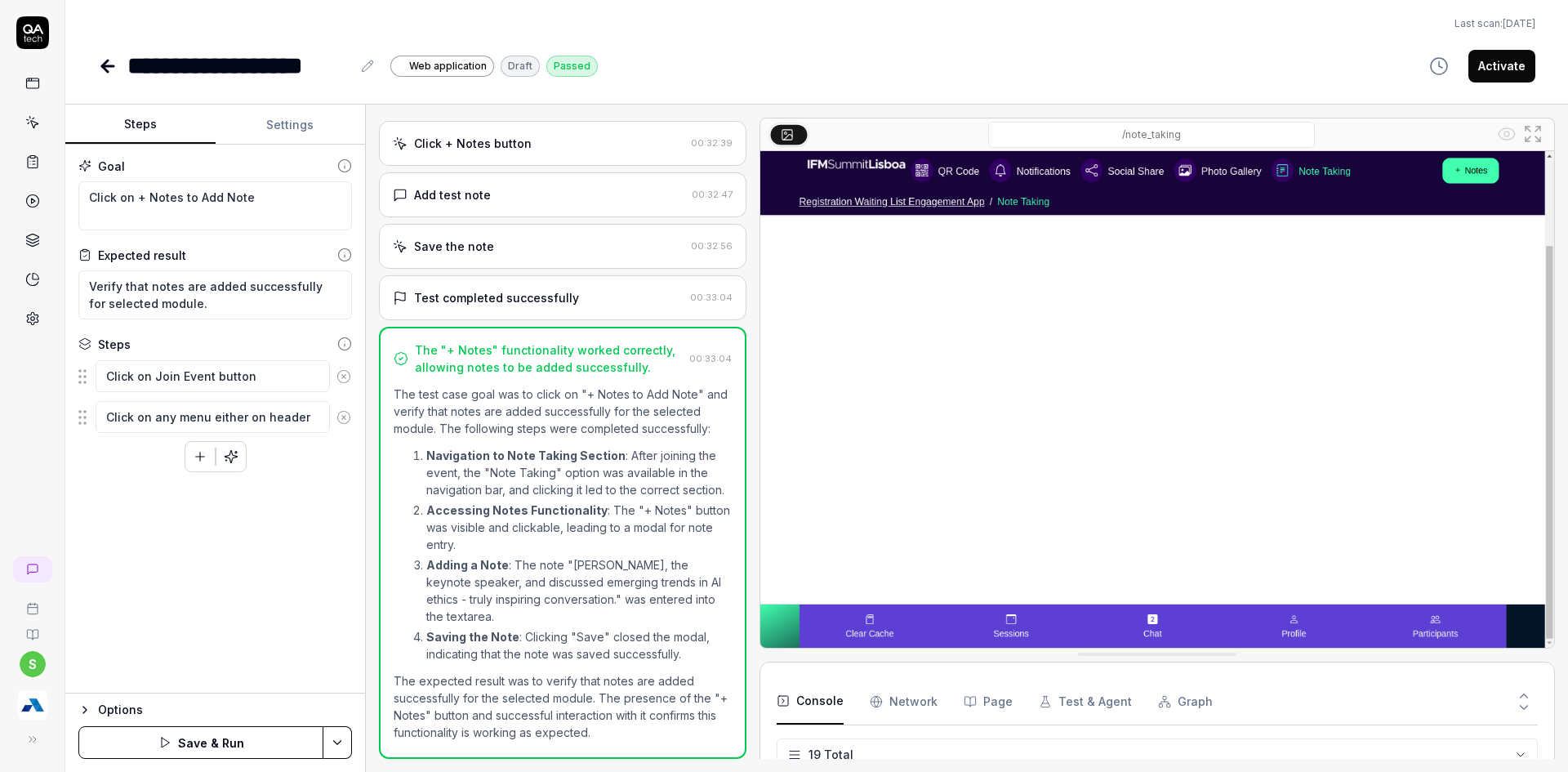
type textarea "*"
type textarea "Click on any menu either on header or"
type textarea "*"
type textarea "Click on any menu either on header or"
type textarea "*"
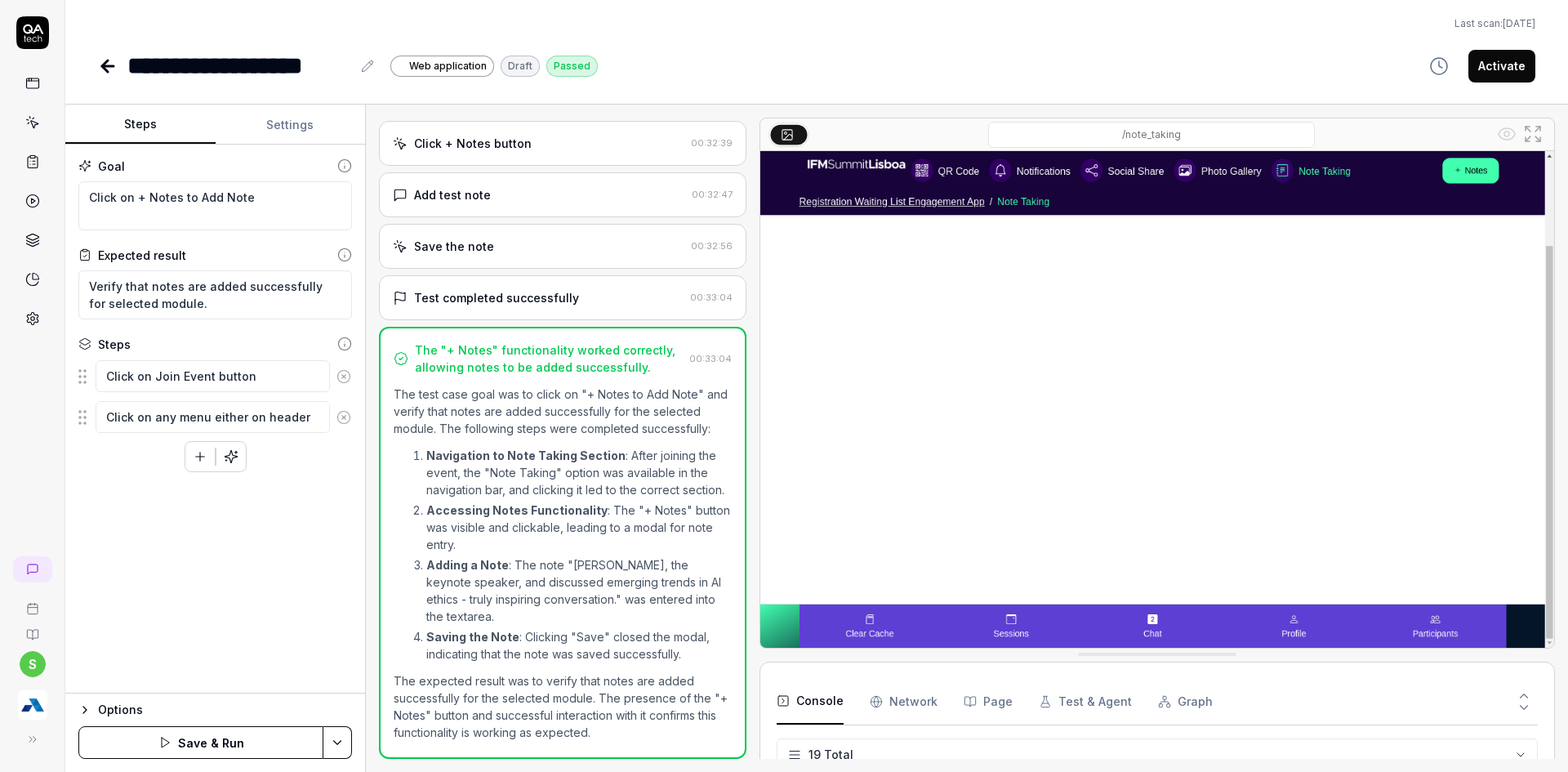
type textarea "Click on any menu either on header or f"
type textarea "*"
type textarea "Click on any menu either on header or fo"
type textarea "*"
type textarea "Click on any menu either on header or foo"
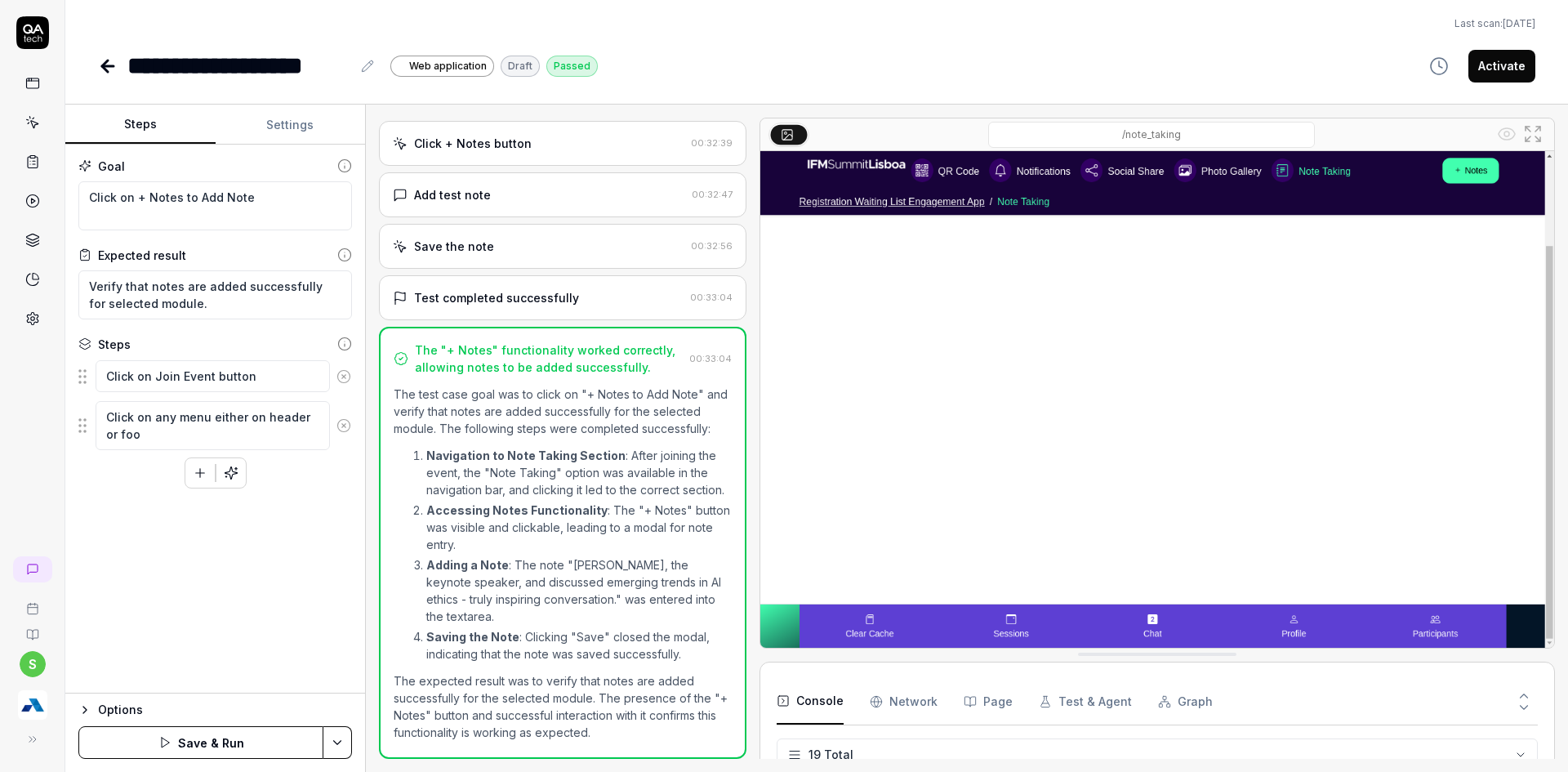
type textarea "*"
type textarea "Click on any menu either on header or foot"
type textarea "*"
type textarea "Click on any menu either on header or [PERSON_NAME]"
type textarea "*"
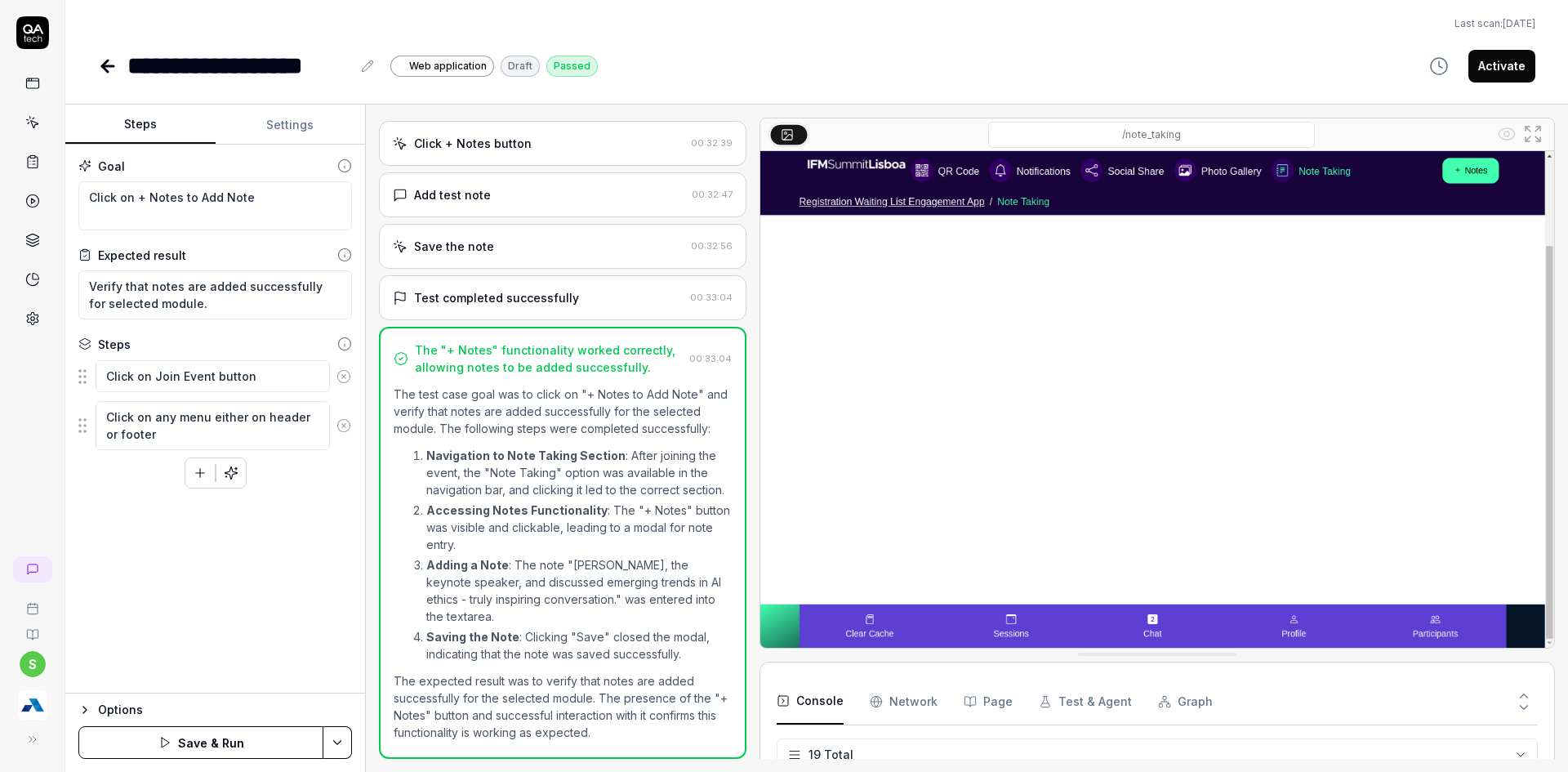
type textarea "Click on any menu either on header or footer"
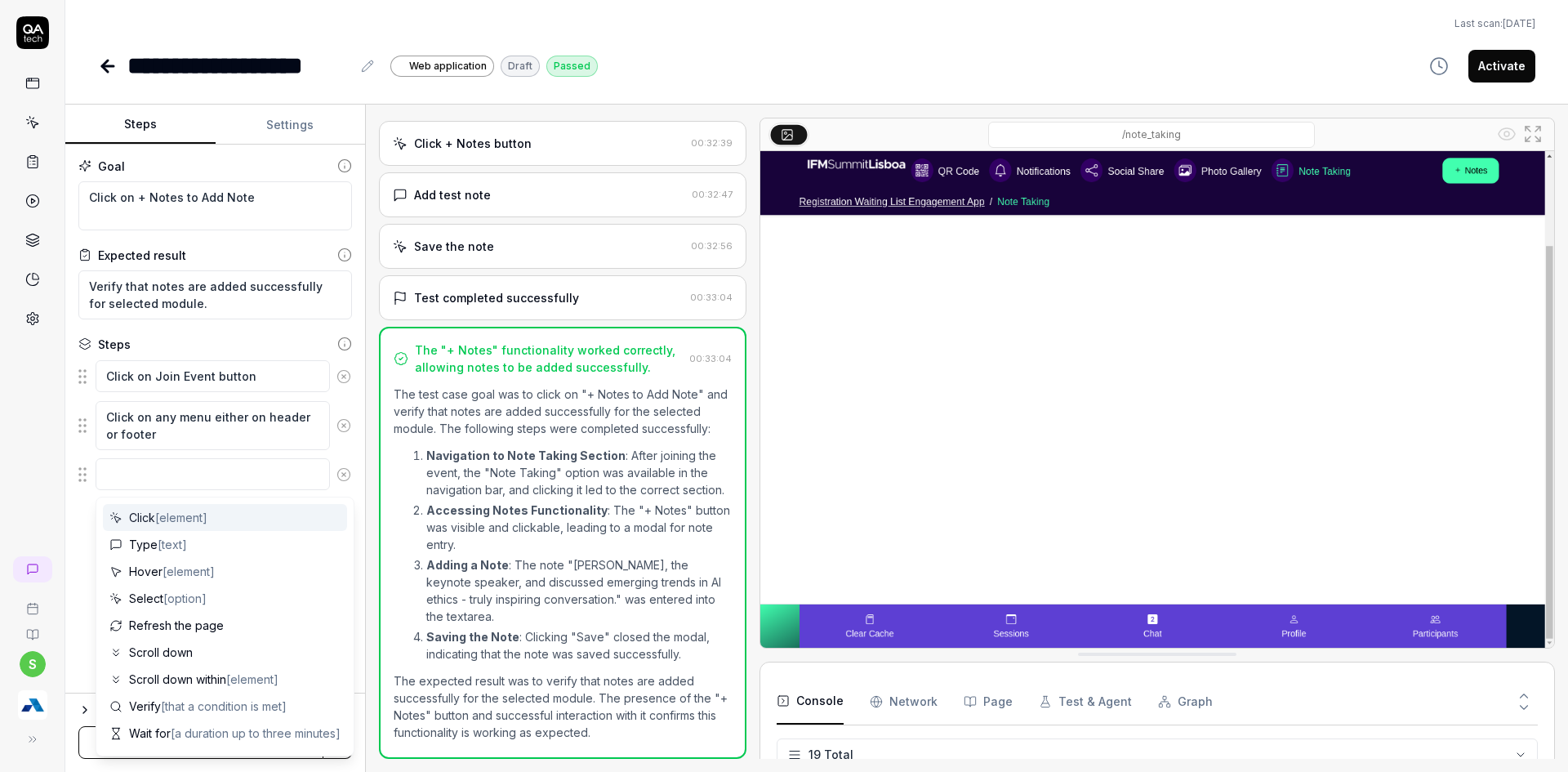
type textarea "*"
type textarea "C"
type textarea "*"
type textarea "Cl"
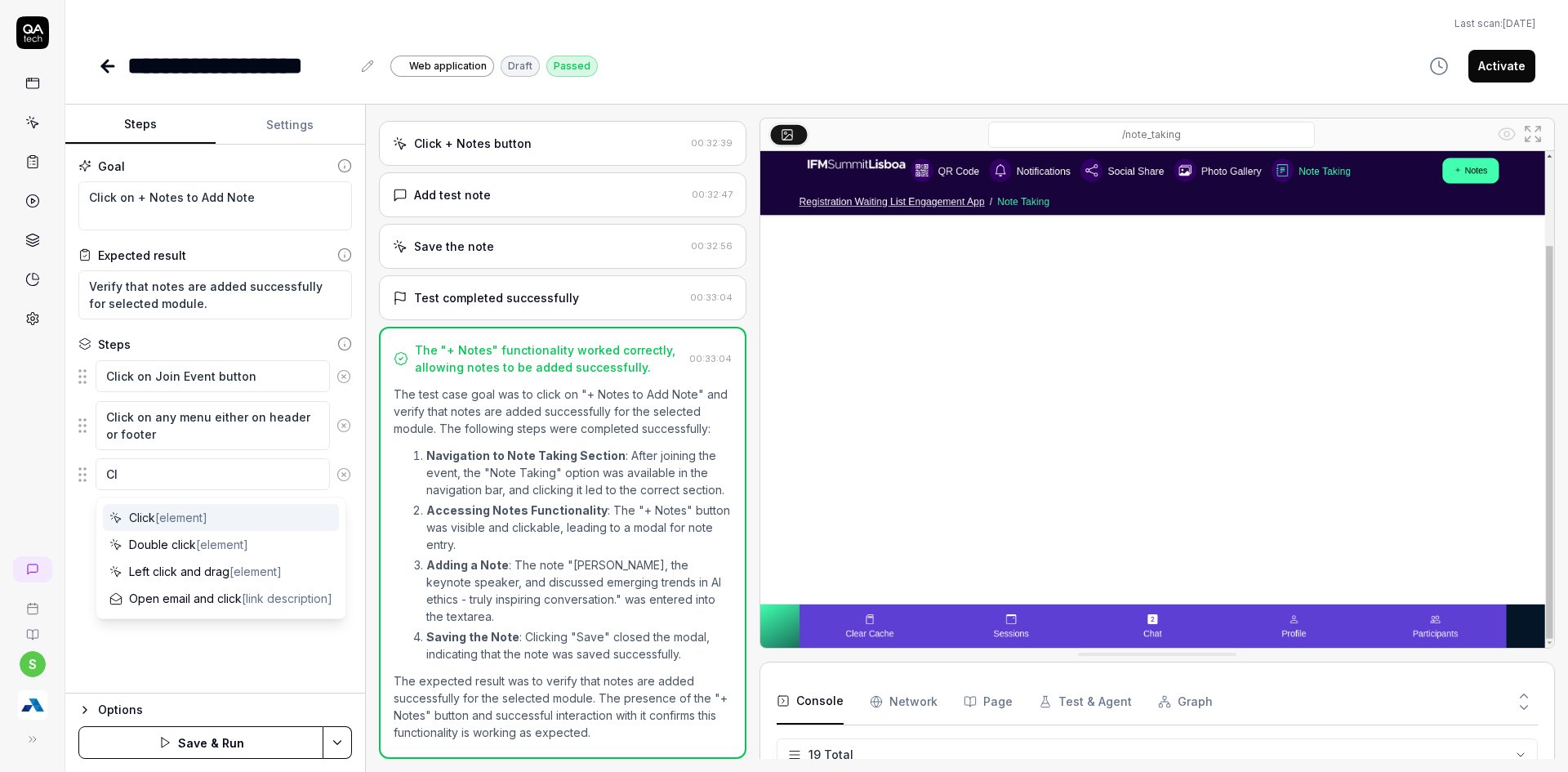
type textarea "*"
type textarea "Cli"
type textarea "*"
type textarea "Clic"
type textarea "*"
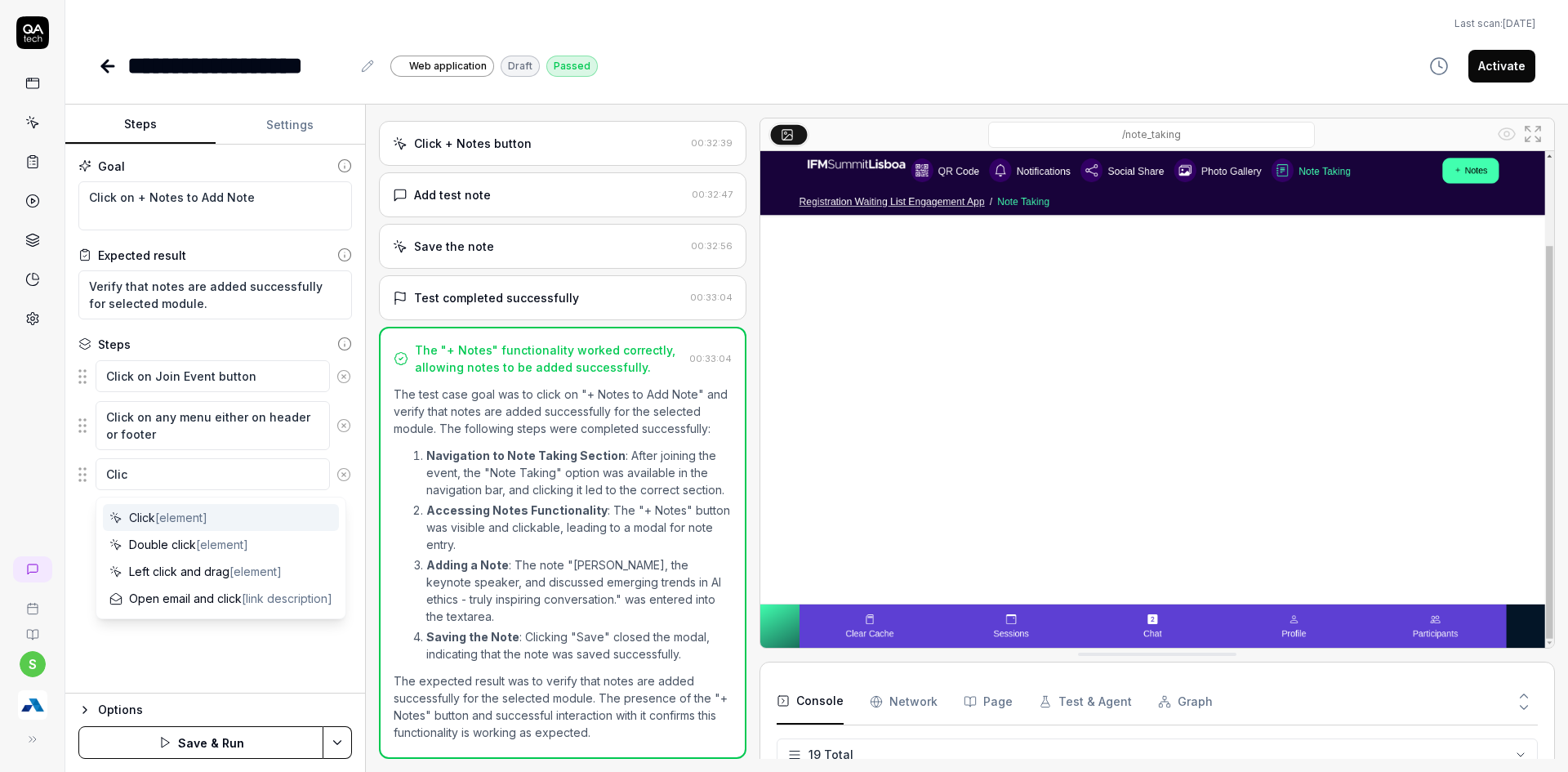
type textarea "Click"
type textarea "*"
type textarea "Click"
type textarea "*"
type textarea "Click o"
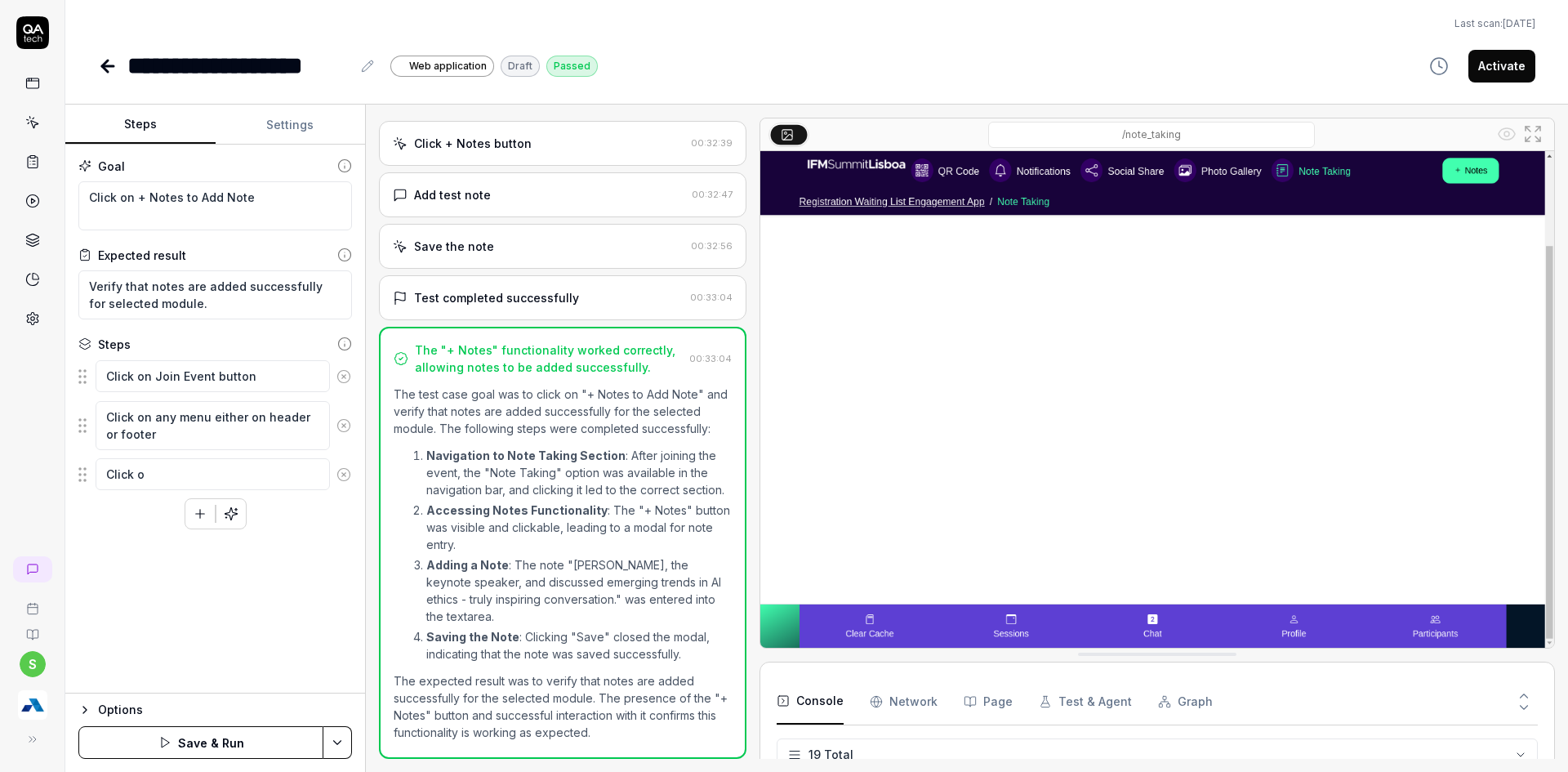
type textarea "*"
type textarea "Click on"
type textarea "*"
type textarea "Click on"
type textarea "*"
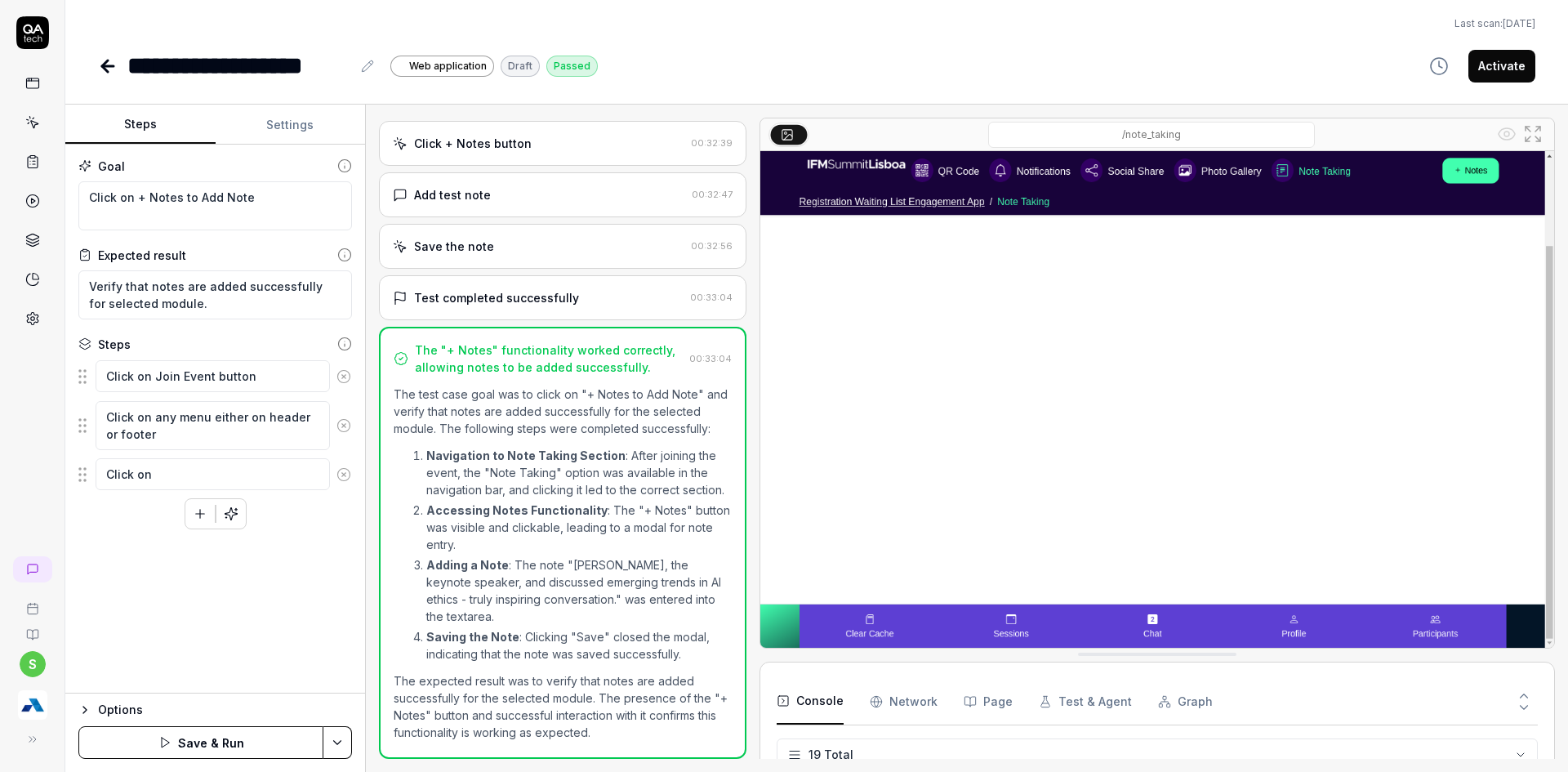
type textarea "Click on +"
type textarea "*"
type textarea "Click on +"
type textarea "*"
type textarea "Click on + N"
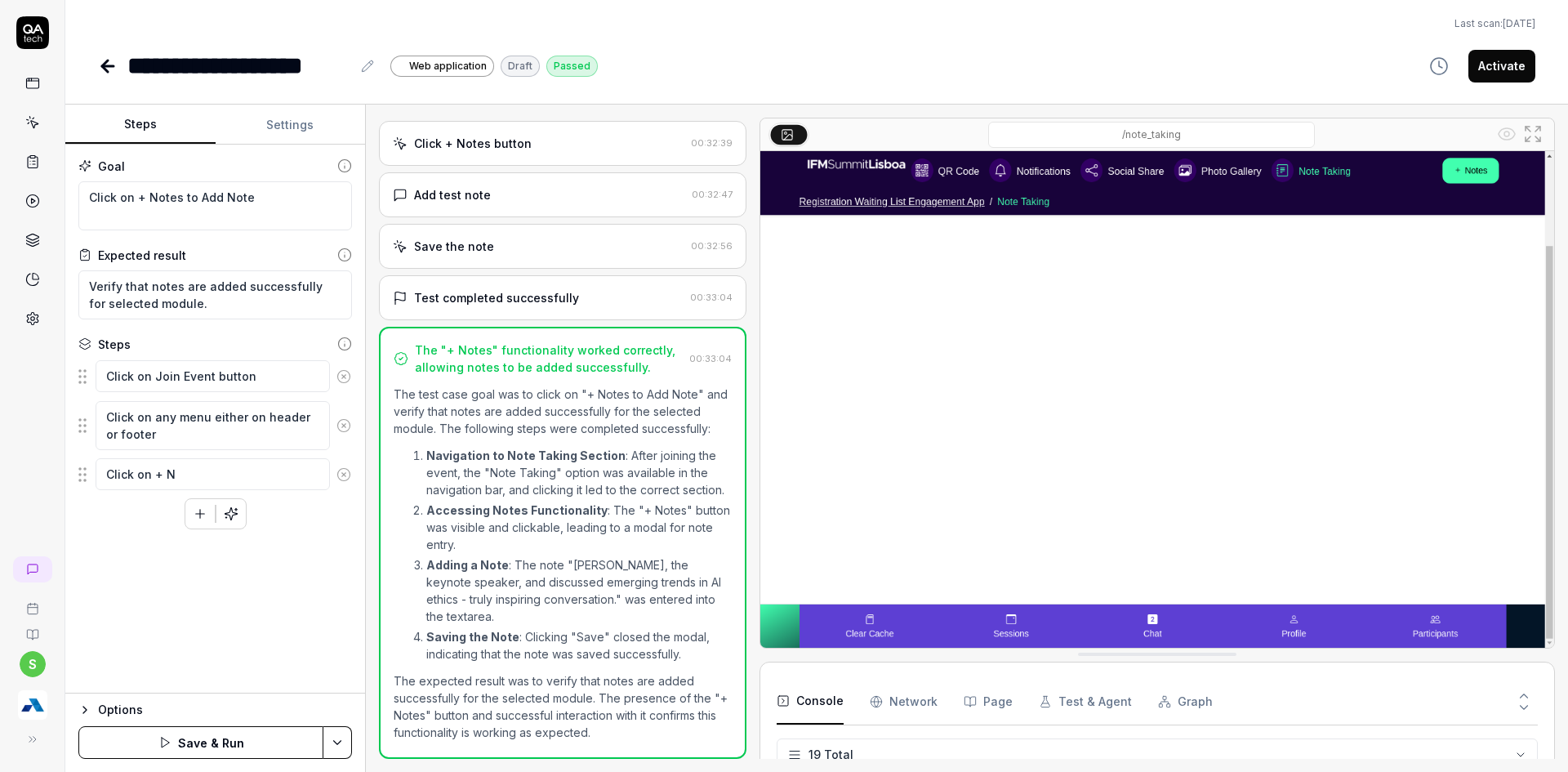
type textarea "*"
type textarea "Click on + No"
type textarea "*"
type textarea "Click on + Not"
type textarea "*"
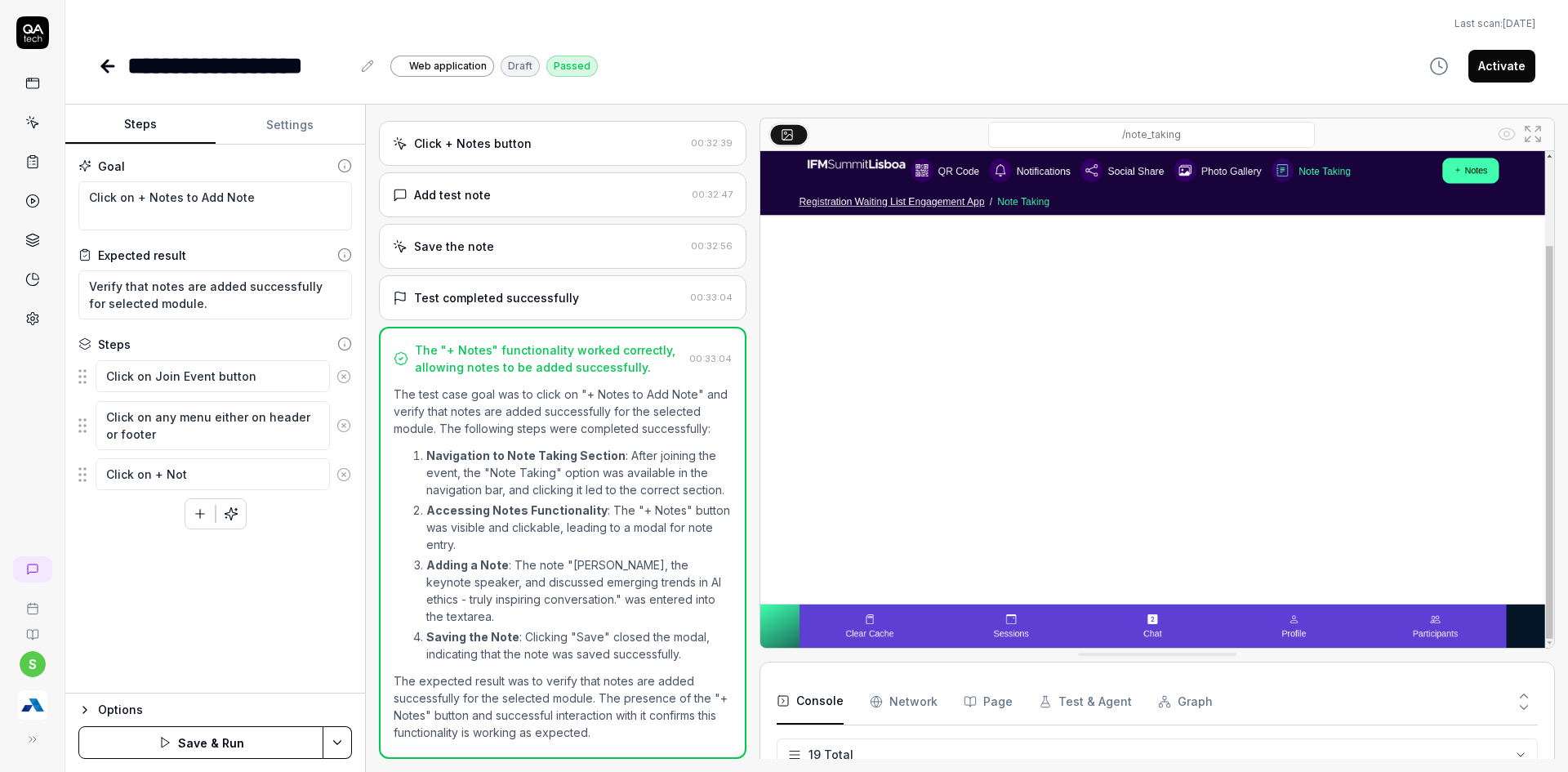
type textarea "Click on + Note"
type textarea "*"
type textarea "Click on + Notes"
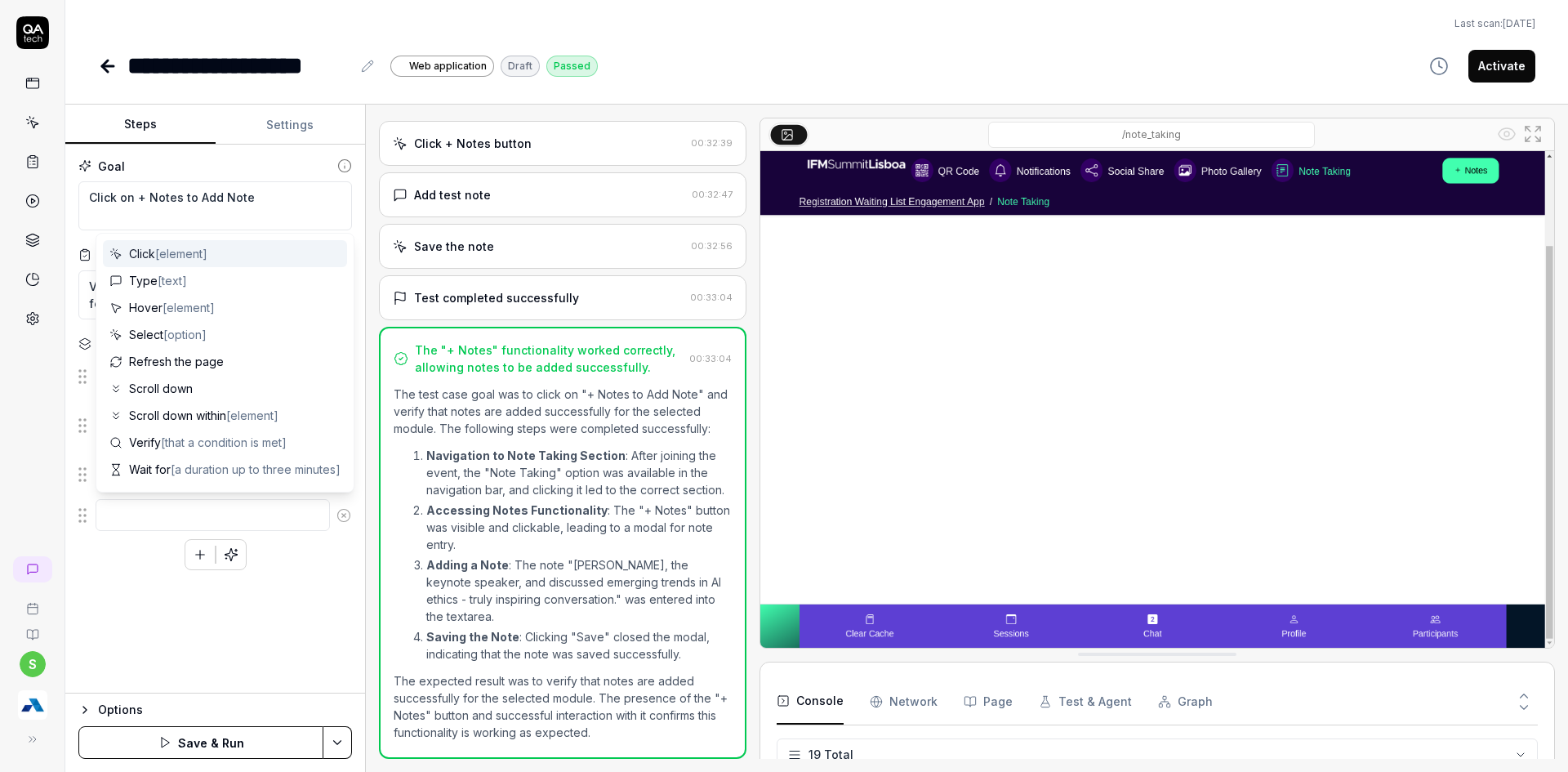
type textarea "*"
type textarea "C"
type textarea "*"
type textarea "Cl"
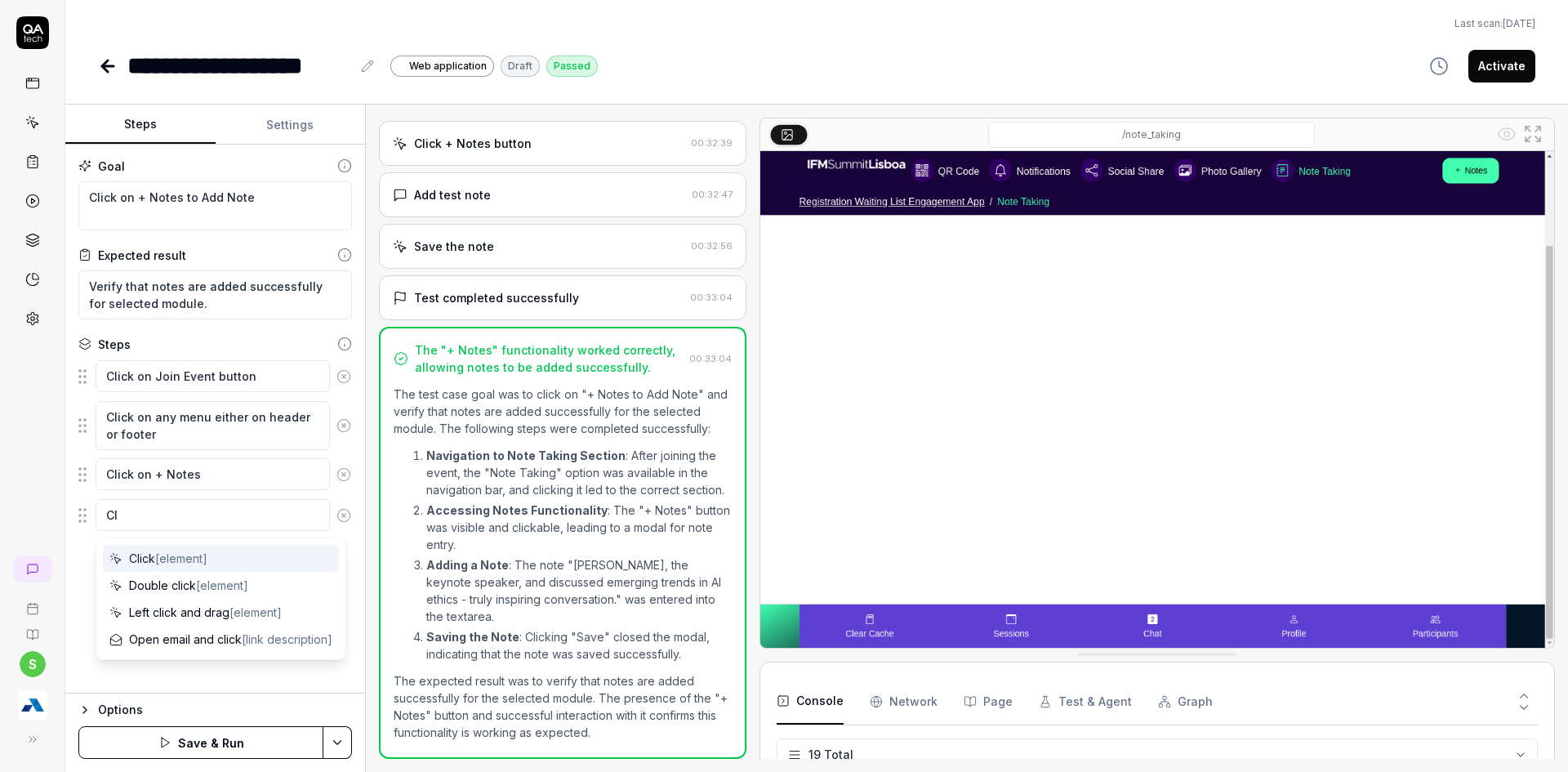
type textarea "*"
type textarea "Cli"
type textarea "*"
type textarea "Clic"
type textarea "*"
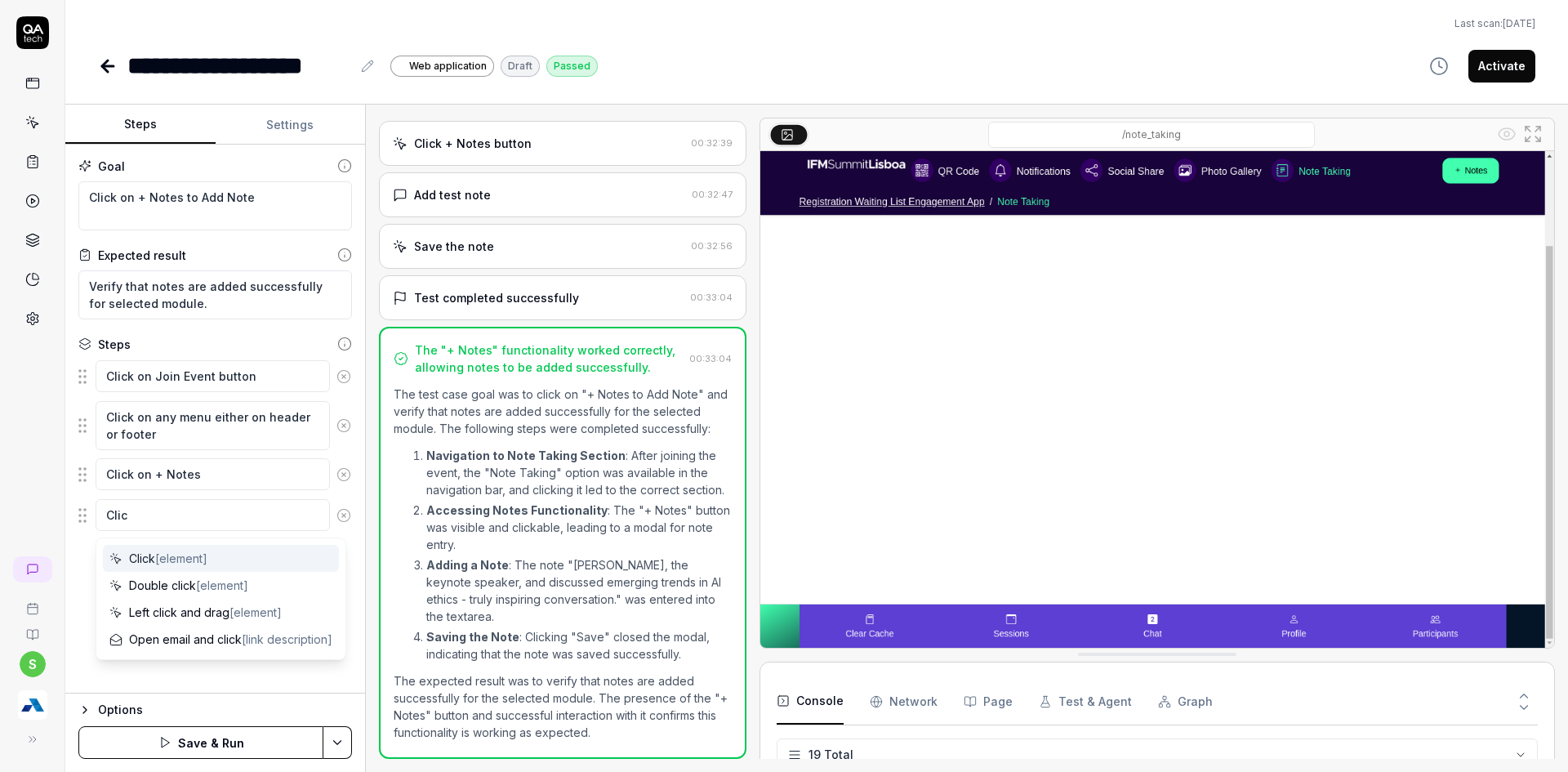
type textarea "Click"
type textarea "*"
type textarea "Click"
type textarea "*"
type textarea "Click"
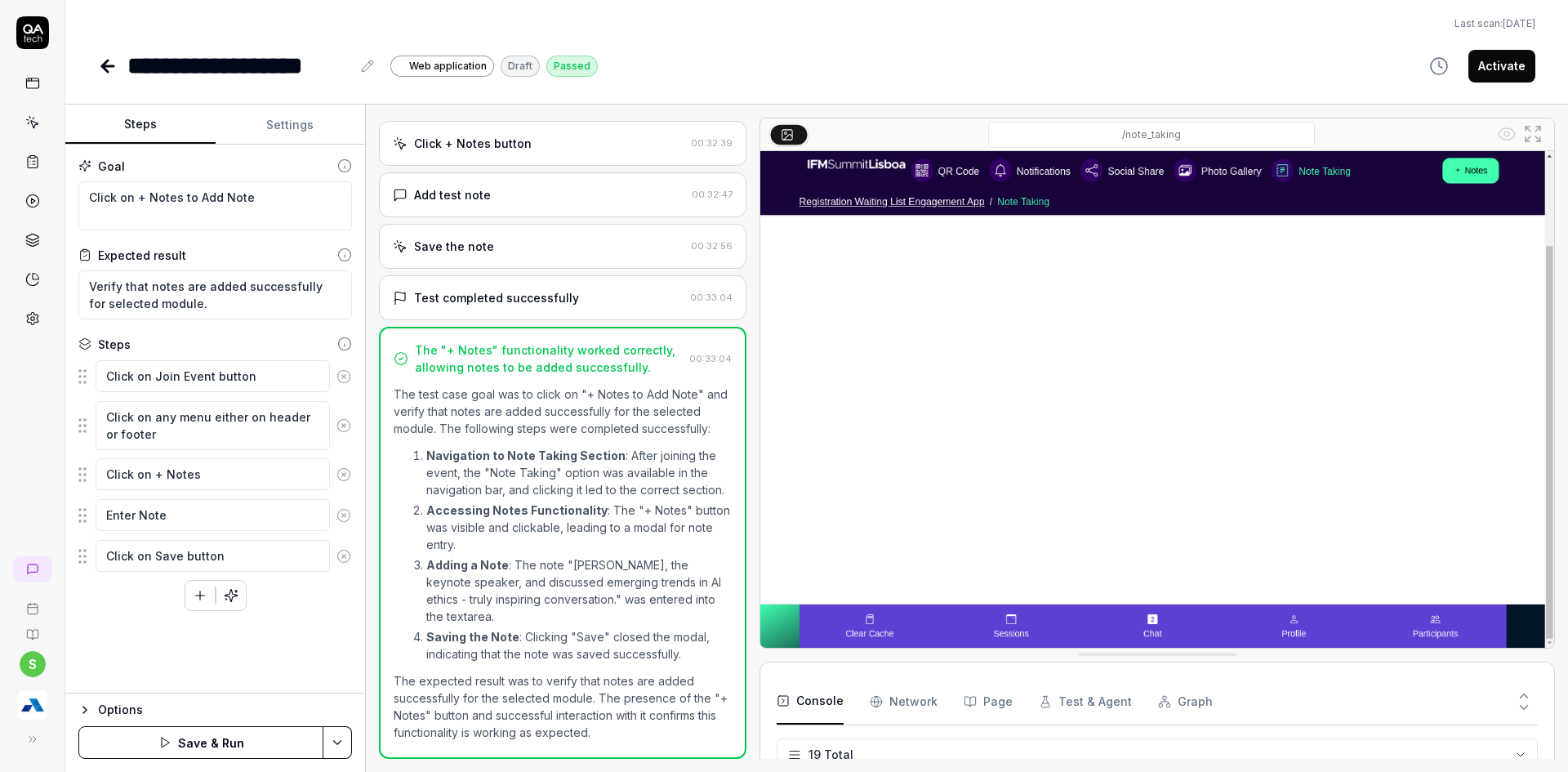
click at [335, 743] on html "**********" at bounding box center [784, 395] width 1568 height 791
click at [197, 631] on div "Save" at bounding box center [255, 629] width 208 height 36
click at [325, 115] on button "Settings" at bounding box center [291, 125] width 151 height 40
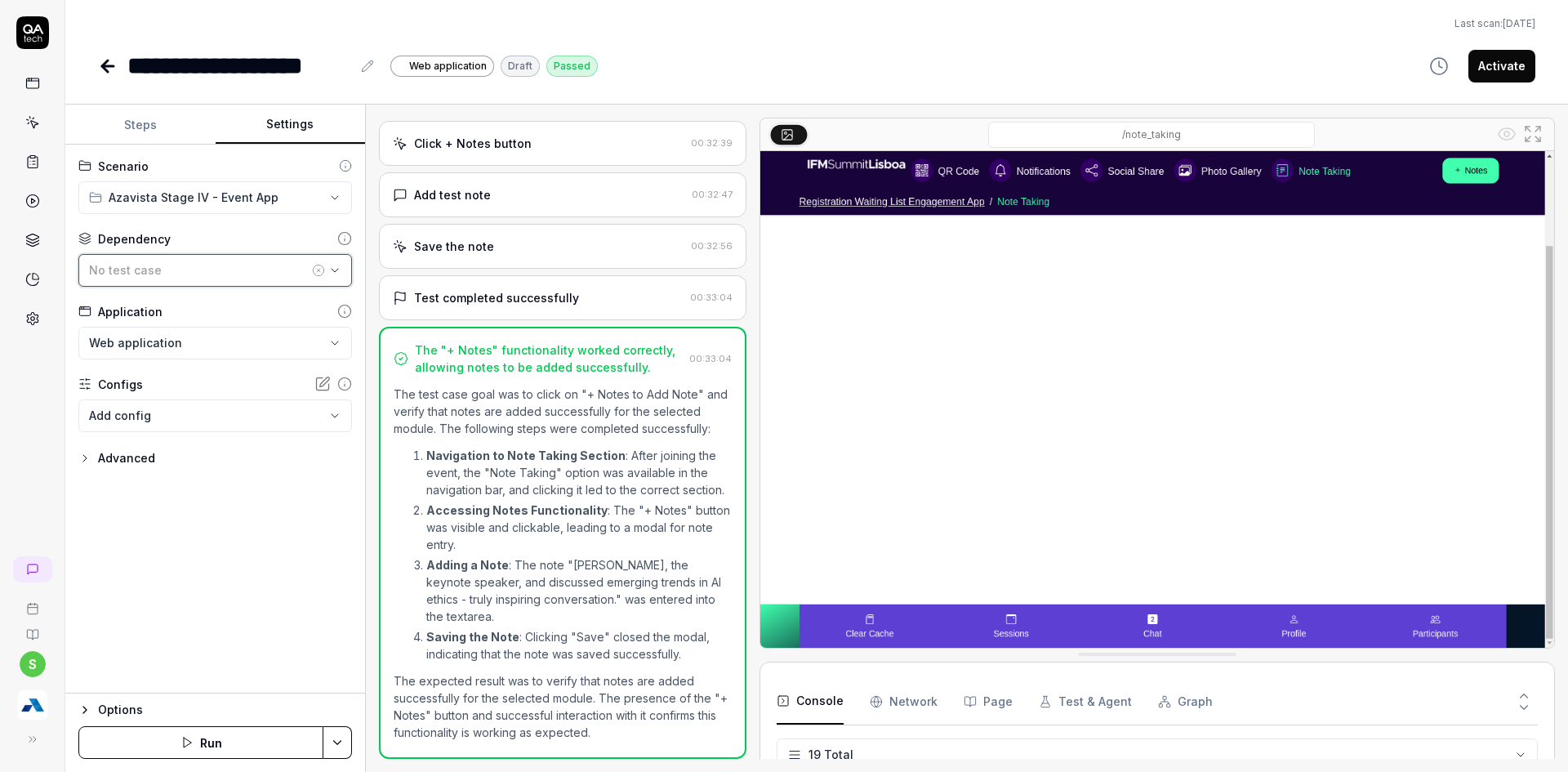
click at [244, 271] on div "No test case" at bounding box center [199, 270] width 219 height 17
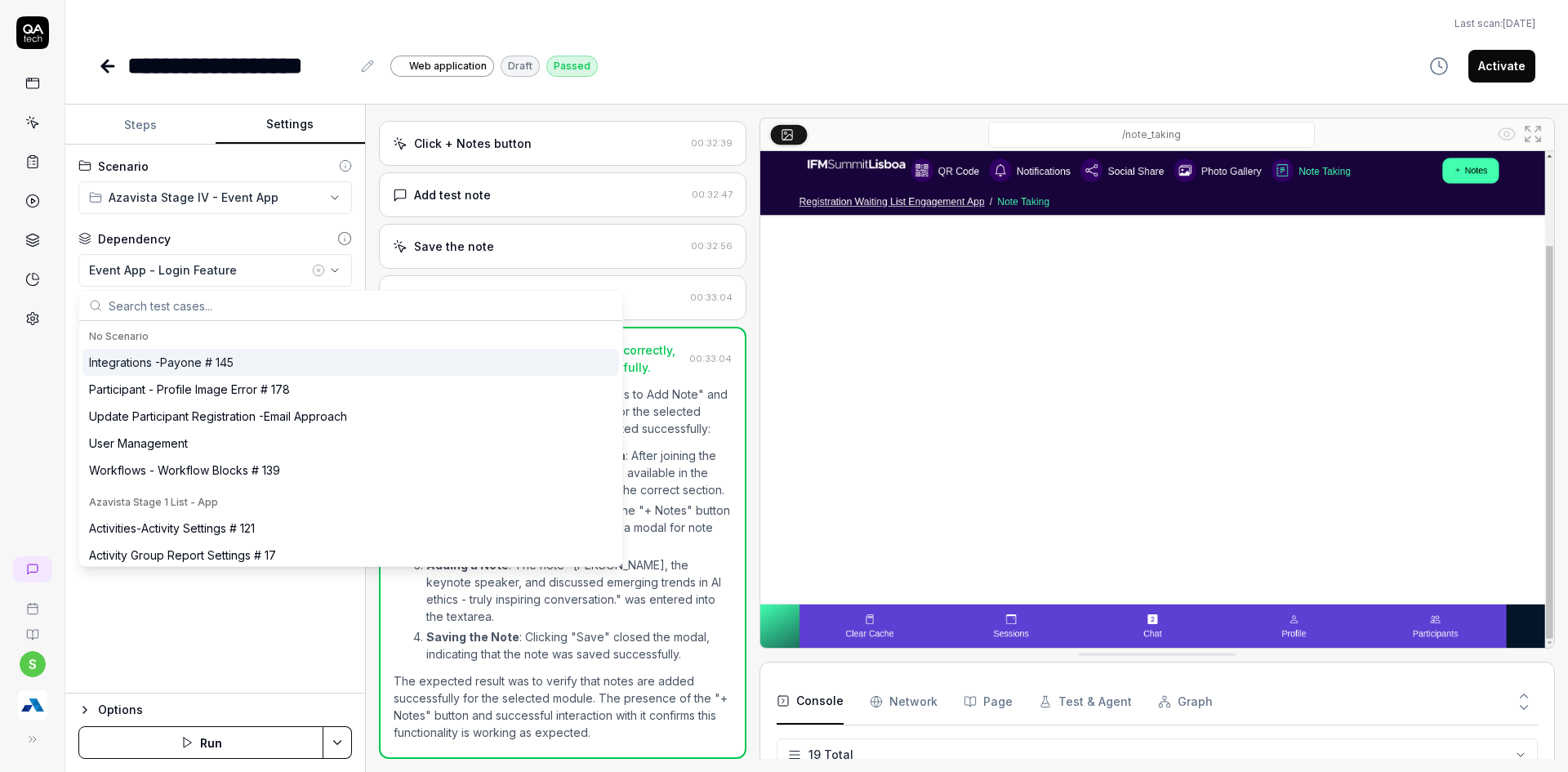
click at [224, 318] on input "text" at bounding box center [360, 305] width 504 height 29
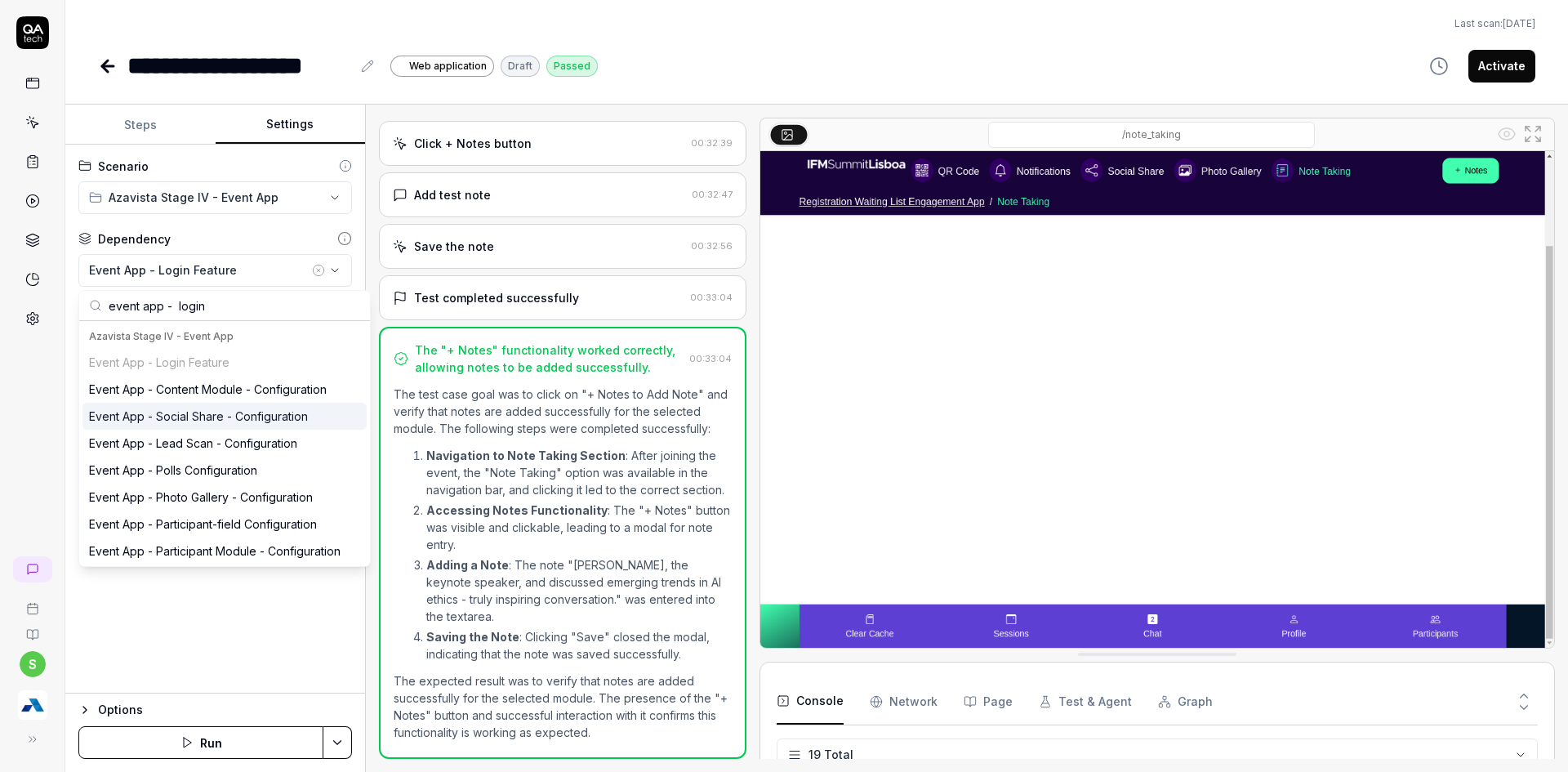
drag, startPoint x: 175, startPoint y: 313, endPoint x: 294, endPoint y: 313, distance: 119.0
click at [294, 313] on input "event app - login" at bounding box center [234, 305] width 251 height 29
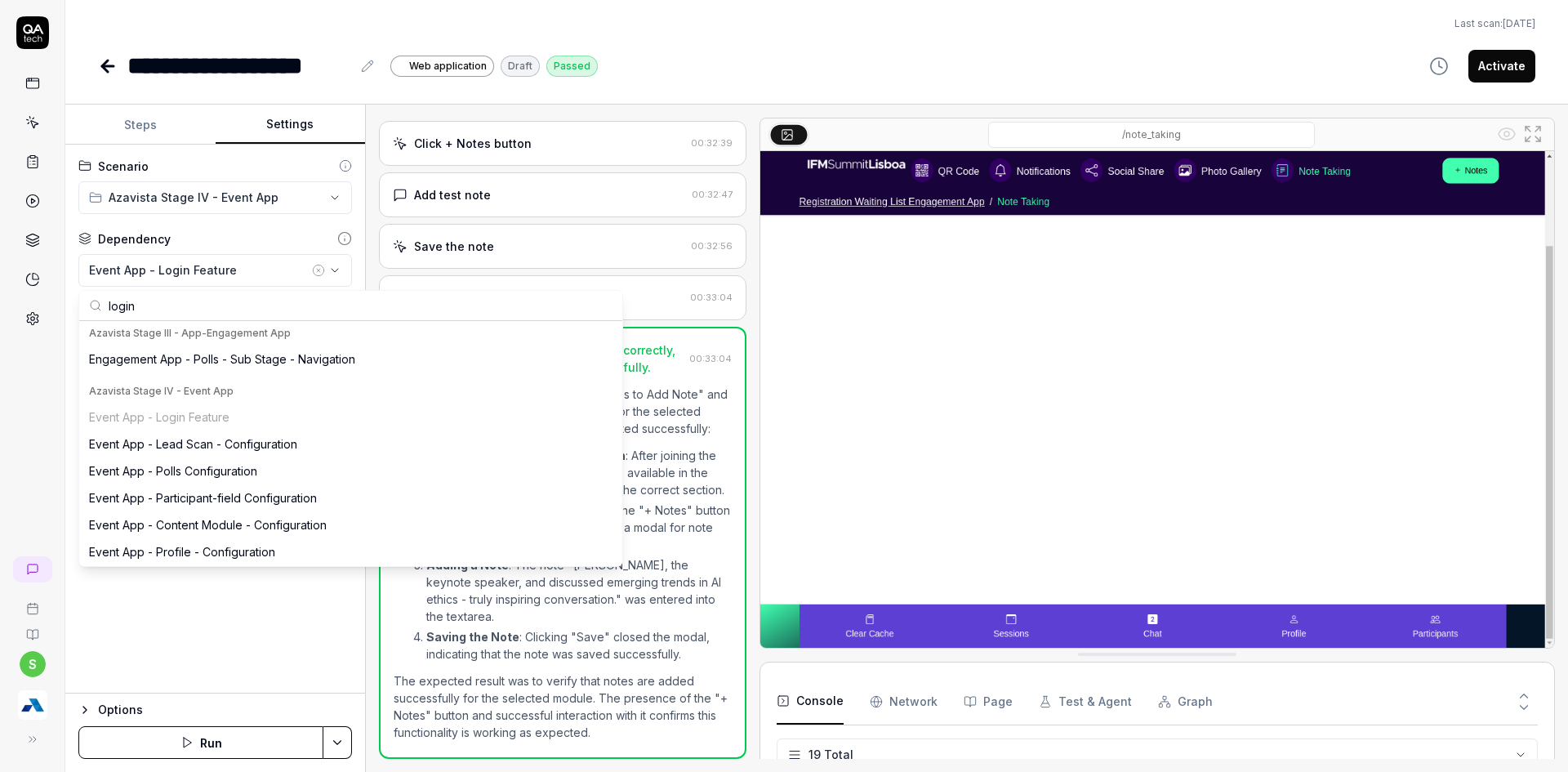
scroll to position [220, 0]
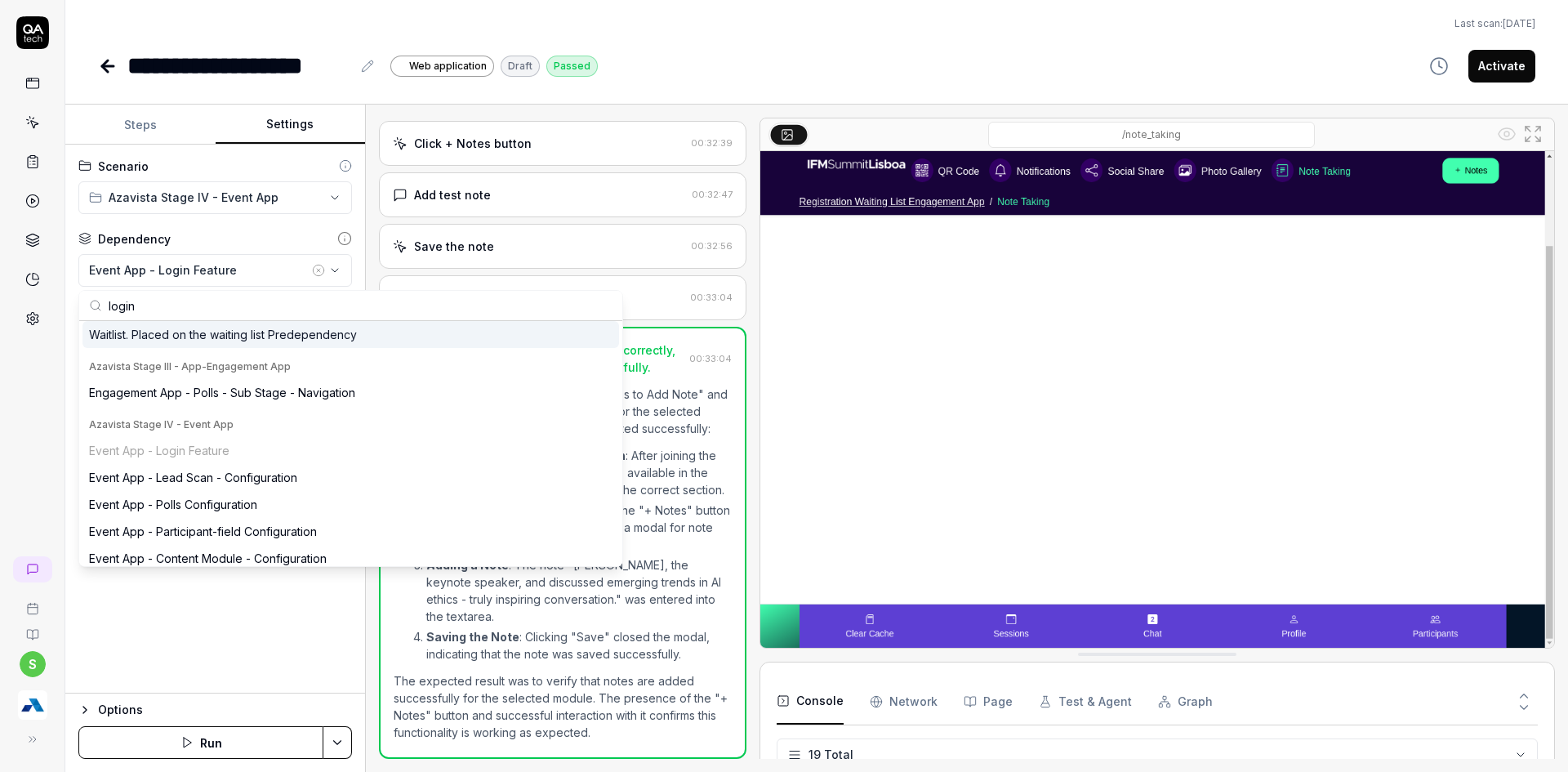
drag, startPoint x: 133, startPoint y: 312, endPoint x: 115, endPoint y: 306, distance: 19.0
click at [108, 313] on input "login" at bounding box center [360, 305] width 504 height 29
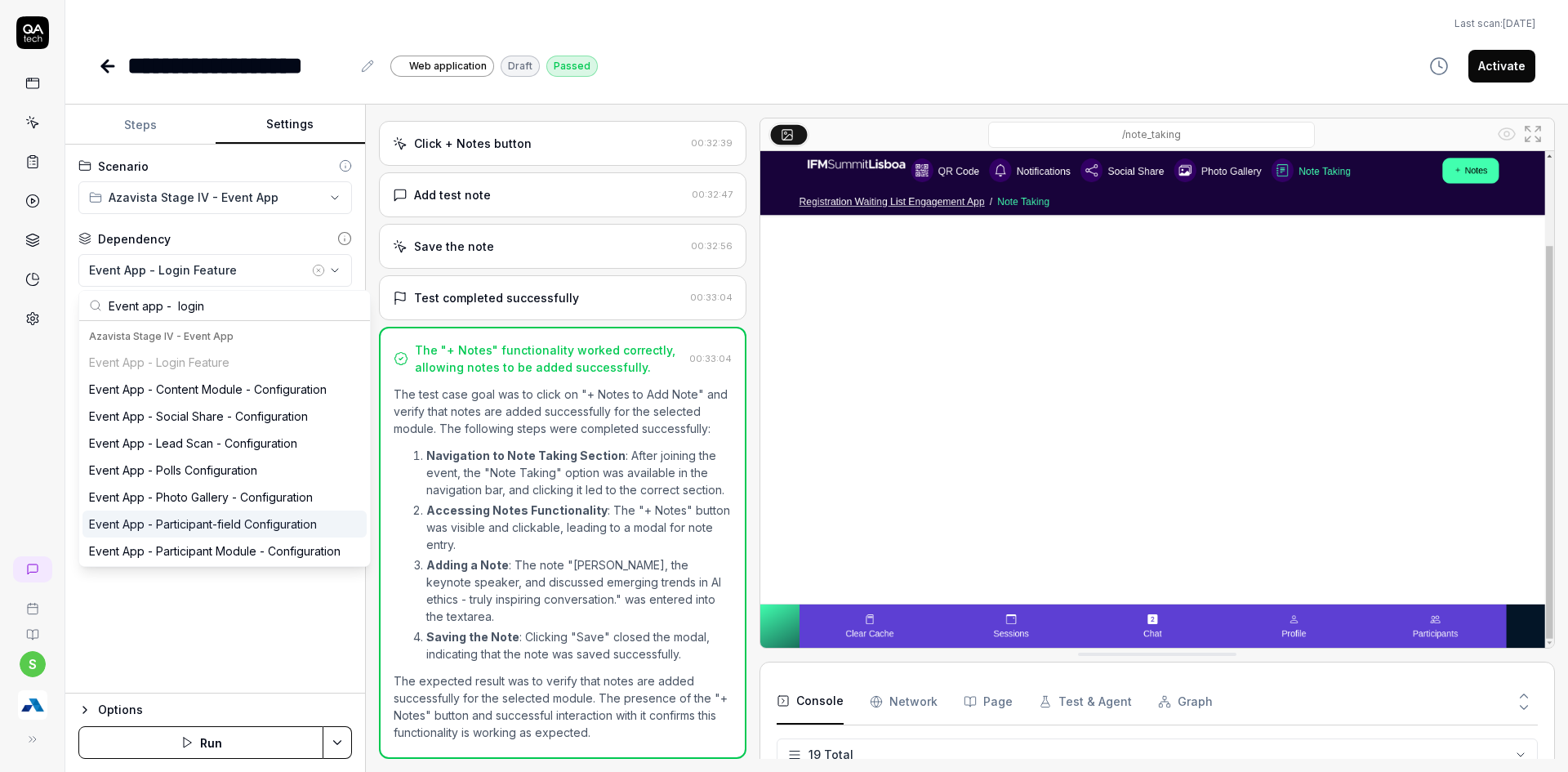
scroll to position [53, 0]
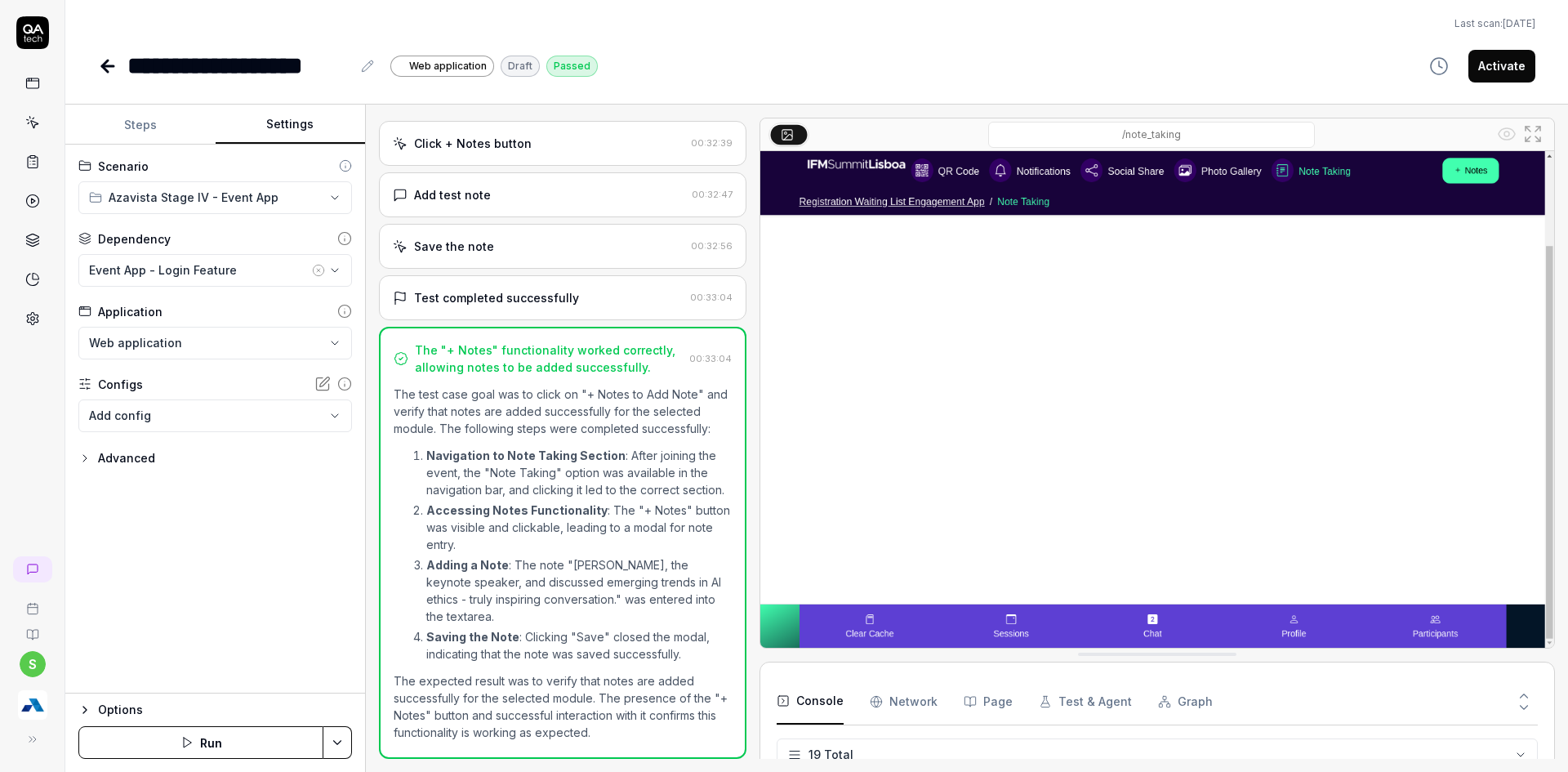
click at [152, 619] on div "**********" at bounding box center [215, 419] width 299 height 549
click at [330, 736] on html "**********" at bounding box center [784, 395] width 1568 height 791
click at [222, 646] on div "Run w. Dependencies Generate More Steps" at bounding box center [275, 683] width 167 height 73
click at [224, 662] on div "Run w. Dependencies" at bounding box center [275, 665] width 165 height 36
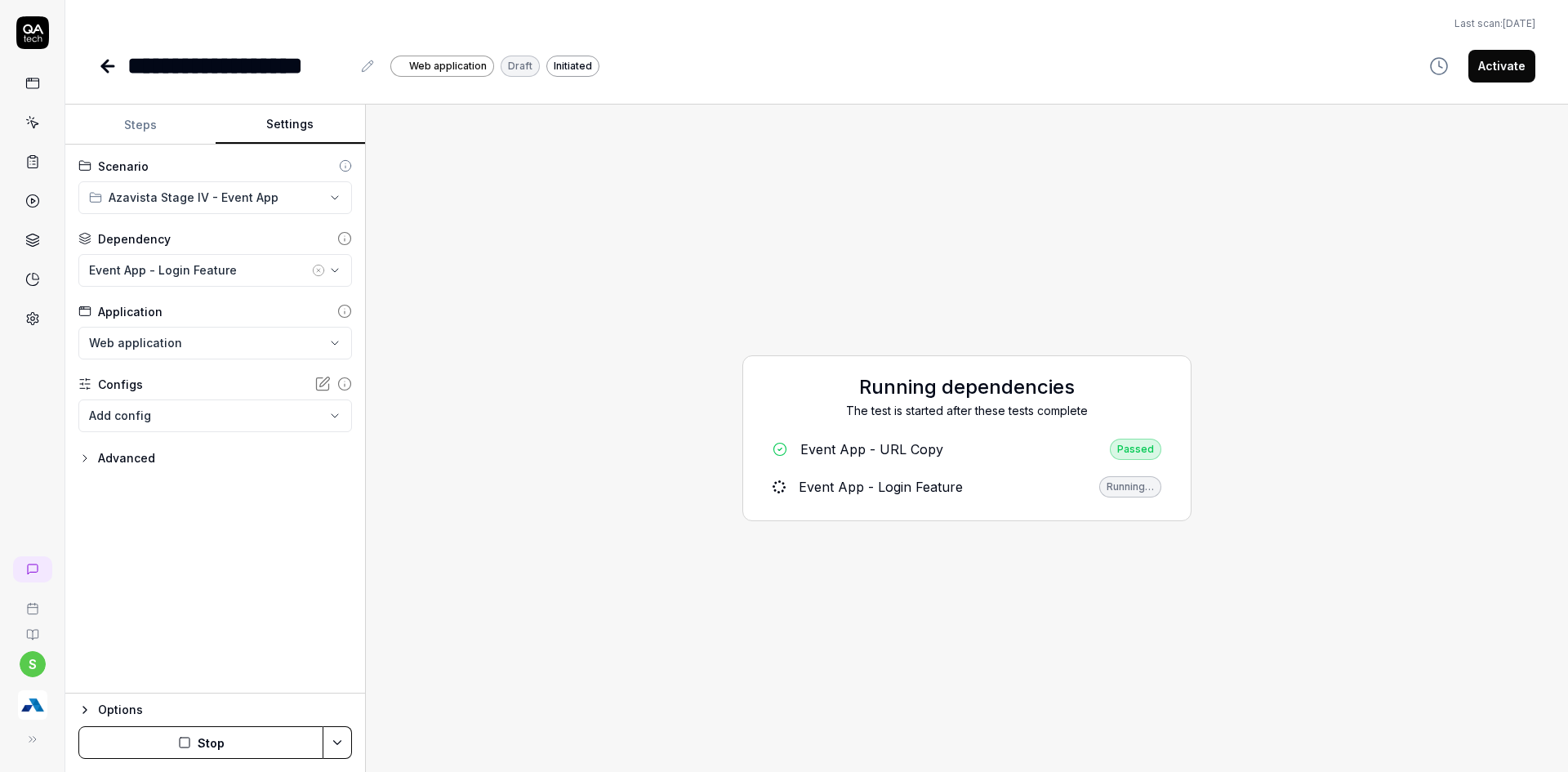
click at [134, 121] on button "Steps" at bounding box center [140, 125] width 151 height 40
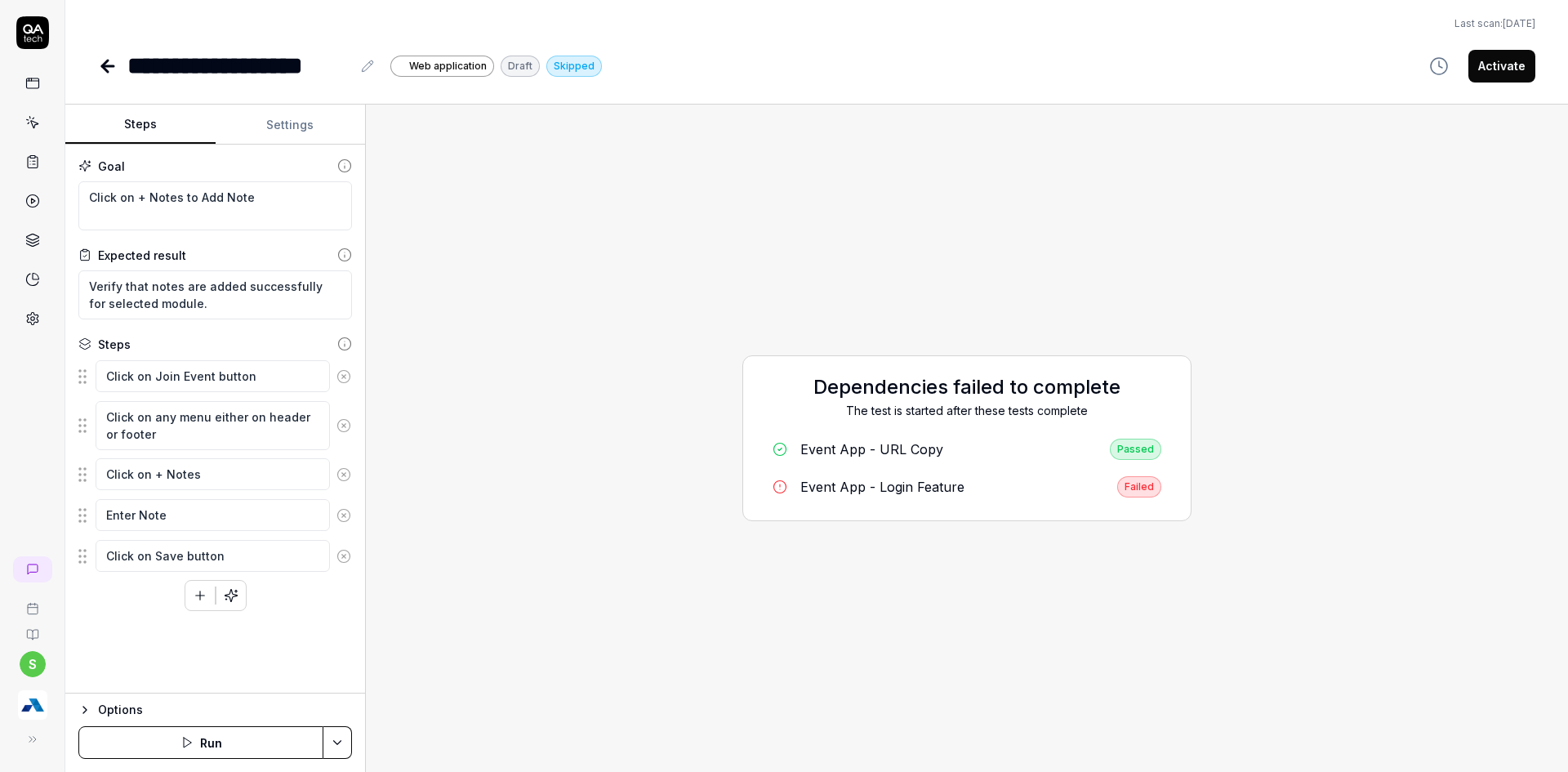
click at [1313, 234] on div "Dependencies failed to complete The test is started after these tests complete …" at bounding box center [966, 438] width 1176 height 641
click at [338, 737] on html "**********" at bounding box center [784, 395] width 1568 height 791
click at [262, 661] on div "Run w. Dependencies" at bounding box center [275, 665] width 165 height 36
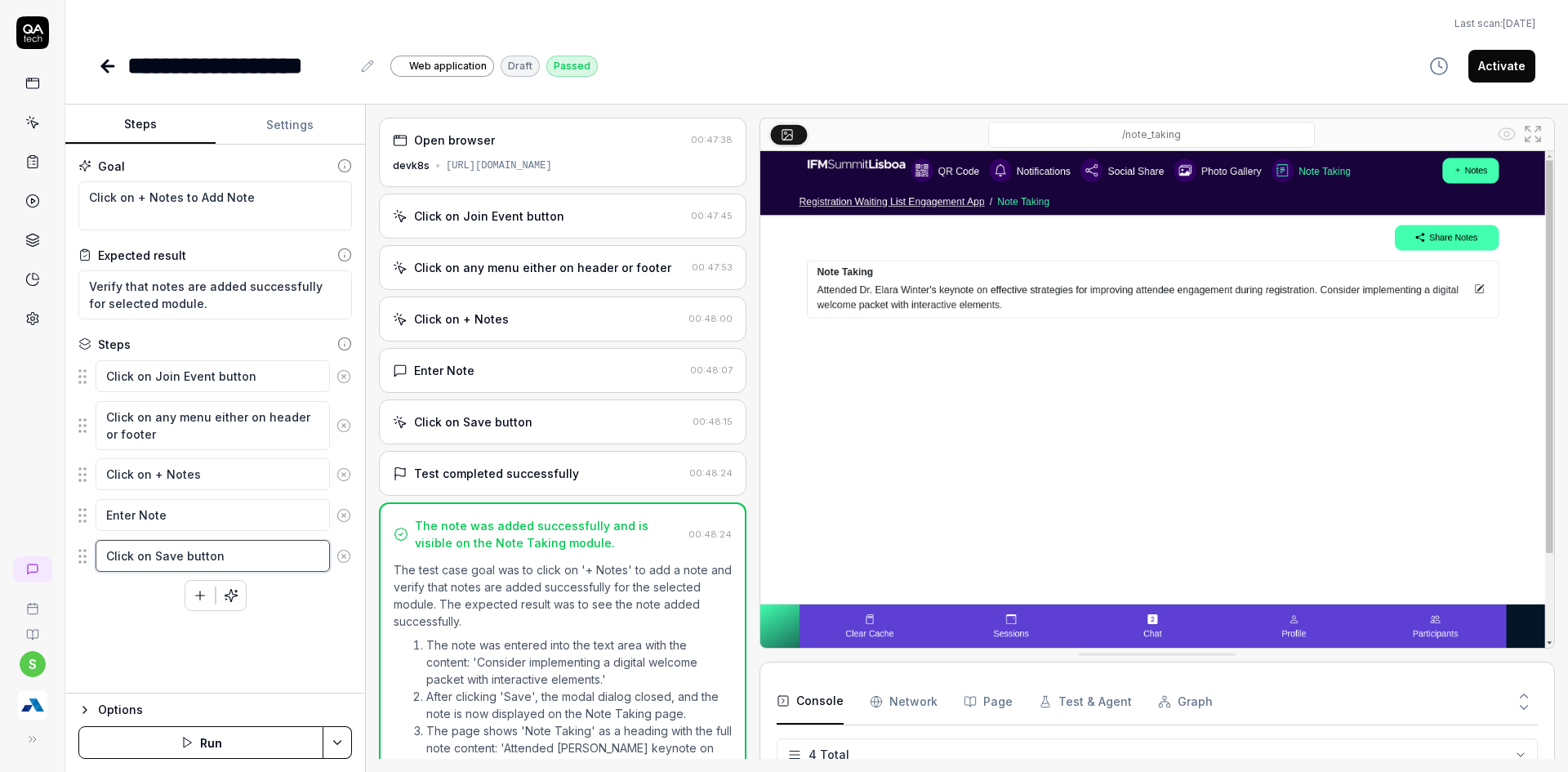
click at [233, 556] on textarea "Click on Save button" at bounding box center [212, 555] width 234 height 32
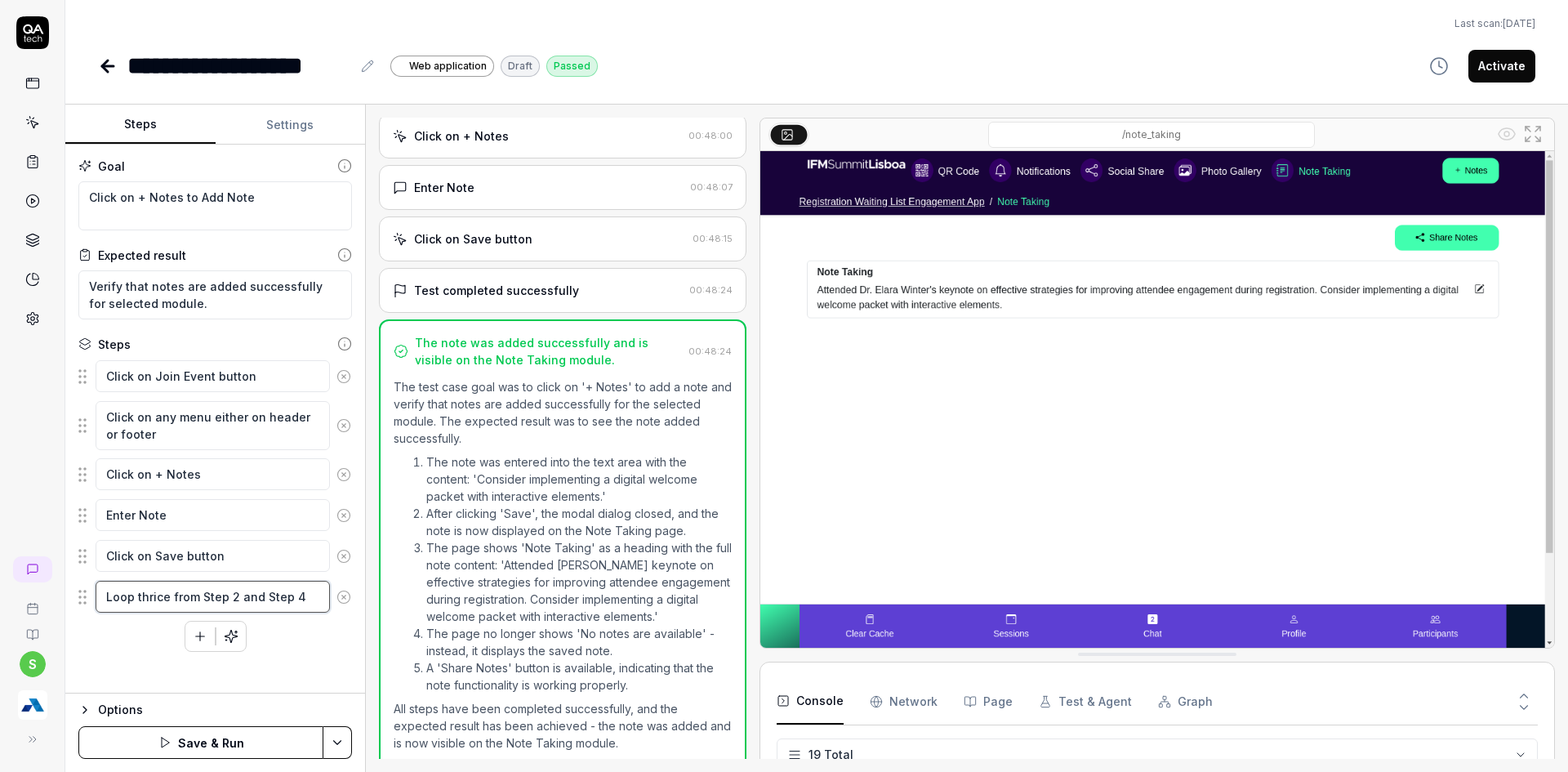
scroll to position [211, 0]
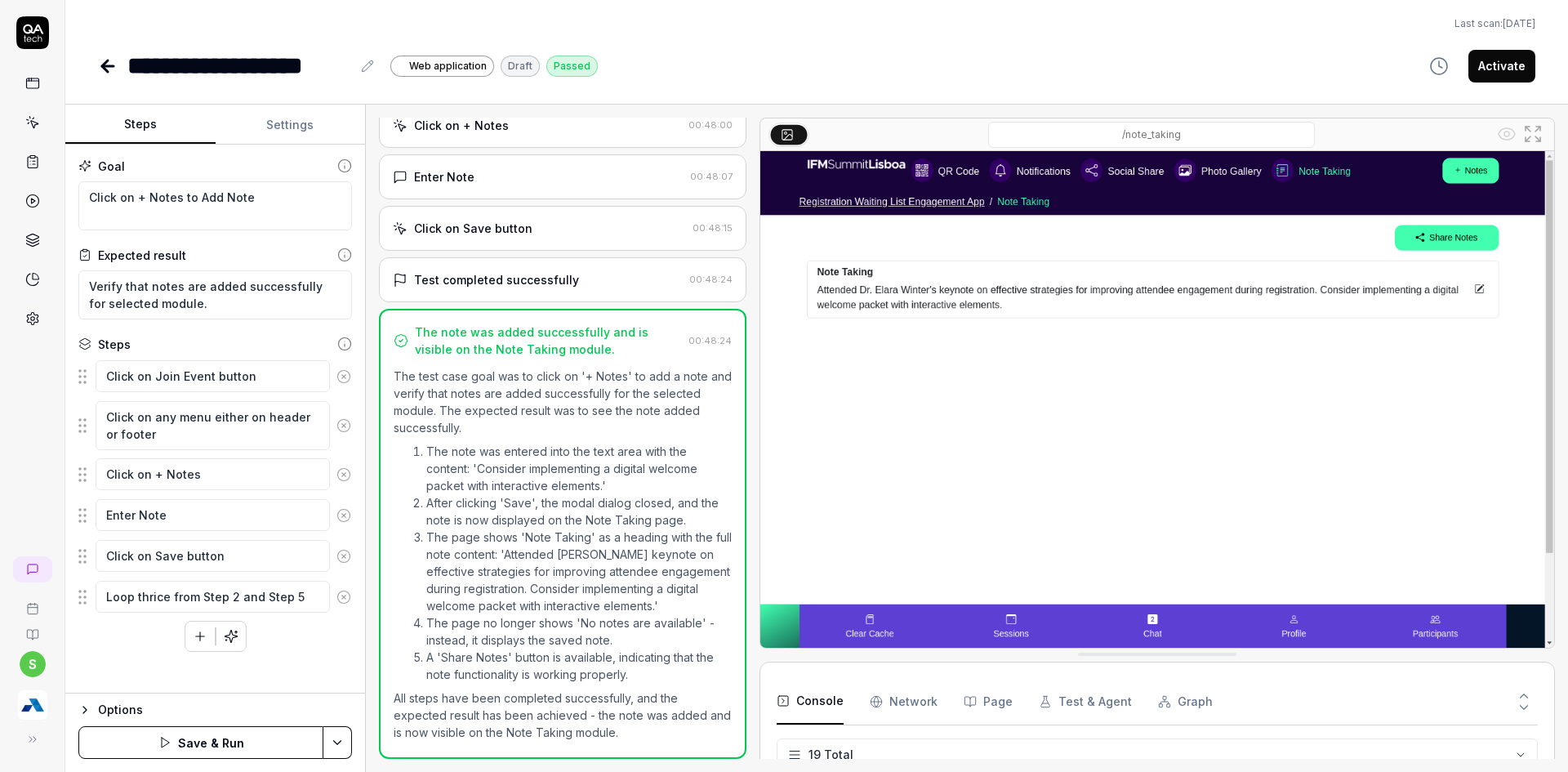
click at [342, 748] on html "**********" at bounding box center [784, 395] width 1568 height 791
click at [179, 622] on div "Save" at bounding box center [255, 629] width 208 height 36
click at [342, 735] on html "**********" at bounding box center [784, 395] width 1568 height 791
click at [262, 661] on div "Run w. Dependencies" at bounding box center [275, 665] width 165 height 36
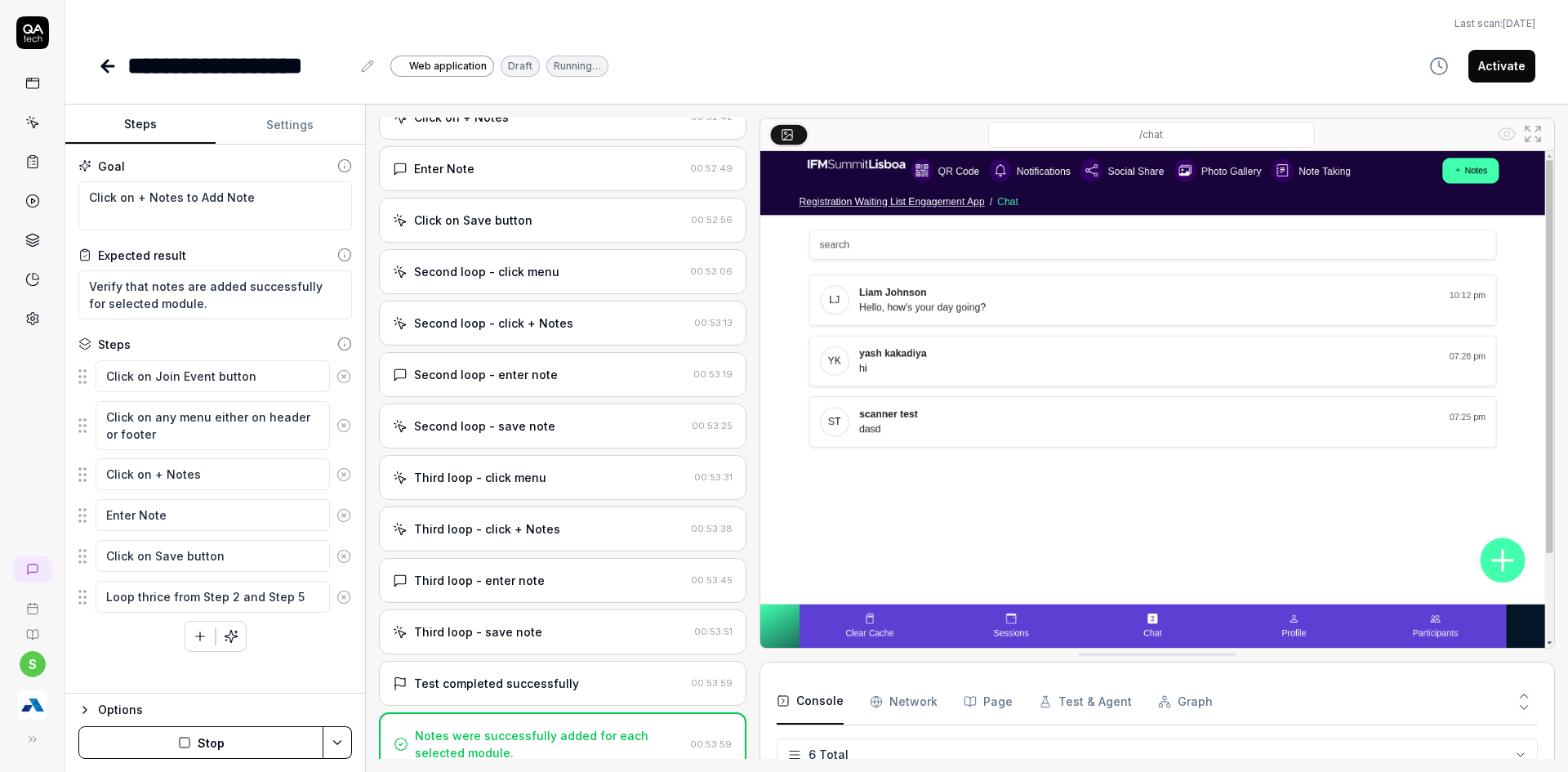
scroll to position [365, 0]
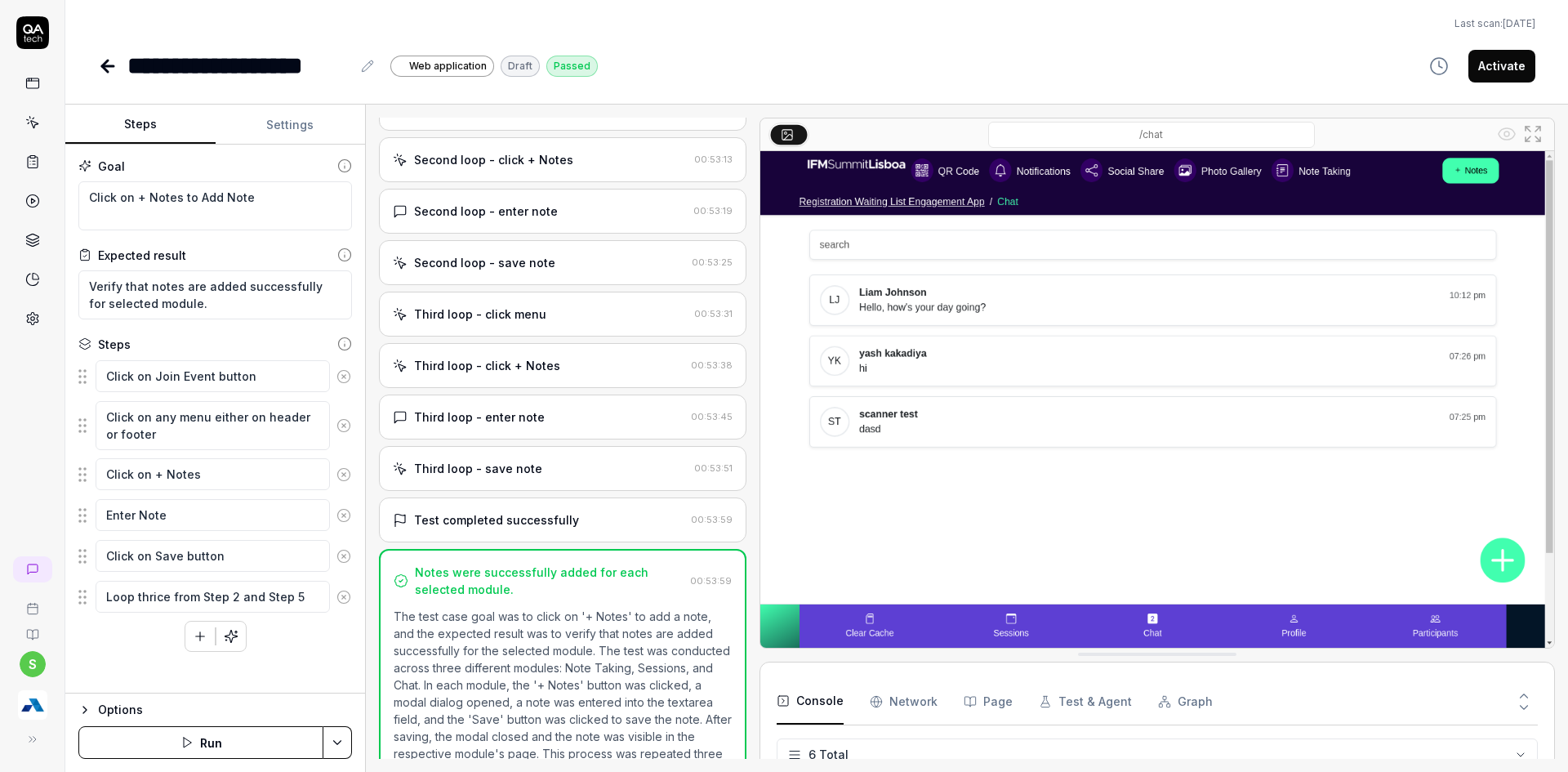
click at [1489, 72] on button "Activate" at bounding box center [1501, 66] width 67 height 33
click at [98, 67] on icon at bounding box center [107, 66] width 20 height 20
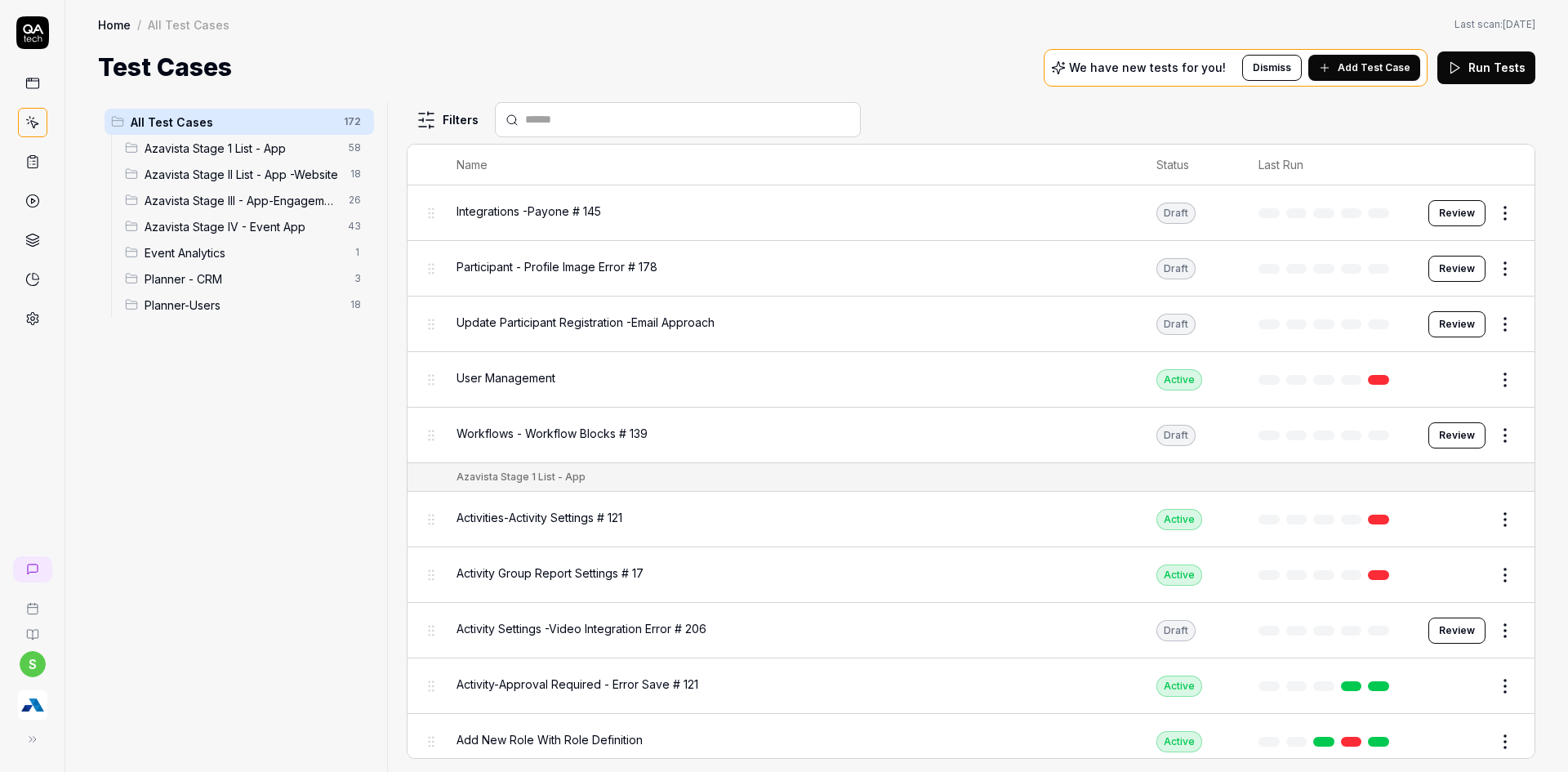
click at [199, 232] on span "Azavista Stage IV - Event App" at bounding box center [242, 227] width 194 height 17
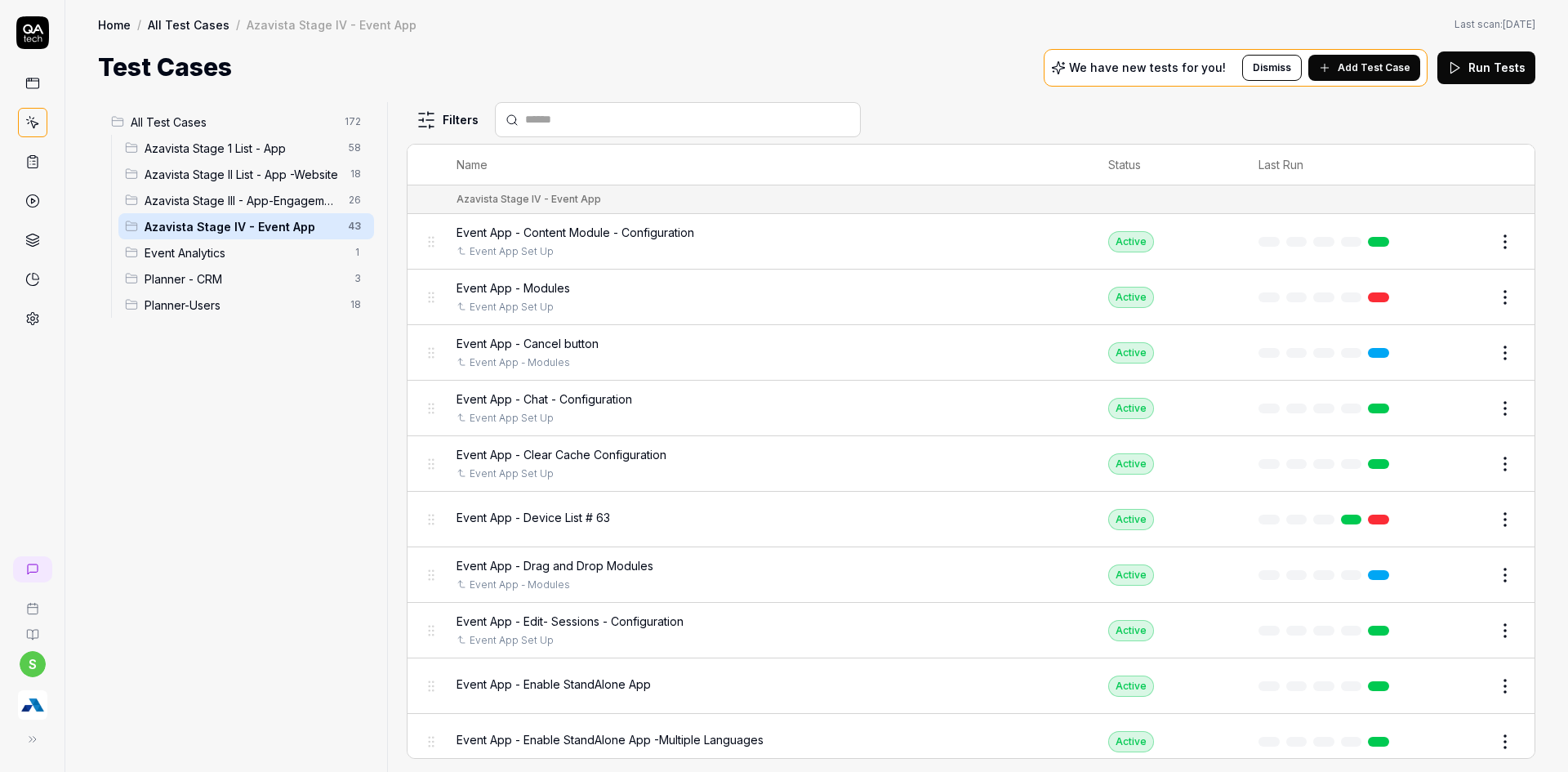
click at [228, 201] on span "Azavista Stage III - App-Engagement App" at bounding box center [242, 201] width 194 height 17
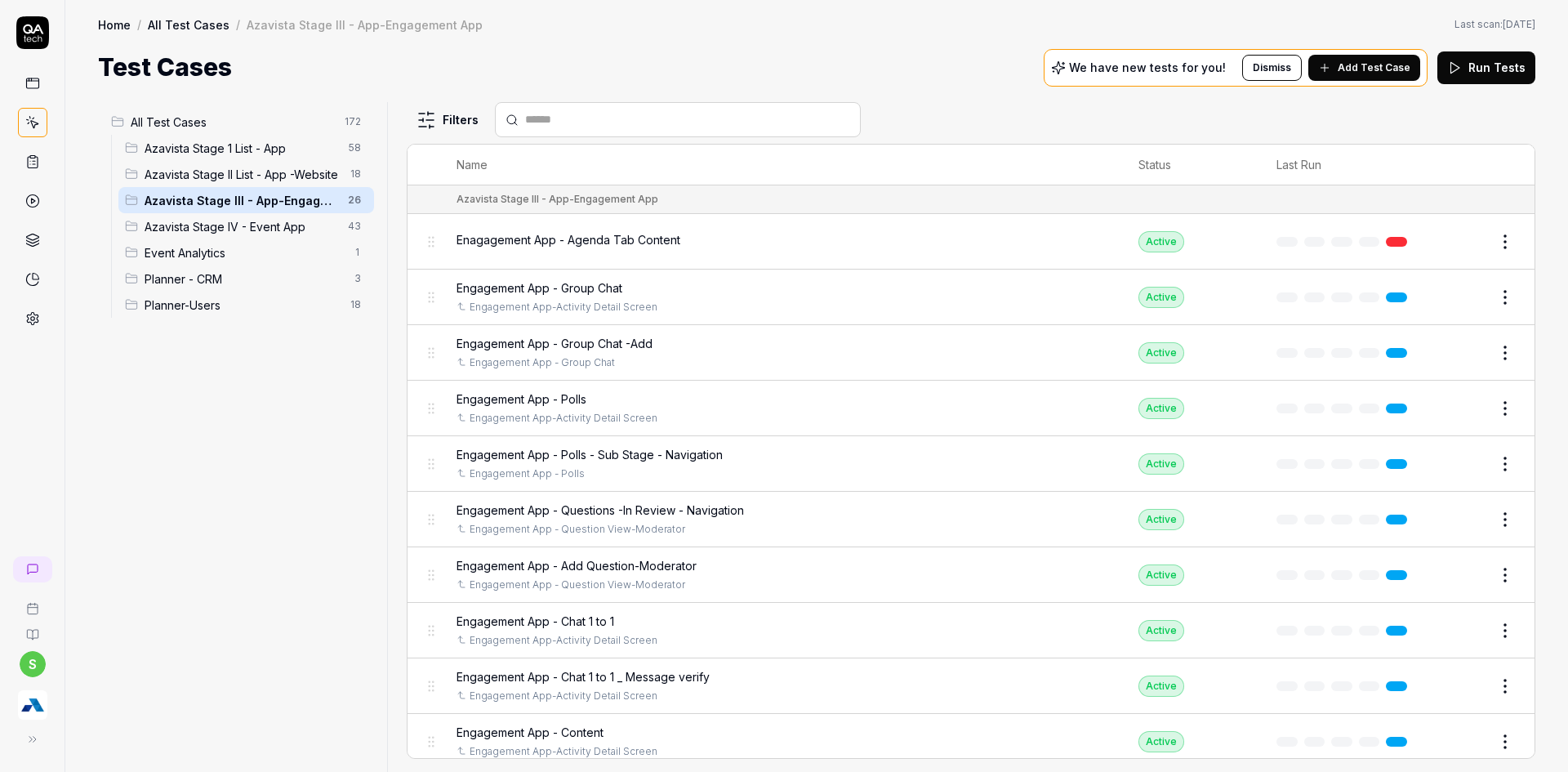
click at [226, 228] on span "Azavista Stage IV - Event App" at bounding box center [242, 227] width 194 height 17
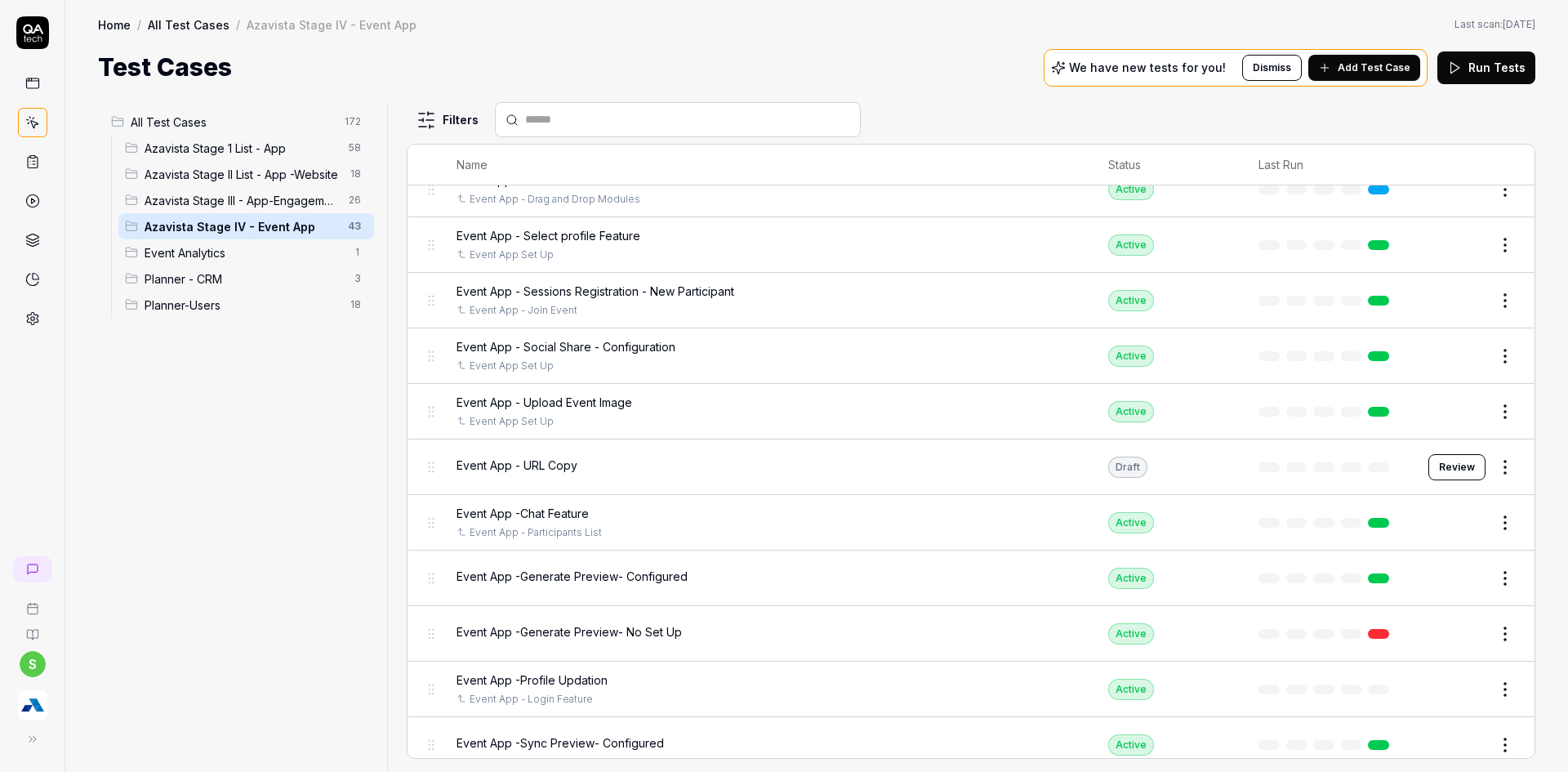
scroll to position [1796, 0]
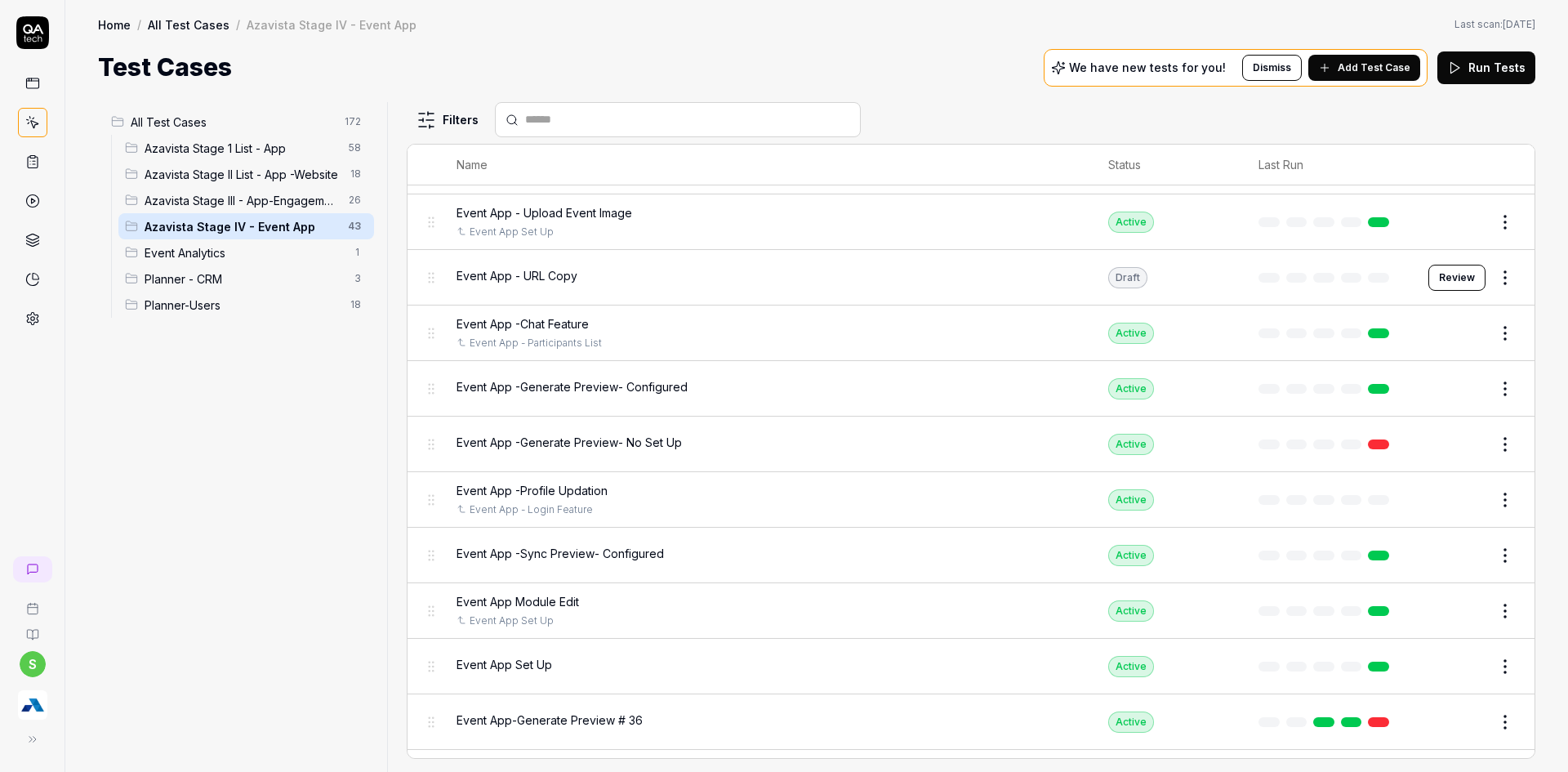
click at [1494, 275] on html "s Home / All Test Cases / Azavista Stage IV - Event App Home / All Test Cases /…" at bounding box center [784, 395] width 1568 height 791
click at [1492, 568] on button "button" at bounding box center [1480, 565] width 23 height 13
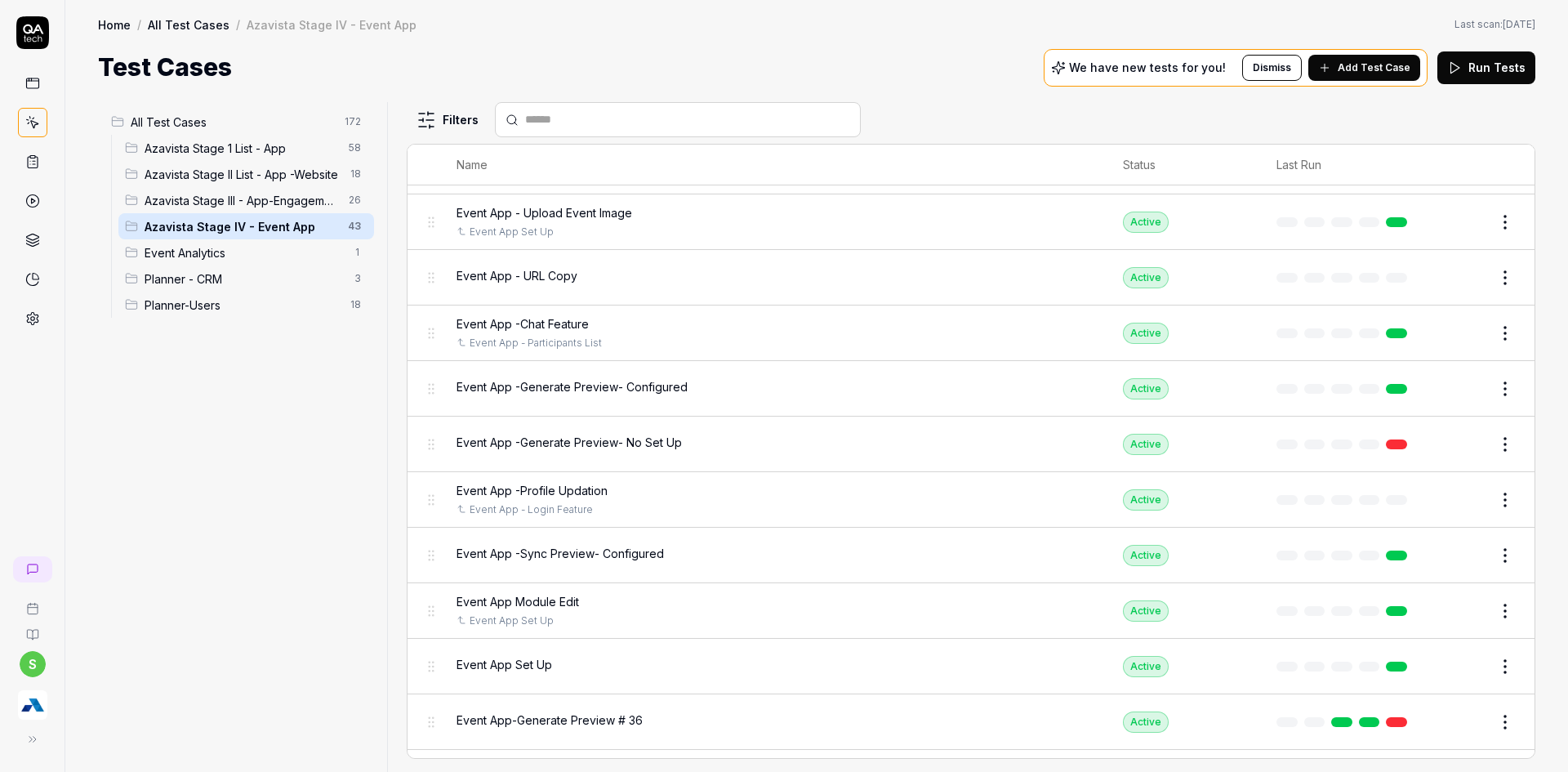
click at [348, 523] on html "s Home / All Test Cases / Azavista Stage IV - Event App Home / All Test Cases /…" at bounding box center [784, 395] width 1568 height 791
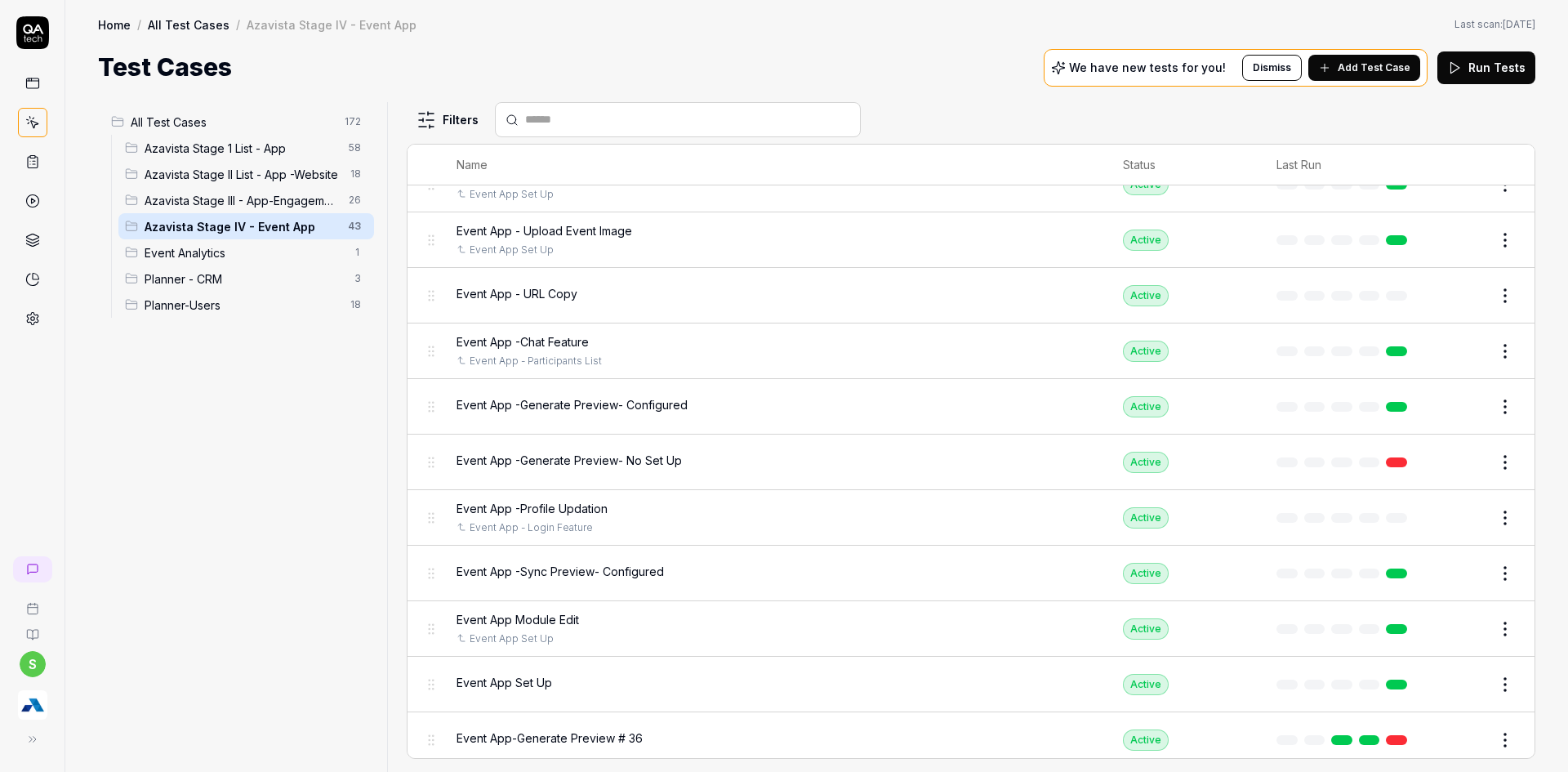
scroll to position [1842, 0]
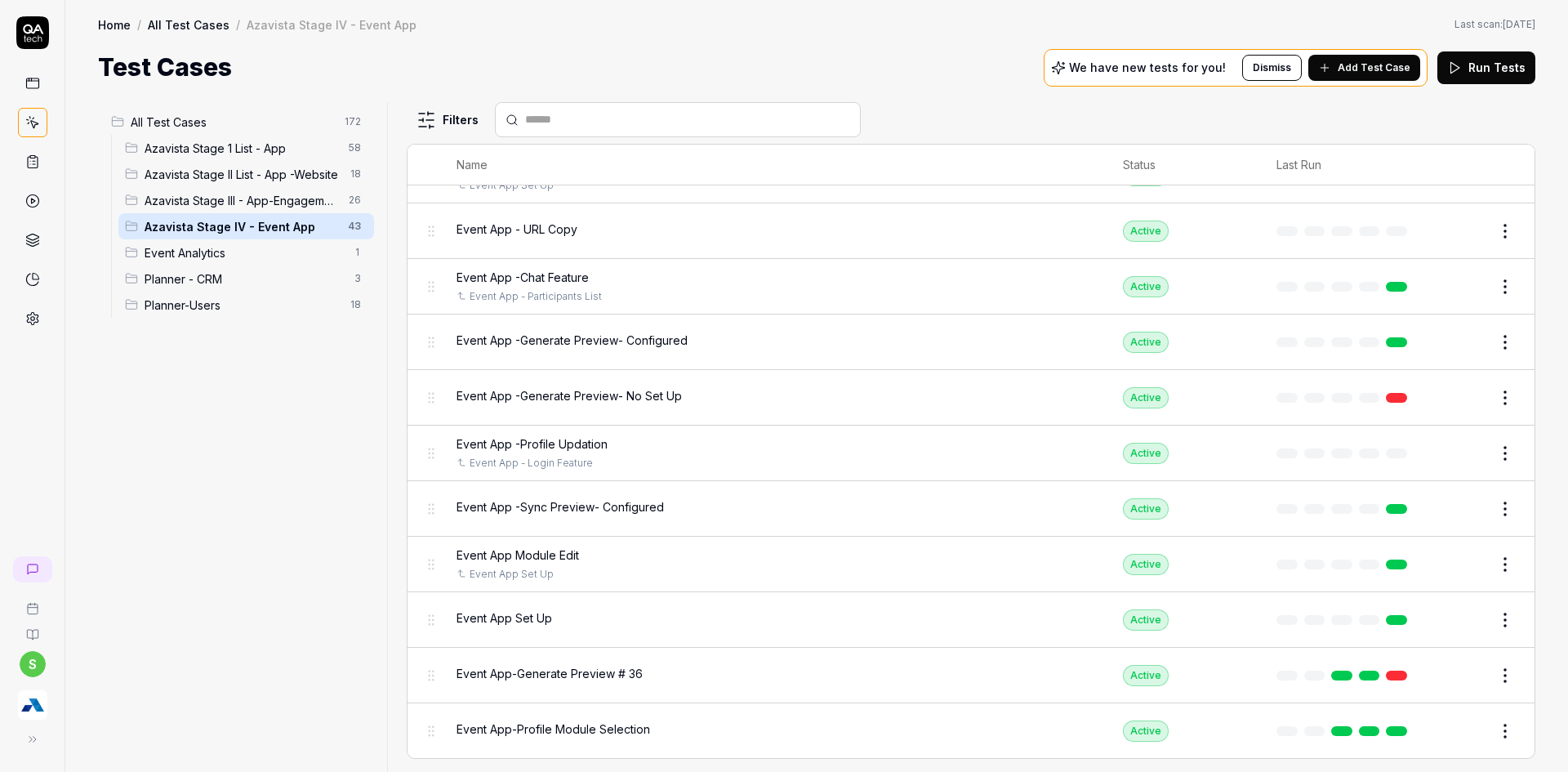
click at [451, 121] on html "s Home / All Test Cases / Azavista Stage IV - Event App Home / All Test Cases /…" at bounding box center [784, 395] width 1568 height 791
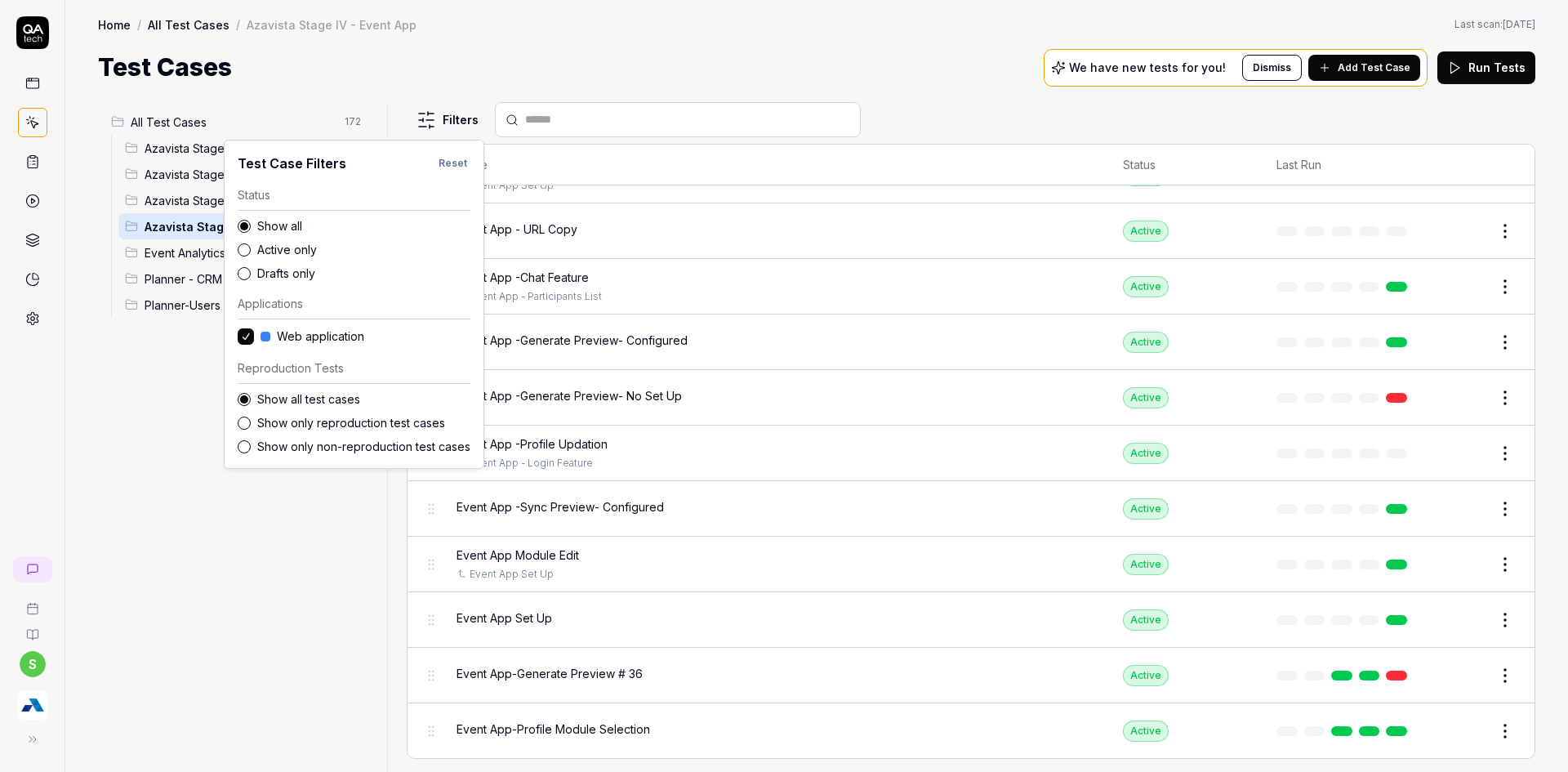
click at [307, 681] on html "s Home / All Test Cases / Azavista Stage IV - Event App Home / All Test Cases /…" at bounding box center [784, 395] width 1568 height 791
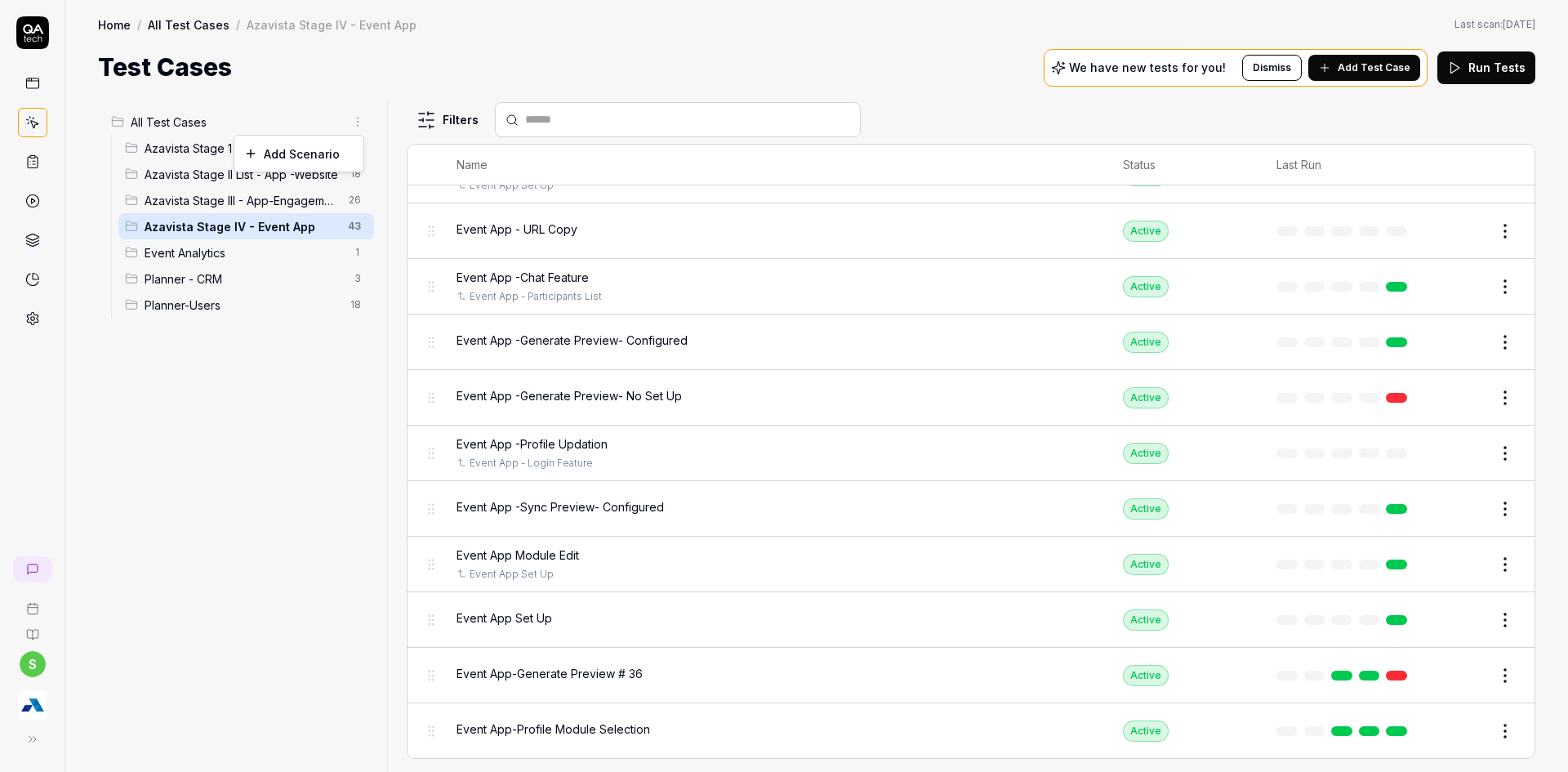
click at [359, 124] on html "s Home / All Test Cases / Azavista Stage IV - Event App Home / All Test Cases /…" at bounding box center [784, 395] width 1568 height 791
click at [159, 277] on html "s Home / All Test Cases / Azavista Stage IV - Event App Home / All Test Cases /…" at bounding box center [784, 395] width 1568 height 791
click at [159, 277] on span "Planner - CRM" at bounding box center [245, 279] width 200 height 17
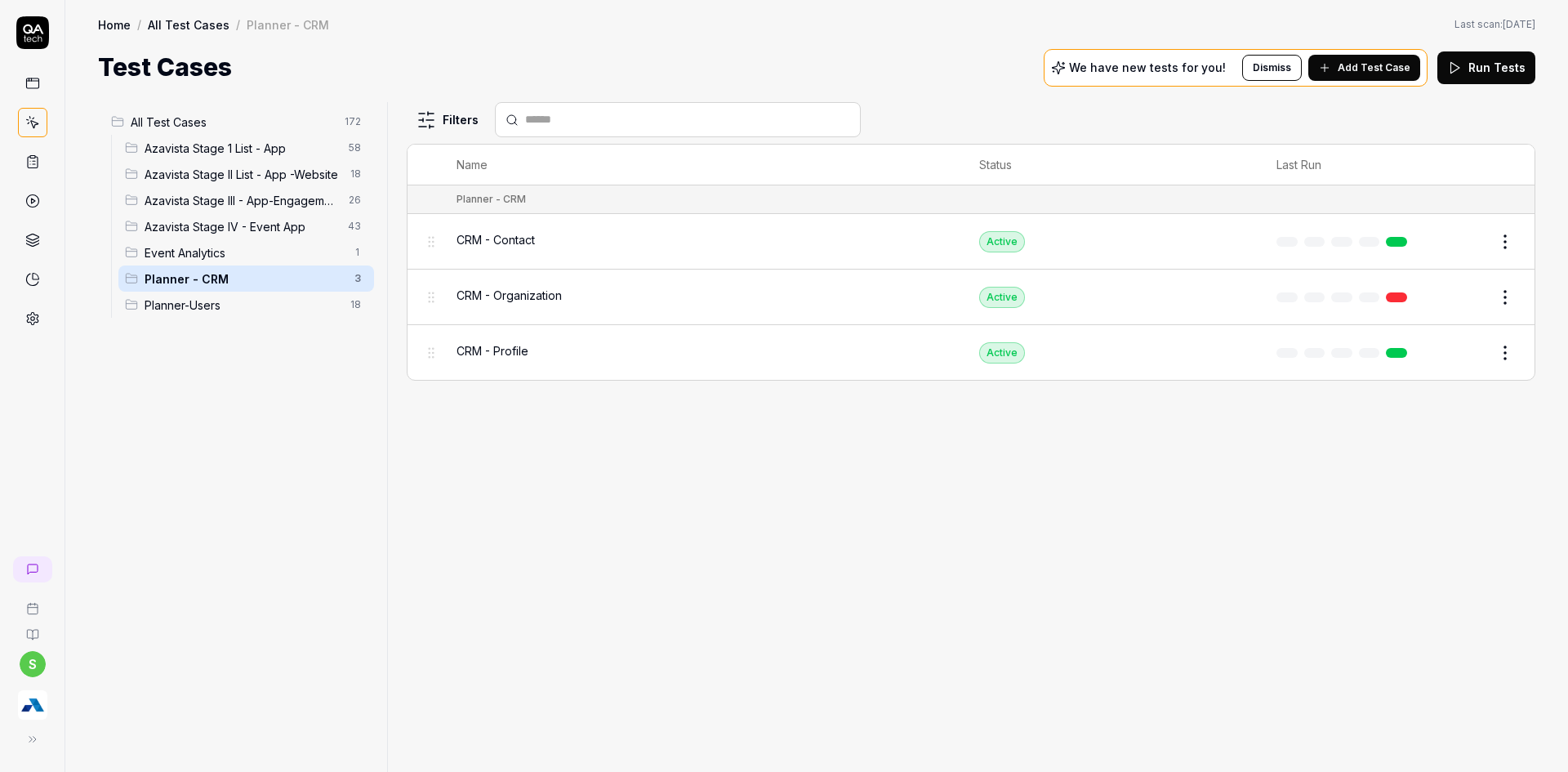
scroll to position [0, 0]
click at [1474, 354] on button "Edit" at bounding box center [1466, 353] width 40 height 26
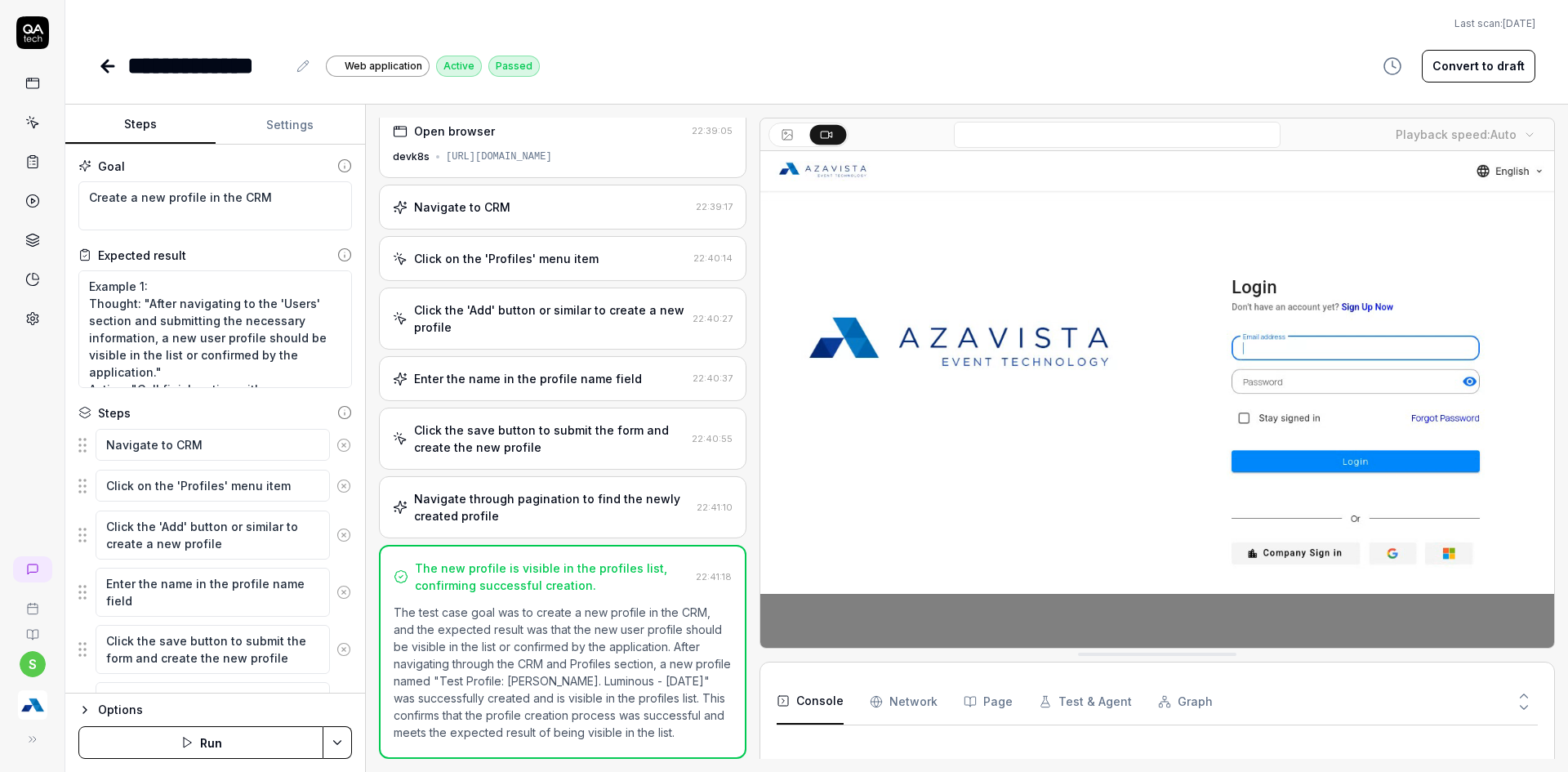
click at [255, 122] on button "Settings" at bounding box center [291, 125] width 151 height 40
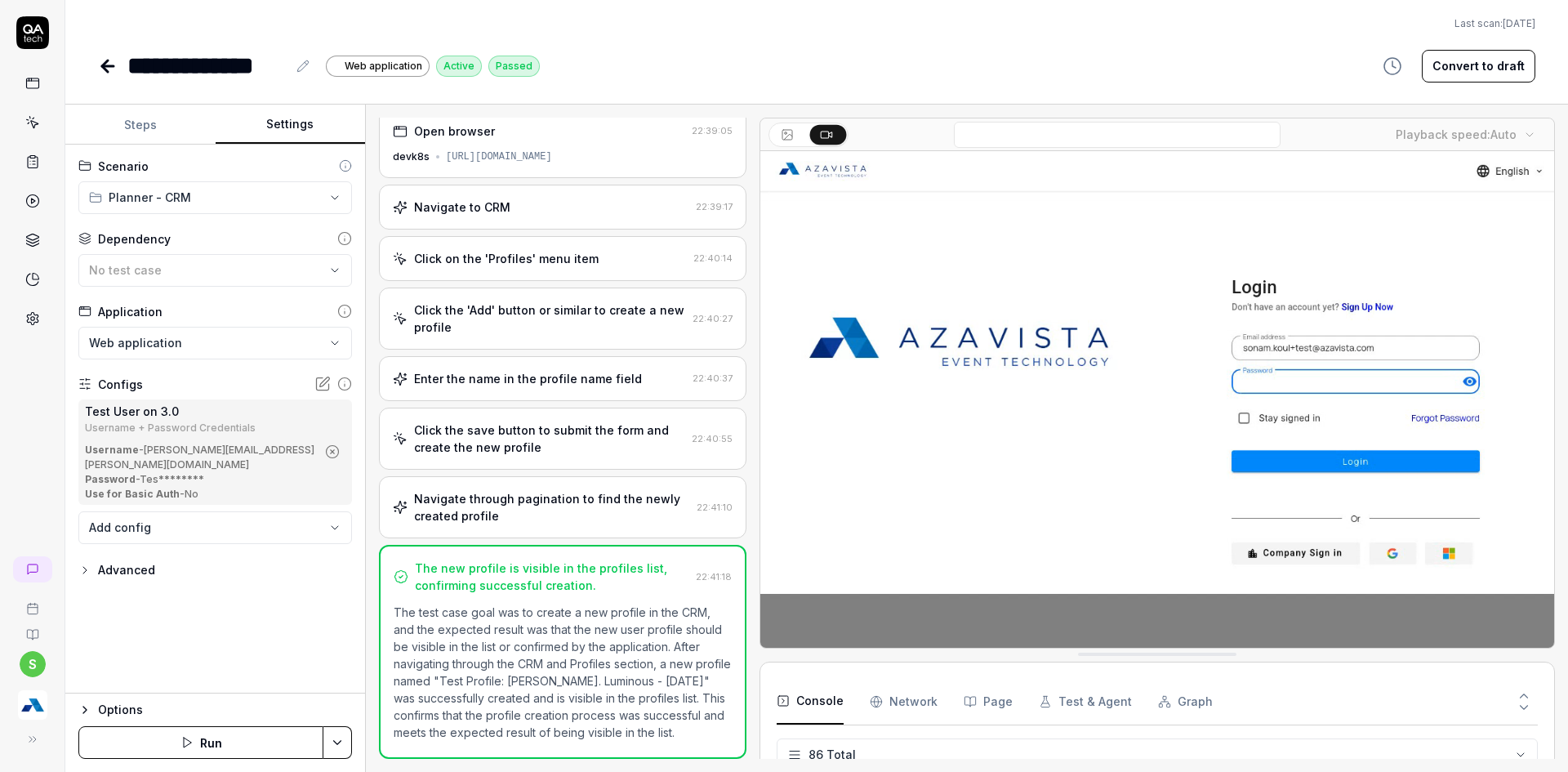
scroll to position [3577, 0]
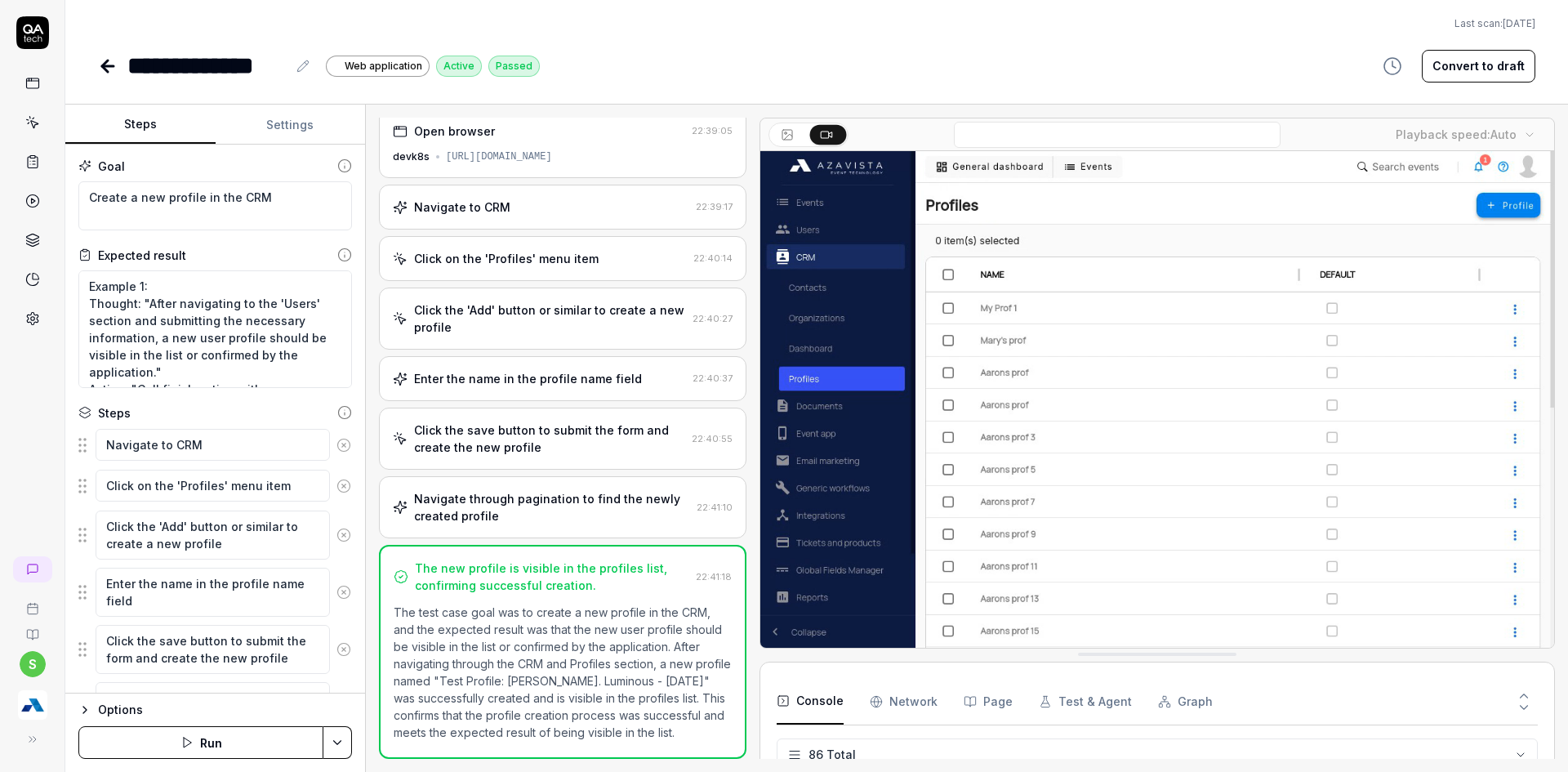
click at [132, 128] on button "Steps" at bounding box center [140, 125] width 151 height 40
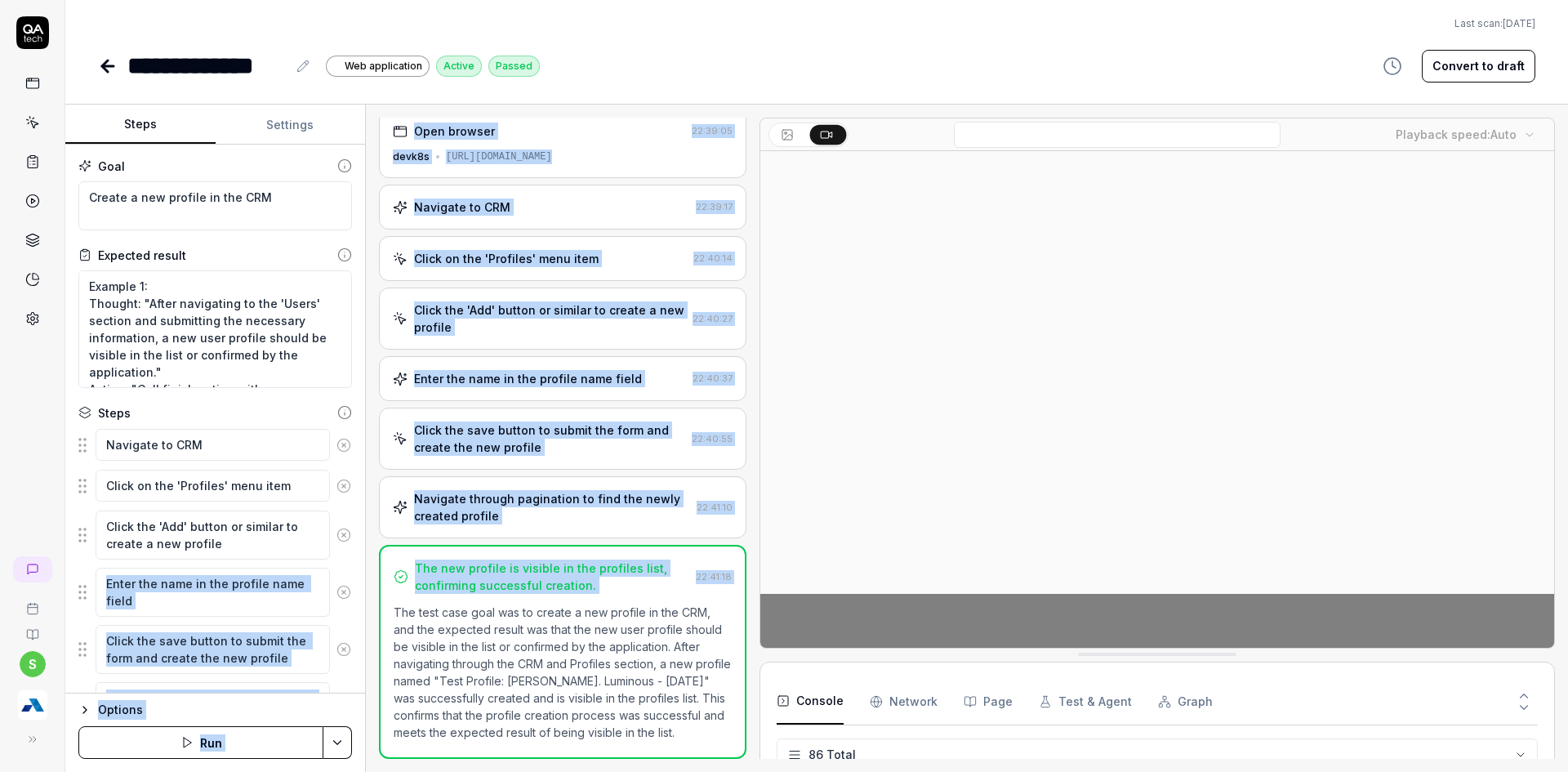
drag, startPoint x: 353, startPoint y: 527, endPoint x: 369, endPoint y: 600, distance: 74.7
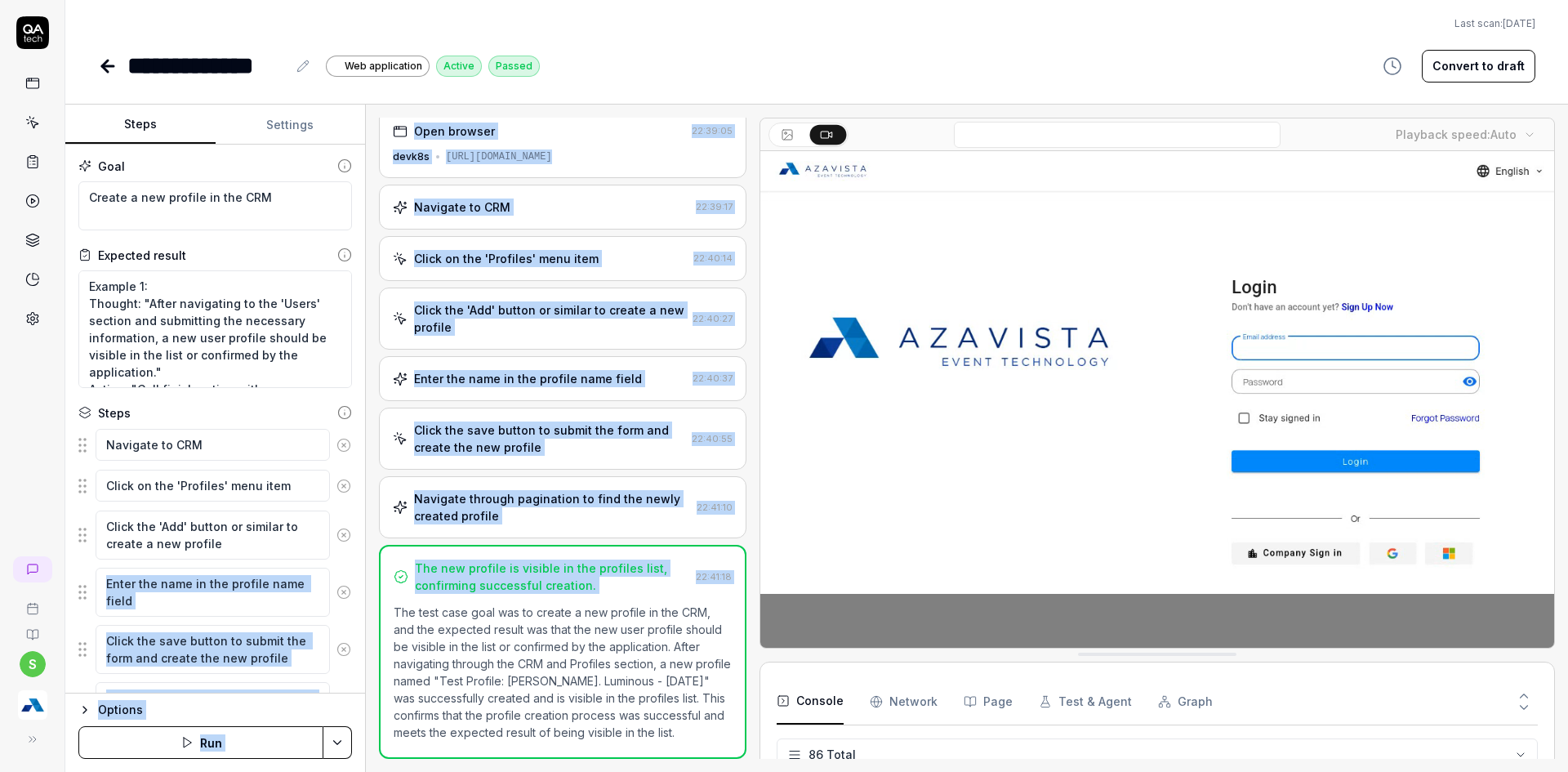
click at [369, 600] on div "Steps Settings Goal Create a new profile in the CRM Expected result Example 1: …" at bounding box center [816, 438] width 1503 height 667
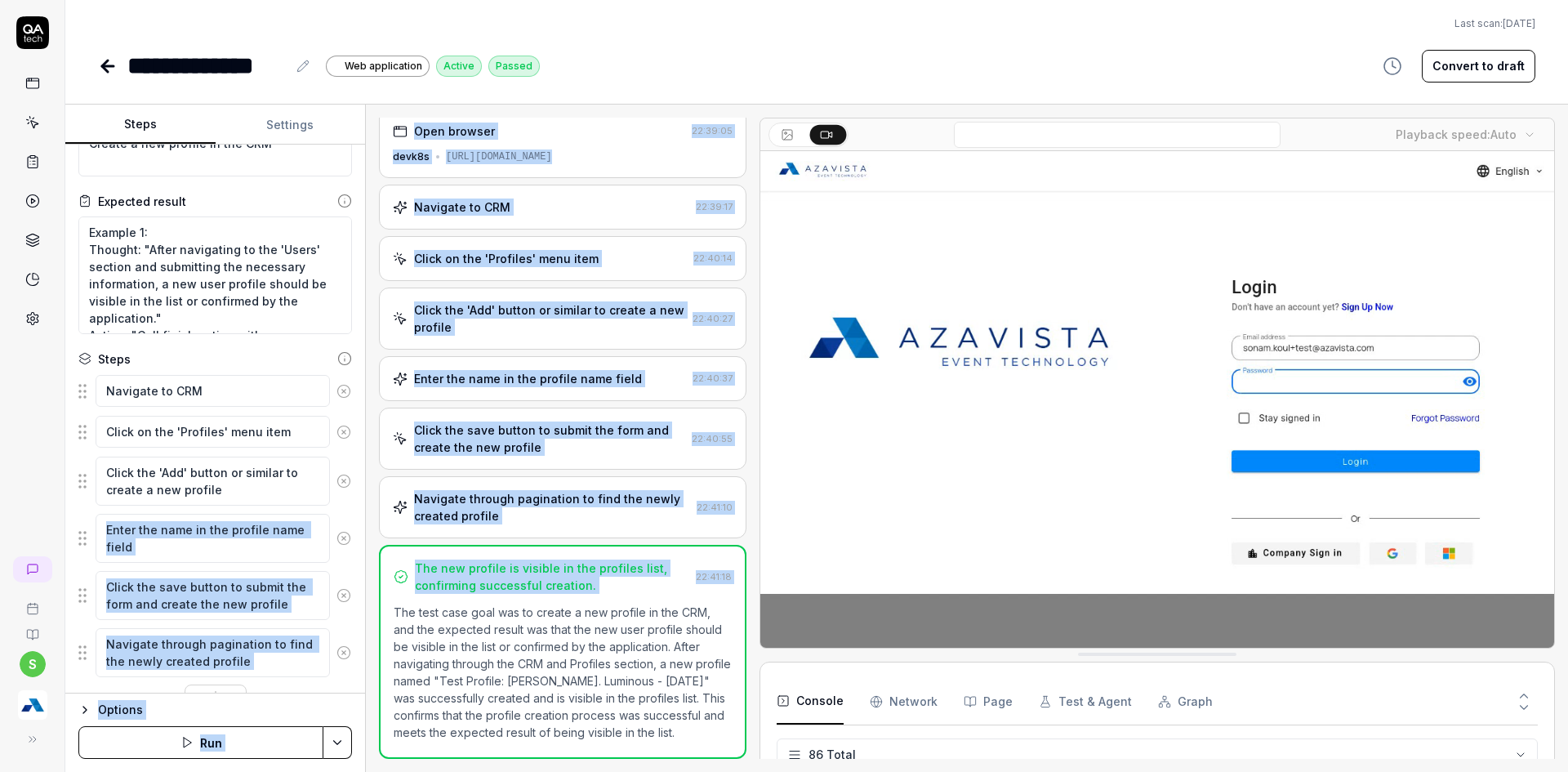
scroll to position [89, 0]
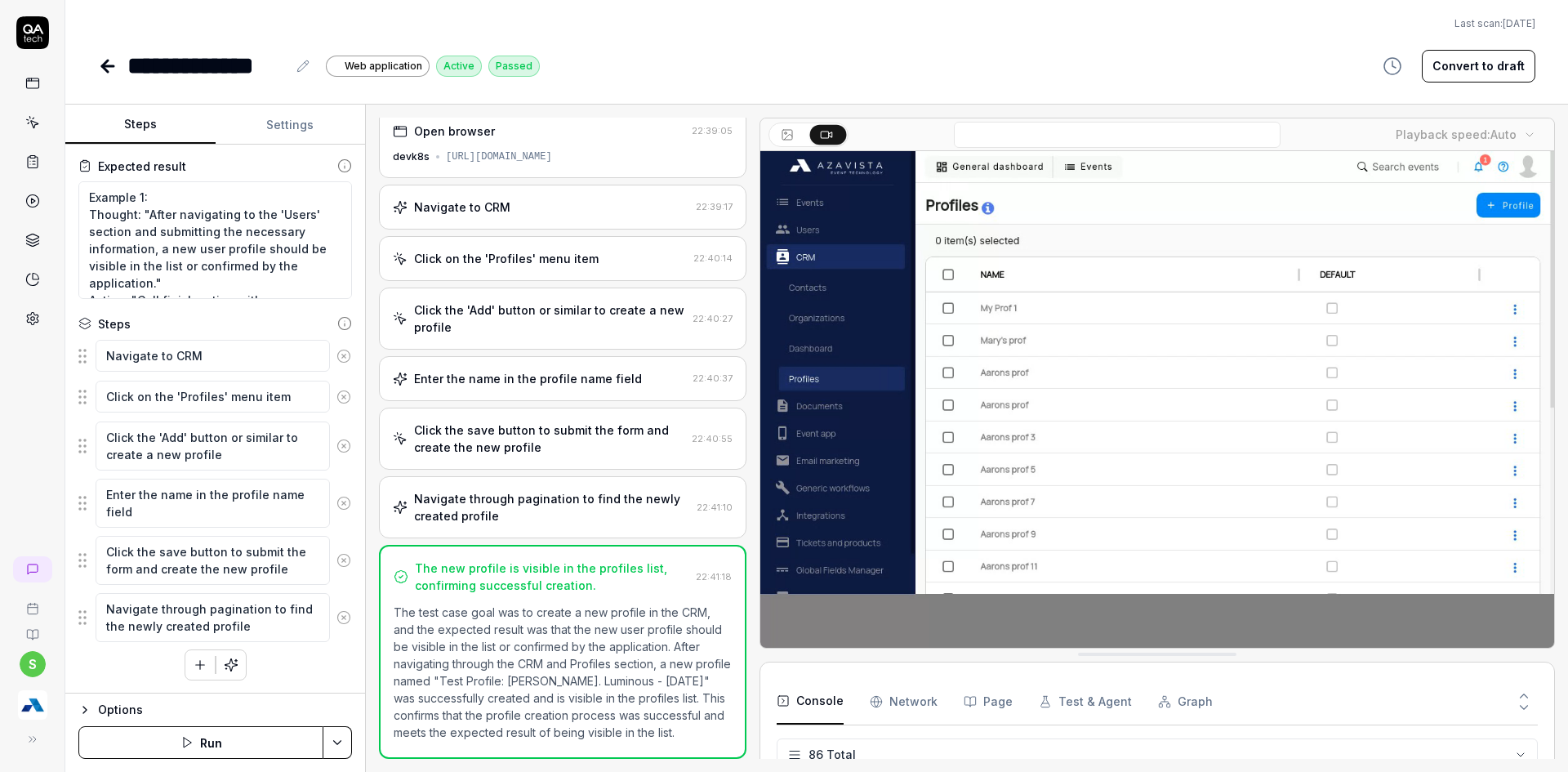
click at [8, 427] on div "s" at bounding box center [32, 386] width 65 height 772
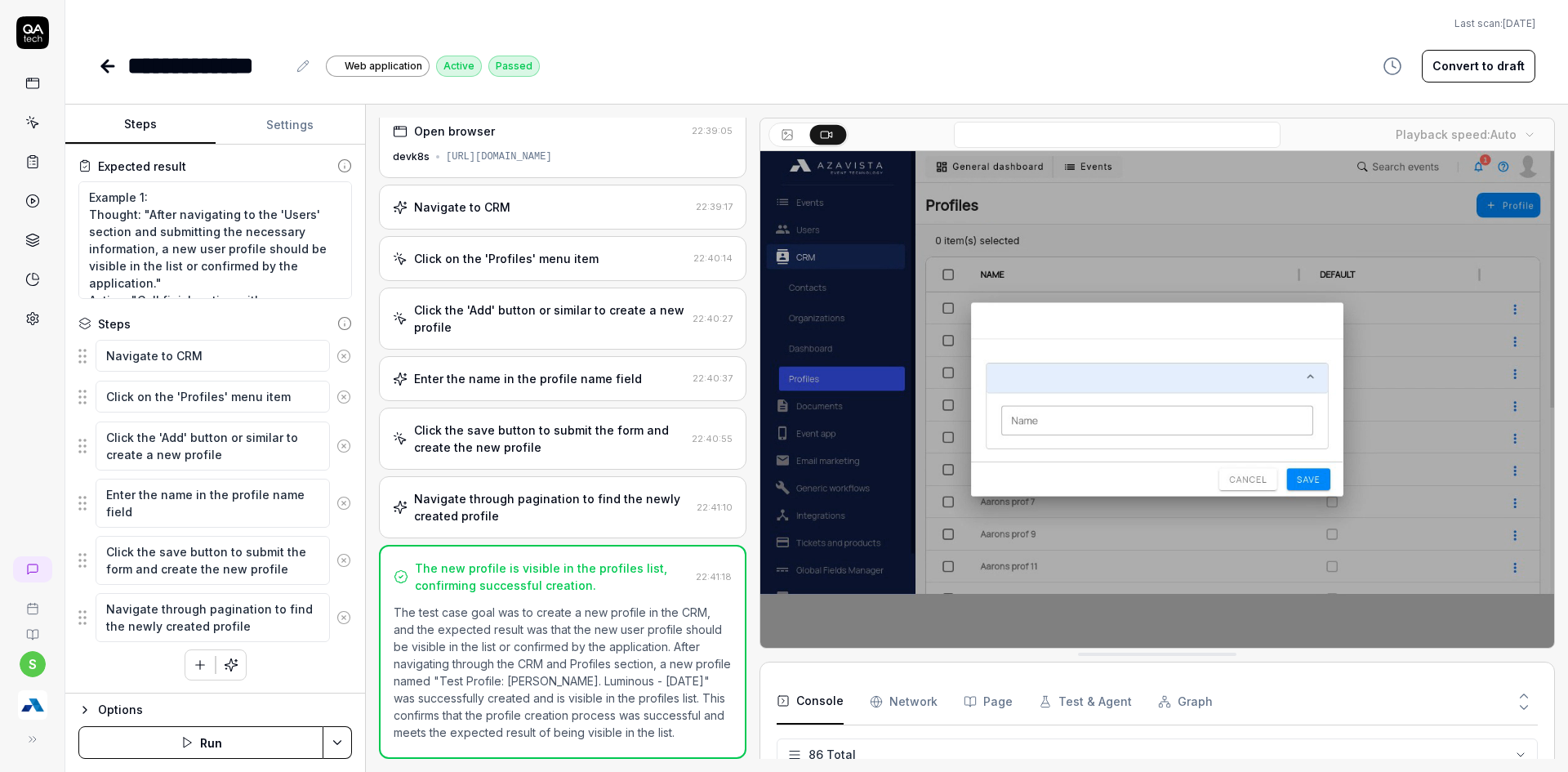
click at [340, 741] on html "**********" at bounding box center [784, 395] width 1568 height 791
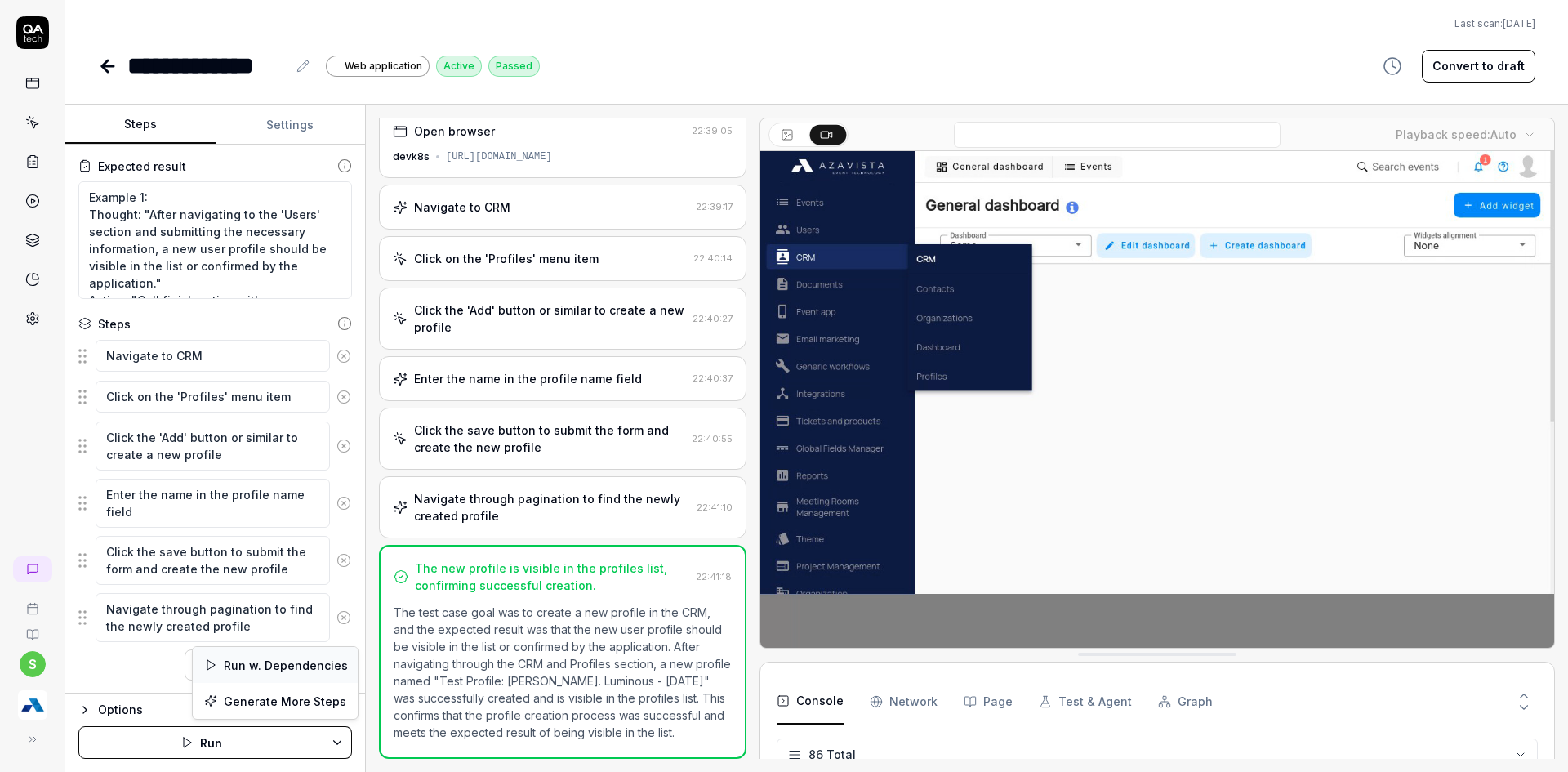
click at [241, 667] on div "Run w. Dependencies" at bounding box center [275, 665] width 165 height 36
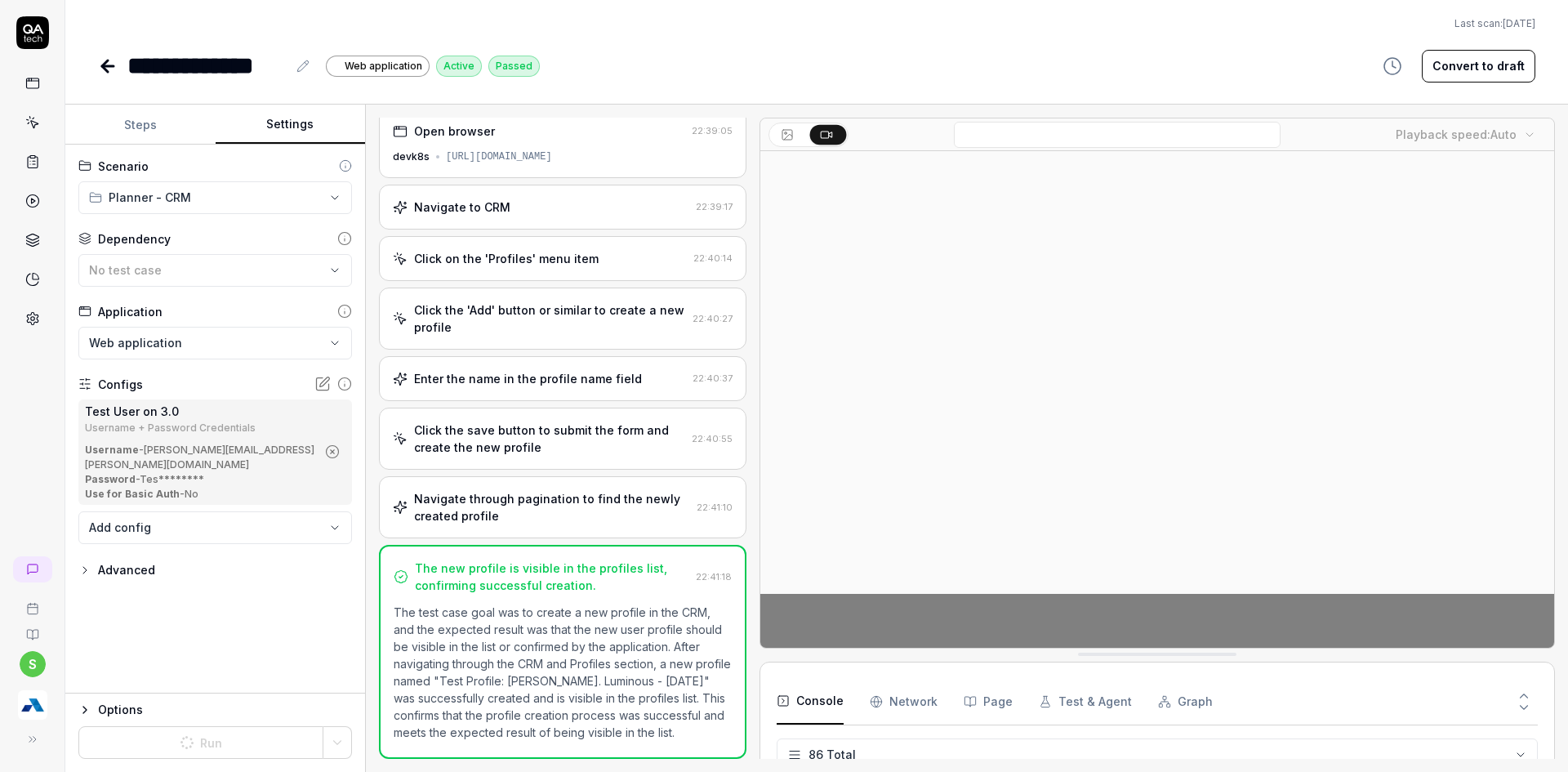
click at [281, 126] on button "Settings" at bounding box center [291, 125] width 151 height 40
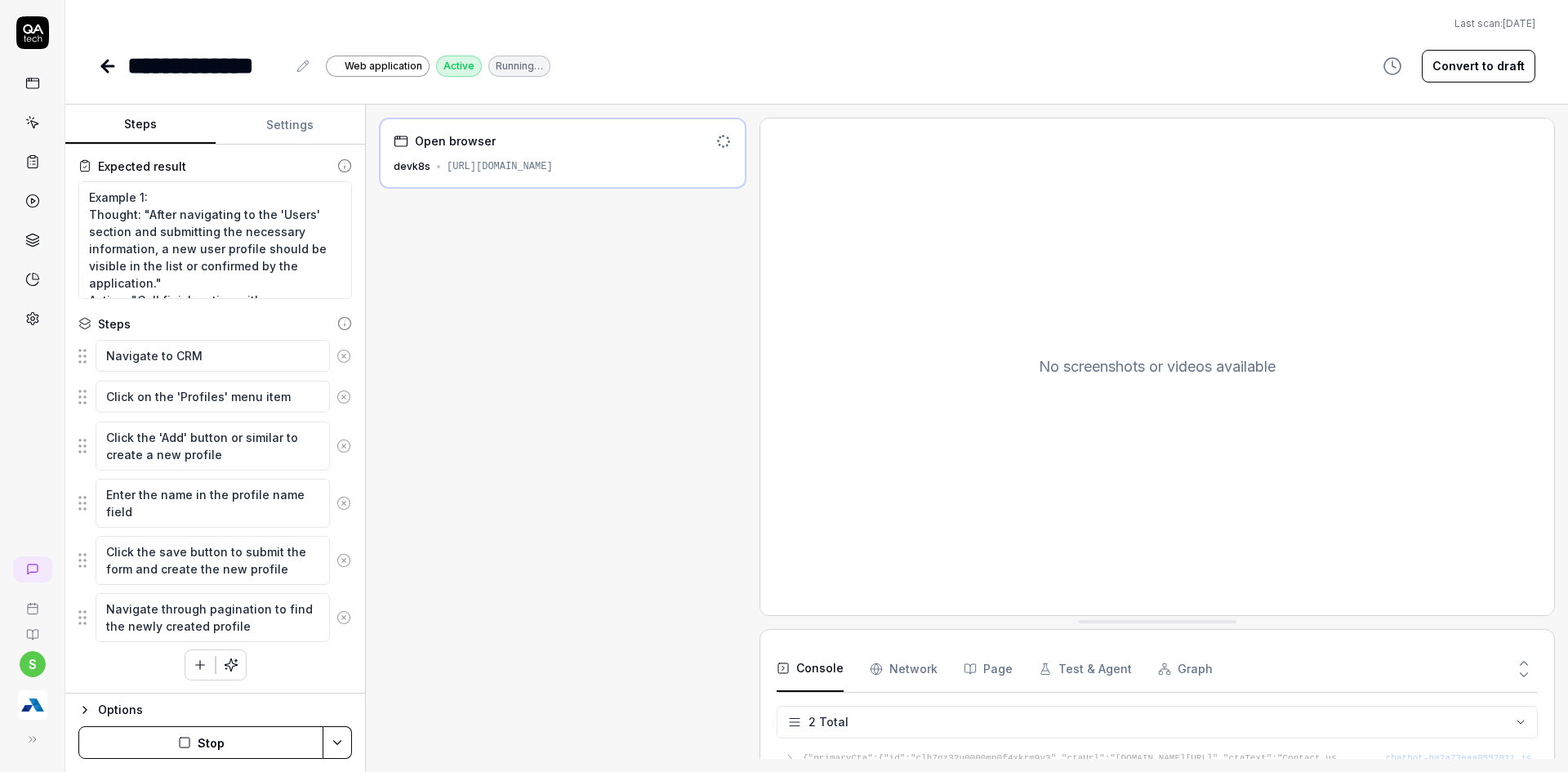
scroll to position [53, 0]
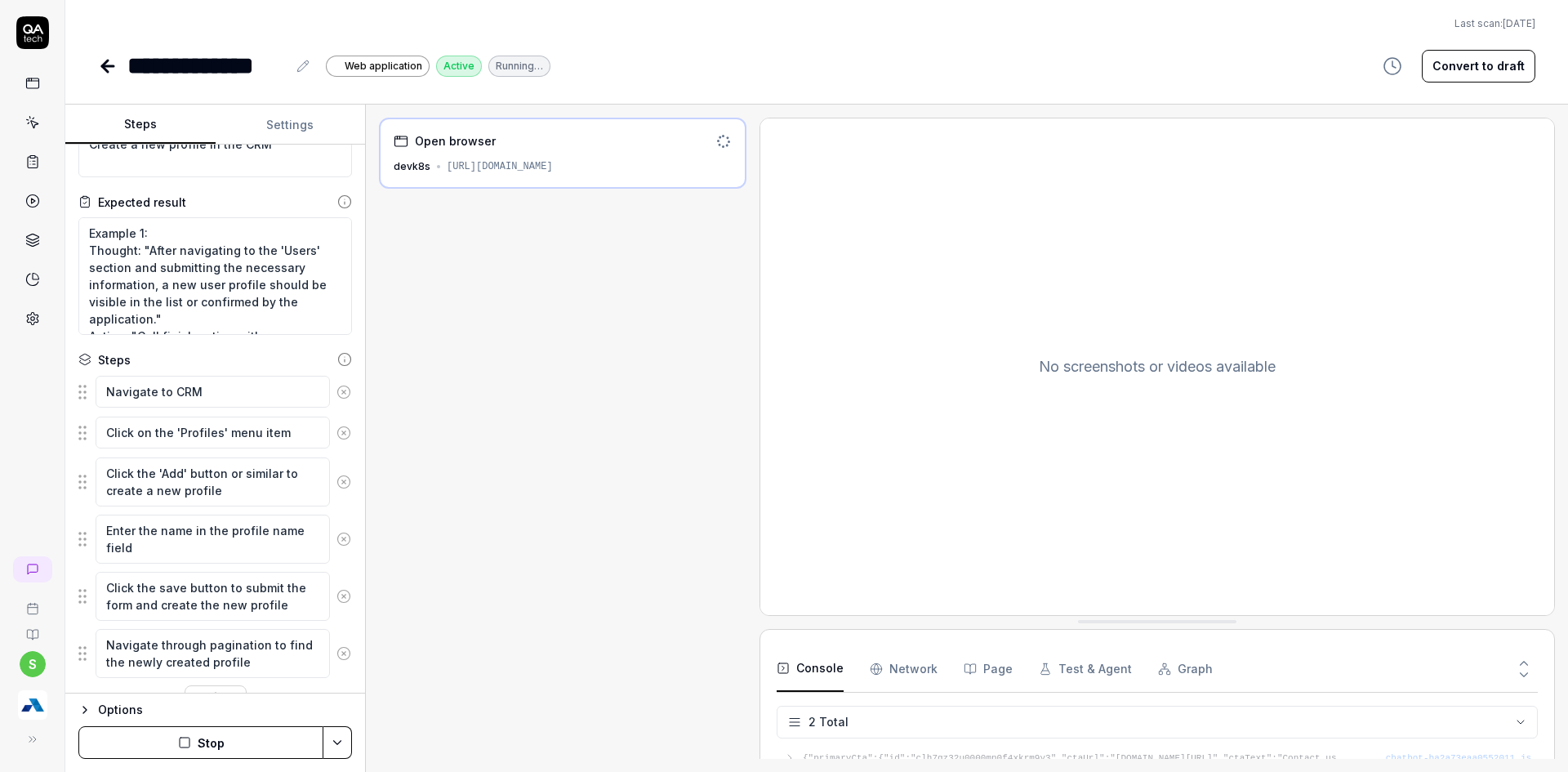
click at [163, 134] on button "Steps" at bounding box center [140, 125] width 151 height 40
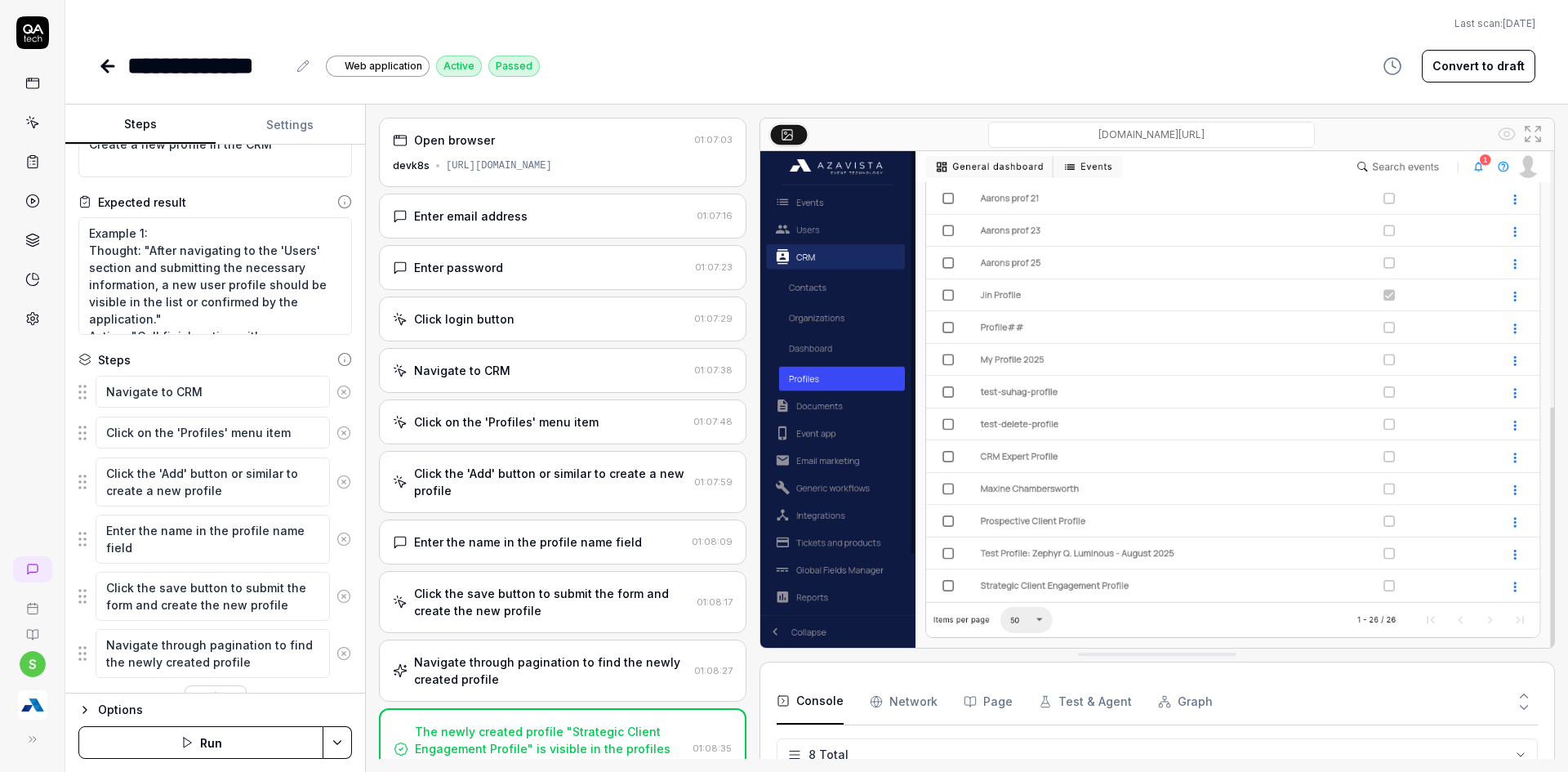
scroll to position [792, 0]
click at [659, 70] on div "**********" at bounding box center [816, 65] width 1437 height 37
click at [107, 66] on icon at bounding box center [107, 66] width 11 height 0
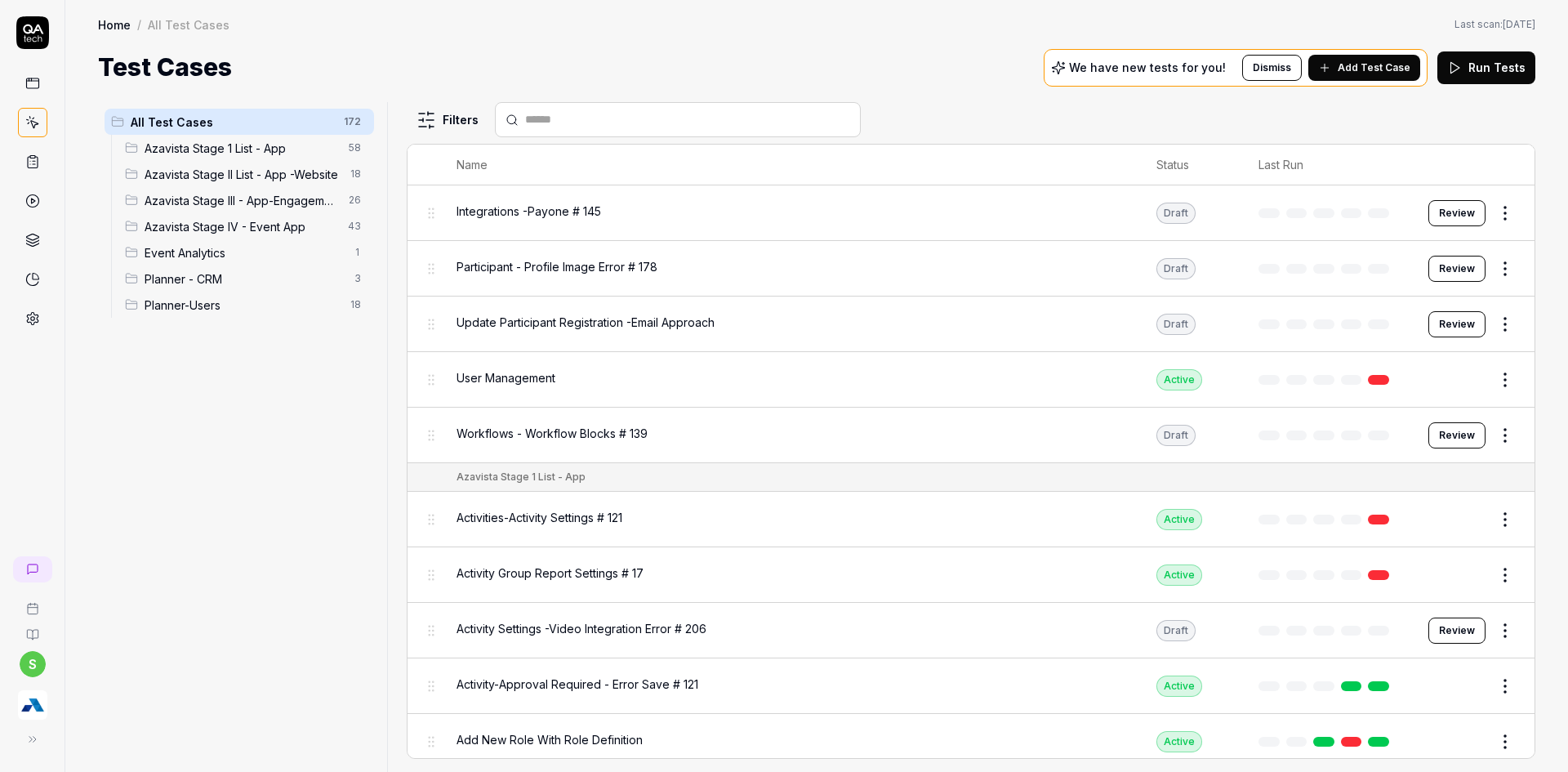
click at [1346, 74] on span "Add Test Case" at bounding box center [1374, 68] width 73 height 15
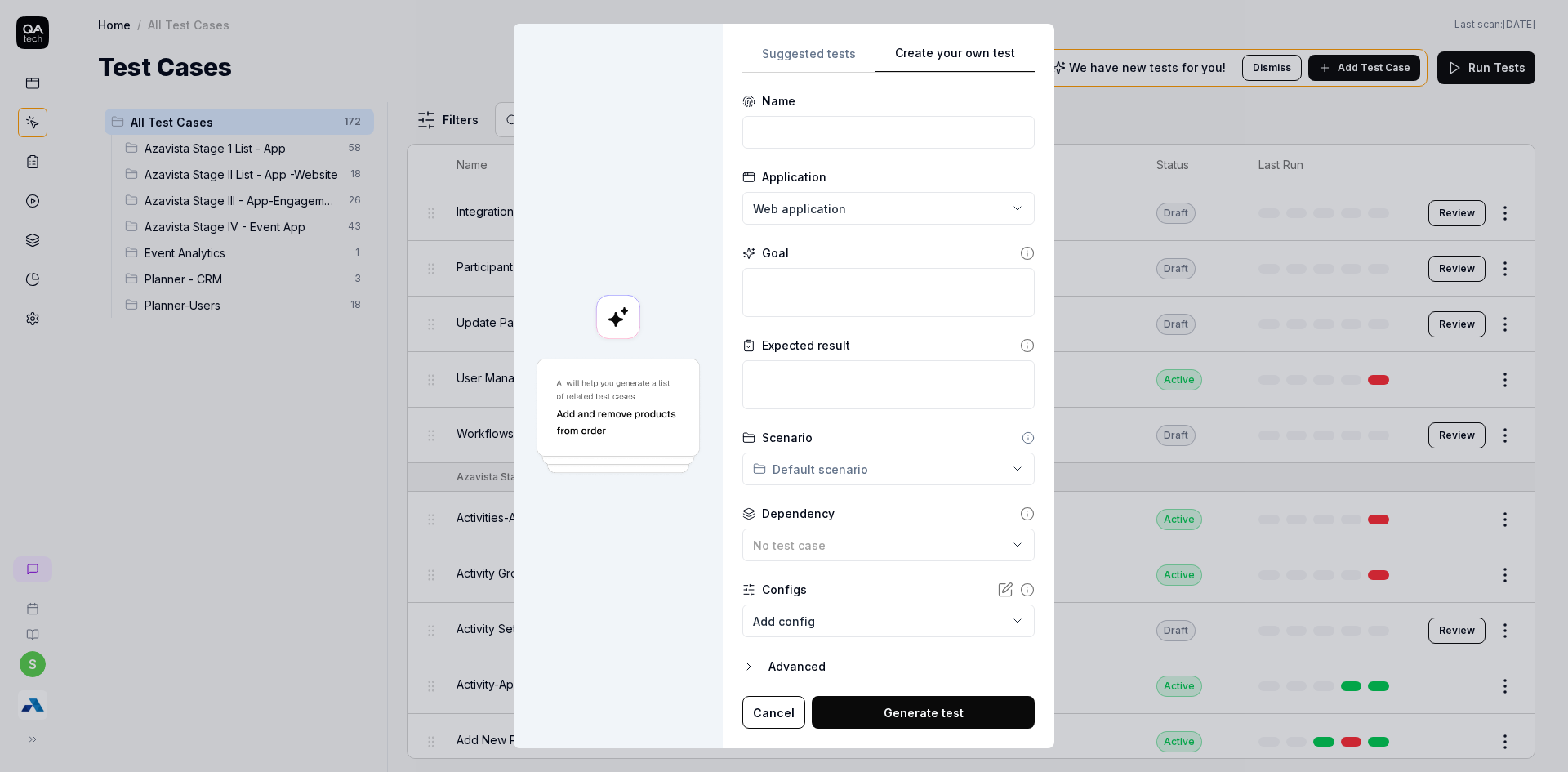
click at [816, 364] on div "**********" at bounding box center [888, 386] width 292 height 686
click at [786, 151] on form "**********" at bounding box center [888, 410] width 292 height 636
click at [786, 136] on input at bounding box center [888, 132] width 292 height 33
click at [822, 281] on textarea at bounding box center [888, 292] width 292 height 49
click at [865, 394] on textarea "Verify that values on CRM widgets are appearing correctly" at bounding box center [888, 384] width 292 height 49
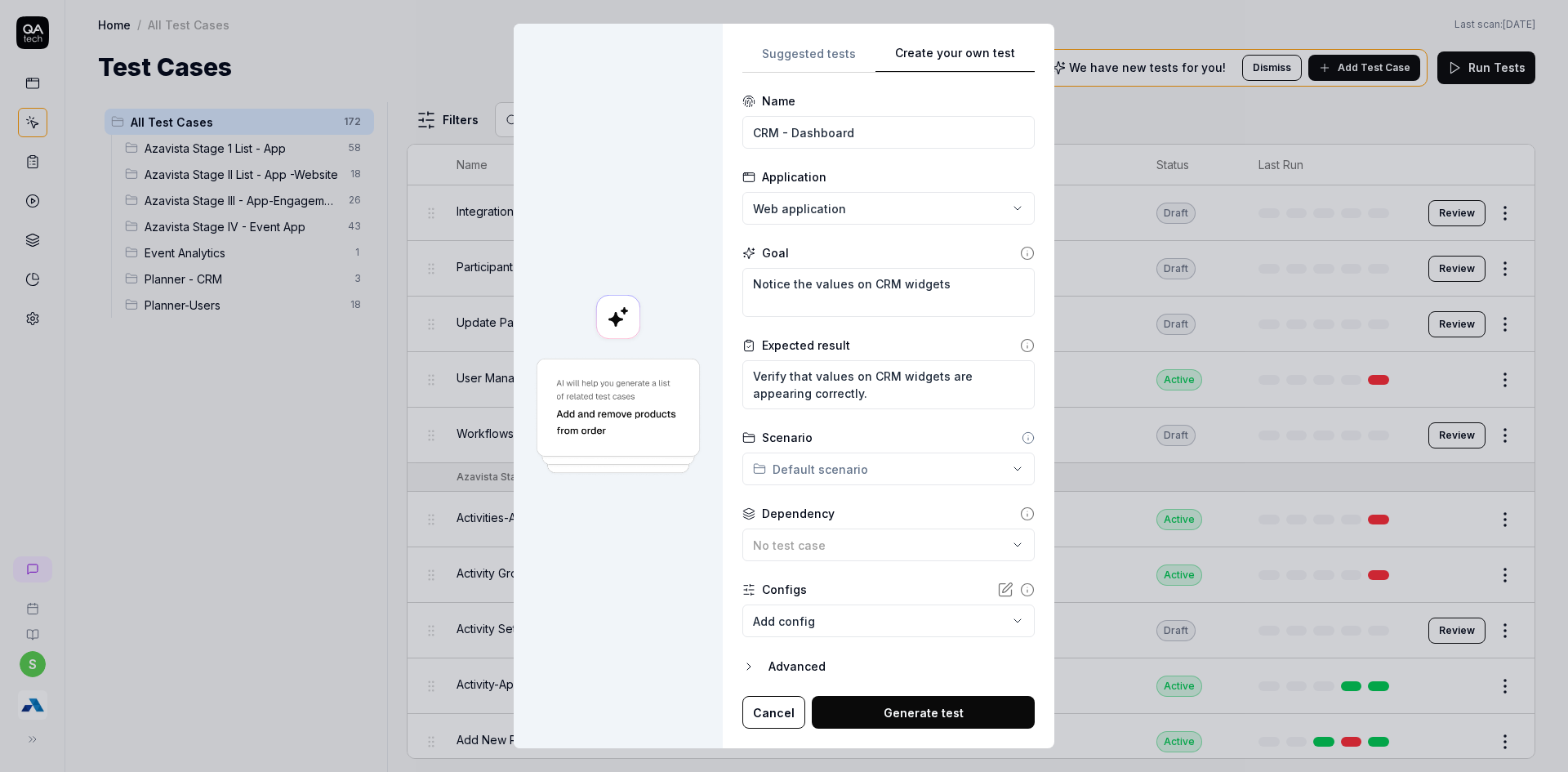
click at [832, 458] on div "**********" at bounding box center [784, 386] width 1568 height 772
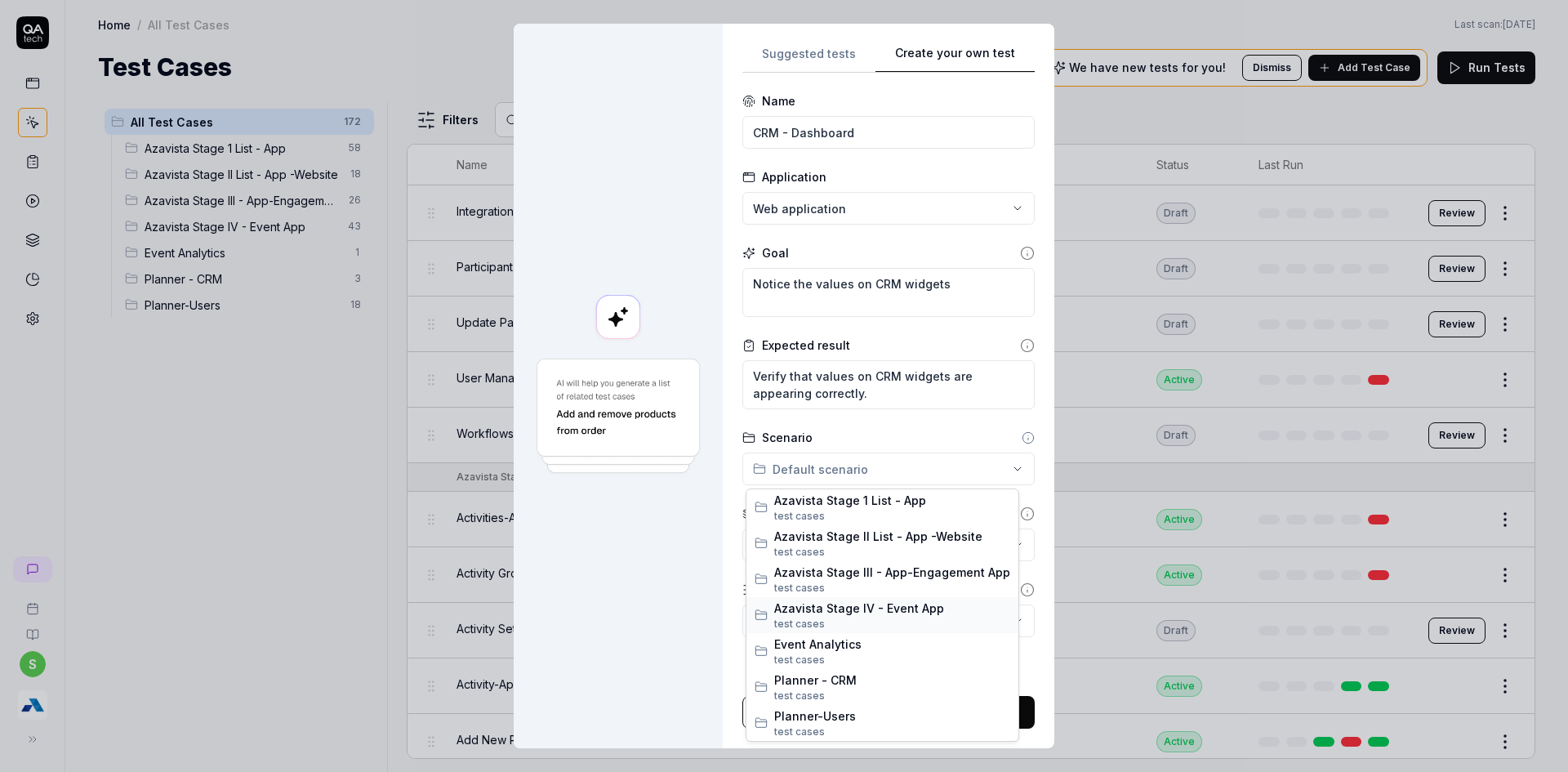
click at [864, 615] on span "Azavista Stage IV - Event App" at bounding box center [892, 608] width 236 height 17
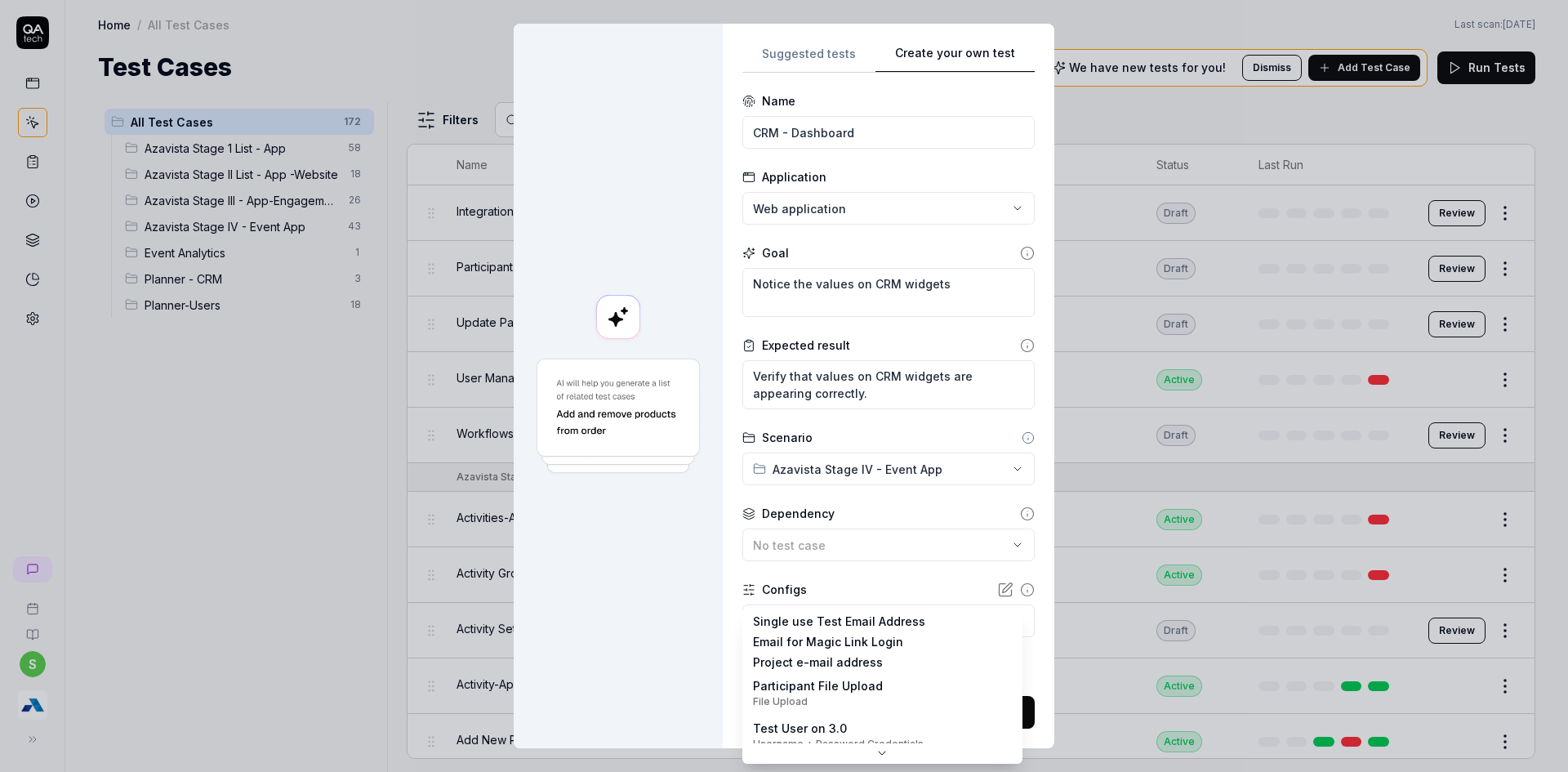
click at [862, 619] on body "s Home / All Test Cases Home / All Test Cases Last scan: [DATE] Test Cases We h…" at bounding box center [784, 395] width 1568 height 791
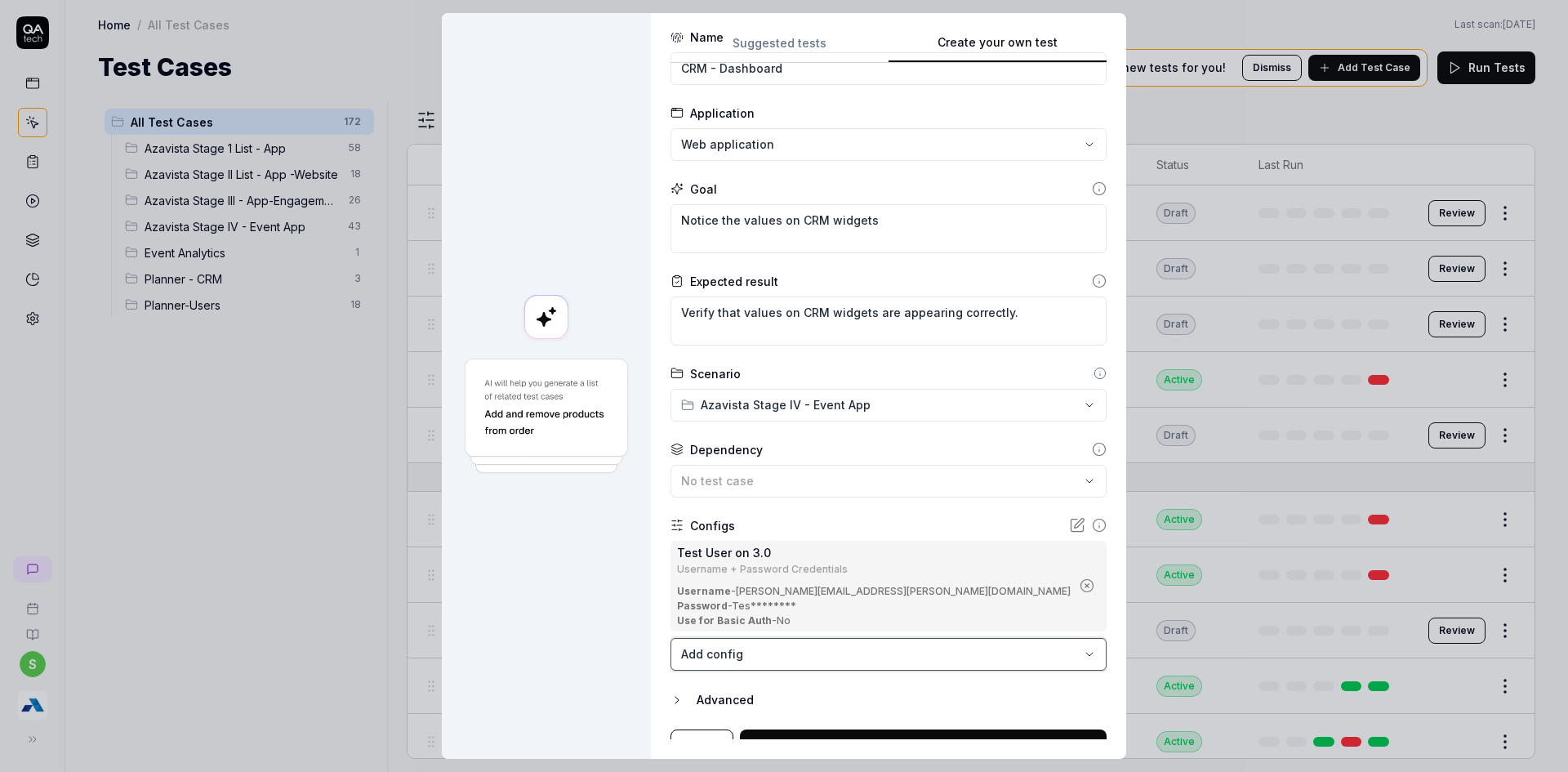
scroll to position [77, 0]
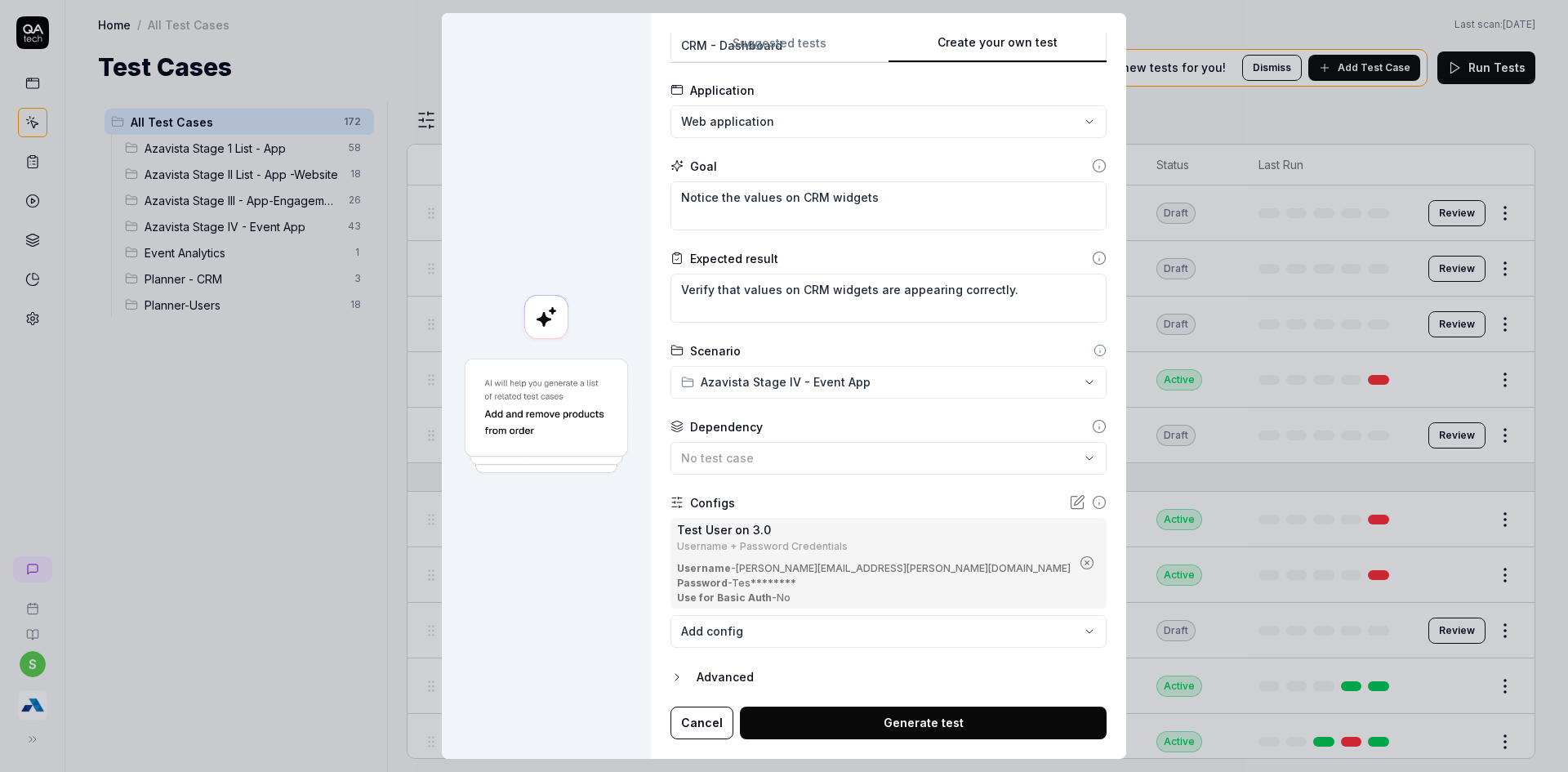
click at [908, 719] on button "Generate test" at bounding box center [923, 722] width 366 height 33
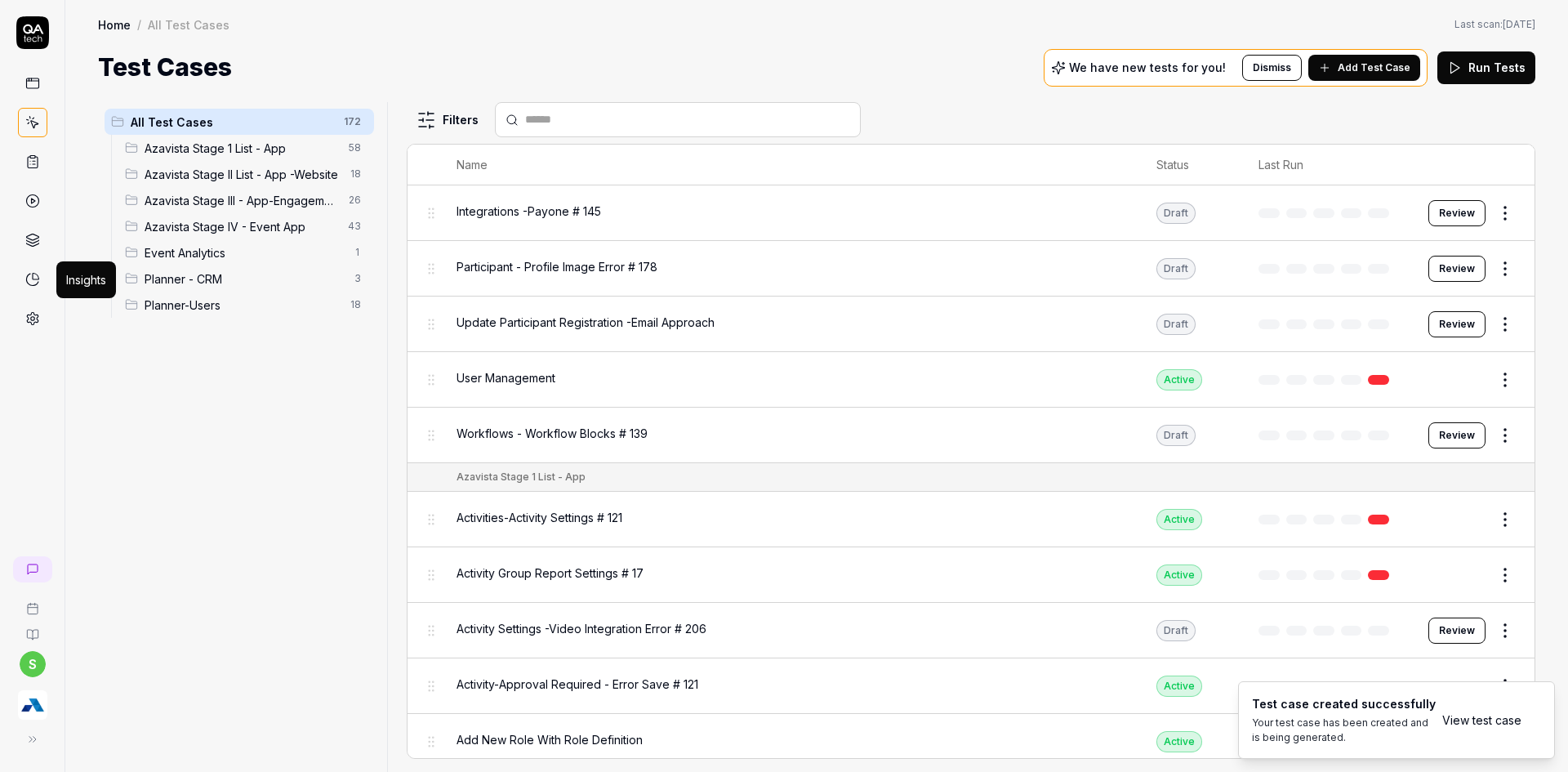
click at [1456, 719] on link "View test case" at bounding box center [1482, 719] width 79 height 17
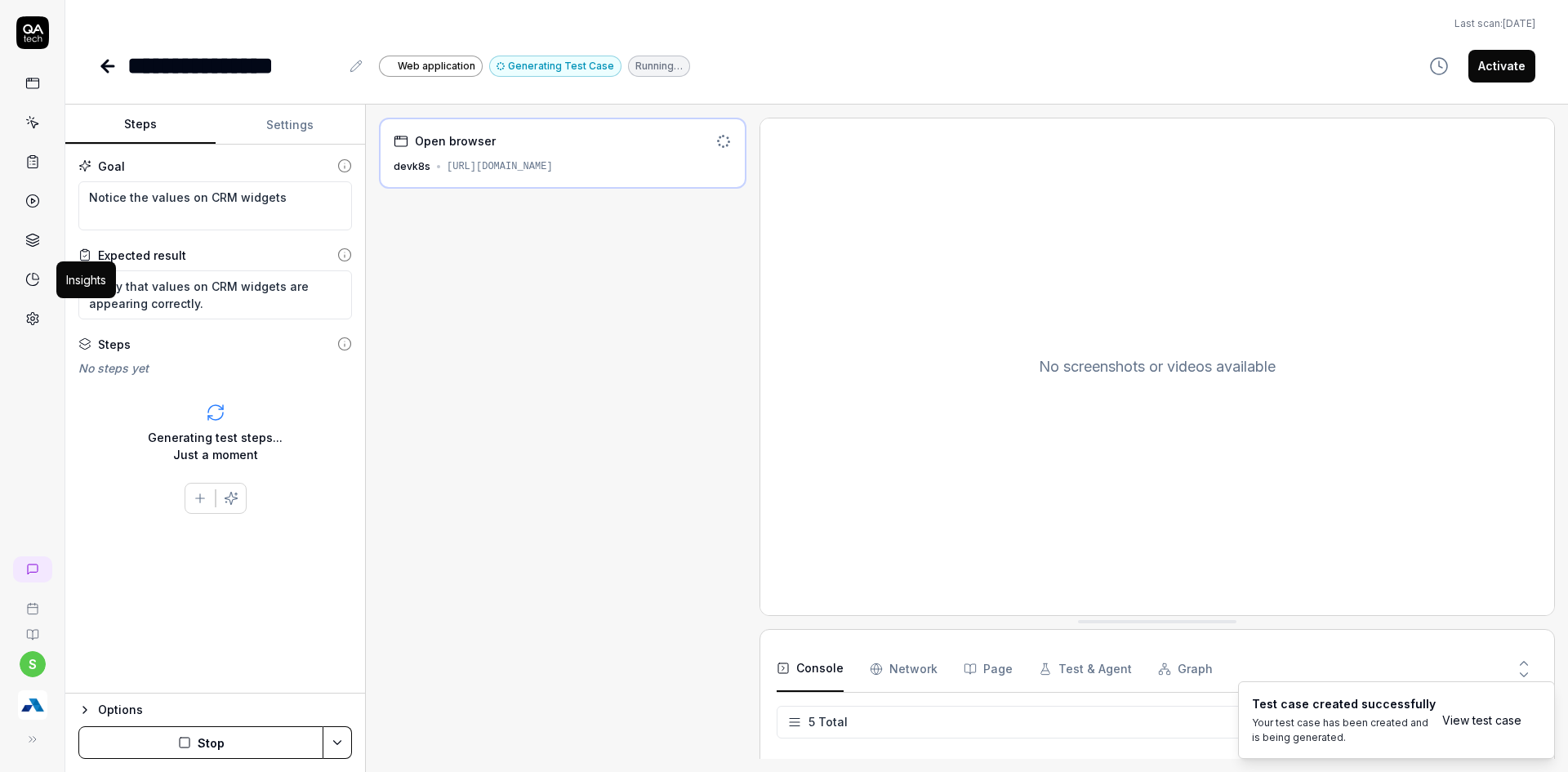
scroll to position [88, 0]
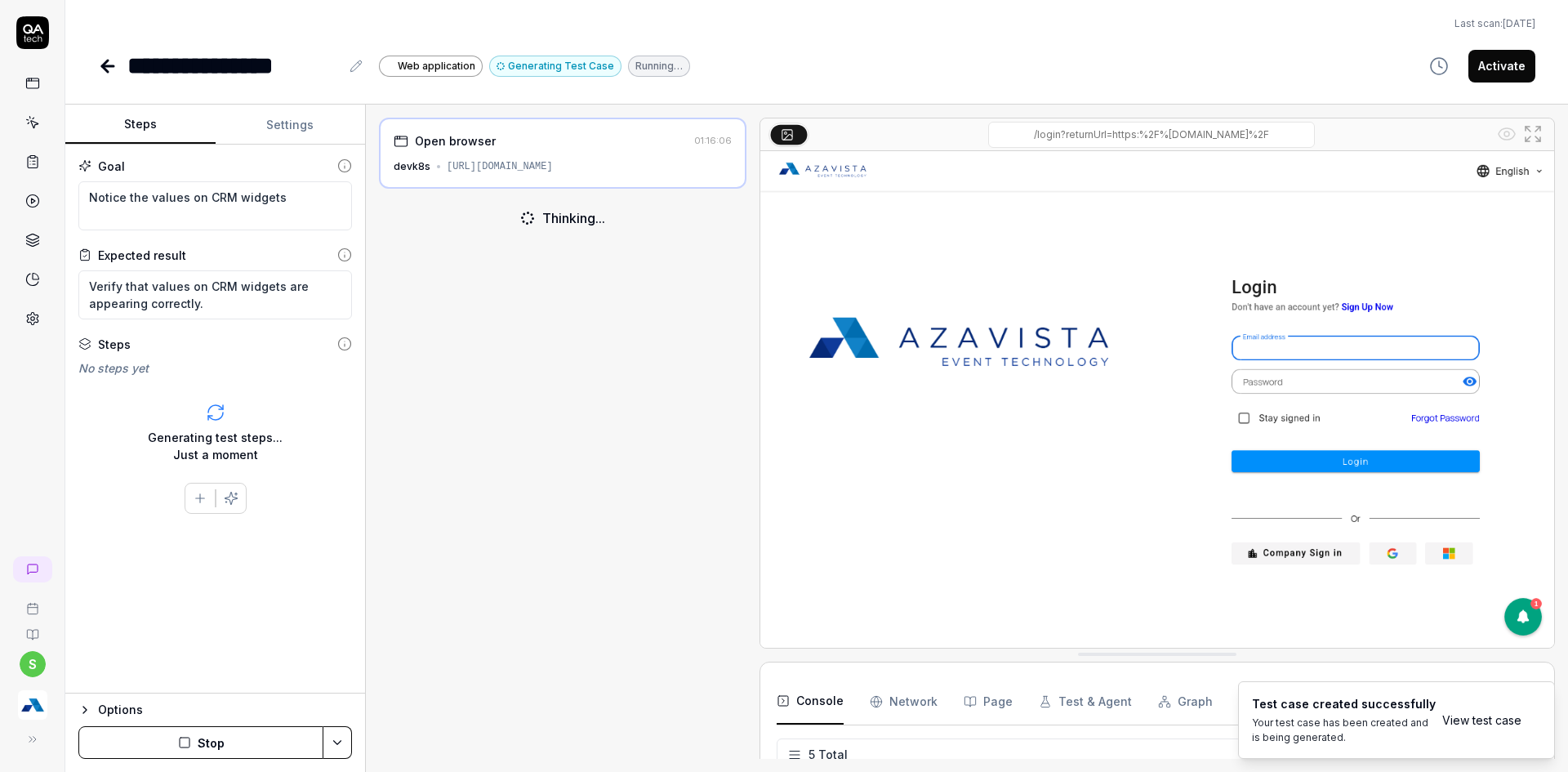
click at [175, 746] on button "Stop" at bounding box center [201, 742] width 245 height 33
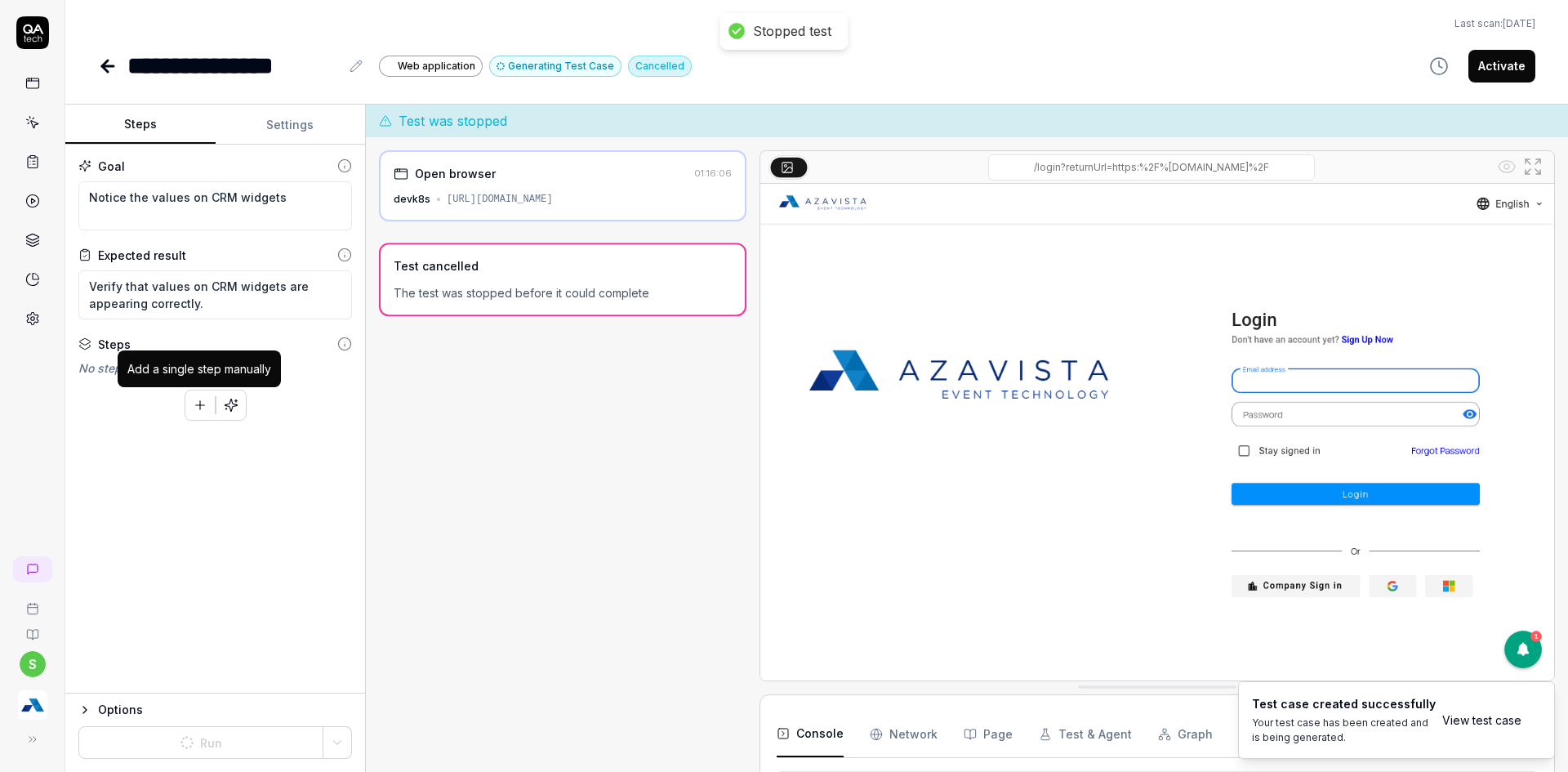
click at [188, 400] on button "button" at bounding box center [200, 405] width 29 height 29
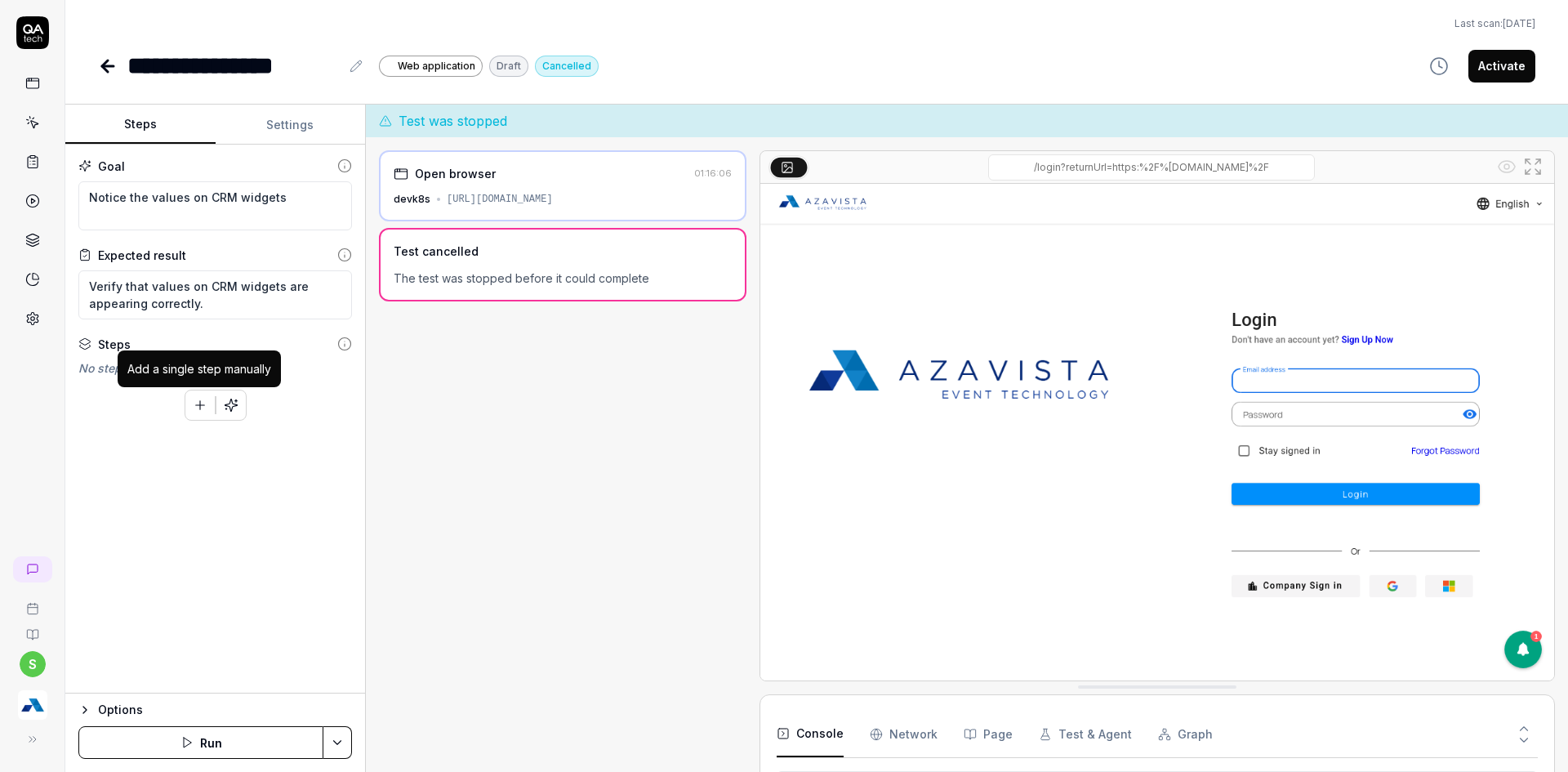
click at [189, 407] on button "button" at bounding box center [200, 405] width 29 height 29
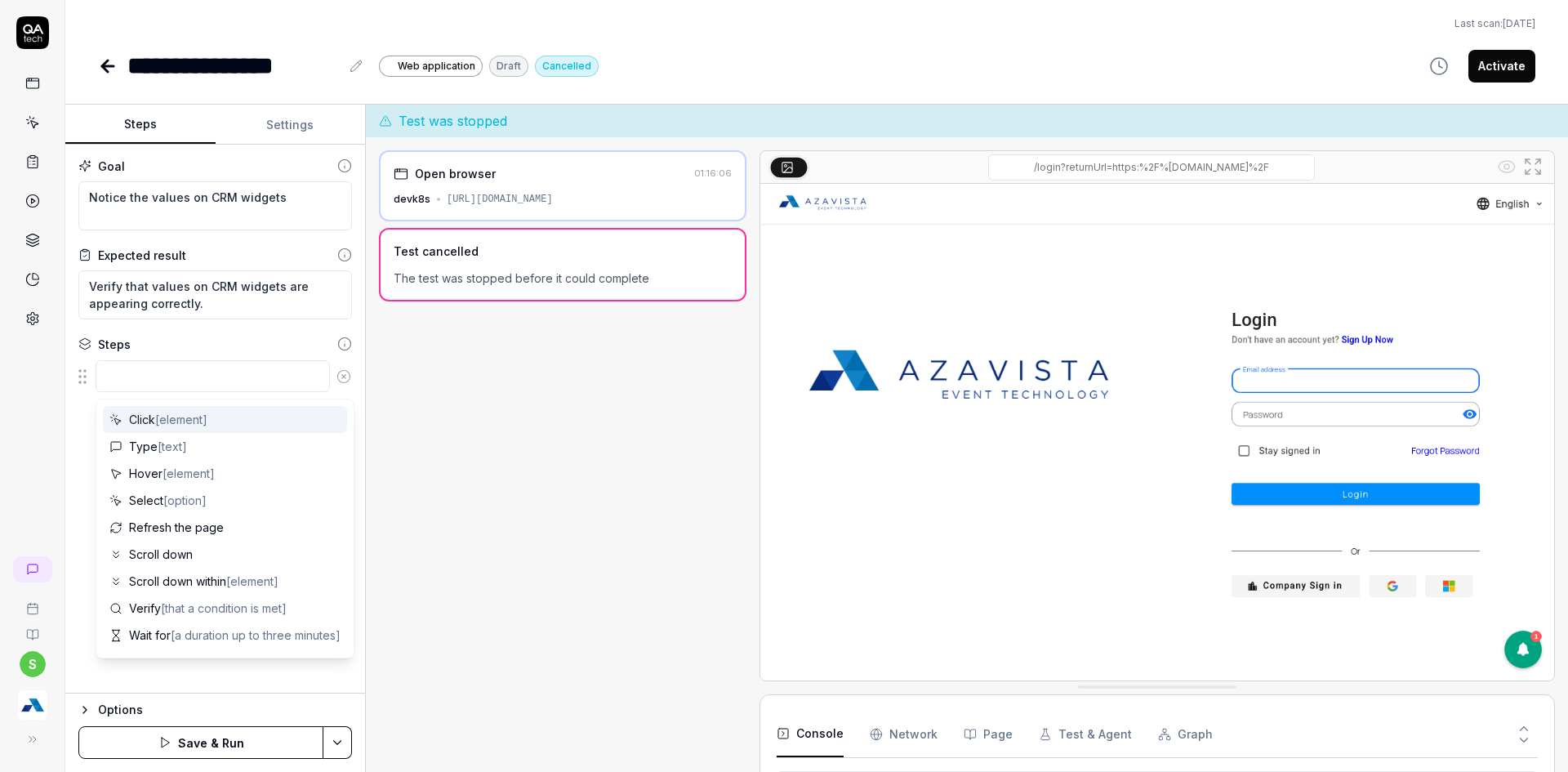
click at [155, 378] on textarea at bounding box center [212, 376] width 234 height 32
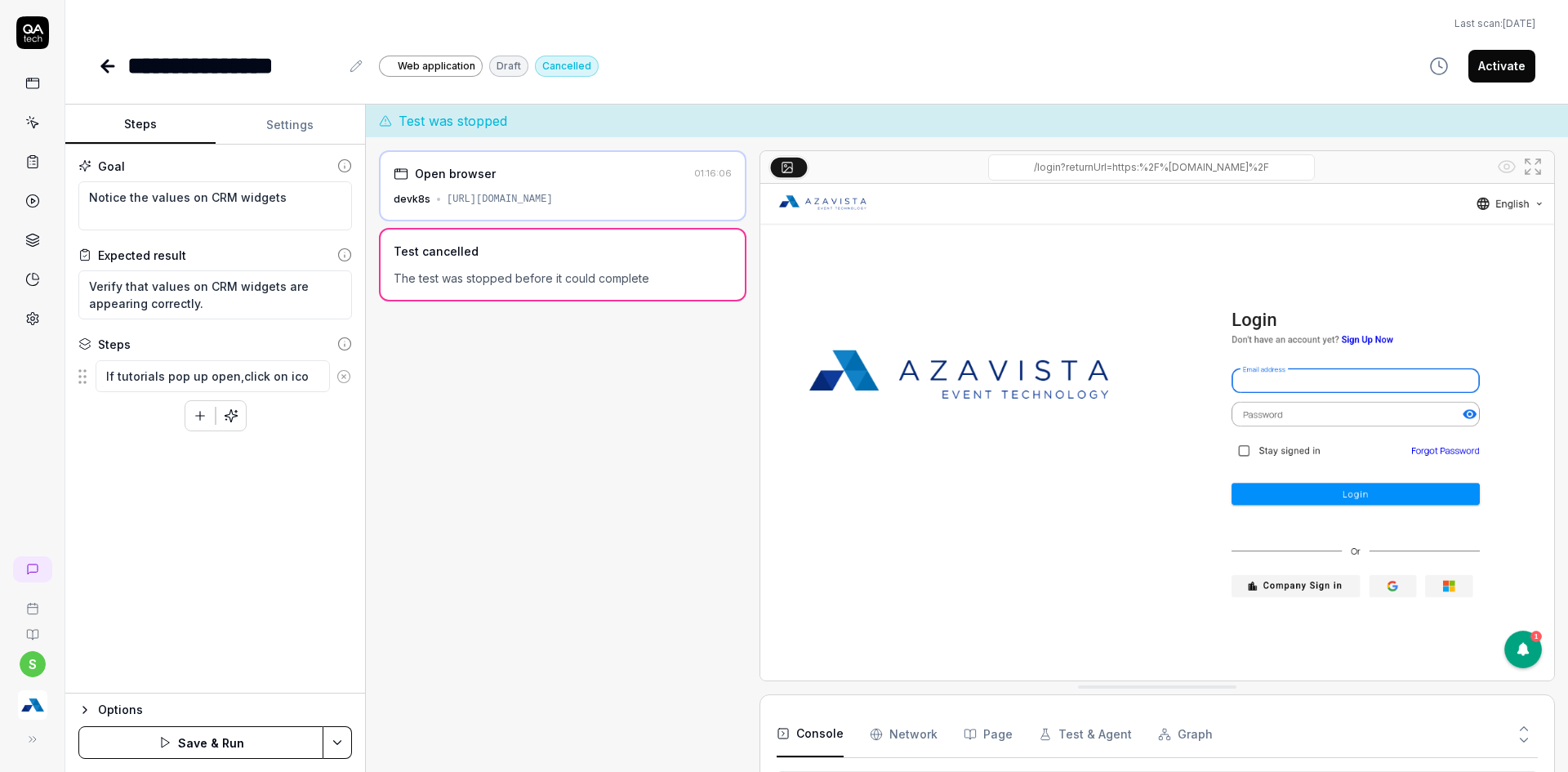
click at [229, 378] on textarea "If tutorials pop up open,click on ico" at bounding box center [212, 376] width 234 height 32
click at [231, 374] on textarea "If tutorials pop up open,click on ico" at bounding box center [212, 376] width 234 height 32
click at [317, 377] on textarea "If tutorials pop up opens,click on ico" at bounding box center [212, 376] width 234 height 32
click at [249, 377] on textarea "If tutorials pop up opens,click on close icon" at bounding box center [212, 384] width 234 height 49
click at [243, 378] on textarea "If tutorials pop up opens,click on close icon" at bounding box center [212, 384] width 234 height 49
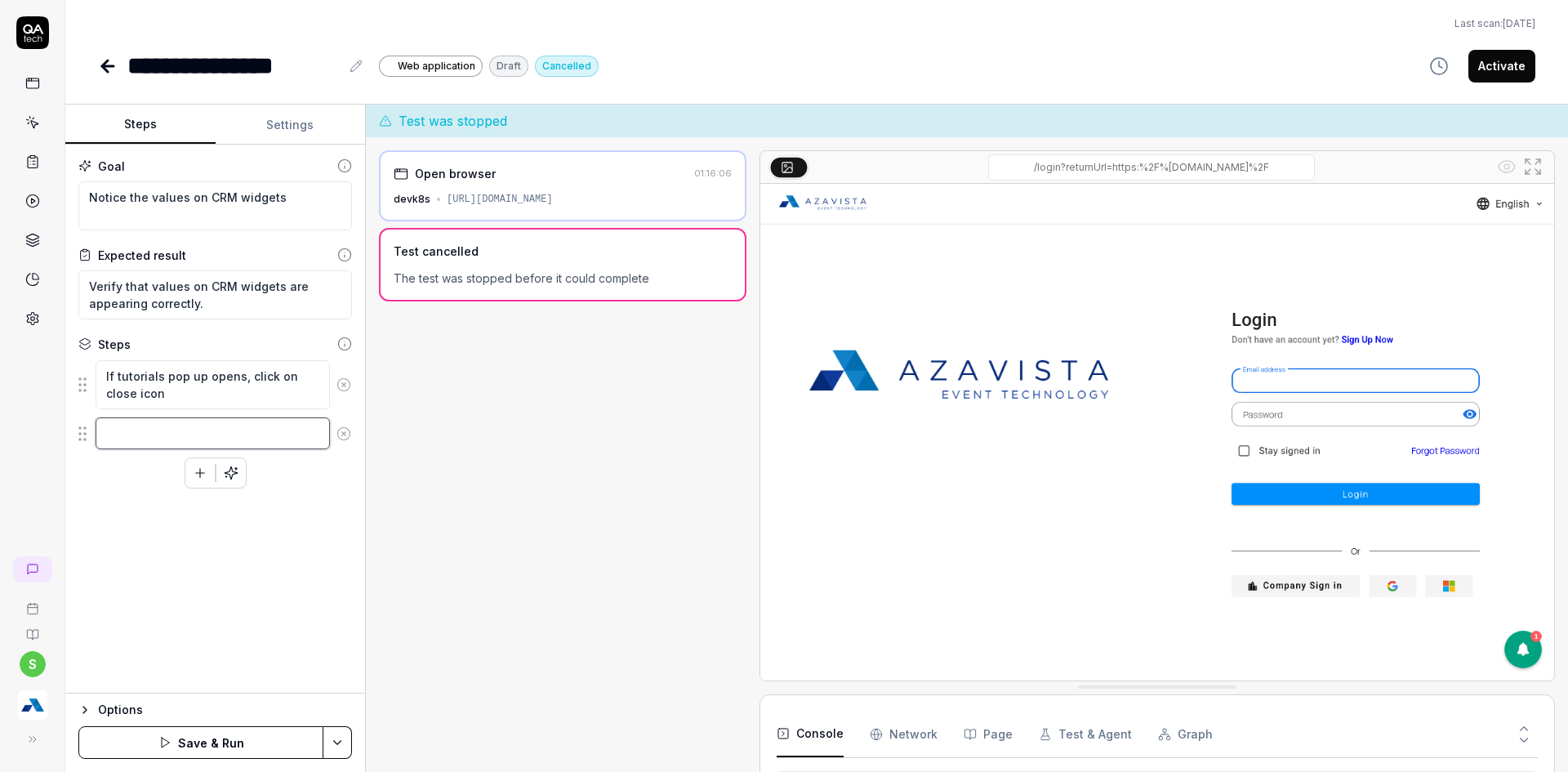
click at [136, 431] on textarea at bounding box center [212, 433] width 234 height 32
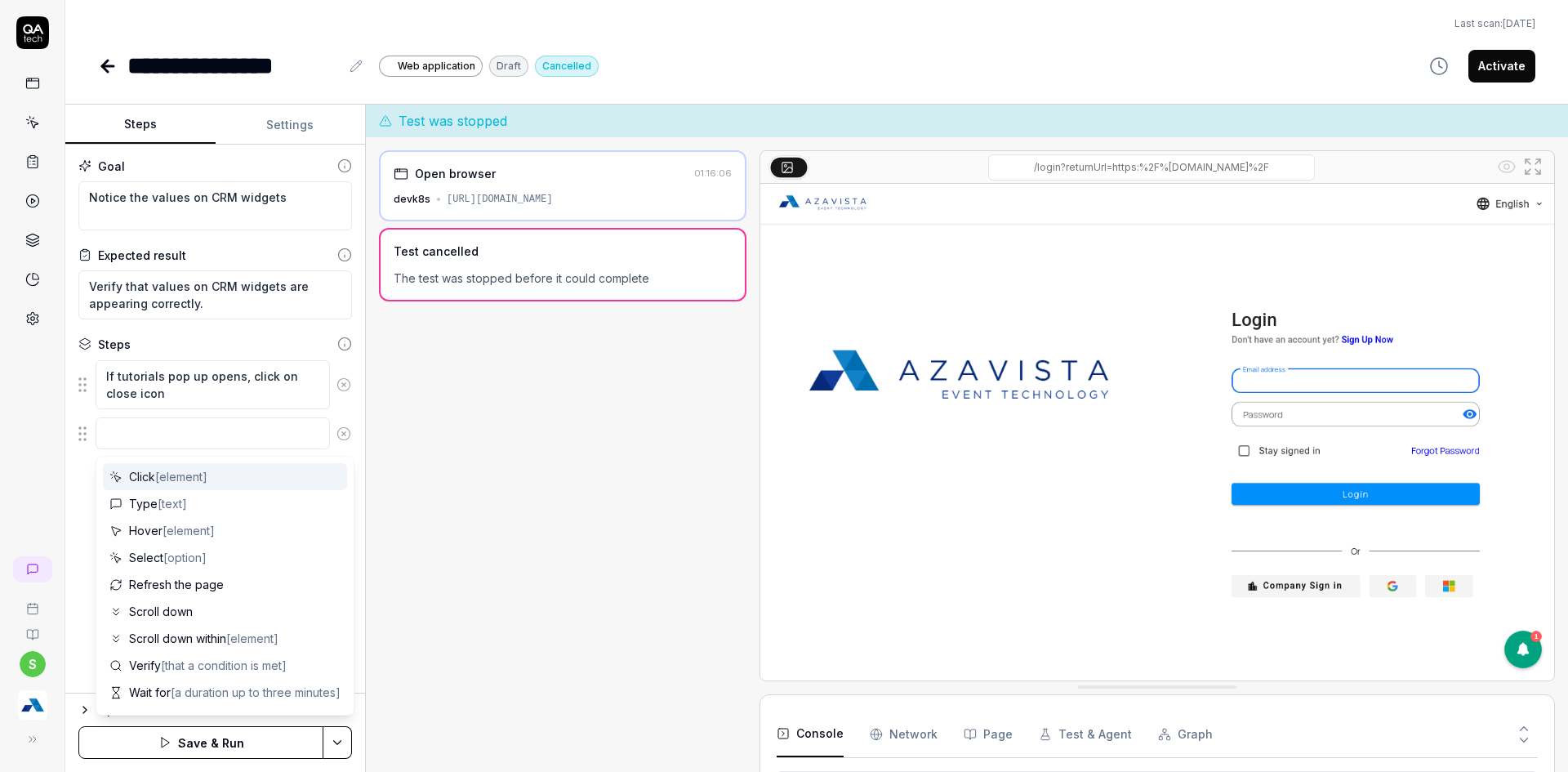
click at [10, 449] on div "s" at bounding box center [32, 386] width 65 height 772
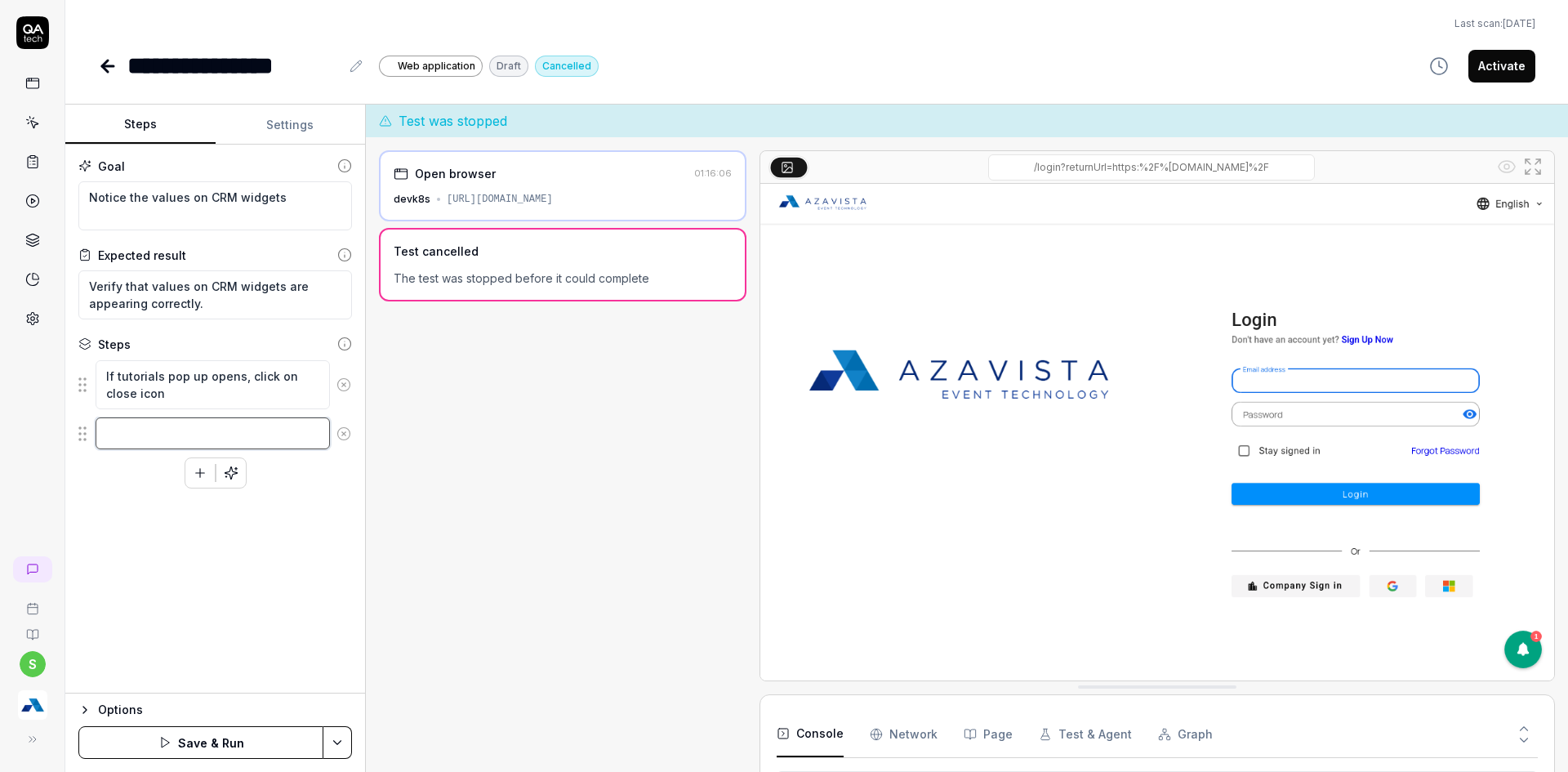
click at [190, 437] on textarea at bounding box center [212, 433] width 234 height 32
click at [194, 439] on textarea "Hover CRM" at bounding box center [212, 433] width 234 height 32
click at [238, 480] on textarea "Click on Dashboard." at bounding box center [212, 474] width 234 height 32
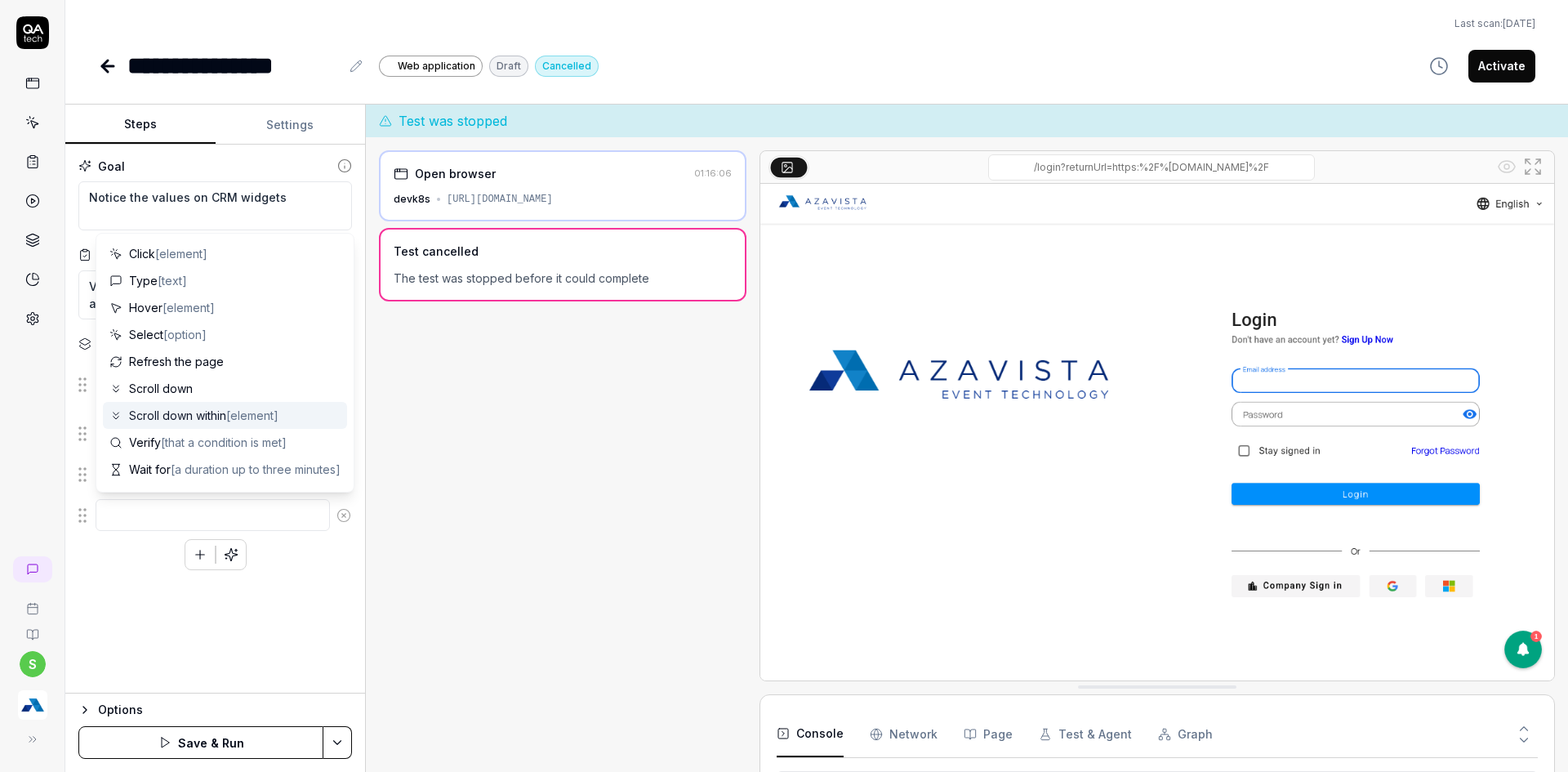
click at [32, 458] on div "s" at bounding box center [32, 386] width 65 height 772
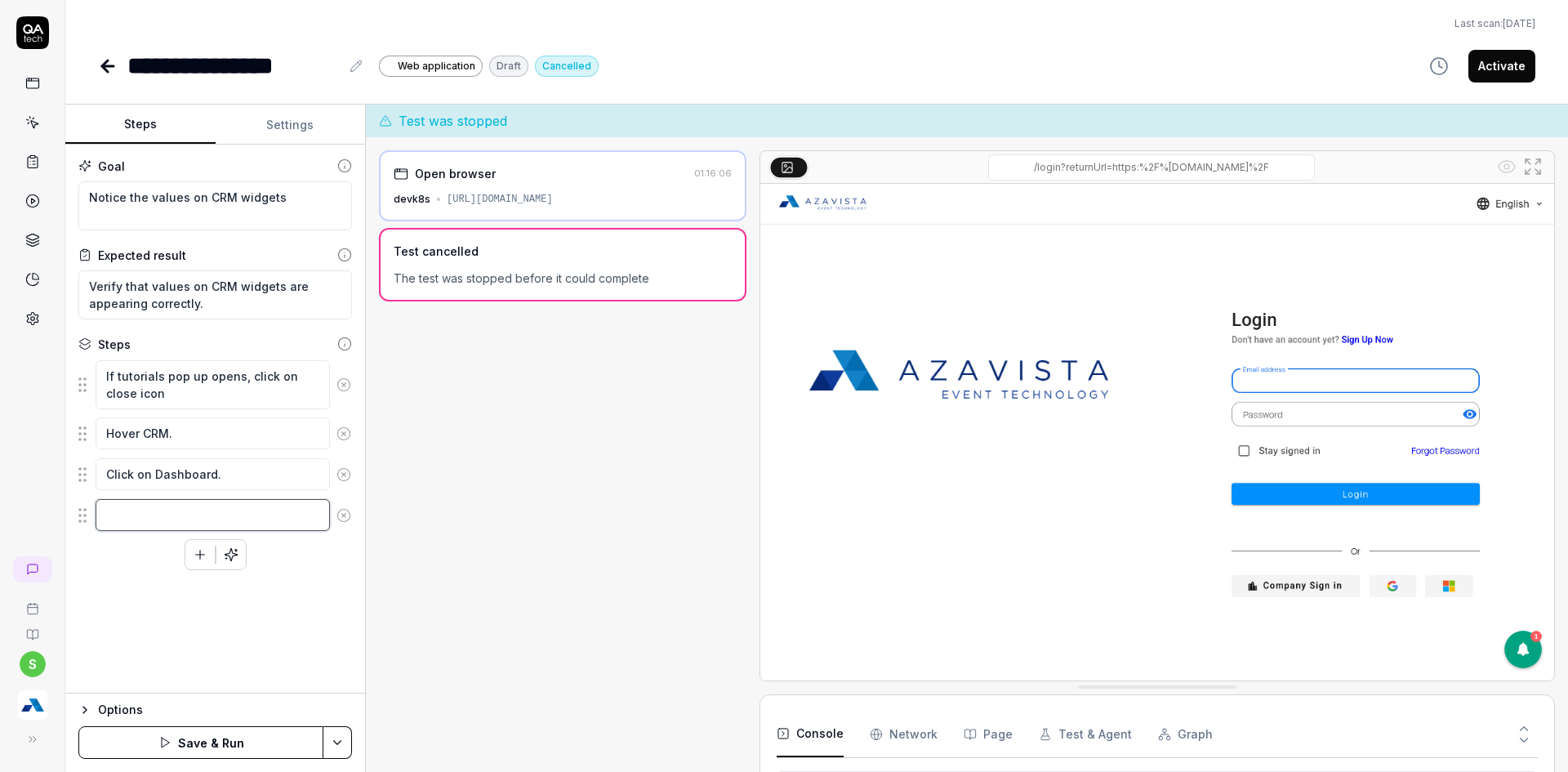
click at [134, 514] on textarea at bounding box center [212, 515] width 234 height 32
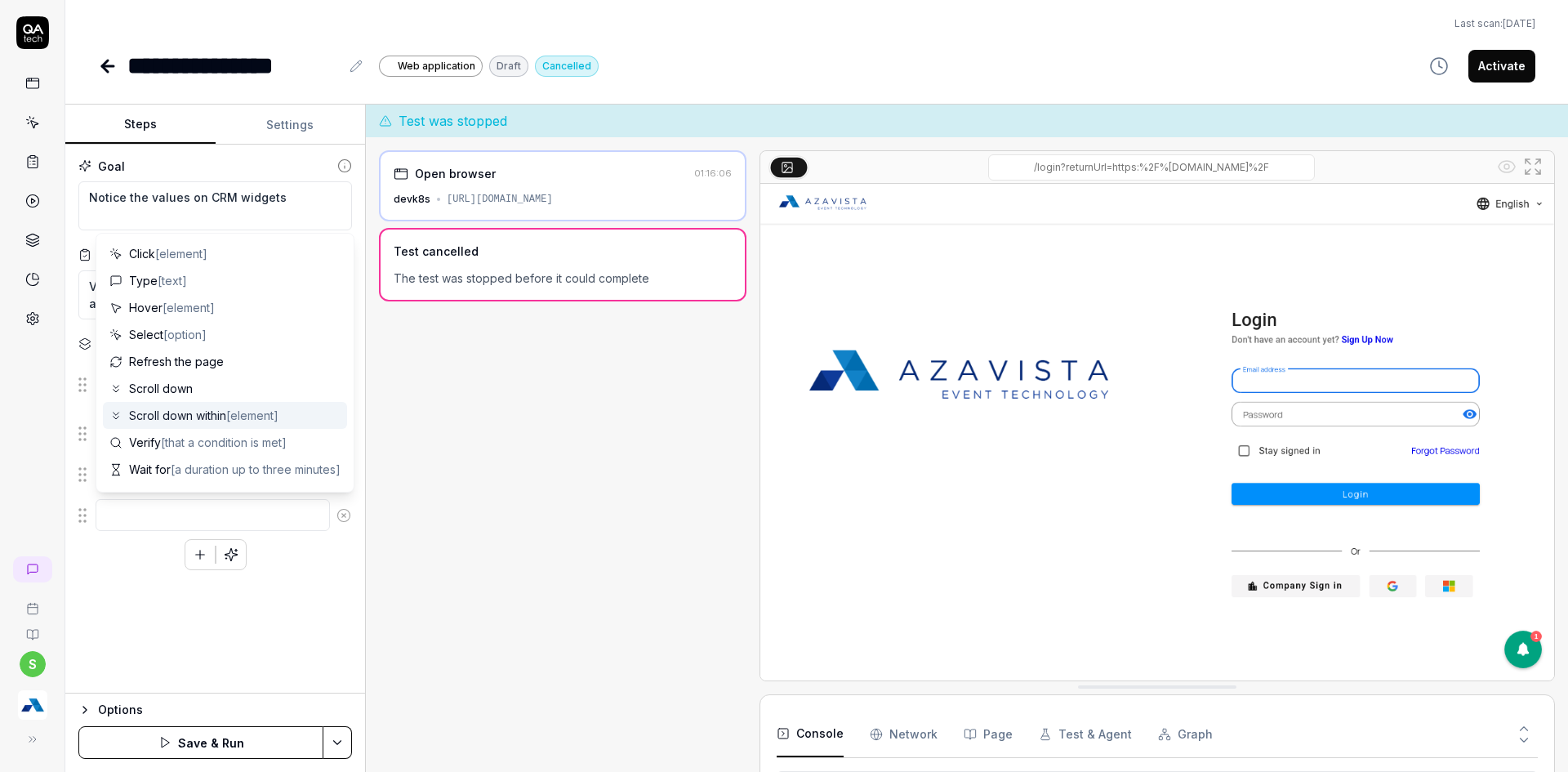
click at [339, 515] on icon at bounding box center [344, 515] width 15 height 15
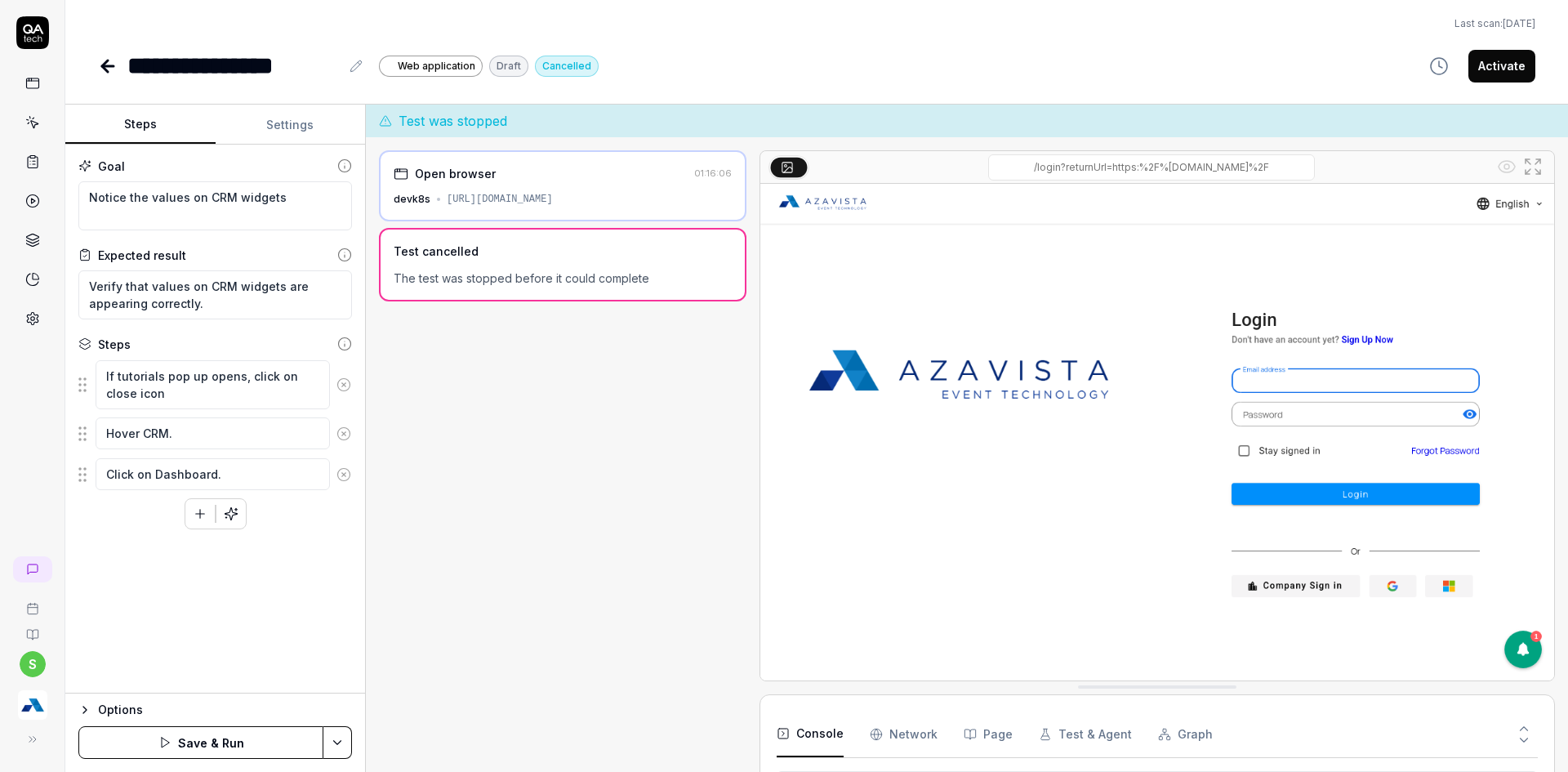
click at [343, 740] on html "**********" at bounding box center [784, 395] width 1568 height 791
click at [181, 626] on div "Save" at bounding box center [255, 629] width 208 height 36
click at [348, 731] on html "**********" at bounding box center [784, 395] width 1568 height 791
click at [298, 661] on div "Run w. Dependencies" at bounding box center [275, 665] width 165 height 36
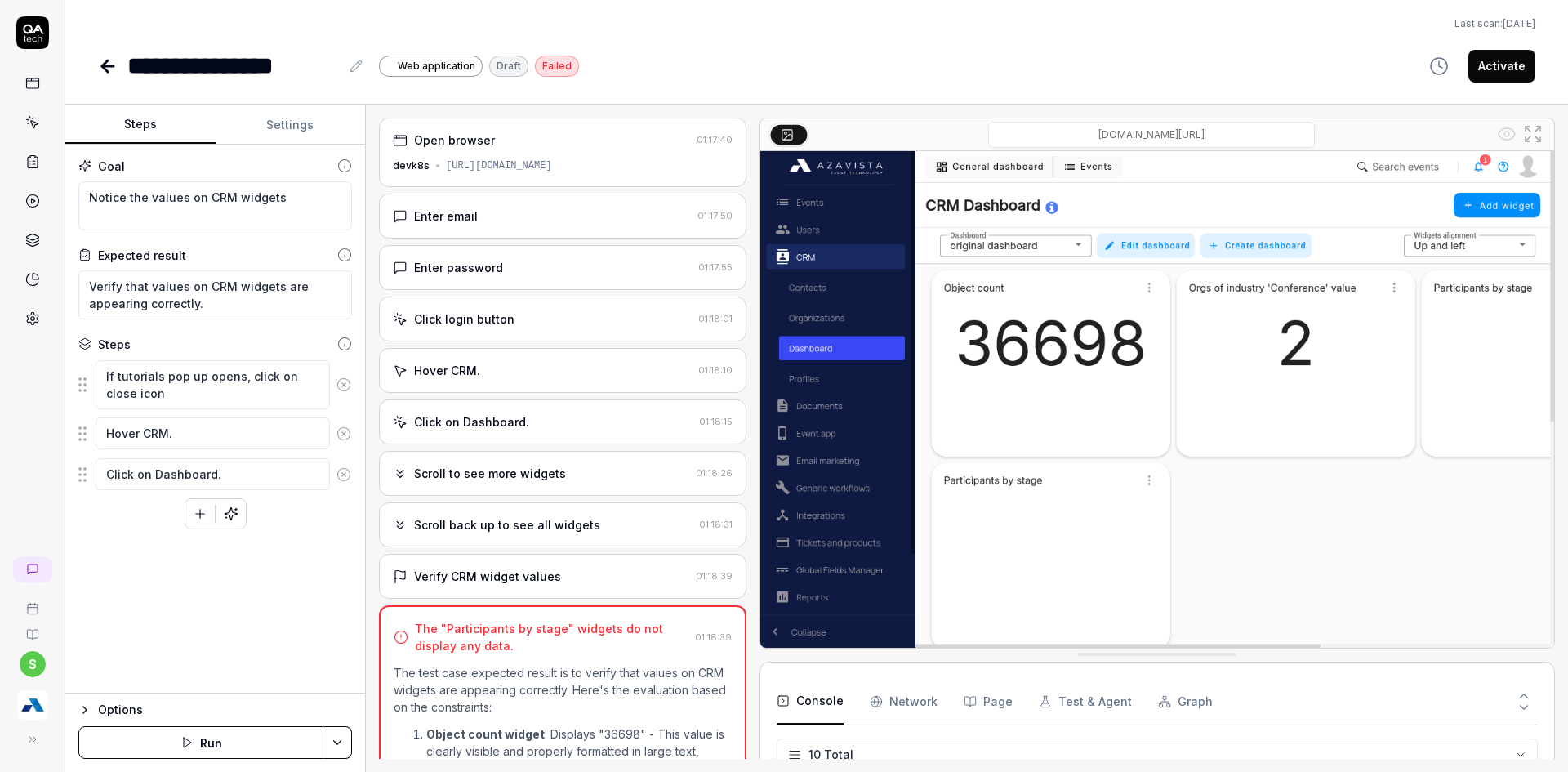
scroll to position [792, 0]
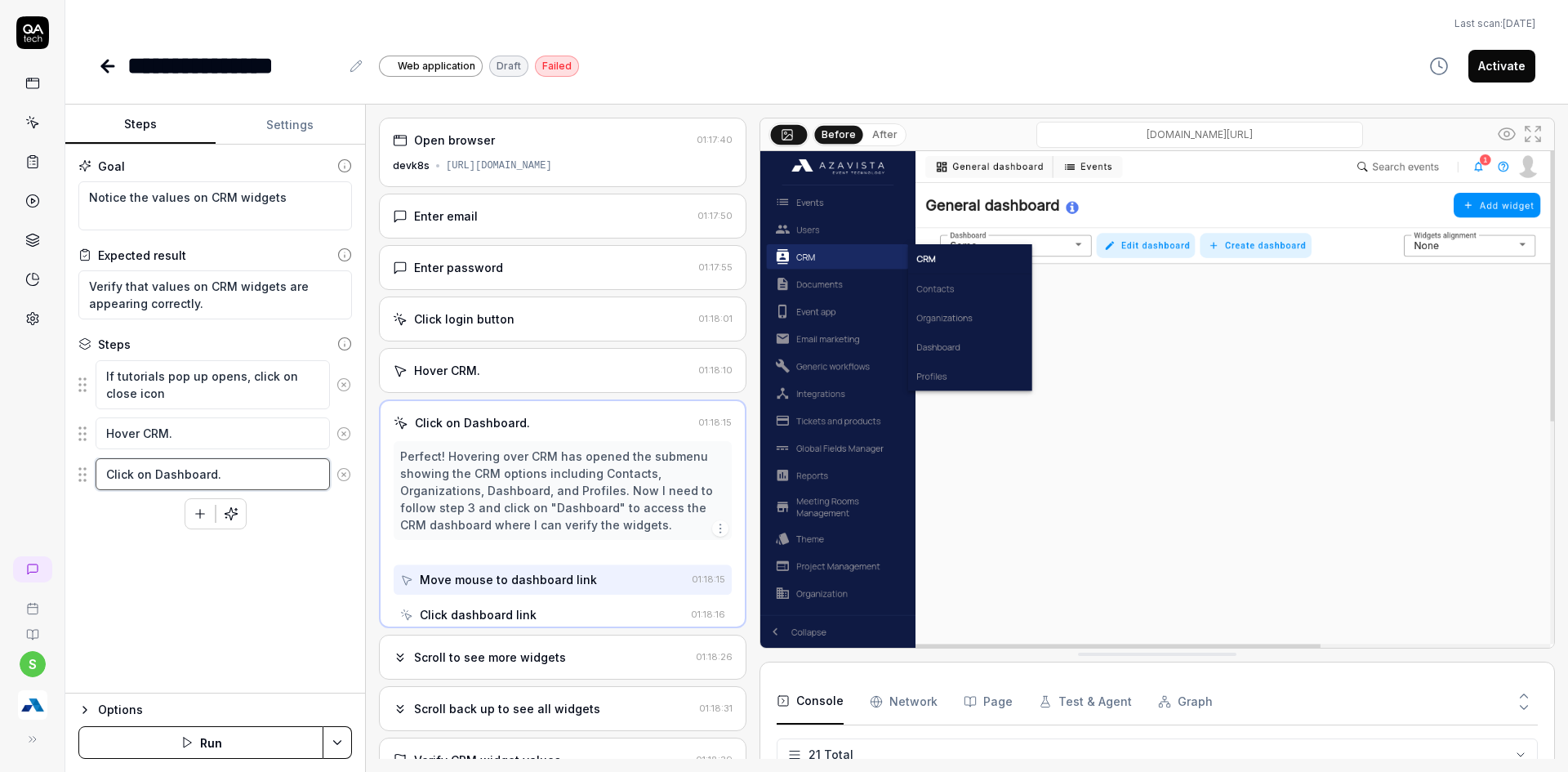
click at [234, 476] on textarea "Click on Dashboard." at bounding box center [212, 474] width 234 height 32
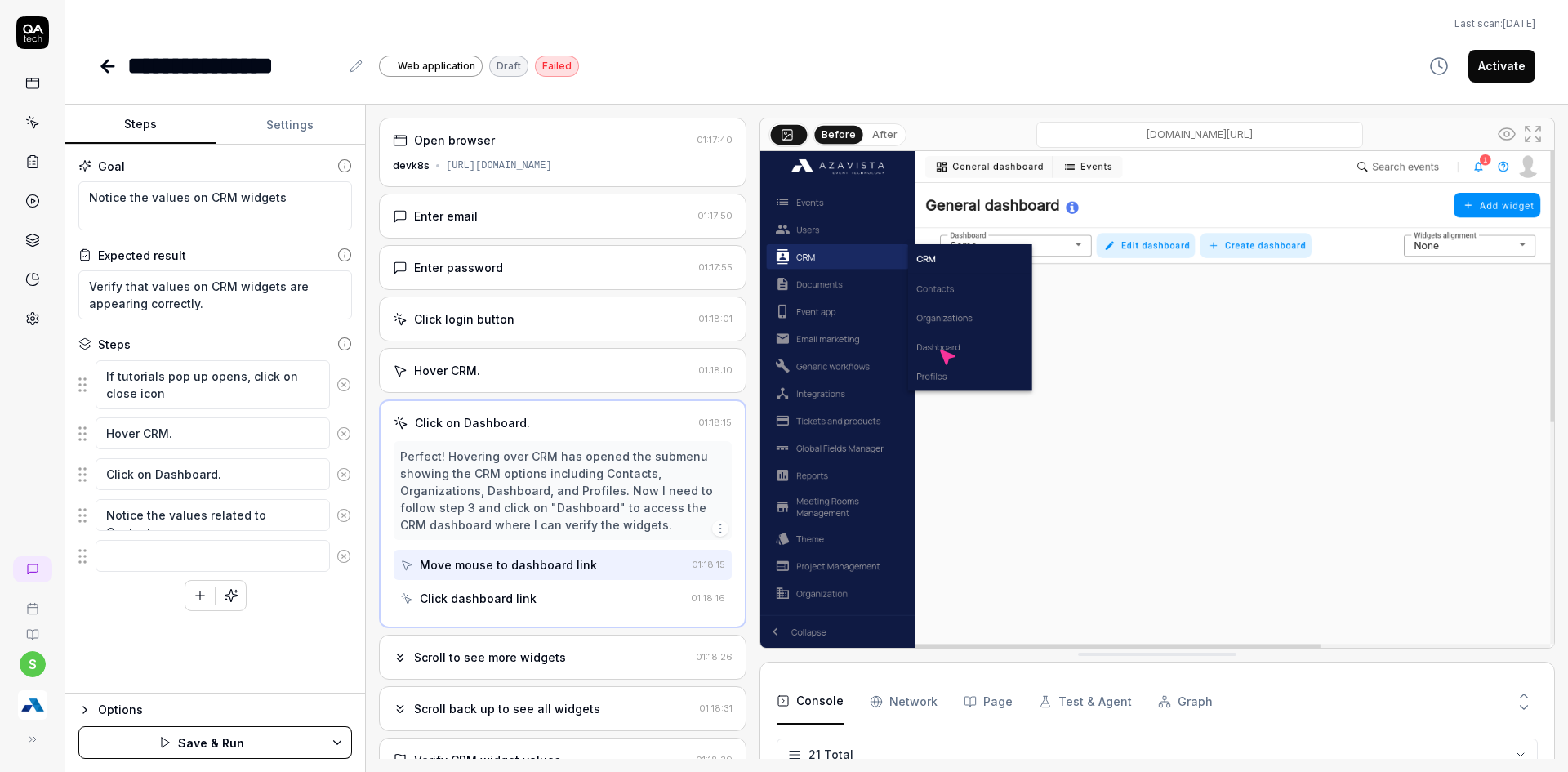
click at [53, 488] on div "s" at bounding box center [32, 386] width 65 height 772
click at [306, 512] on textarea "Notice the values related to Contacts" at bounding box center [212, 515] width 234 height 32
drag, startPoint x: 158, startPoint y: 529, endPoint x: 170, endPoint y: 554, distance: 27.7
click at [158, 529] on textarea "Notice the values related to Contacts,Organisation and" at bounding box center [212, 523] width 234 height 49
click at [236, 539] on textarea "Notice the values related to Contacts, Organisation and" at bounding box center [212, 523] width 234 height 49
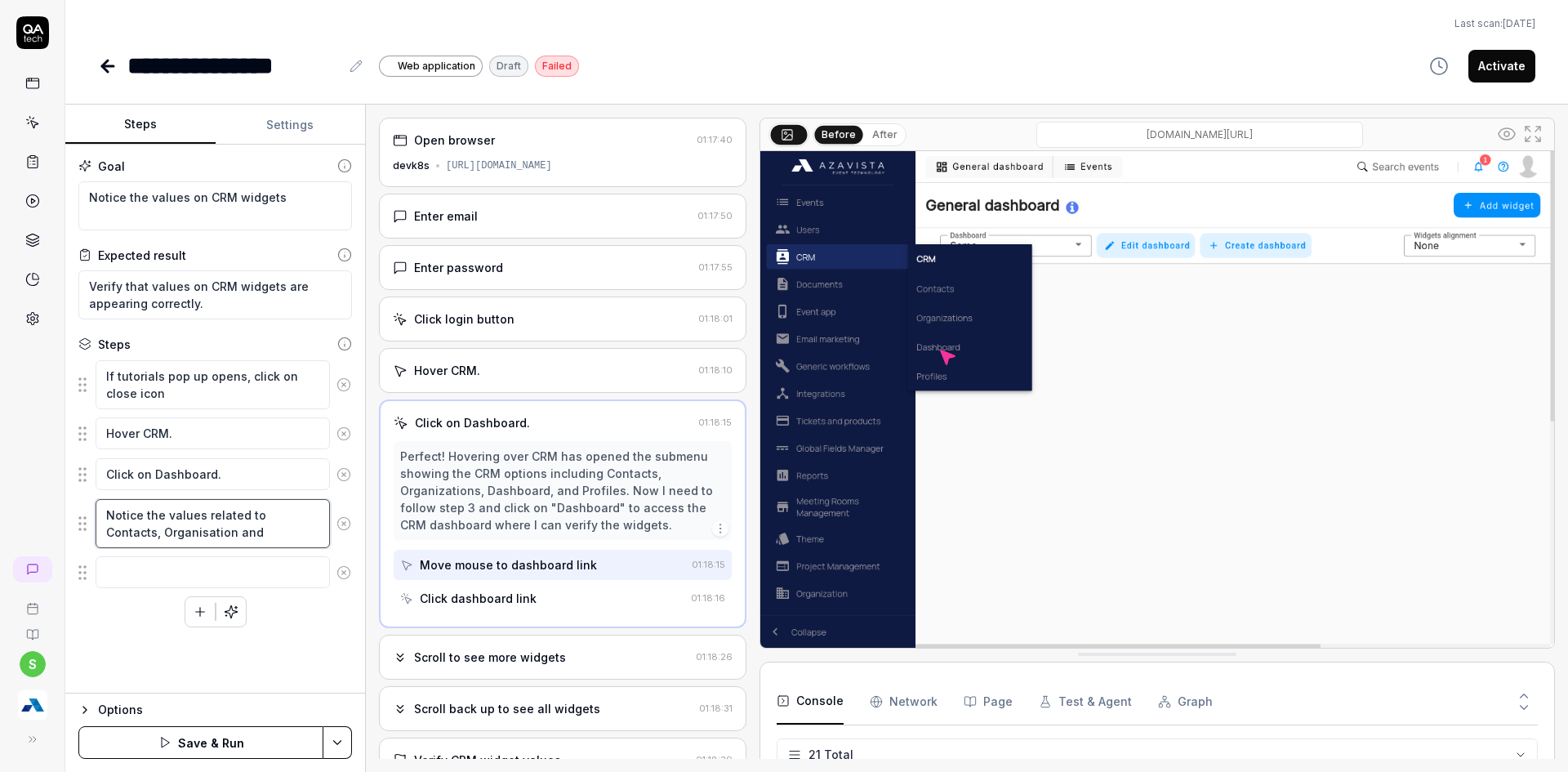
drag, startPoint x: 316, startPoint y: 520, endPoint x: 314, endPoint y: 529, distance: 9.2
click at [316, 521] on textarea "Notice the values related to Contacts, Organisation and" at bounding box center [212, 523] width 234 height 49
click at [209, 532] on textarea "Notice the values related to Contacts, Organisation and" at bounding box center [212, 523] width 234 height 49
click at [225, 534] on textarea "Notice the values related to Contacts, Organization and" at bounding box center [212, 523] width 234 height 49
click at [223, 533] on textarea "Notice the values related to Contacts, Organization and" at bounding box center [212, 523] width 234 height 49
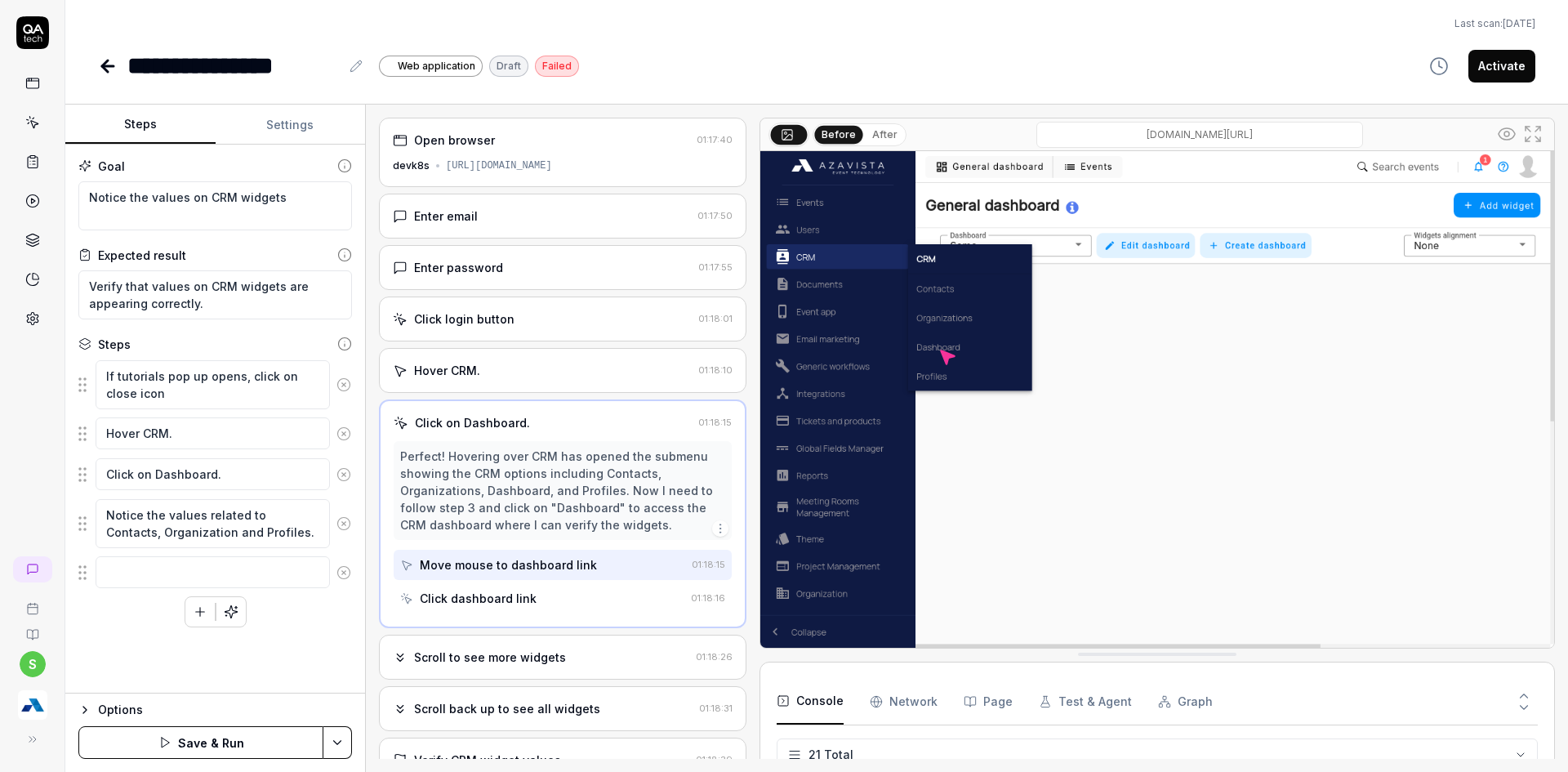
click at [349, 574] on circle at bounding box center [343, 571] width 12 height 12
click at [272, 526] on textarea "Notice the values related to Contacts, Organization and Profiles." at bounding box center [212, 523] width 234 height 49
click at [336, 732] on html "**********" at bounding box center [784, 395] width 1568 height 791
click at [190, 625] on div "Save" at bounding box center [255, 629] width 208 height 36
click at [344, 739] on html "**********" at bounding box center [784, 395] width 1568 height 791
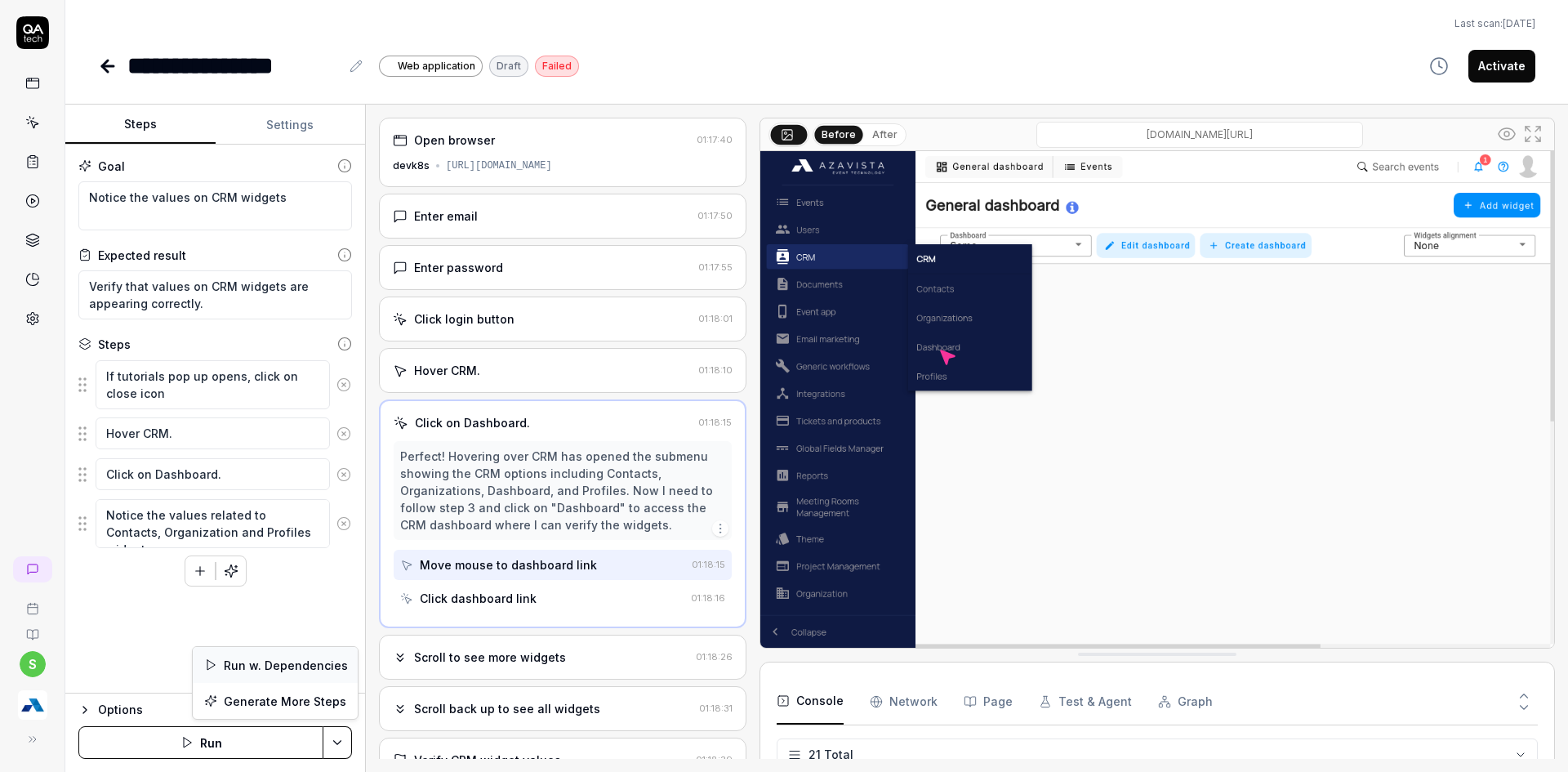
click at [237, 664] on div "Run w. Dependencies" at bounding box center [275, 665] width 165 height 36
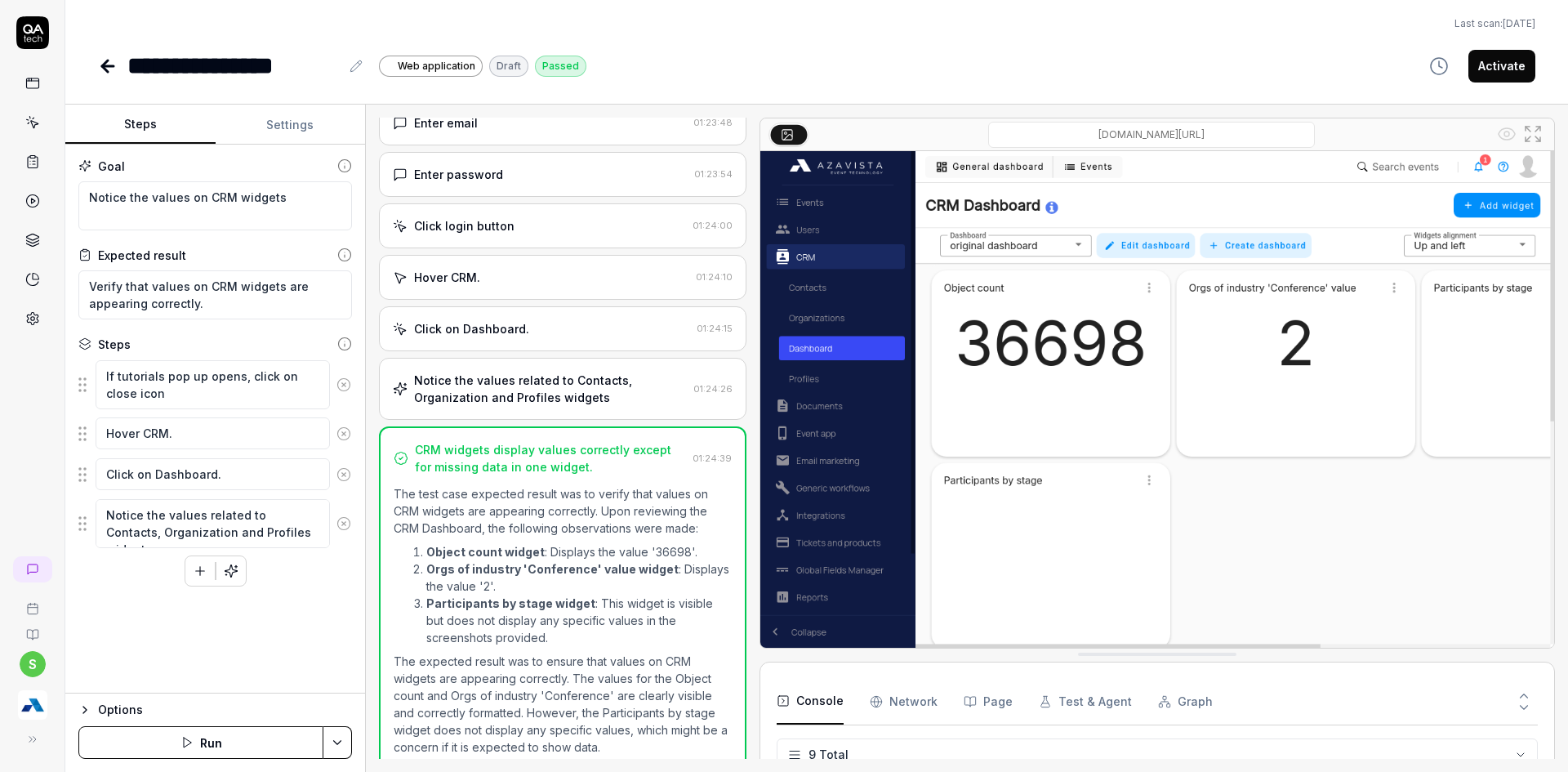
scroll to position [163, 0]
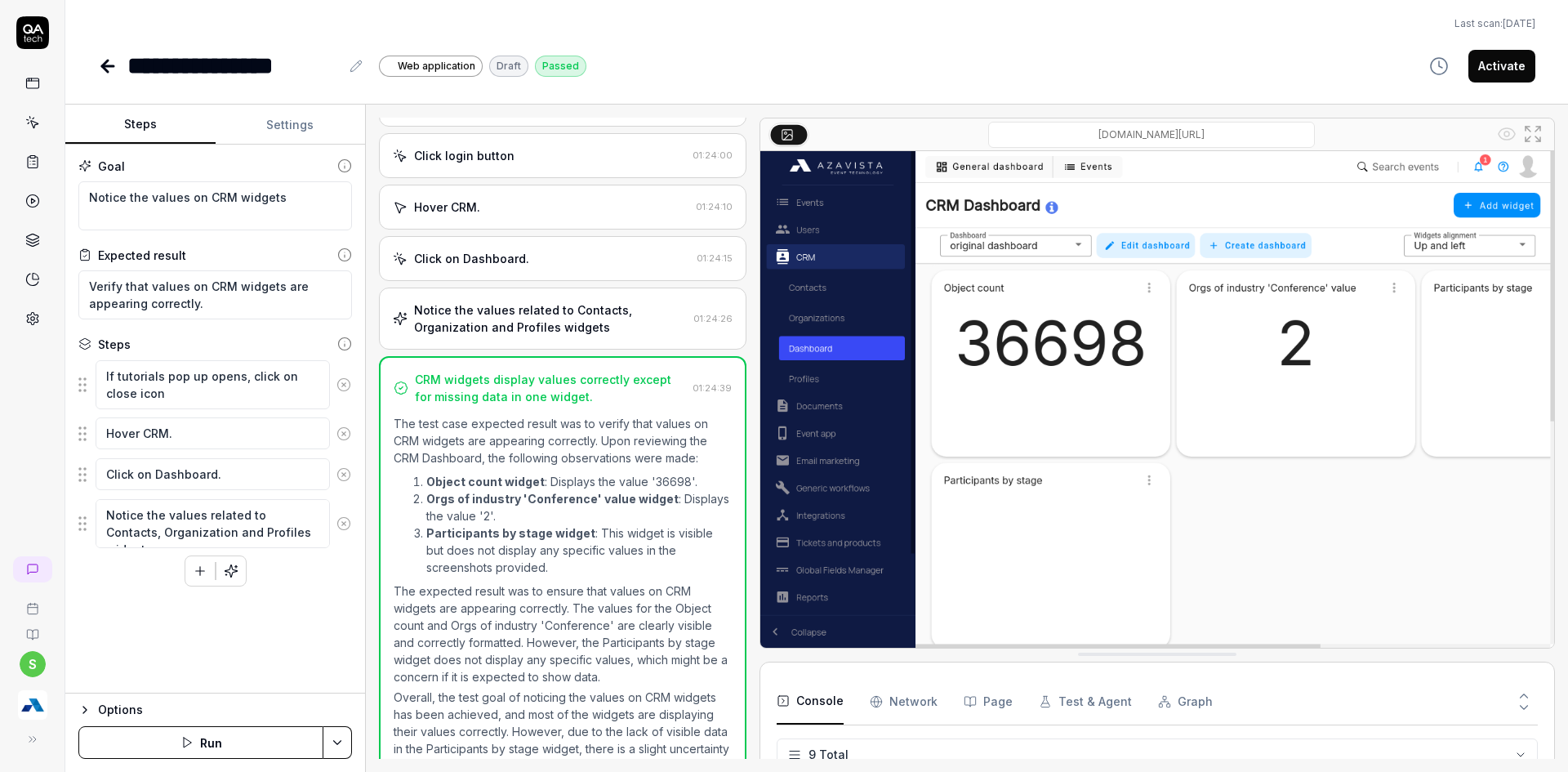
click at [1489, 67] on button "Activate" at bounding box center [1501, 66] width 67 height 33
click at [36, 705] on img "button" at bounding box center [32, 704] width 29 height 29
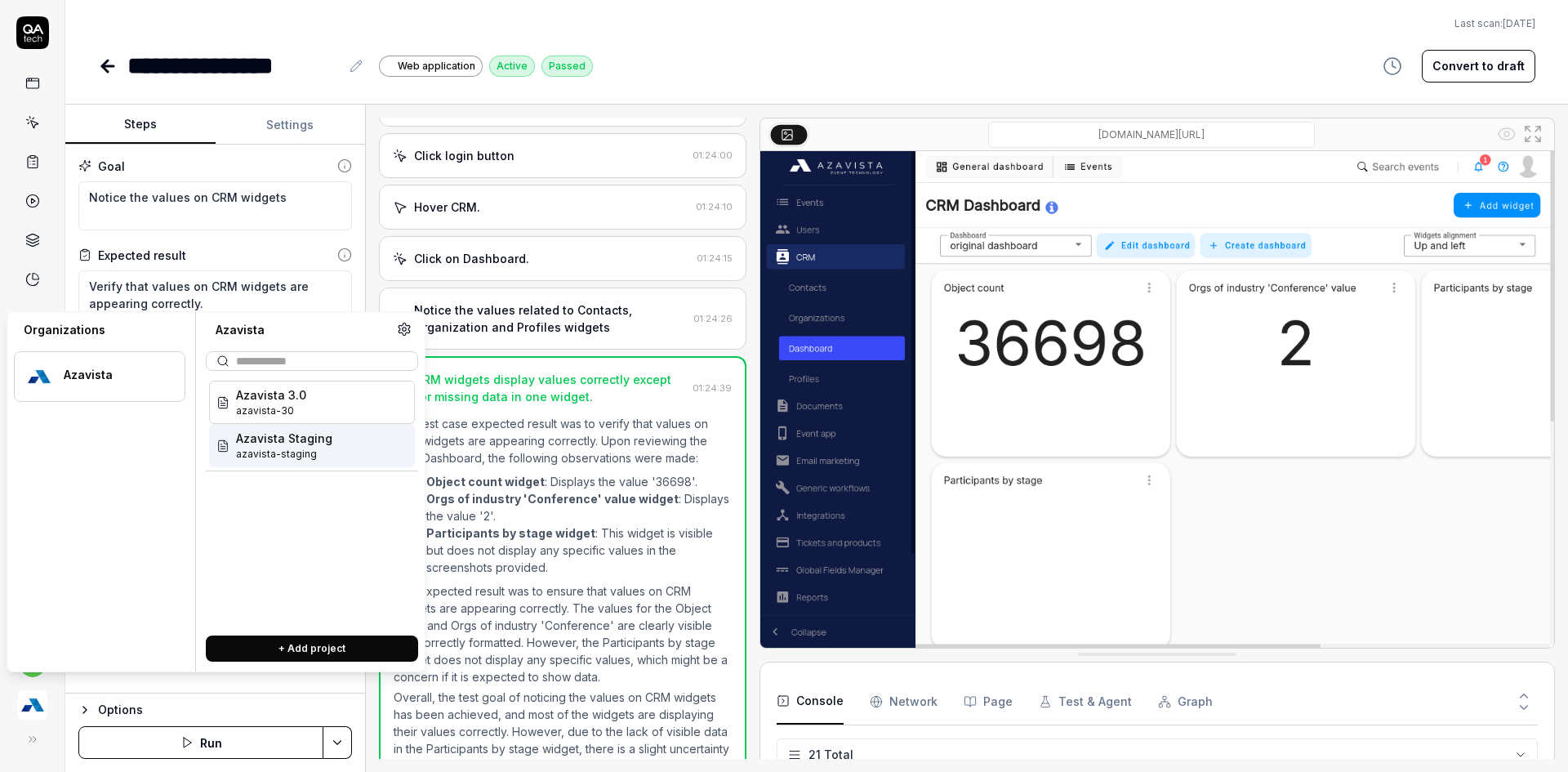
click at [273, 456] on span "azavista-staging" at bounding box center [284, 454] width 96 height 15
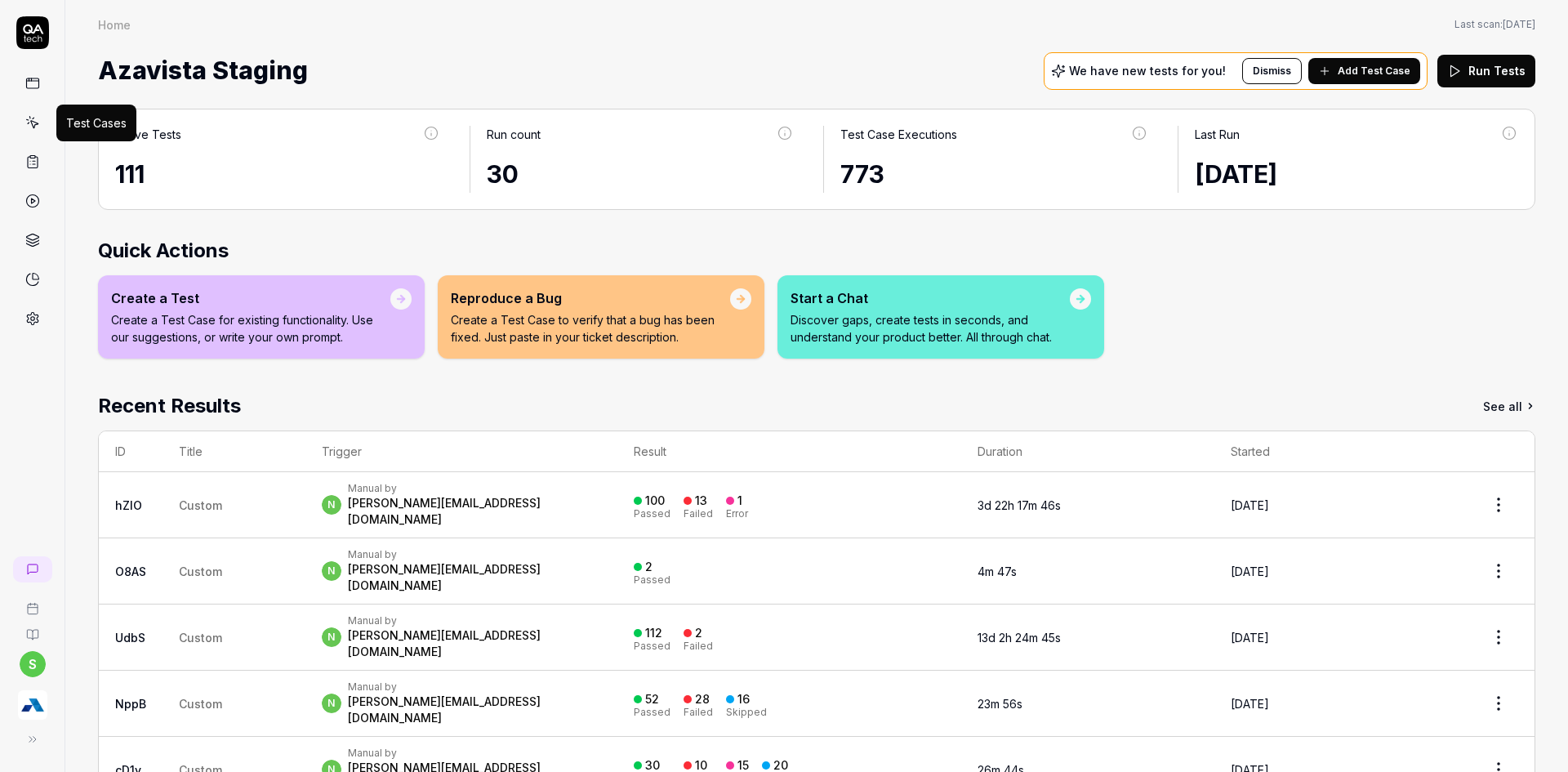
click at [34, 129] on icon at bounding box center [33, 122] width 15 height 15
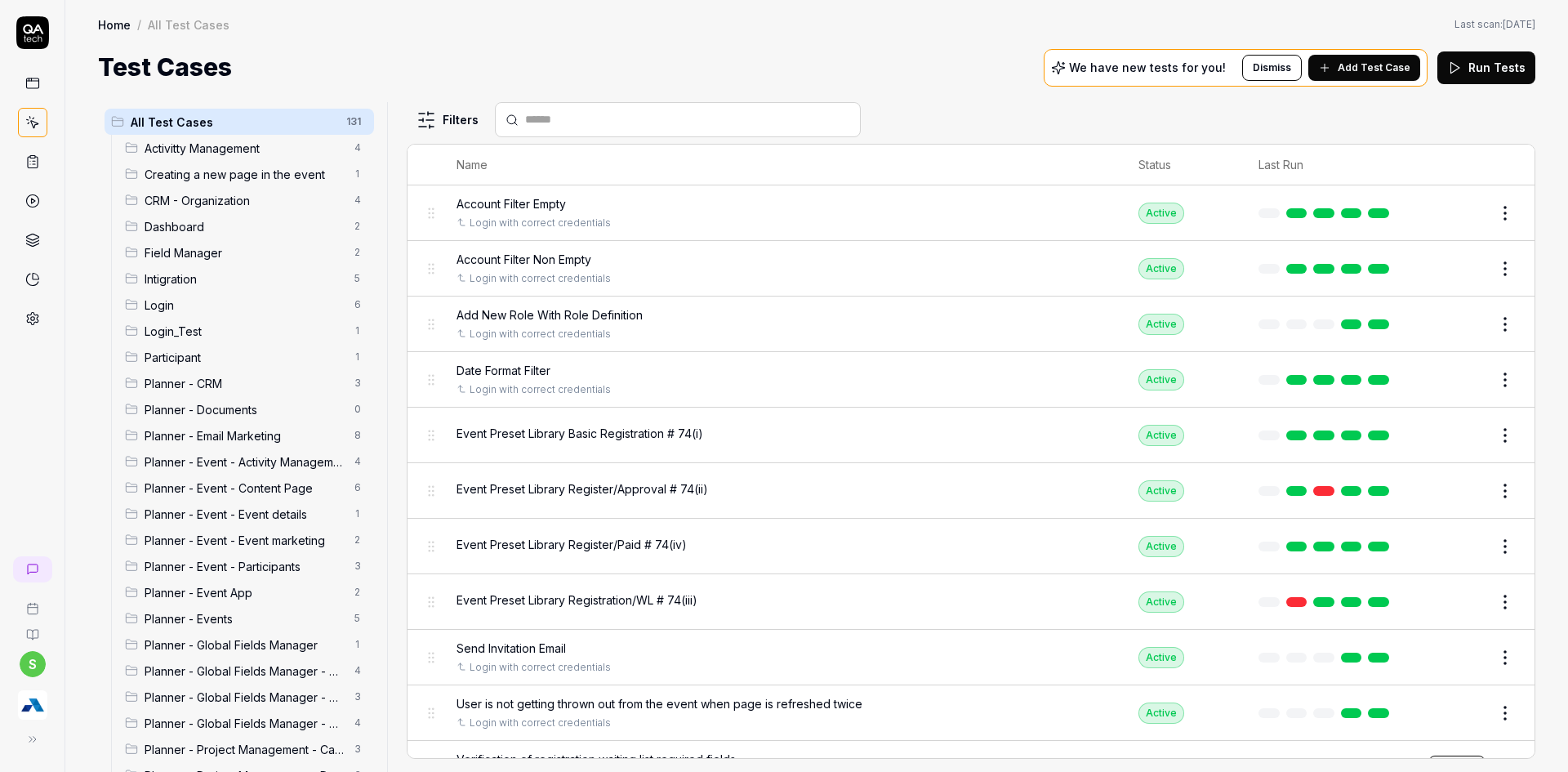
click at [210, 233] on span "Dashboard" at bounding box center [245, 227] width 200 height 17
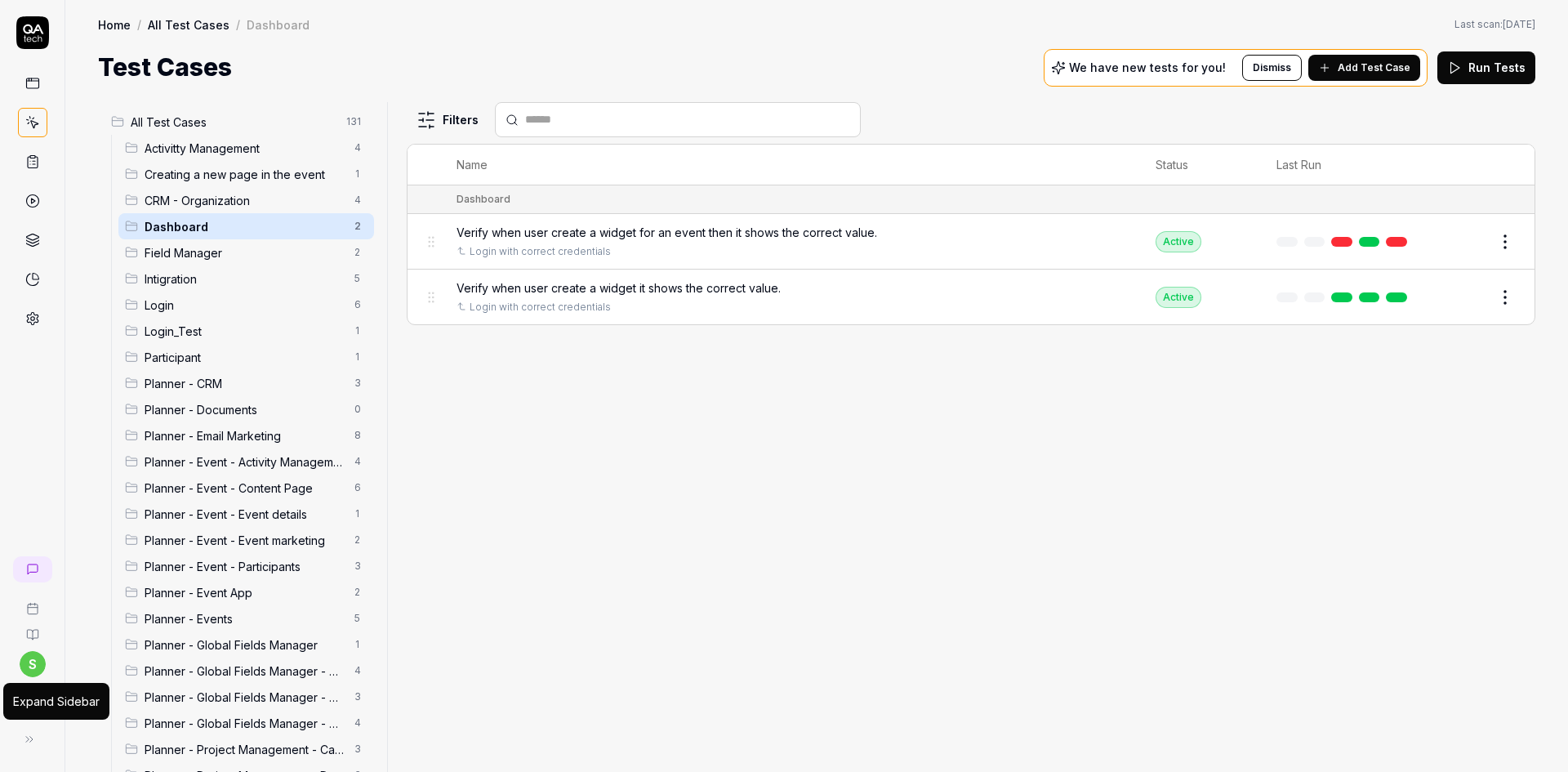
click at [32, 737] on icon at bounding box center [29, 739] width 13 height 13
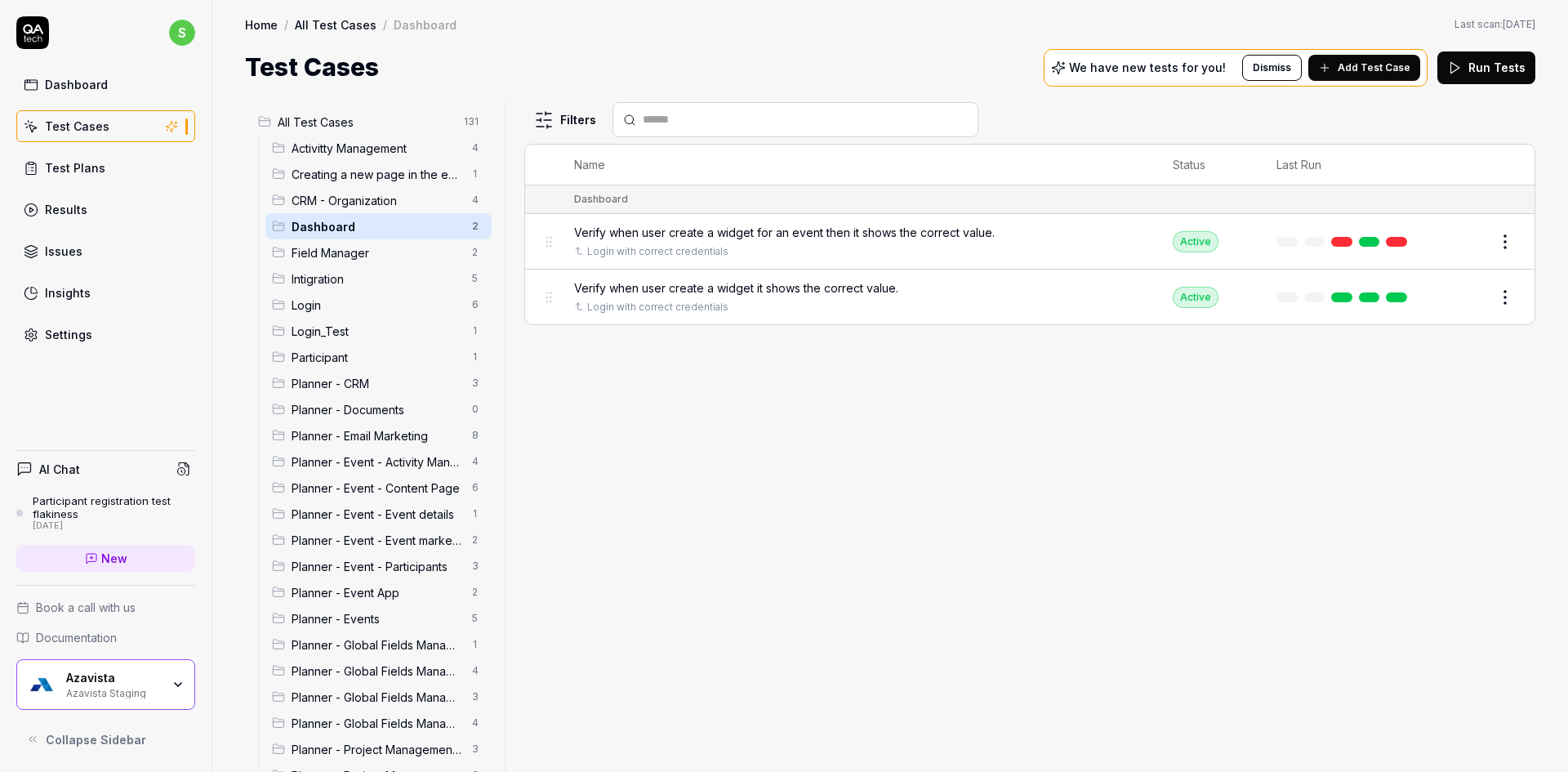
click at [158, 704] on div "Azavista Azavista Staging" at bounding box center [105, 684] width 179 height 51
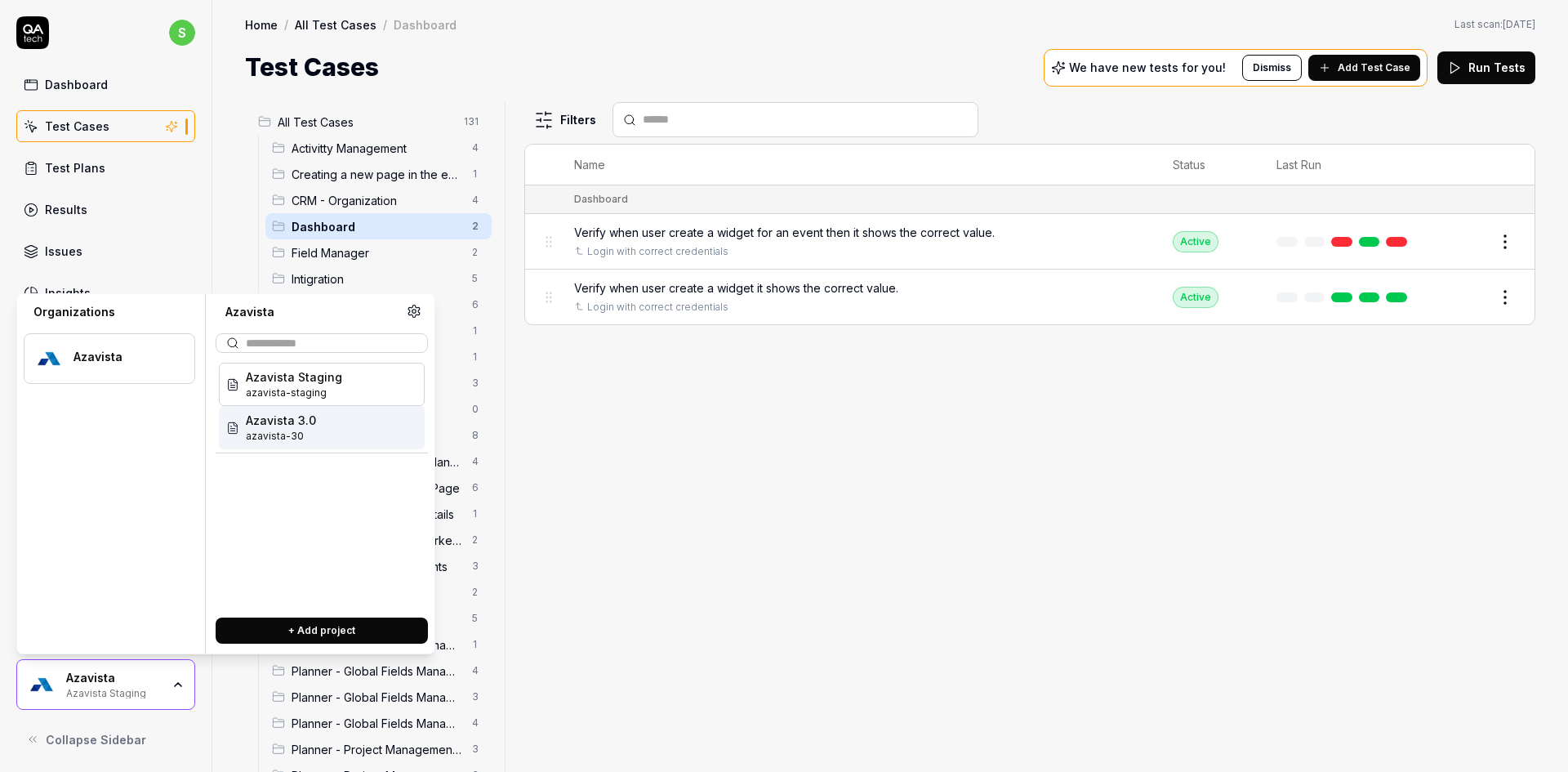
click at [288, 432] on span "azavista-30" at bounding box center [281, 436] width 71 height 15
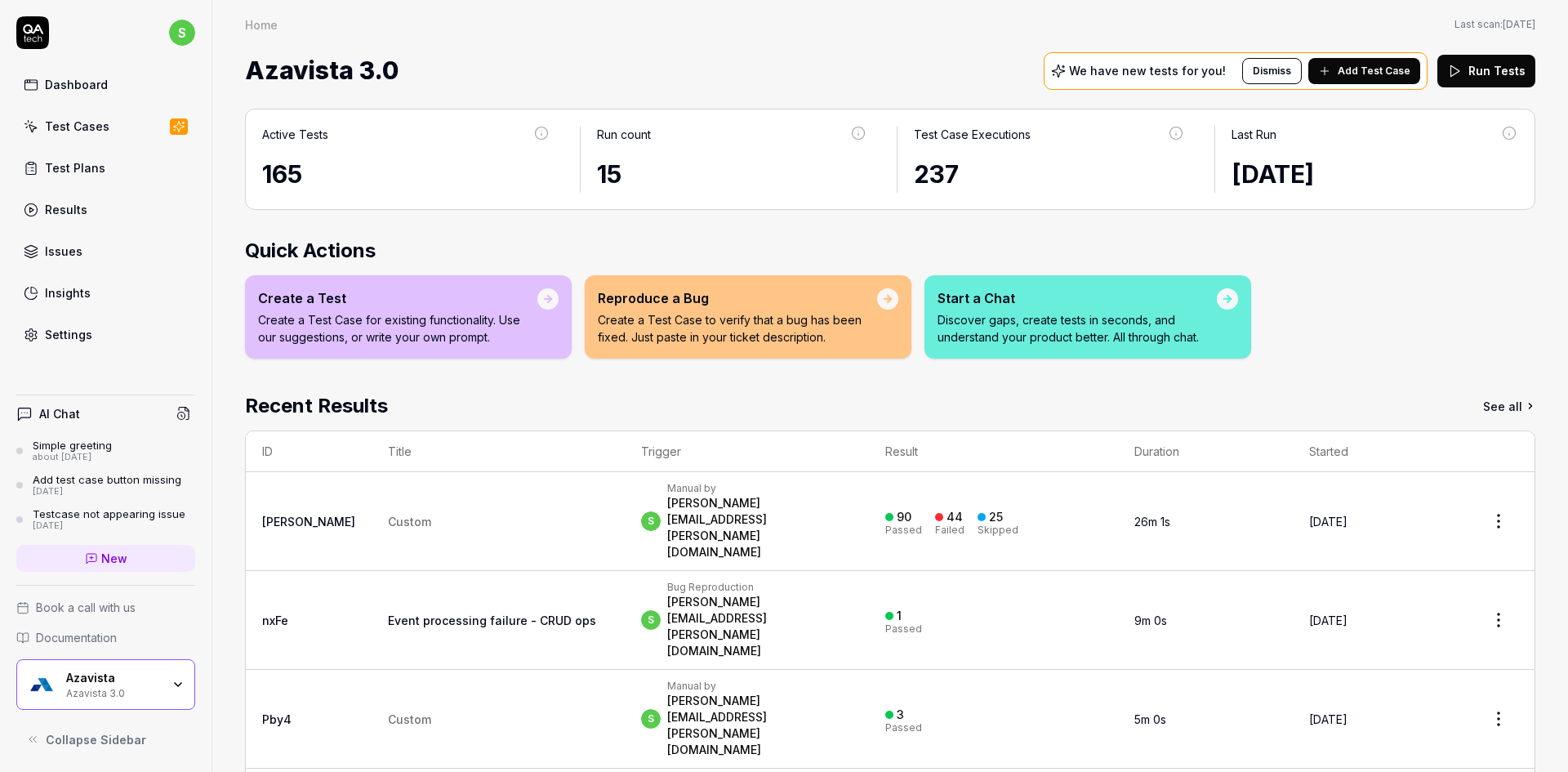
click at [144, 681] on div "Azavista" at bounding box center [113, 678] width 95 height 15
click at [558, 79] on div "Azavista 3.0 We have new tests for you! Dismiss Add Test Case Run Tests" at bounding box center [890, 71] width 1290 height 43
click at [83, 132] on div "Test Cases" at bounding box center [77, 126] width 65 height 17
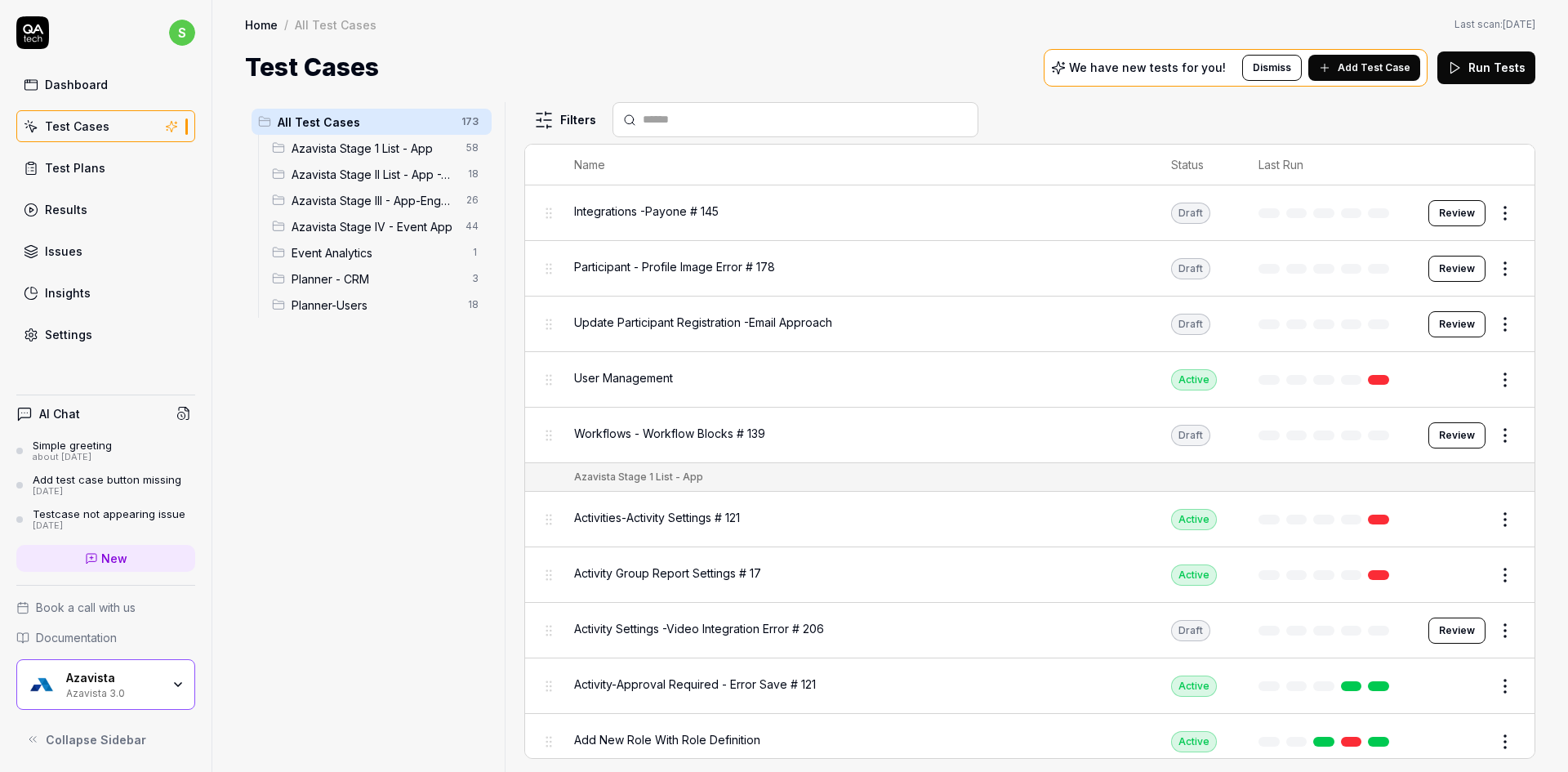
click at [1409, 62] on span "Add Test Case" at bounding box center [1374, 68] width 73 height 15
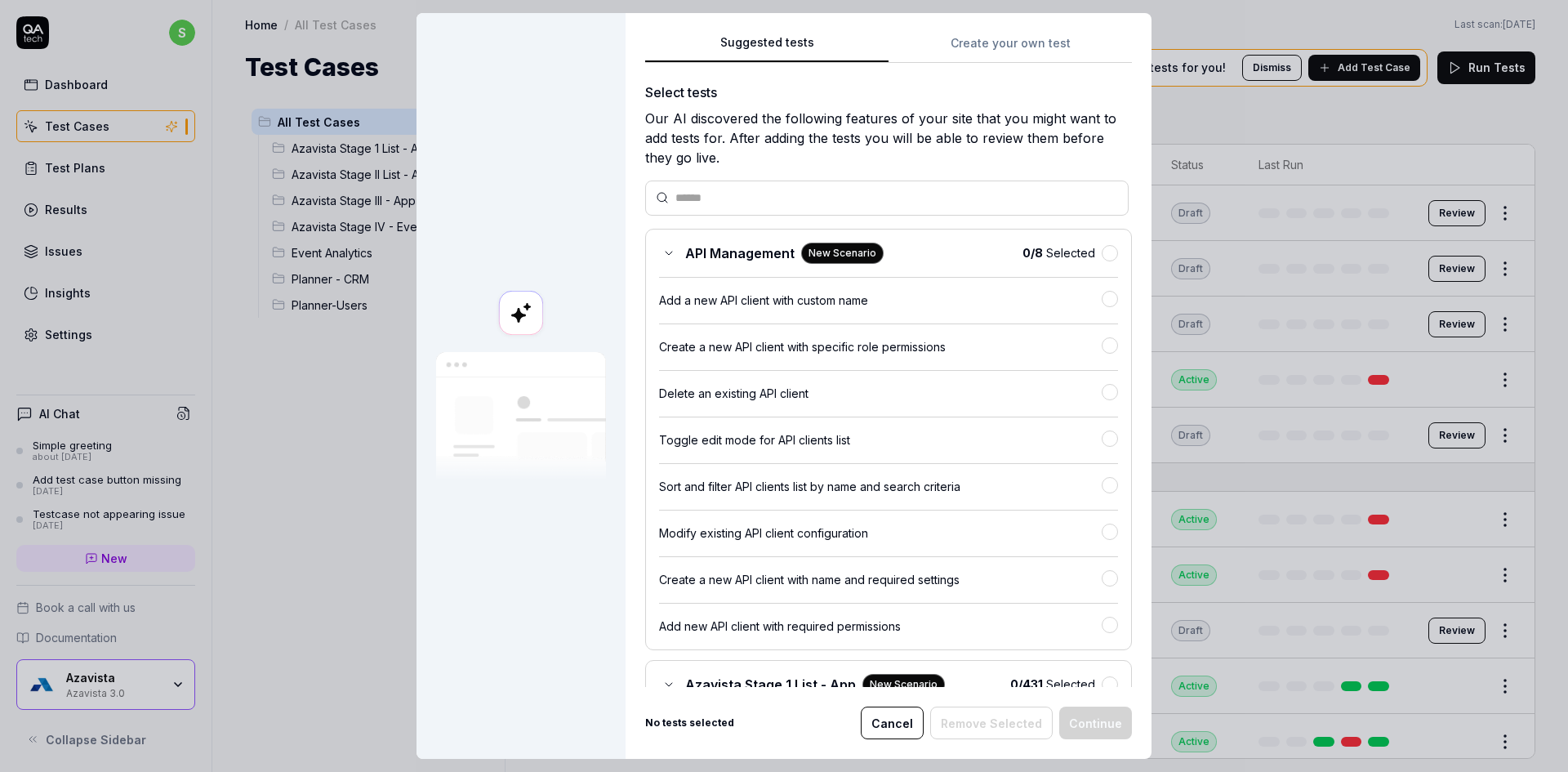
click at [1027, 39] on div "Suggested tests Create your own test Select tests Our AI discovered the followi…" at bounding box center [888, 386] width 526 height 746
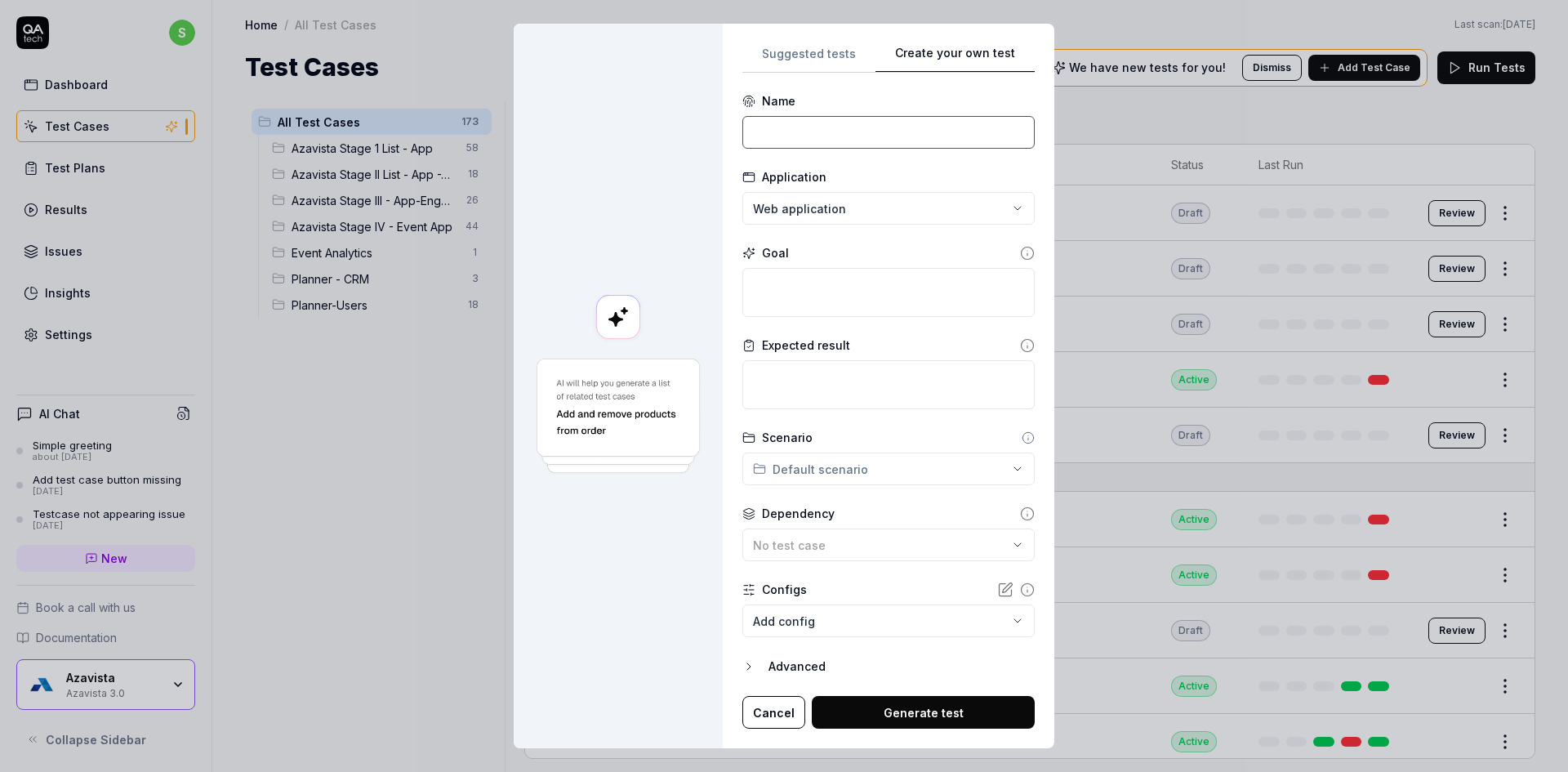
click at [848, 139] on input at bounding box center [888, 132] width 292 height 33
click at [812, 214] on div "**********" at bounding box center [784, 386] width 1568 height 772
click at [810, 214] on div "**********" at bounding box center [784, 386] width 1568 height 772
click at [798, 297] on textarea at bounding box center [888, 292] width 292 height 49
drag, startPoint x: 800, startPoint y: 284, endPoint x: 918, endPoint y: 379, distance: 151.5
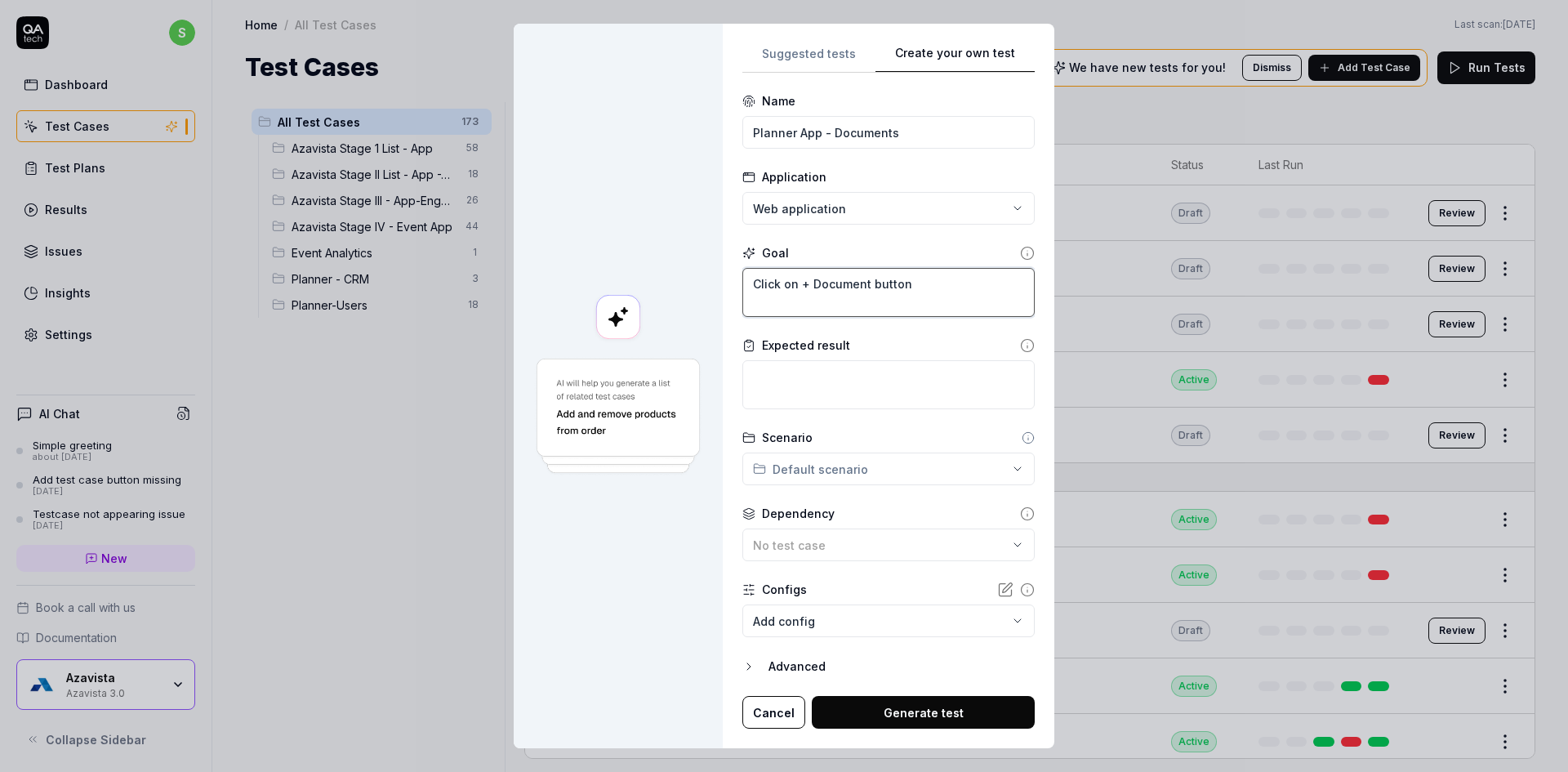
click at [800, 284] on textarea "Click on + Document button" at bounding box center [888, 292] width 292 height 49
click at [924, 286] on textarea "Click on "+ Document" button" at bounding box center [888, 292] width 292 height 49
click at [794, 403] on textarea at bounding box center [888, 384] width 292 height 49
click at [849, 463] on div "**********" at bounding box center [784, 386] width 1568 height 772
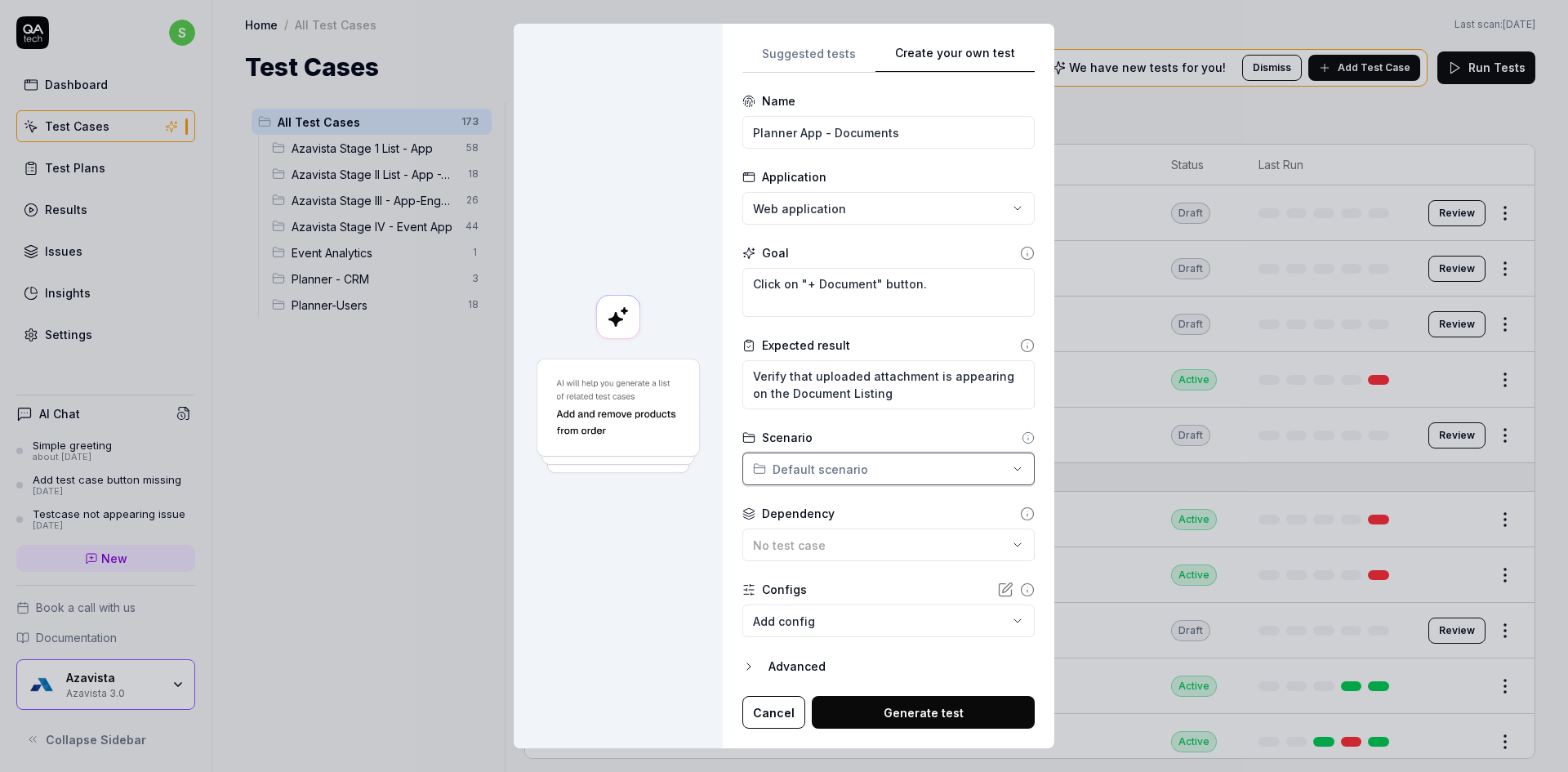
click at [669, 587] on div "**********" at bounding box center [784, 386] width 1568 height 772
click at [885, 711] on button "Generate test" at bounding box center [923, 712] width 223 height 33
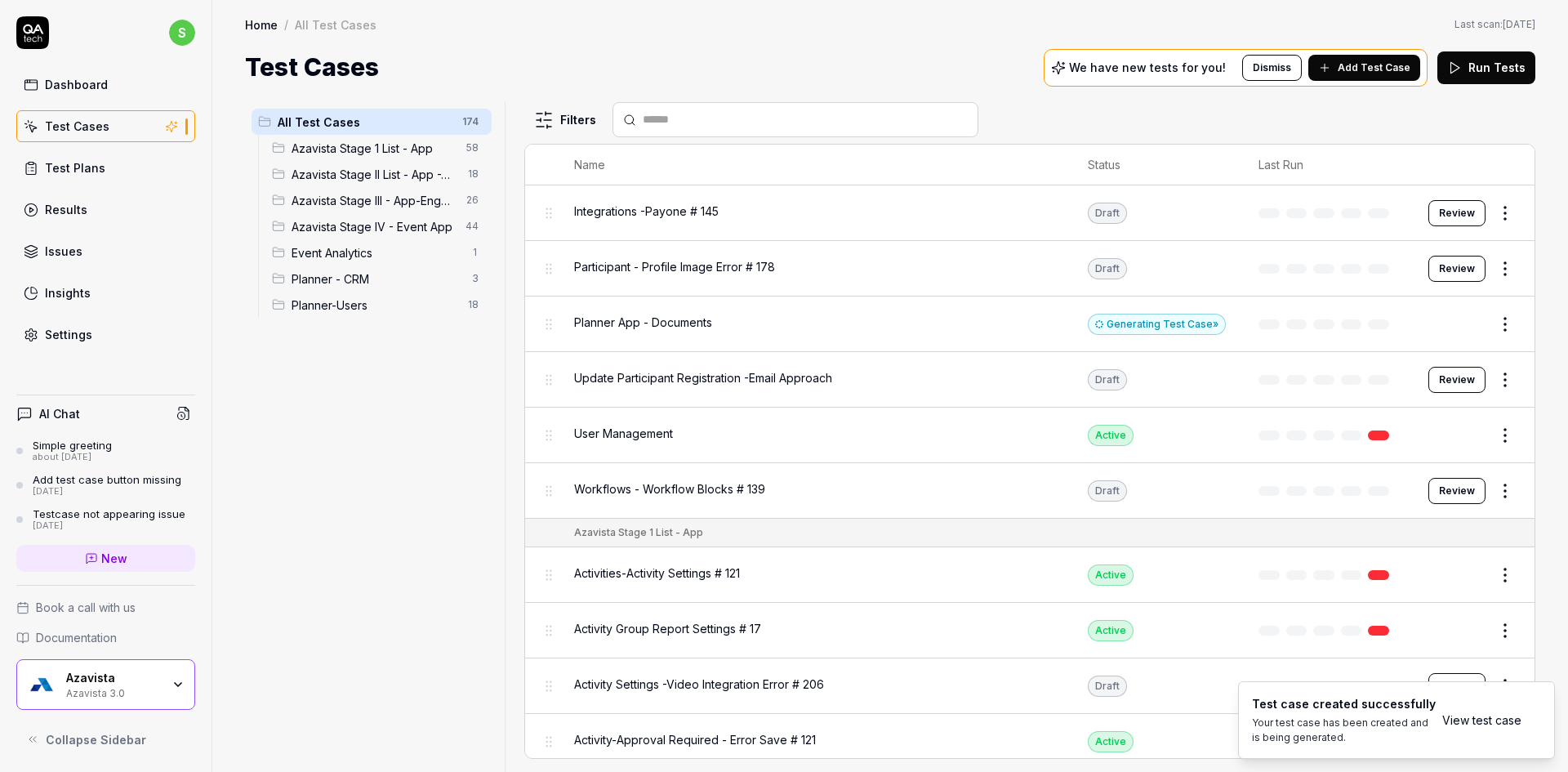
click at [1463, 716] on link "View test case" at bounding box center [1482, 719] width 79 height 17
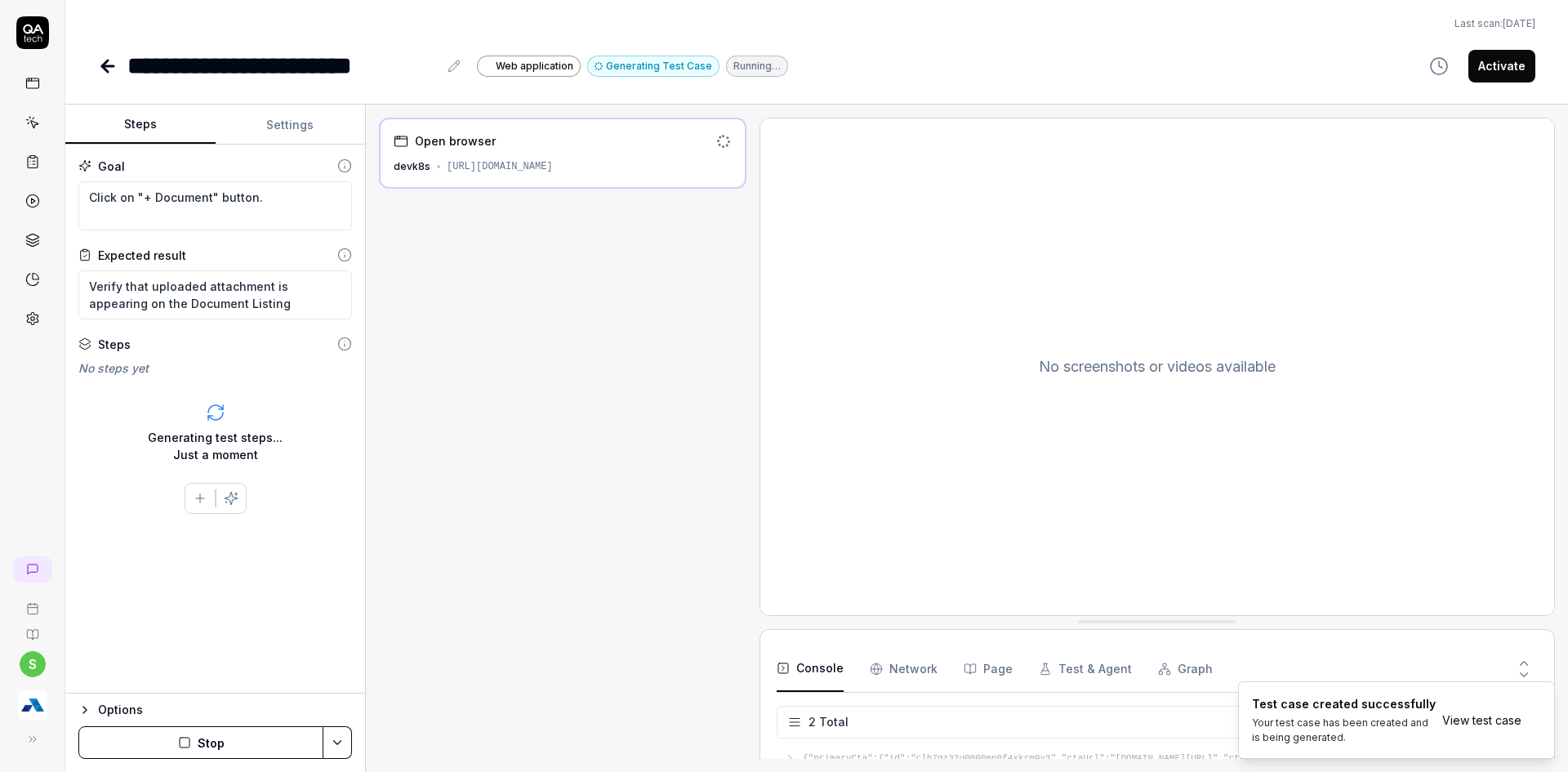
scroll to position [8, 0]
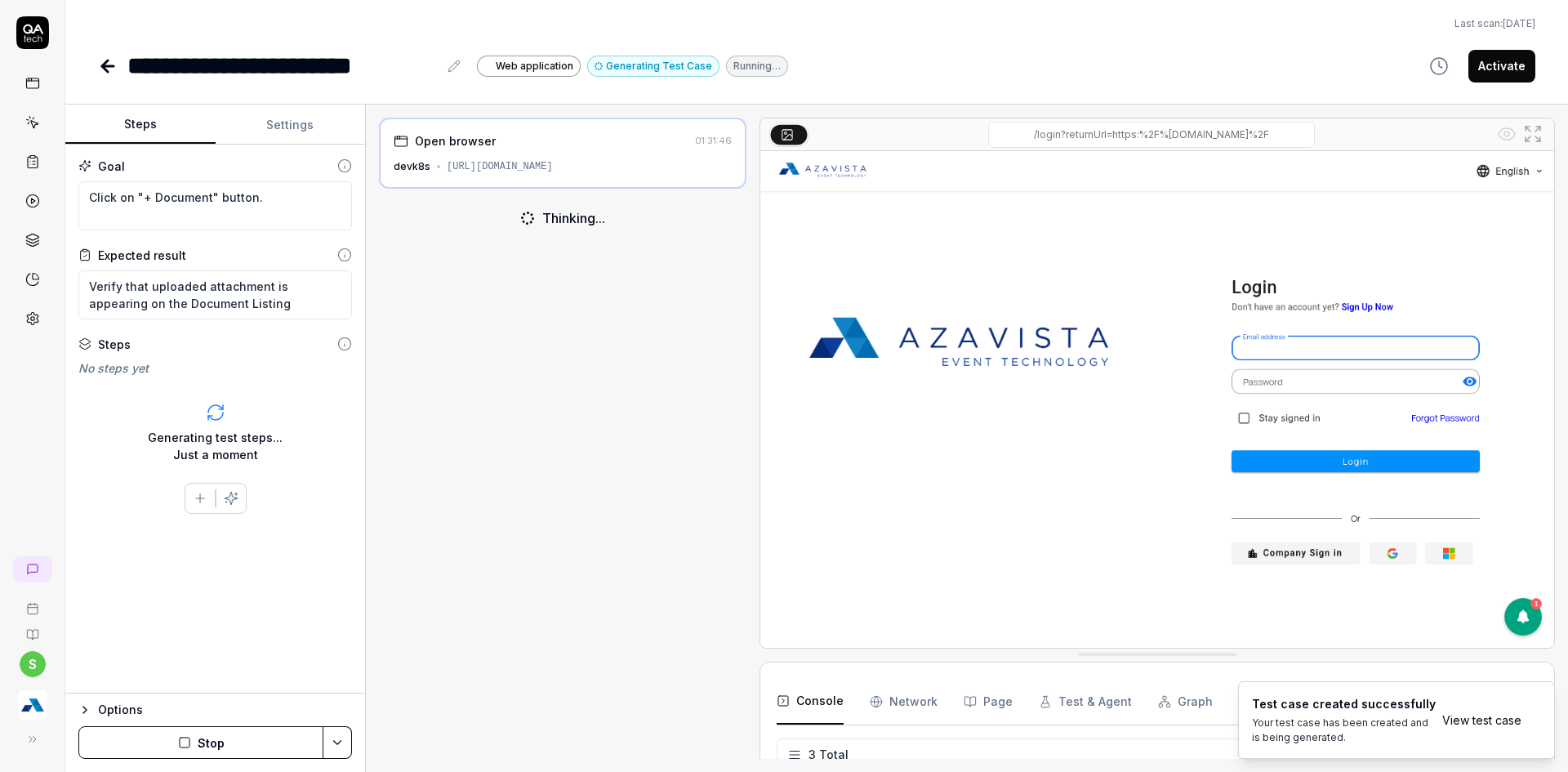
click at [188, 744] on icon "button" at bounding box center [185, 742] width 13 height 13
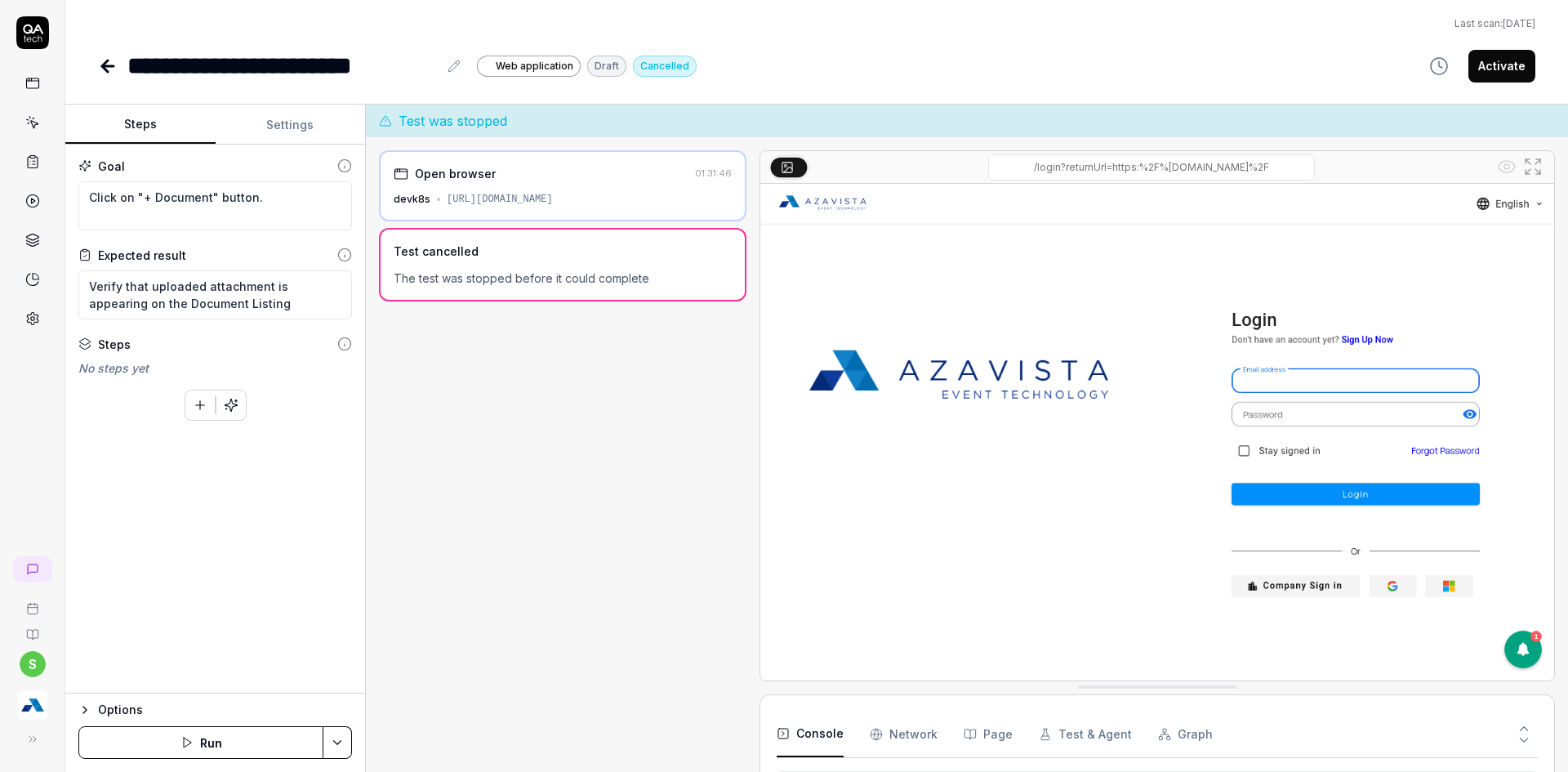
scroll to position [181, 0]
click at [203, 414] on button "button" at bounding box center [200, 405] width 29 height 29
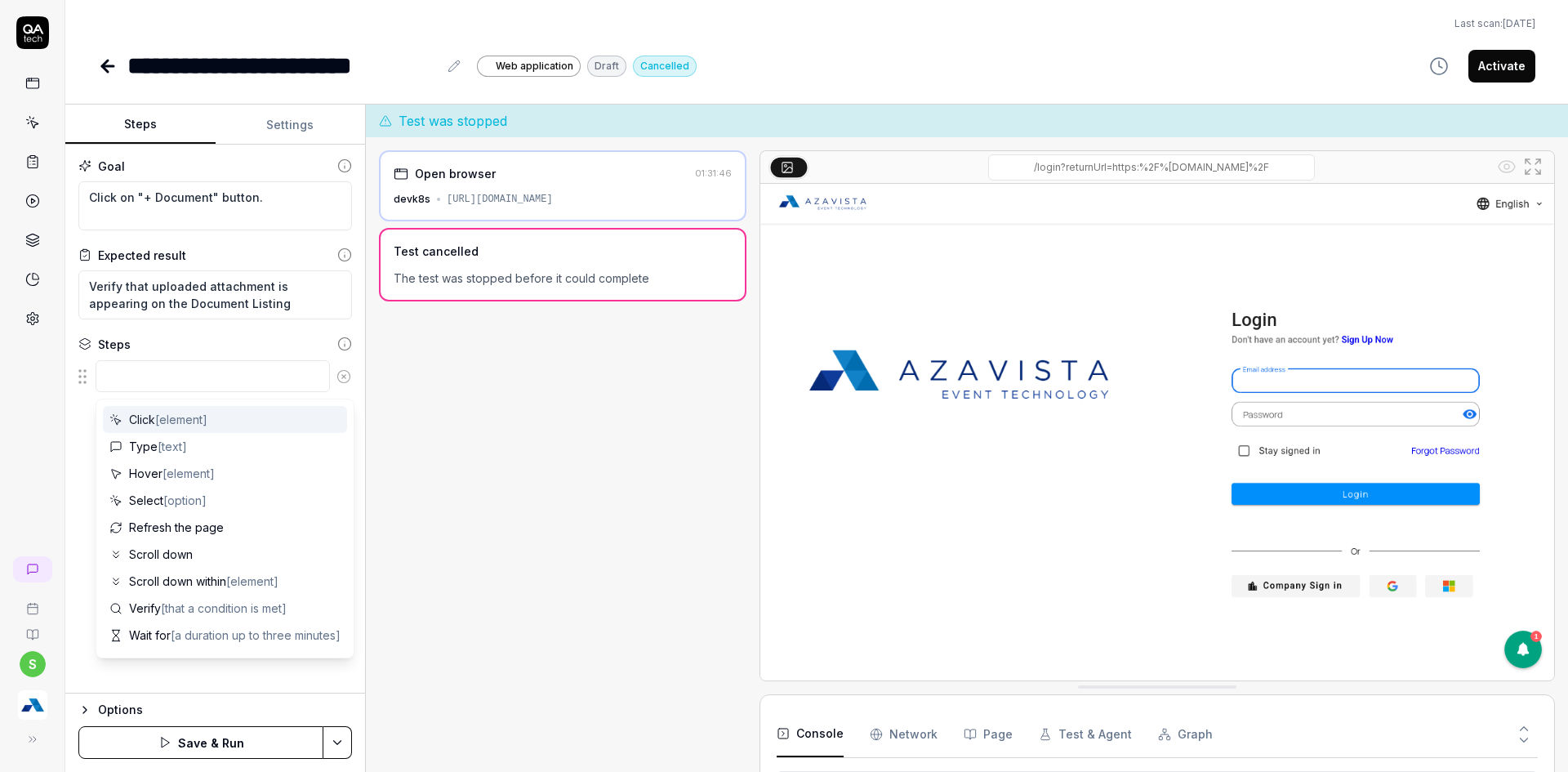
click at [169, 378] on textarea at bounding box center [212, 376] width 234 height 32
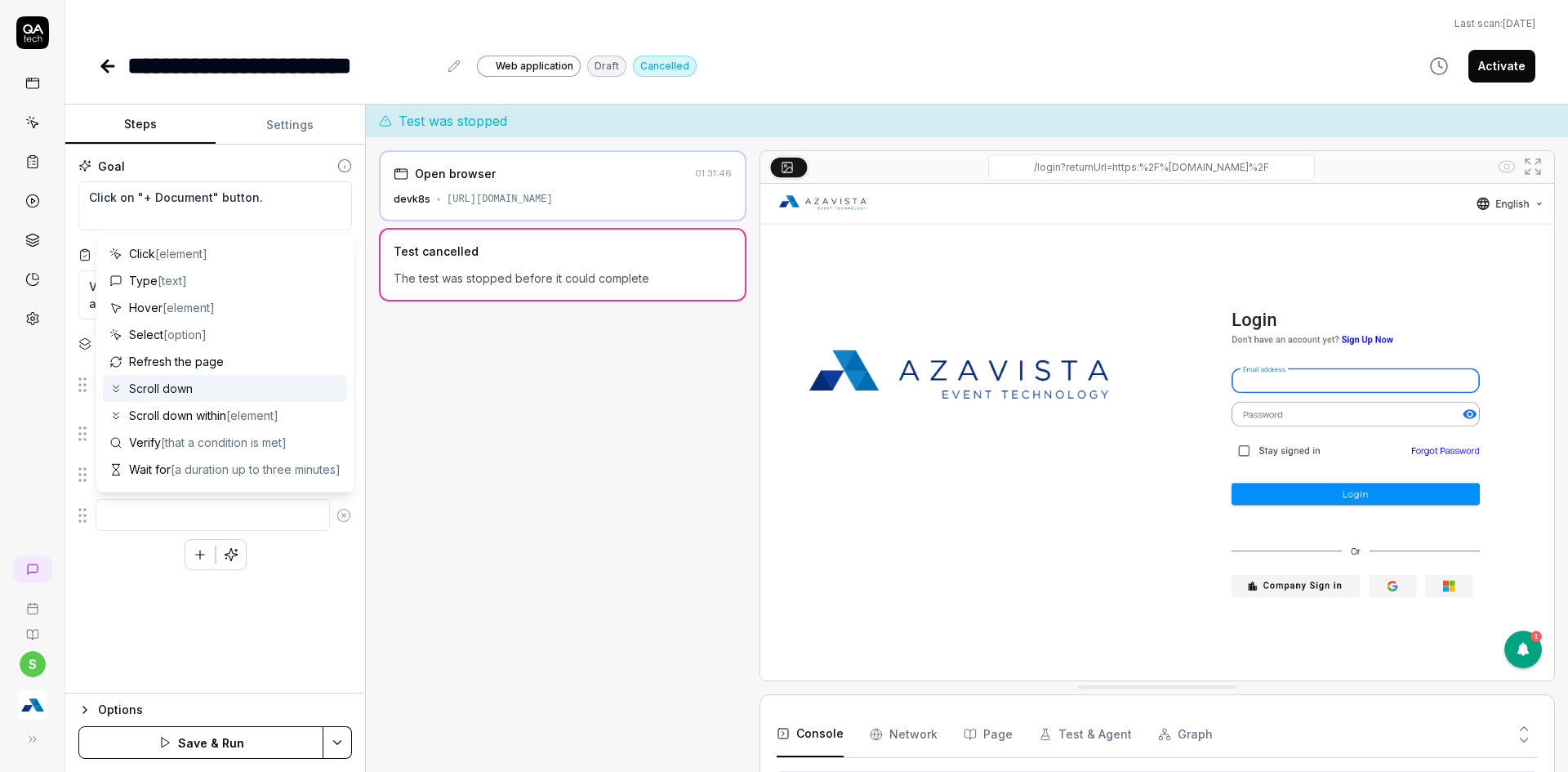
click at [22, 422] on div "s" at bounding box center [32, 386] width 65 height 772
click at [133, 510] on textarea at bounding box center [212, 515] width 234 height 32
click at [218, 515] on textarea at bounding box center [212, 515] width 234 height 32
click at [338, 739] on html "**********" at bounding box center [784, 395] width 1568 height 791
click at [184, 634] on div "Save" at bounding box center [255, 629] width 208 height 36
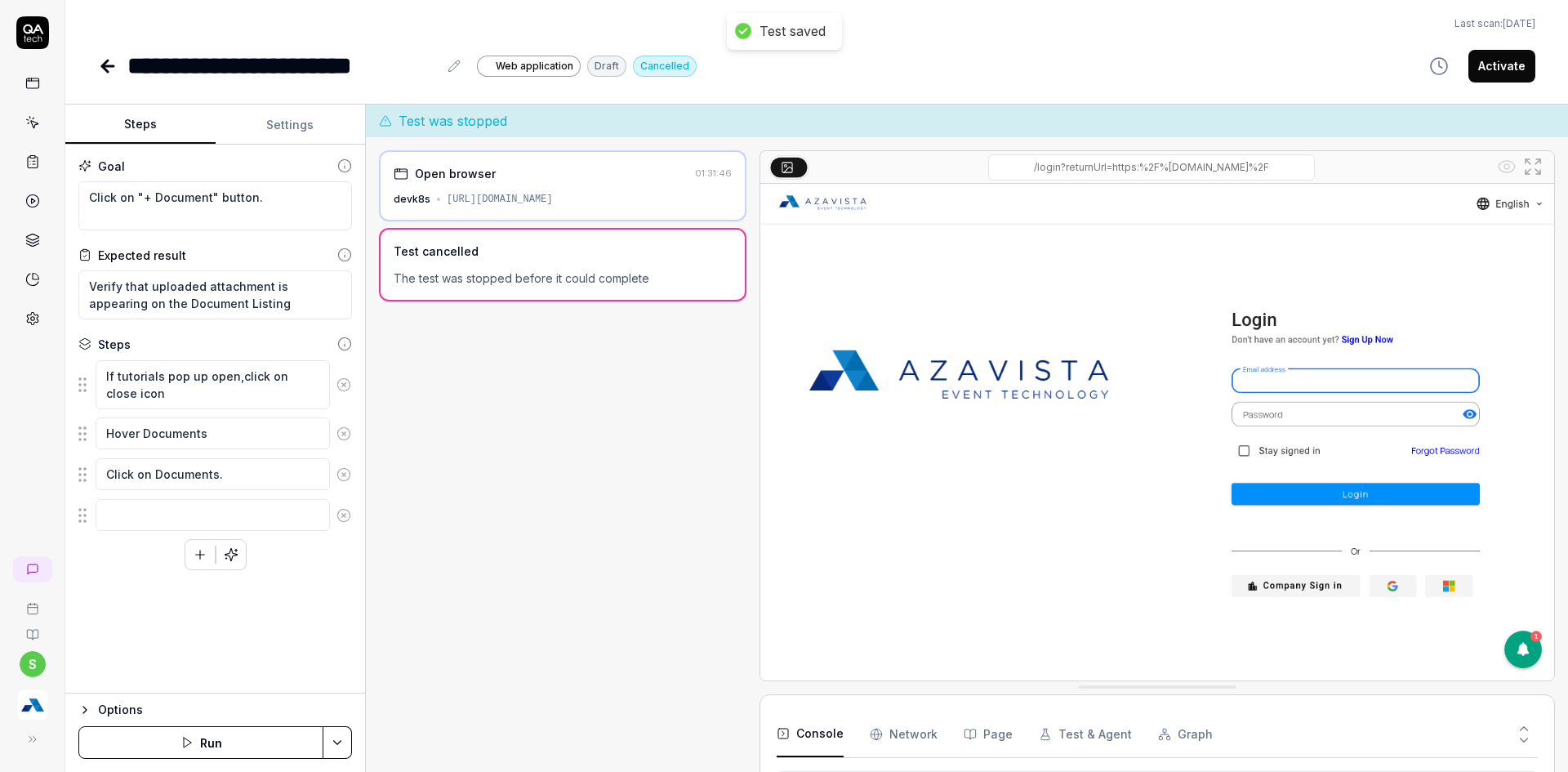
click at [299, 127] on button "Settings" at bounding box center [291, 125] width 151 height 40
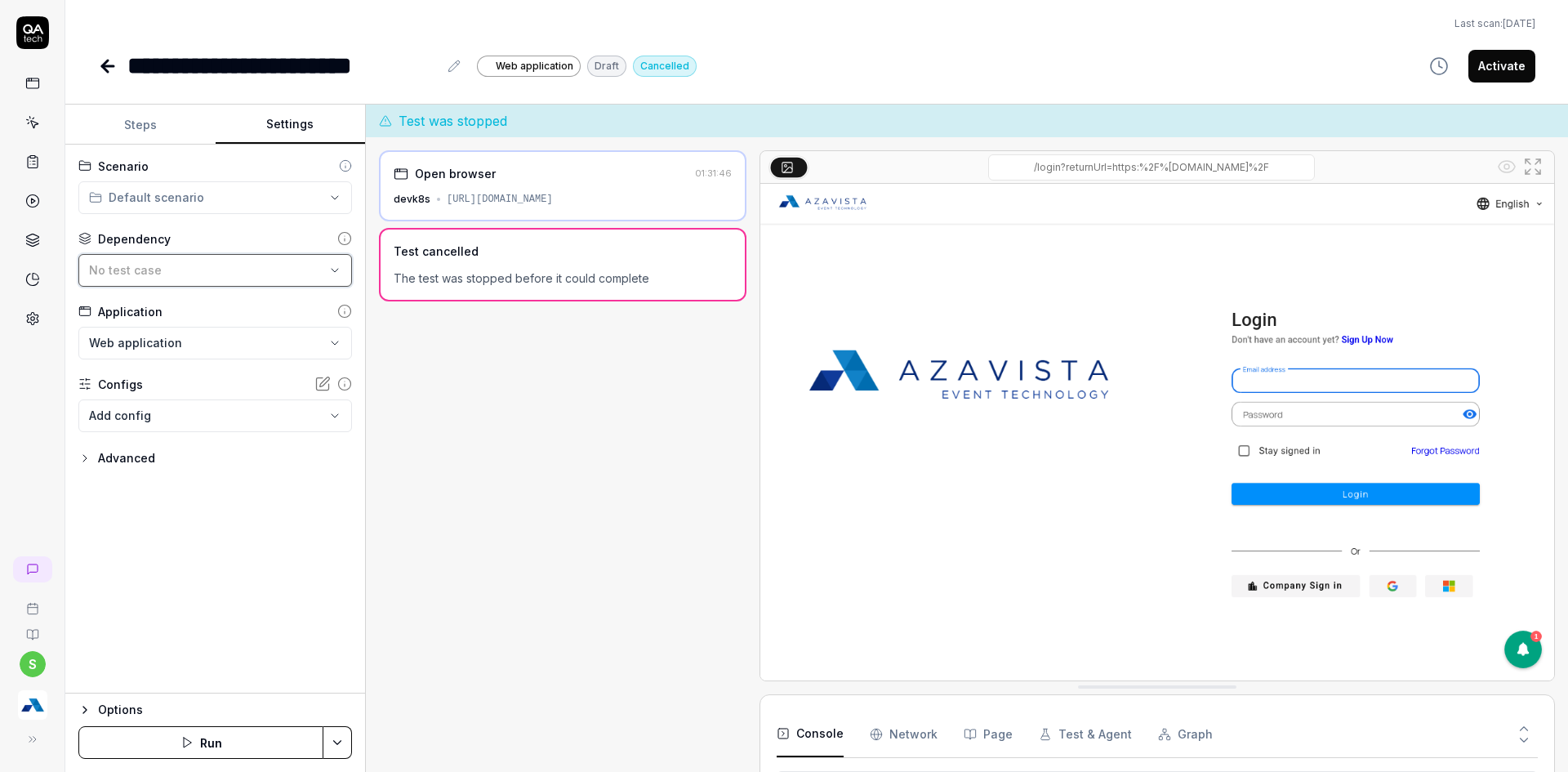
click at [194, 265] on div "No test case" at bounding box center [207, 270] width 236 height 17
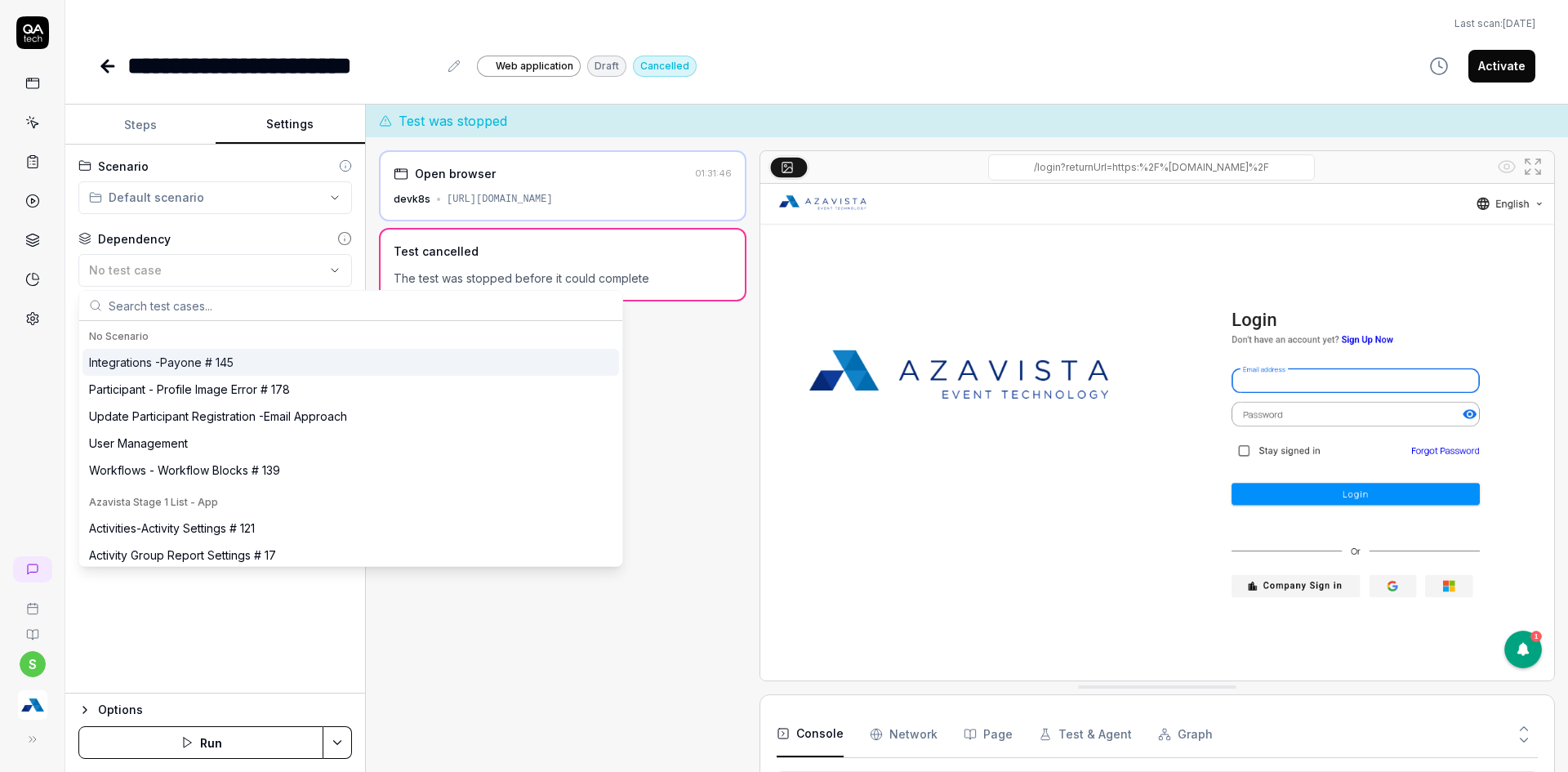
click at [195, 206] on html "**********" at bounding box center [784, 395] width 1568 height 791
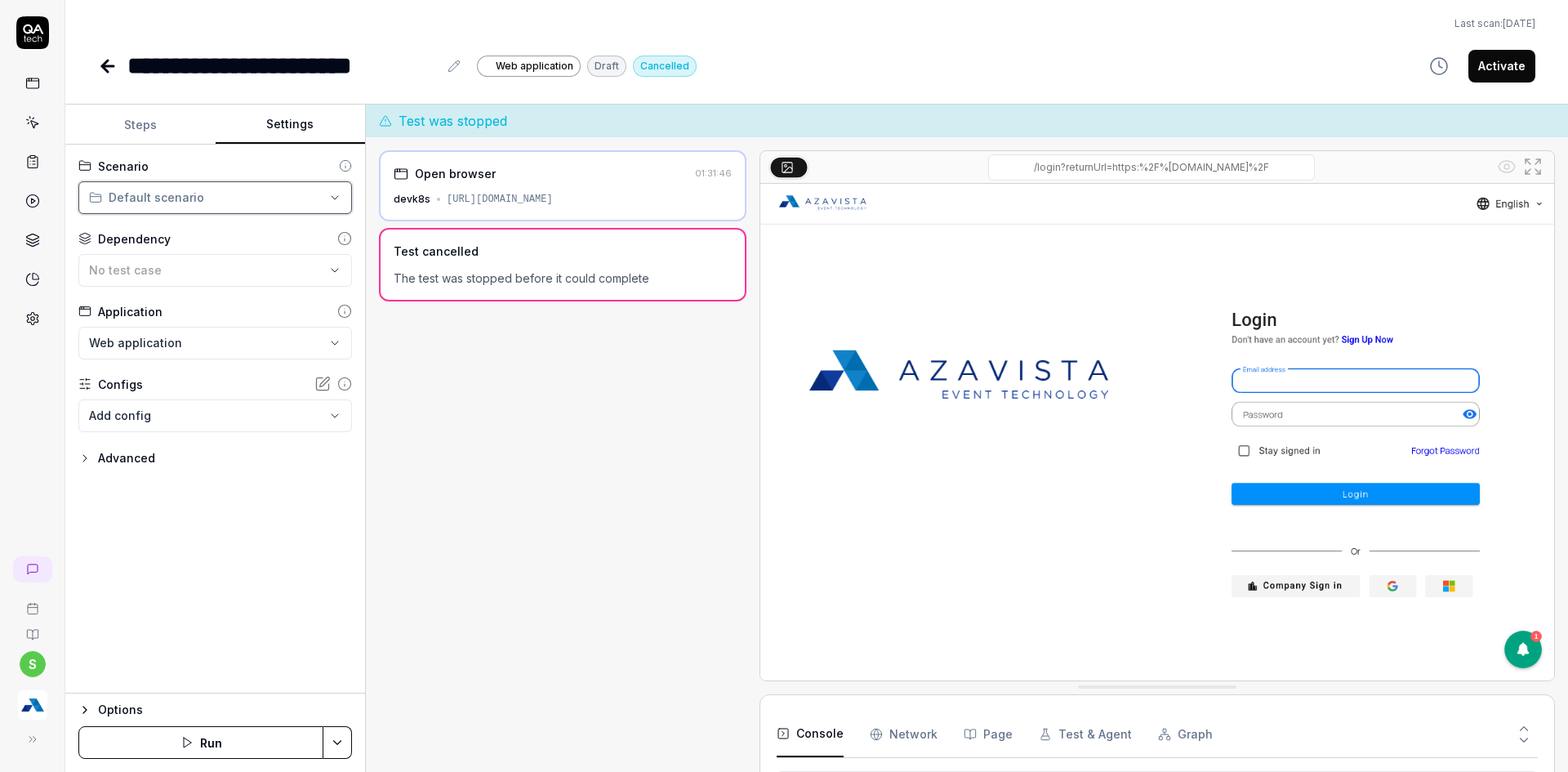
click at [106, 67] on html "**********" at bounding box center [784, 395] width 1568 height 791
click at [98, 71] on icon at bounding box center [107, 66] width 20 height 20
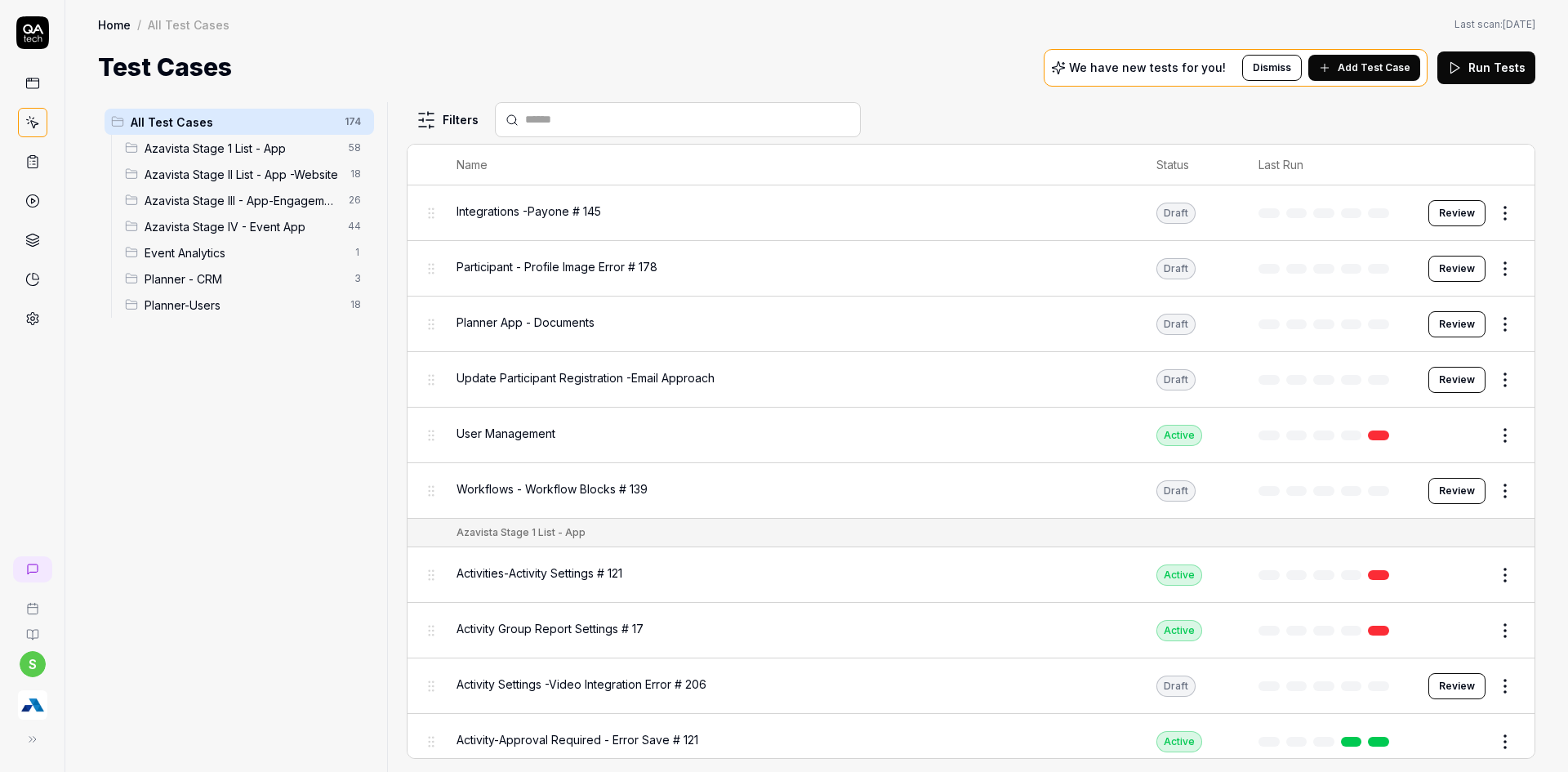
click at [358, 121] on html "s Home / All Test Cases Home / All Test Cases Last scan: [DATE] Test Cases We h…" at bounding box center [784, 395] width 1568 height 791
click at [292, 147] on div "Add Scenario" at bounding box center [299, 153] width 129 height 36
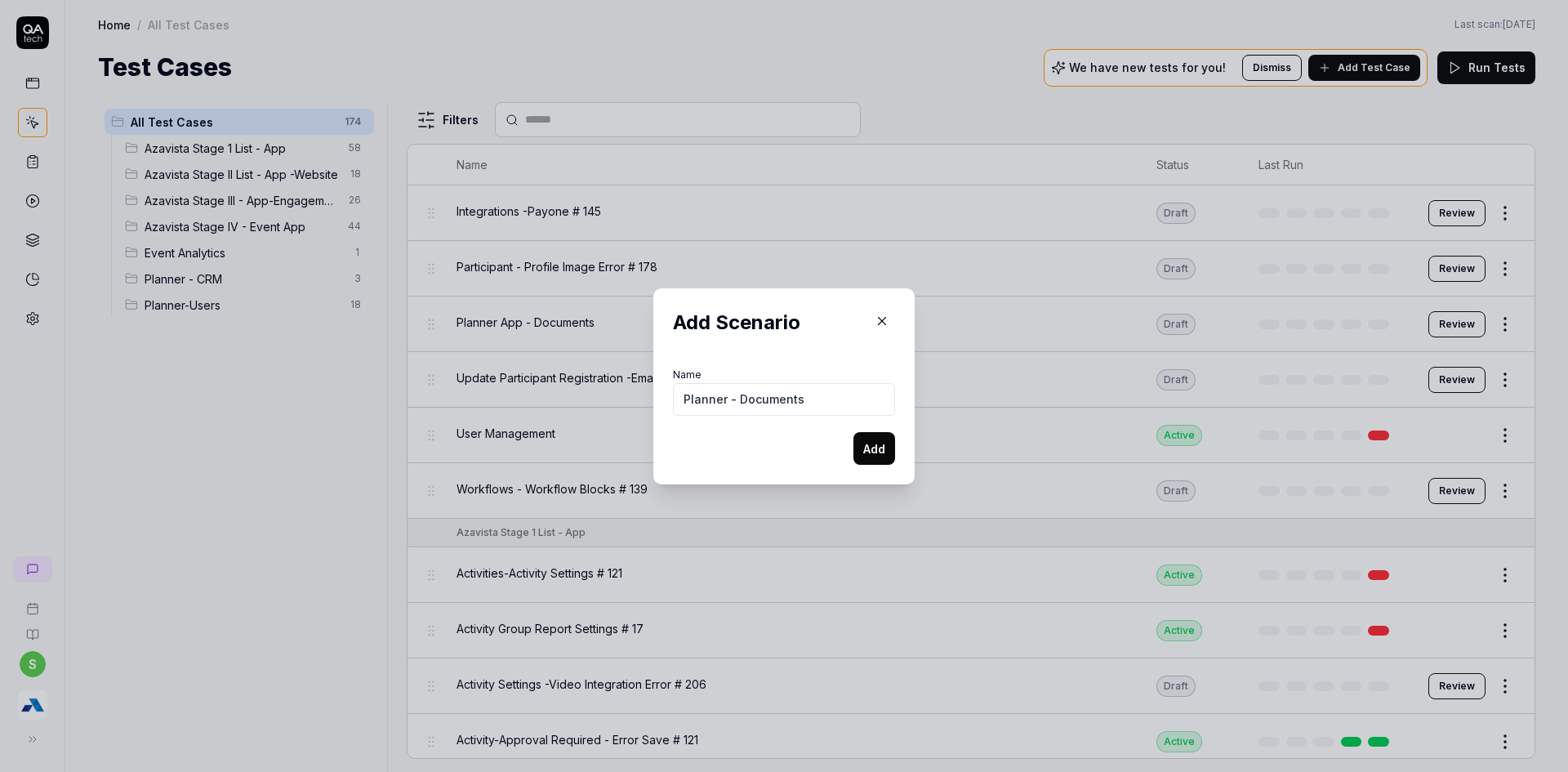
click at [866, 443] on button "Add" at bounding box center [874, 448] width 41 height 33
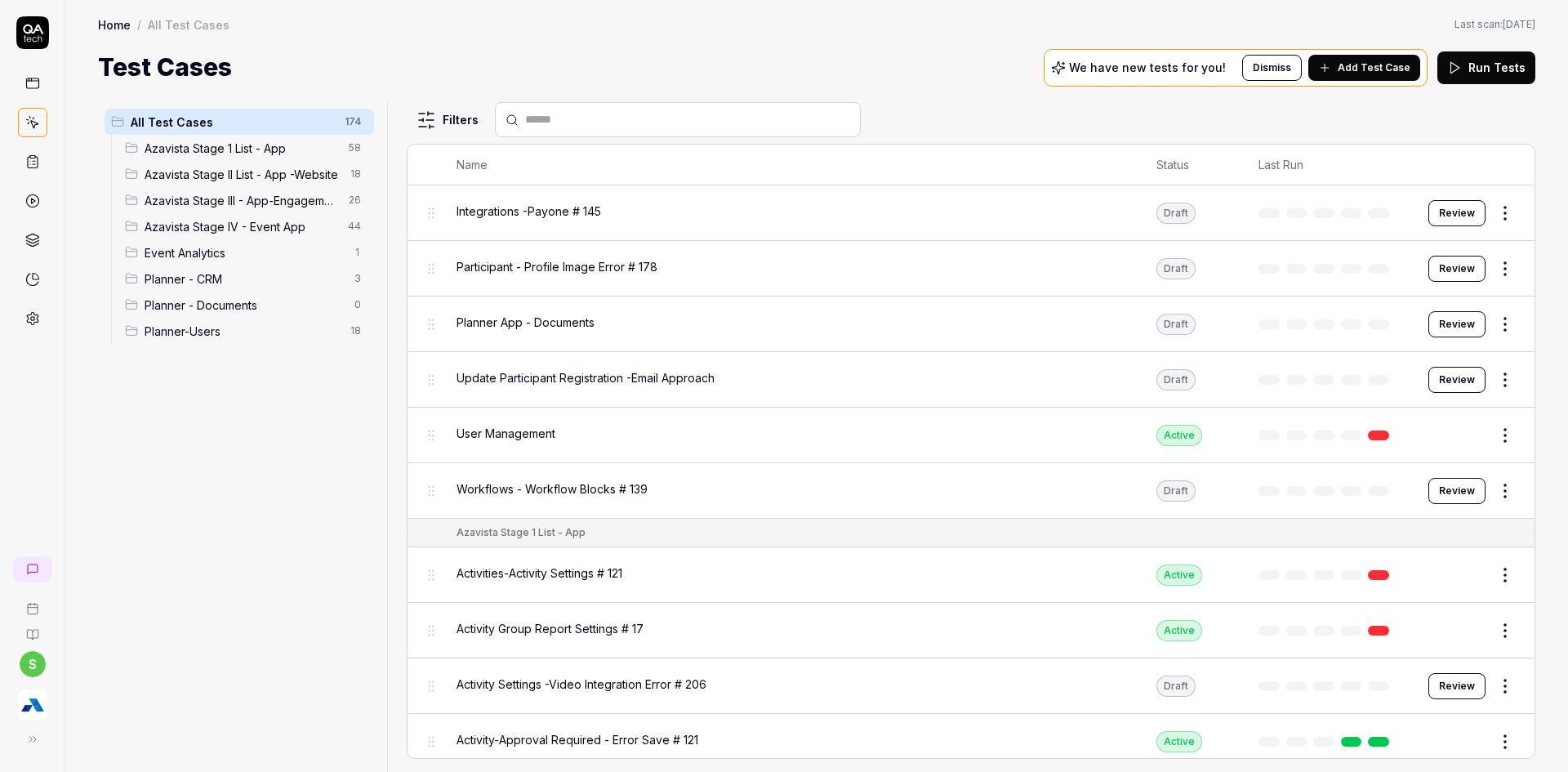
click at [559, 129] on div at bounding box center [678, 119] width 366 height 35
click at [611, 108] on div at bounding box center [678, 119] width 366 height 35
click at [606, 126] on input "text" at bounding box center [687, 120] width 325 height 17
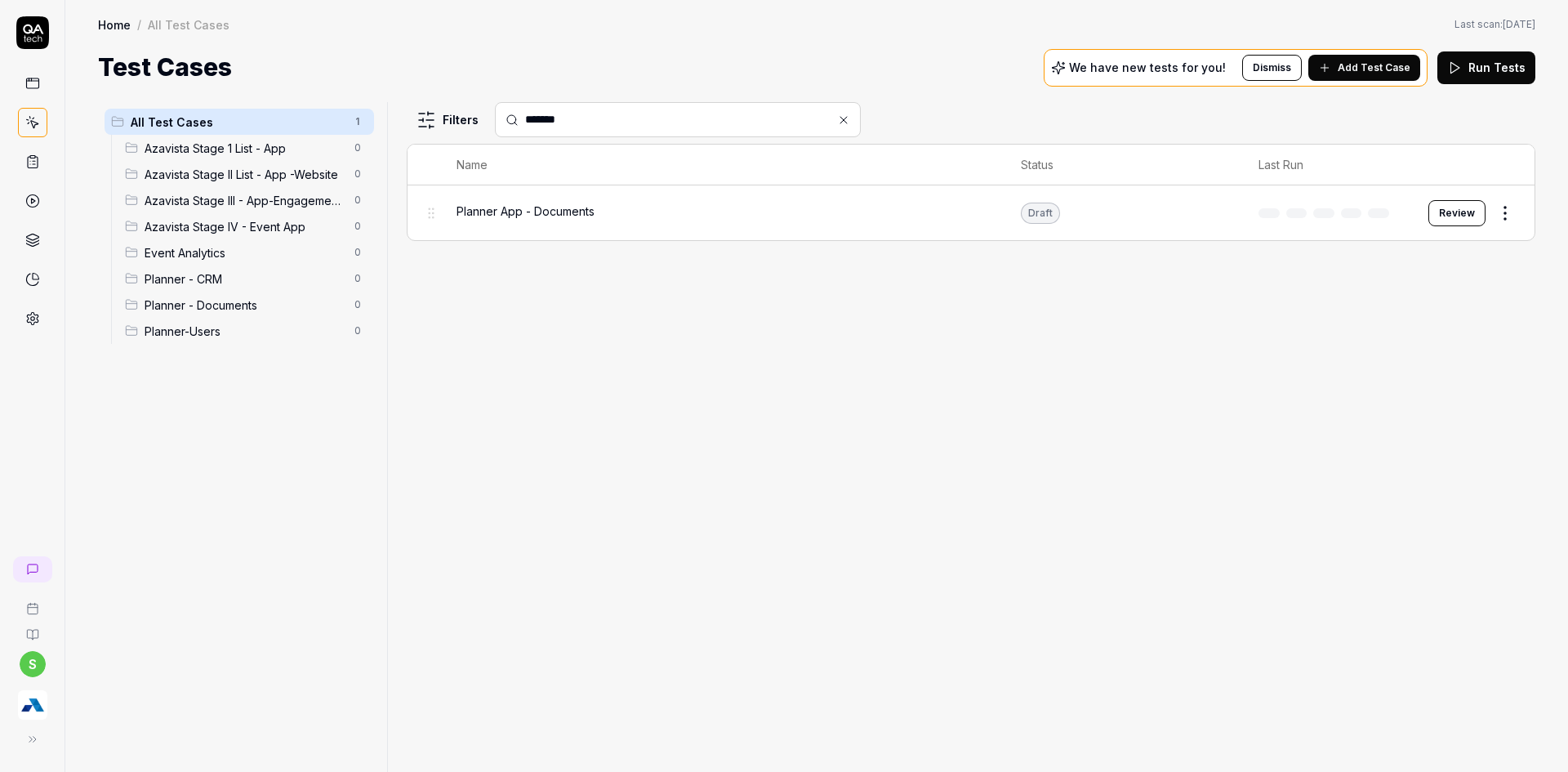
click at [591, 220] on div "Planner App - Documents" at bounding box center [722, 212] width 532 height 35
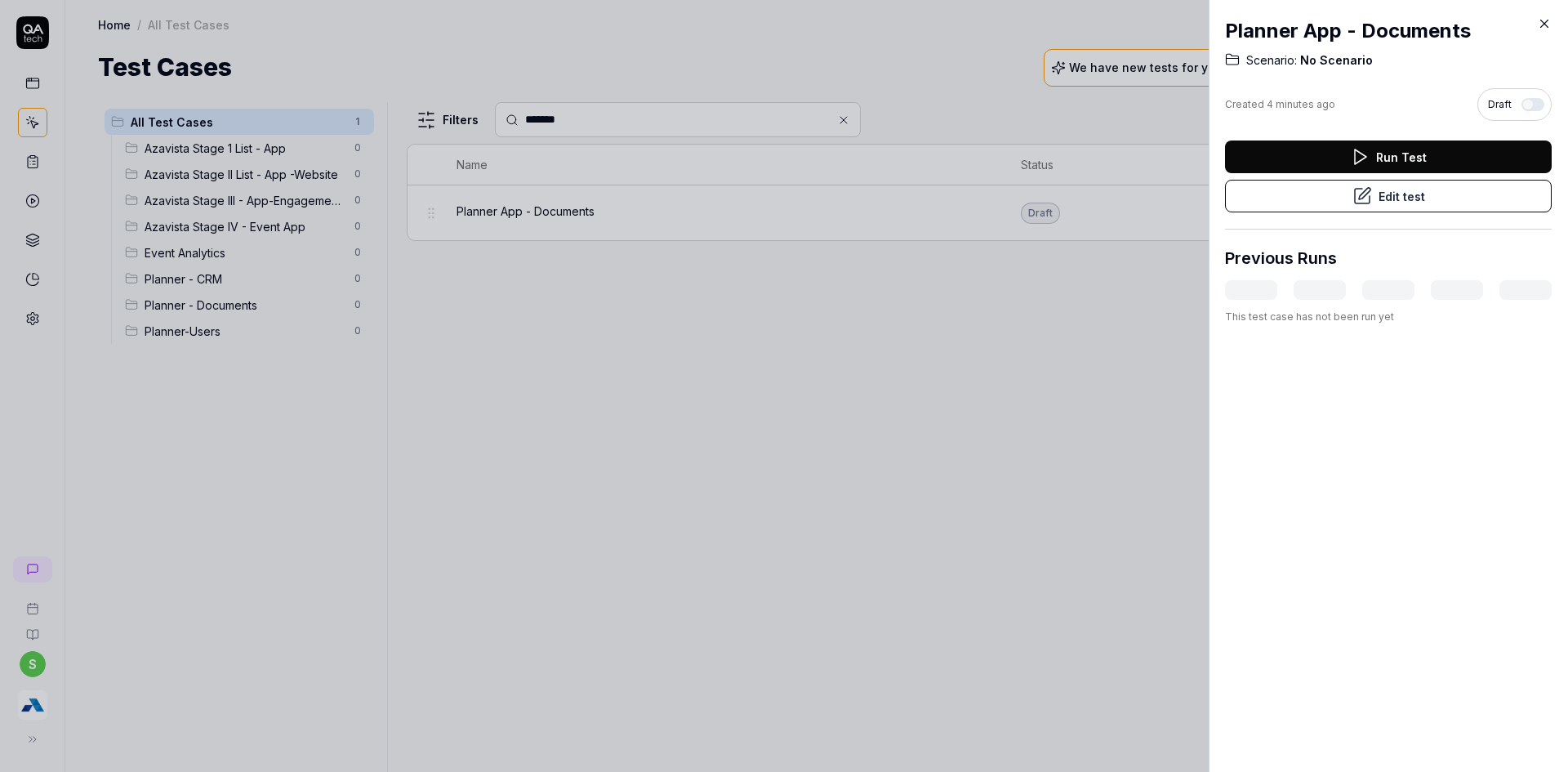
click at [1397, 201] on button "Edit test" at bounding box center [1388, 196] width 327 height 33
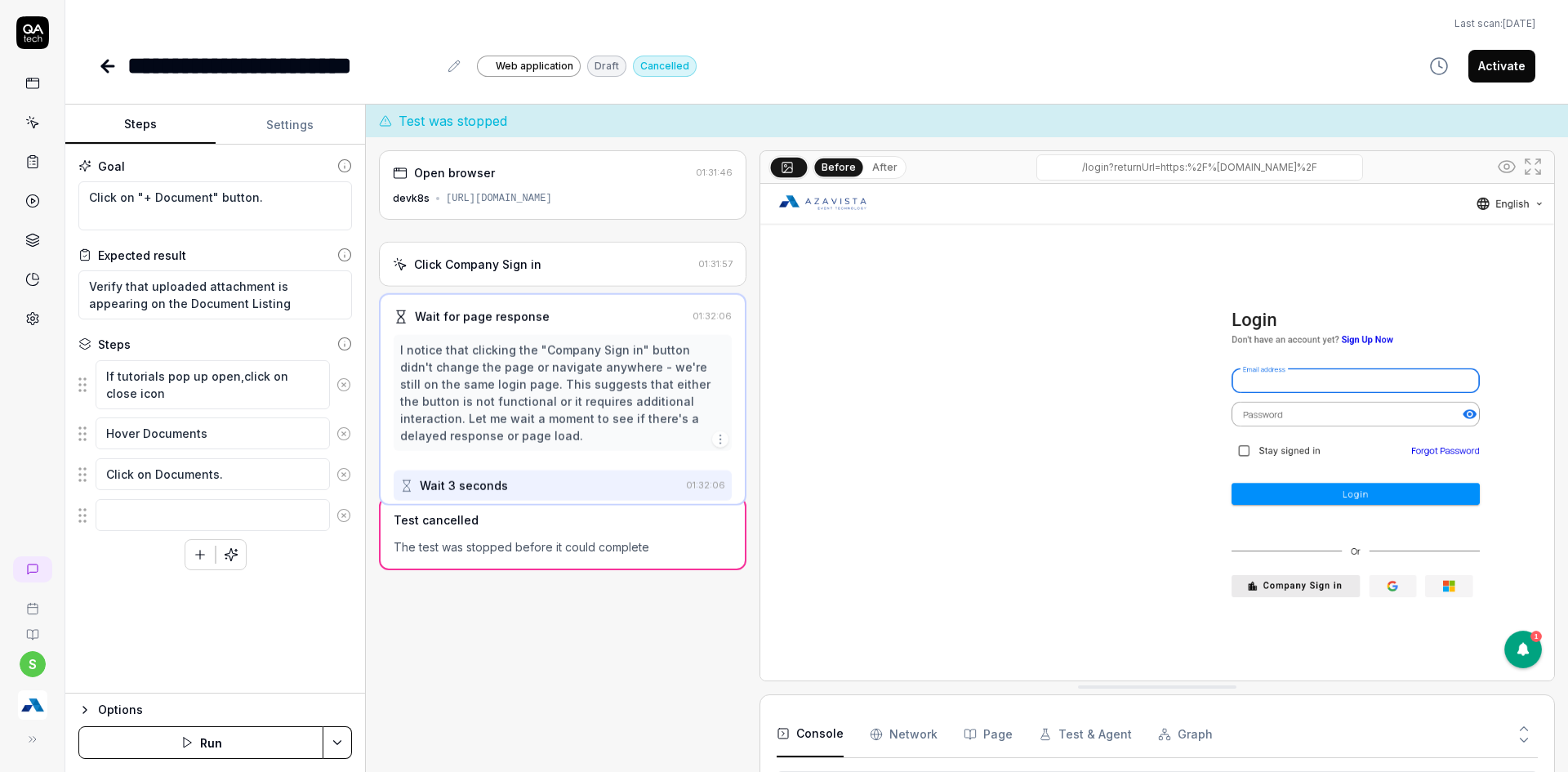
scroll to position [513, 0]
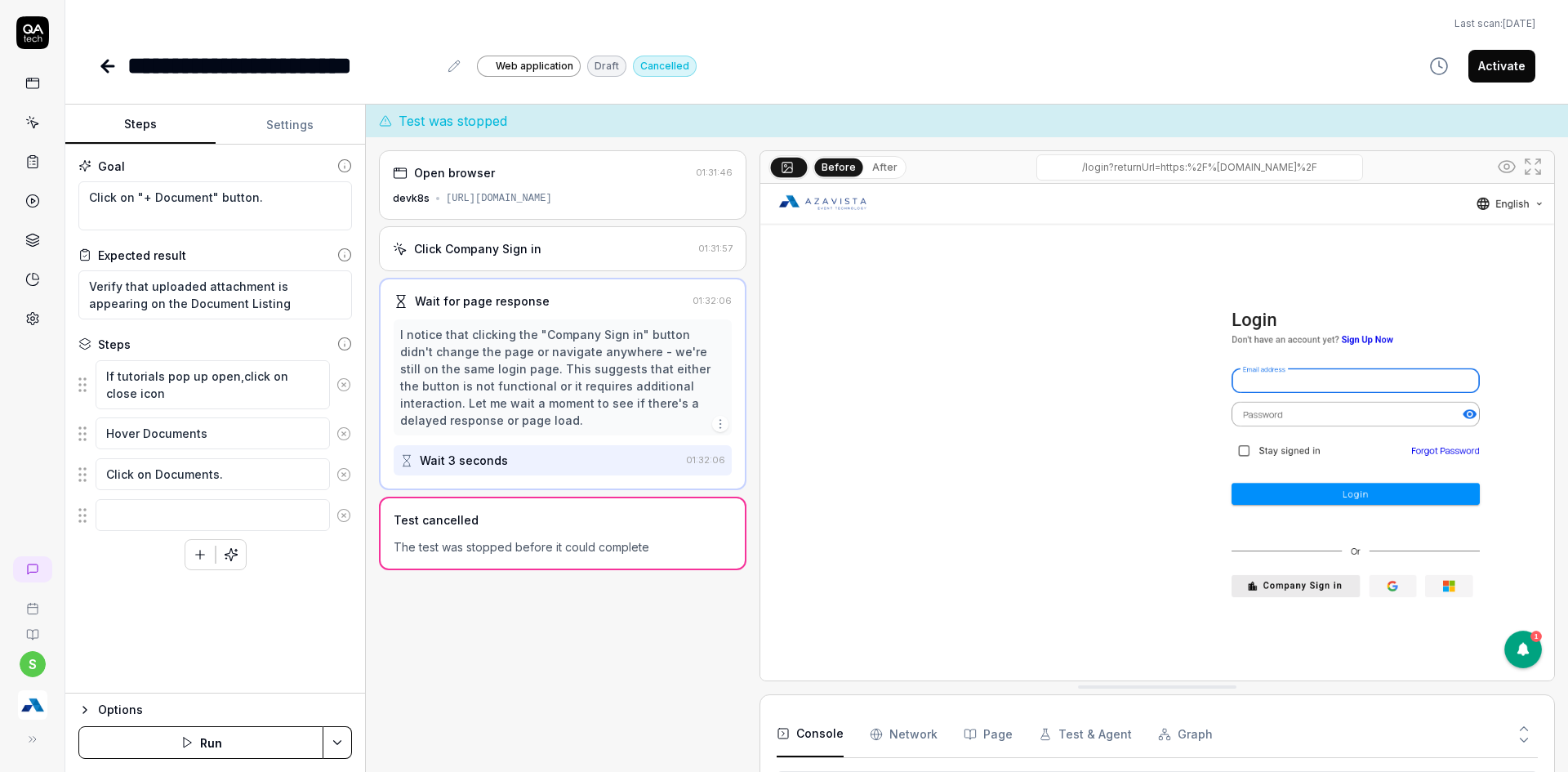
click at [324, 129] on button "Settings" at bounding box center [291, 125] width 151 height 40
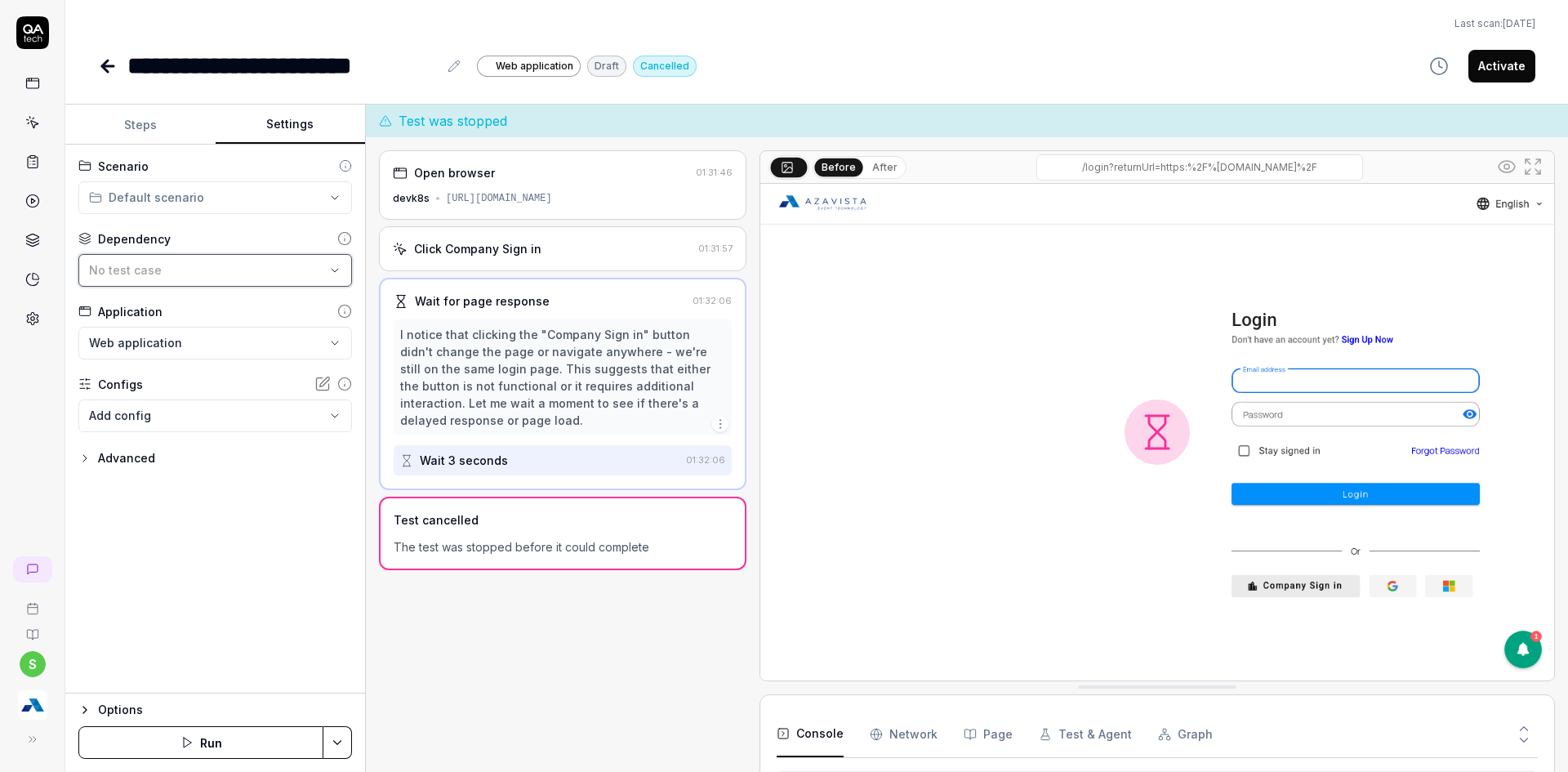
click at [287, 273] on div "No test case" at bounding box center [207, 270] width 236 height 17
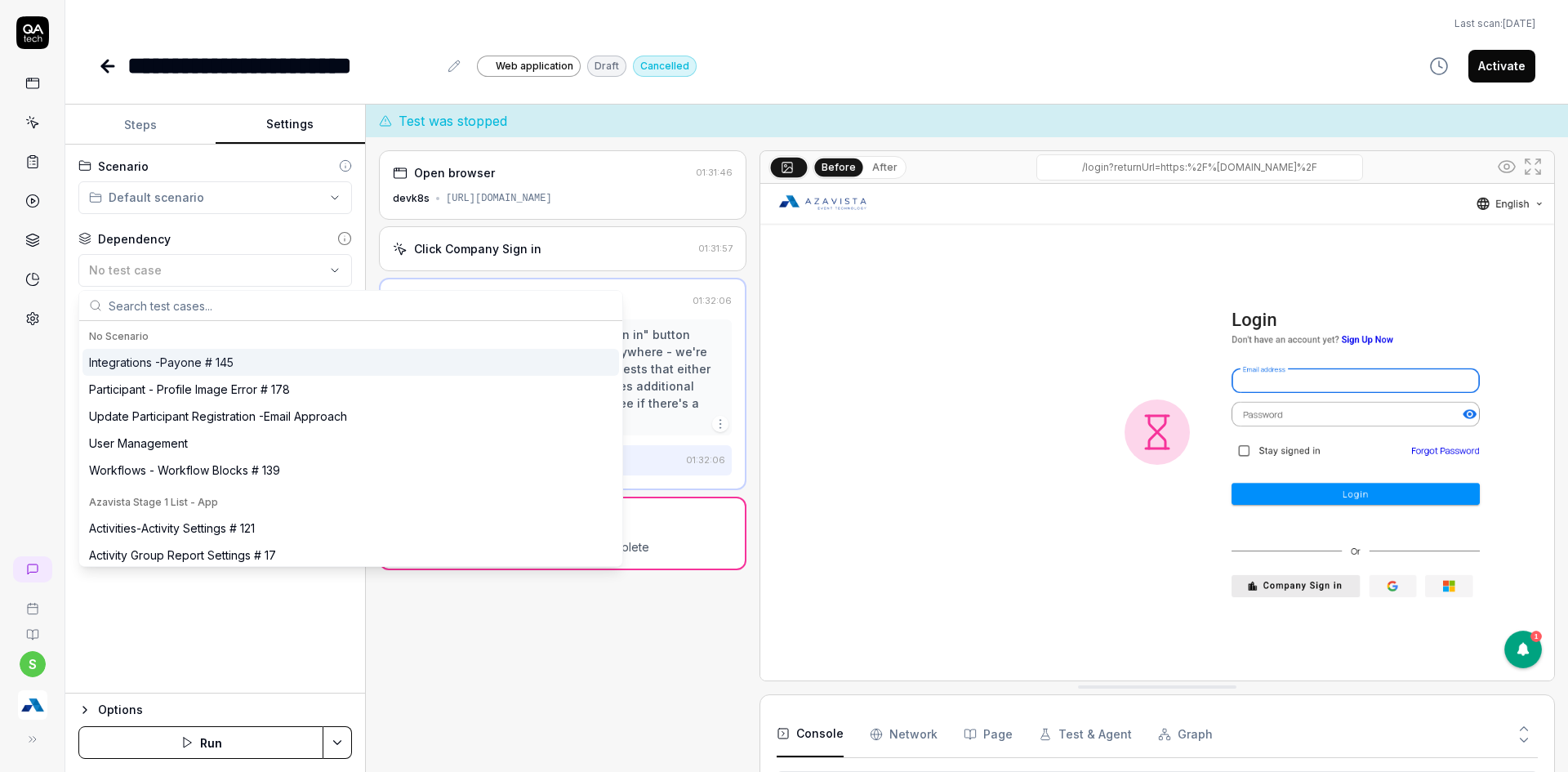
click at [237, 303] on input "text" at bounding box center [360, 305] width 504 height 29
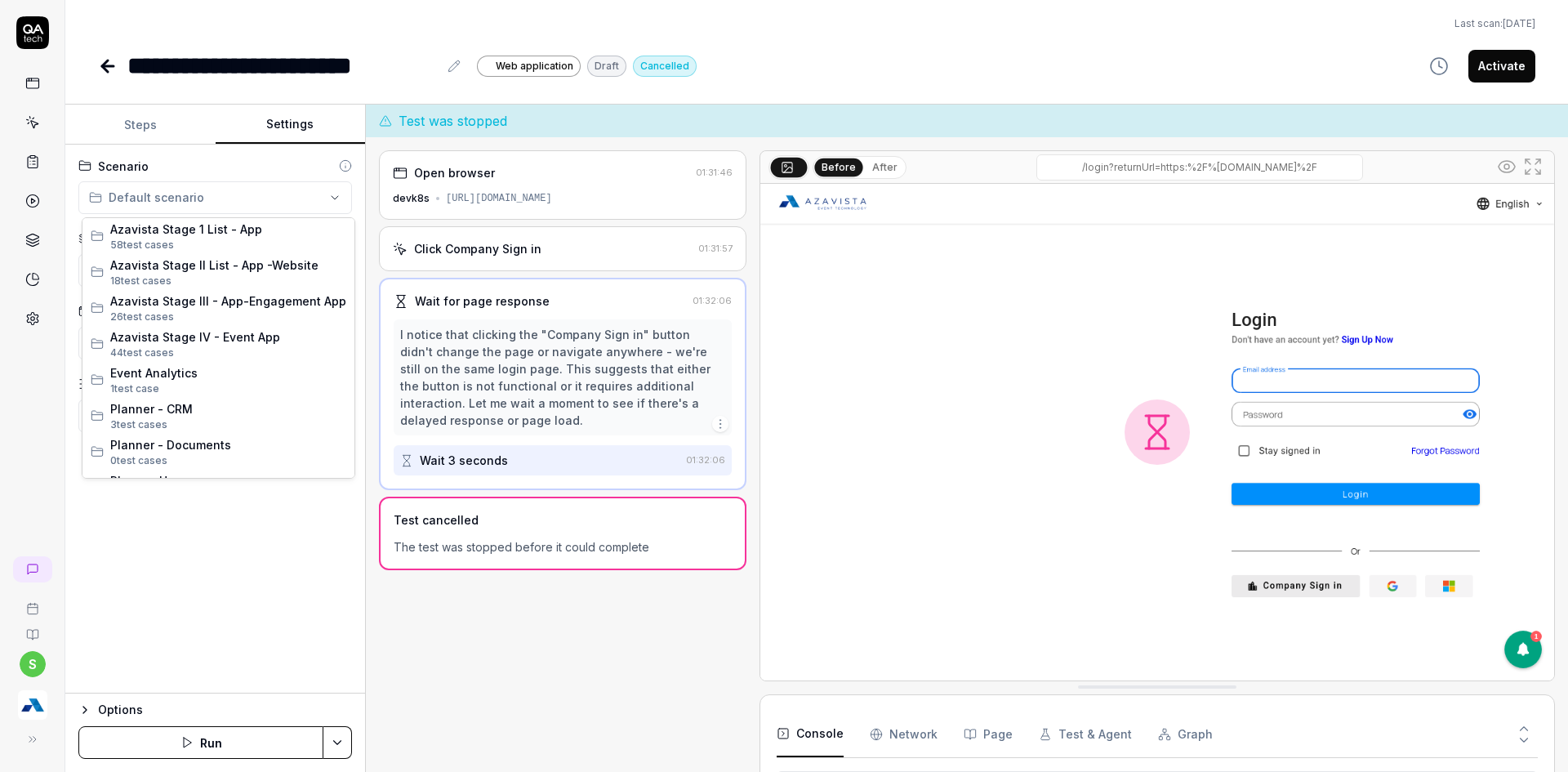
click at [251, 204] on html "**********" at bounding box center [784, 395] width 1568 height 791
click at [158, 457] on span "0 test case" at bounding box center [136, 459] width 52 height 12
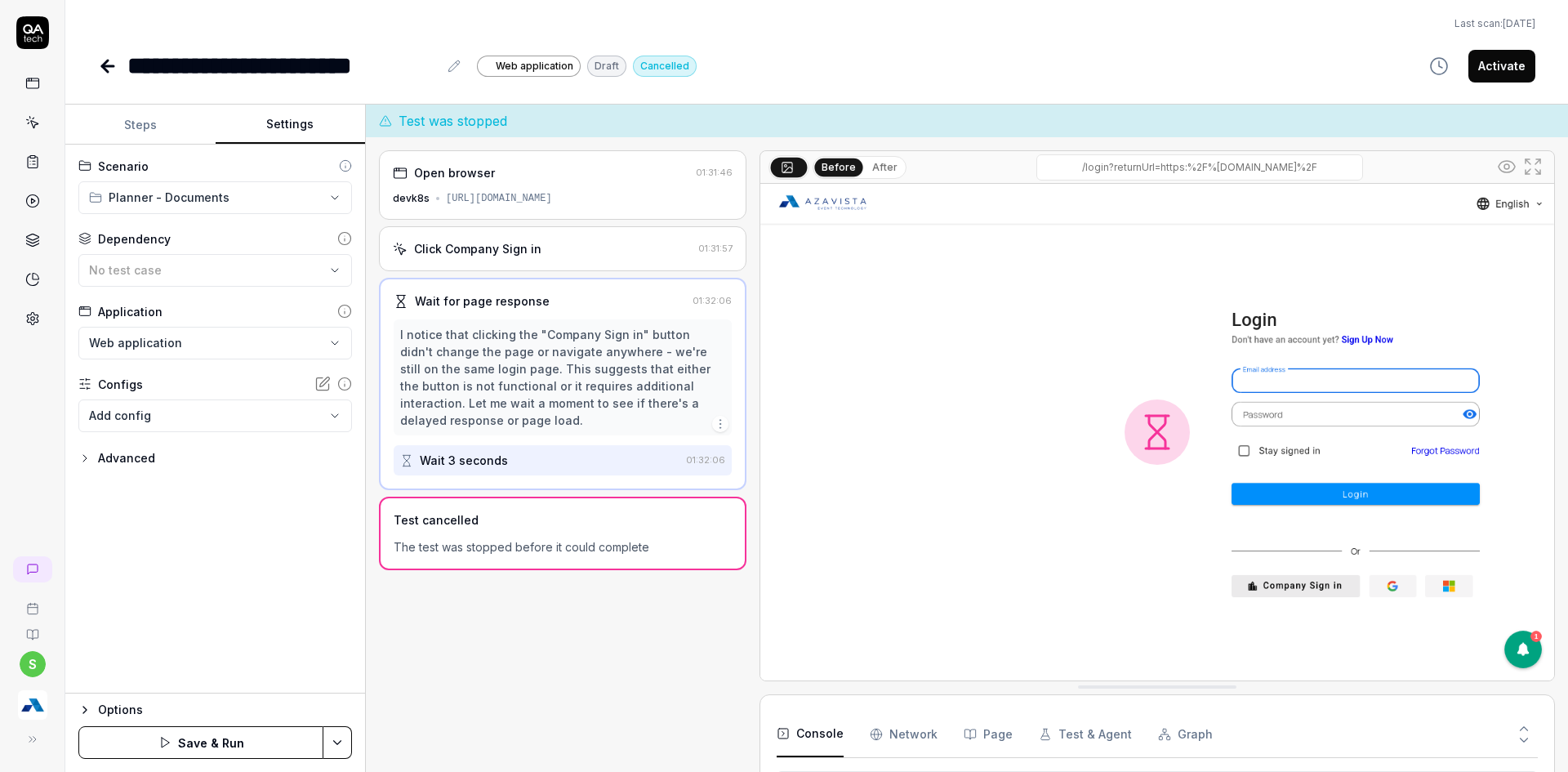
click at [222, 569] on div "**********" at bounding box center [215, 419] width 299 height 549
click at [343, 729] on html "**********" at bounding box center [784, 395] width 1568 height 791
click at [208, 631] on div "Save" at bounding box center [255, 629] width 208 height 36
click at [133, 122] on button "Steps" at bounding box center [140, 125] width 151 height 40
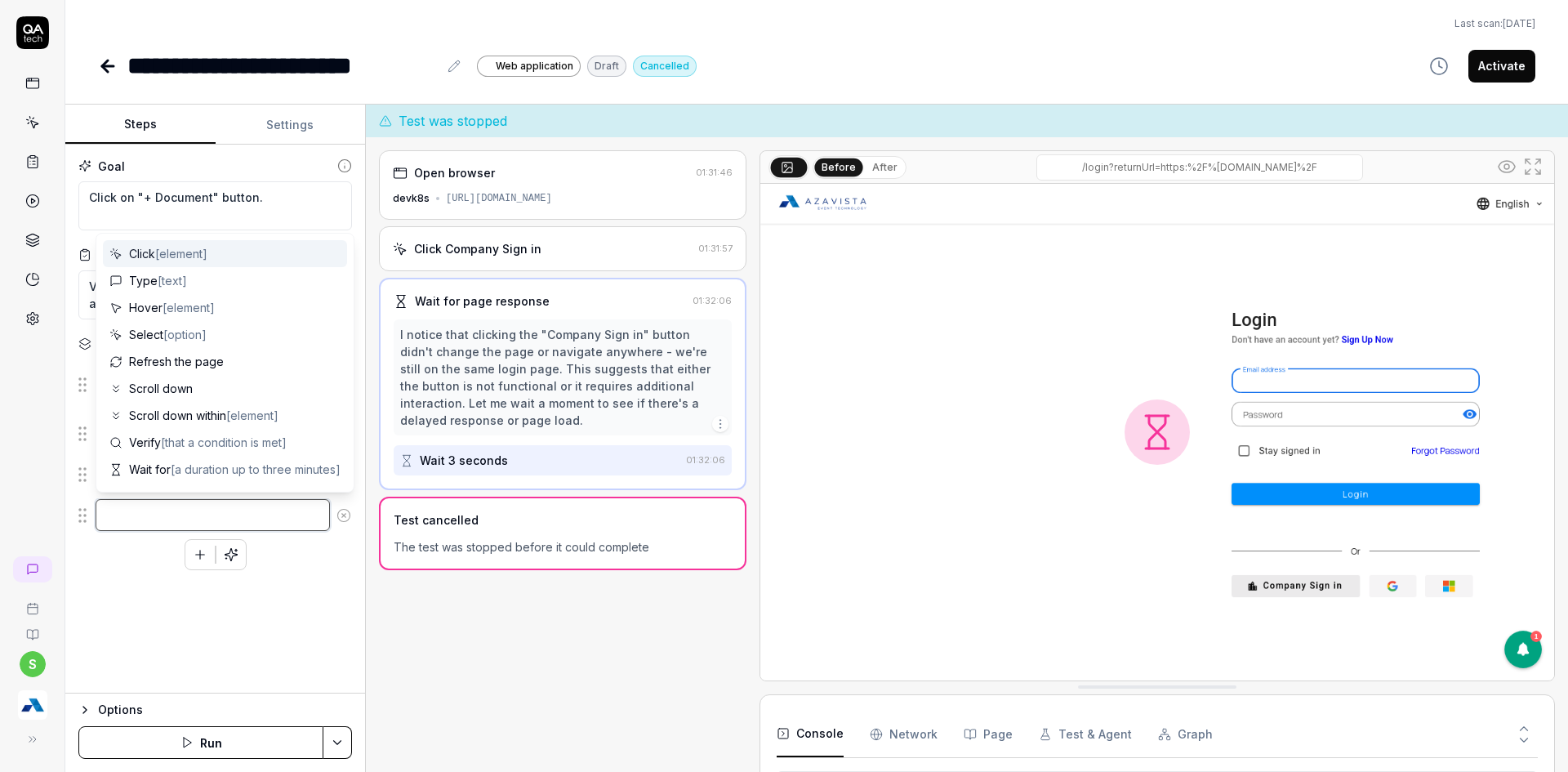
drag, startPoint x: 124, startPoint y: 514, endPoint x: 127, endPoint y: 484, distance: 30.1
click at [124, 514] on textarea at bounding box center [212, 515] width 234 height 32
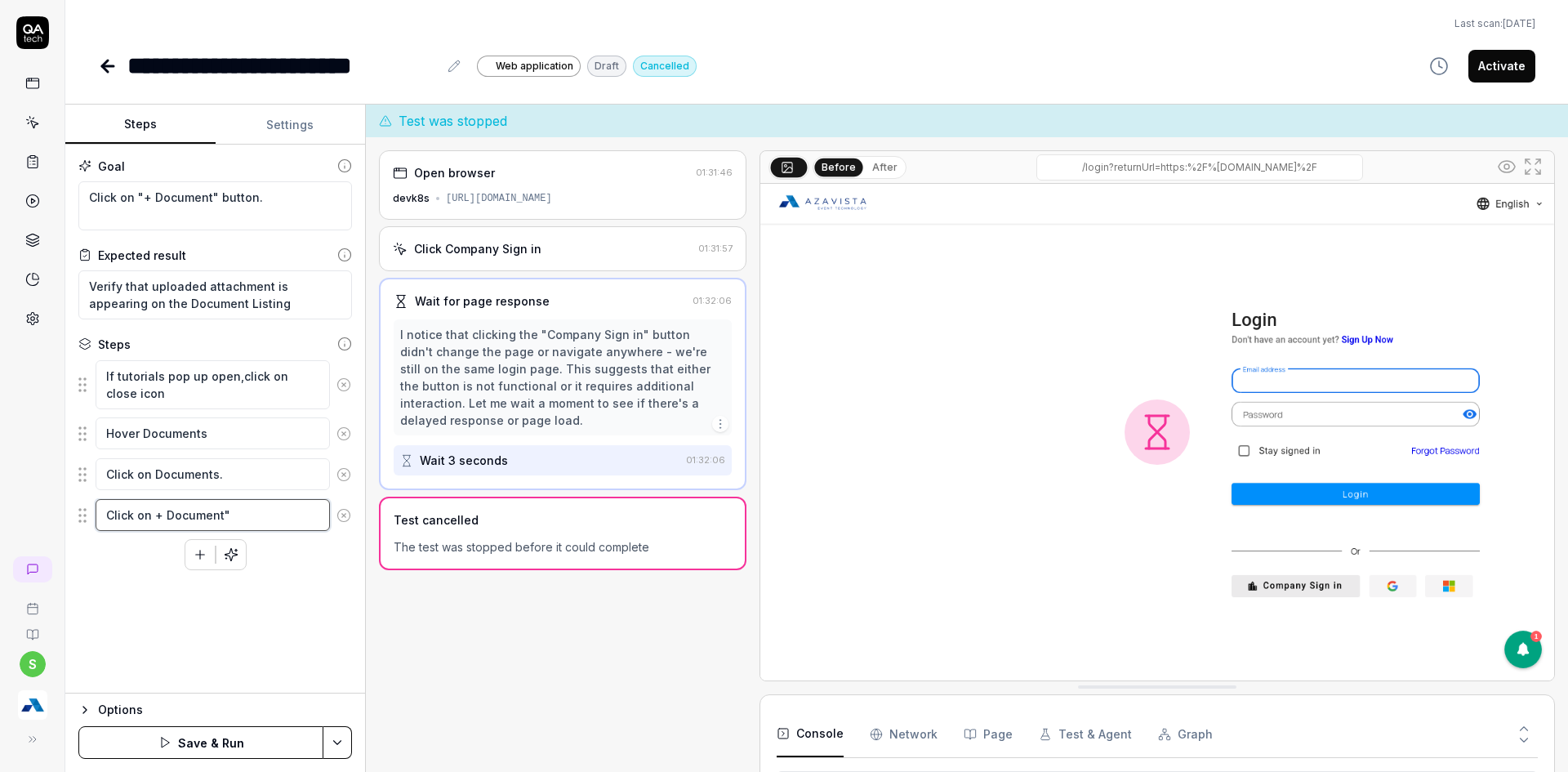
click at [153, 519] on textarea "Click on + Document"" at bounding box center [212, 515] width 234 height 32
click at [235, 563] on textarea "Attach randomly image,word document" at bounding box center [212, 564] width 234 height 49
click at [172, 574] on textarea "Attach randomly image, word document" at bounding box center [212, 564] width 234 height 49
click at [199, 568] on textarea "Attach randomly image, word document," at bounding box center [212, 564] width 234 height 49
drag, startPoint x: 240, startPoint y: 575, endPoint x: 277, endPoint y: 570, distance: 37.3
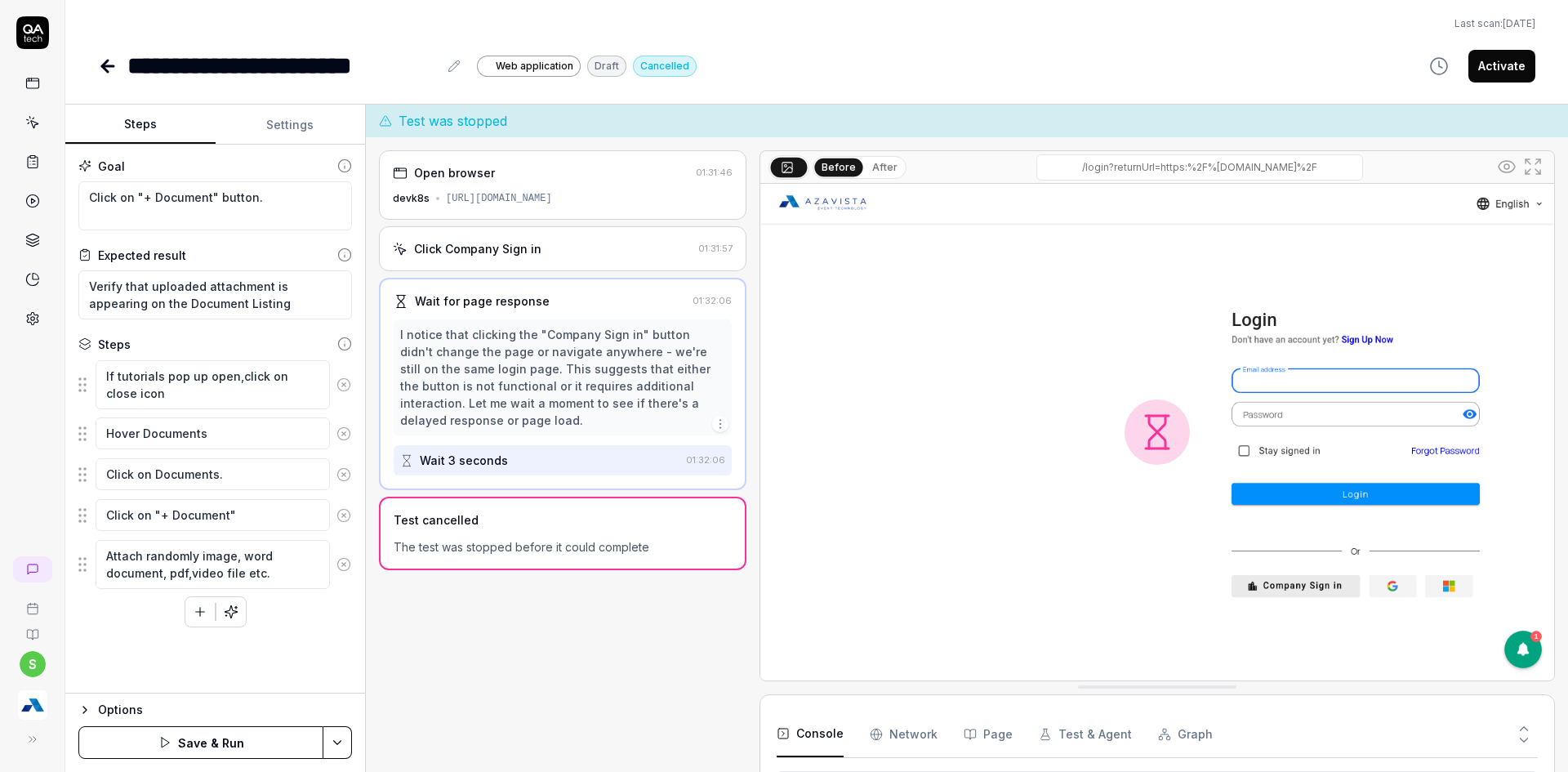
click at [277, 570] on textarea "Attach randomly image, word document, pdf,video file etc." at bounding box center [212, 564] width 234 height 49
click at [89, 286] on textarea "Verify that uploaded attachment is appearing on the Document Listing" at bounding box center [215, 295] width 274 height 49
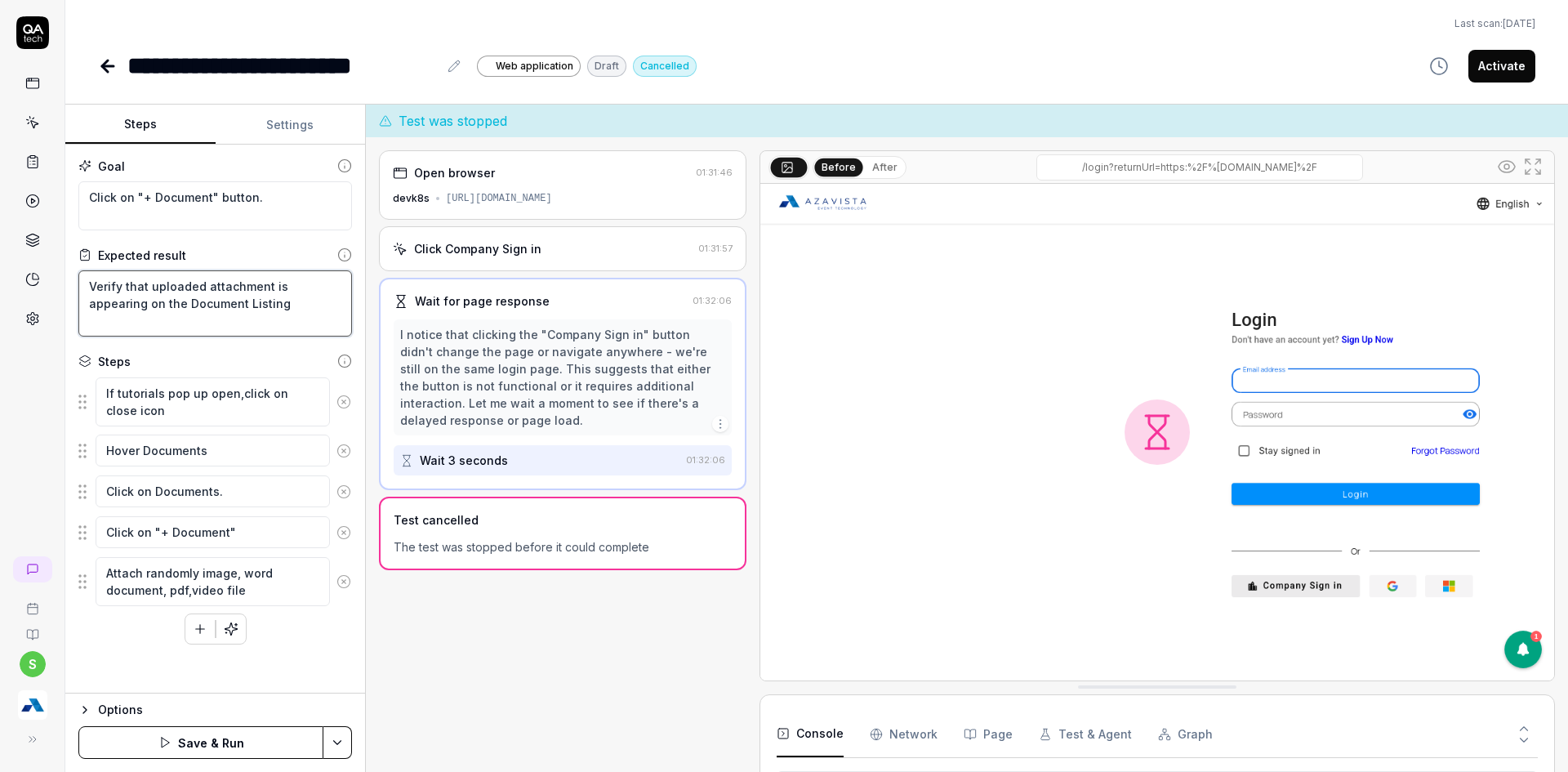
click at [277, 304] on textarea "Verify that uploaded attachment is appearing on the Document Listing" at bounding box center [215, 303] width 274 height 66
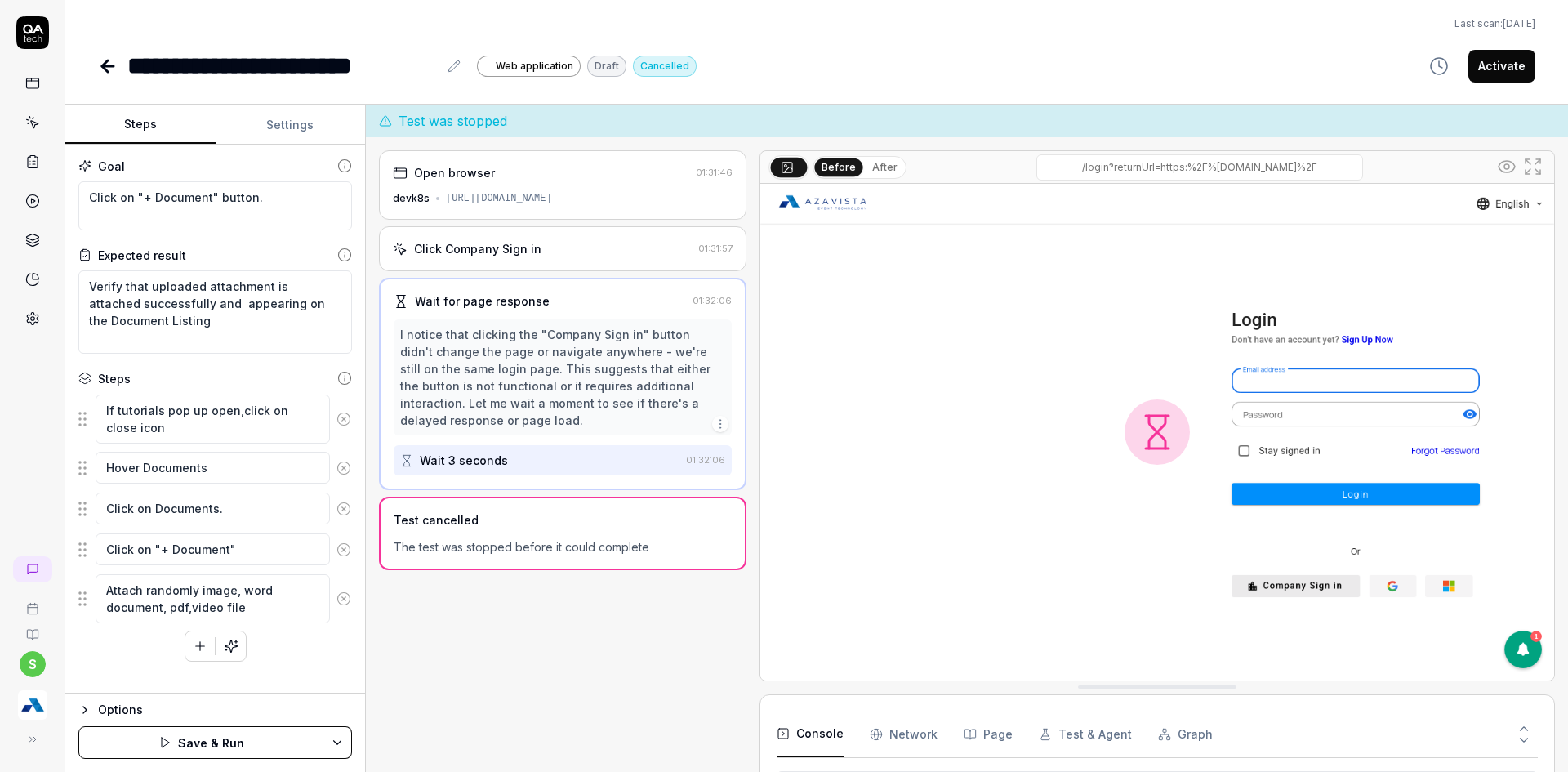
click at [330, 733] on html "**********" at bounding box center [784, 395] width 1568 height 791
click at [187, 631] on div "Save" at bounding box center [255, 629] width 208 height 36
click at [342, 737] on html "**********" at bounding box center [784, 395] width 1568 height 791
click at [296, 114] on html "**********" at bounding box center [784, 395] width 1568 height 791
click at [347, 748] on html "**********" at bounding box center [784, 395] width 1568 height 791
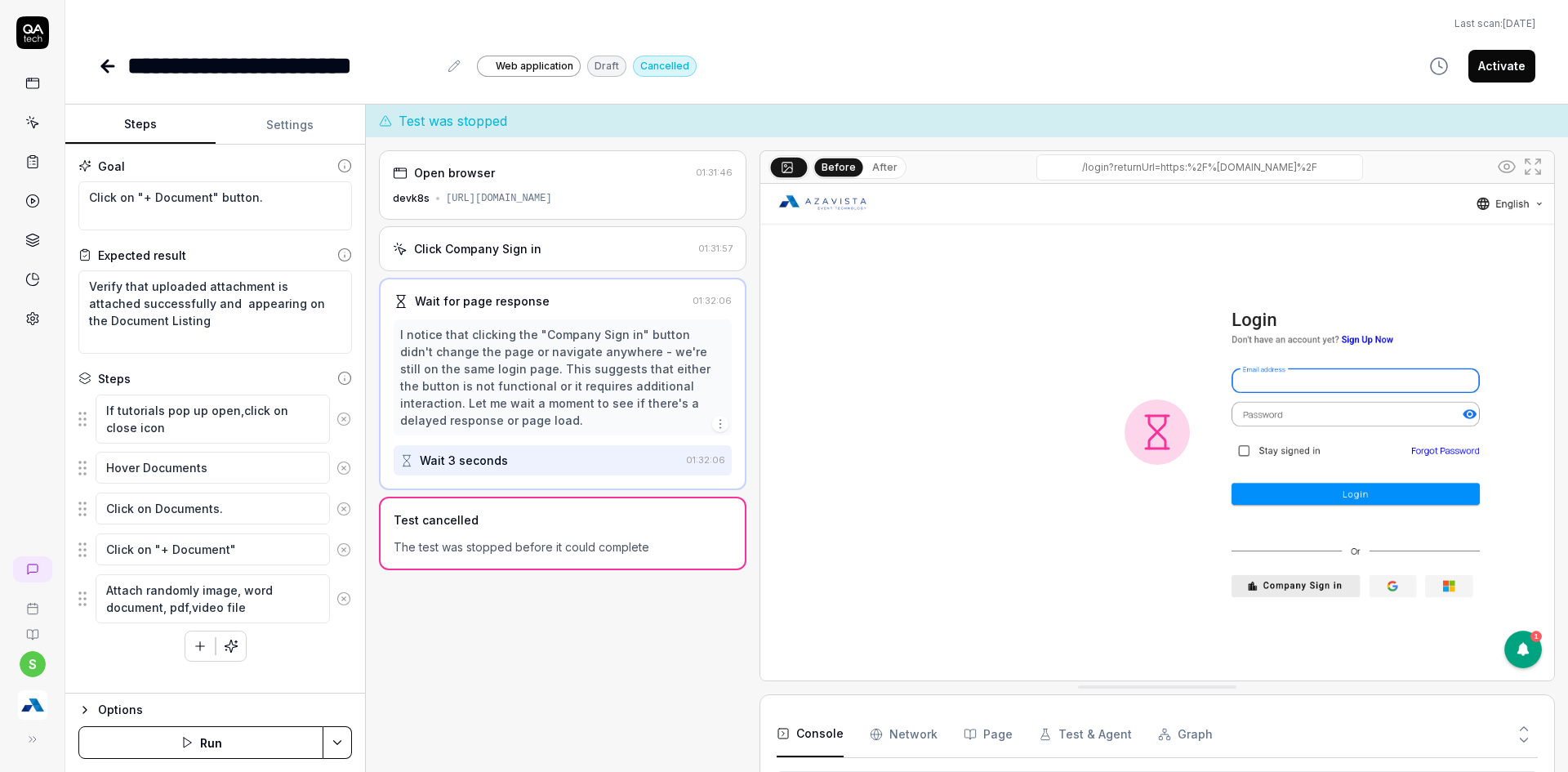
click at [270, 748] on html "**********" at bounding box center [784, 395] width 1568 height 791
click at [252, 748] on button "Run" at bounding box center [201, 742] width 245 height 33
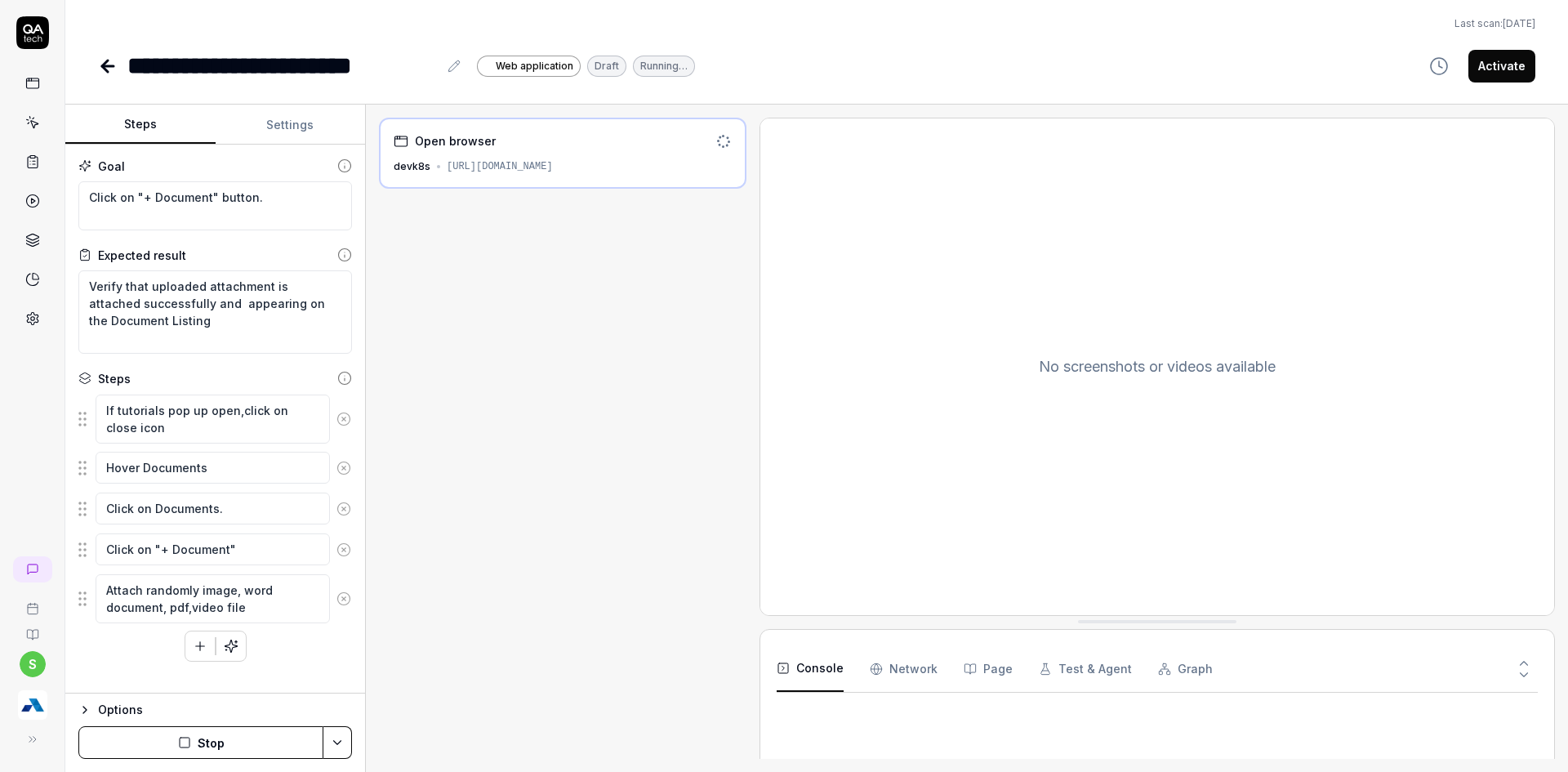
click at [300, 114] on button "Settings" at bounding box center [291, 125] width 151 height 40
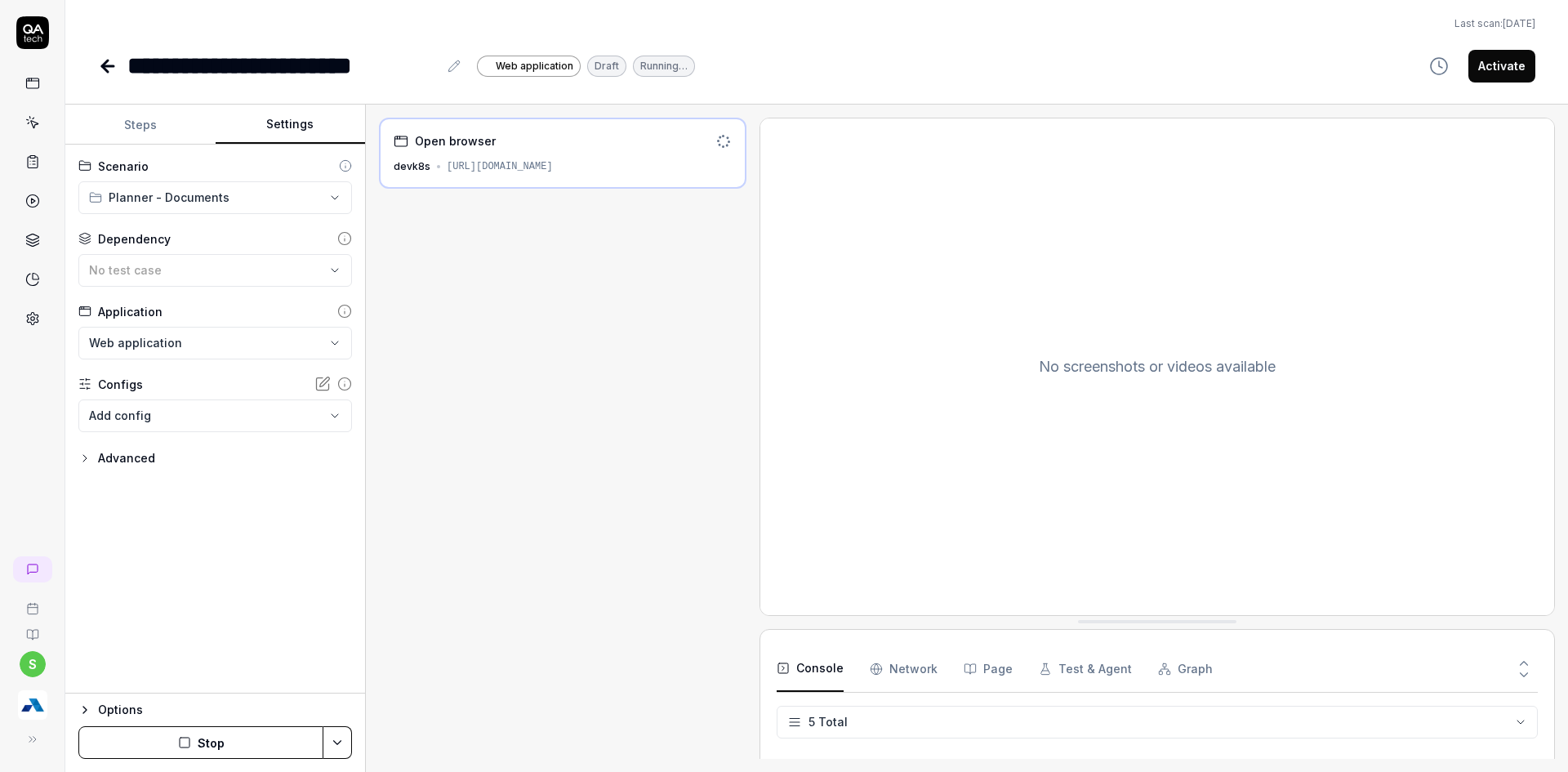
scroll to position [120, 0]
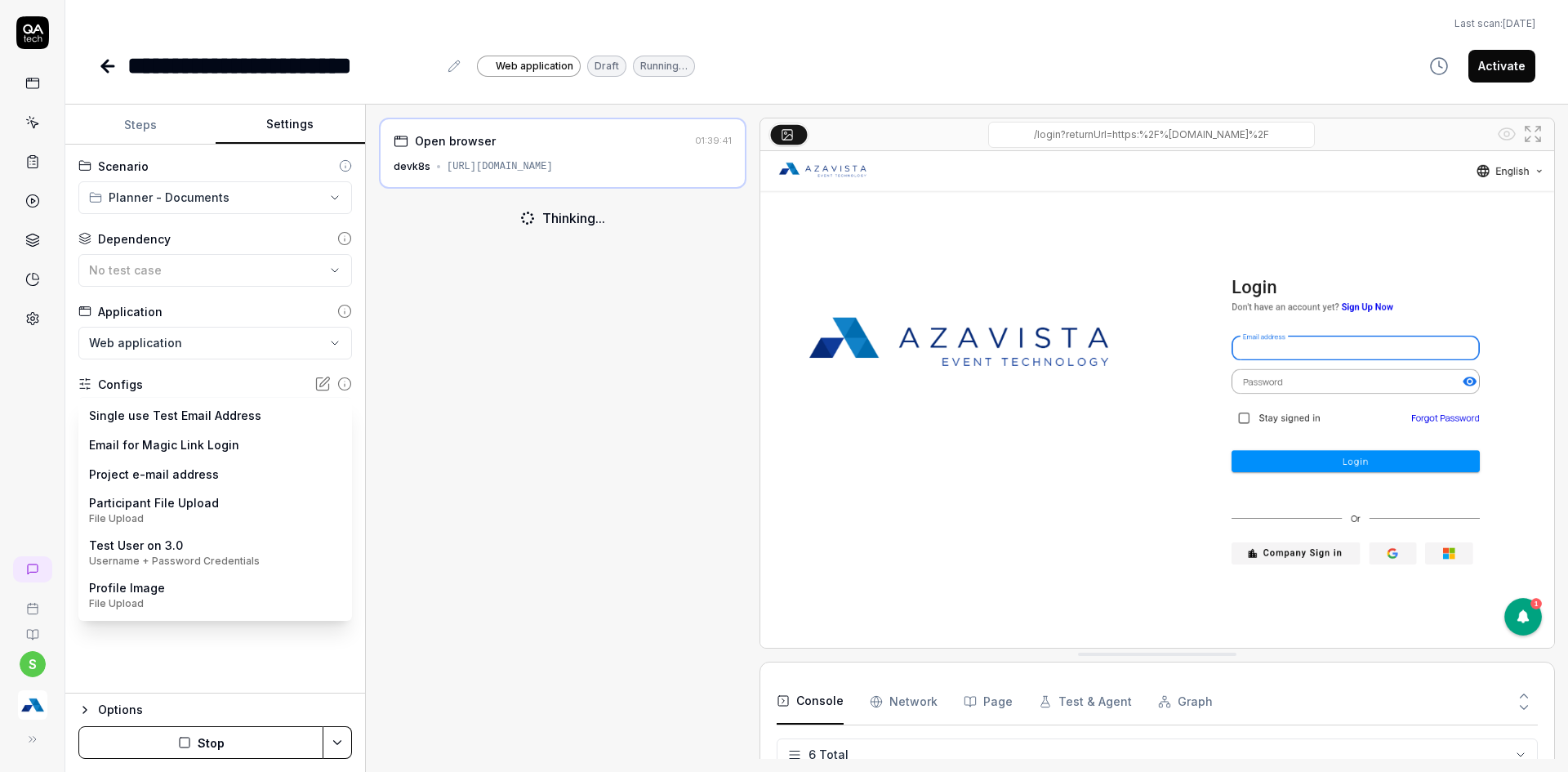
click at [233, 421] on body "**********" at bounding box center [784, 395] width 1568 height 791
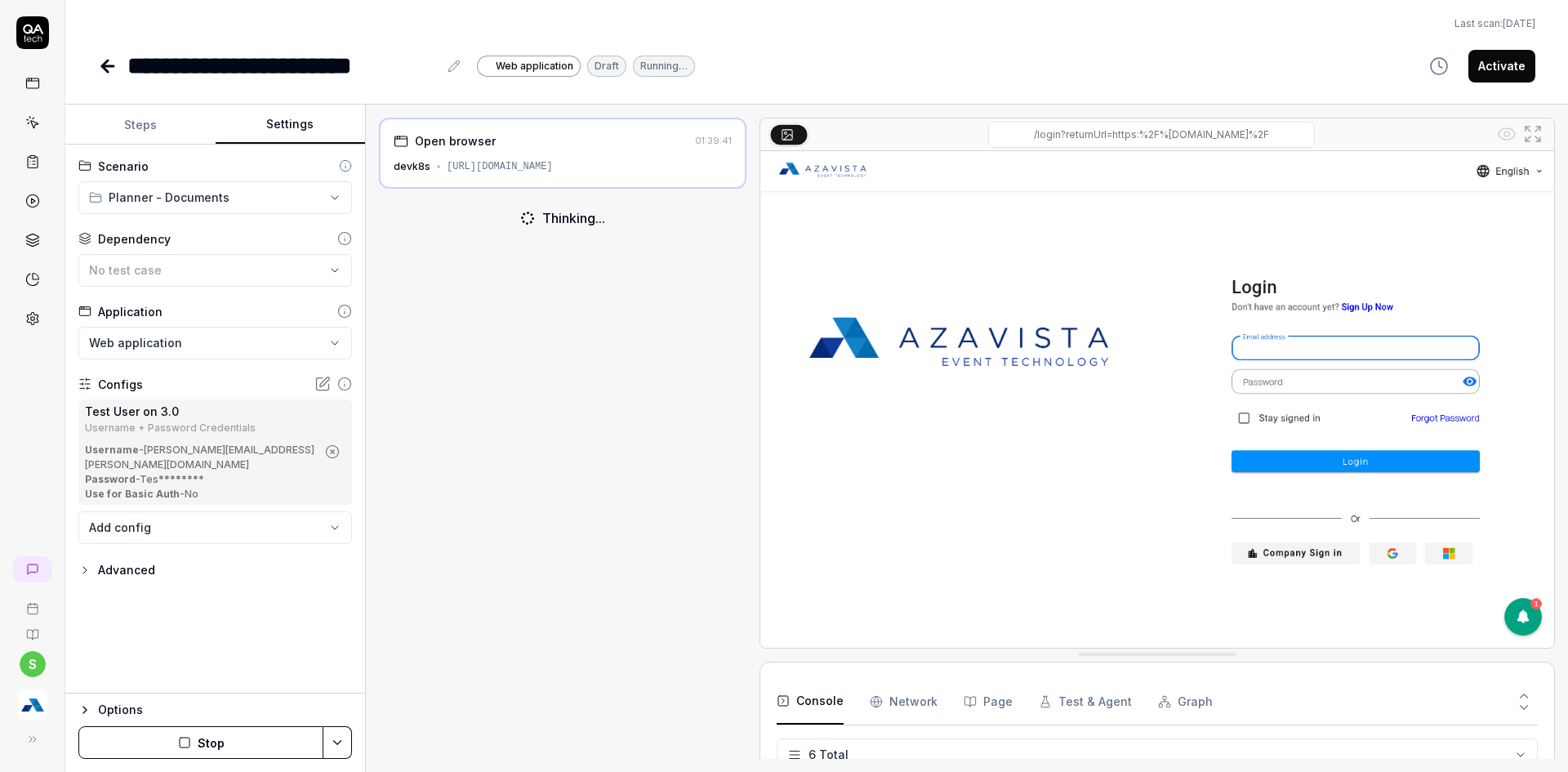
click at [223, 517] on body "**********" at bounding box center [784, 395] width 1568 height 791
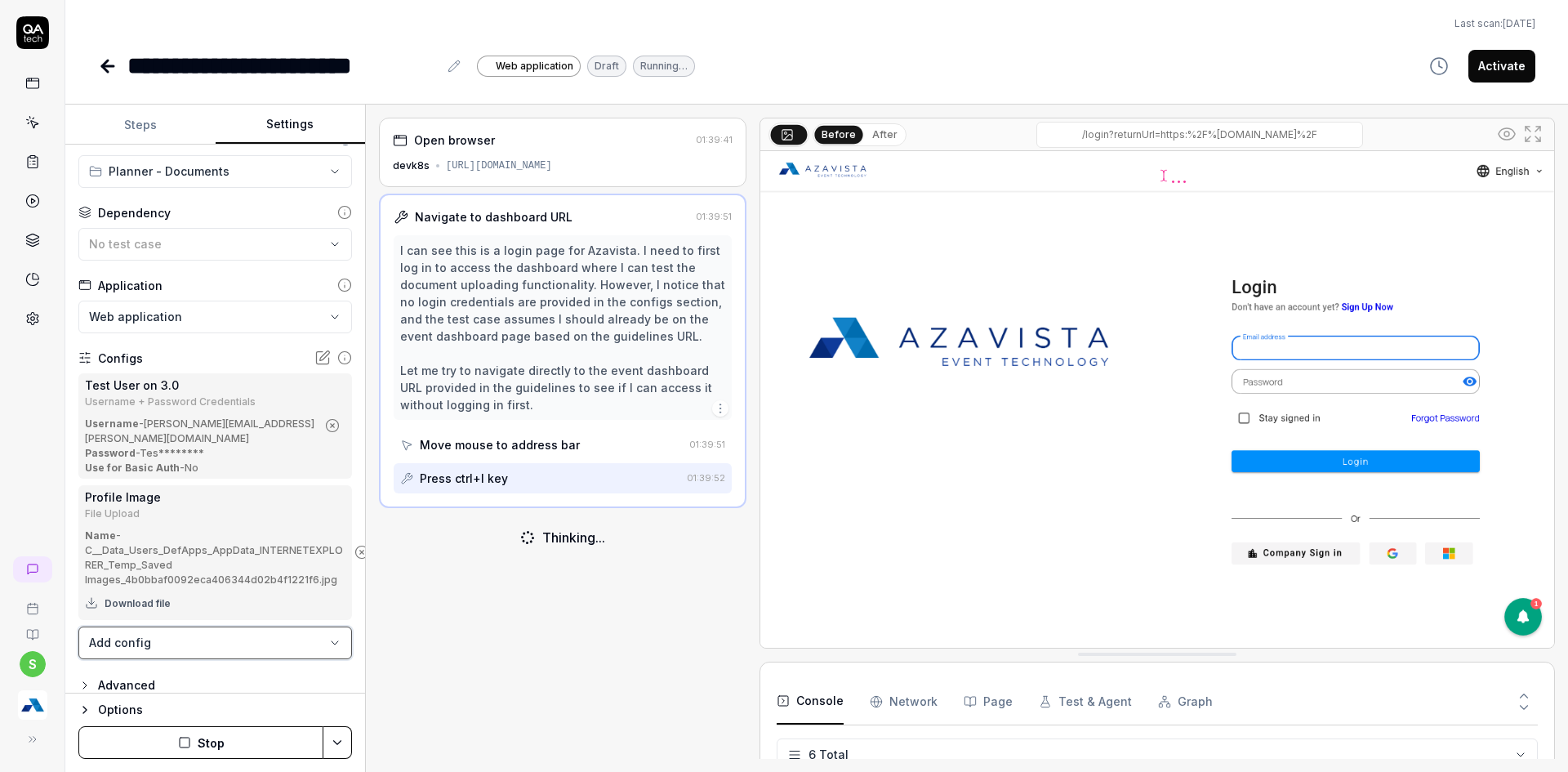
scroll to position [39, 0]
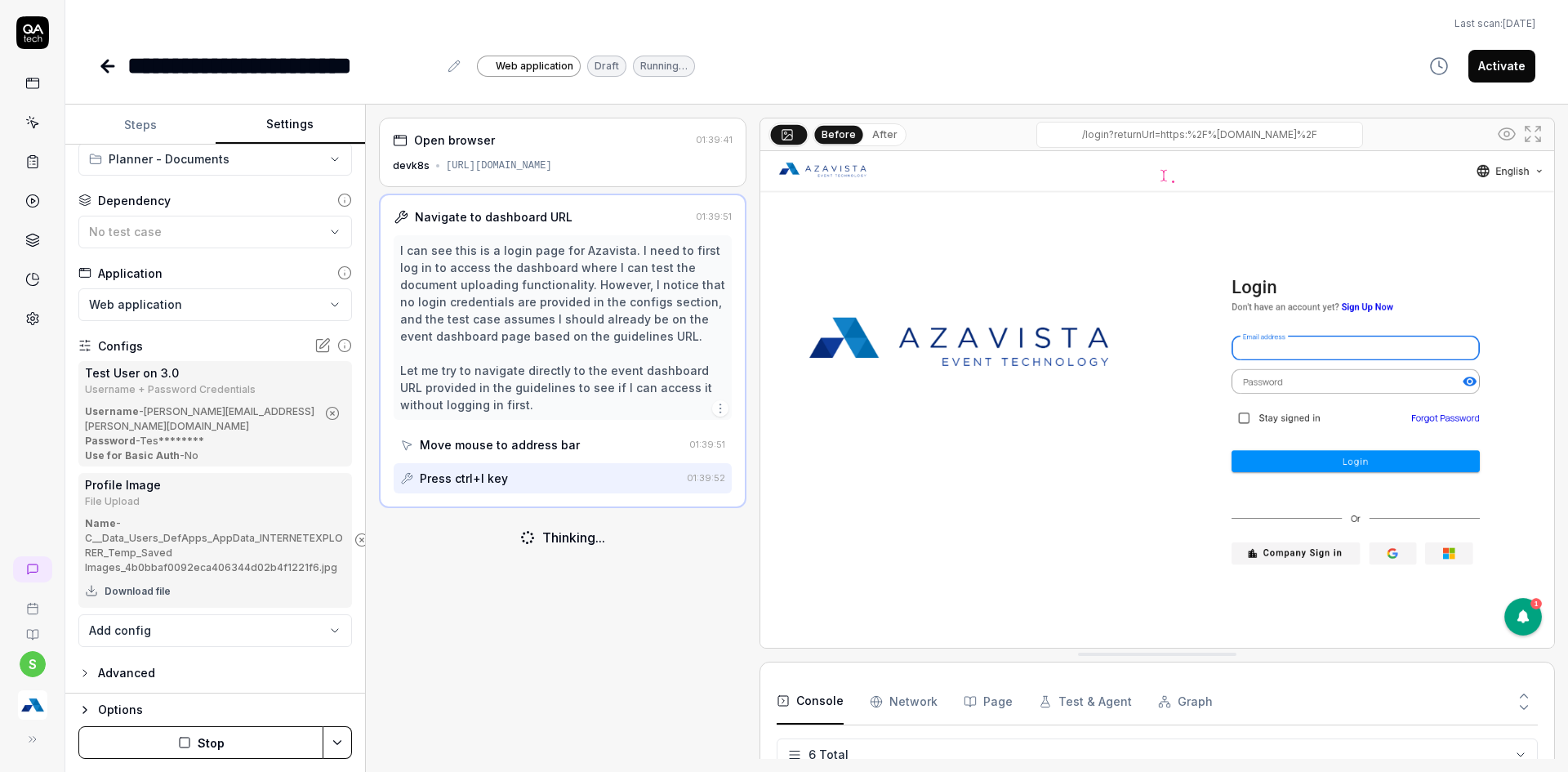
click at [212, 624] on body "**********" at bounding box center [784, 395] width 1568 height 791
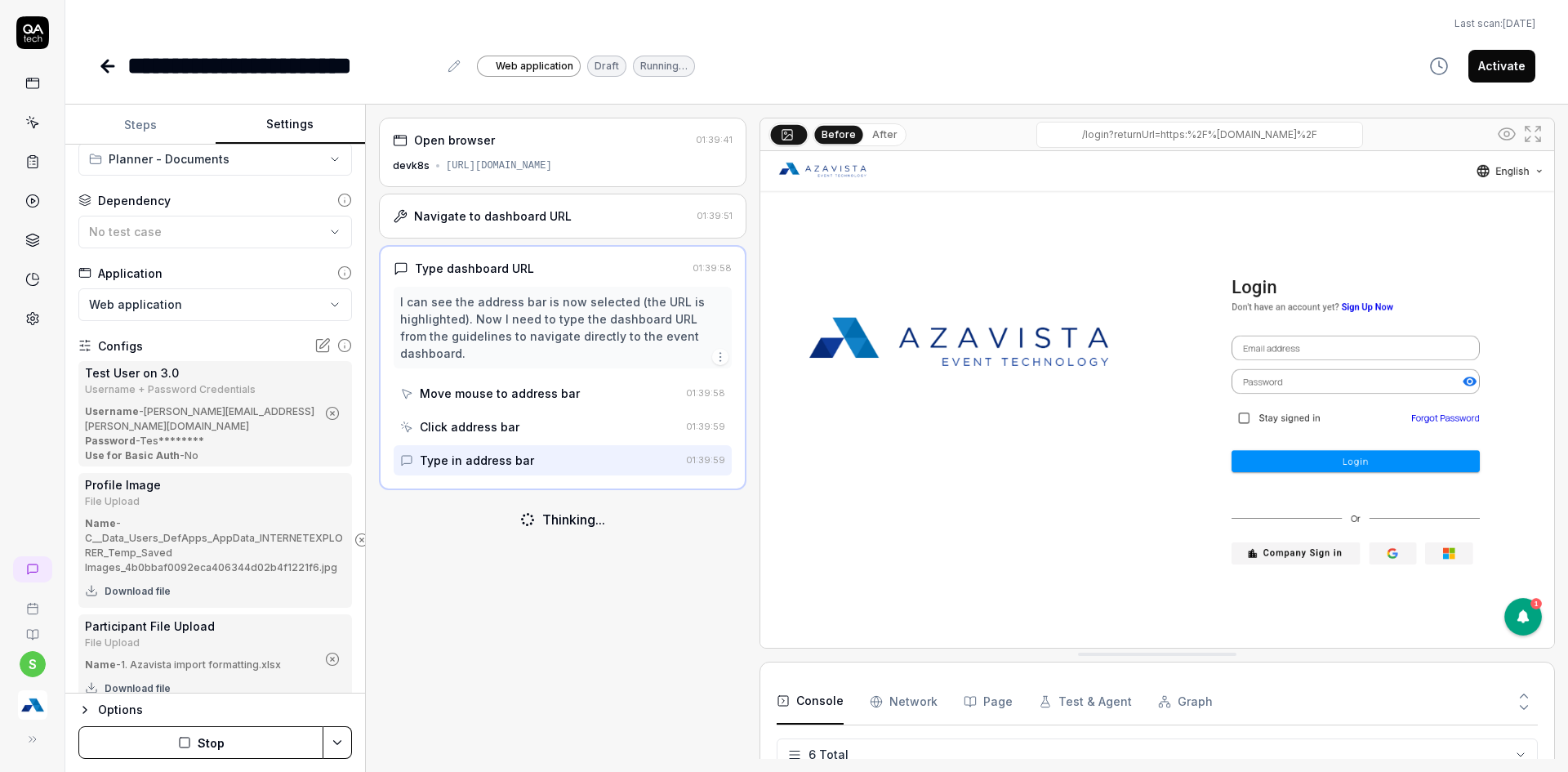
click at [241, 748] on button "Stop" at bounding box center [201, 742] width 245 height 33
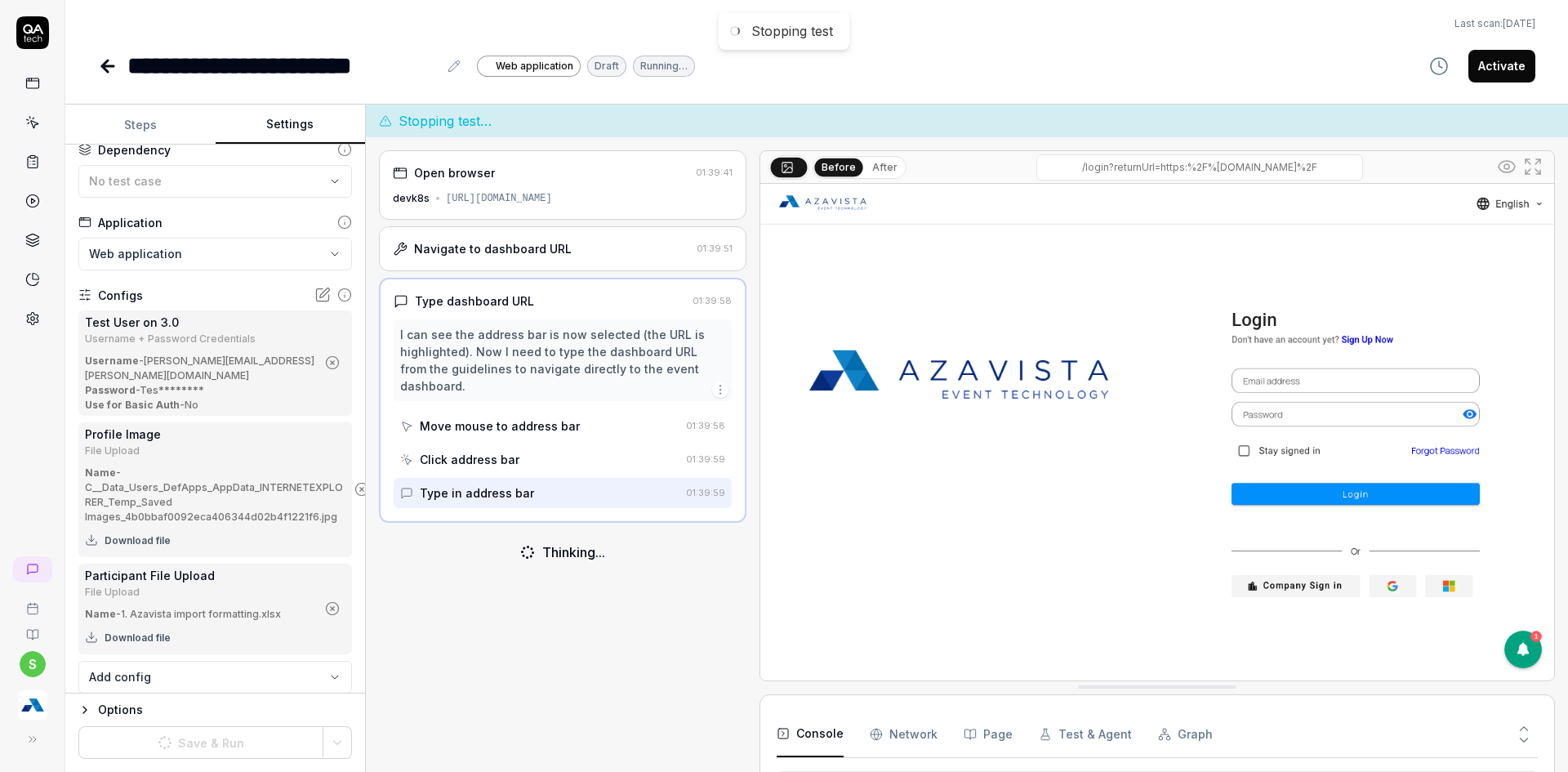
scroll to position [136, 0]
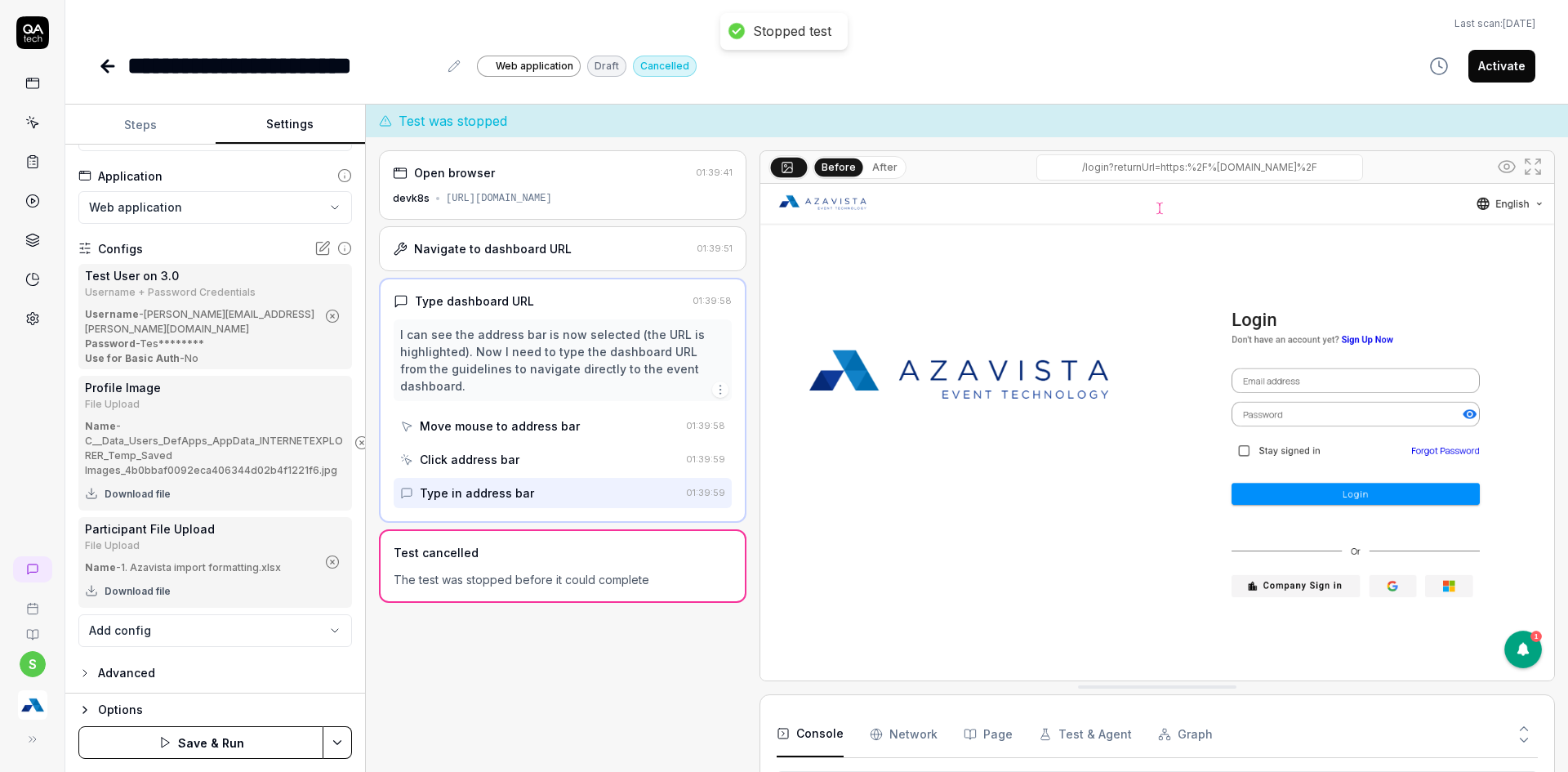
click at [229, 622] on body "**********" at bounding box center [784, 395] width 1568 height 791
click at [38, 446] on html "**********" at bounding box center [784, 395] width 1568 height 791
click at [338, 737] on html "**********" at bounding box center [784, 395] width 1568 height 791
click at [210, 625] on div "Save" at bounding box center [255, 629] width 208 height 36
click at [34, 315] on icon at bounding box center [33, 318] width 15 height 15
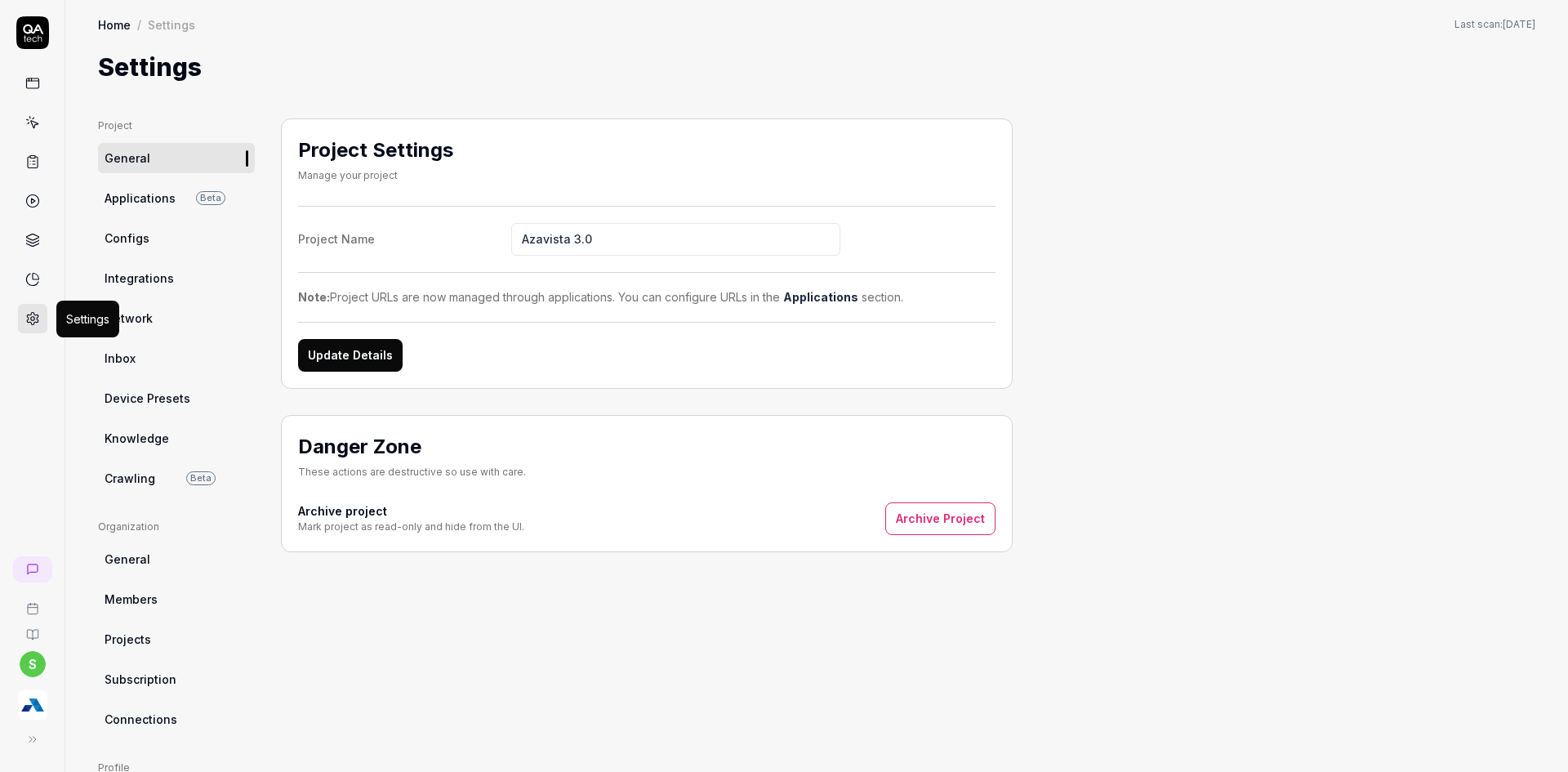
click at [34, 317] on circle at bounding box center [32, 318] width 4 height 4
click at [145, 244] on span "Configs" at bounding box center [127, 238] width 45 height 17
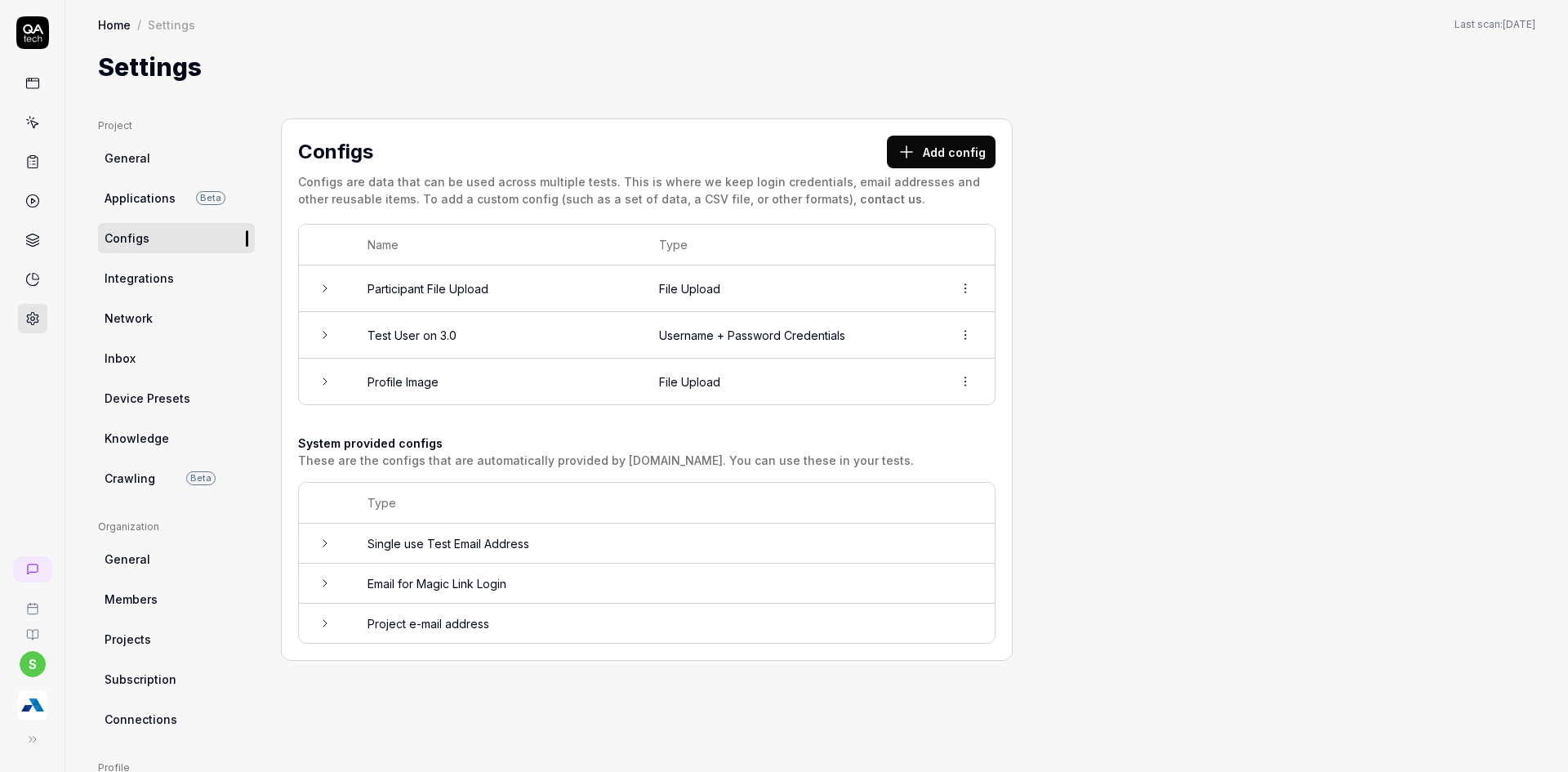
click at [908, 166] on button "Add config" at bounding box center [941, 152] width 108 height 33
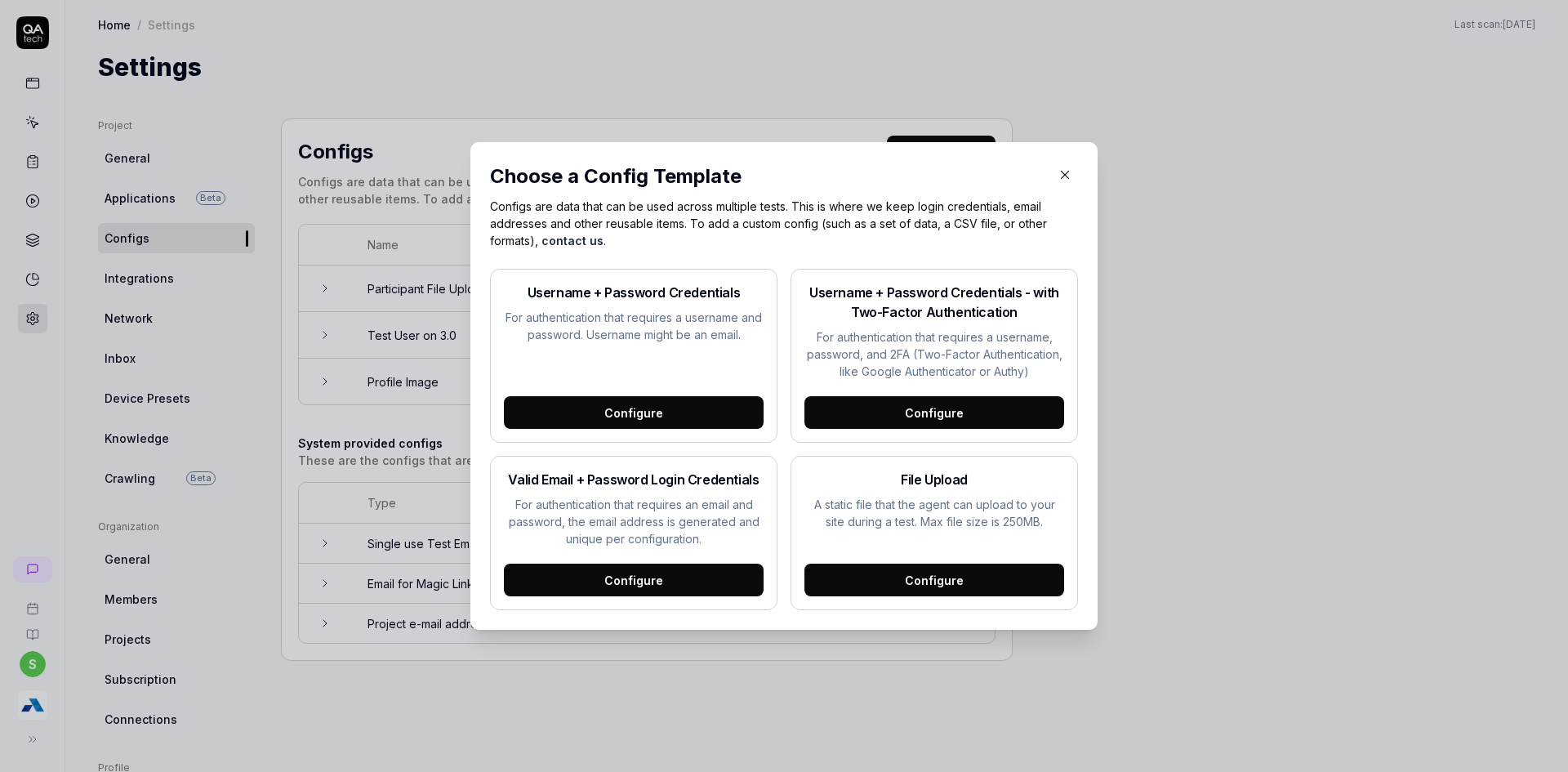
click at [927, 561] on div "File Upload A static file that the agent can upload to your site during a test.…" at bounding box center [934, 533] width 287 height 154
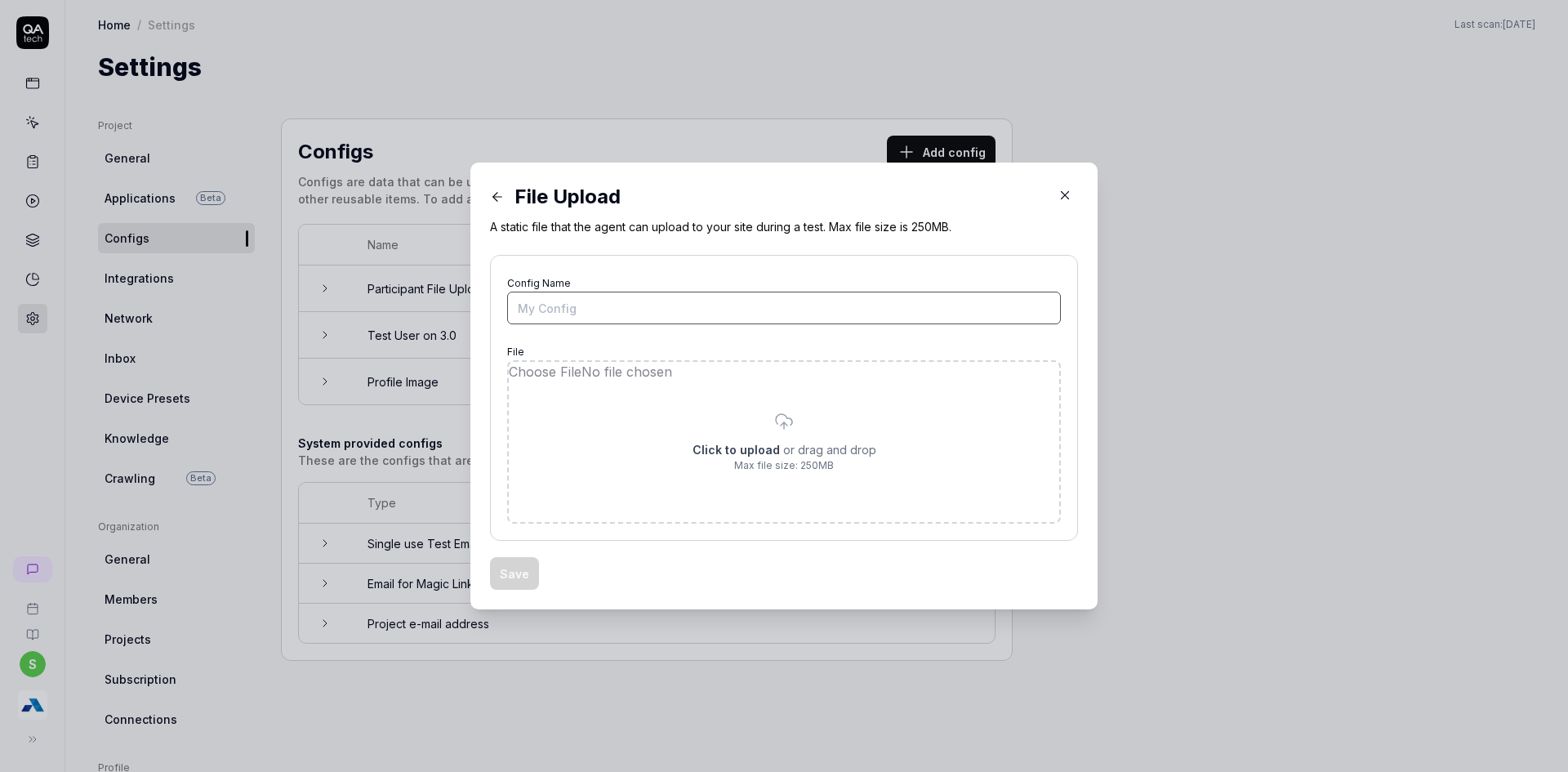
click at [576, 300] on input "Config Name" at bounding box center [784, 308] width 554 height 33
click at [787, 427] on input "file" at bounding box center [784, 442] width 551 height 160
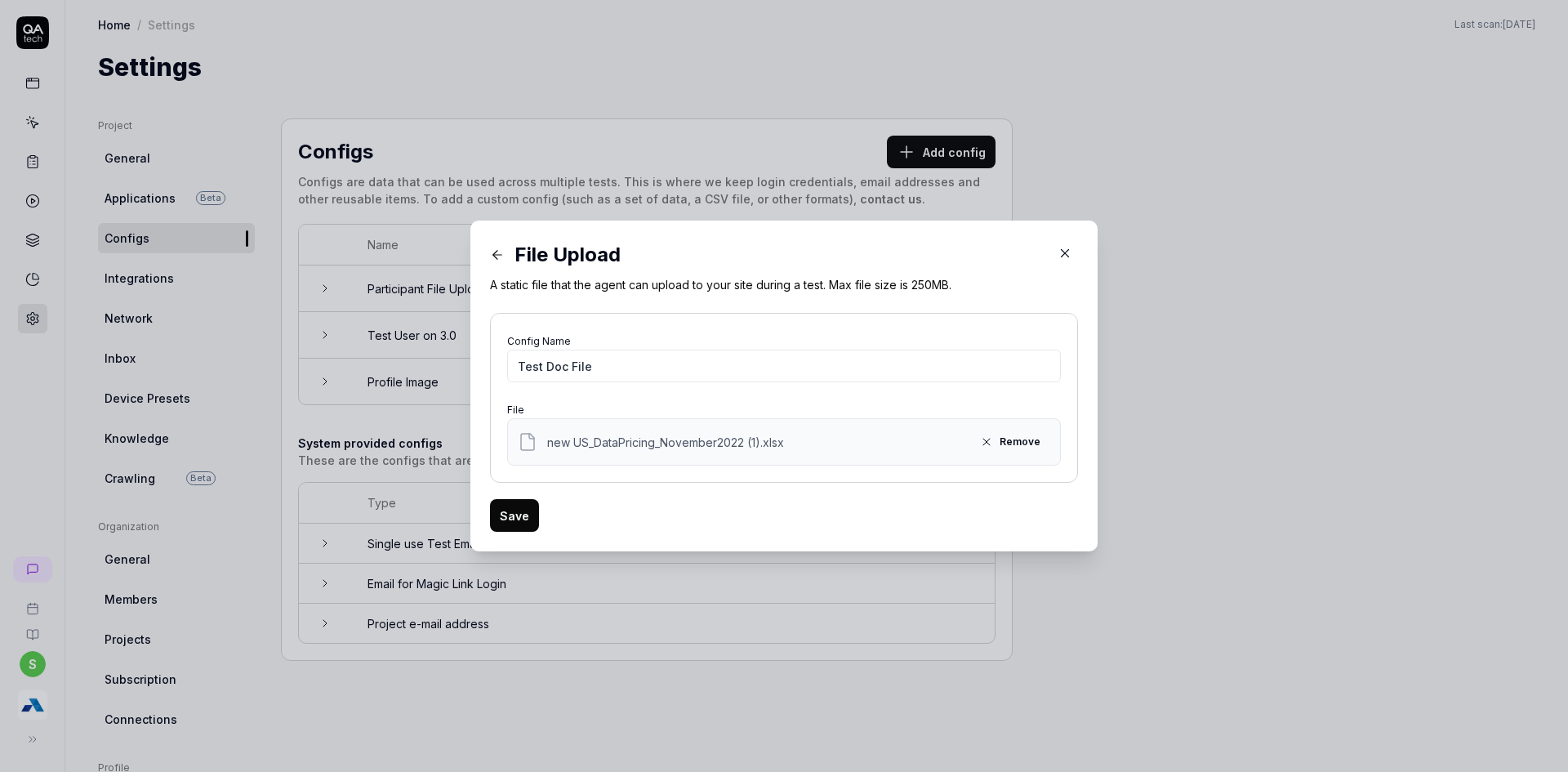
click at [514, 507] on button "Save" at bounding box center [514, 515] width 49 height 33
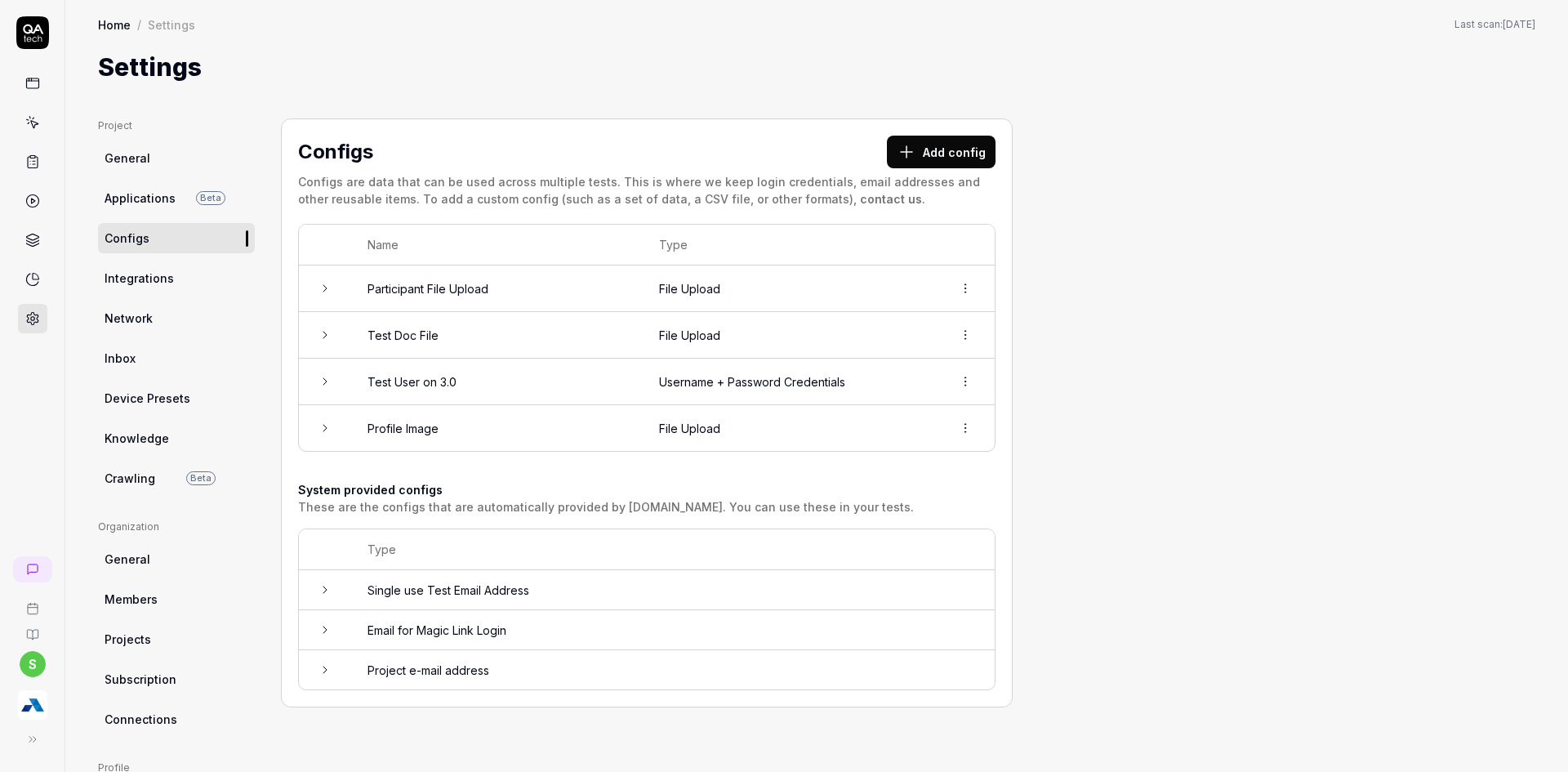
click at [945, 158] on button "Add config" at bounding box center [941, 152] width 108 height 33
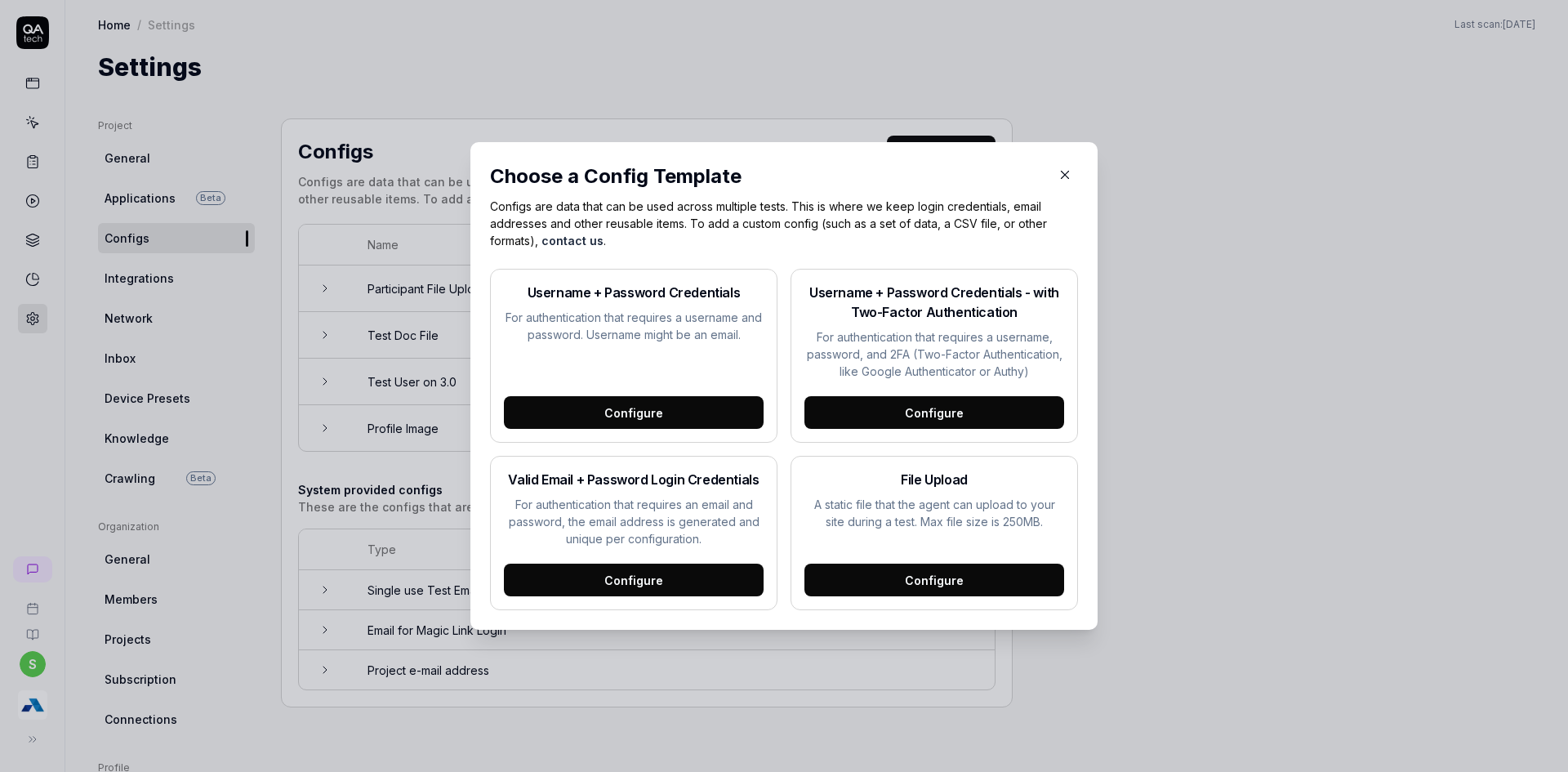
click at [881, 587] on div "Configure" at bounding box center [934, 579] width 260 height 33
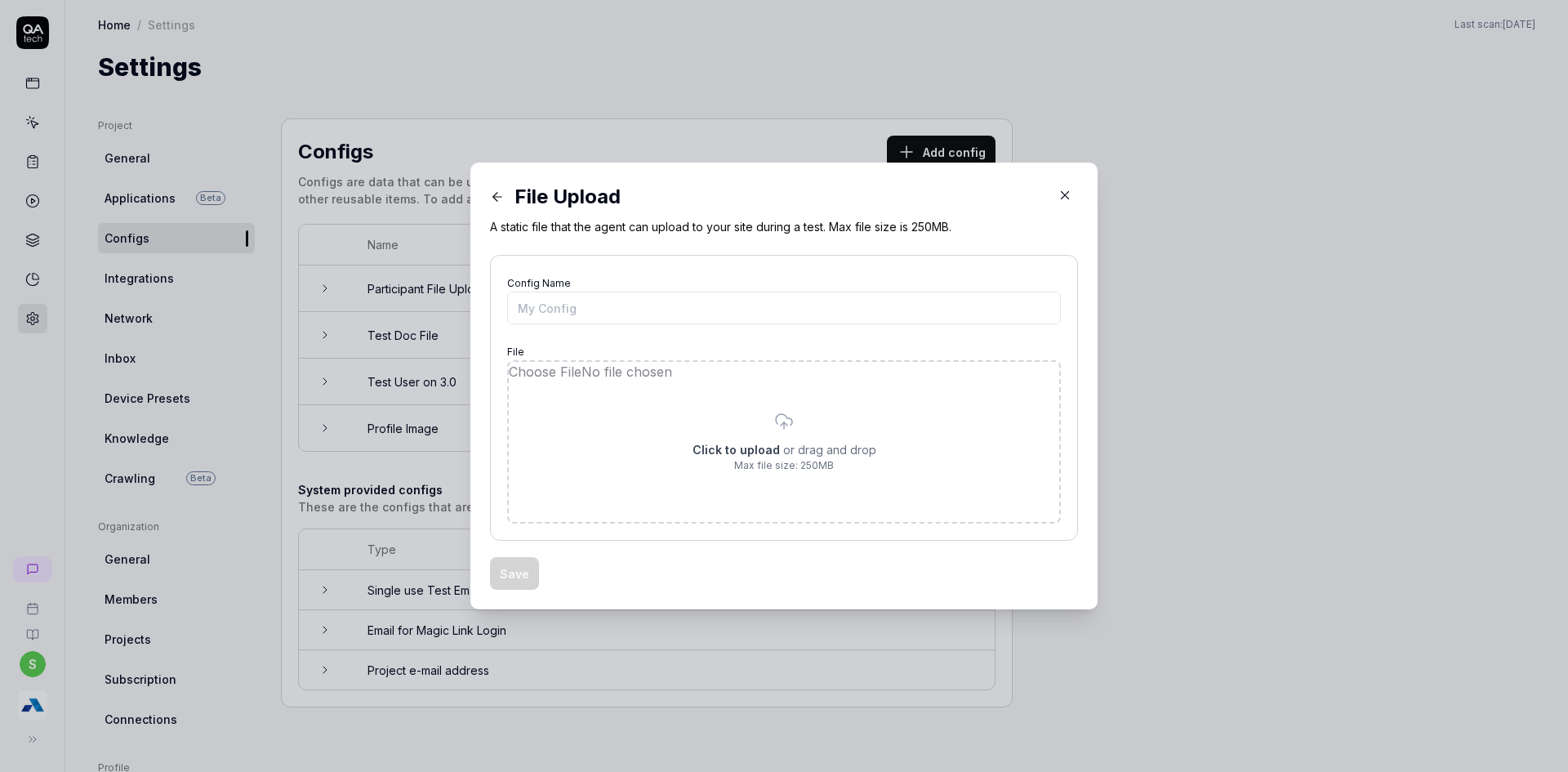
click at [765, 415] on input "file" at bounding box center [784, 442] width 551 height 160
click at [1065, 195] on icon "button" at bounding box center [1065, 195] width 15 height 15
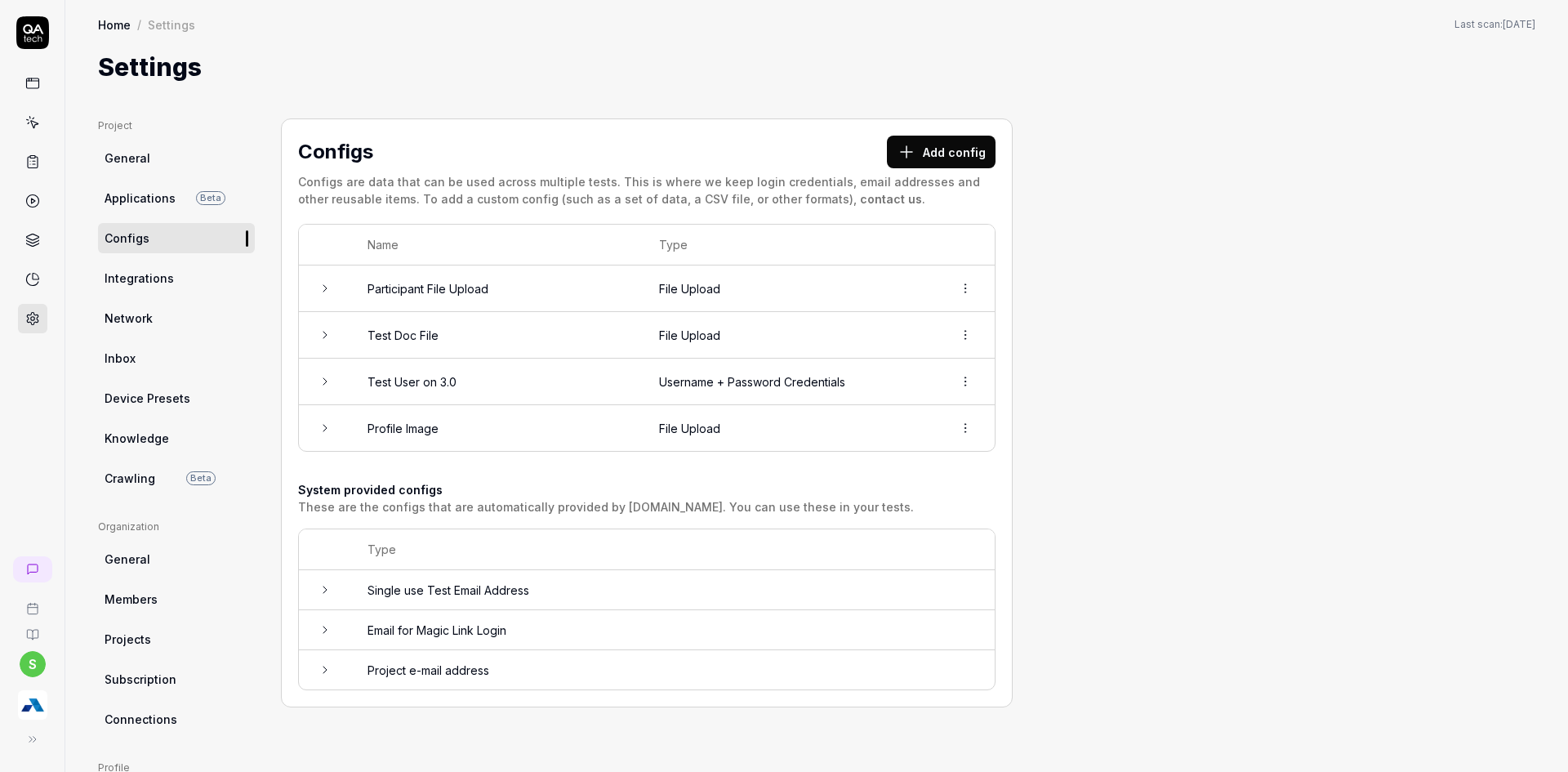
click at [979, 327] on td at bounding box center [965, 334] width 58 height 46
click at [971, 333] on html "s Home / Settings Home / Settings Last scan: [DATE] Settings Project General Ap…" at bounding box center [784, 395] width 1568 height 791
click at [901, 405] on span "Delete" at bounding box center [894, 407] width 38 height 17
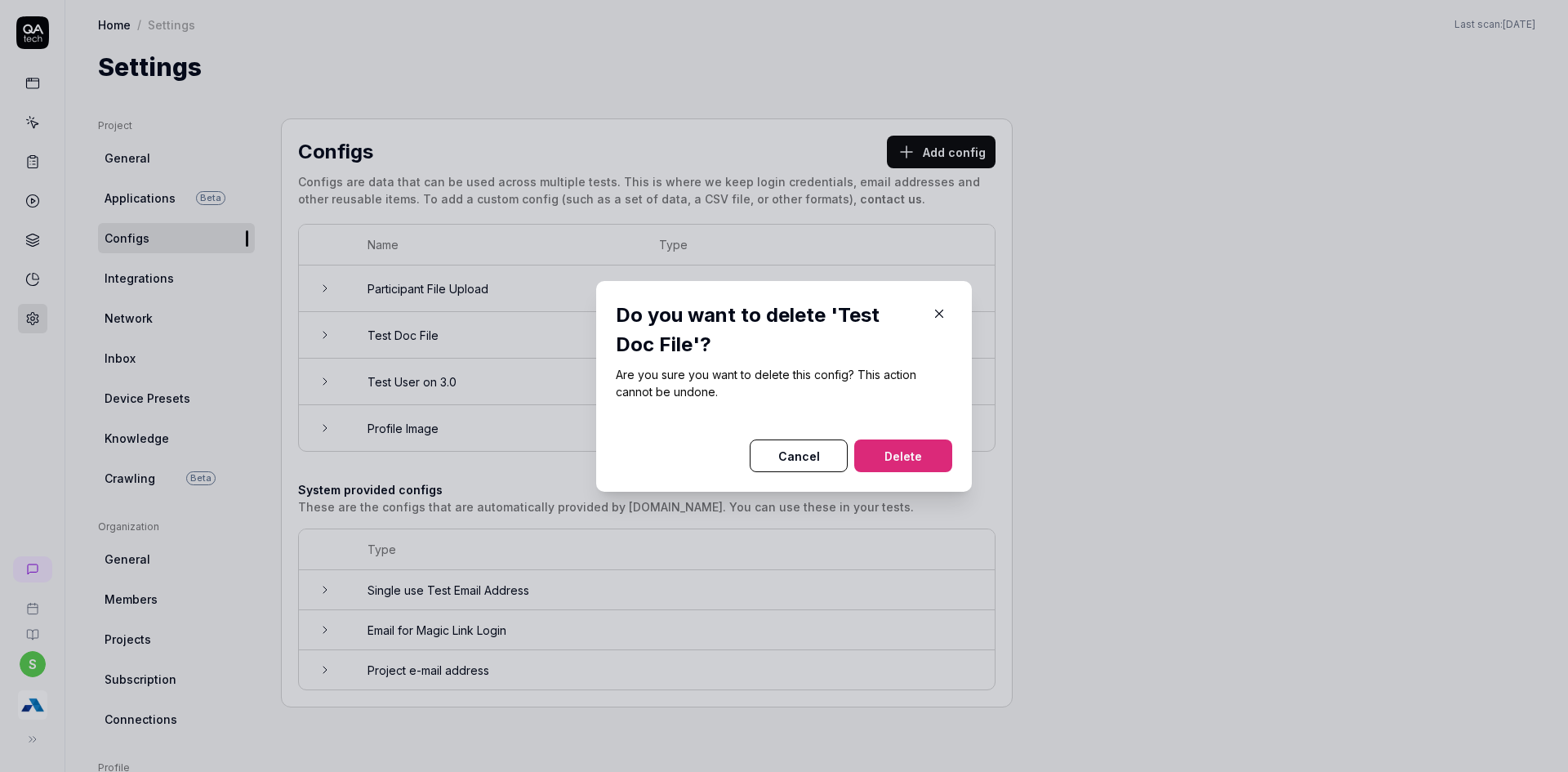
click at [877, 445] on button "Delete" at bounding box center [903, 456] width 98 height 33
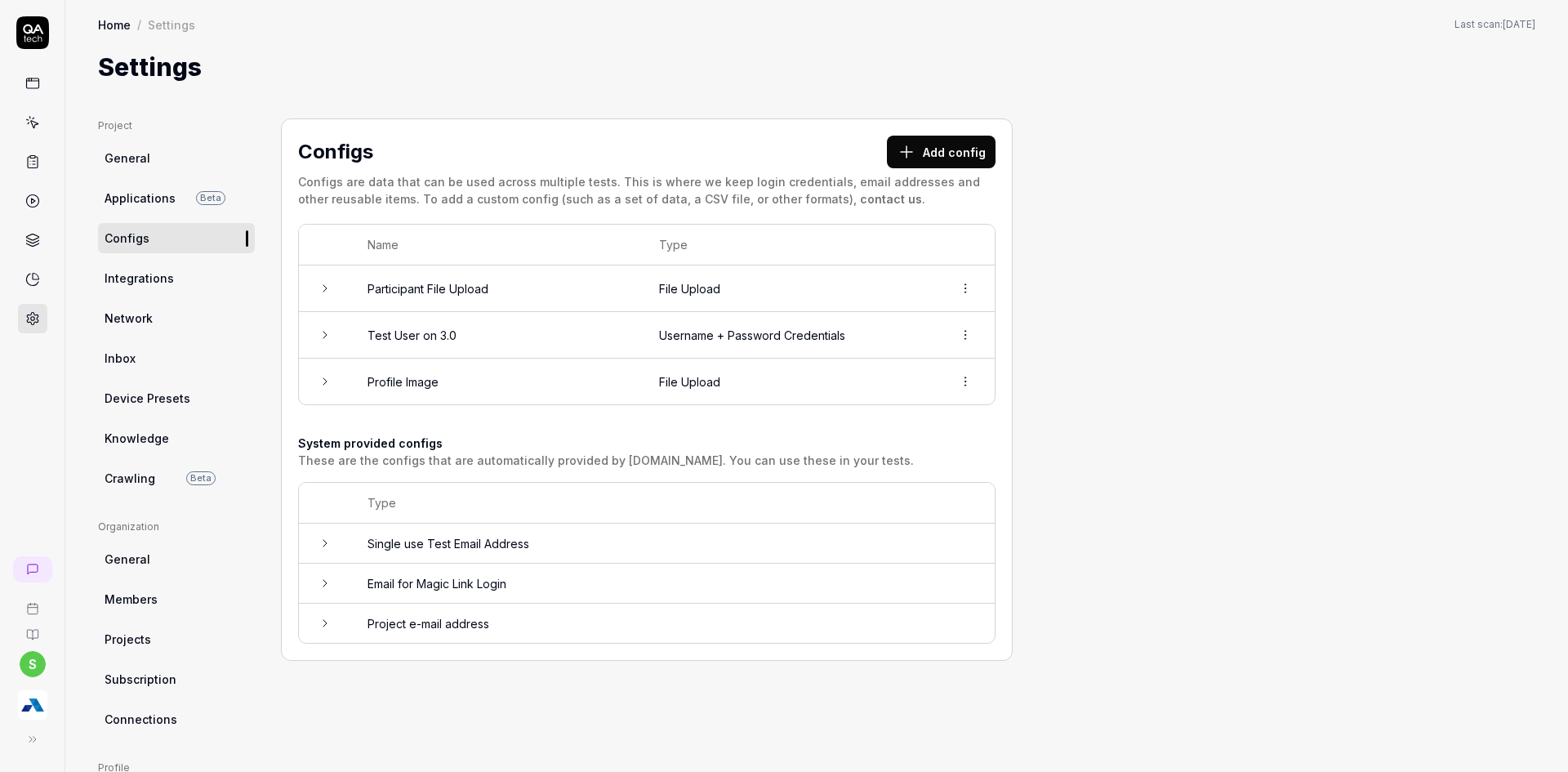
click at [946, 163] on button "Add config" at bounding box center [941, 152] width 108 height 33
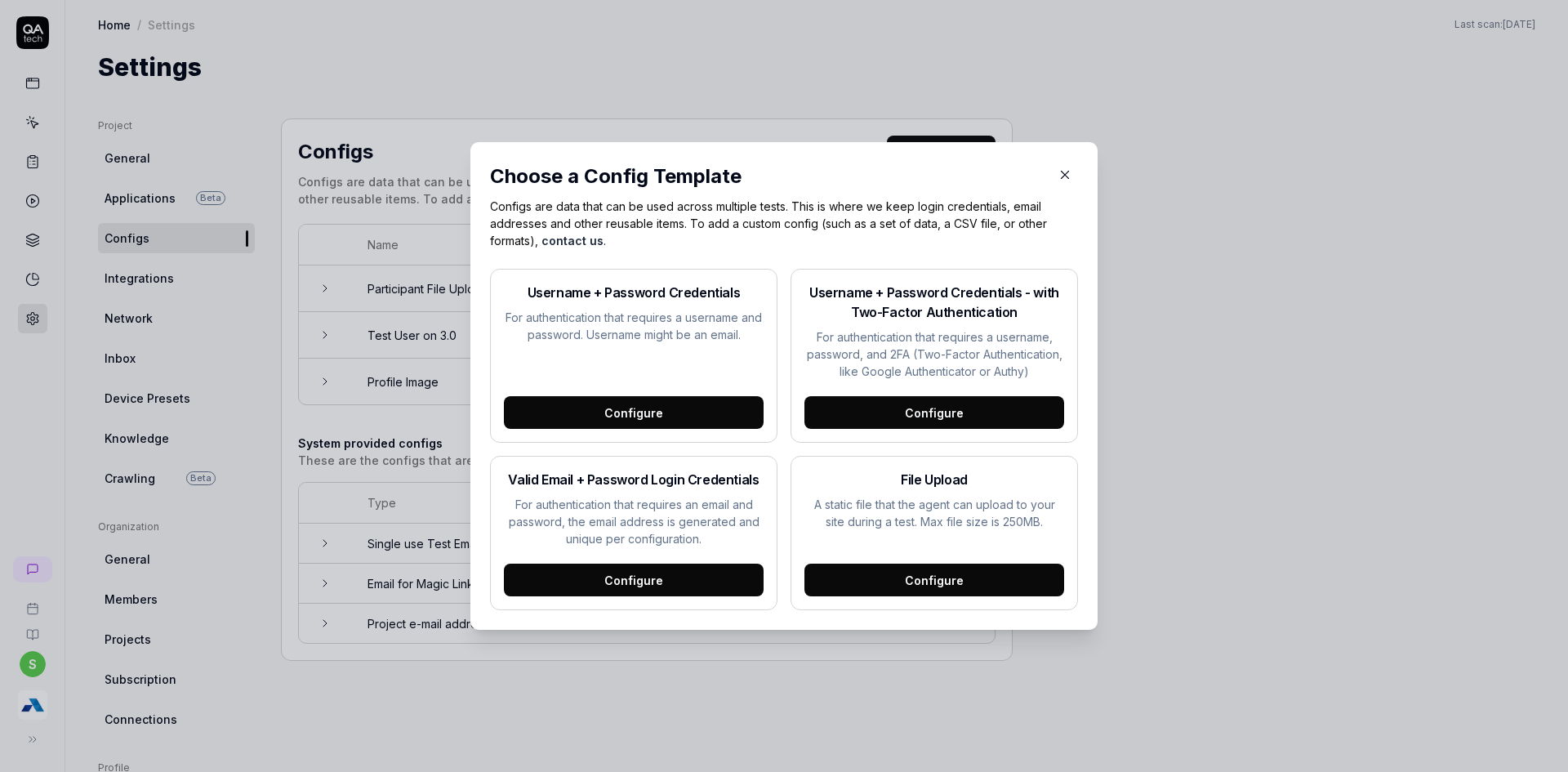
click at [929, 583] on div "Configure" at bounding box center [934, 579] width 260 height 33
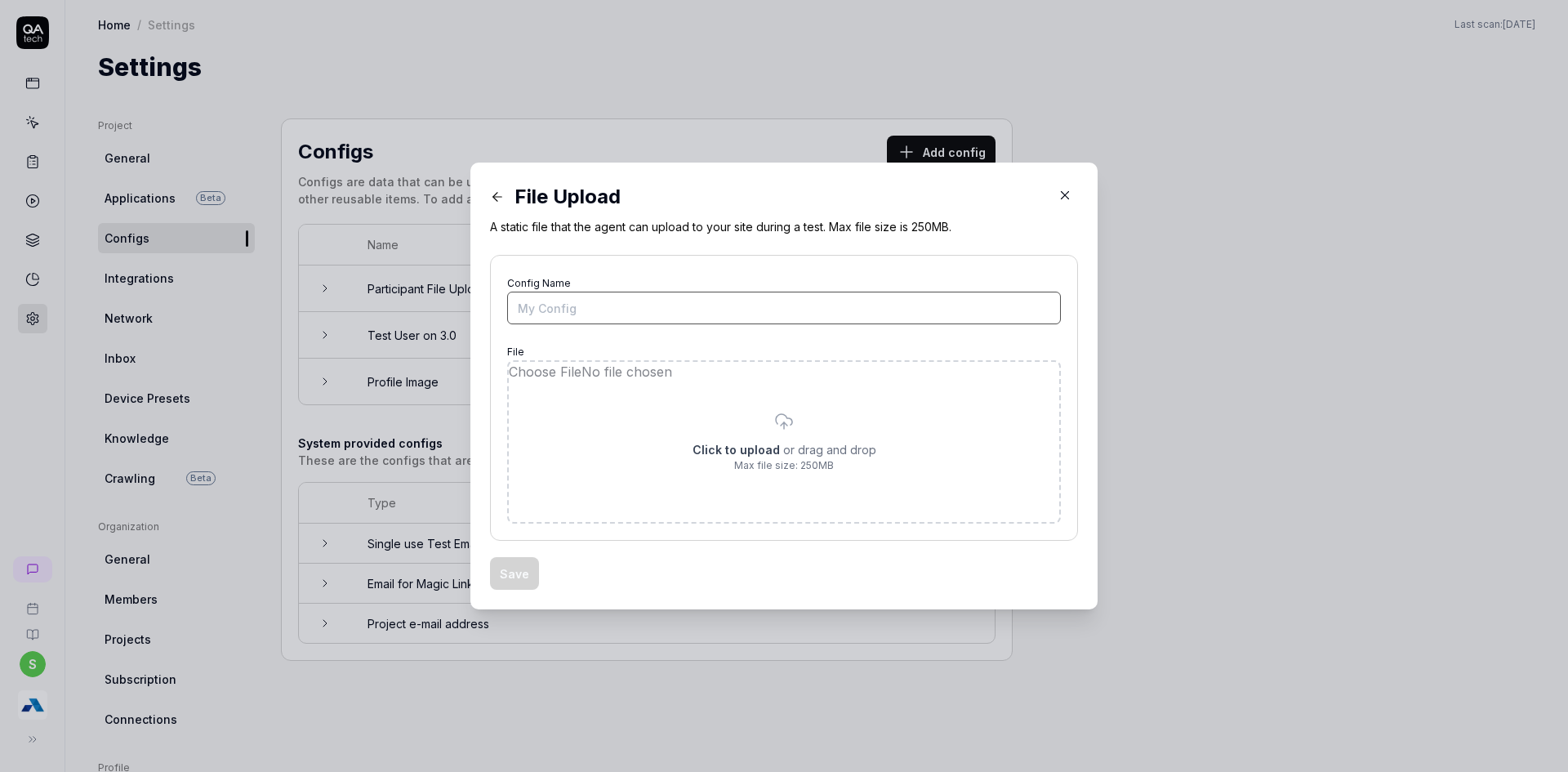
click at [662, 301] on input "Config Name" at bounding box center [784, 308] width 554 height 33
click at [777, 413] on input "file" at bounding box center [784, 442] width 551 height 160
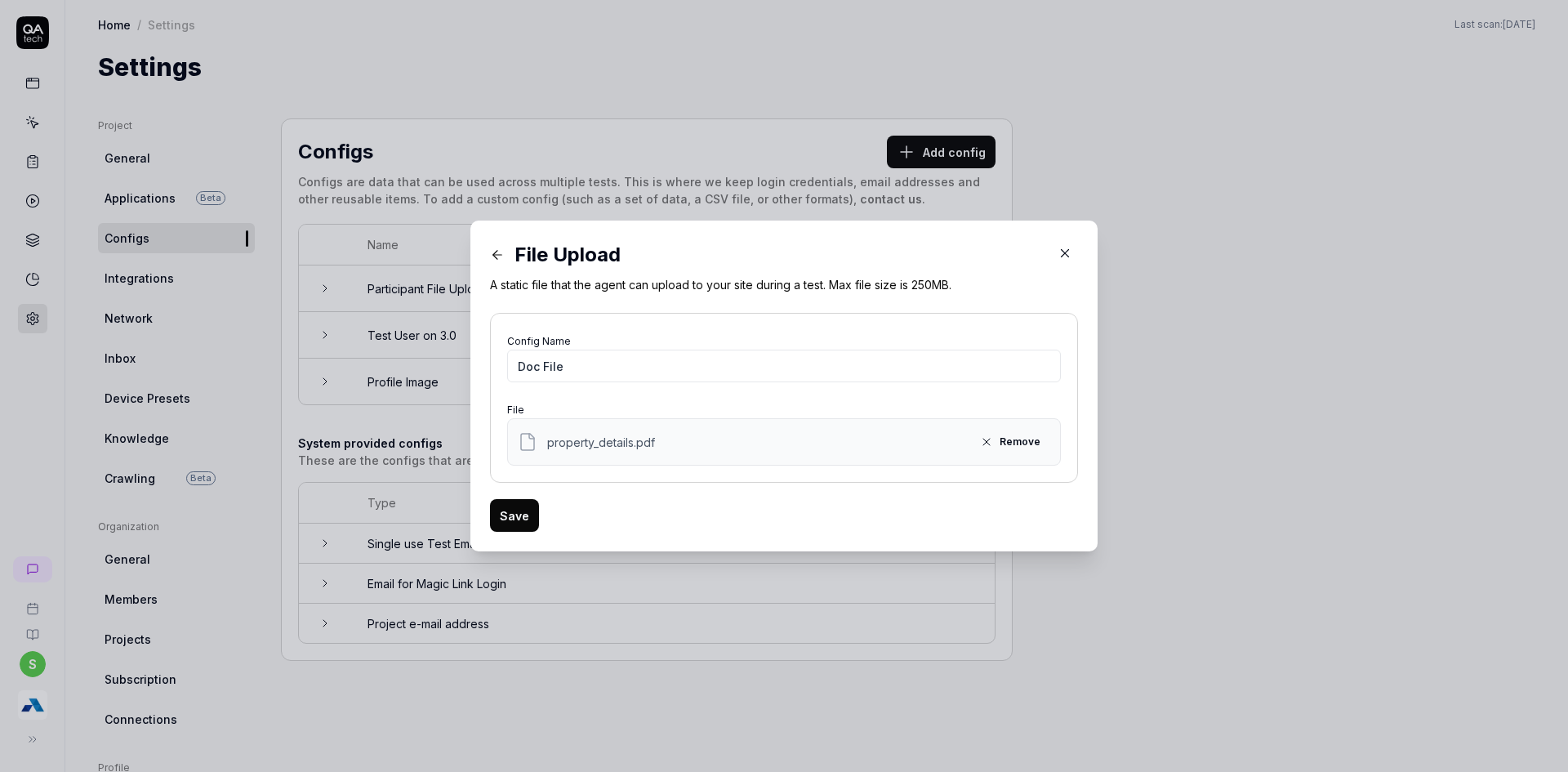
click at [606, 427] on div "property_details.pdf Remove" at bounding box center [784, 442] width 554 height 47
click at [582, 452] on div "property_details.pdf Remove" at bounding box center [784, 442] width 532 height 26
click at [495, 520] on button "Save" at bounding box center [514, 515] width 49 height 33
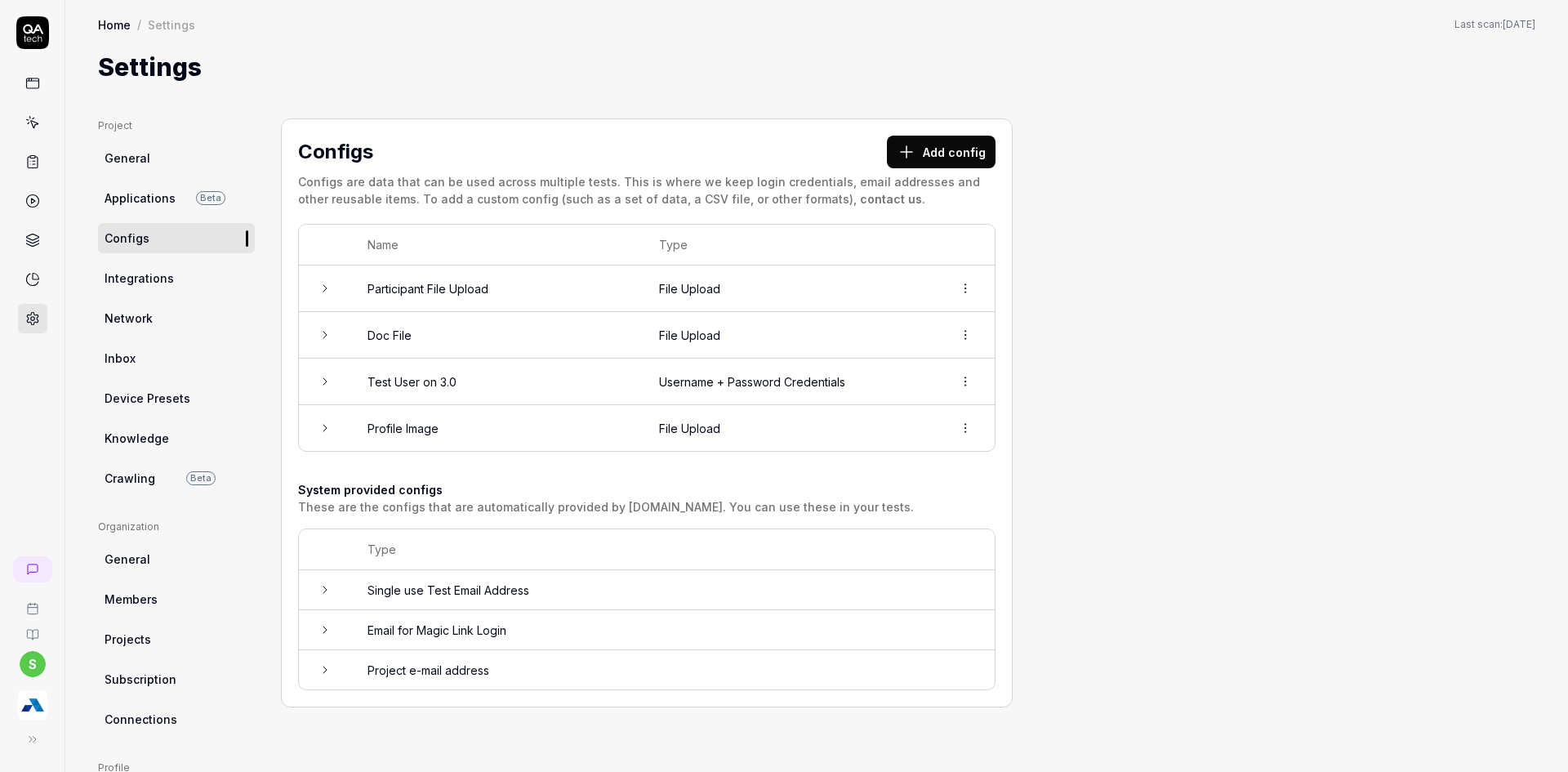
click at [976, 331] on html "s Home / Settings Home / Settings Last scan: [DATE] Settings Project General Ap…" at bounding box center [784, 395] width 1568 height 791
click at [877, 406] on span "Delete" at bounding box center [894, 407] width 38 height 17
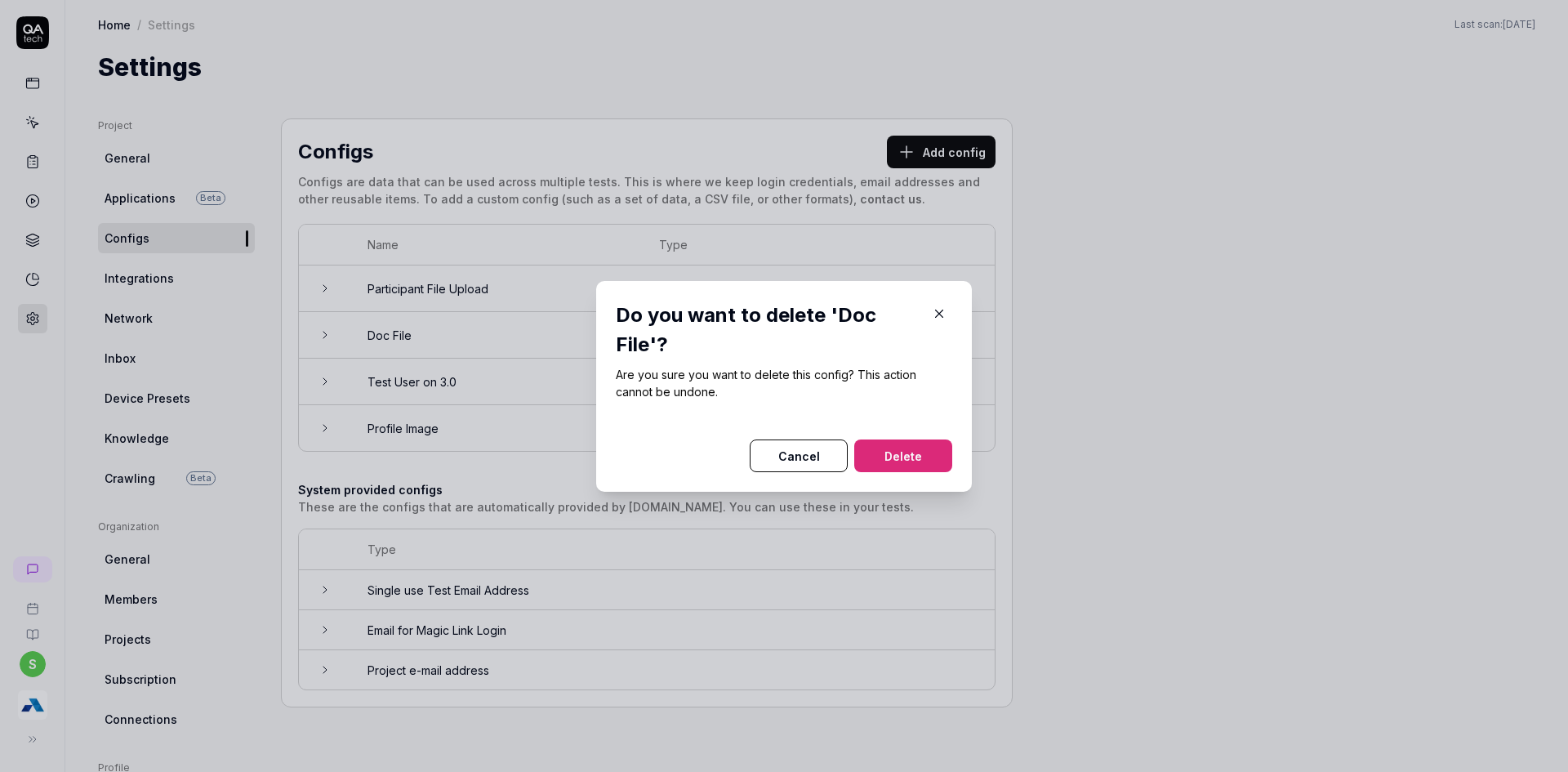
click at [877, 444] on button "Delete" at bounding box center [903, 456] width 98 height 33
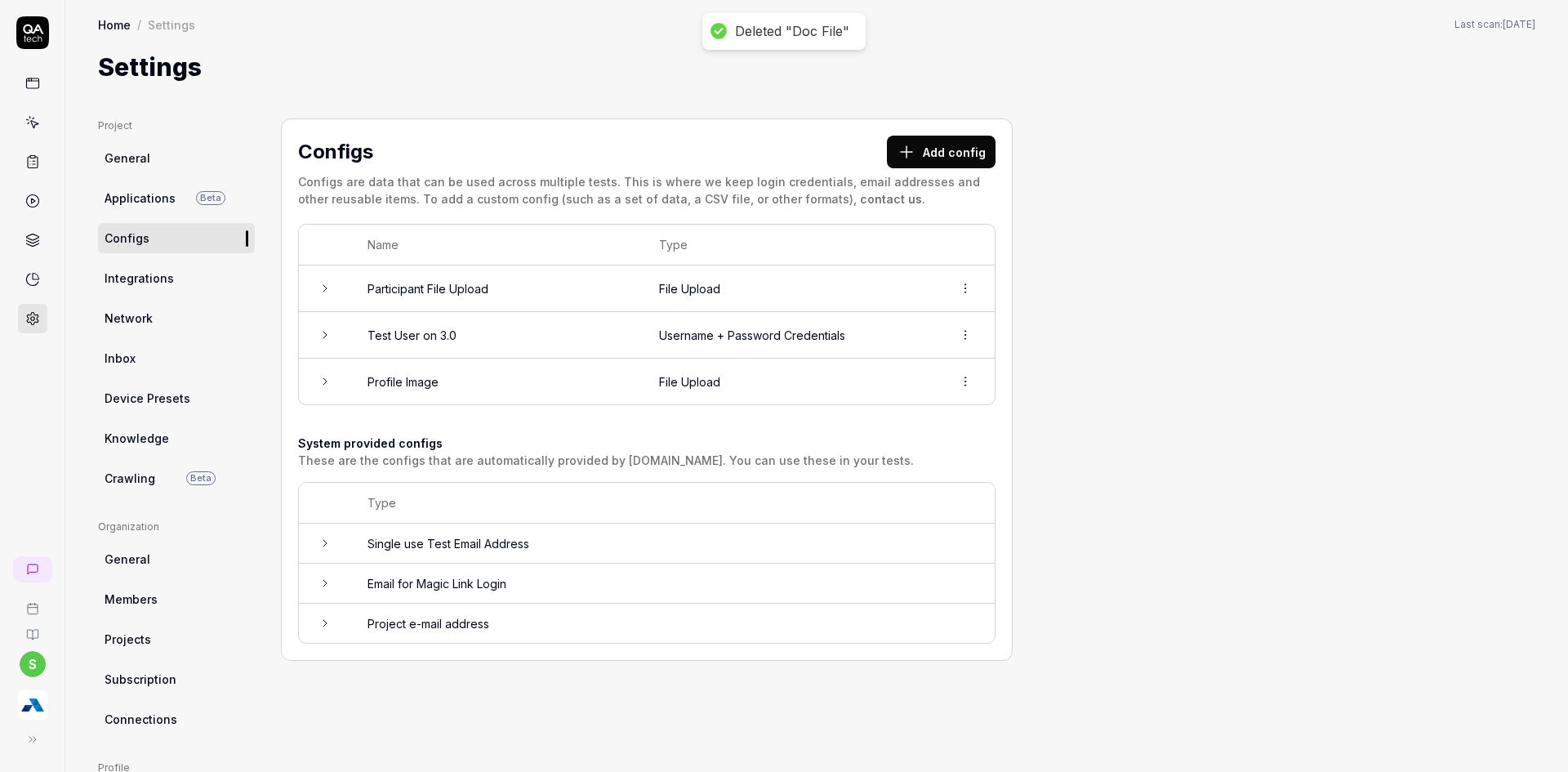
click at [923, 140] on button "Add config" at bounding box center [941, 152] width 108 height 33
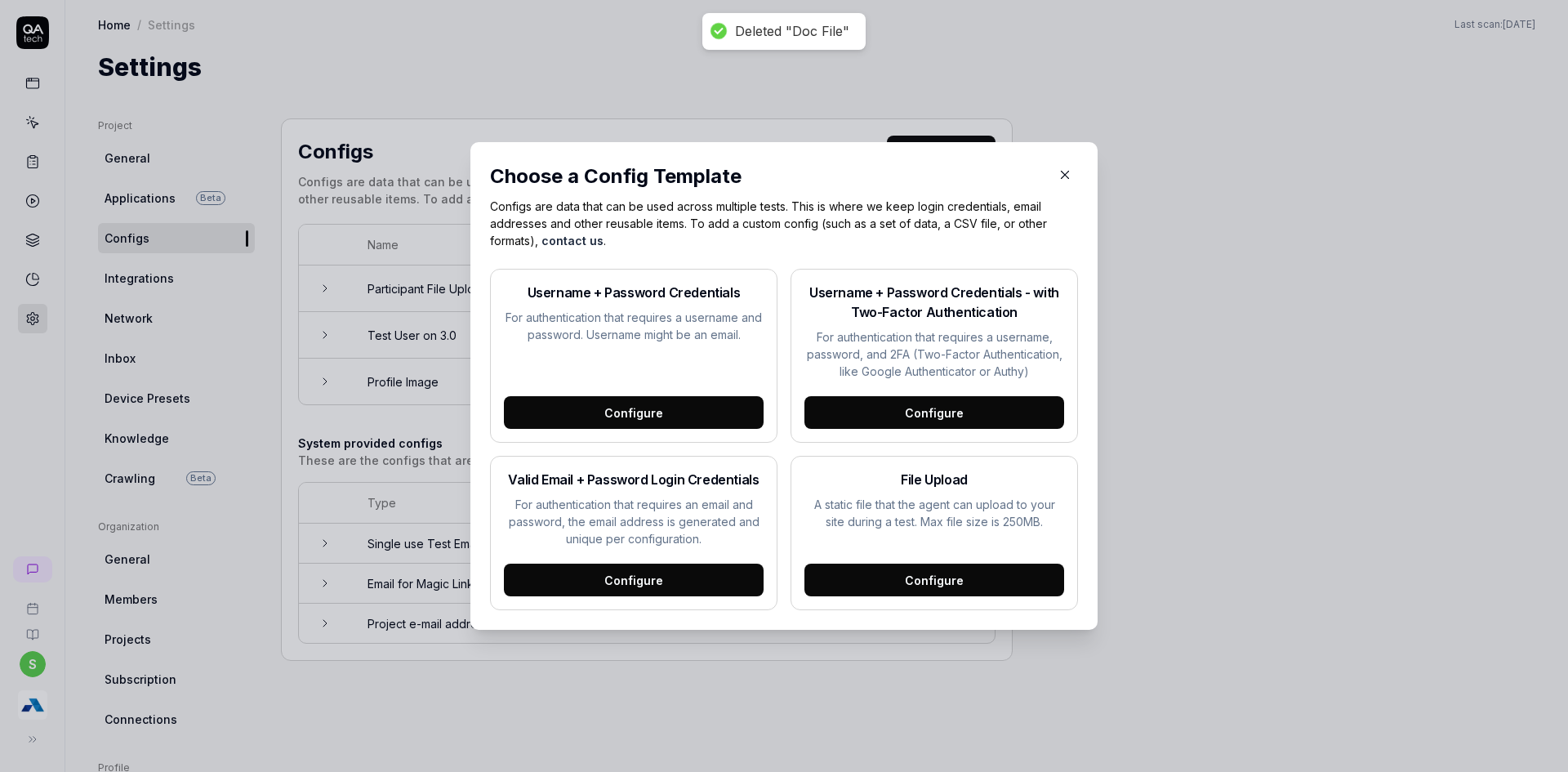
click at [913, 571] on div "Configure" at bounding box center [934, 579] width 260 height 33
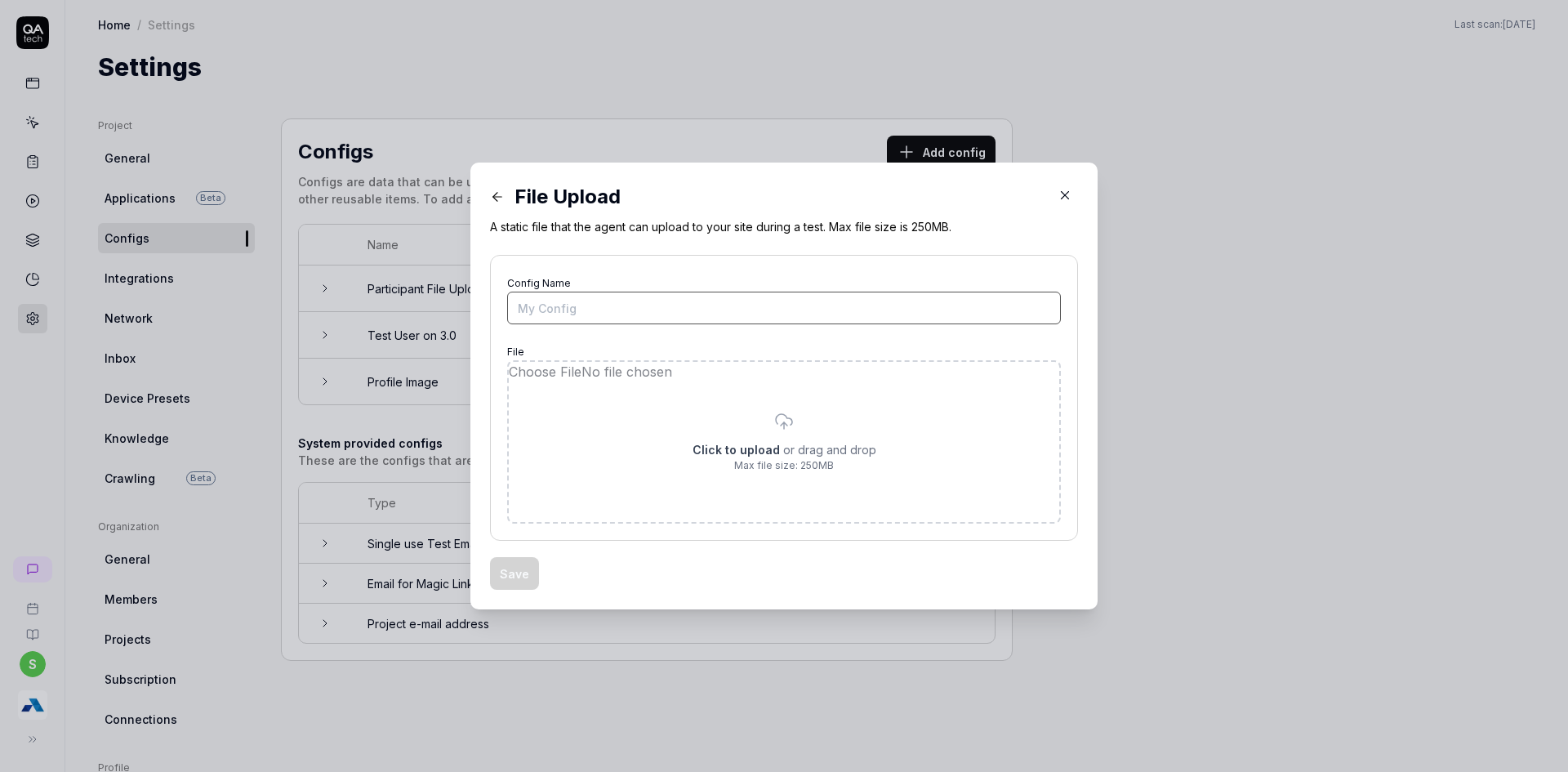
click at [609, 314] on input "Config Name" at bounding box center [784, 308] width 554 height 33
